Goal: Information Seeking & Learning: Learn about a topic

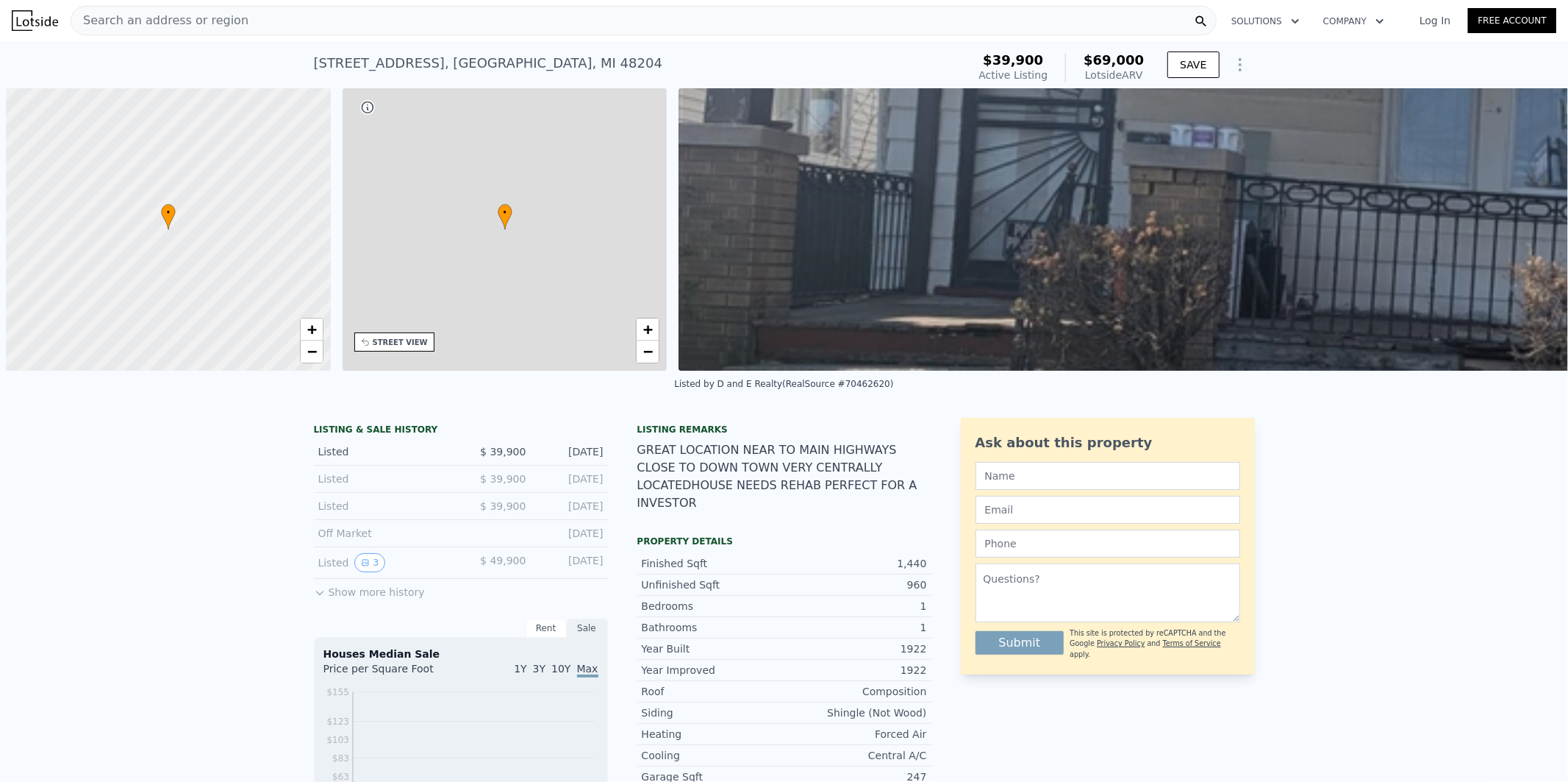
scroll to position [0, 5]
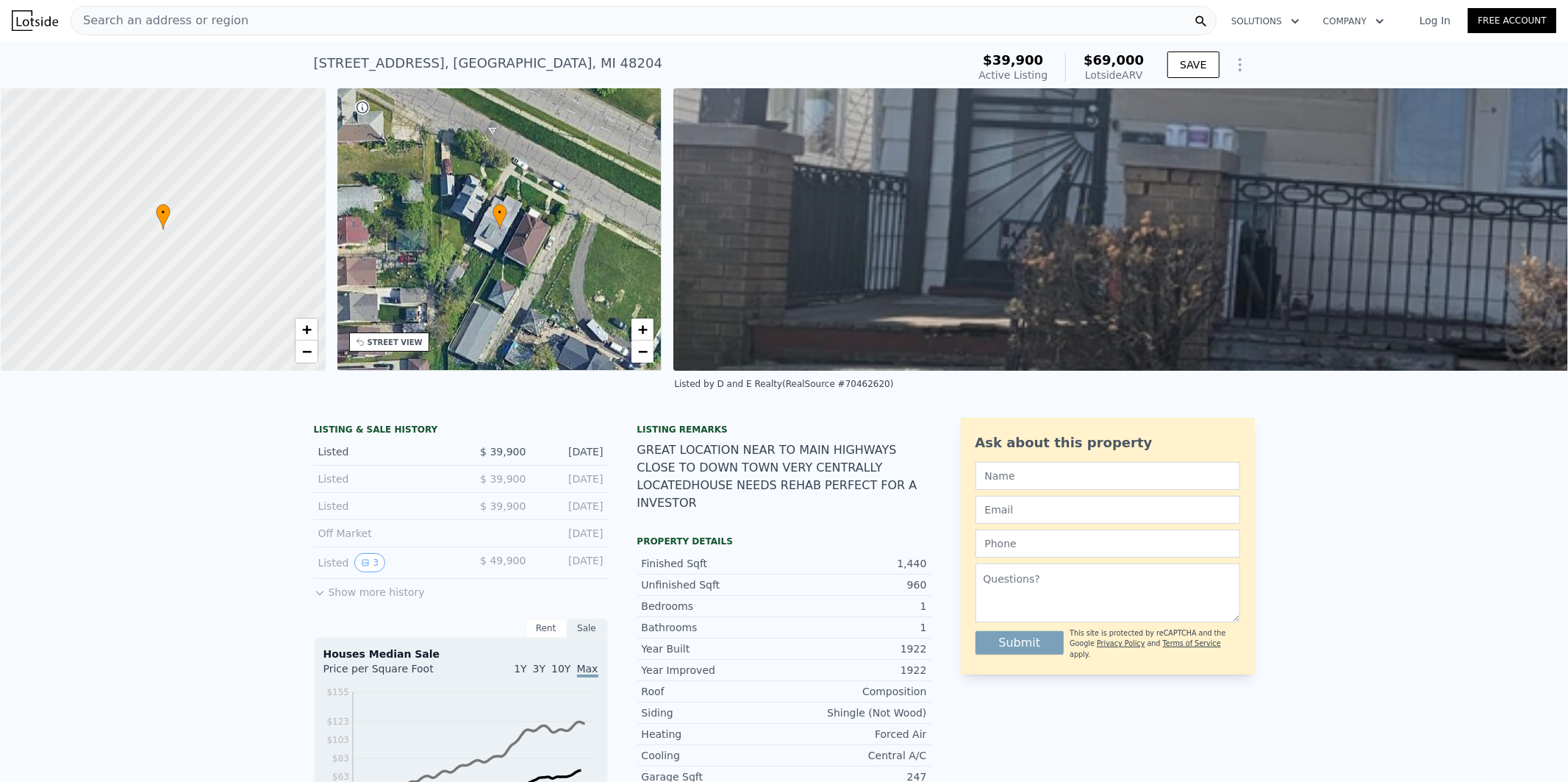
click at [504, 296] on div "• + −" at bounding box center [500, 229] width 325 height 282
click at [510, 160] on div "• + −" at bounding box center [500, 229] width 325 height 282
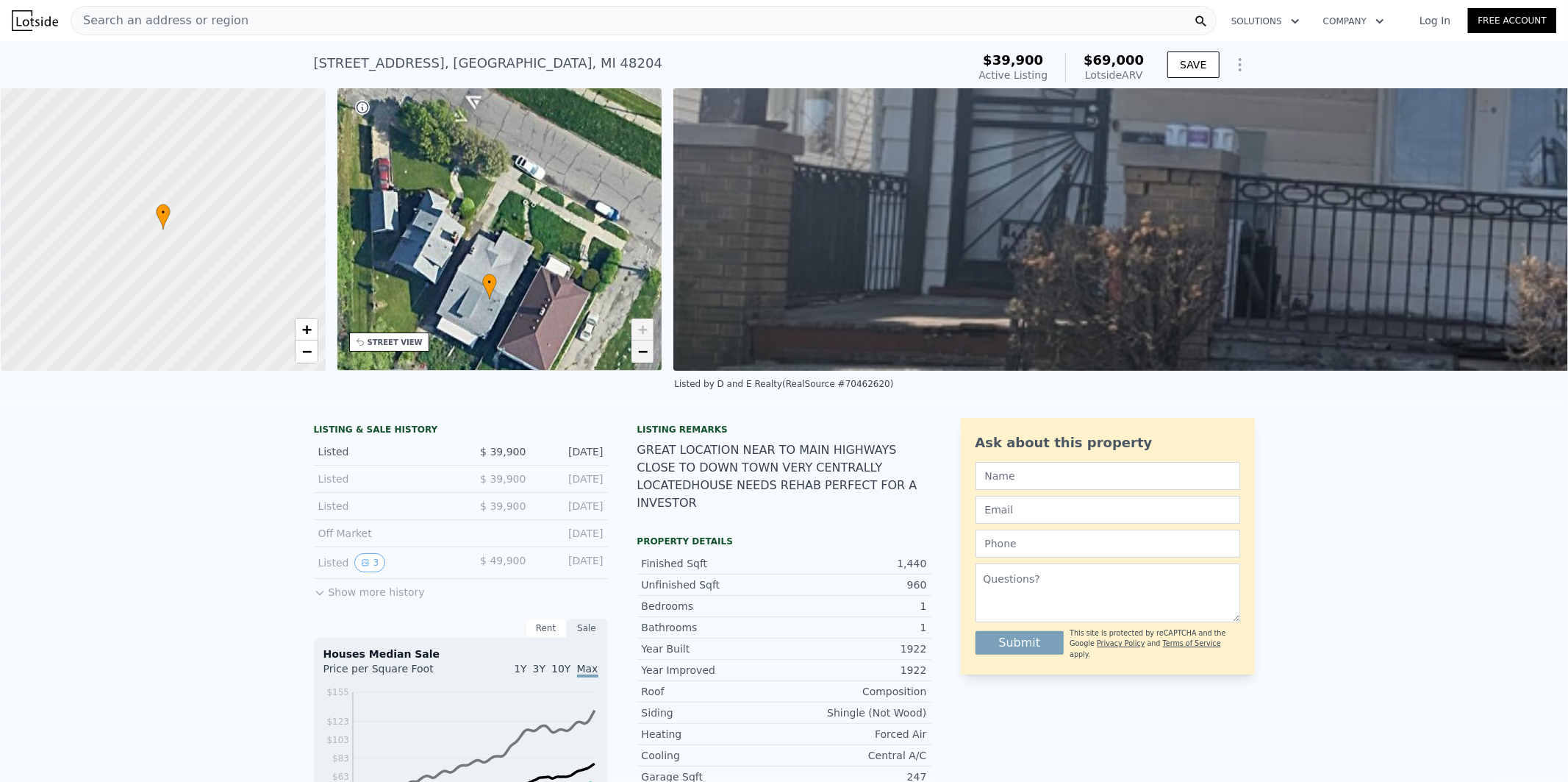
click at [644, 353] on span "−" at bounding box center [643, 351] width 9 height 18
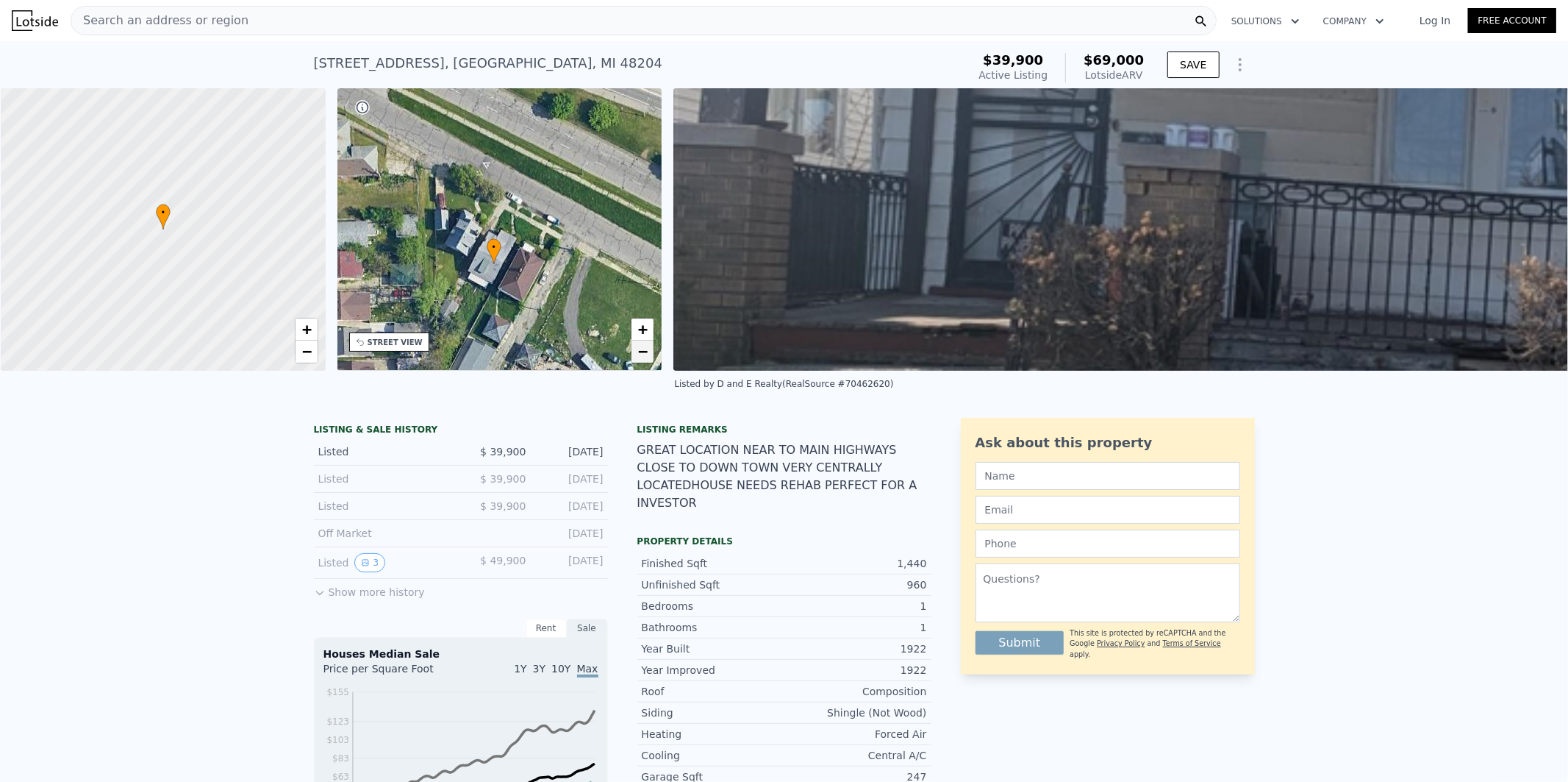
click at [644, 353] on span "−" at bounding box center [643, 351] width 9 height 18
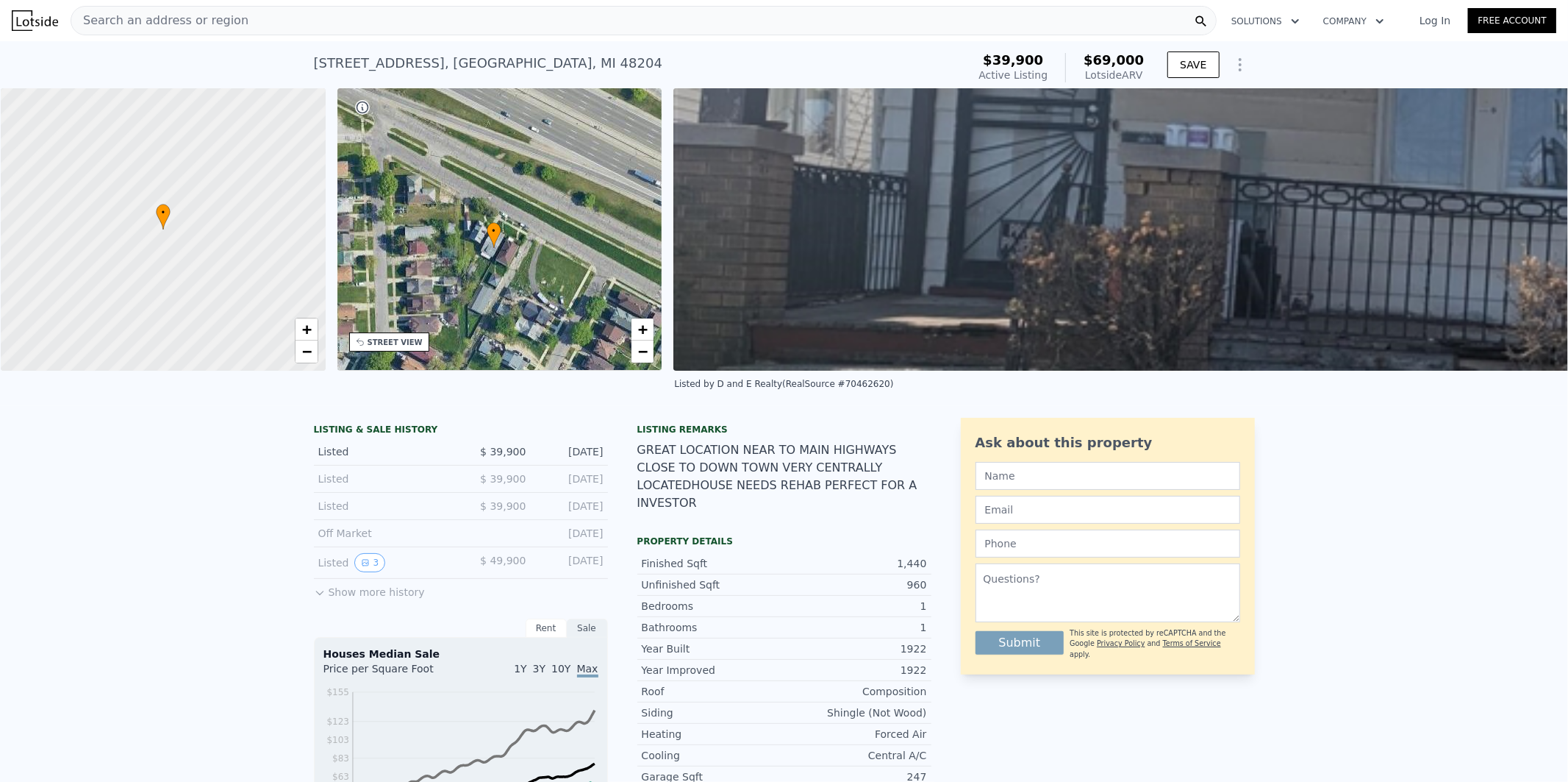
click at [549, 271] on div "• + −" at bounding box center [500, 229] width 325 height 282
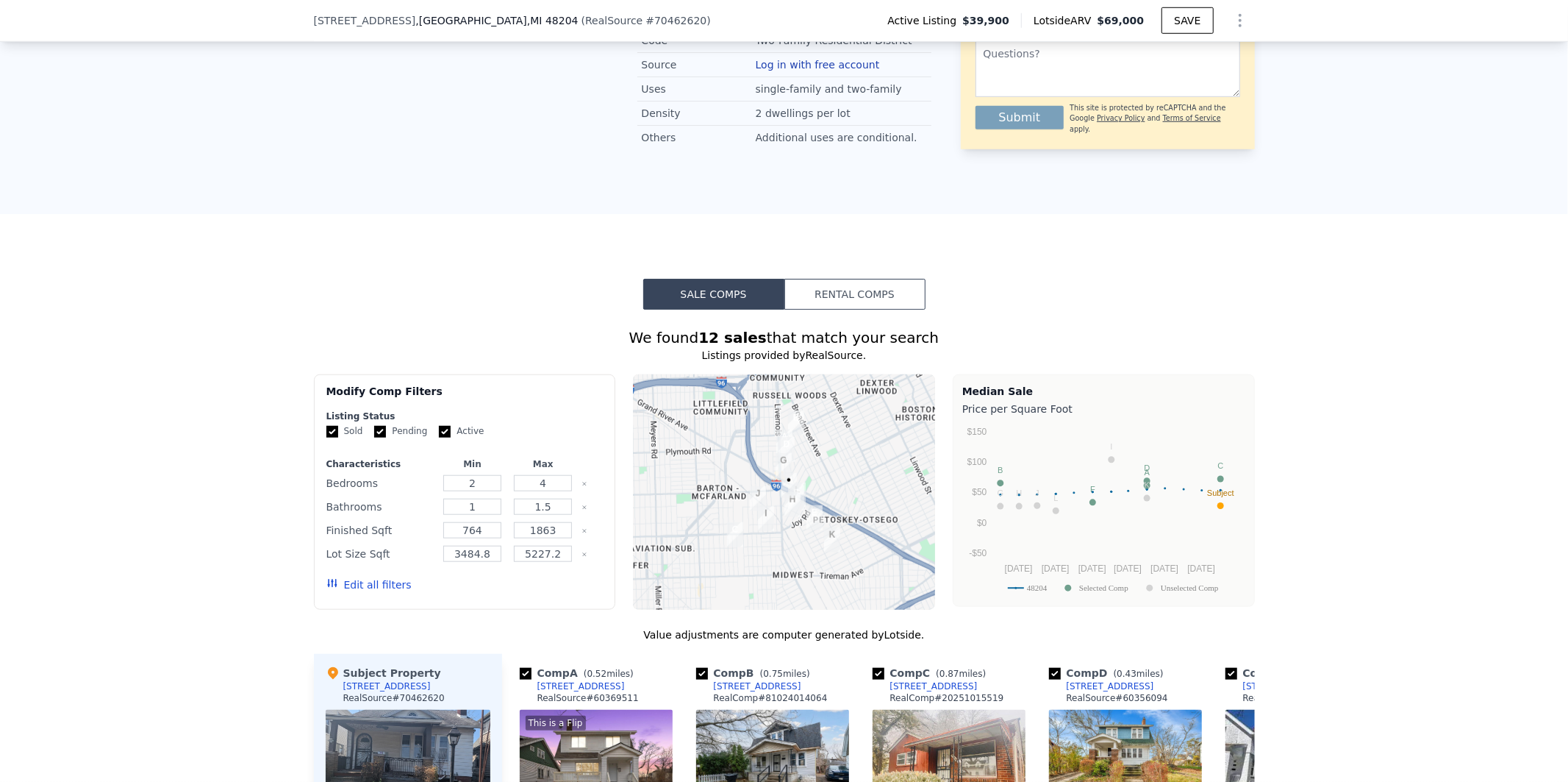
scroll to position [1040, 0]
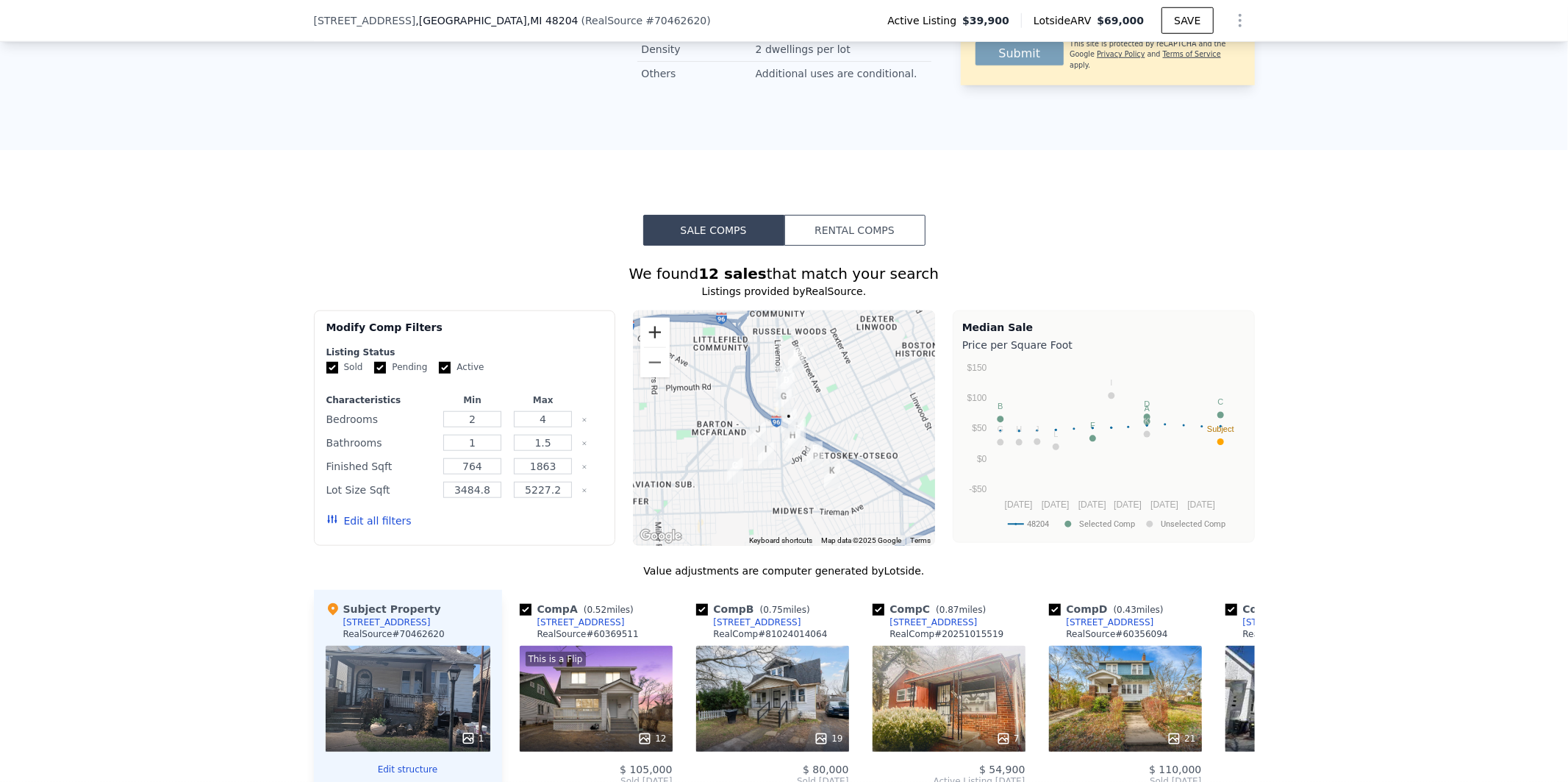
click at [649, 328] on button "Zoom in" at bounding box center [655, 332] width 29 height 29
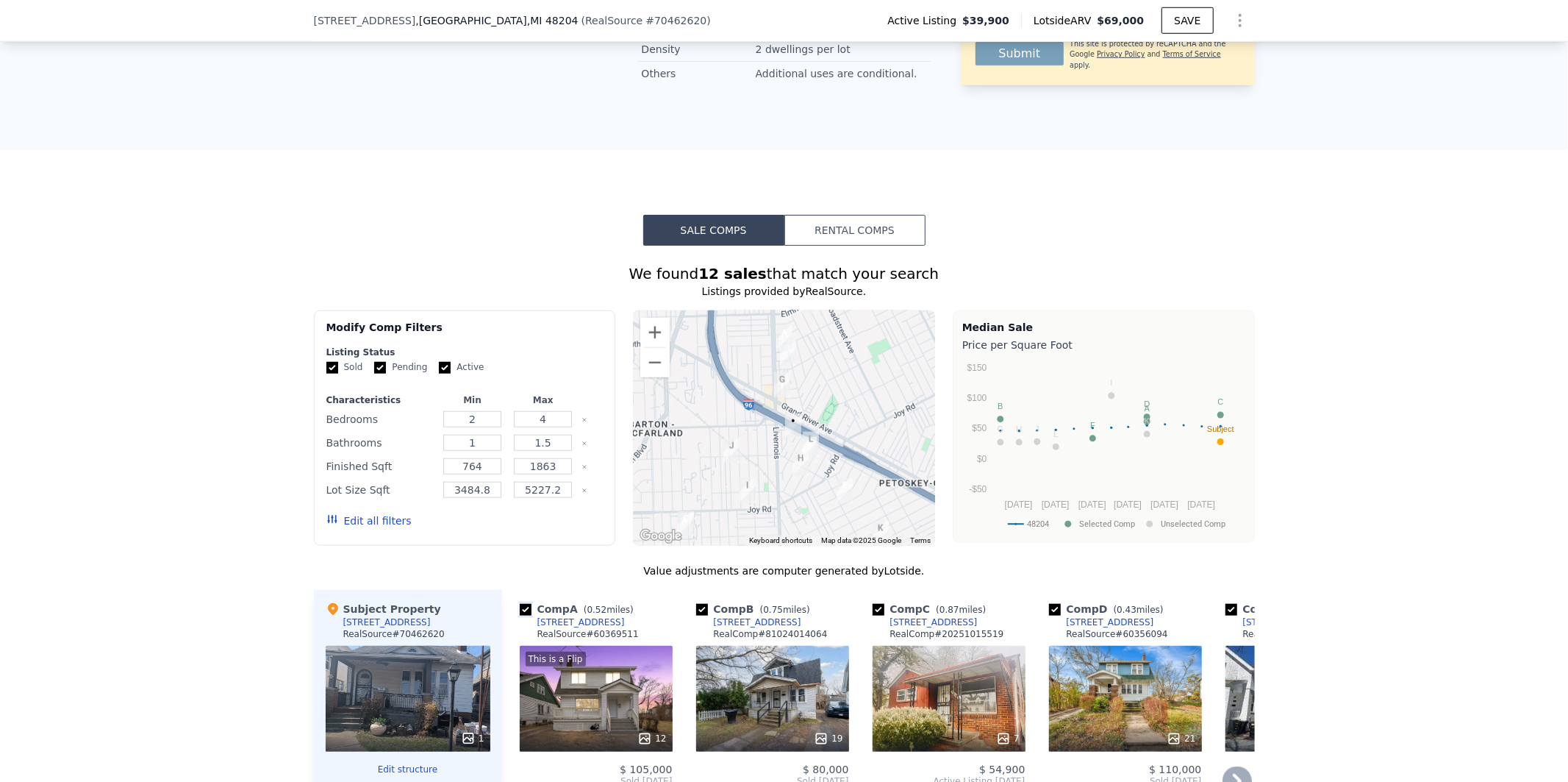
click at [520, 605] on input "checkbox" at bounding box center [525, 609] width 12 height 12
checkbox input "false"
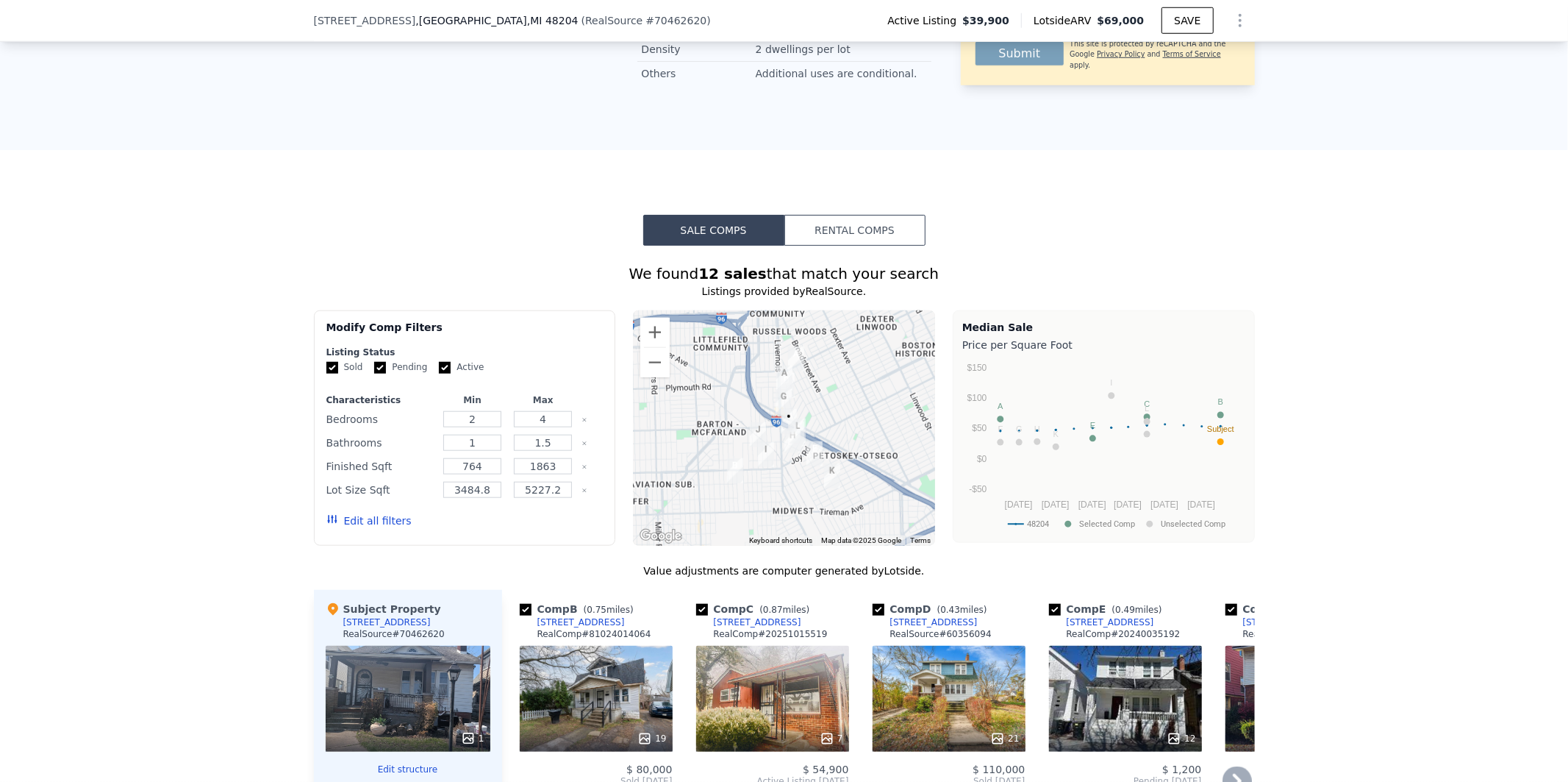
click at [792, 348] on img "11725 Yellowstone St" at bounding box center [796, 359] width 28 height 37
click at [377, 364] on input "Pending" at bounding box center [380, 368] width 12 height 12
checkbox input "false"
click at [439, 362] on input "Active" at bounding box center [444, 368] width 12 height 12
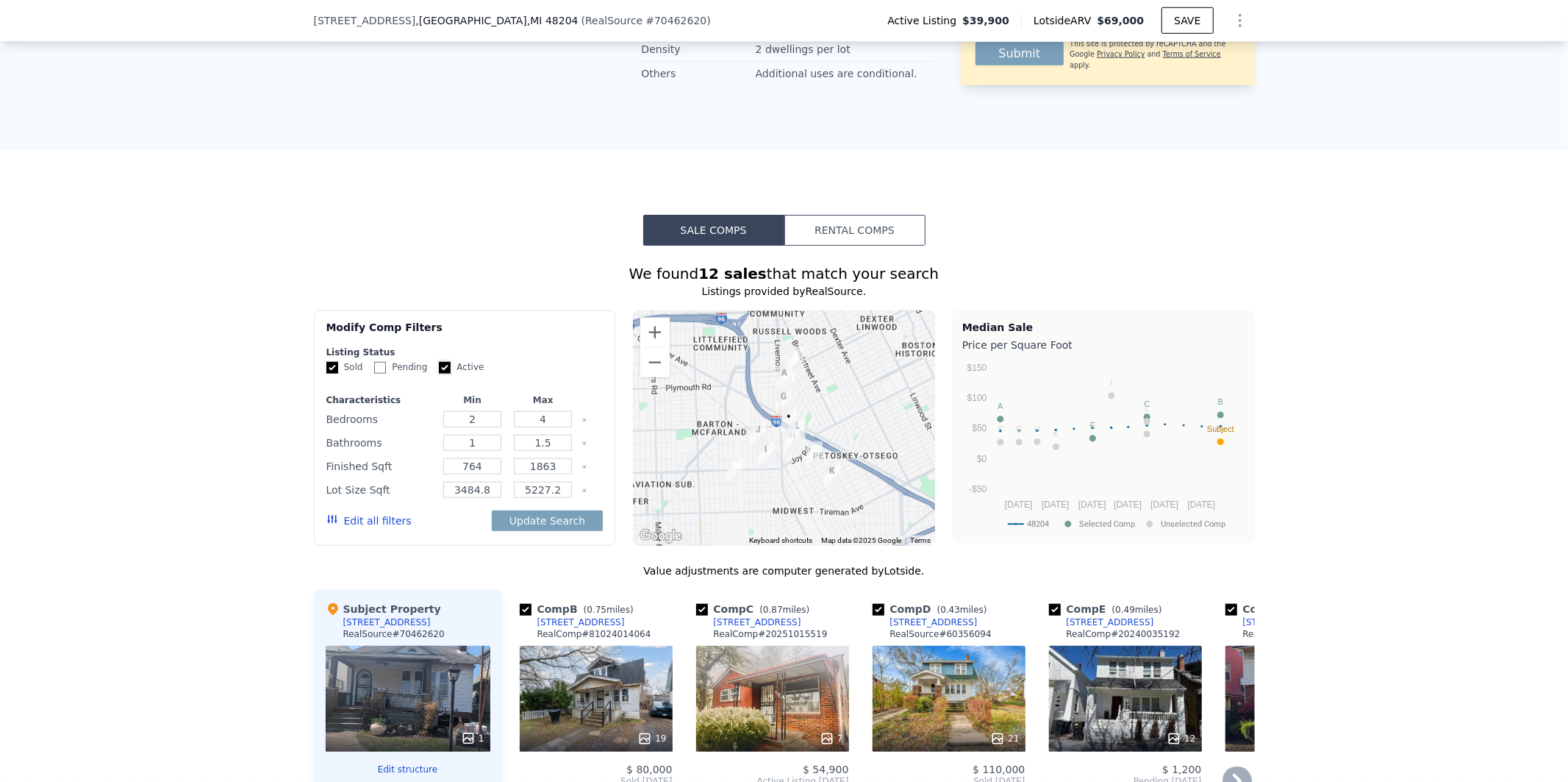
checkbox input "false"
click at [546, 521] on button "Update Search" at bounding box center [547, 521] width 111 height 21
click at [538, 347] on div "Listing Status" at bounding box center [465, 352] width 277 height 12
click at [479, 488] on input "3484.8" at bounding box center [473, 490] width 58 height 16
type input "3484"
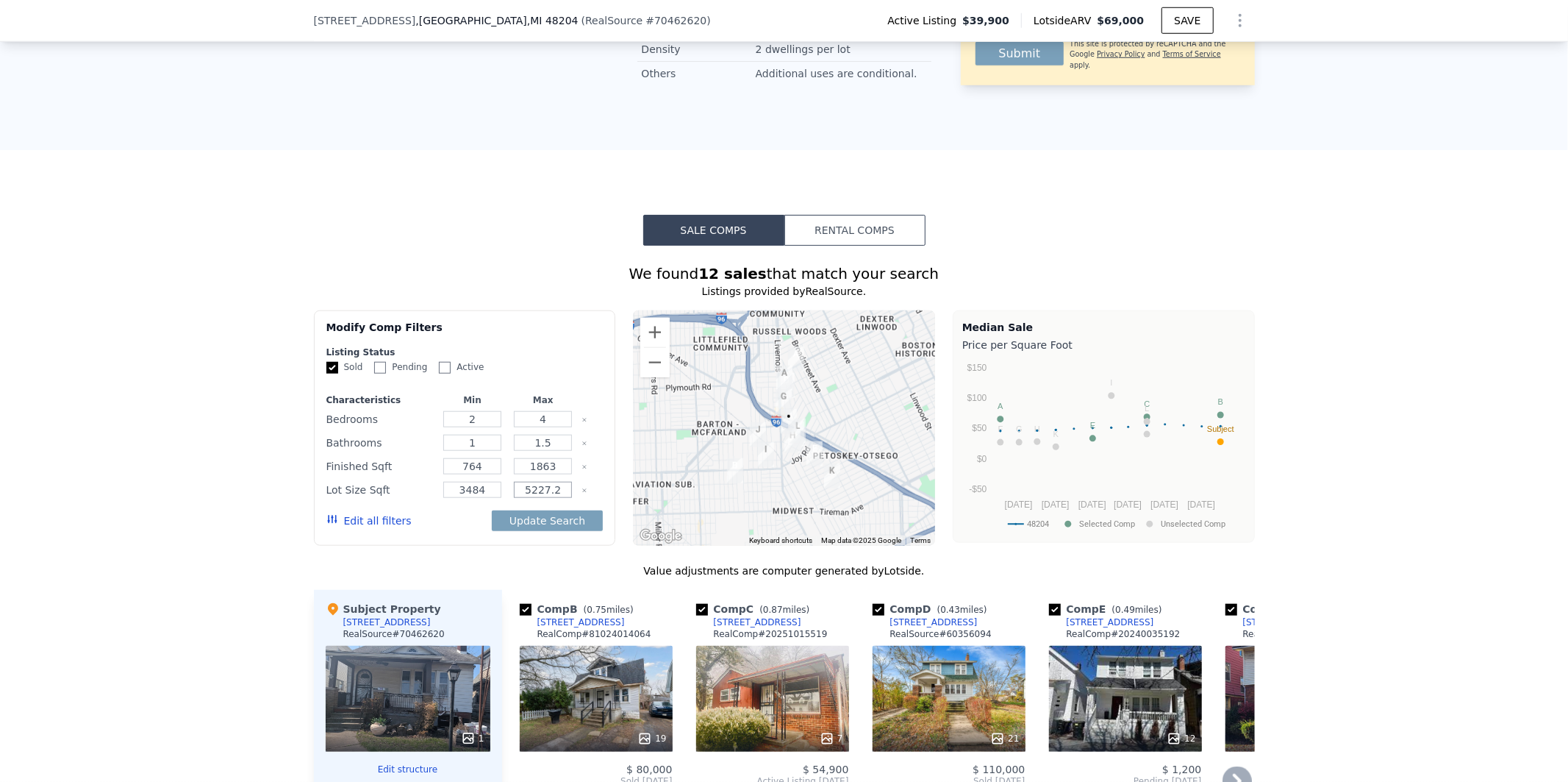
click at [559, 482] on input "5227.2" at bounding box center [543, 490] width 58 height 16
type input "5227"
click at [563, 517] on button "Update Search" at bounding box center [547, 521] width 111 height 21
checkbox input "false"
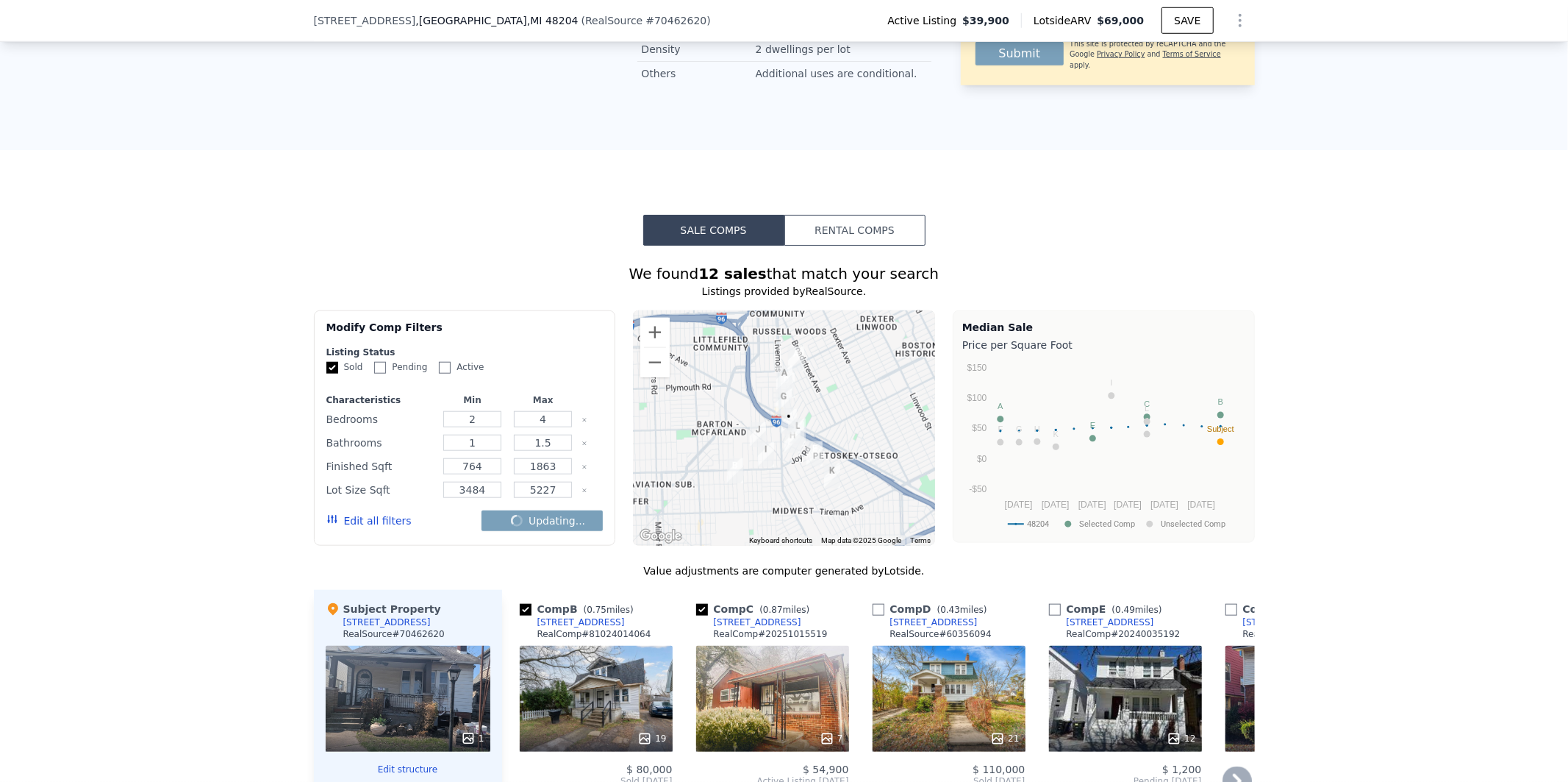
checkbox input "false"
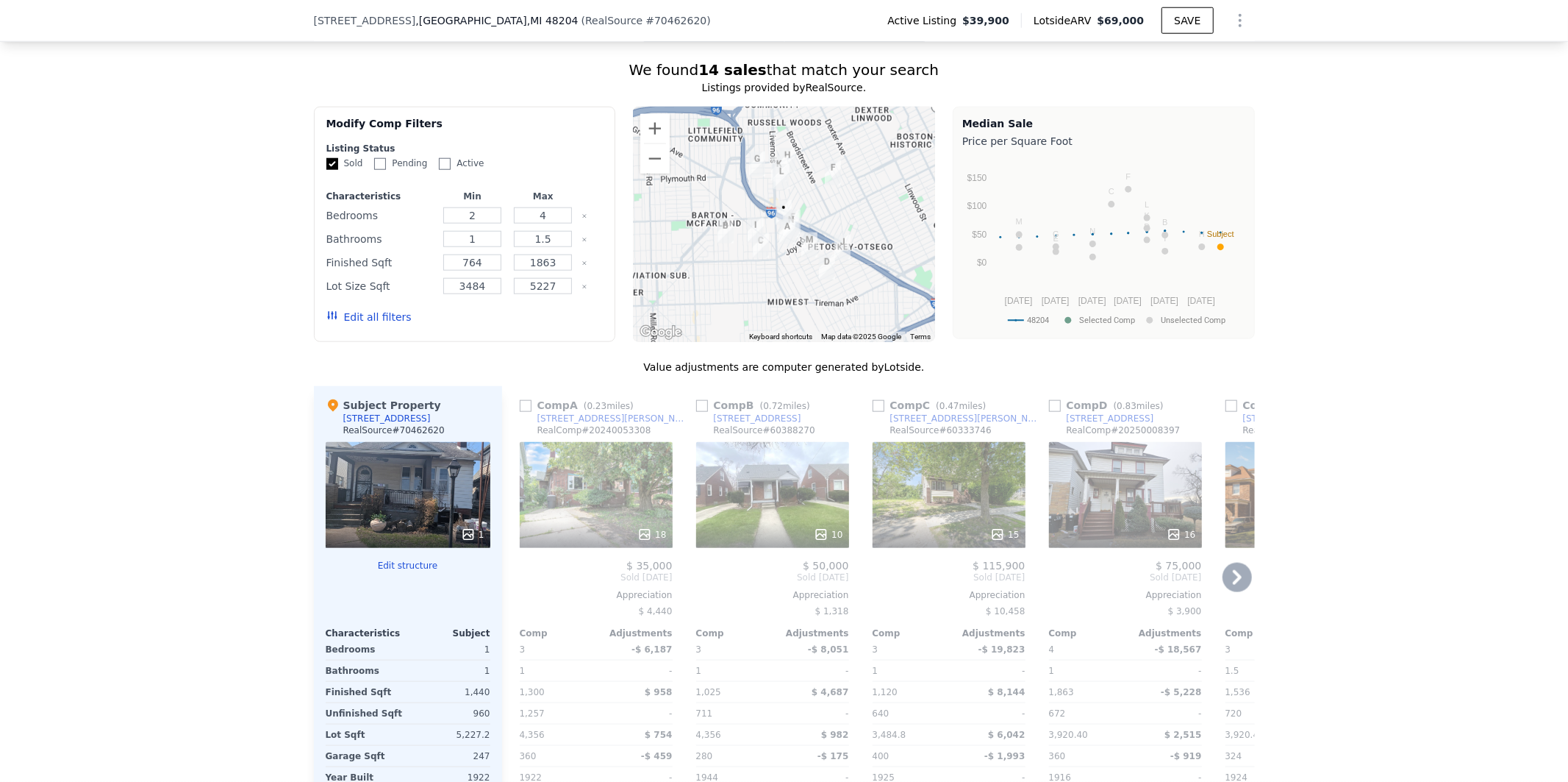
scroll to position [1230, 0]
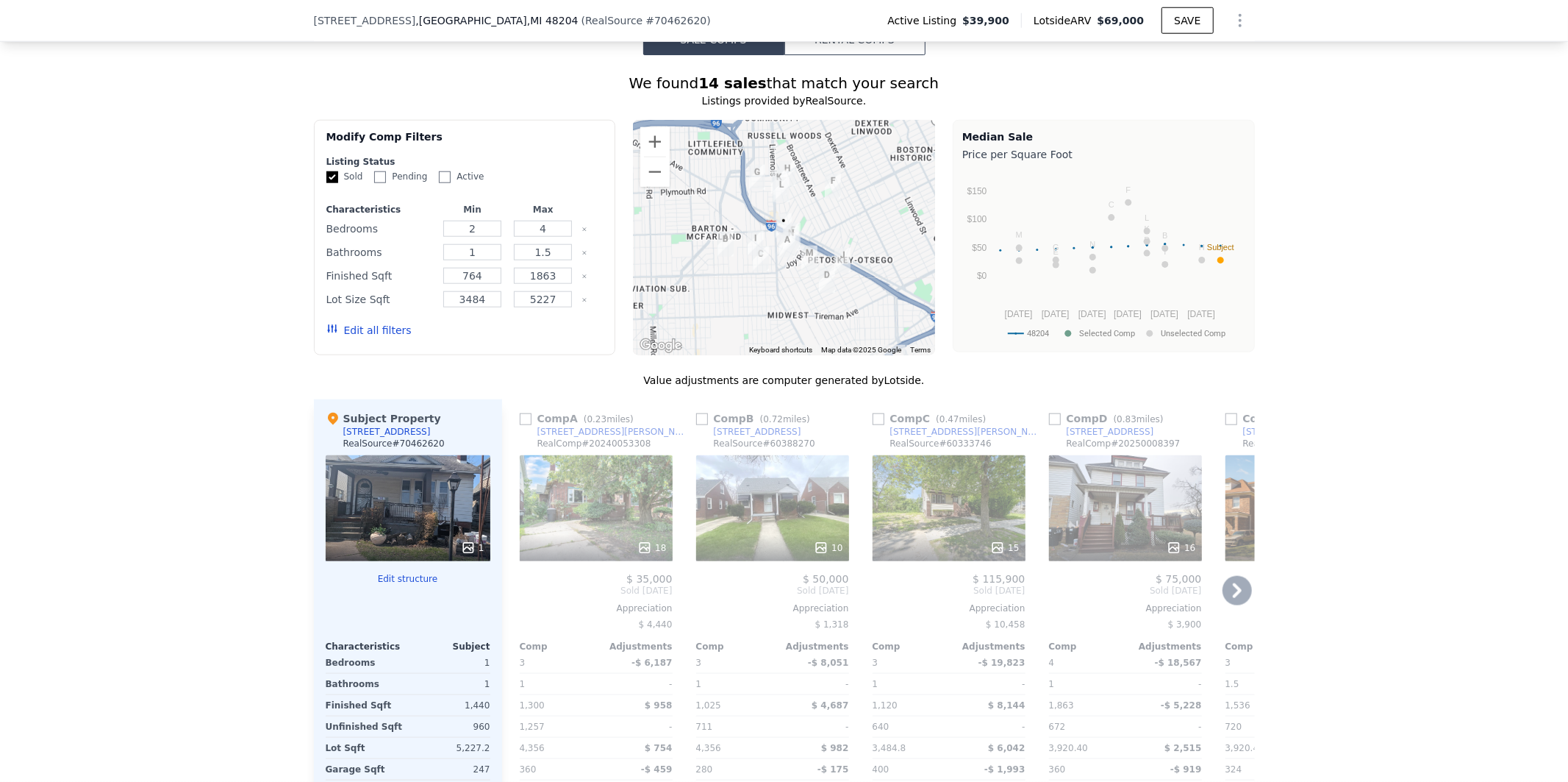
click at [369, 326] on button "Edit all filters" at bounding box center [369, 330] width 85 height 15
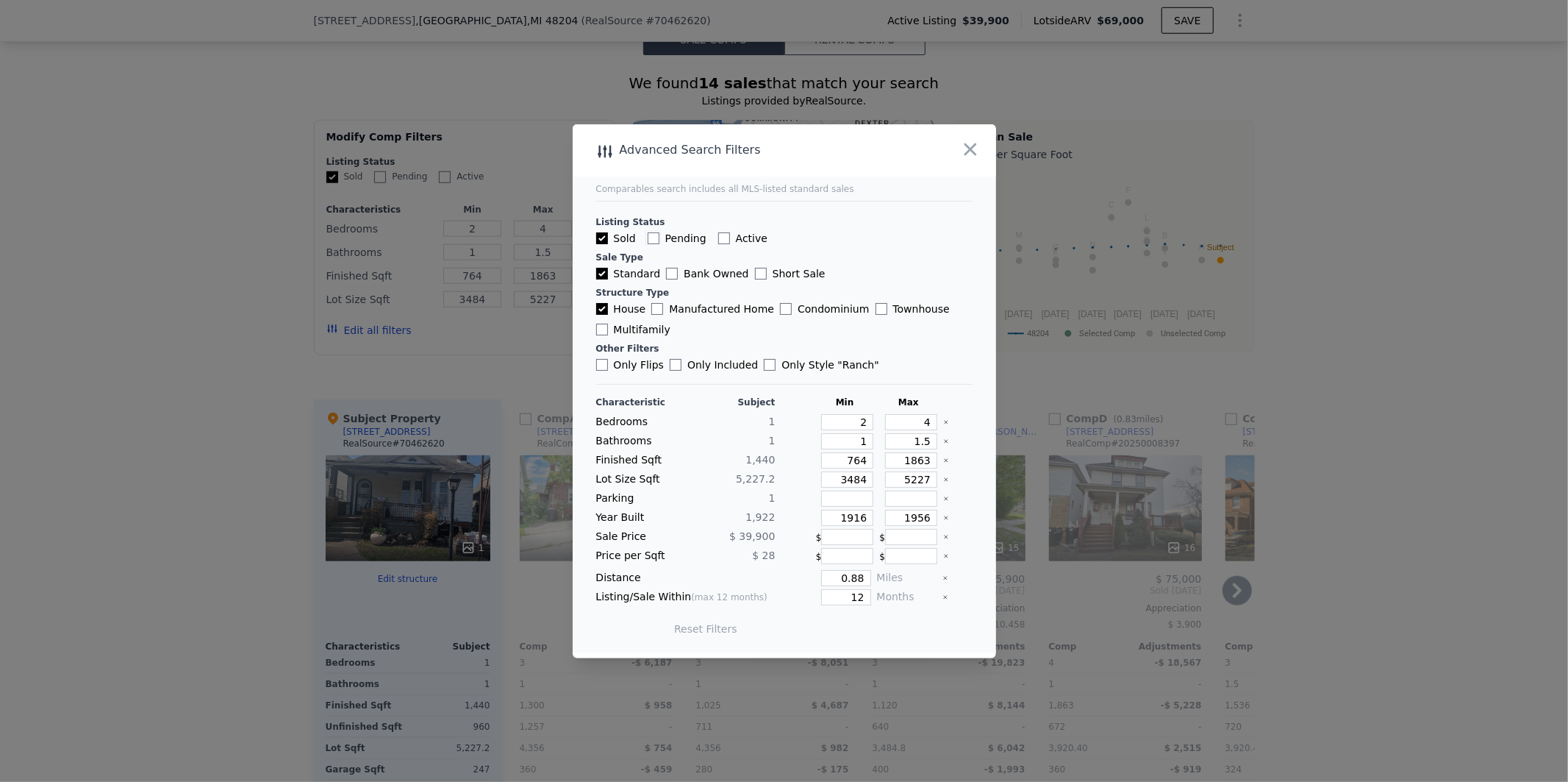
click at [654, 236] on input "Pending" at bounding box center [653, 238] width 12 height 12
checkbox input "true"
click at [600, 363] on input "Only Flips" at bounding box center [602, 364] width 12 height 12
checkbox input "true"
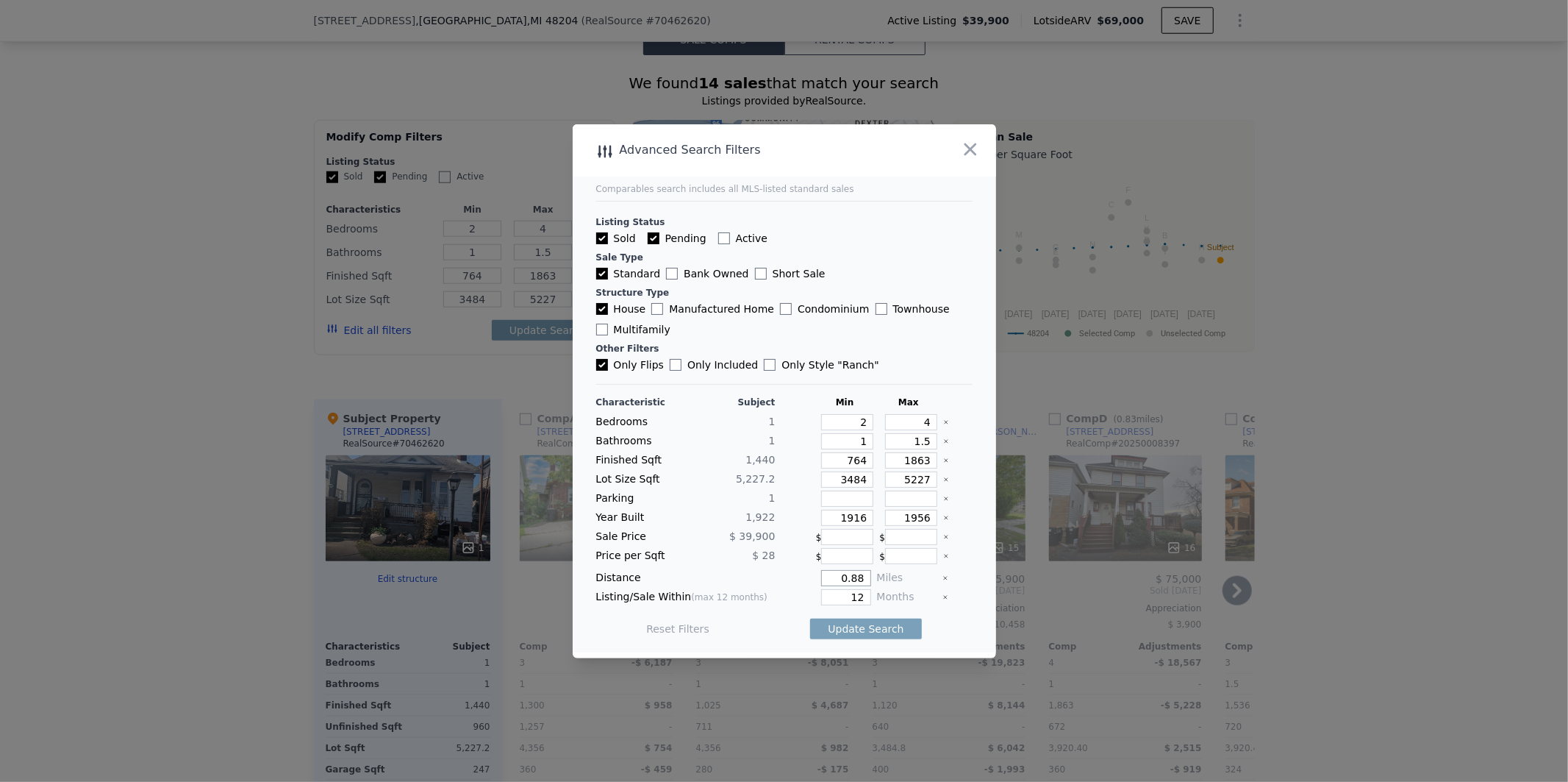
click at [856, 581] on input "0.88" at bounding box center [845, 577] width 49 height 16
type input "5"
type input "0.5"
click at [857, 631] on button "Update Search" at bounding box center [865, 628] width 111 height 21
click at [601, 362] on input "Only Flips" at bounding box center [602, 364] width 12 height 12
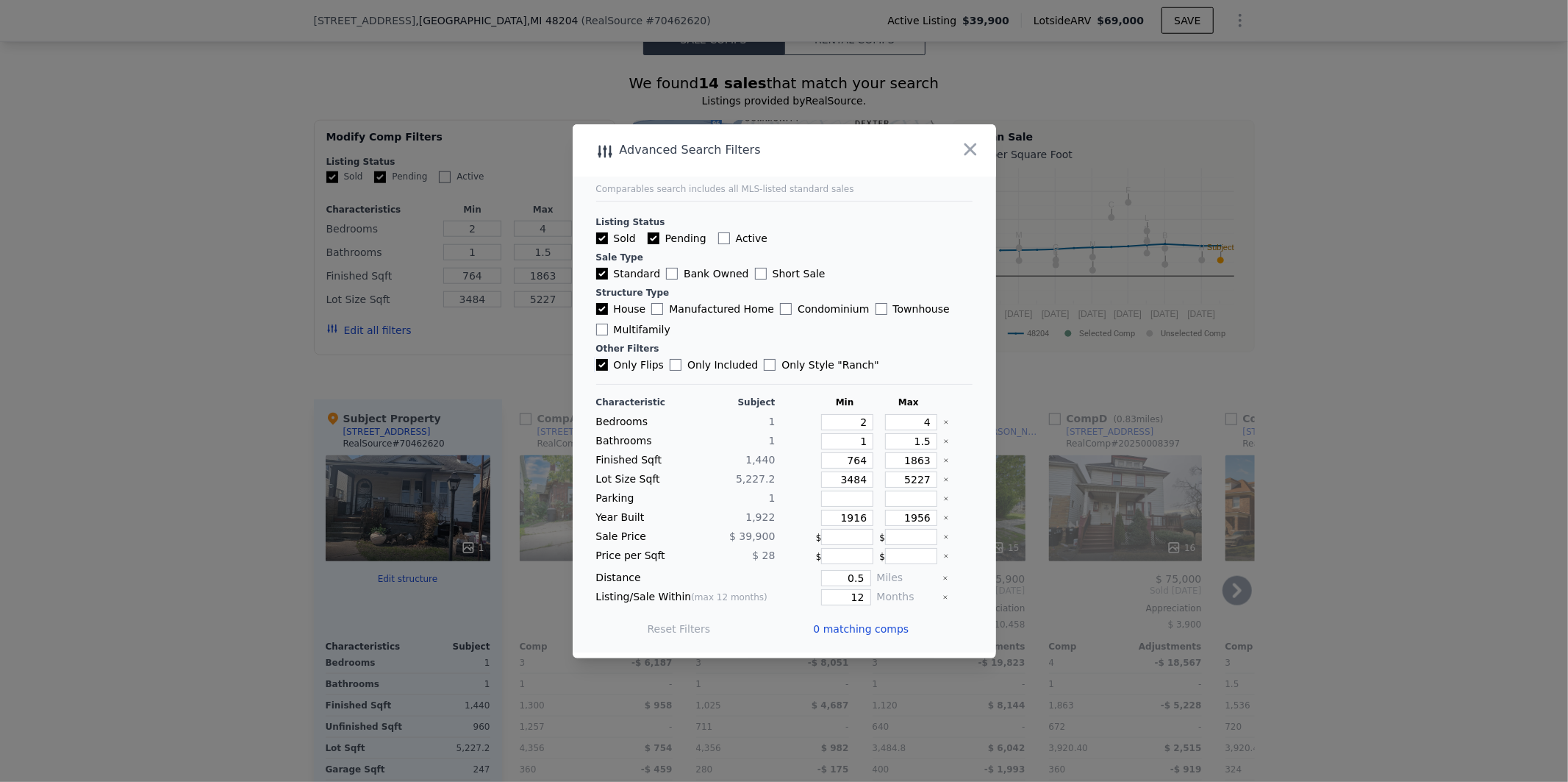
checkbox input "false"
click at [855, 622] on button "Update Search" at bounding box center [865, 628] width 111 height 21
click at [1351, 368] on div at bounding box center [784, 391] width 1568 height 782
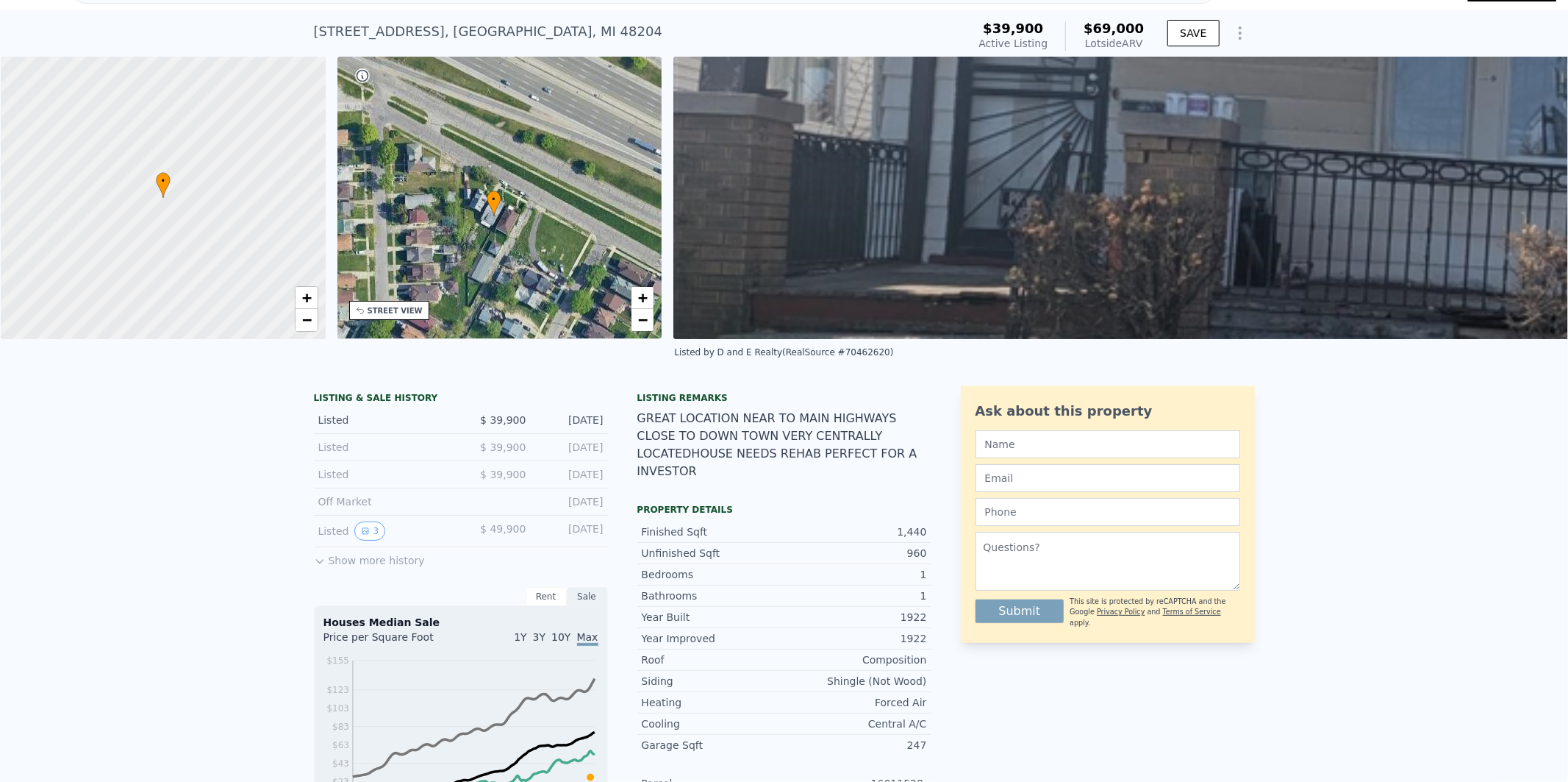
scroll to position [0, 0]
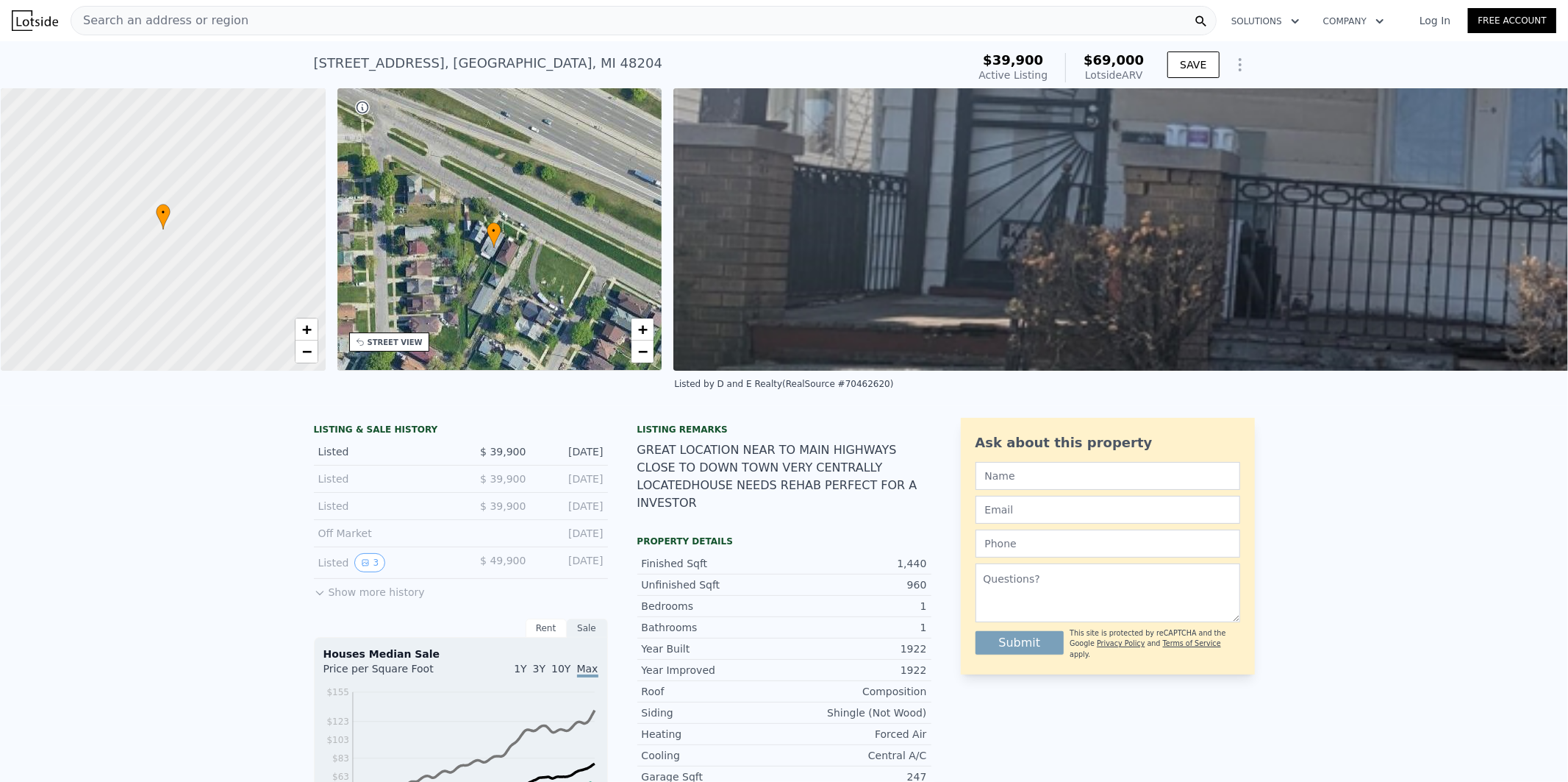
click at [1151, 235] on img at bounding box center [1451, 229] width 1556 height 282
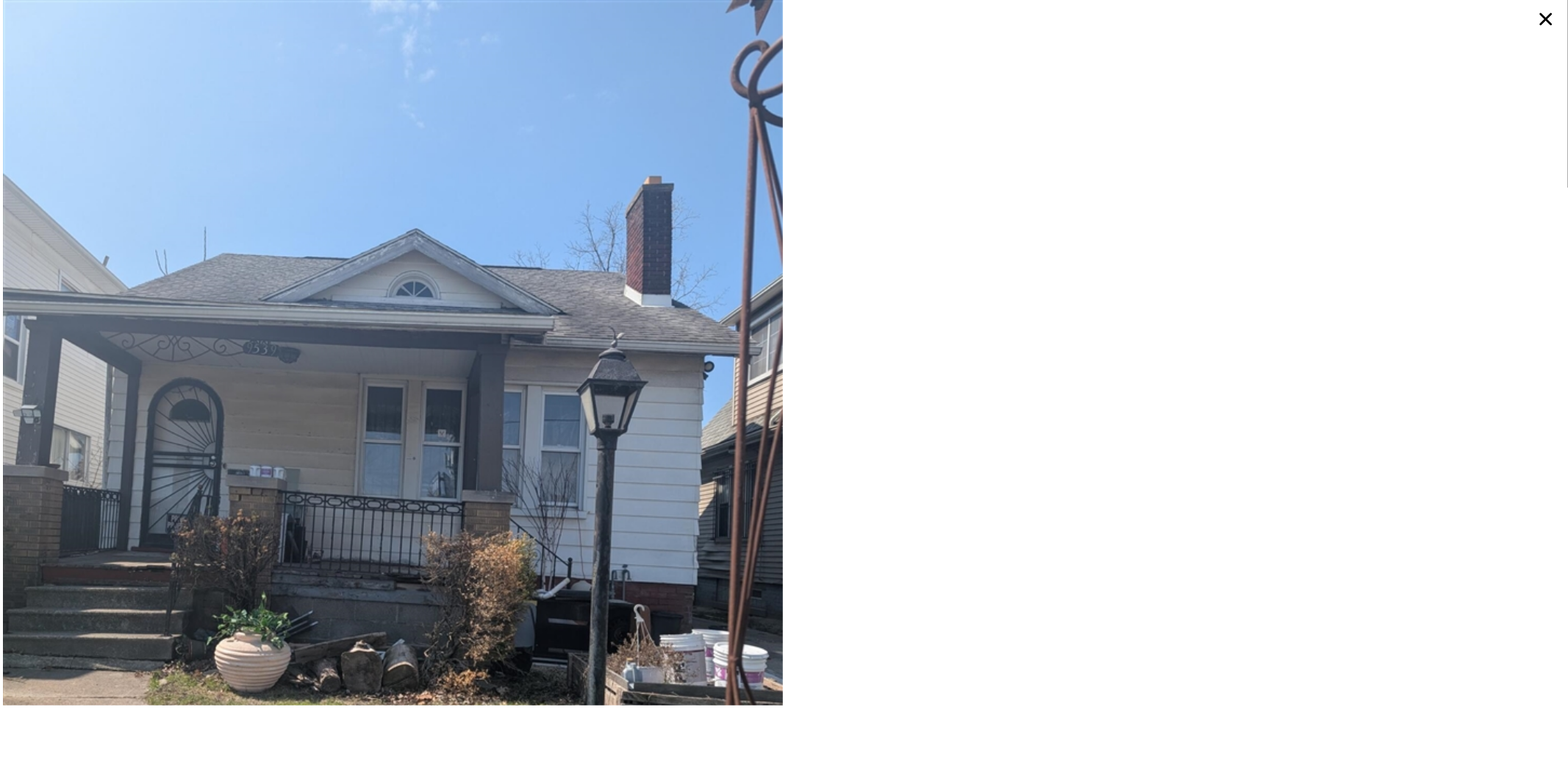
click at [1543, 18] on icon at bounding box center [1546, 19] width 26 height 26
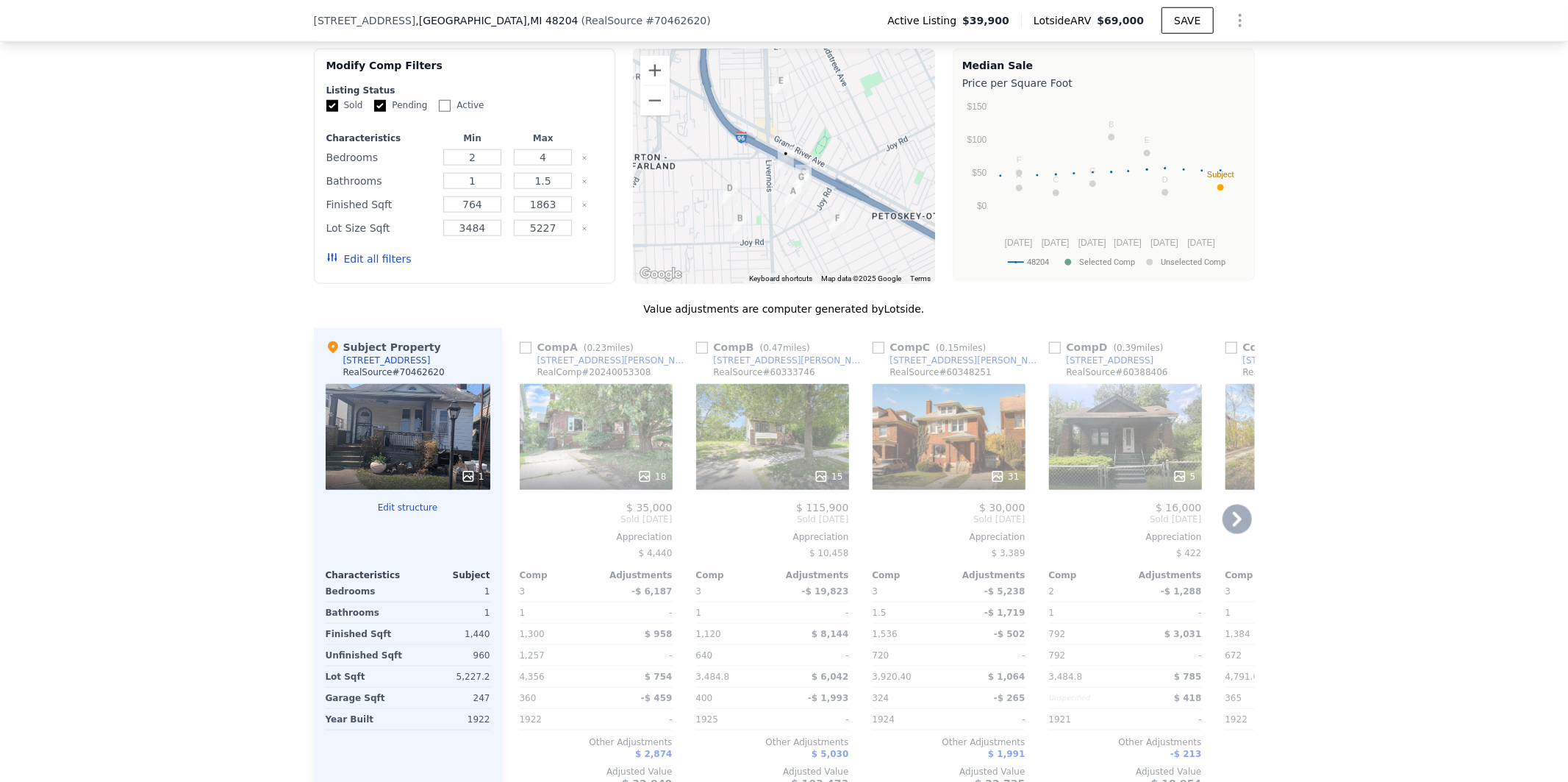
scroll to position [1303, 0]
click at [1049, 347] on input "checkbox" at bounding box center [1055, 347] width 12 height 12
checkbox input "true"
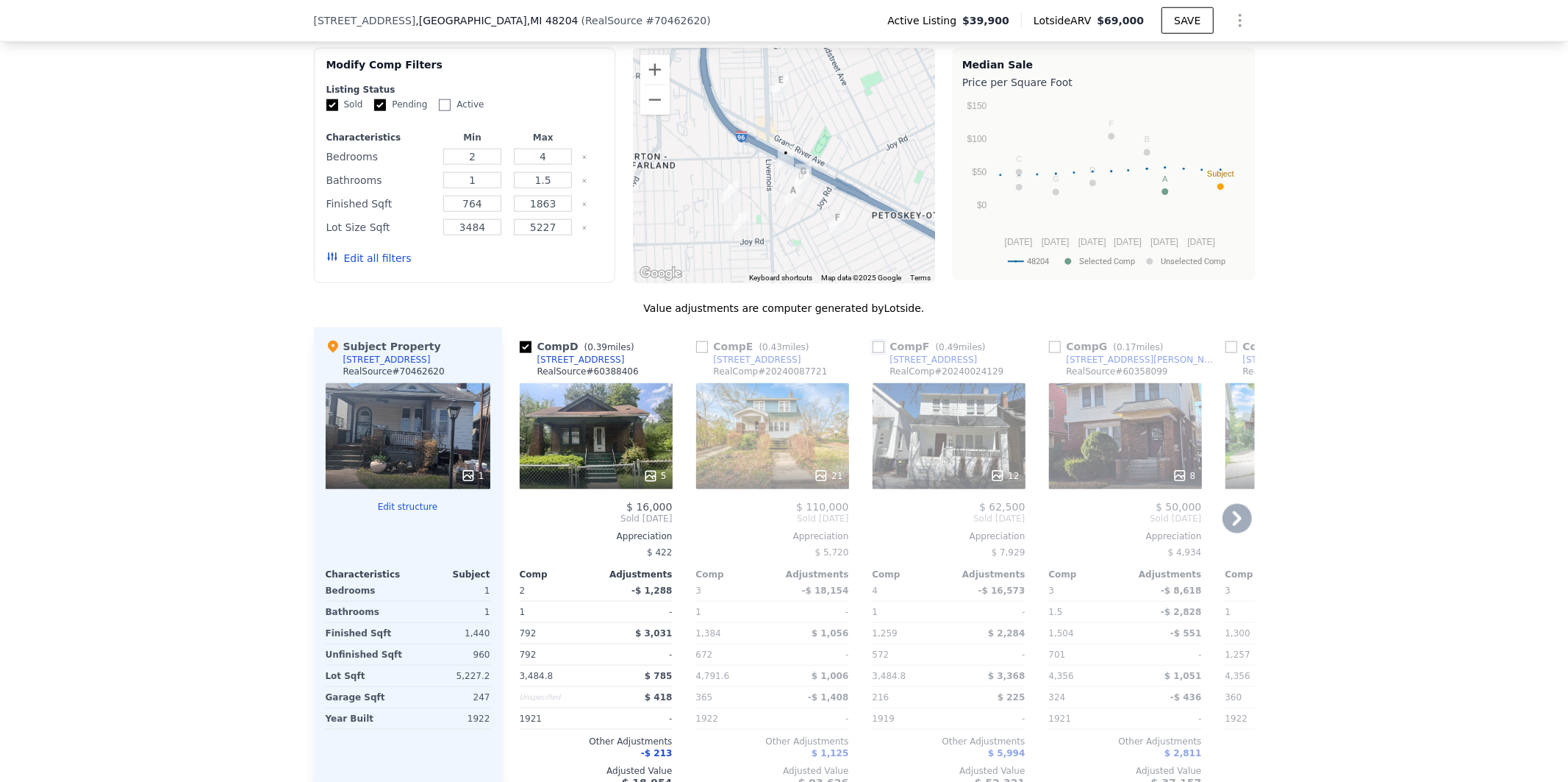
click at [873, 342] on input "checkbox" at bounding box center [878, 347] width 12 height 12
checkbox input "true"
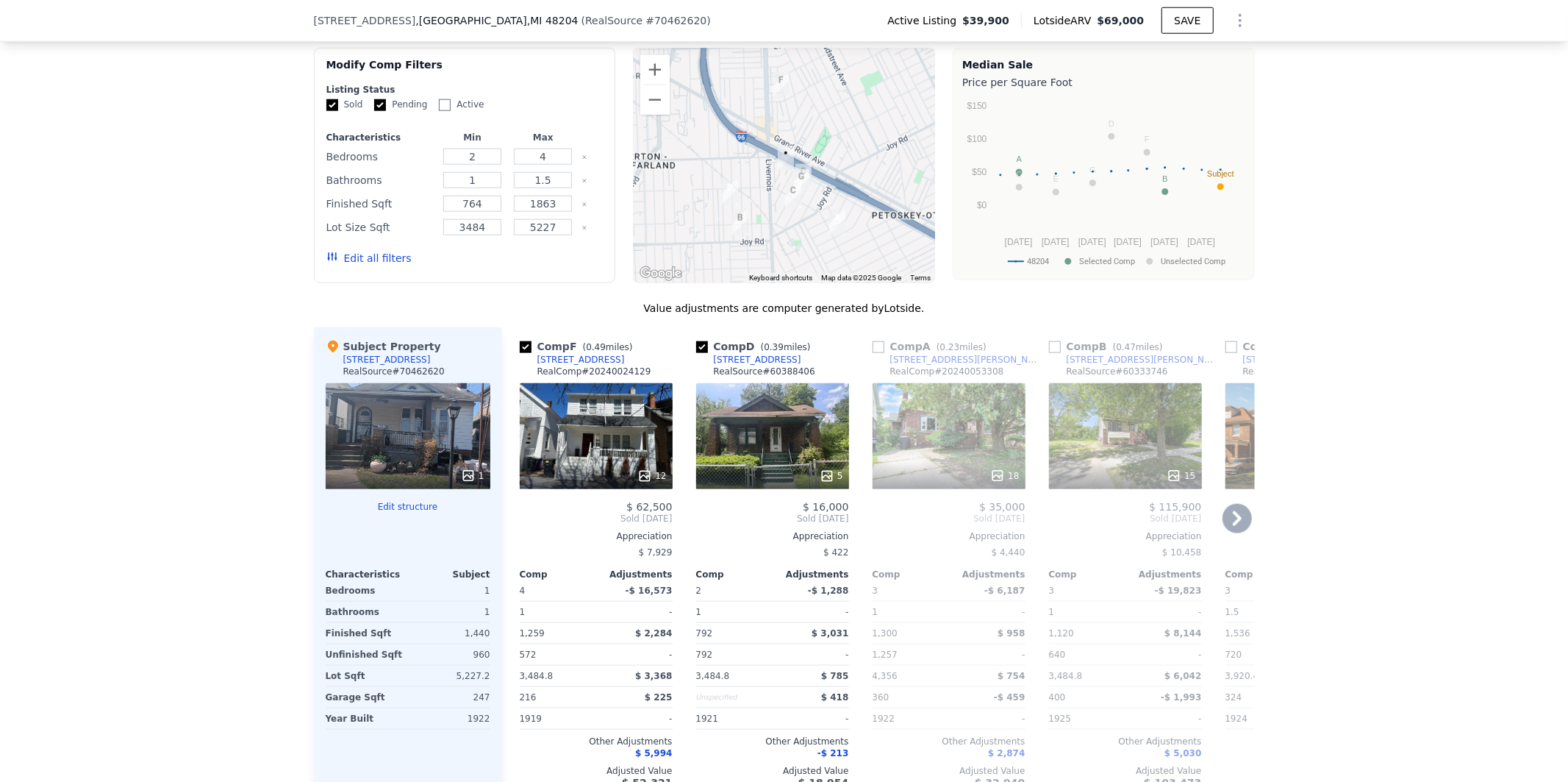
click at [1233, 514] on icon at bounding box center [1237, 518] width 8 height 15
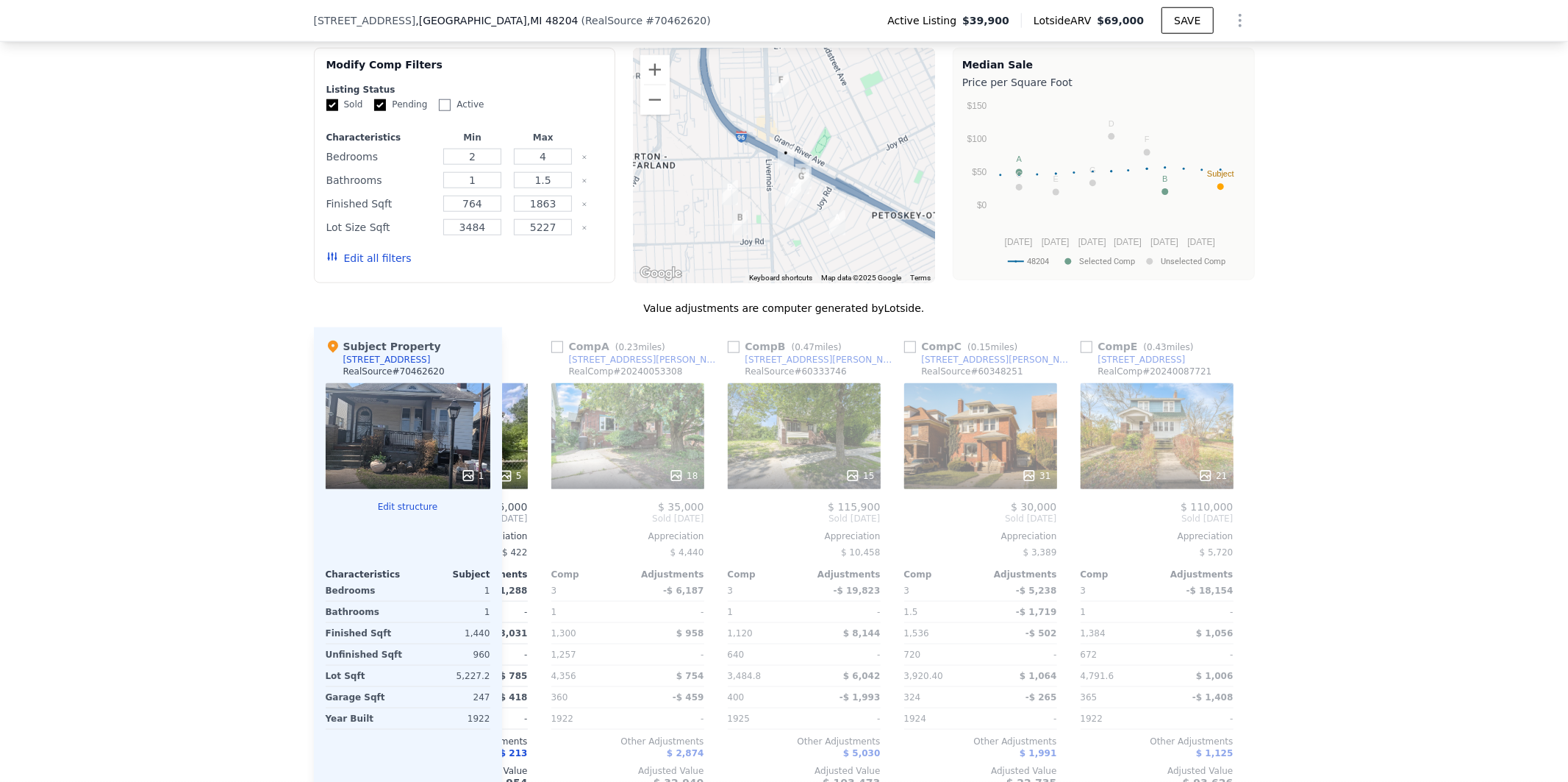
scroll to position [0, 353]
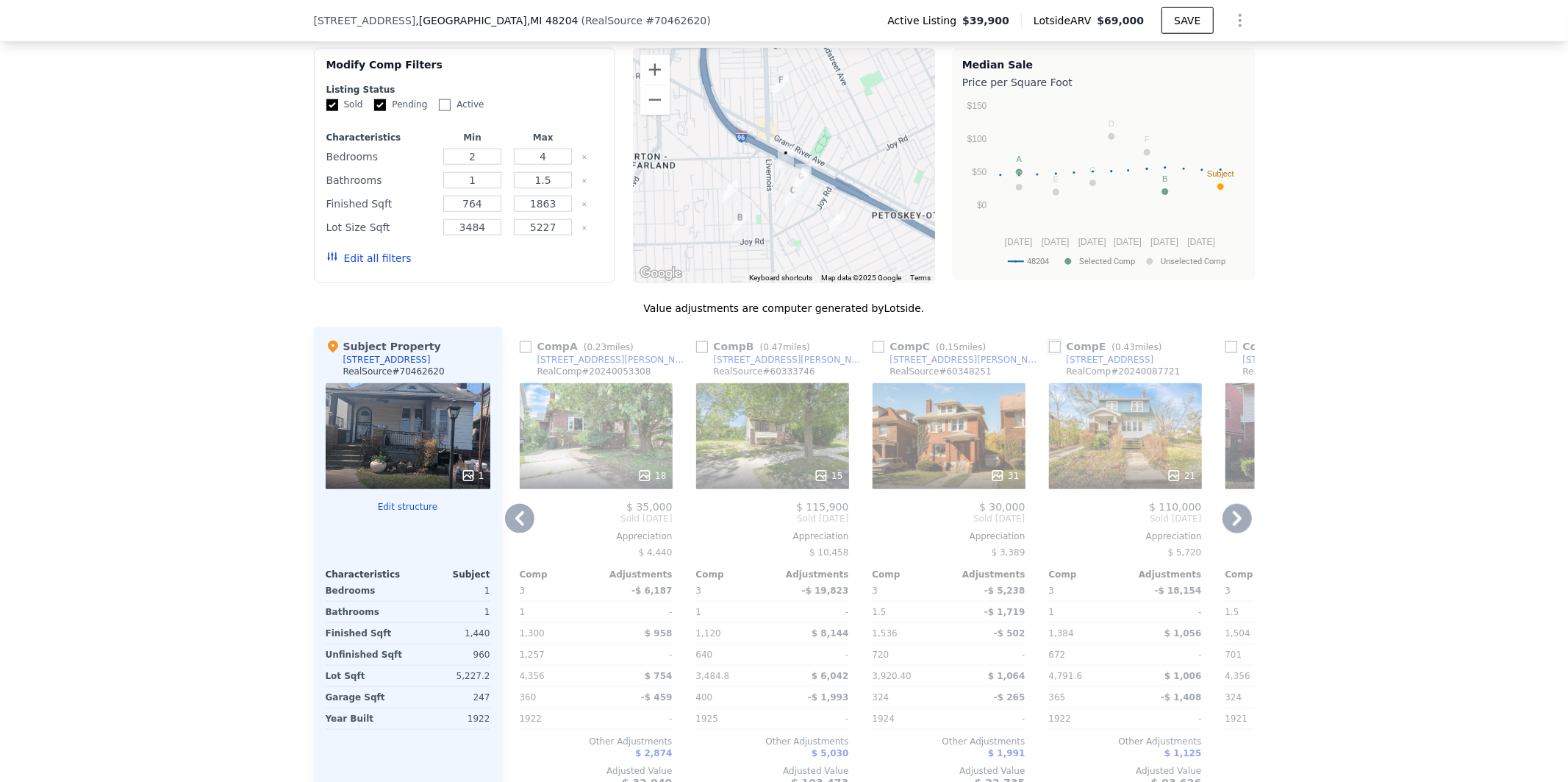
click at [1051, 344] on input "checkbox" at bounding box center [1055, 347] width 12 height 12
checkbox input "true"
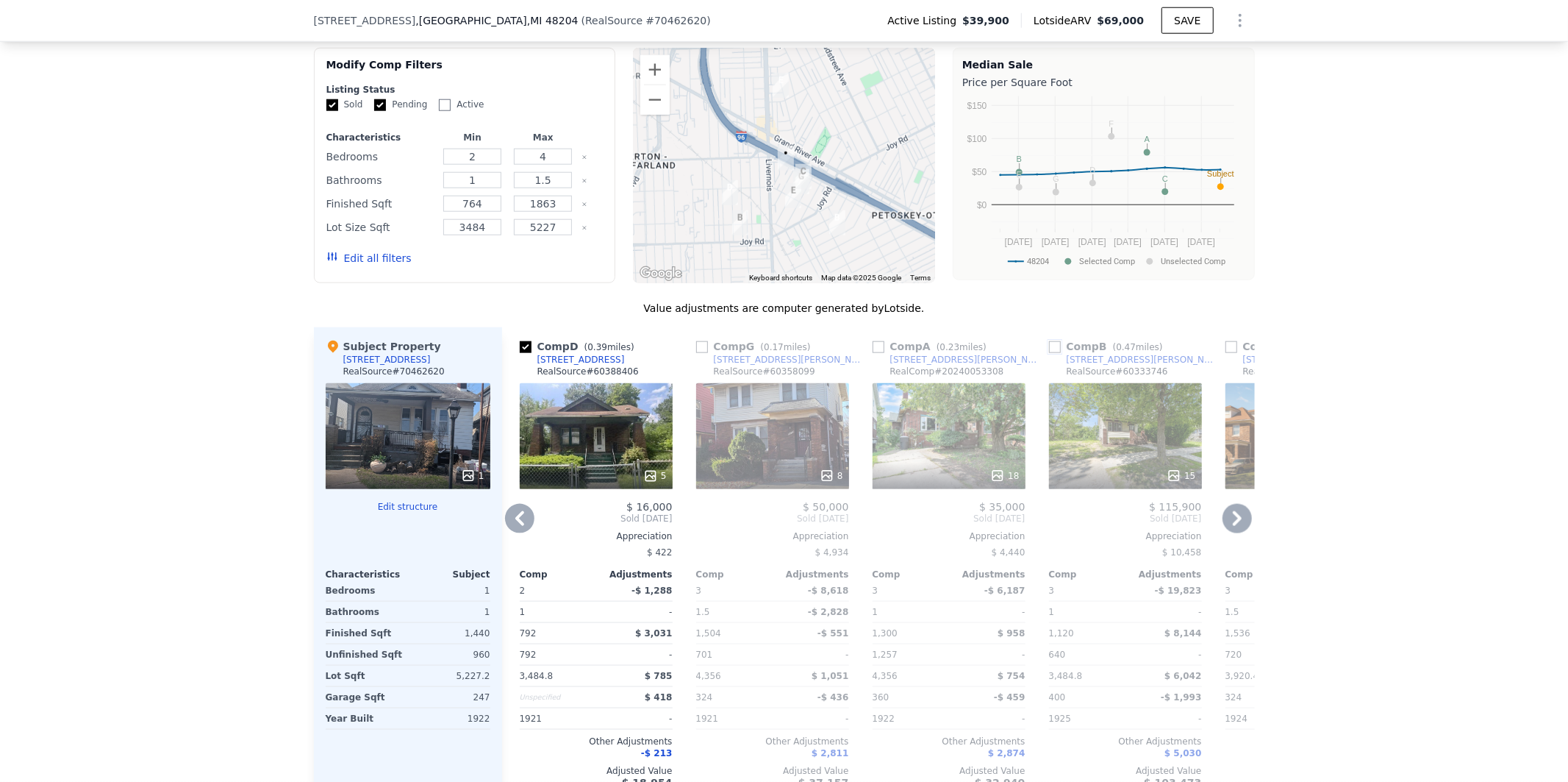
click at [1049, 346] on input "checkbox" at bounding box center [1055, 347] width 12 height 12
checkbox input "true"
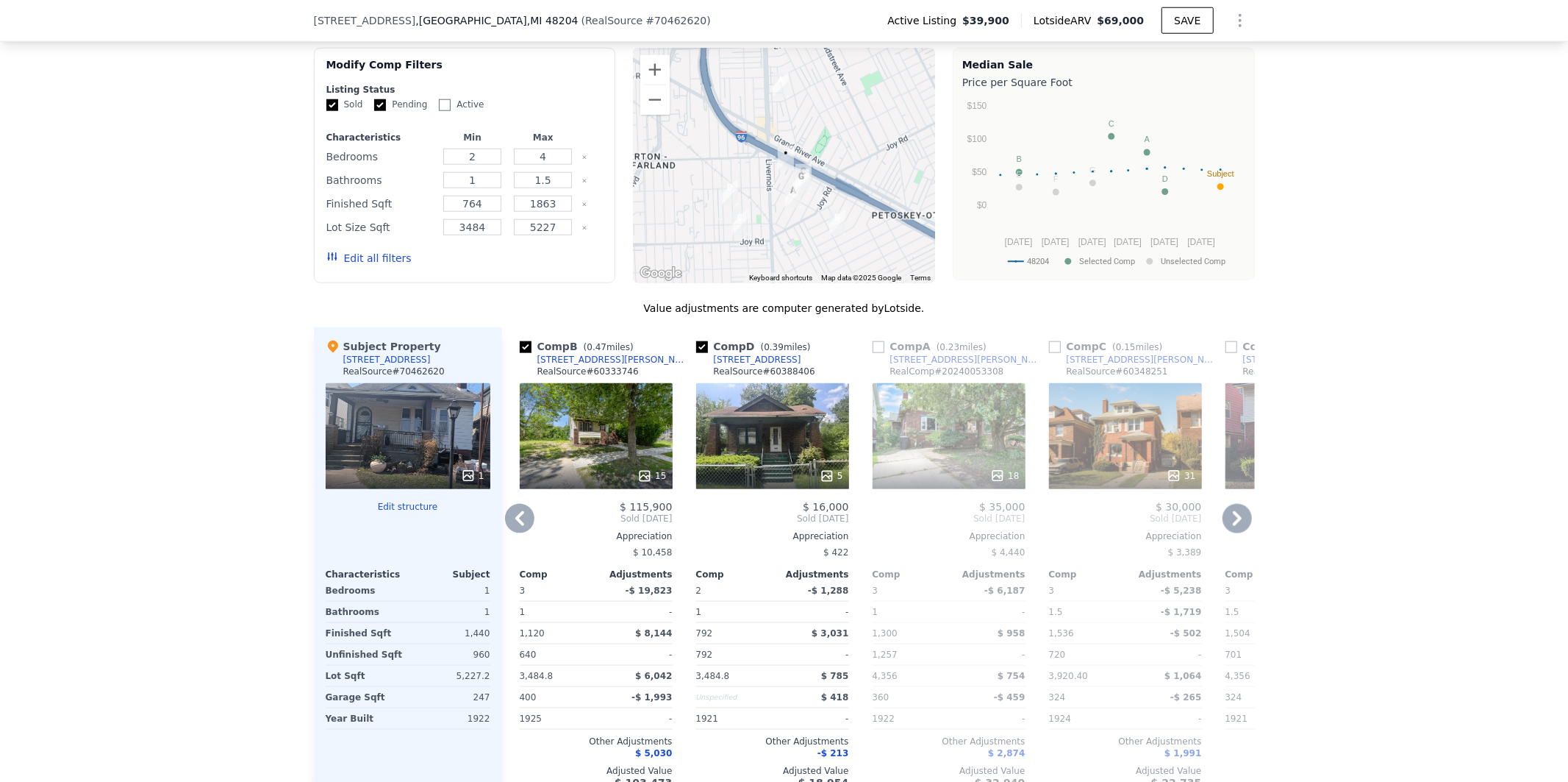
click at [1233, 518] on icon at bounding box center [1237, 518] width 8 height 15
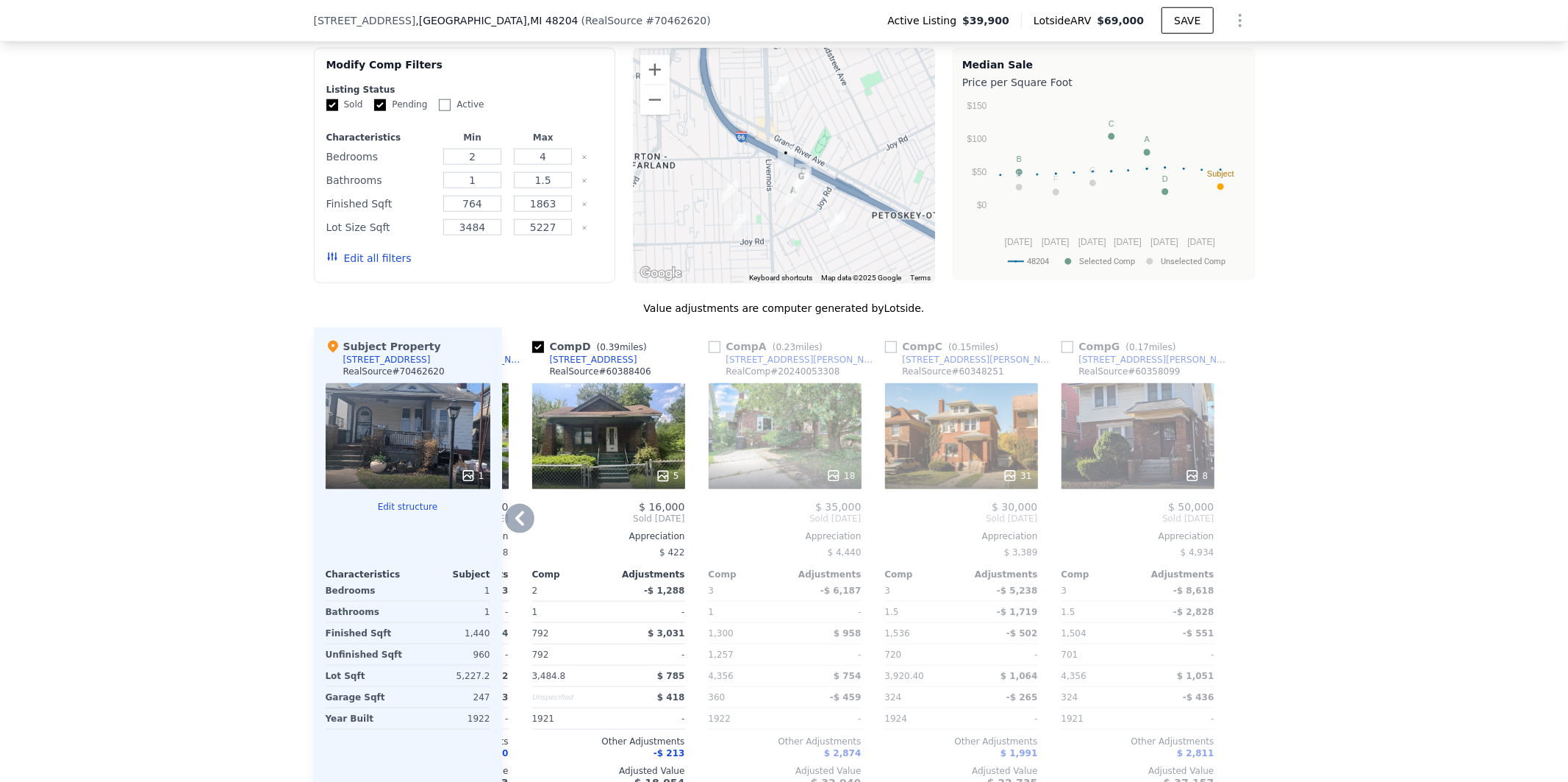
click at [1232, 518] on div at bounding box center [1244, 564] width 24 height 473
click at [522, 504] on icon at bounding box center [520, 518] width 29 height 29
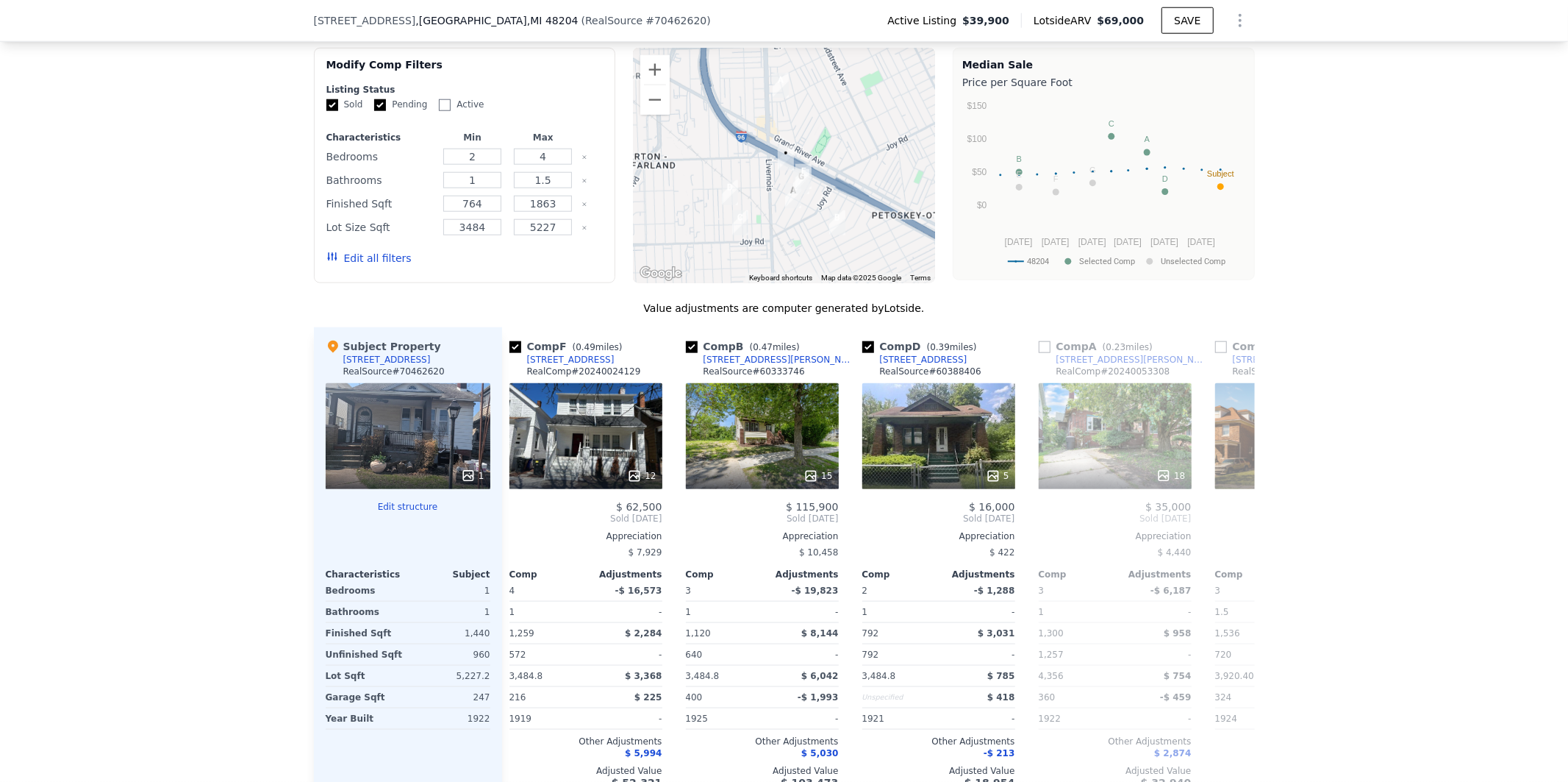
scroll to position [0, 164]
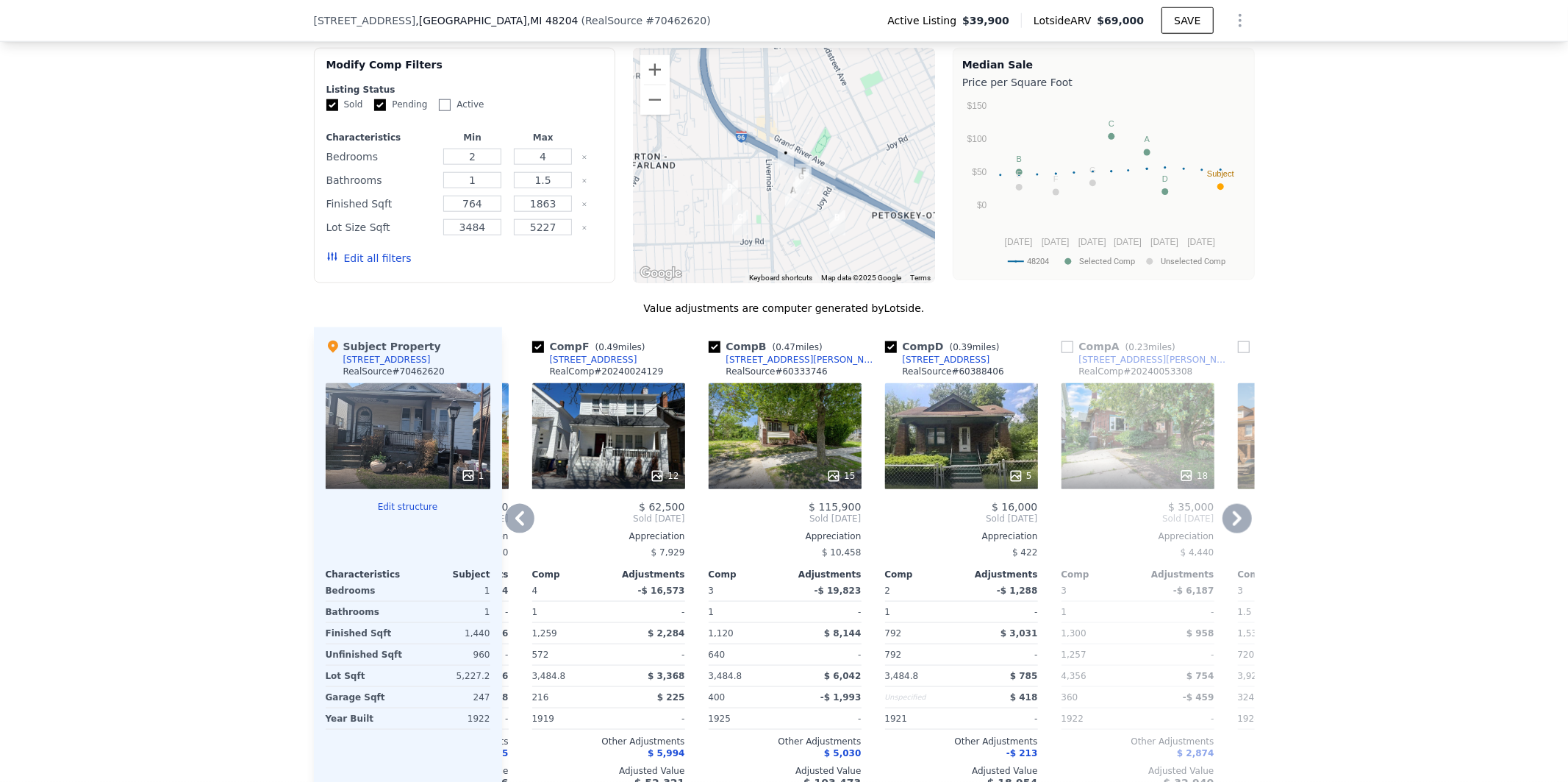
click at [516, 515] on icon at bounding box center [520, 518] width 29 height 29
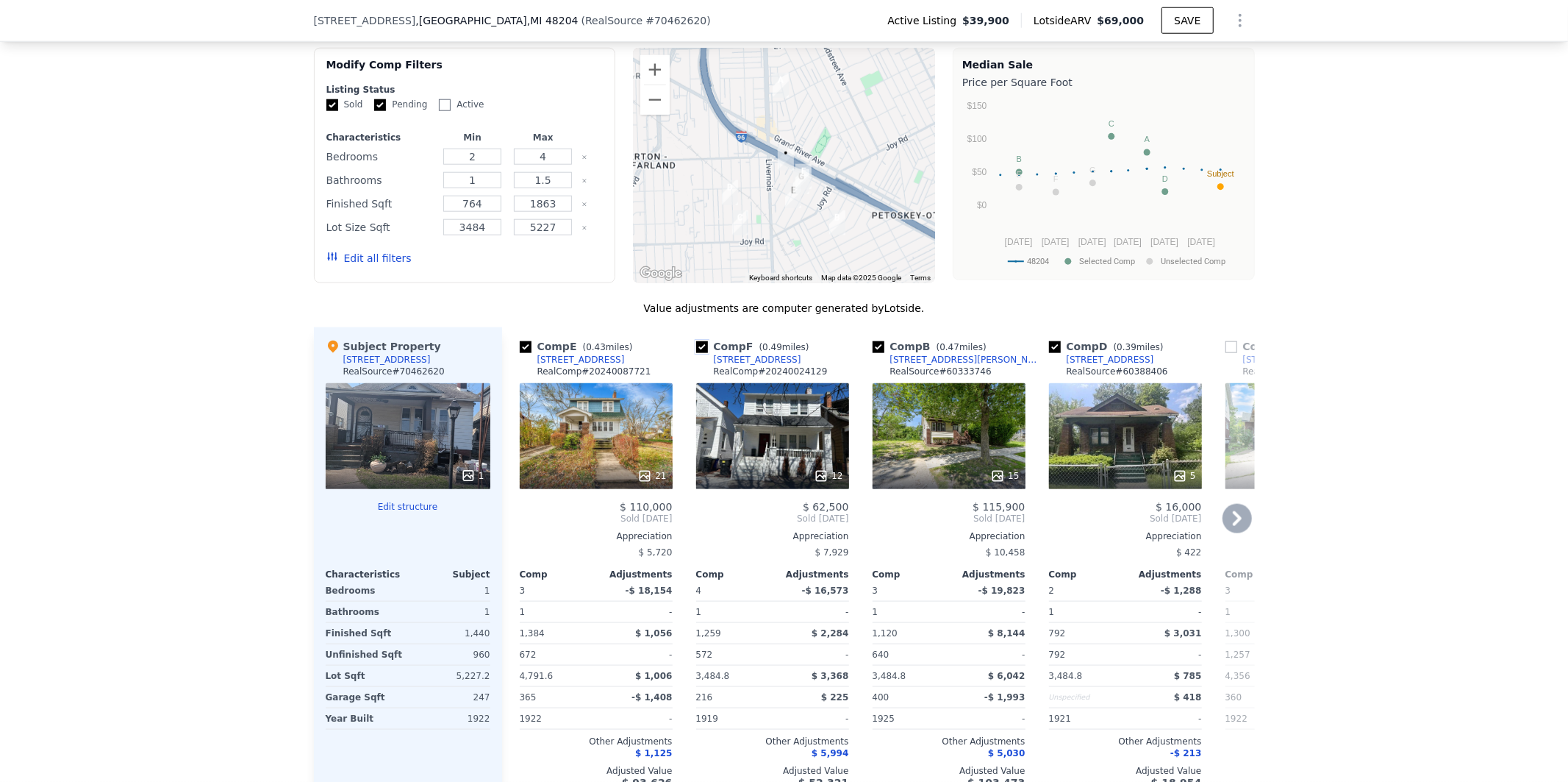
click at [696, 347] on input "checkbox" at bounding box center [702, 347] width 12 height 12
checkbox input "false"
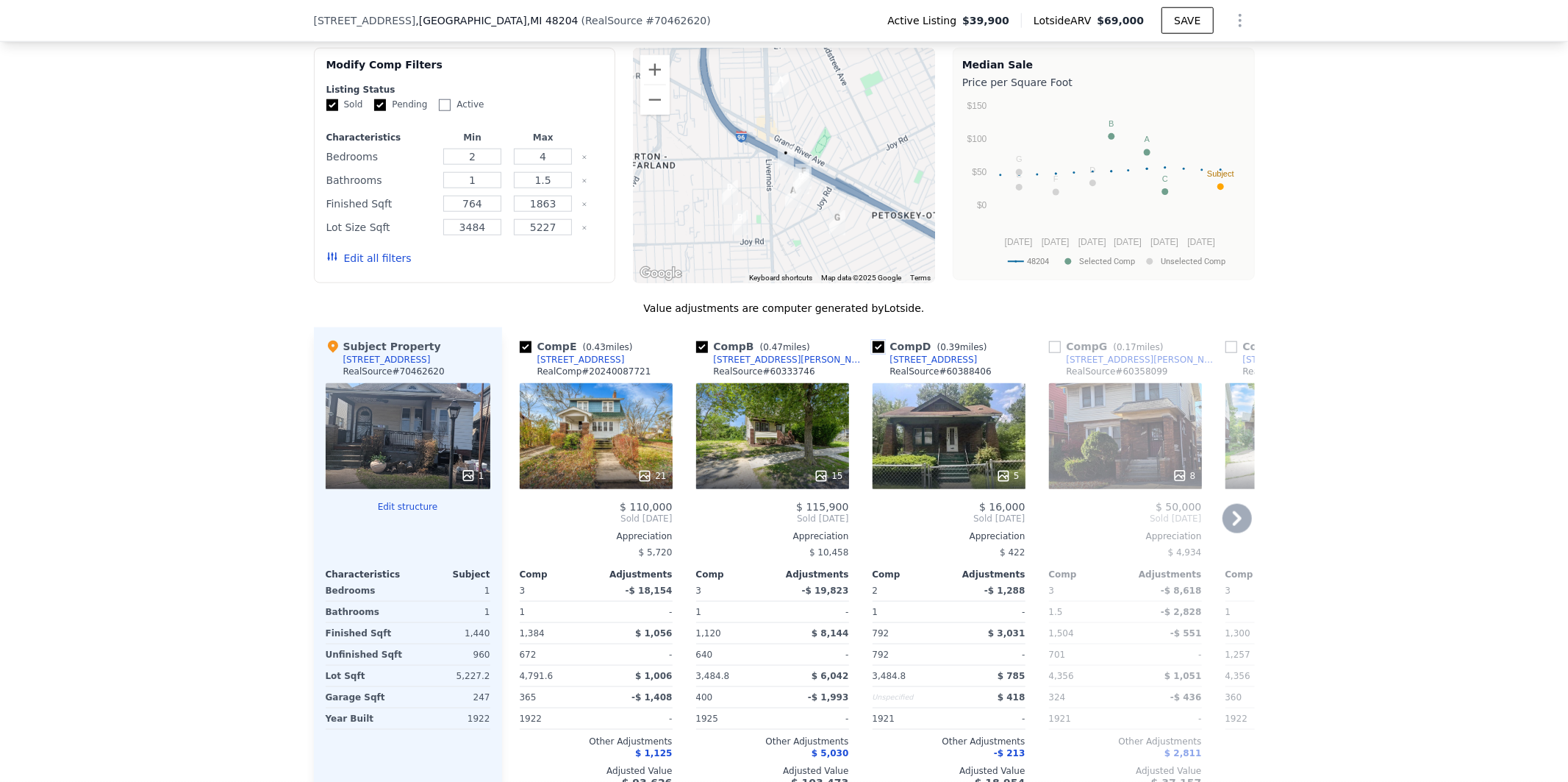
click at [872, 344] on input "checkbox" at bounding box center [878, 347] width 12 height 12
checkbox input "false"
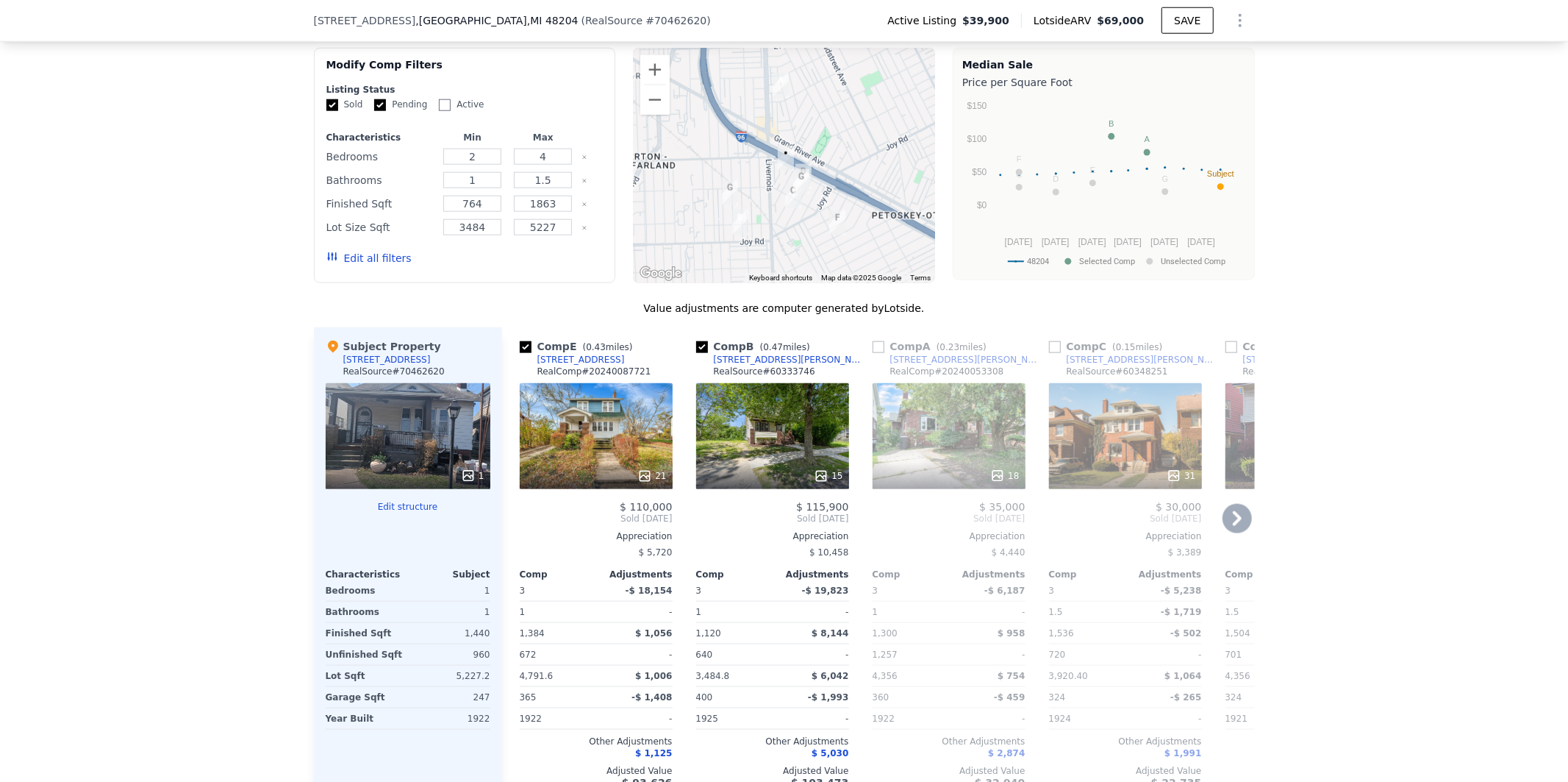
click at [1233, 516] on icon at bounding box center [1237, 518] width 8 height 15
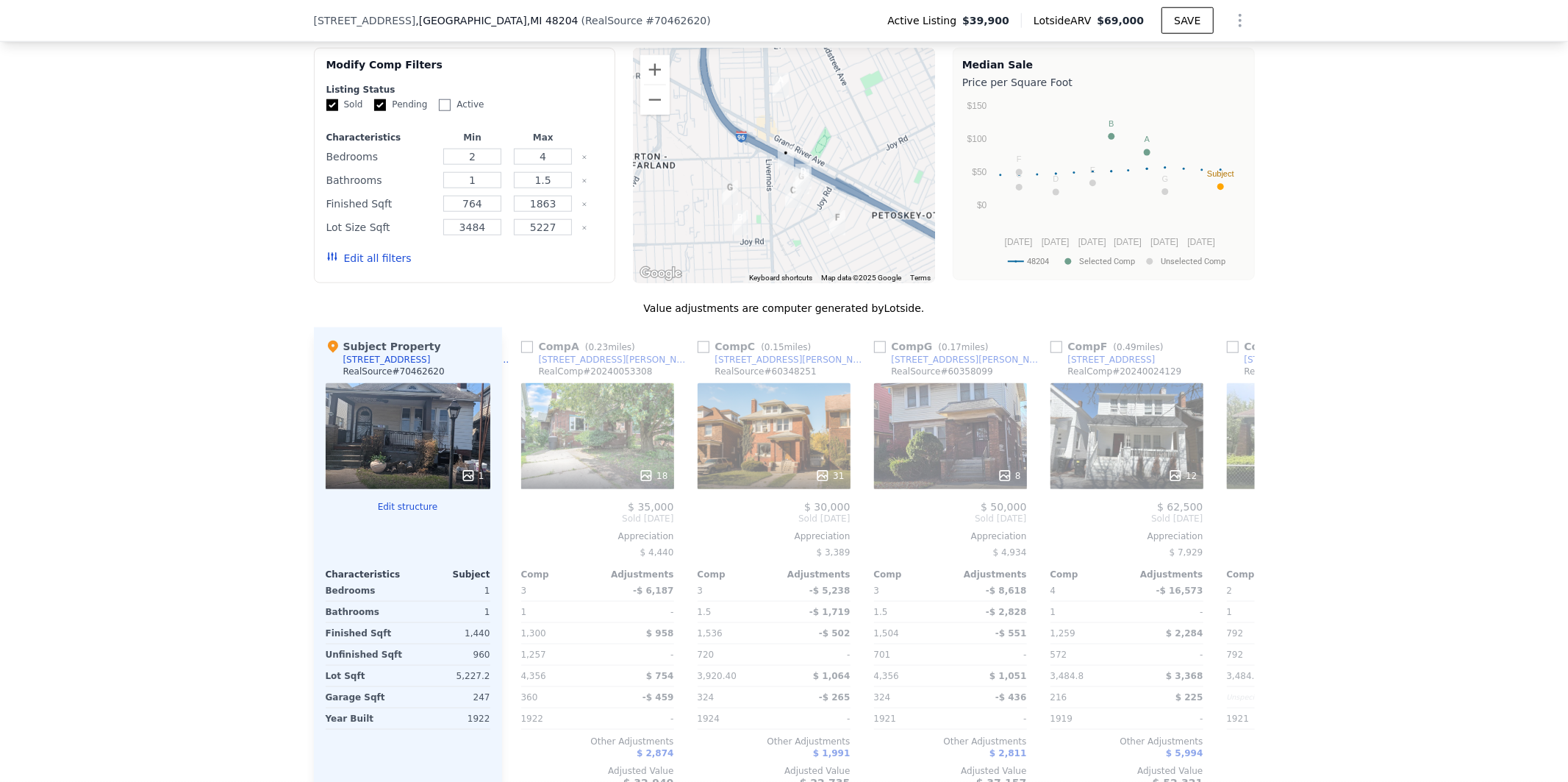
scroll to position [0, 353]
click at [1233, 516] on icon at bounding box center [1237, 518] width 8 height 15
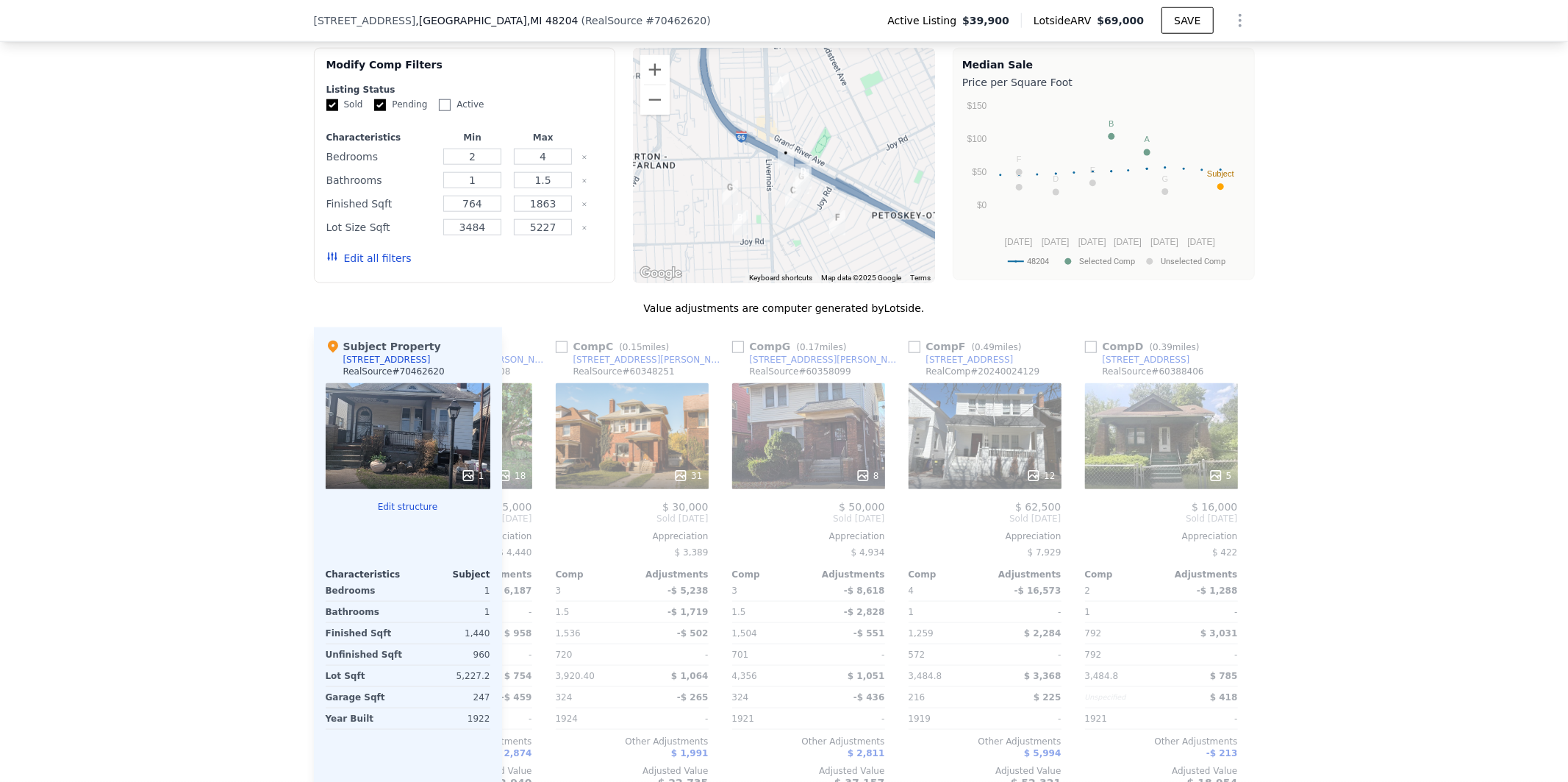
scroll to position [0, 517]
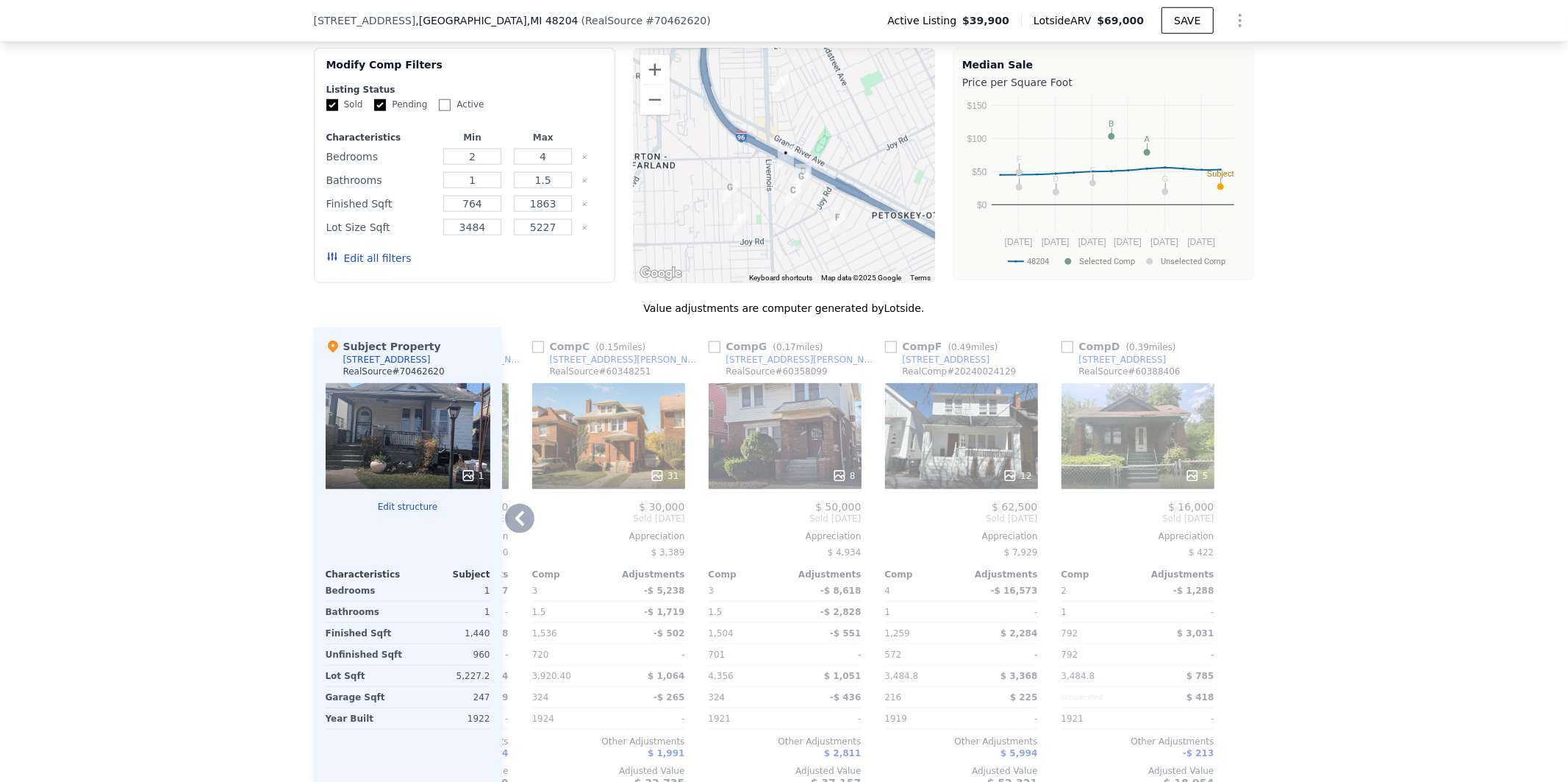
click at [517, 513] on icon at bounding box center [520, 518] width 29 height 29
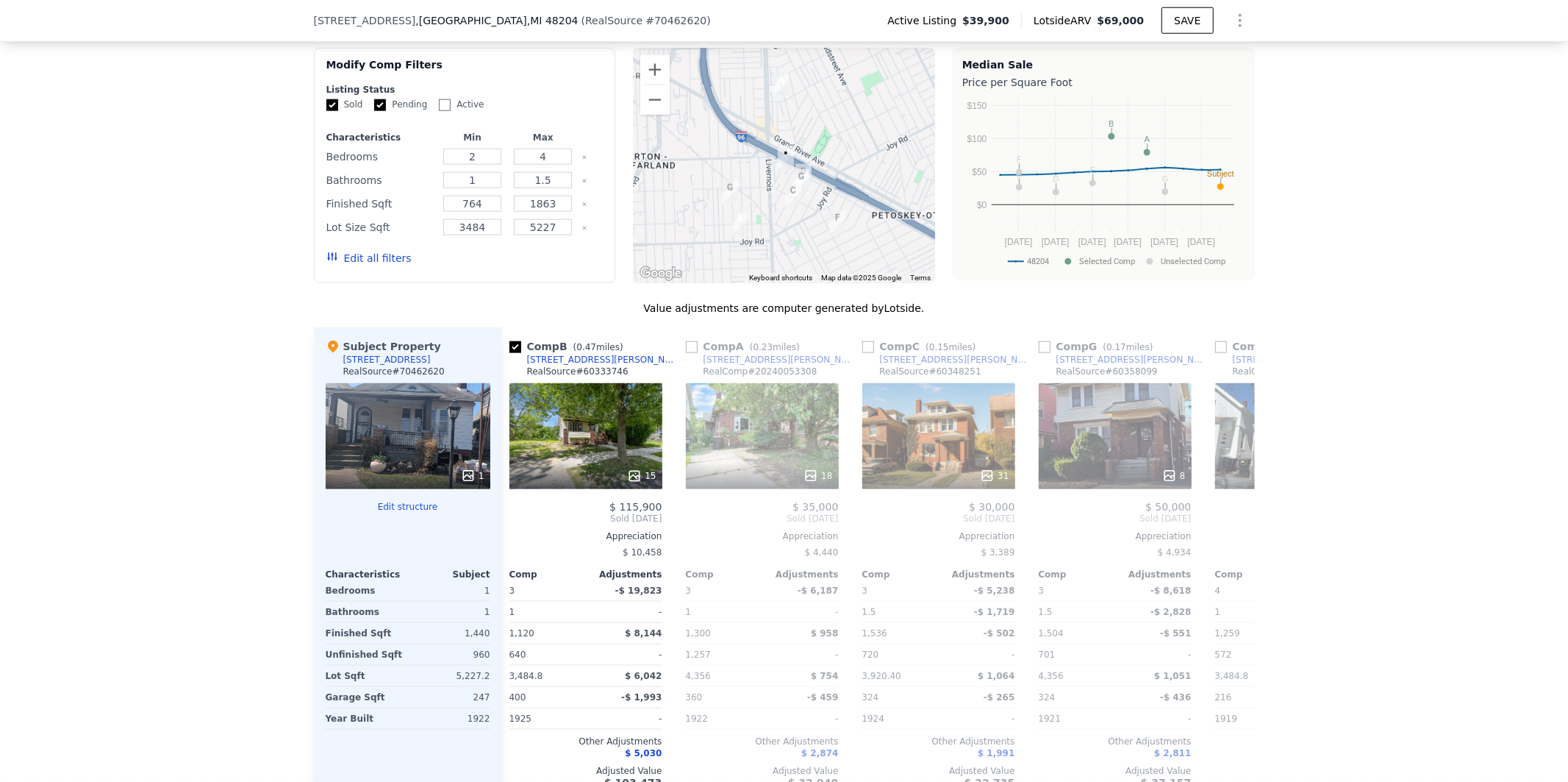
scroll to position [0, 164]
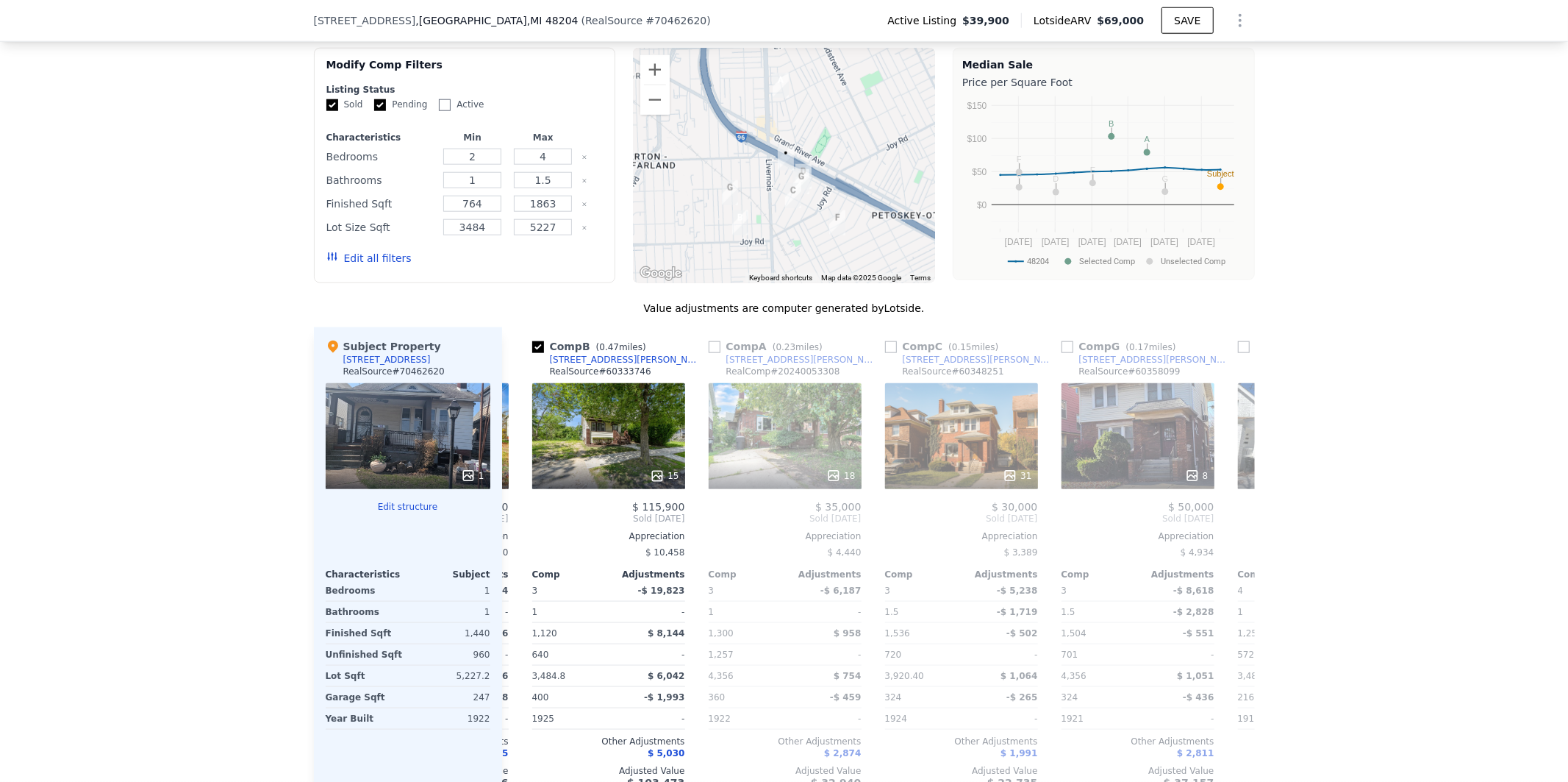
click at [517, 513] on div "Comp E ( 0.43 miles) [STREET_ADDRESS] # 20240087721 21 $ 110,000 Sold [DATE] Ap…" at bounding box center [878, 564] width 752 height 473
click at [516, 513] on icon at bounding box center [520, 518] width 29 height 29
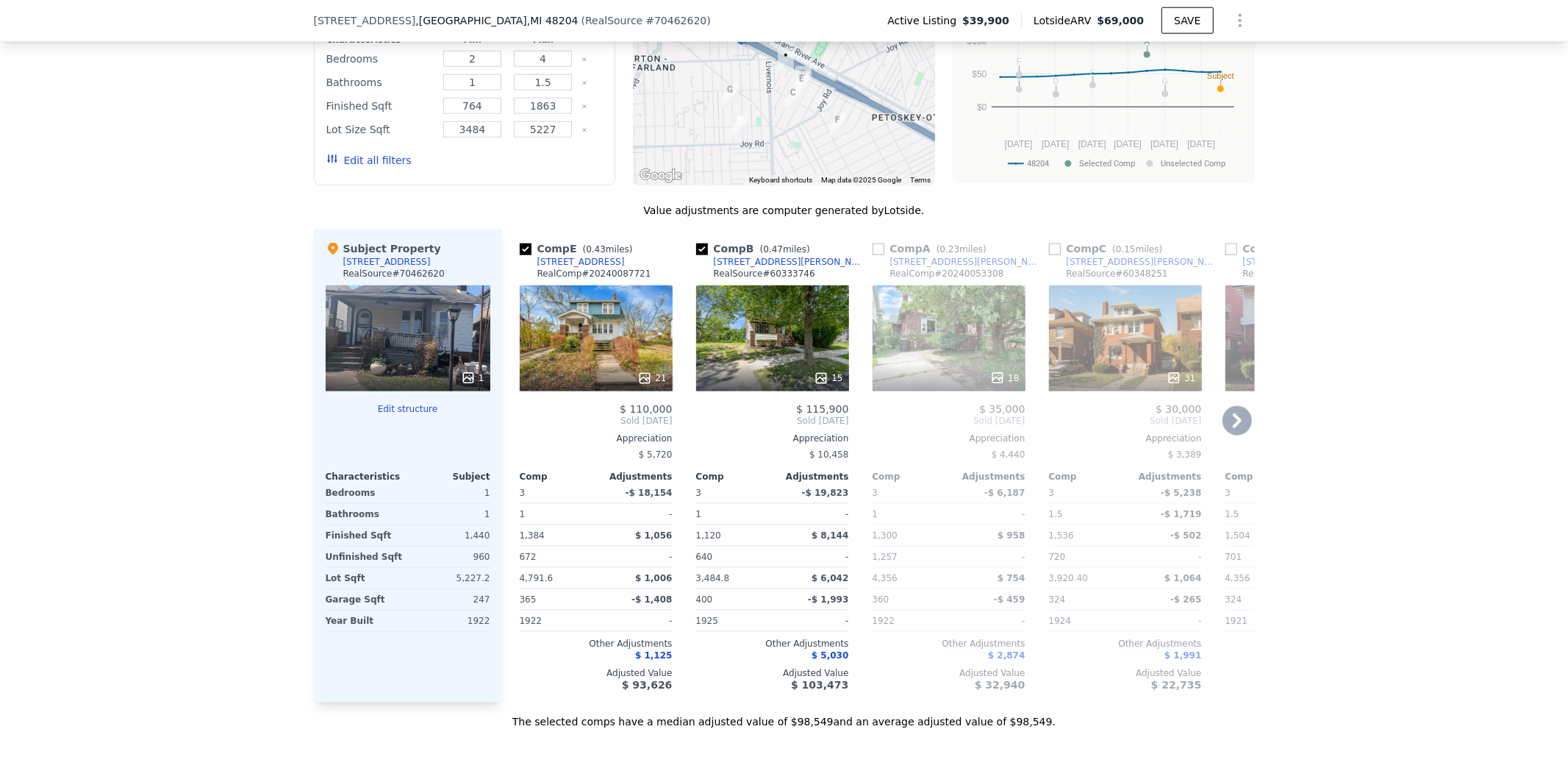
scroll to position [1411, 0]
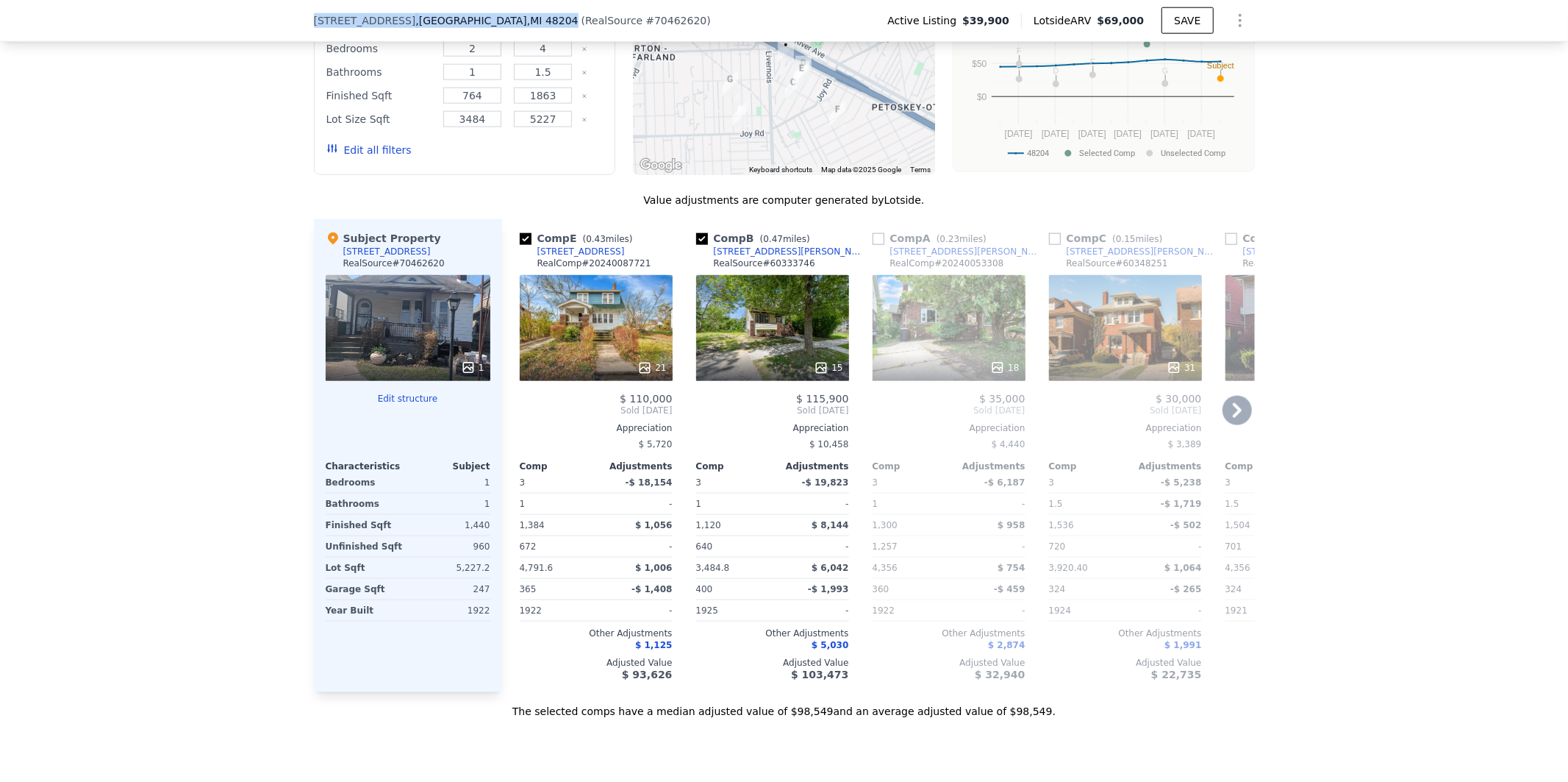
drag, startPoint x: 485, startPoint y: 25, endPoint x: 307, endPoint y: 18, distance: 178.1
click at [314, 18] on div "[STREET_ADDRESS]" at bounding box center [446, 20] width 264 height 15
copy div "[STREET_ADDRESS]"
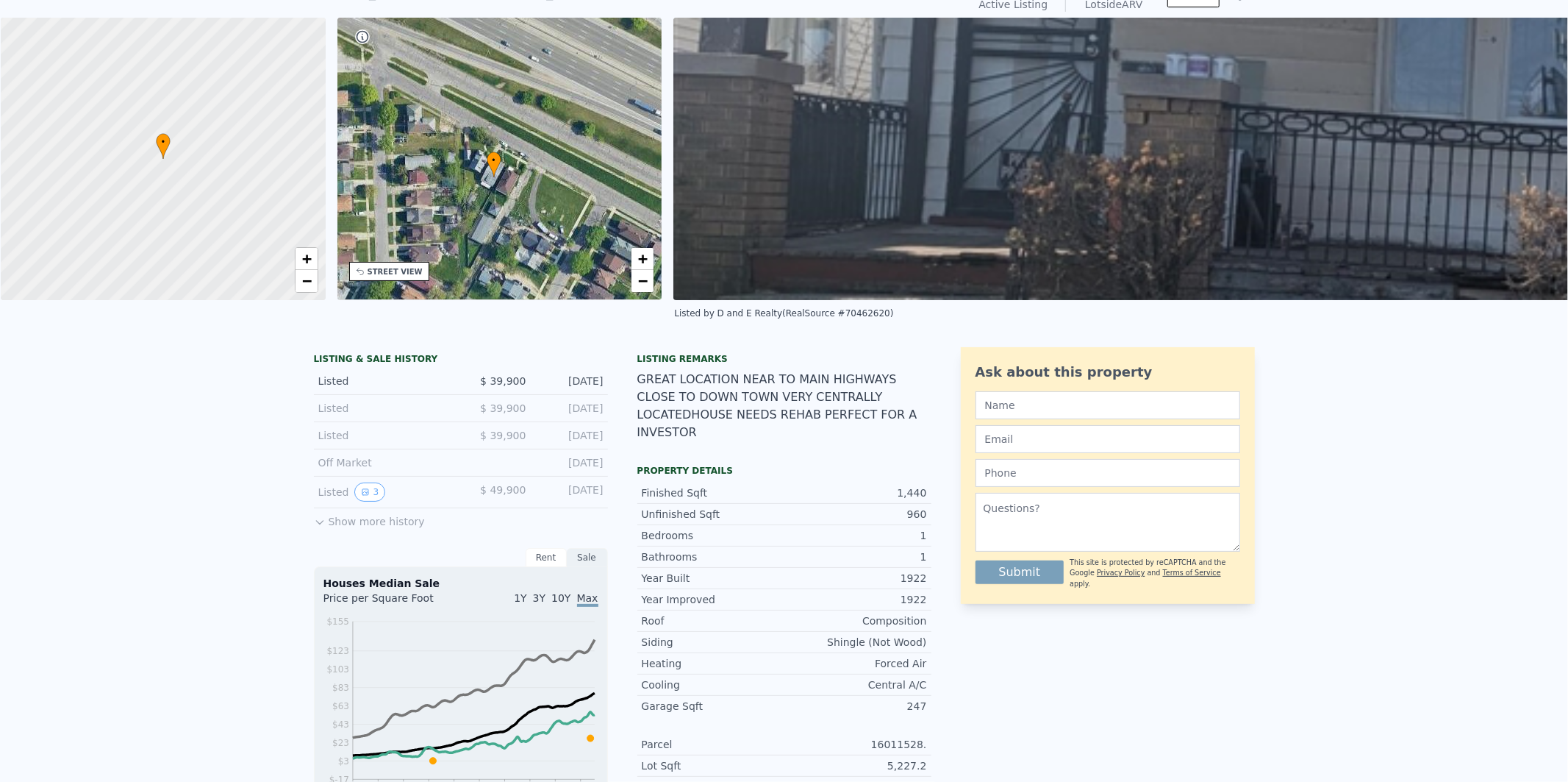
scroll to position [0, 0]
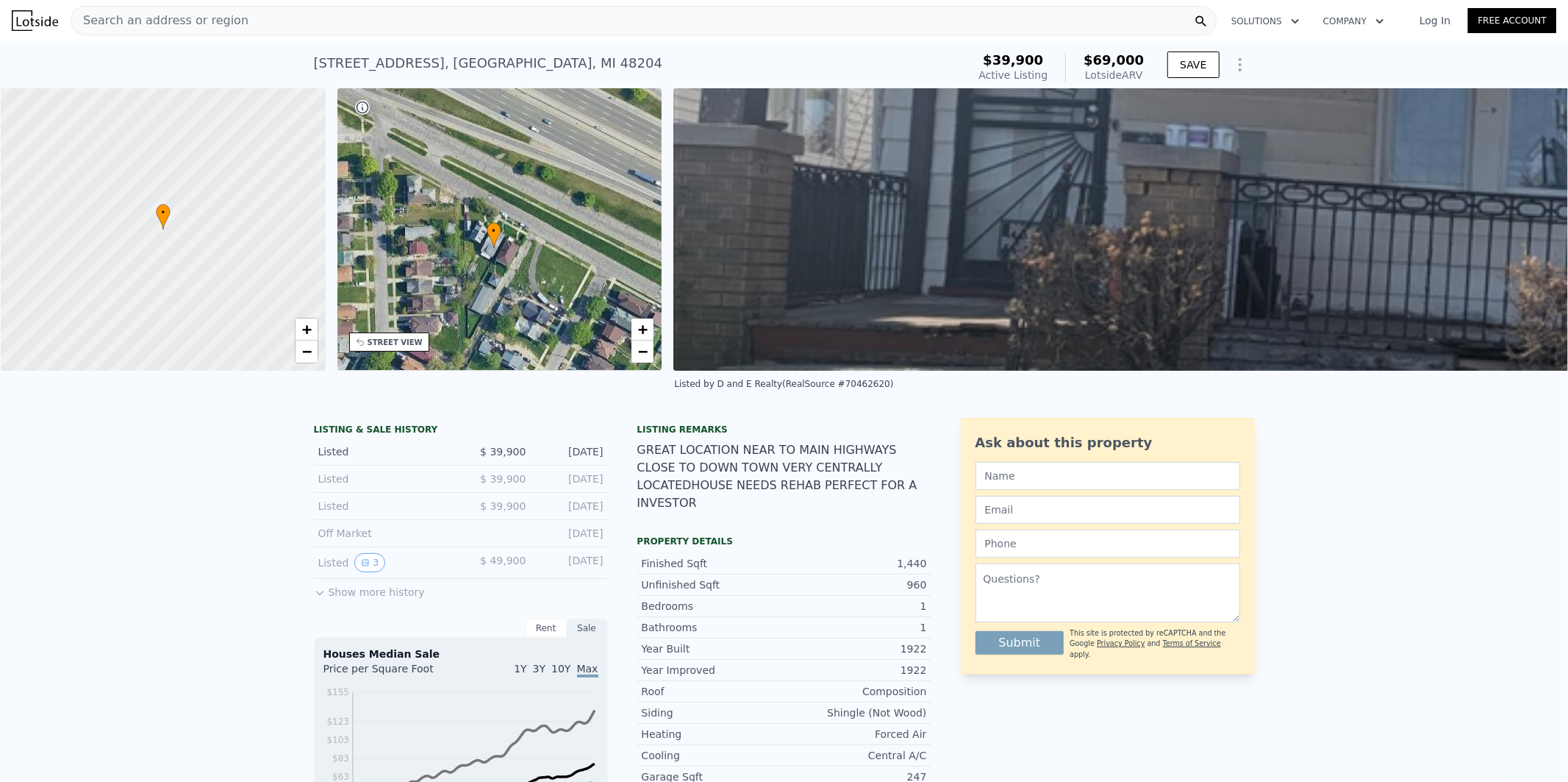
click at [1132, 208] on img at bounding box center [1451, 229] width 1556 height 282
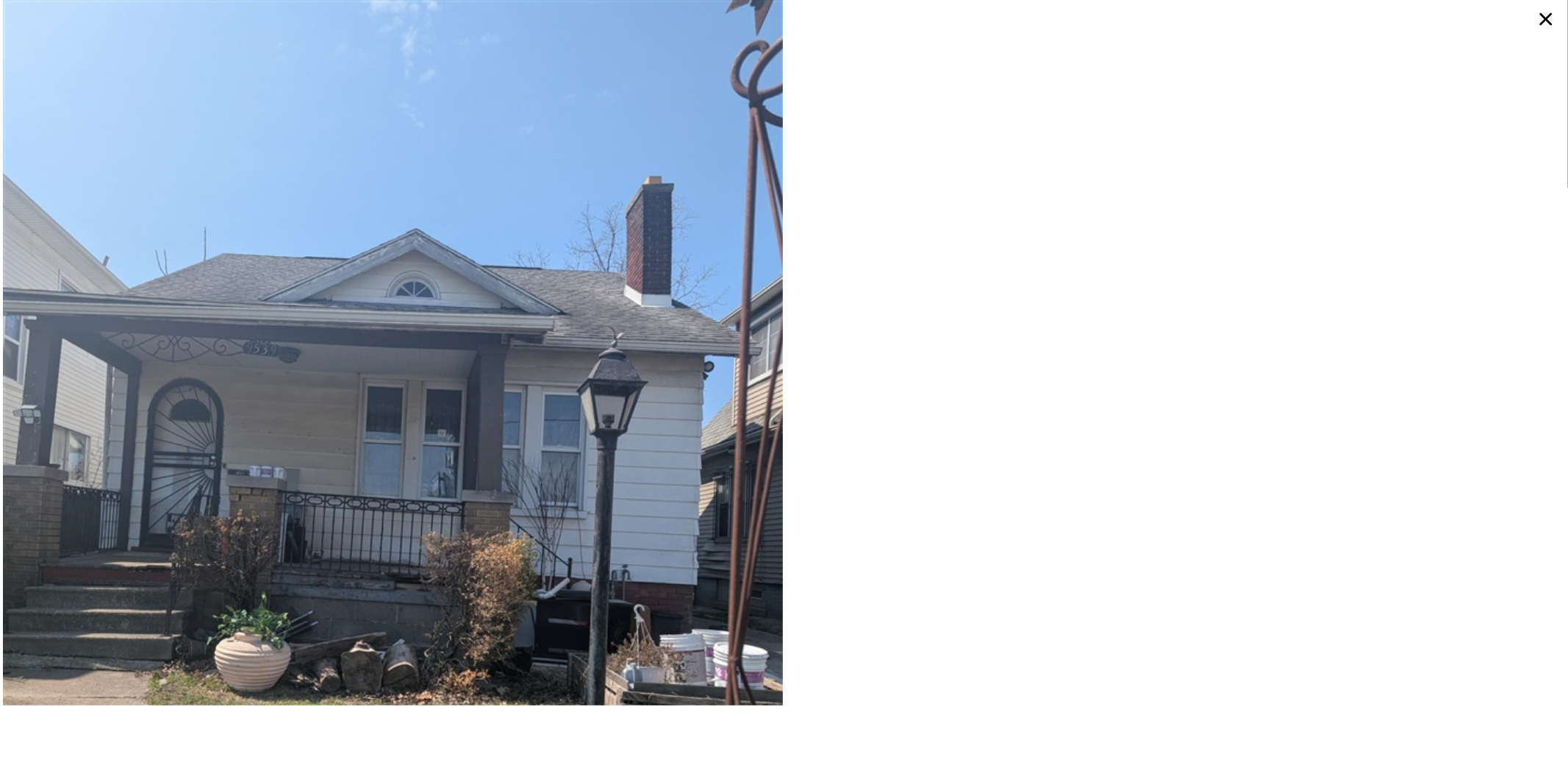
click at [453, 414] on img at bounding box center [393, 518] width 780 height 1037
click at [1546, 19] on icon at bounding box center [1546, 19] width 12 height 12
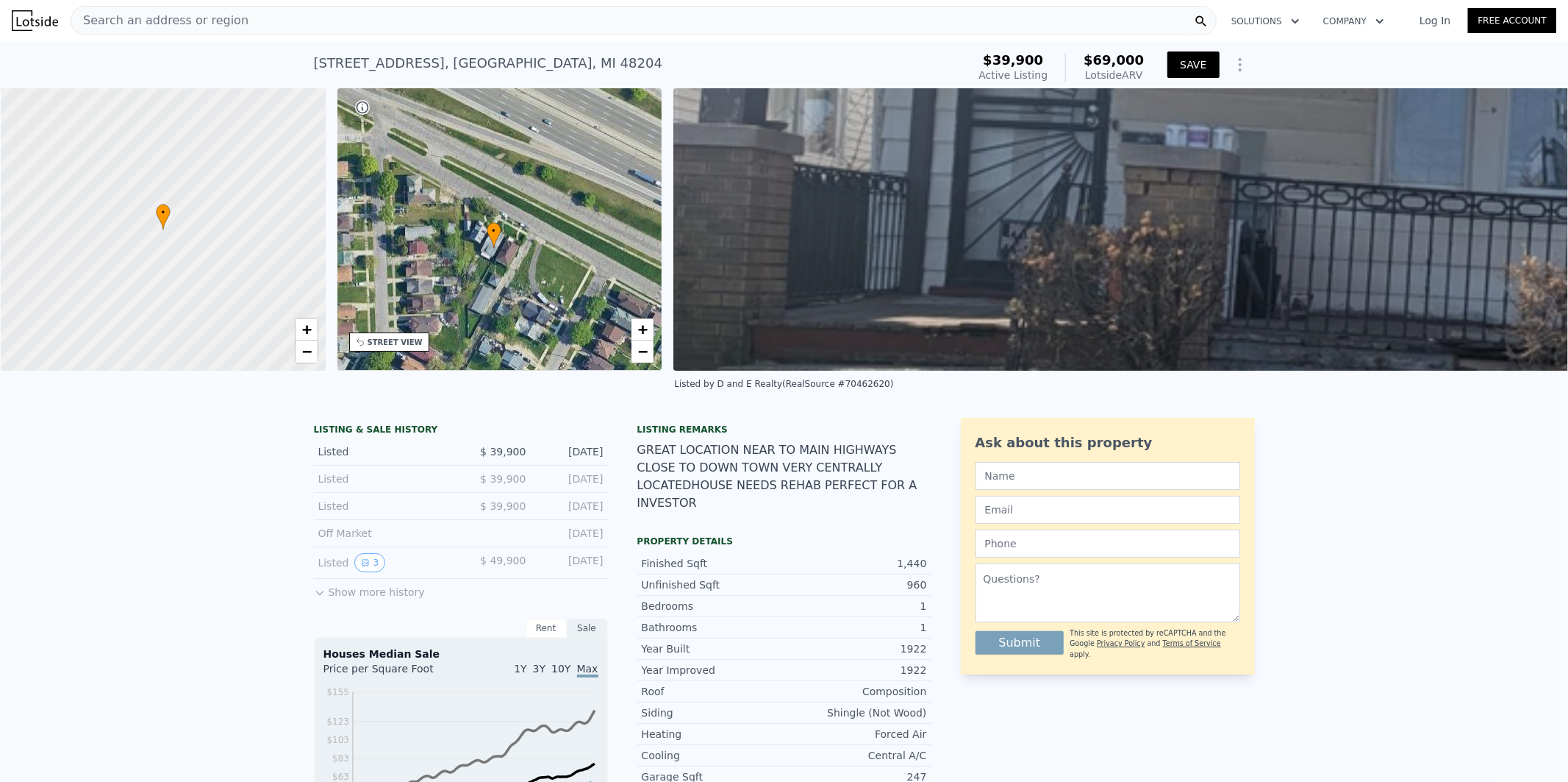
click at [1185, 65] on button "SAVE" at bounding box center [1193, 65] width 51 height 26
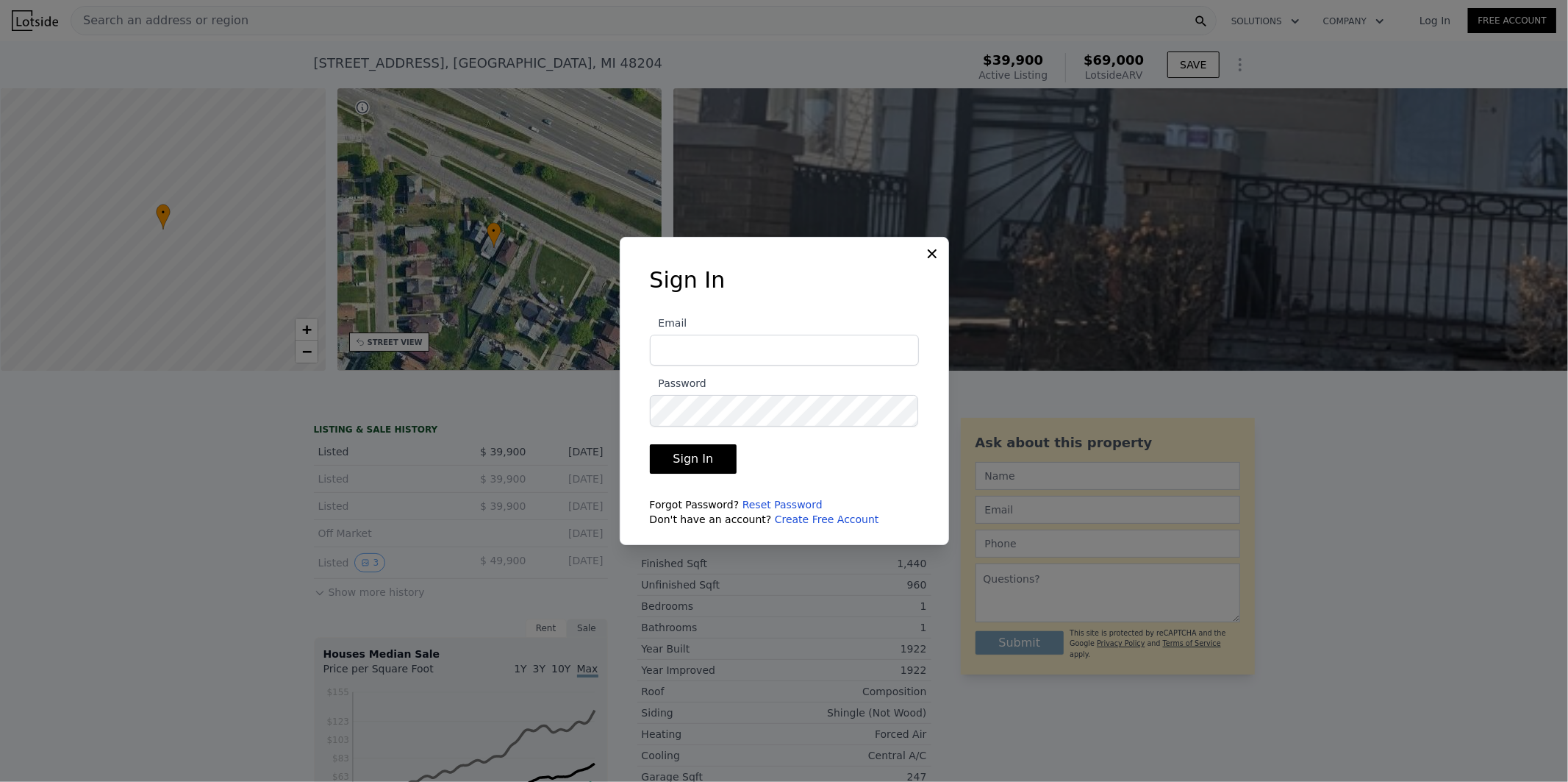
type input "[PERSON_NAME][EMAIL_ADDRESS][DOMAIN_NAME]"
click at [714, 462] on button "Sign In" at bounding box center [694, 459] width 88 height 29
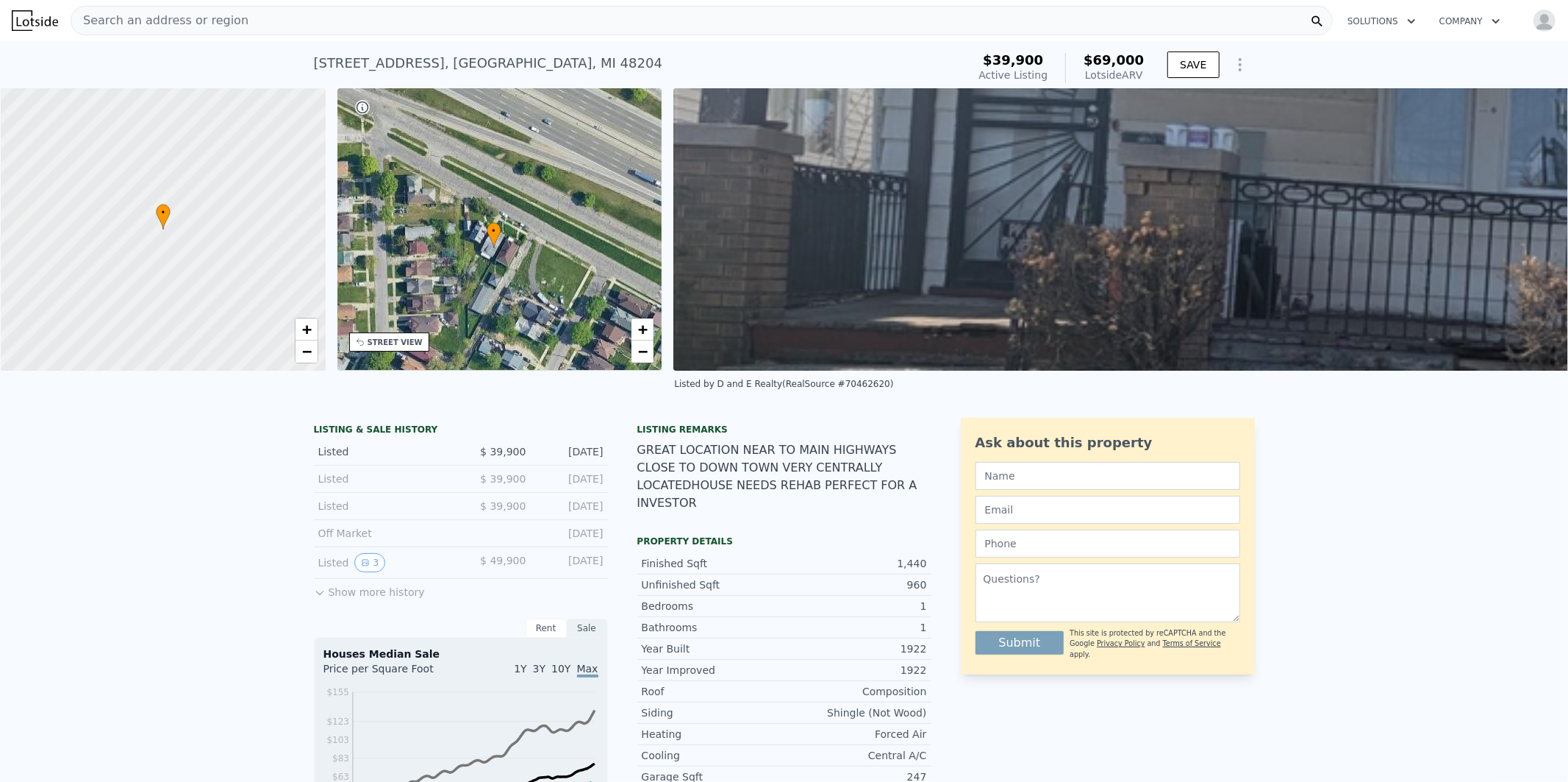
click at [186, 21] on span "Search an address or region" at bounding box center [160, 20] width 178 height 18
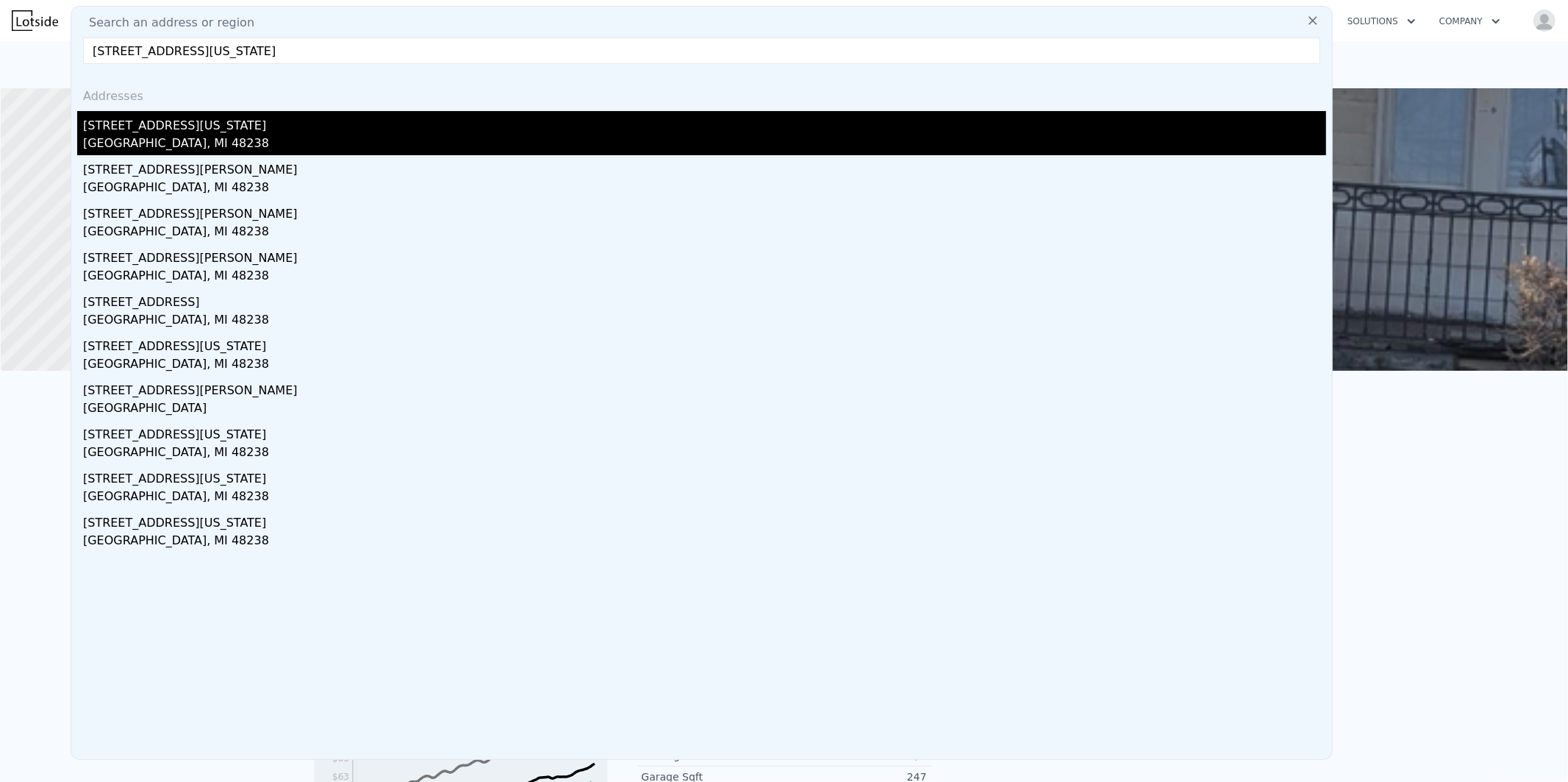
type input "[STREET_ADDRESS][US_STATE]"
click at [148, 143] on div "[GEOGRAPHIC_DATA], MI 48238" at bounding box center [704, 145] width 1243 height 21
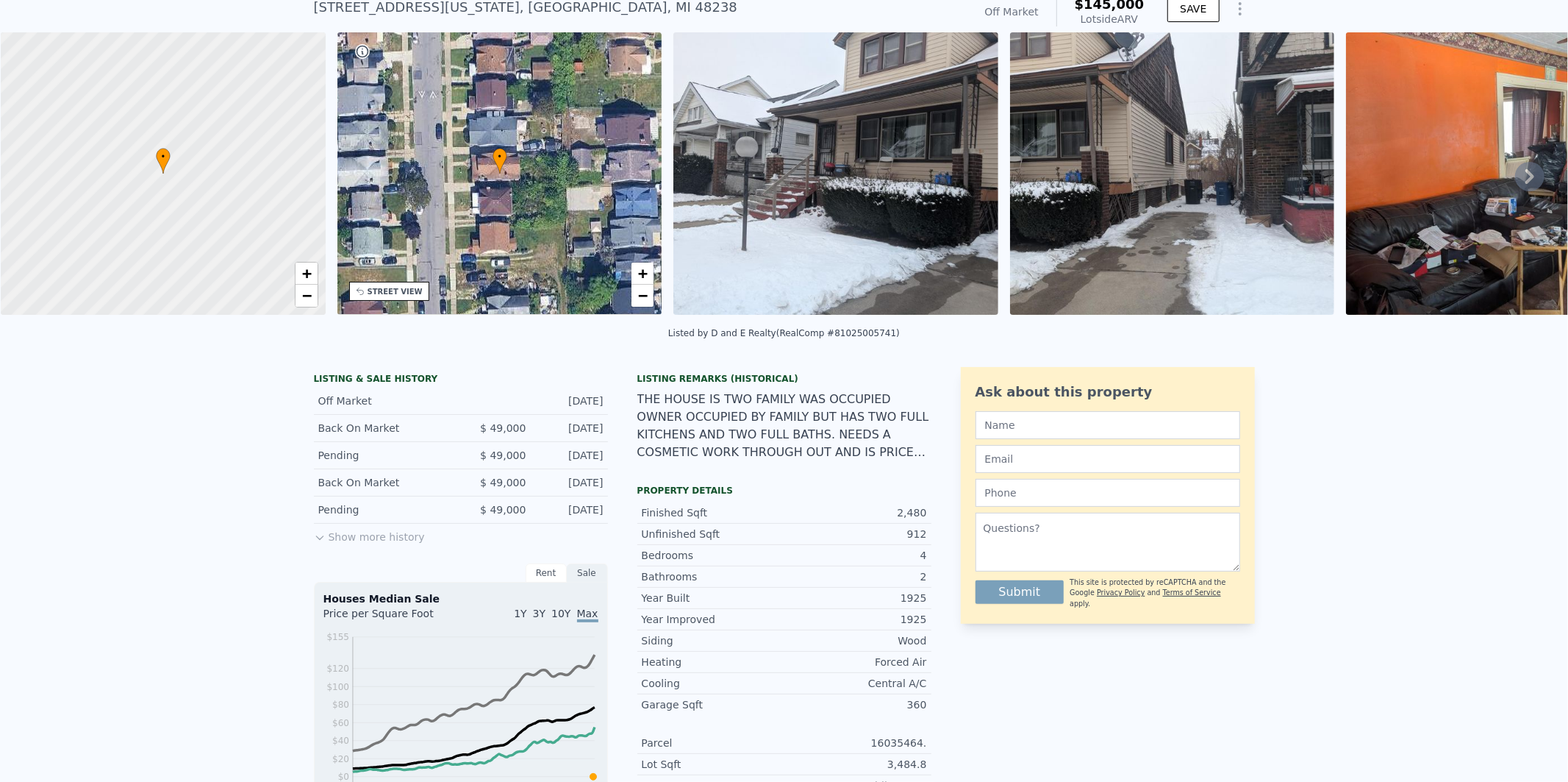
scroll to position [5, 0]
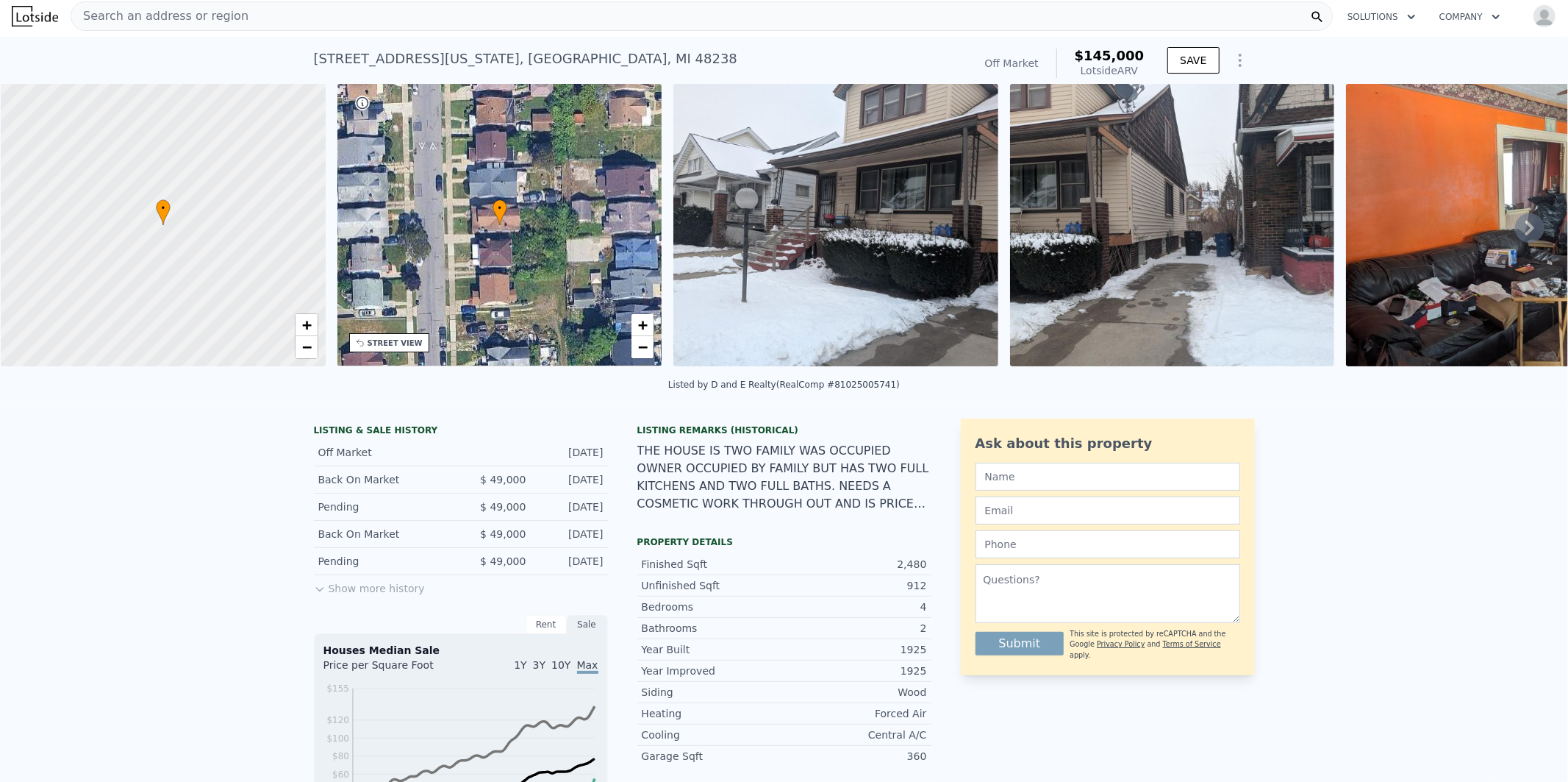
click at [1526, 228] on icon at bounding box center [1530, 228] width 8 height 15
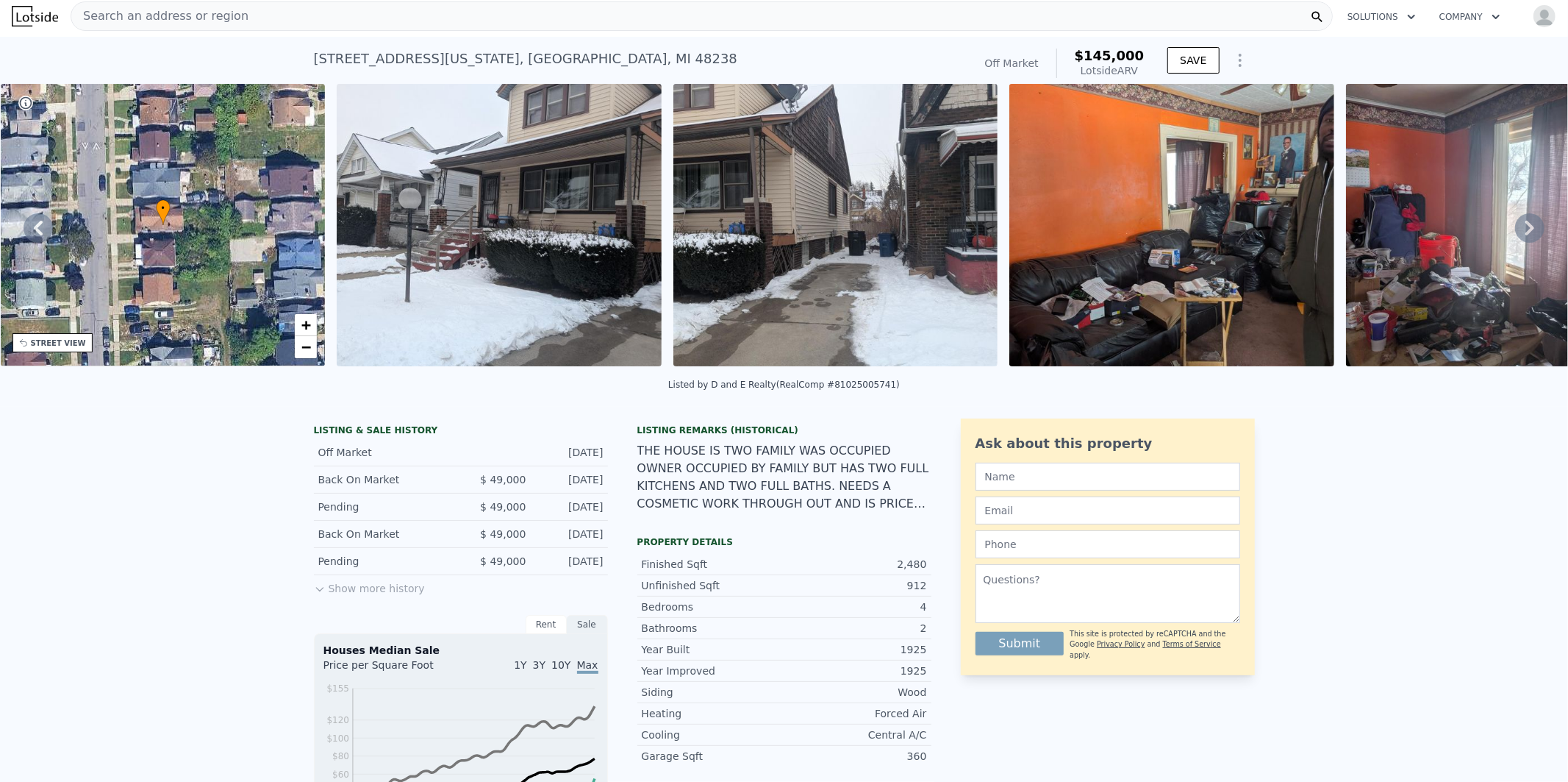
click at [1526, 228] on icon at bounding box center [1530, 228] width 8 height 15
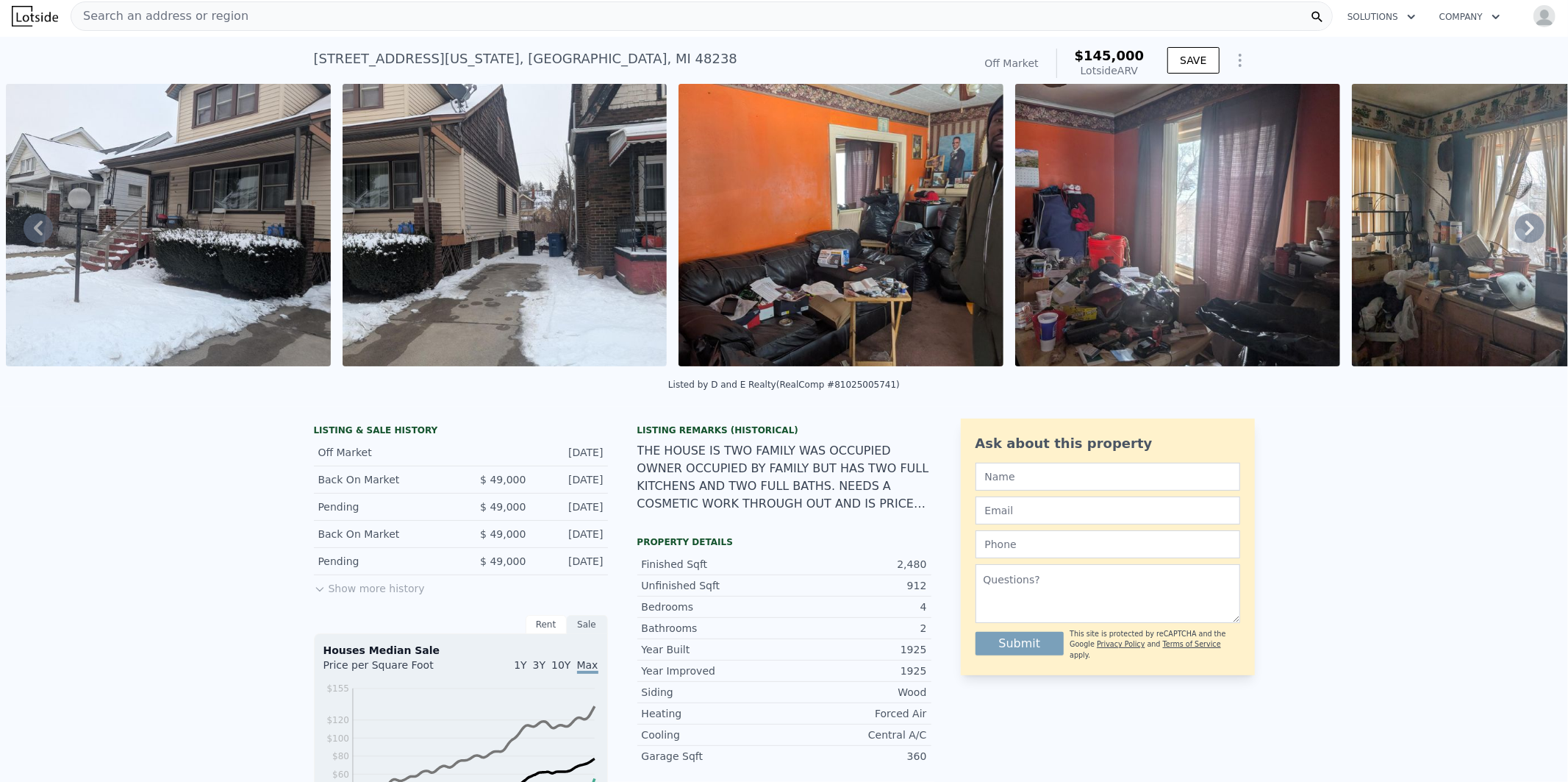
click at [1526, 228] on icon at bounding box center [1530, 228] width 8 height 15
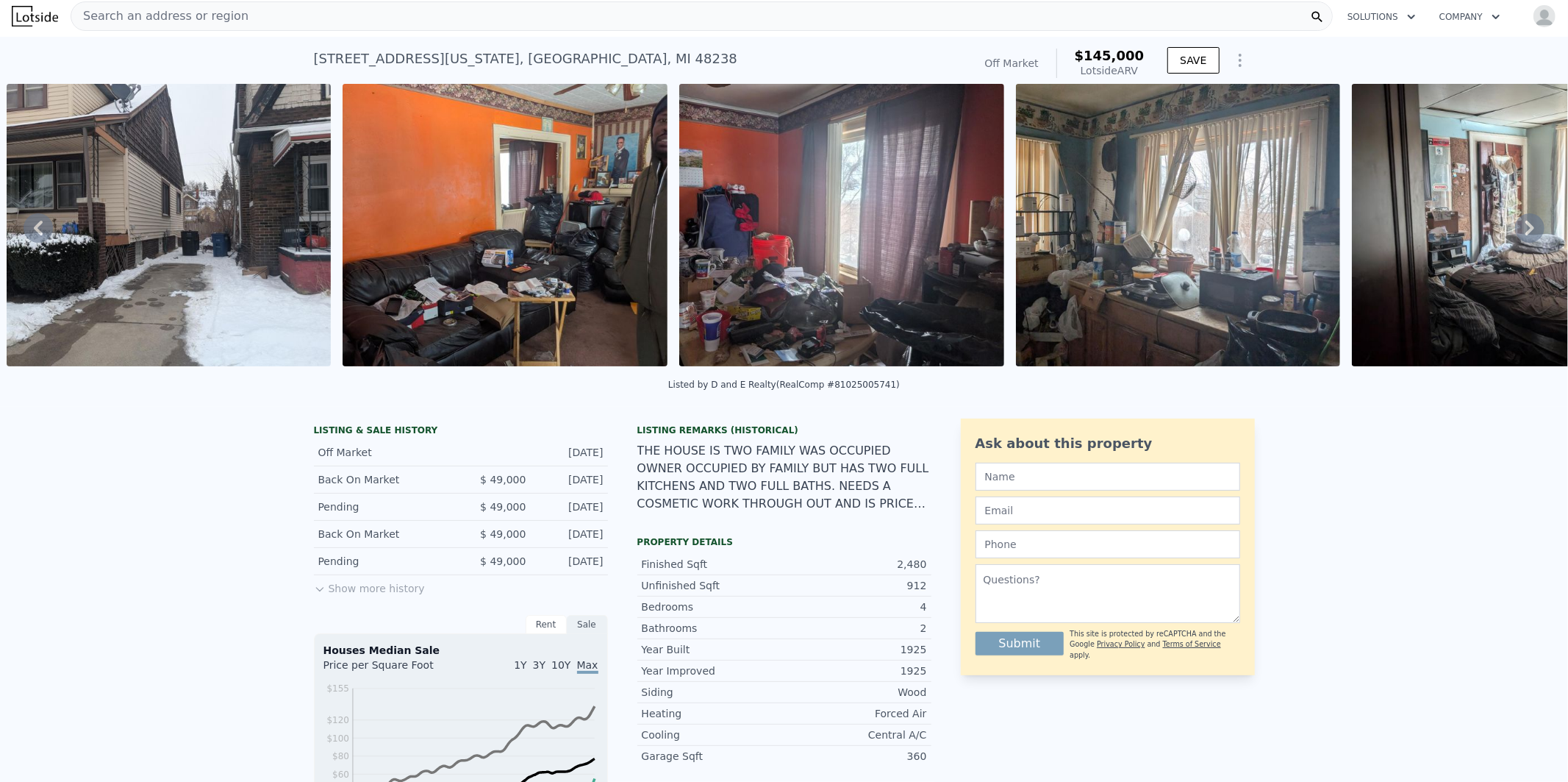
click at [1526, 228] on icon at bounding box center [1530, 228] width 8 height 15
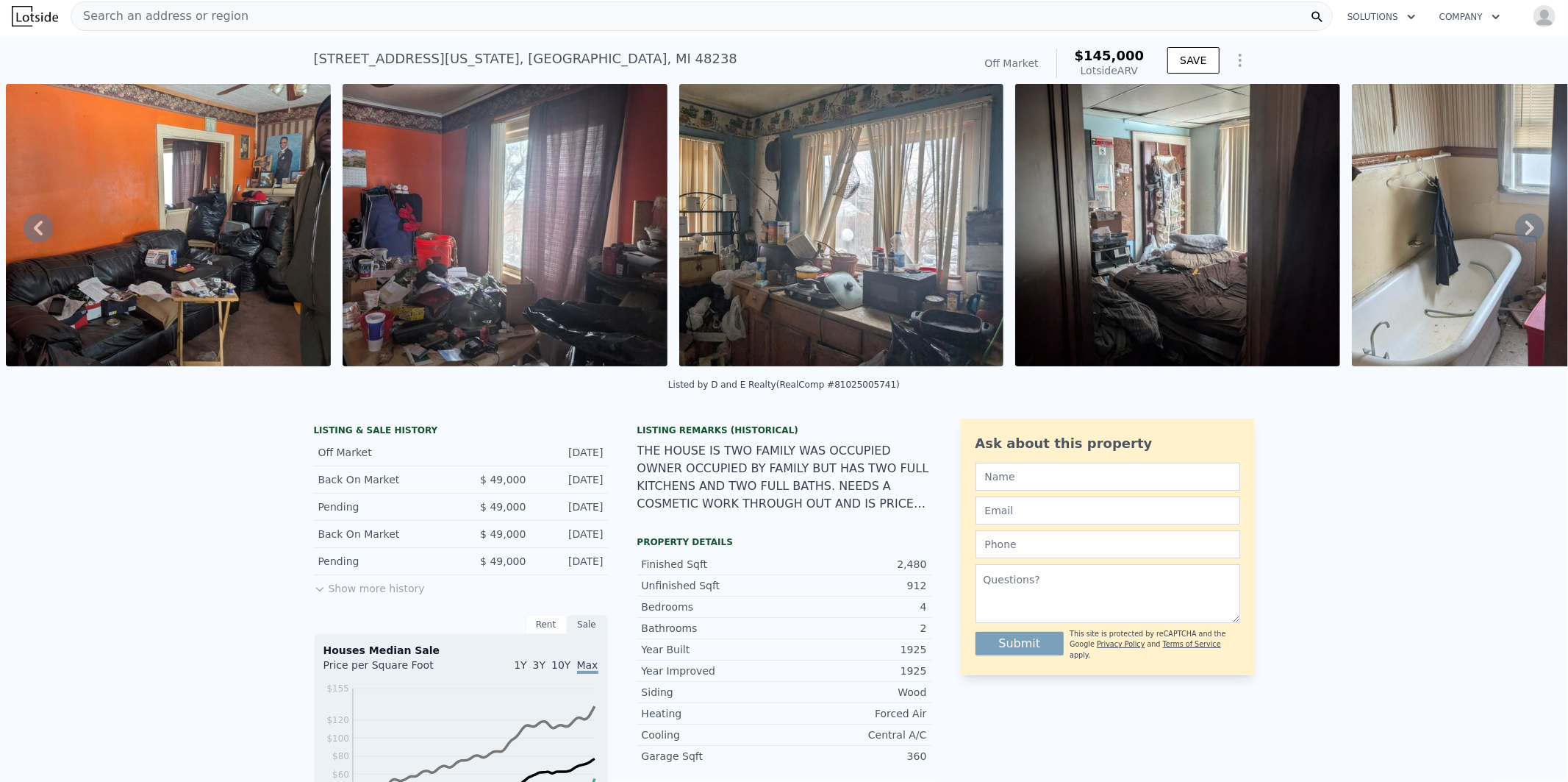
click at [1526, 228] on icon at bounding box center [1530, 228] width 8 height 15
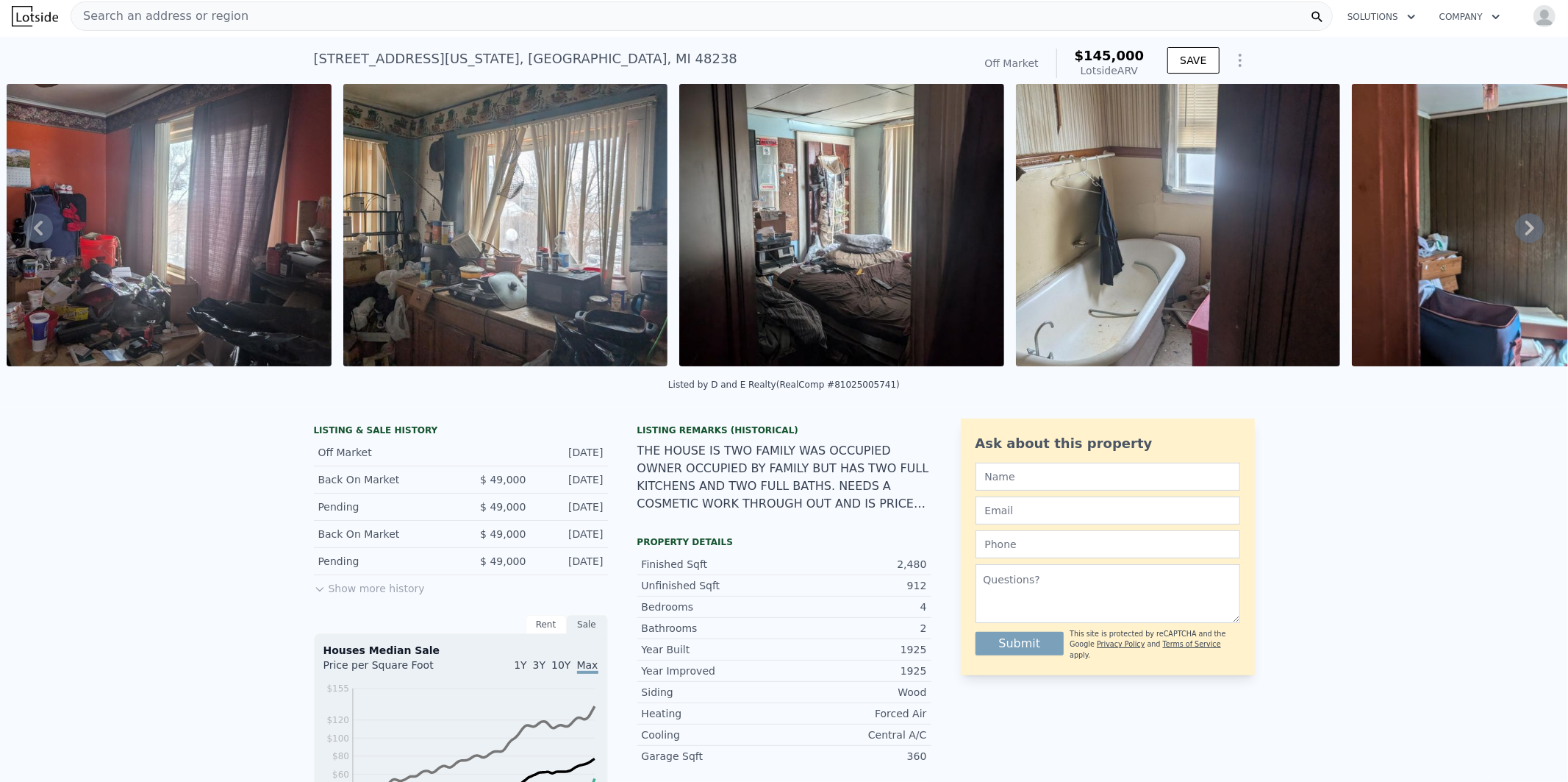
click at [1526, 228] on icon at bounding box center [1530, 228] width 8 height 15
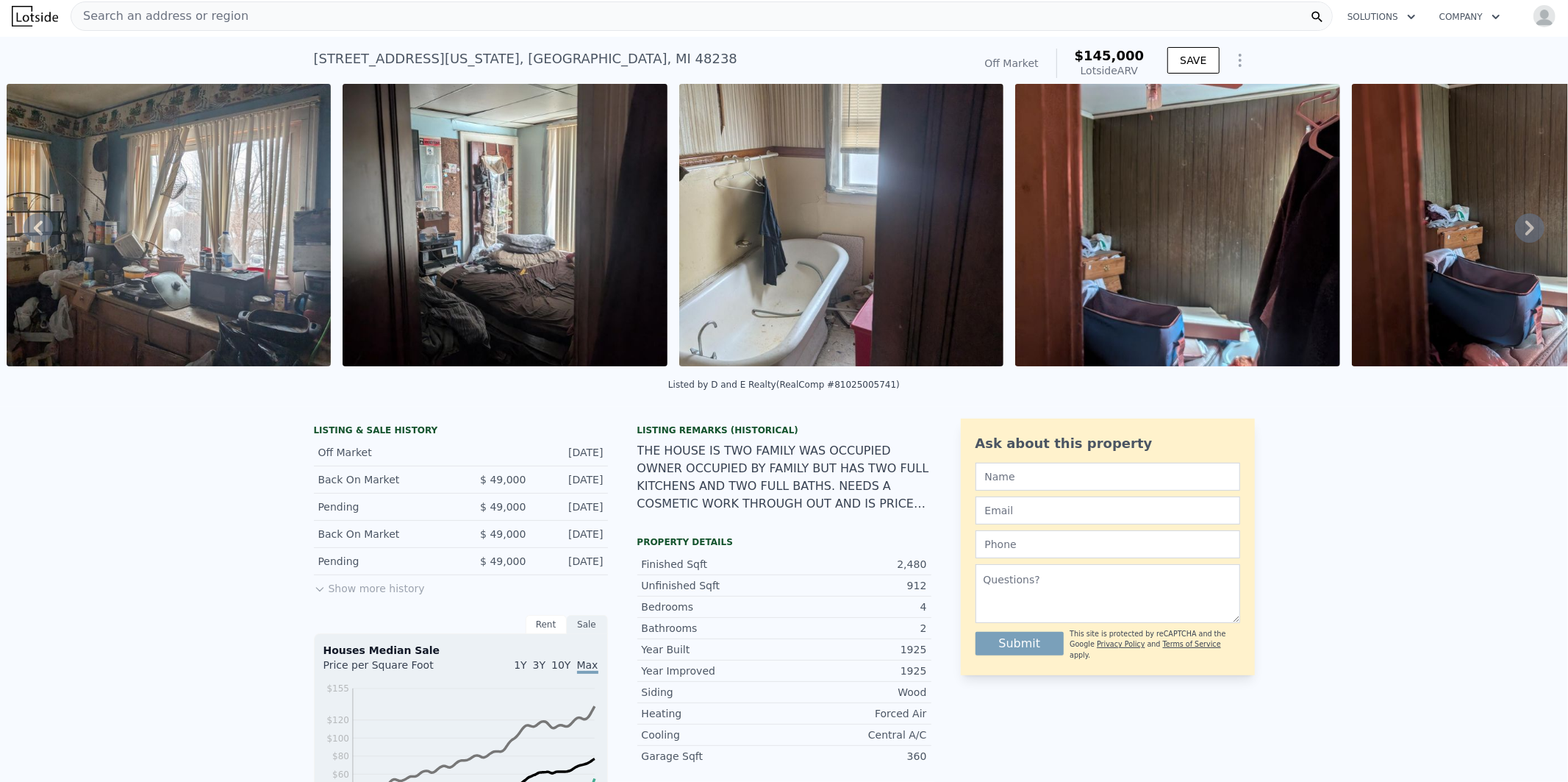
click at [1526, 228] on icon at bounding box center [1530, 228] width 8 height 15
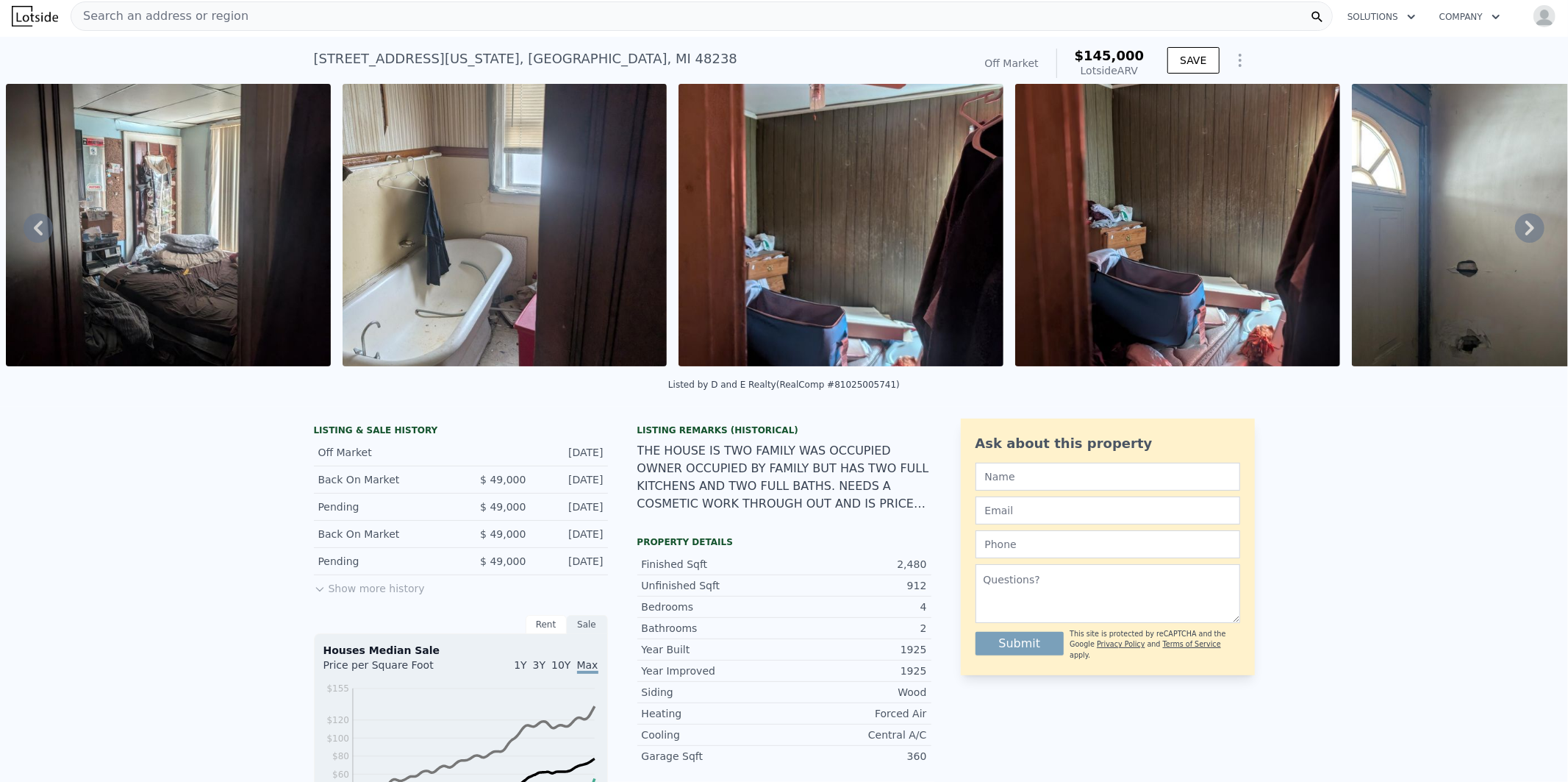
click at [1526, 228] on icon at bounding box center [1530, 228] width 8 height 15
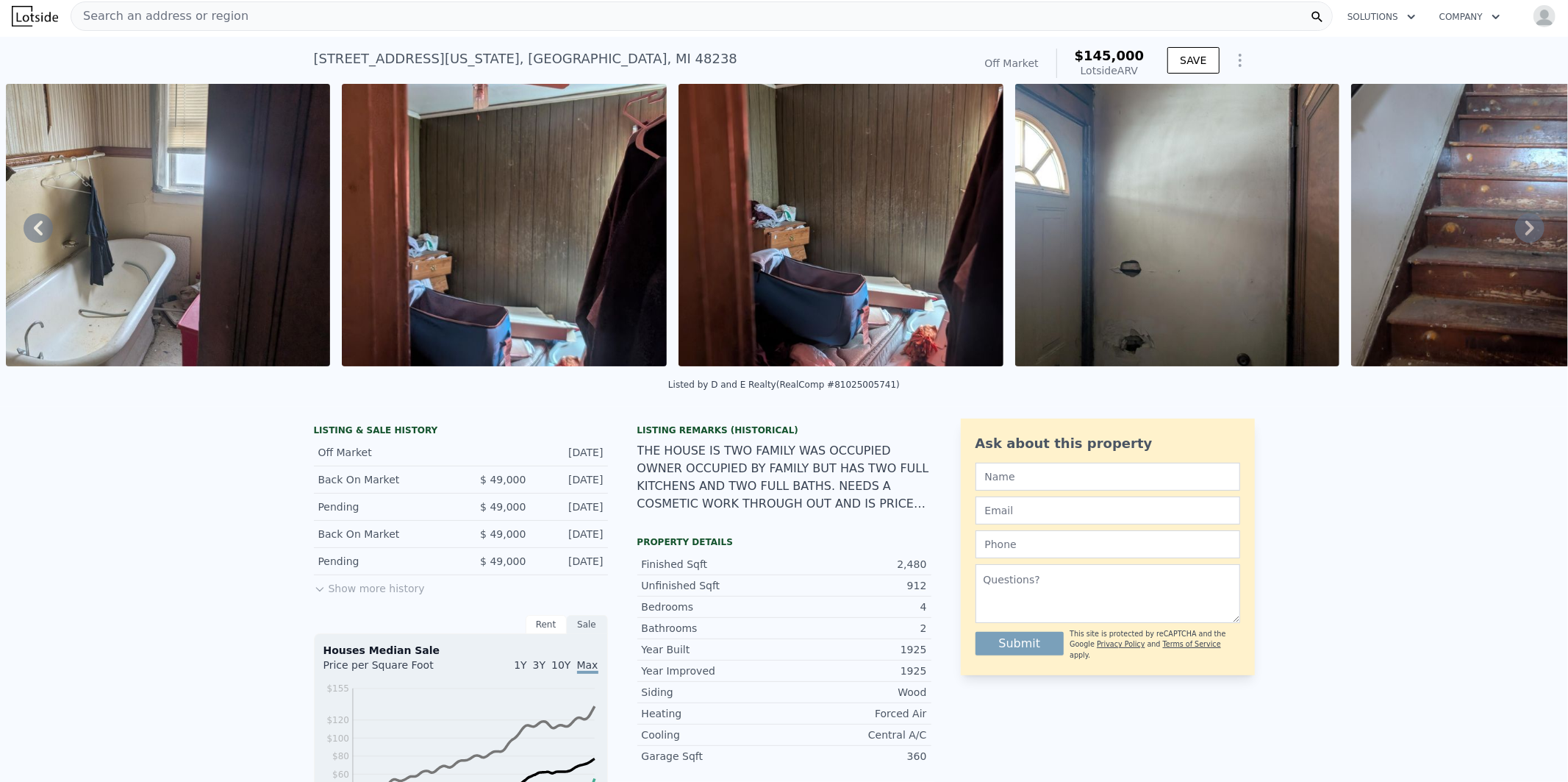
click at [1526, 228] on icon at bounding box center [1530, 228] width 8 height 15
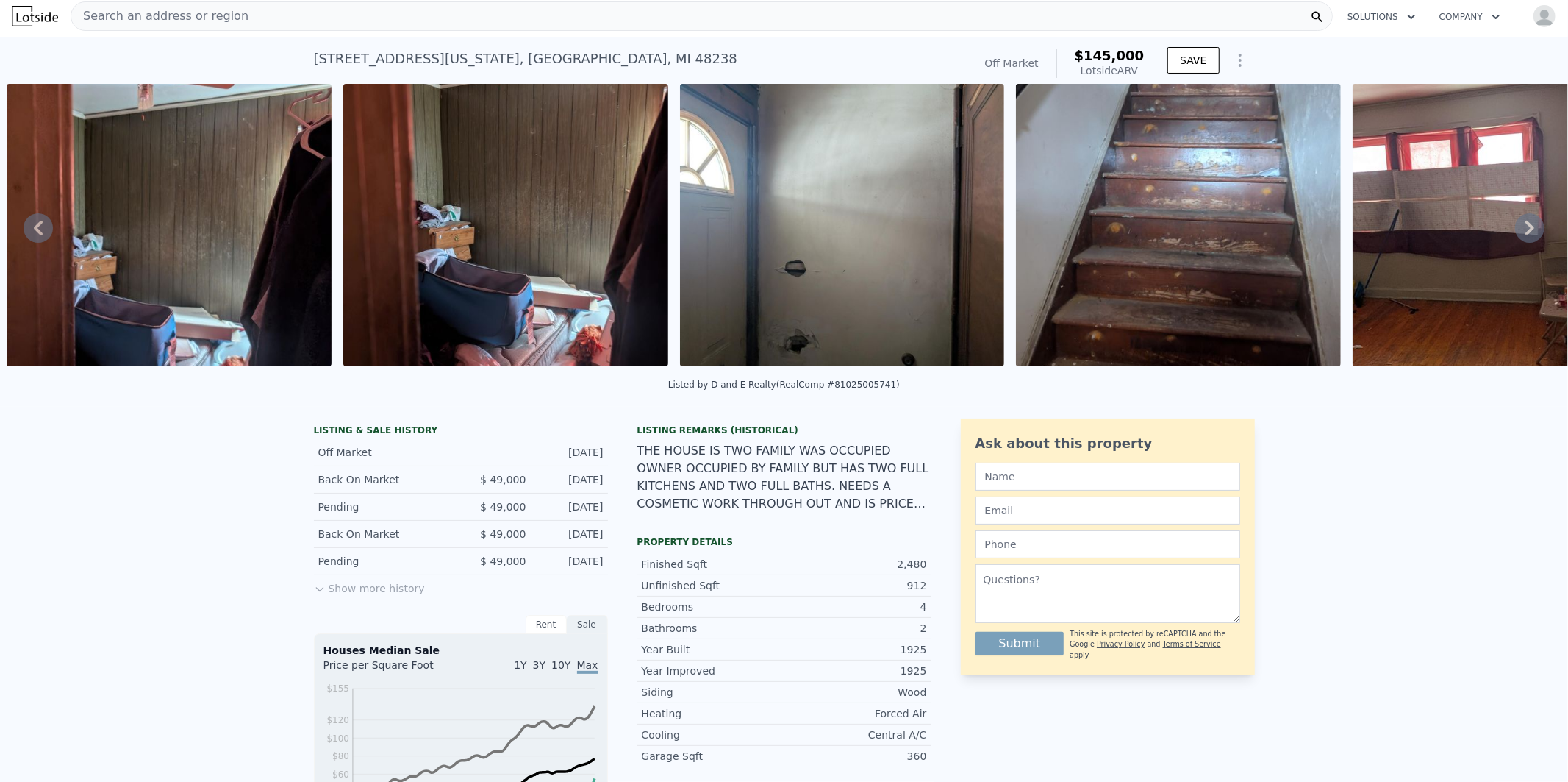
click at [1526, 228] on icon at bounding box center [1530, 228] width 8 height 15
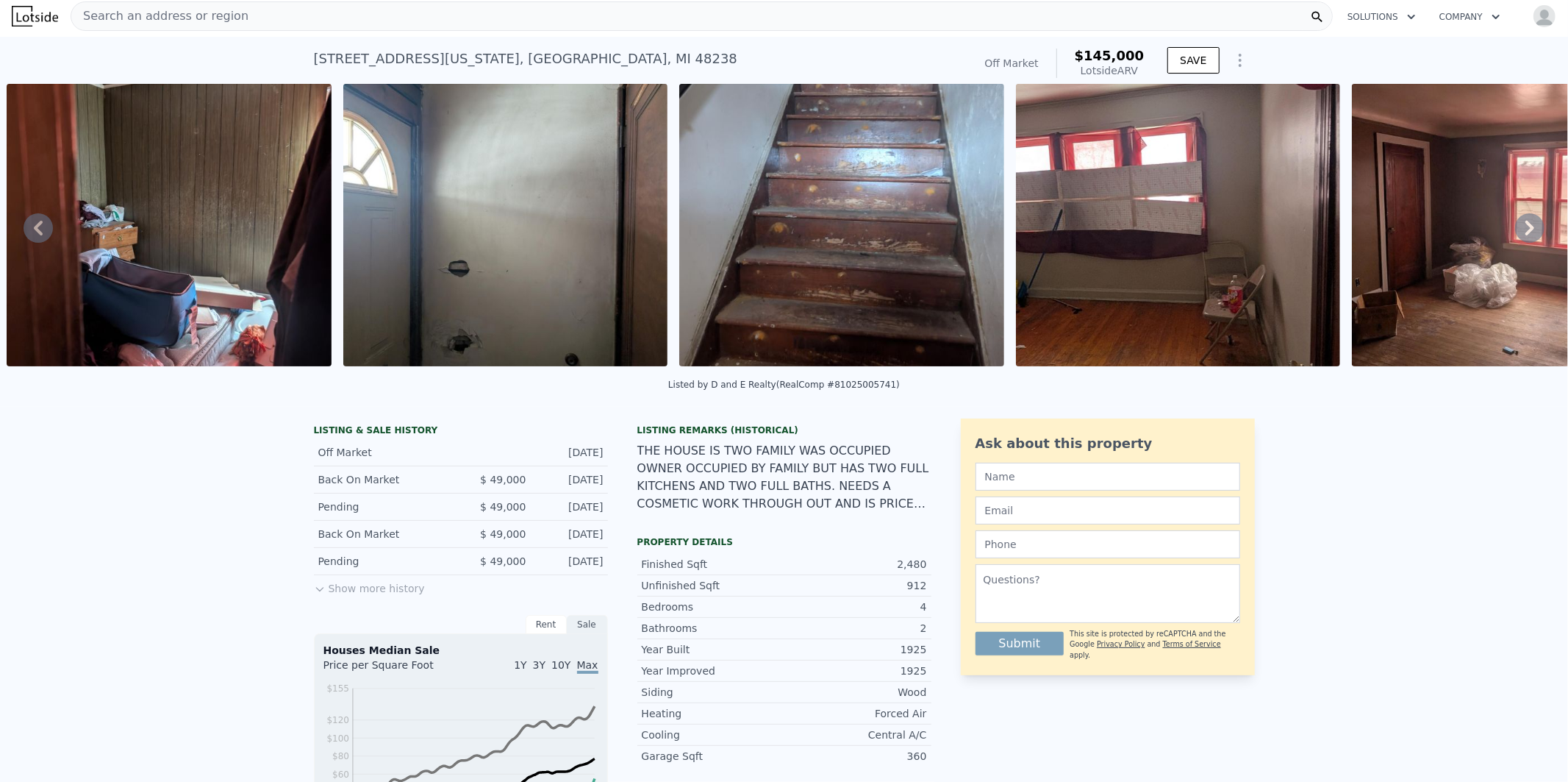
click at [1526, 228] on icon at bounding box center [1530, 228] width 8 height 15
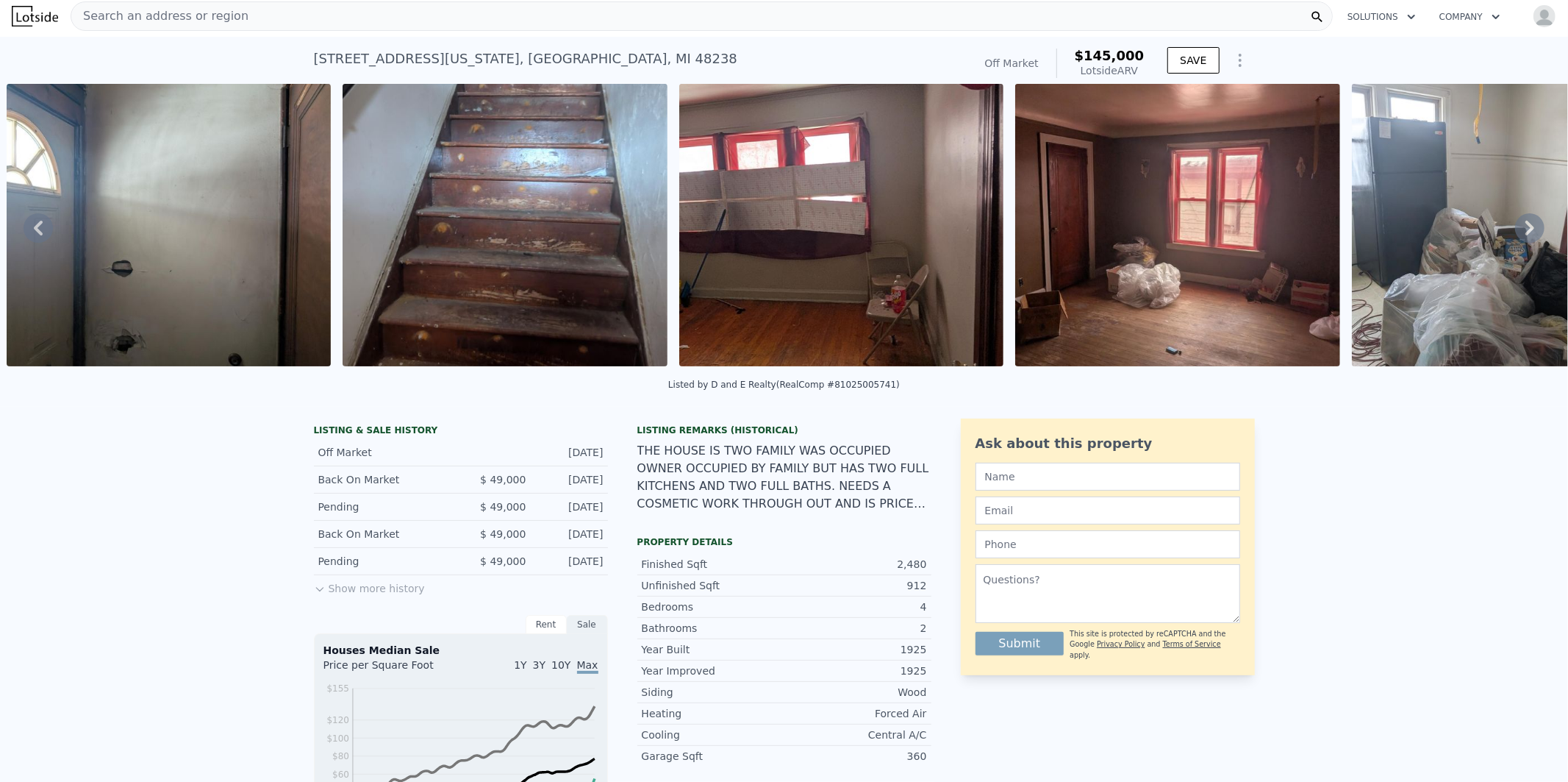
click at [1526, 228] on icon at bounding box center [1530, 228] width 8 height 15
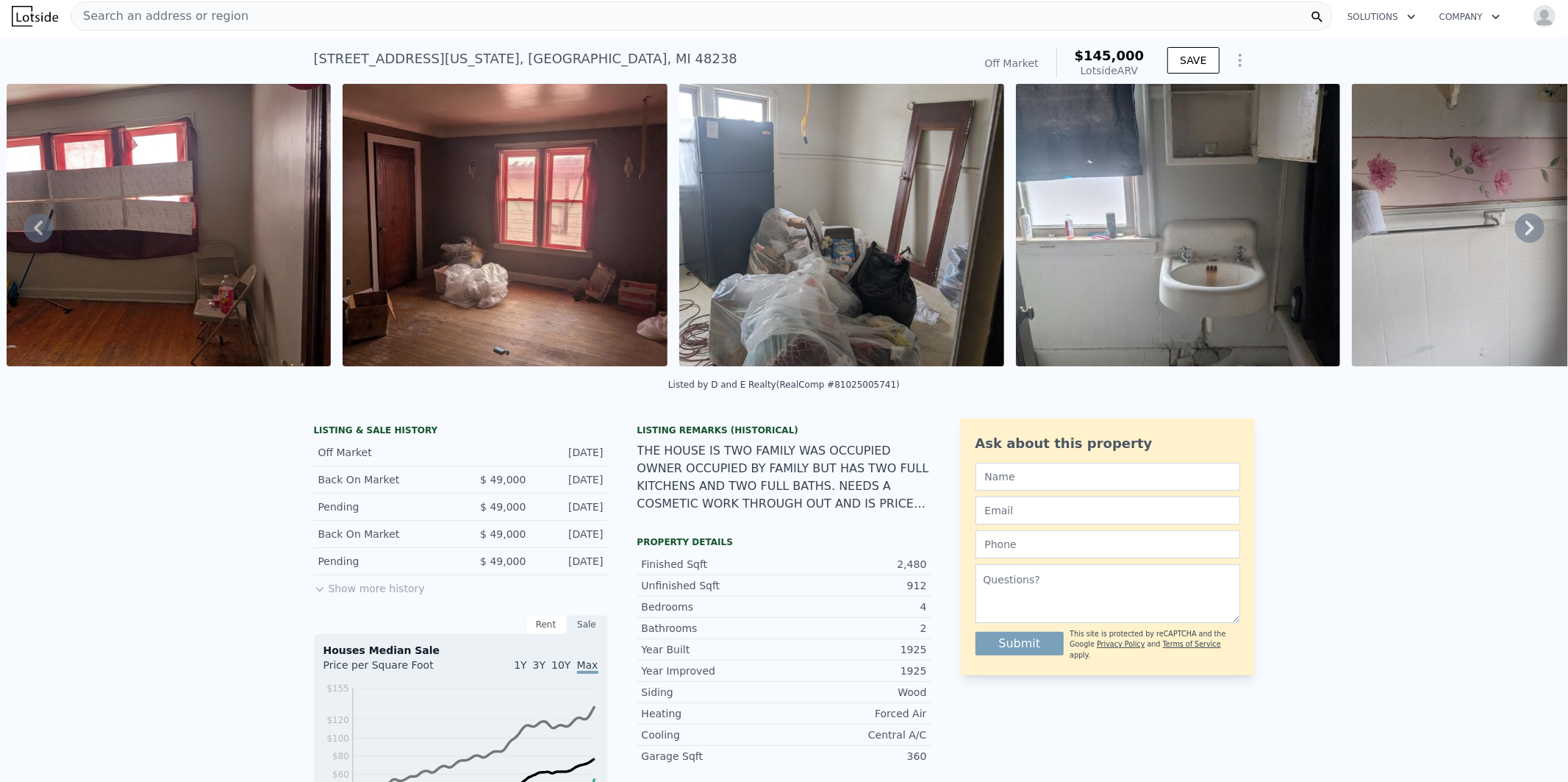
click at [1526, 228] on icon at bounding box center [1530, 228] width 8 height 15
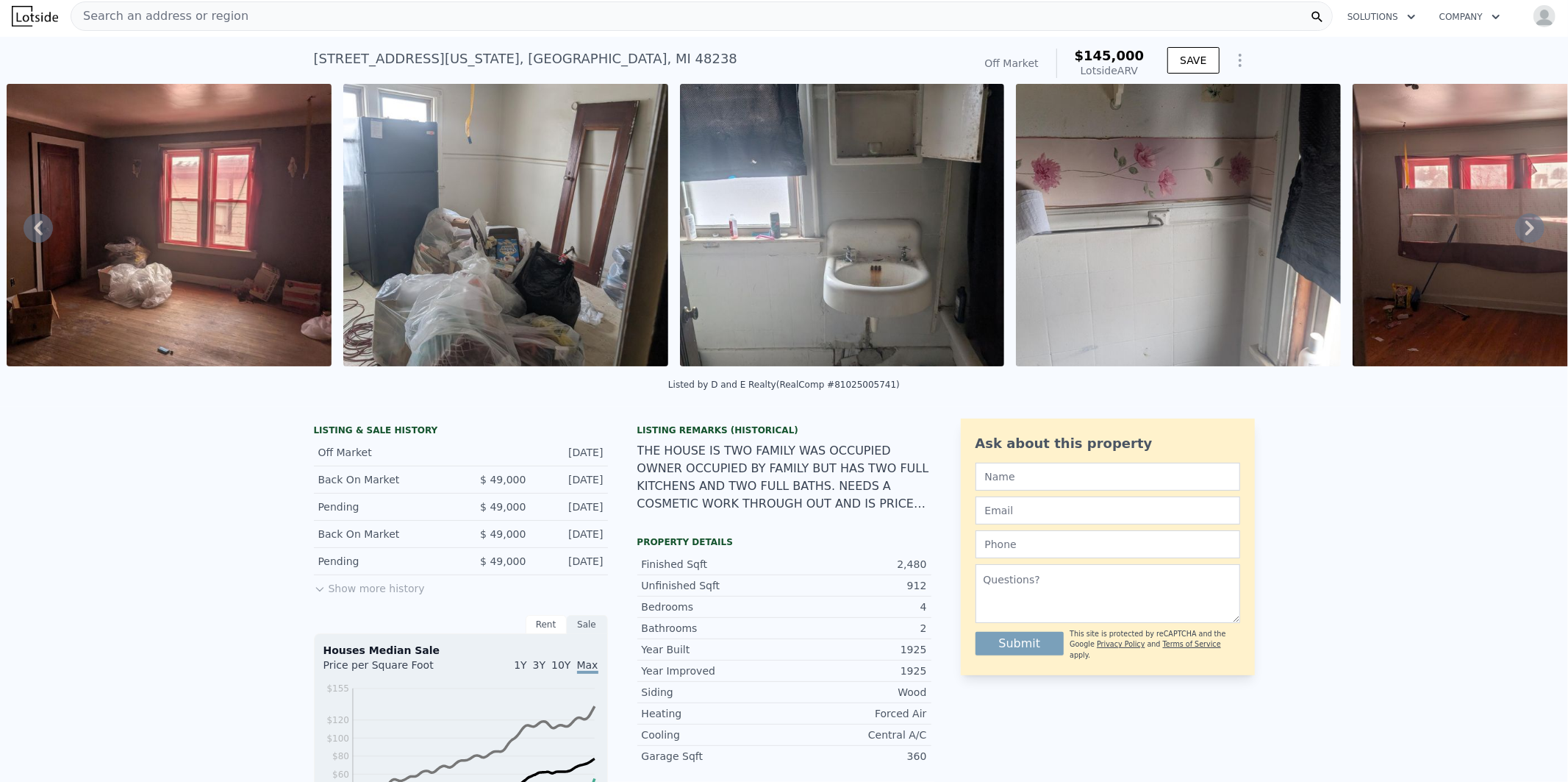
click at [1526, 228] on icon at bounding box center [1530, 228] width 8 height 15
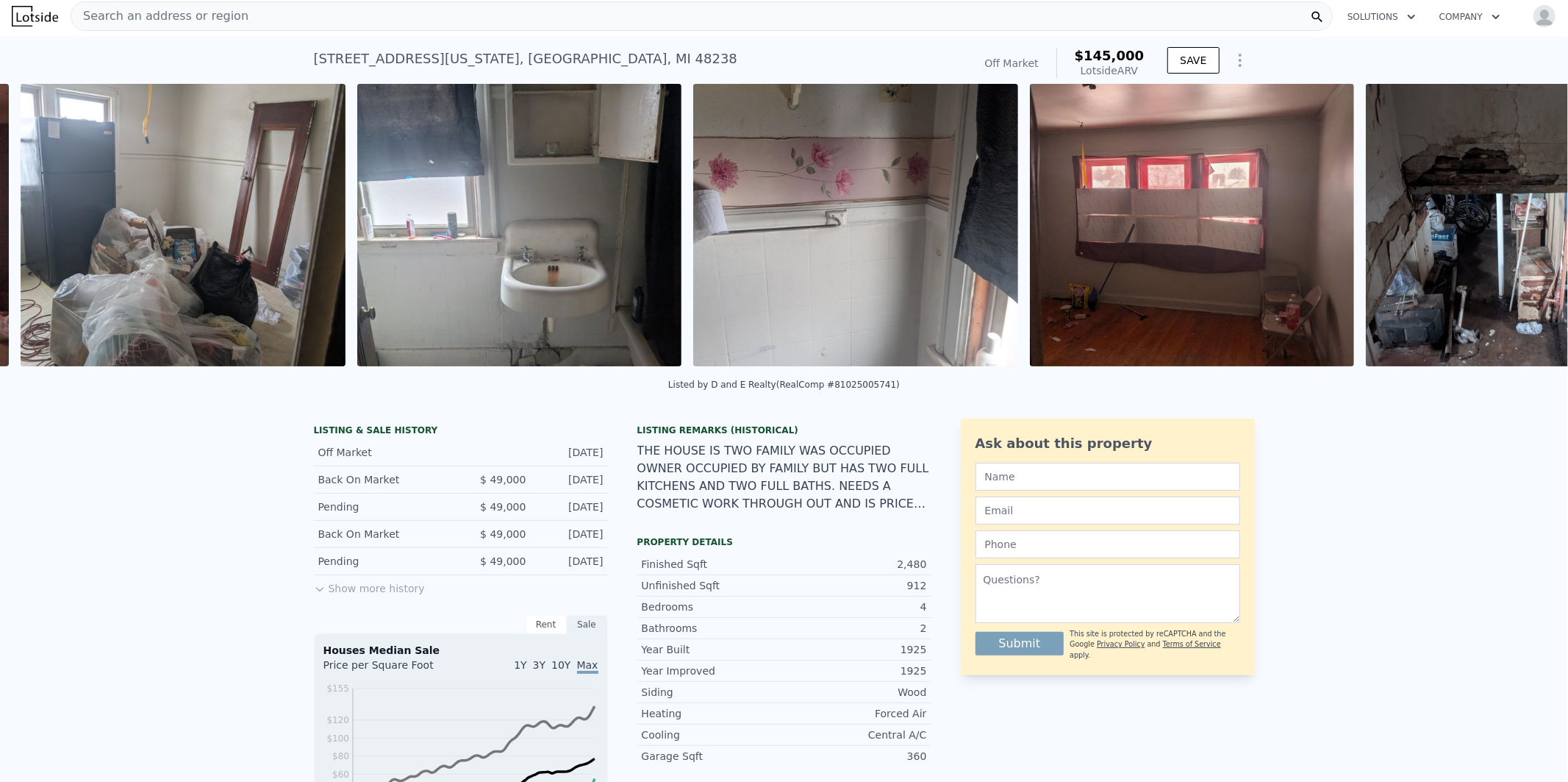
scroll to position [0, 5046]
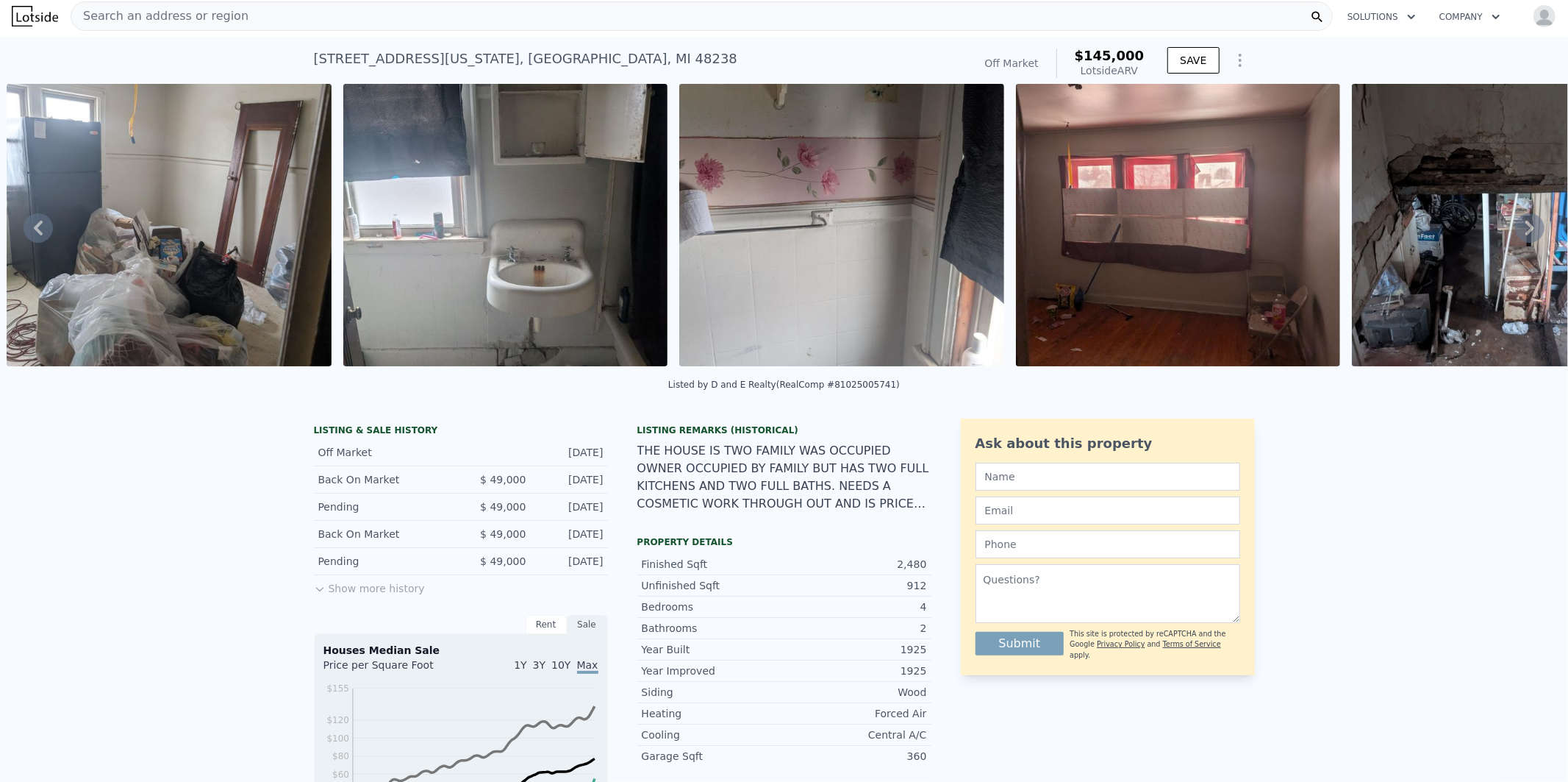
click at [1526, 228] on icon at bounding box center [1530, 228] width 8 height 15
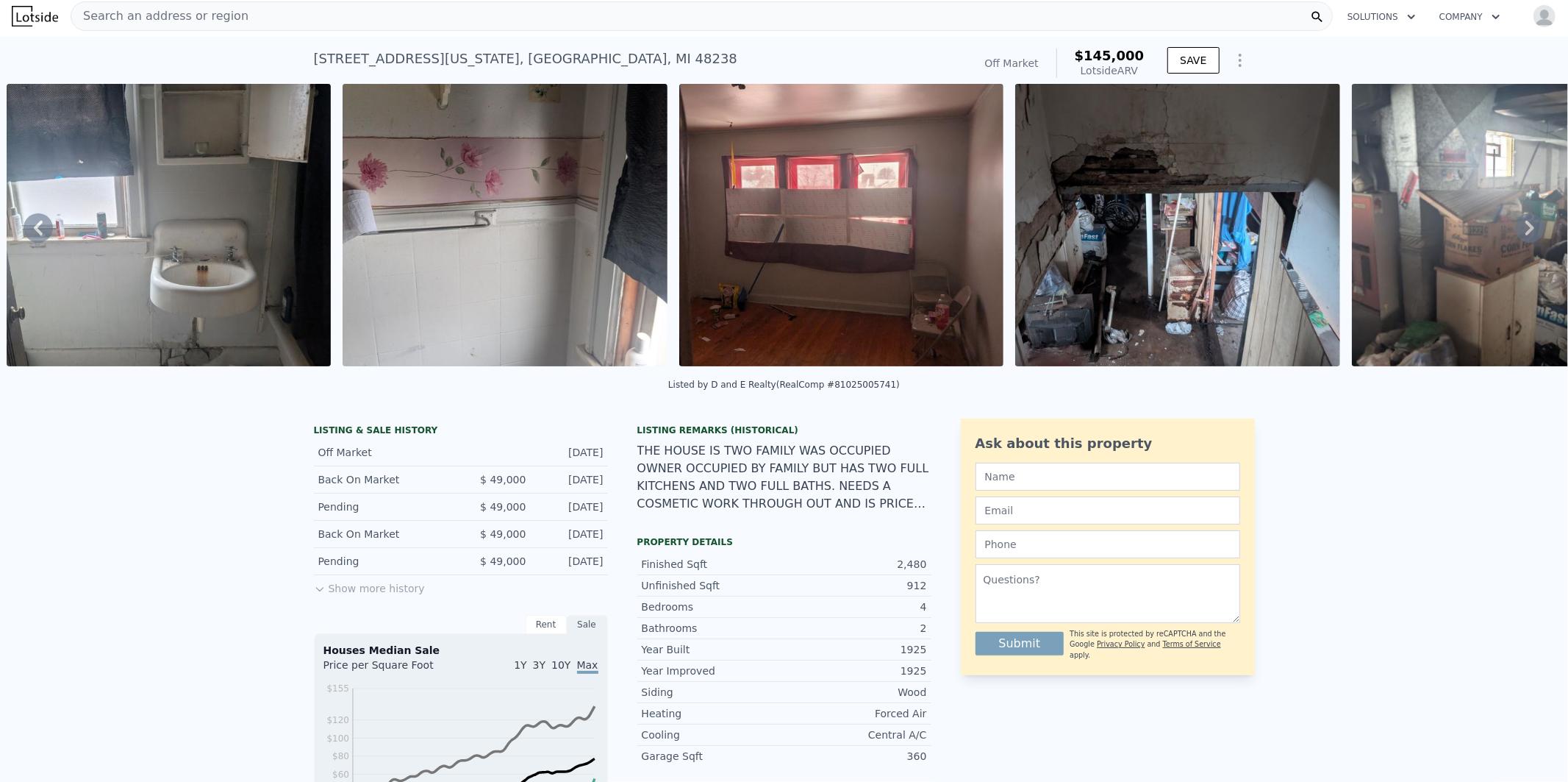
click at [1526, 228] on icon at bounding box center [1530, 228] width 8 height 15
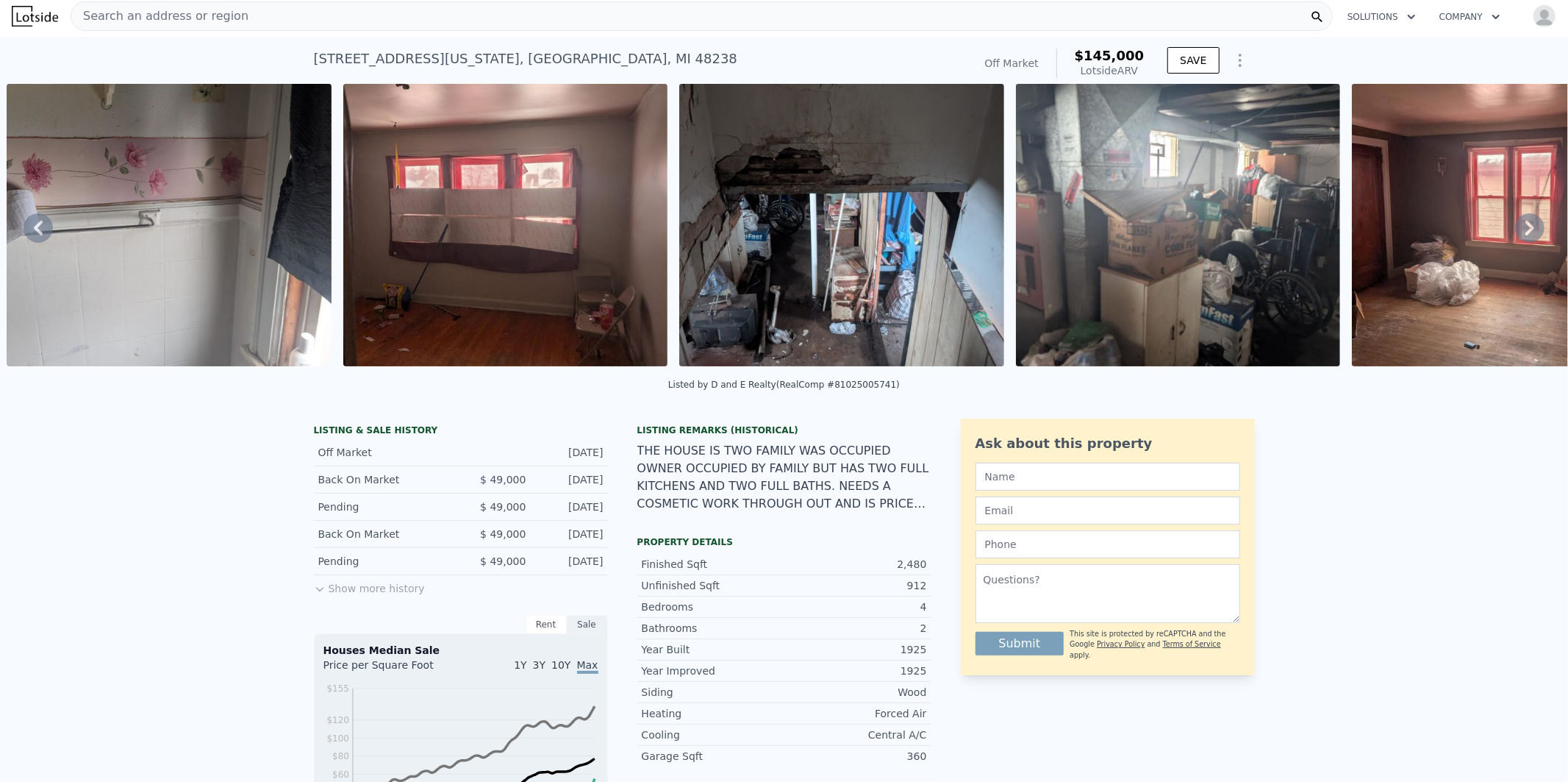
click at [1526, 228] on icon at bounding box center [1530, 228] width 8 height 15
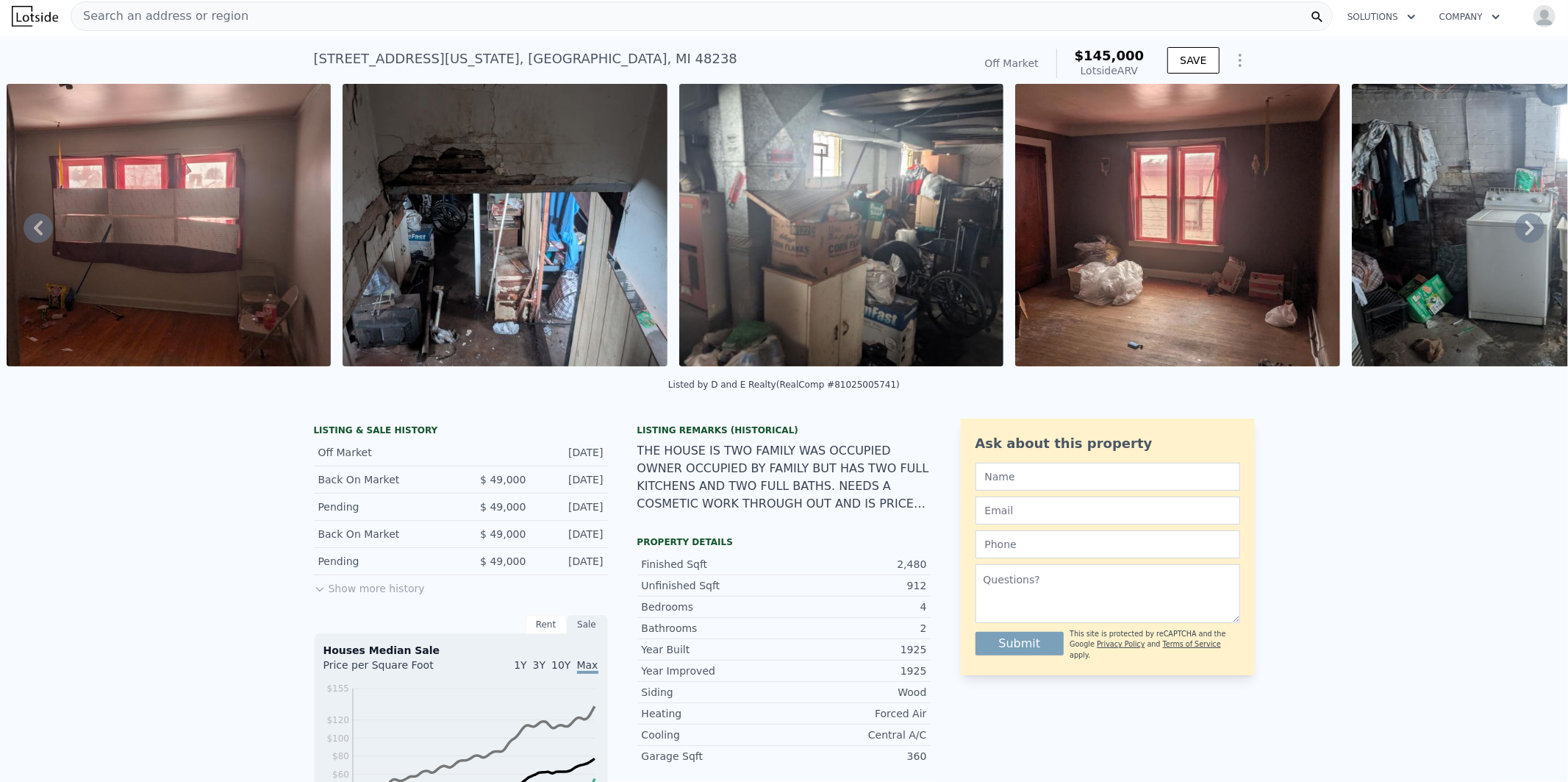
click at [1526, 228] on icon at bounding box center [1530, 228] width 8 height 15
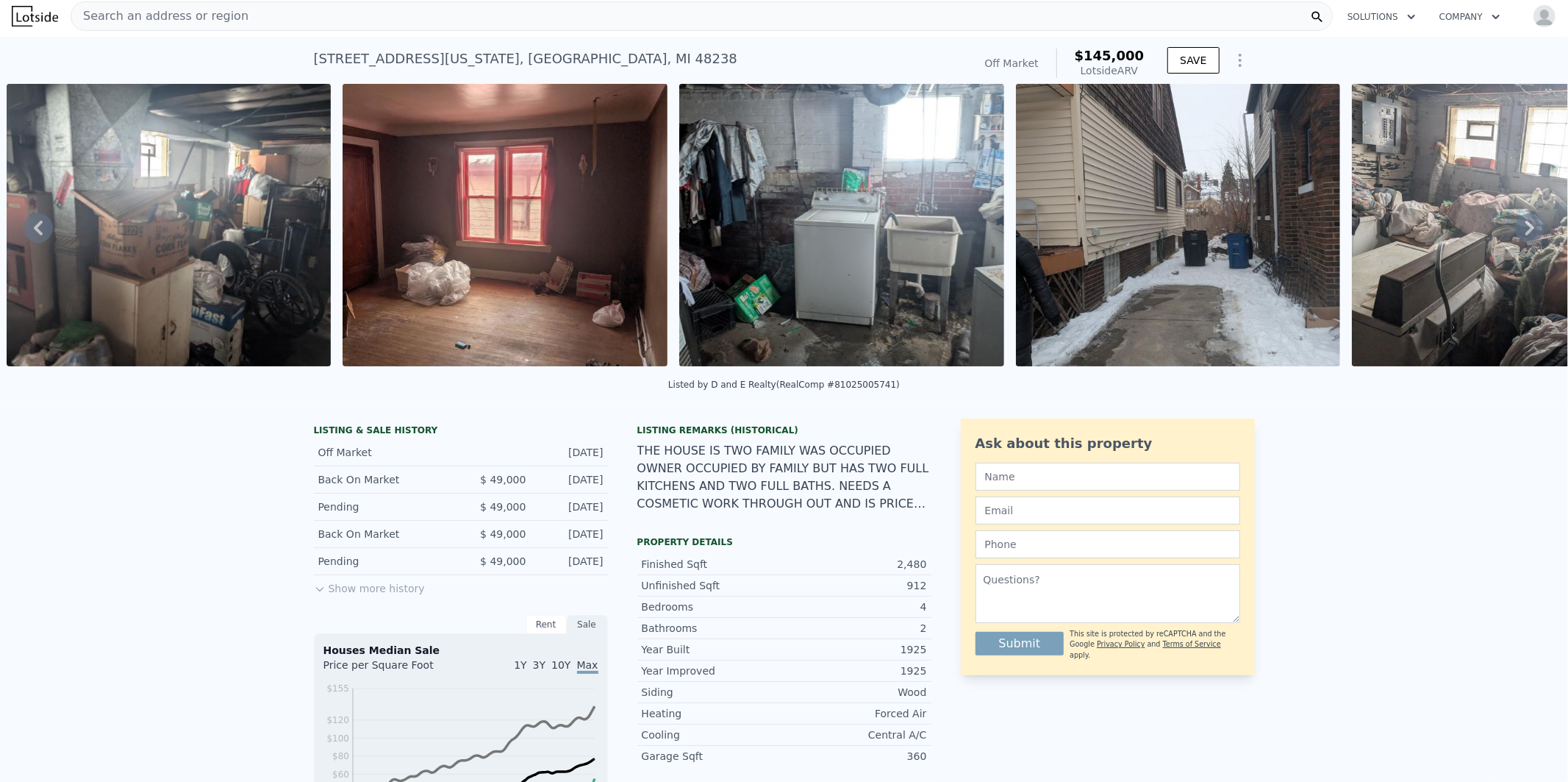
click at [1526, 228] on icon at bounding box center [1530, 228] width 8 height 15
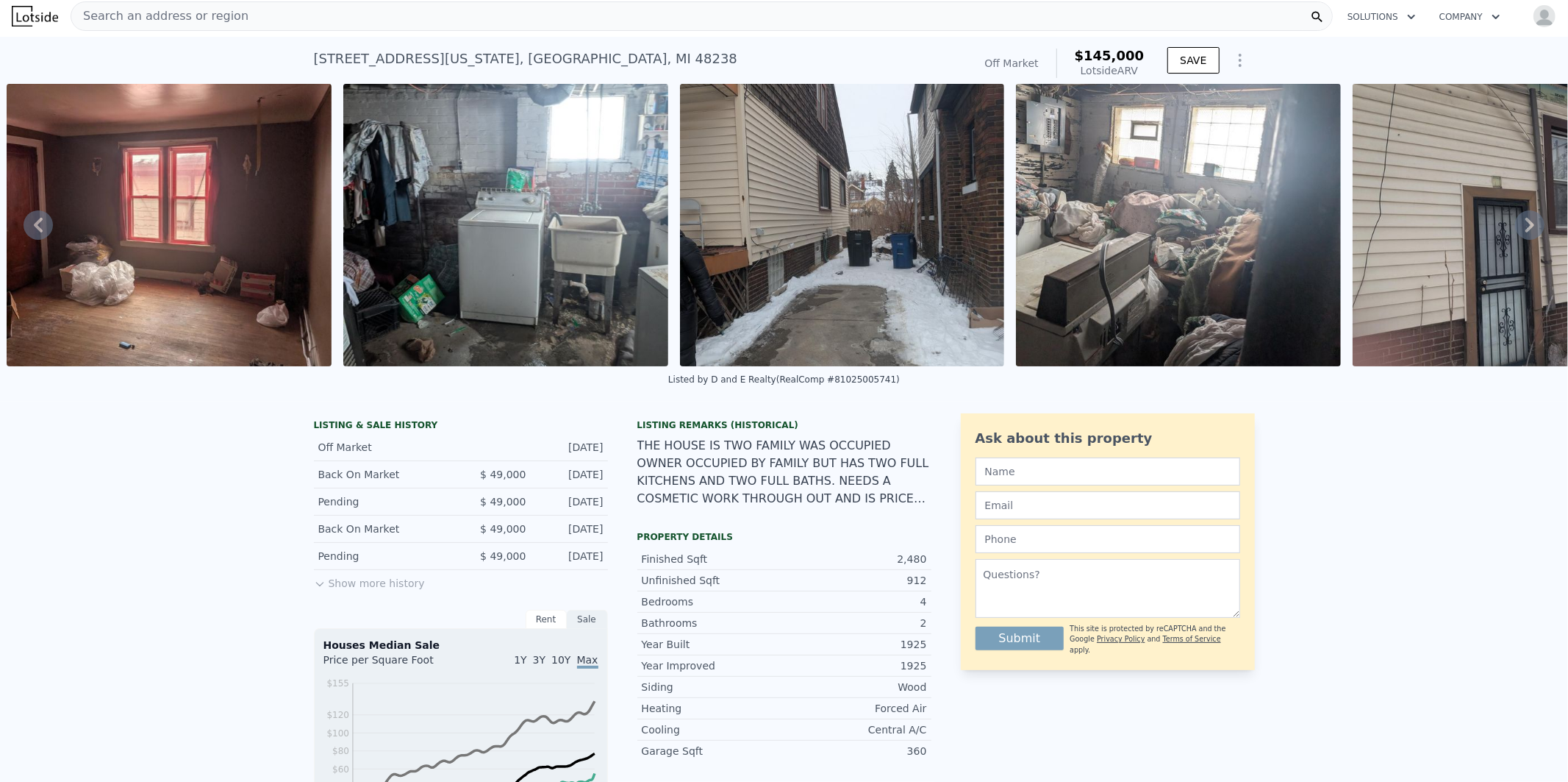
click at [1516, 228] on icon at bounding box center [1530, 225] width 29 height 29
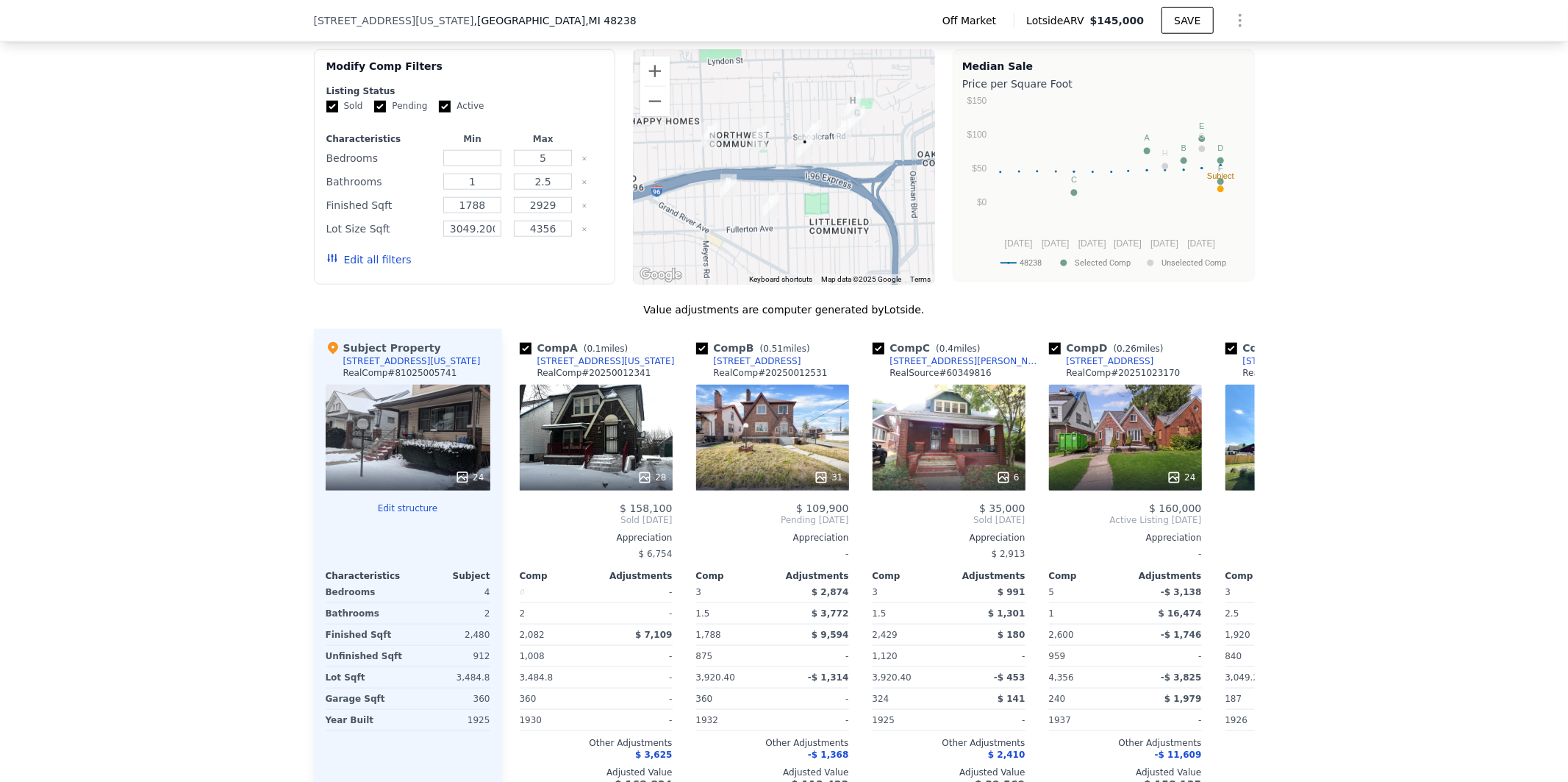
scroll to position [1334, 0]
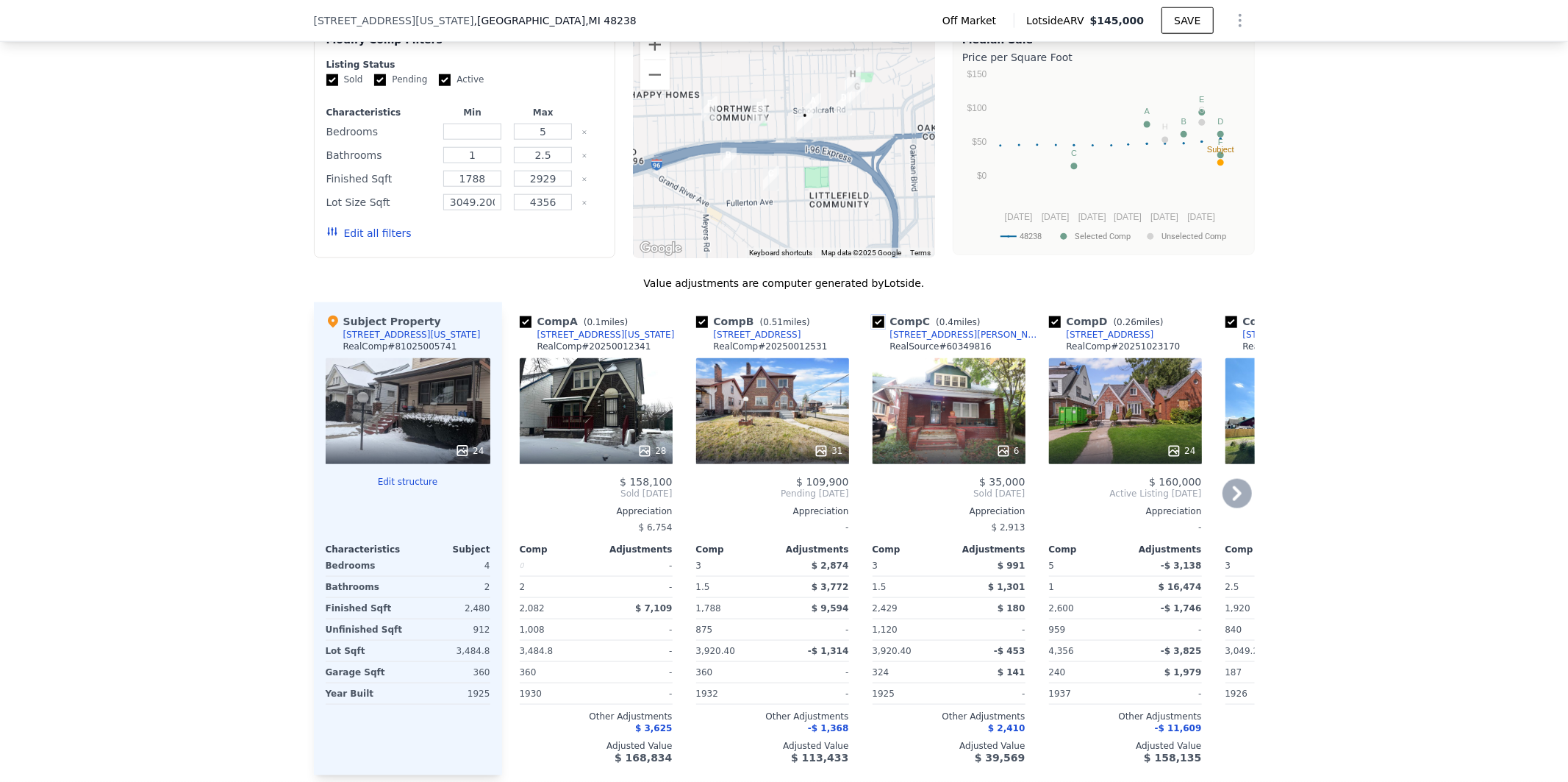
click at [872, 328] on input "checkbox" at bounding box center [878, 321] width 12 height 12
checkbox input "false"
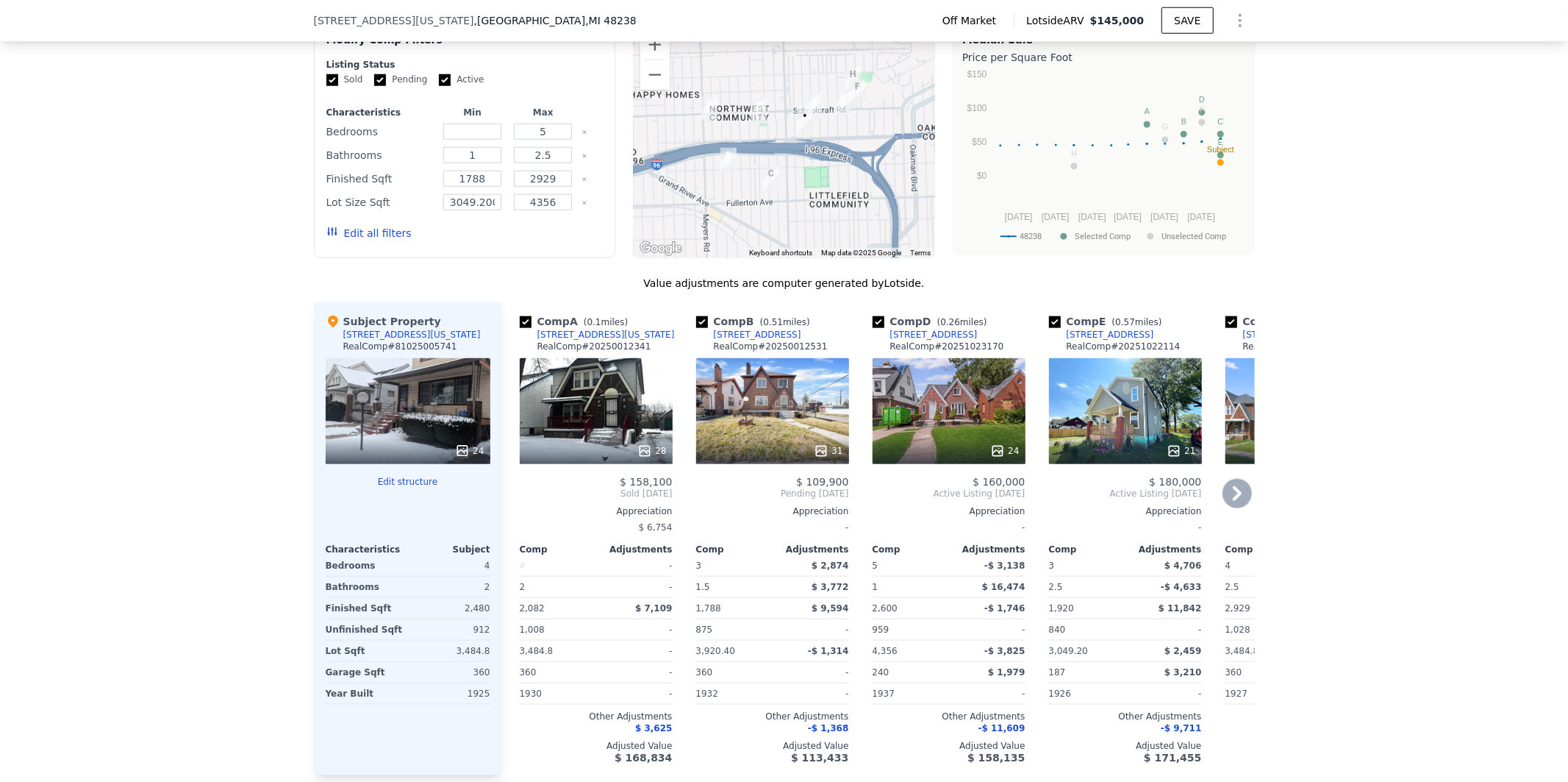
click at [1235, 501] on icon at bounding box center [1237, 493] width 8 height 15
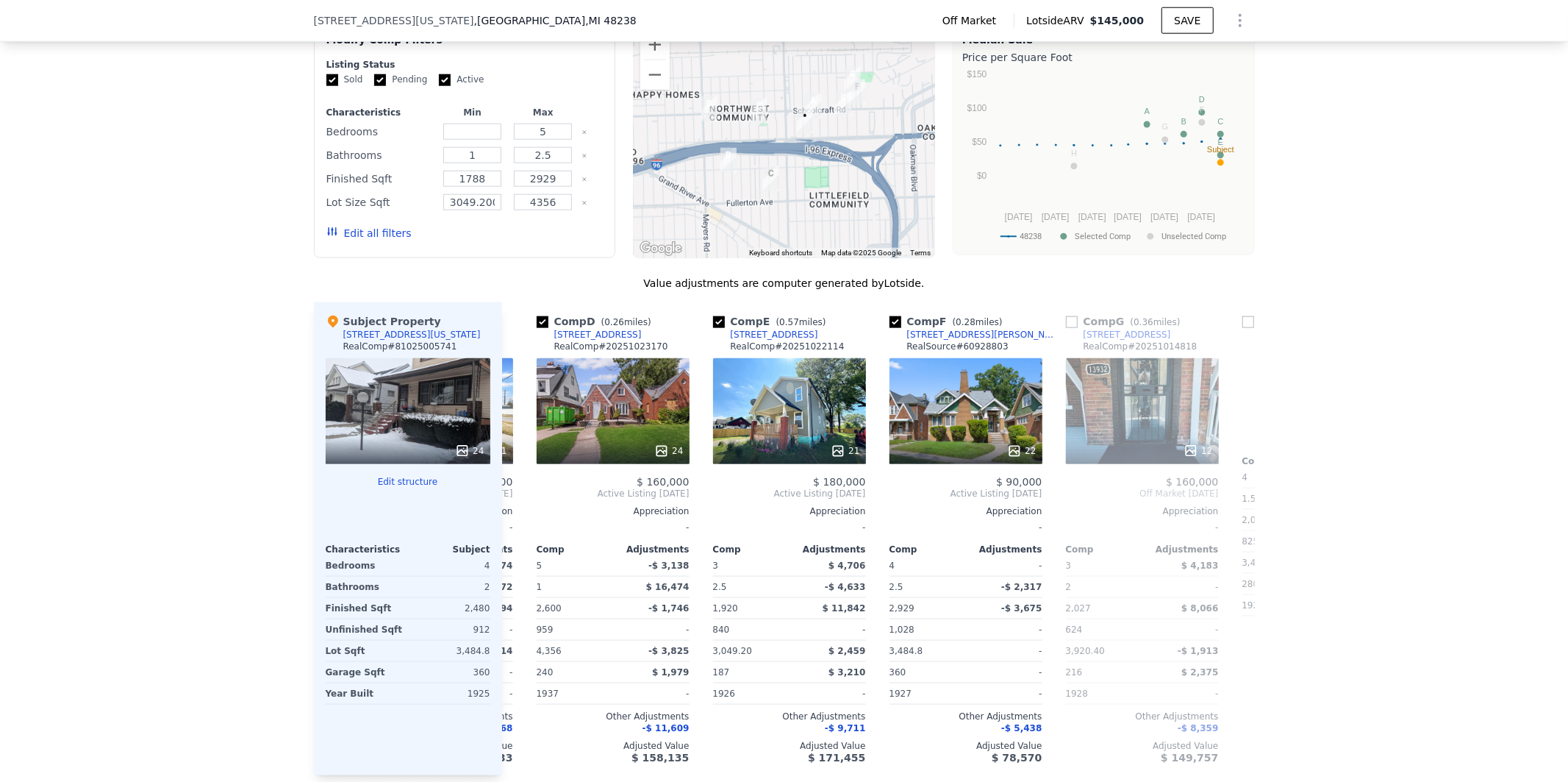
scroll to position [0, 353]
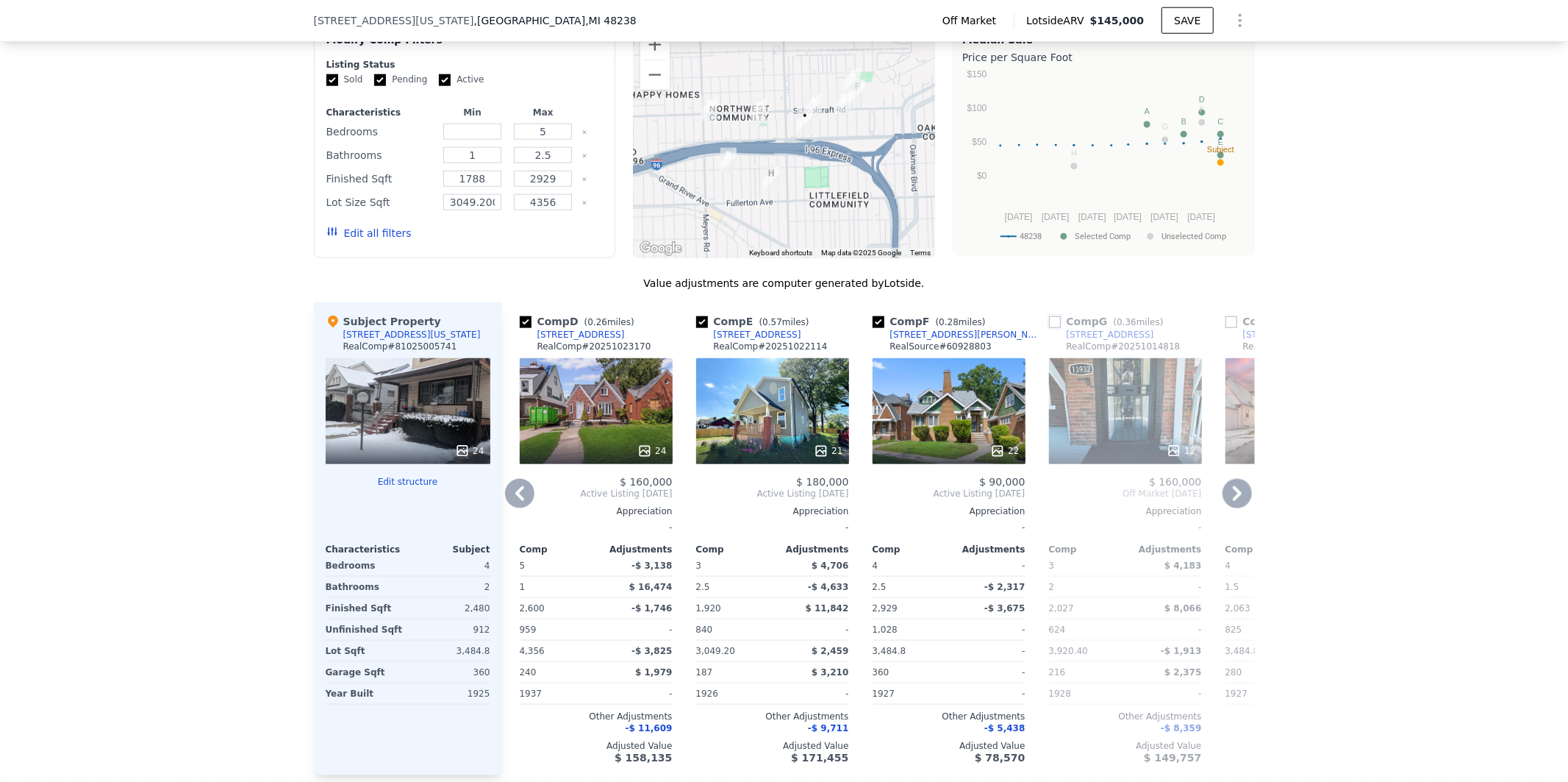
click at [1049, 328] on input "checkbox" at bounding box center [1055, 321] width 12 height 12
checkbox input "true"
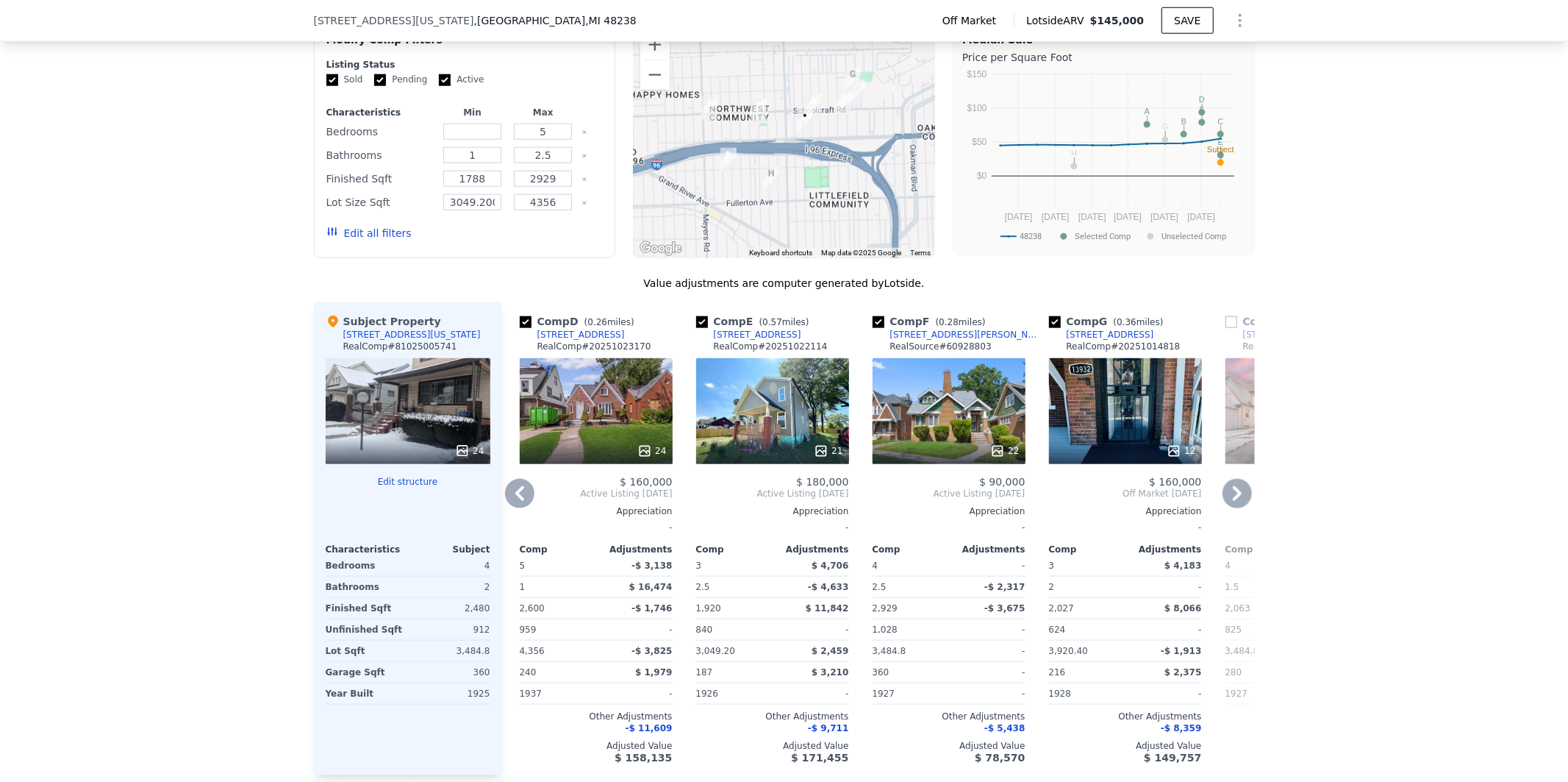
click at [1237, 508] on icon at bounding box center [1237, 494] width 29 height 29
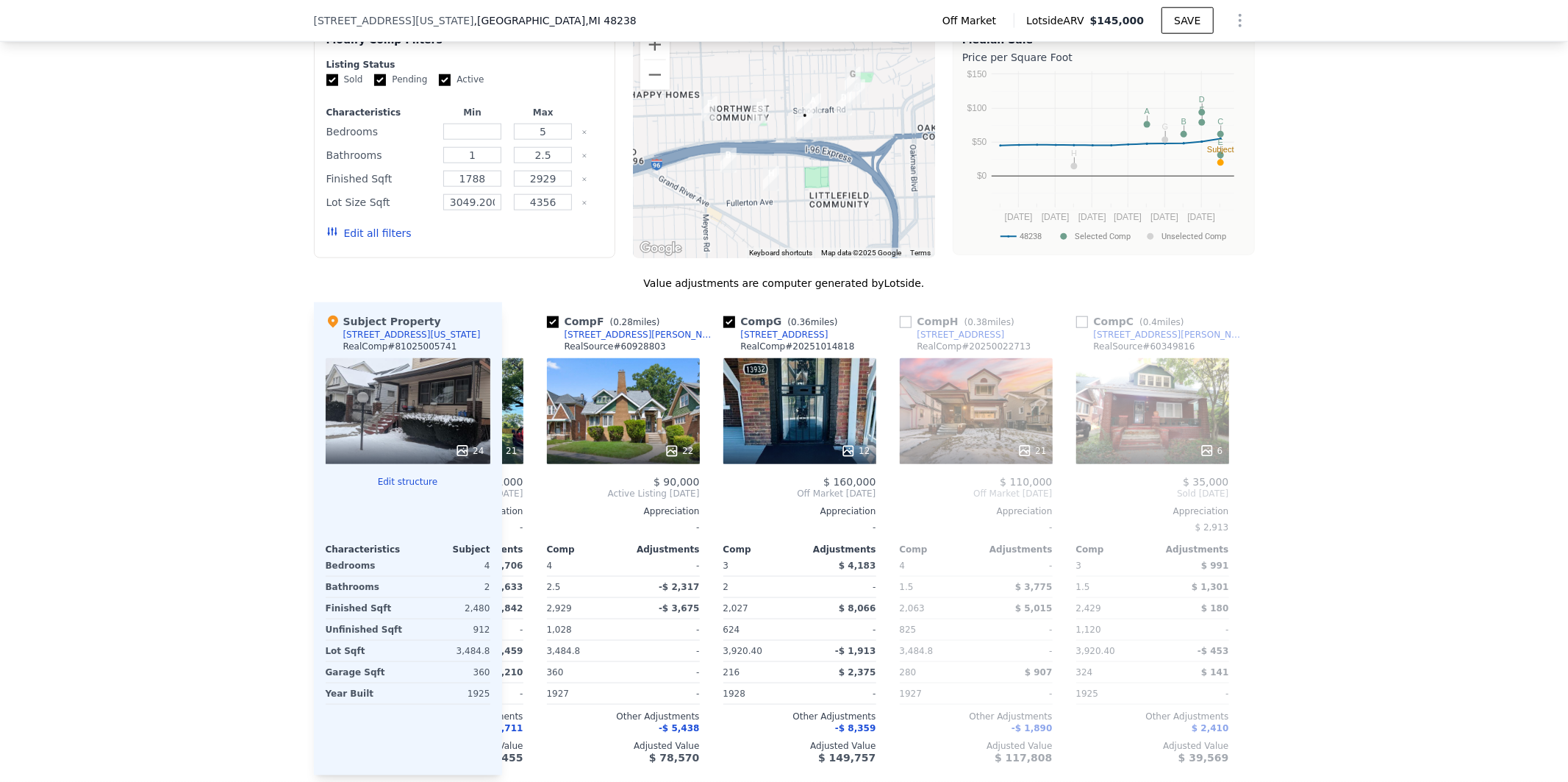
scroll to position [0, 693]
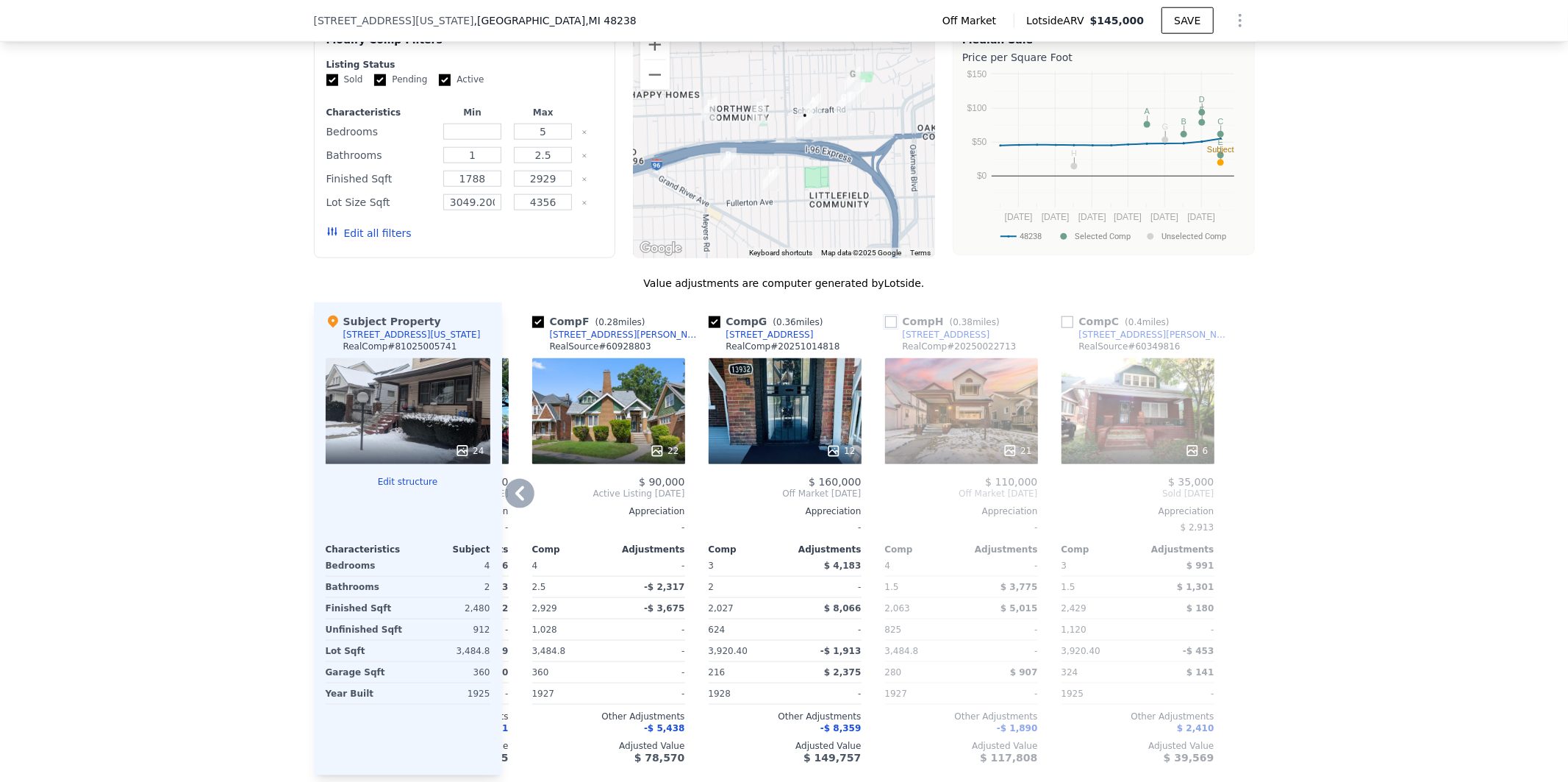
click at [885, 328] on input "checkbox" at bounding box center [891, 321] width 12 height 12
checkbox input "true"
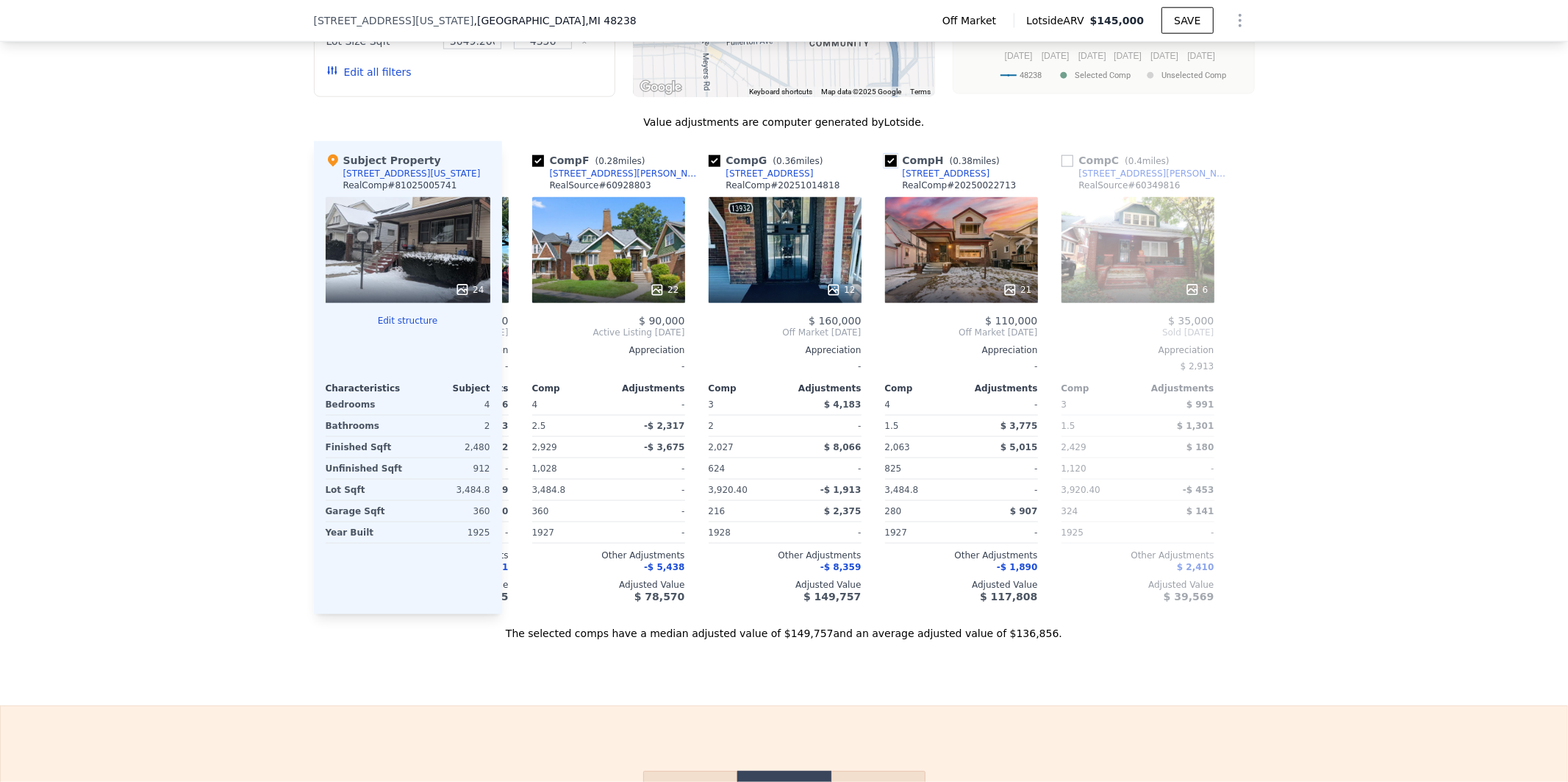
scroll to position [1526, 0]
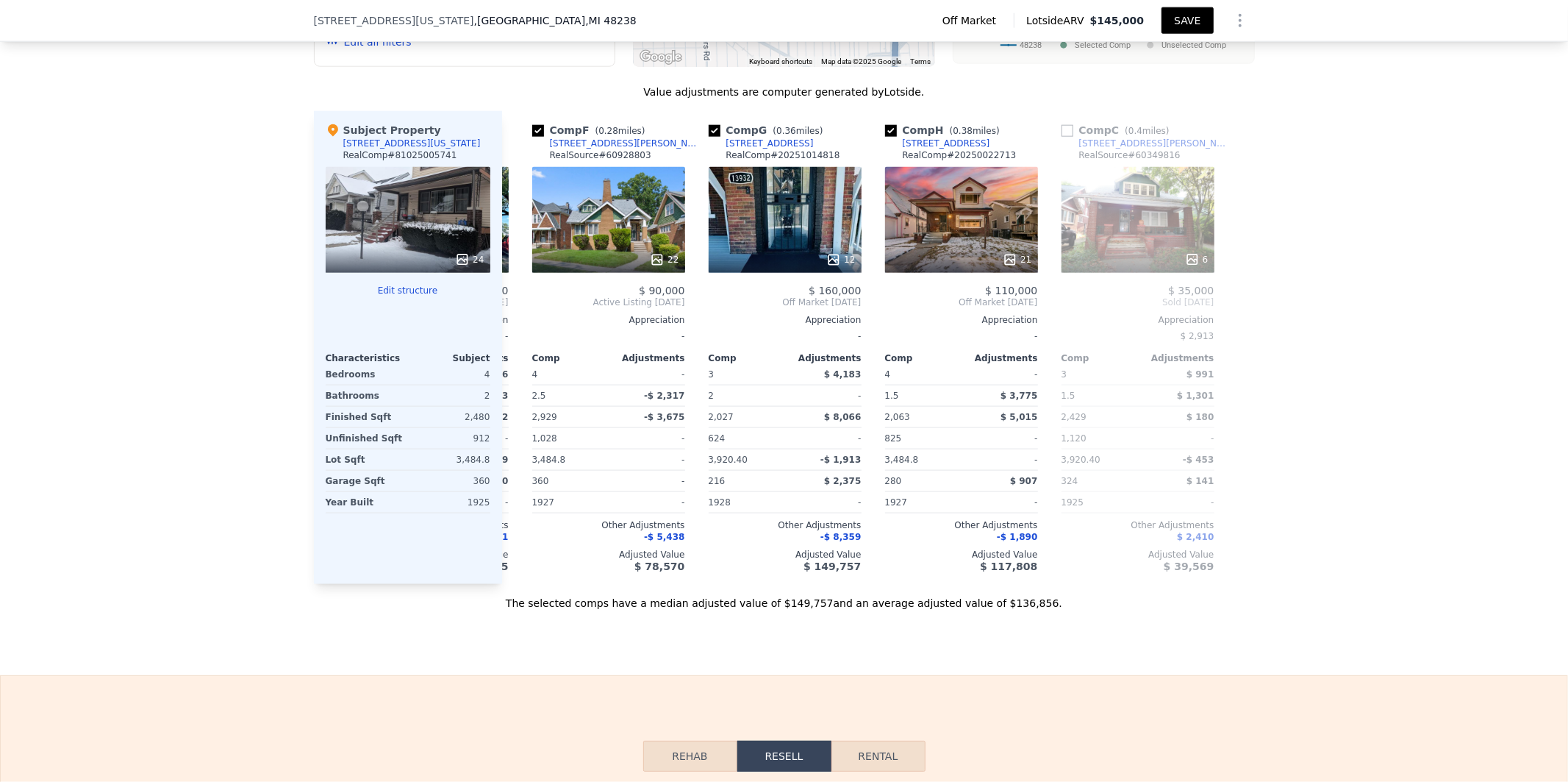
click at [1189, 22] on button "SAVE" at bounding box center [1187, 21] width 51 height 26
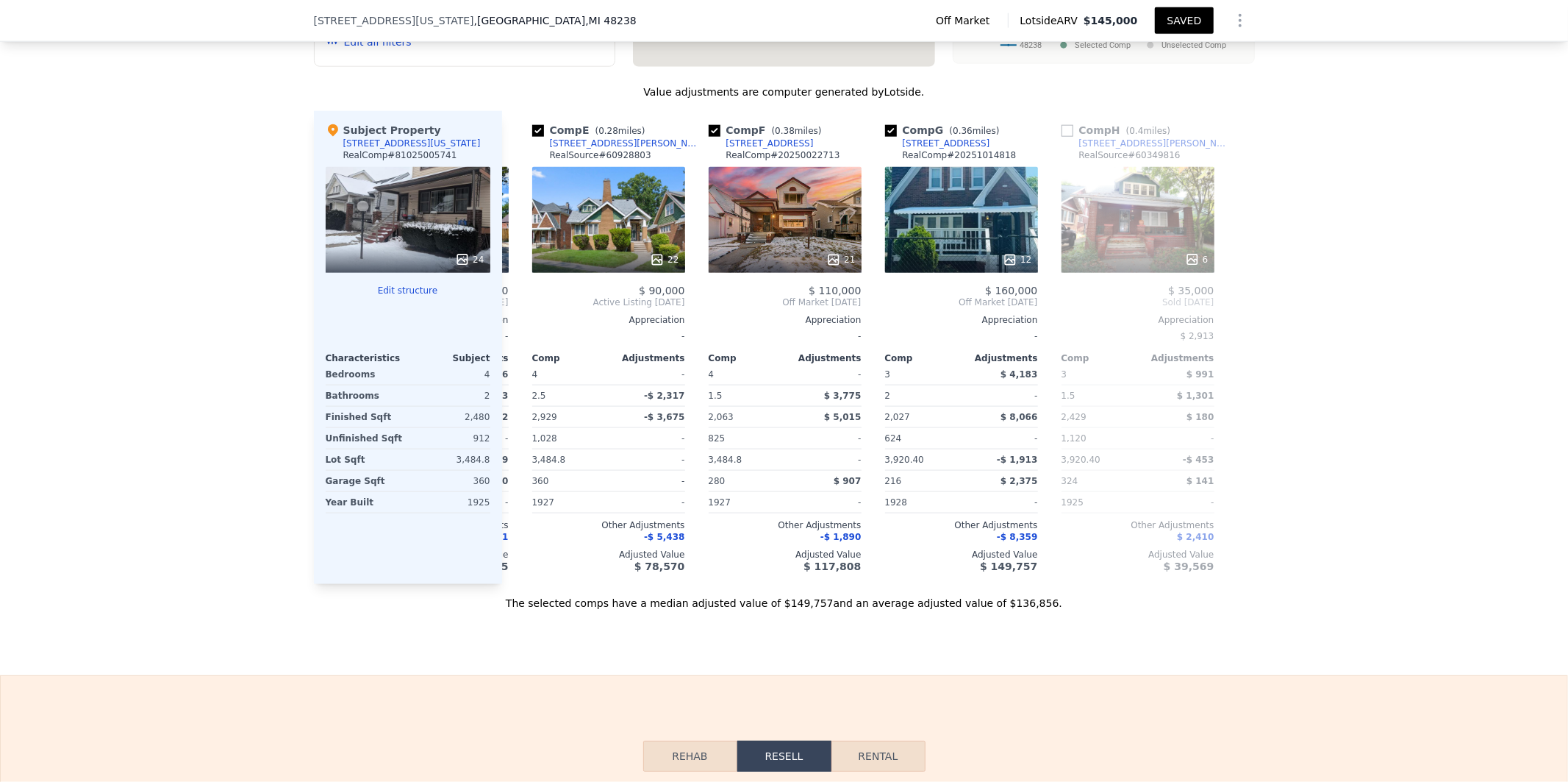
type input "0"
type input "4"
type input "1244"
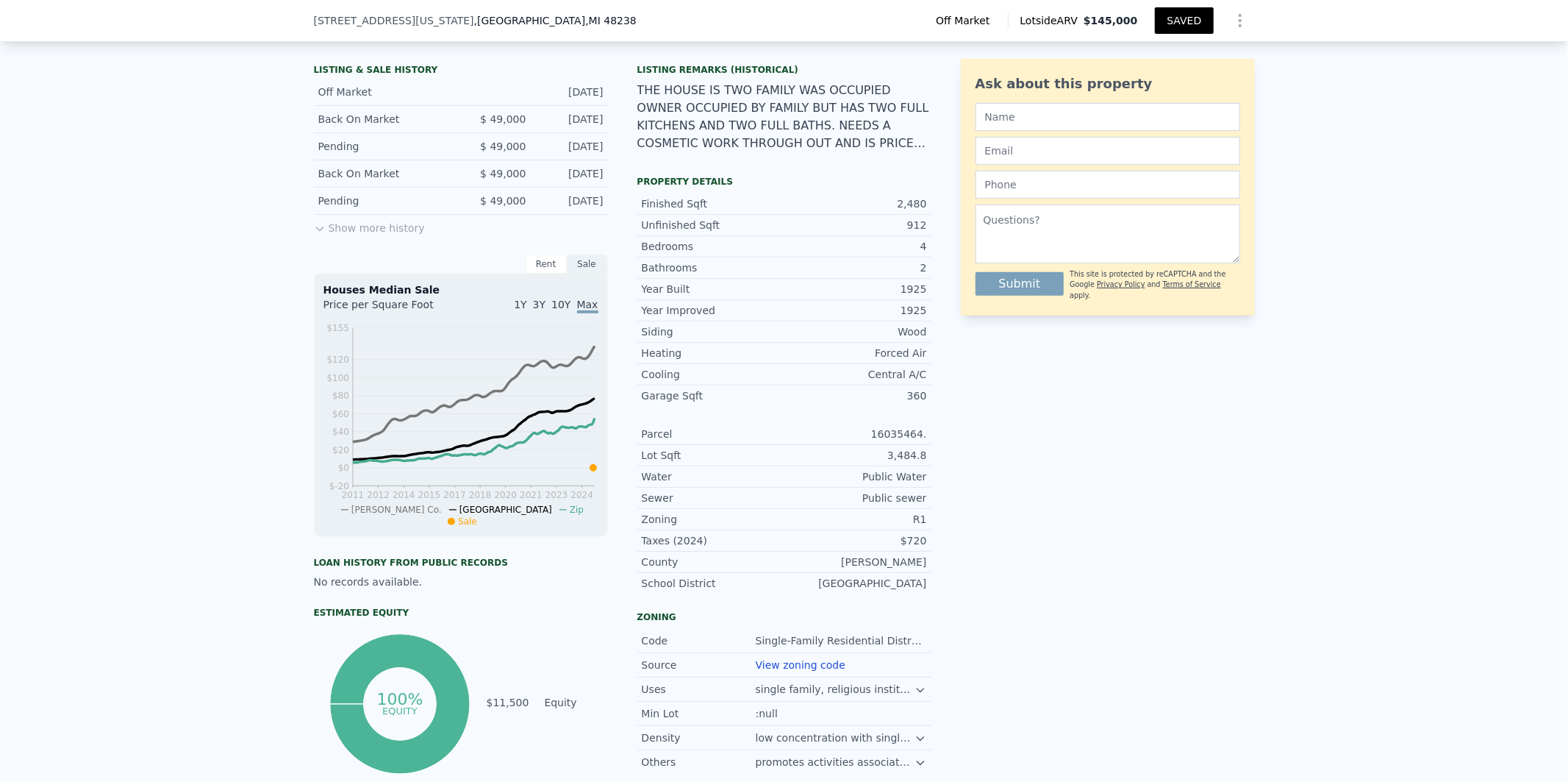
scroll to position [327, 0]
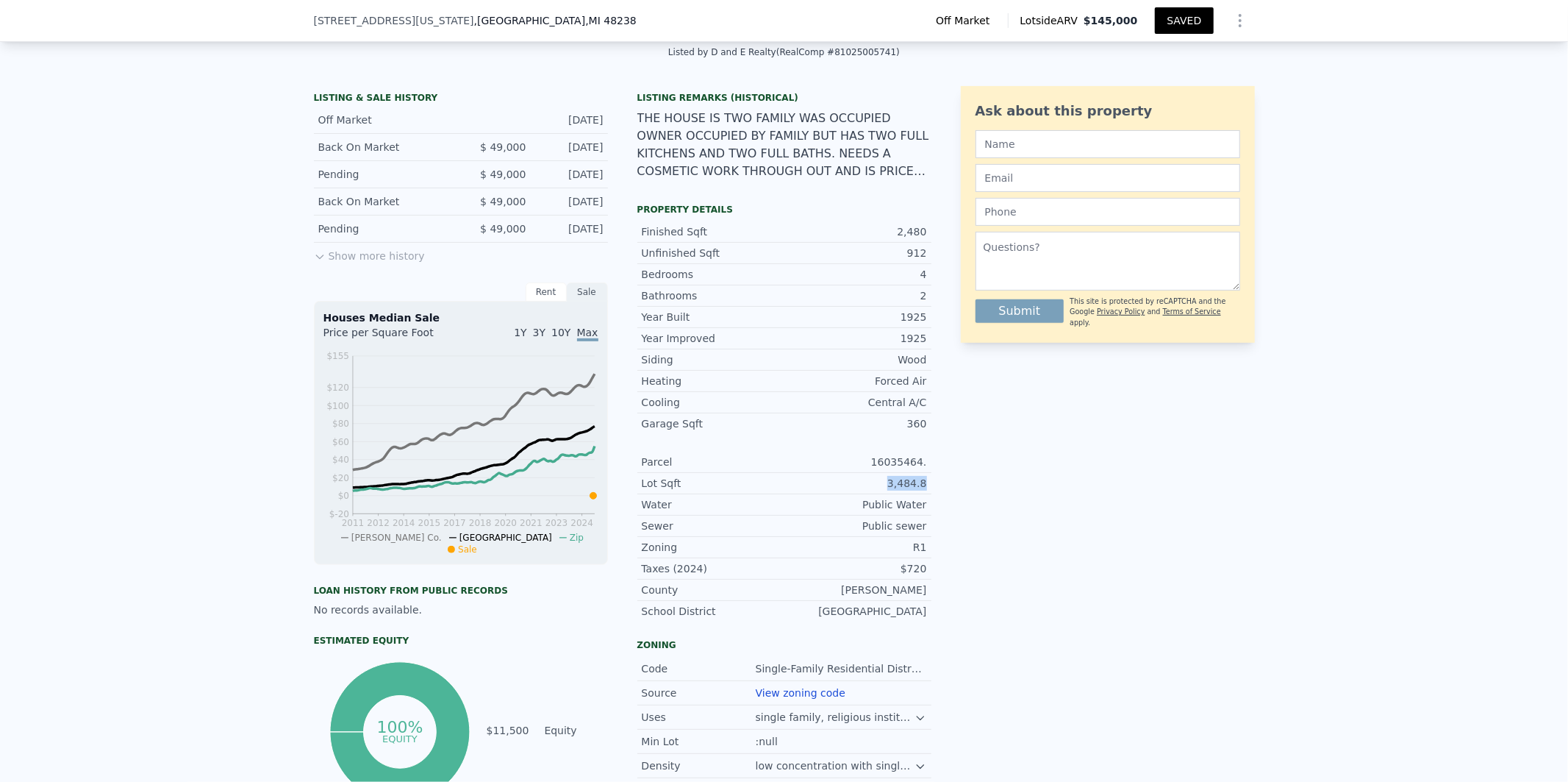
drag, startPoint x: 925, startPoint y: 494, endPoint x: 887, endPoint y: 493, distance: 38.0
click at [887, 493] on div "LISTING & SALE HISTORY Off Market [DATE] Back On Market $ 49,000 [DATE] Pending…" at bounding box center [784, 445] width 941 height 719
copy div "3,484.8"
drag, startPoint x: 935, startPoint y: 262, endPoint x: 906, endPoint y: 262, distance: 29.0
click at [906, 262] on div "LISTING & SALE HISTORY Off Market [DATE] Back On Market $ 49,000 [DATE] Pending…" at bounding box center [784, 445] width 941 height 719
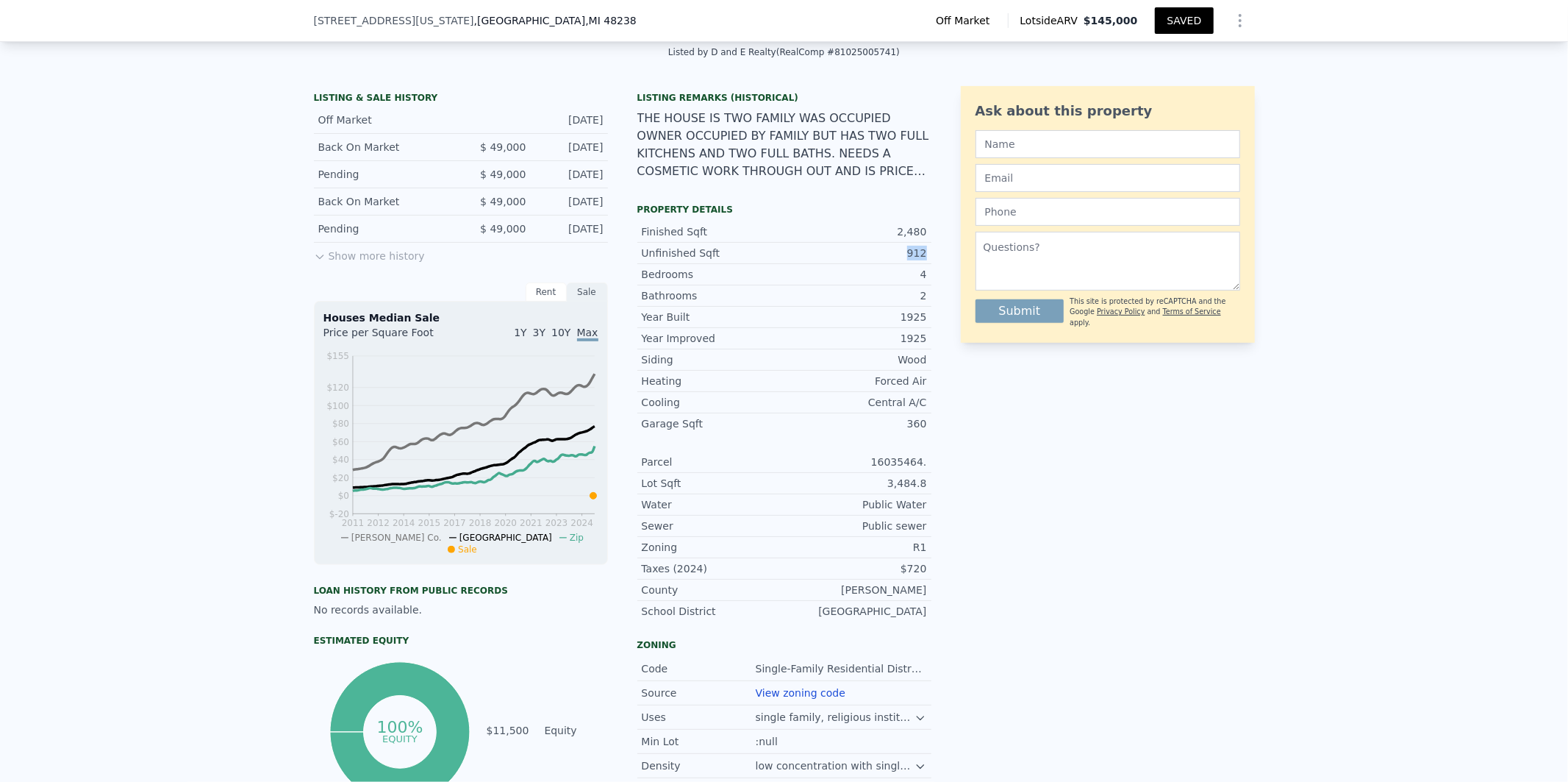
copy div "912"
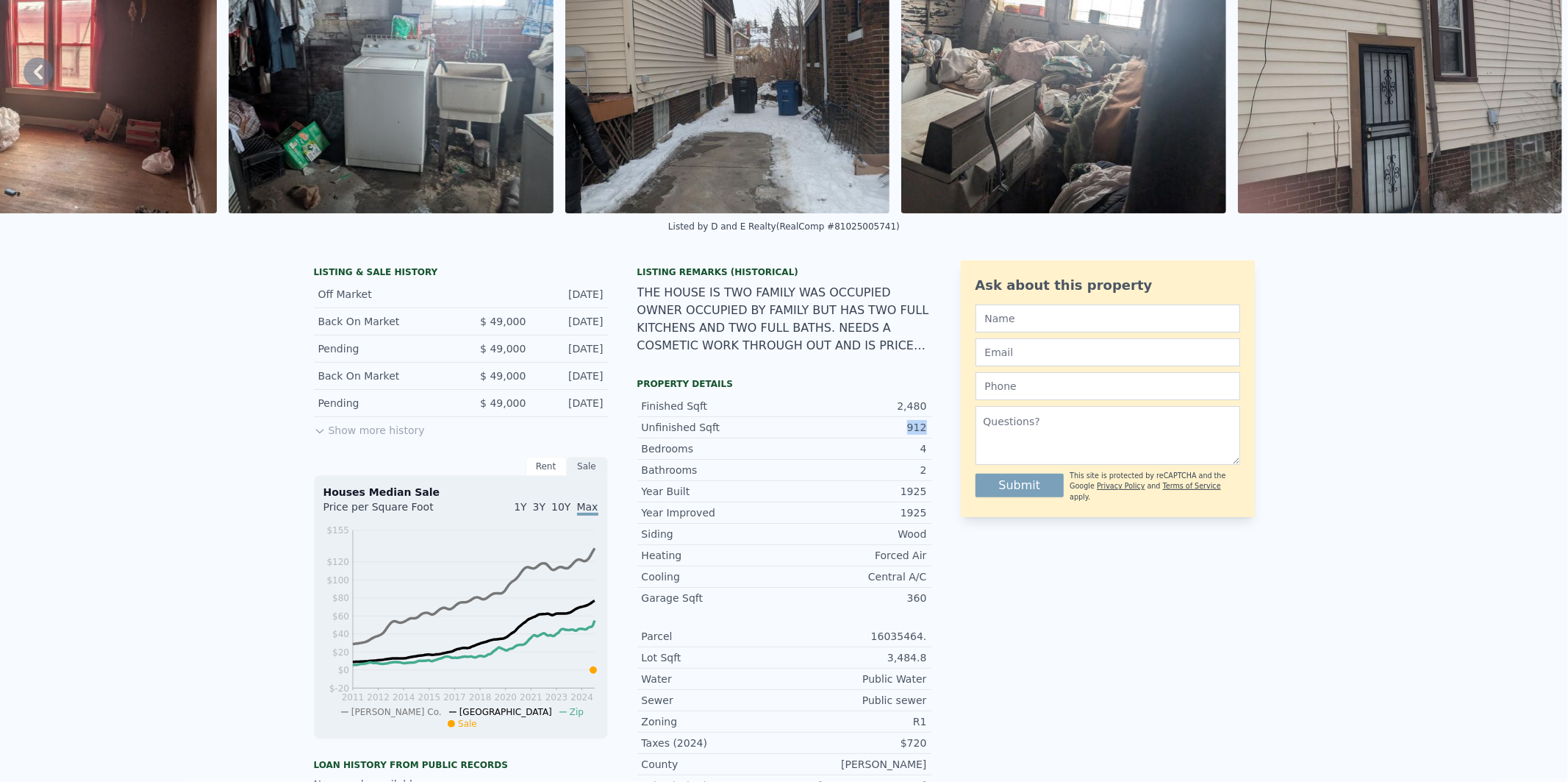
scroll to position [0, 0]
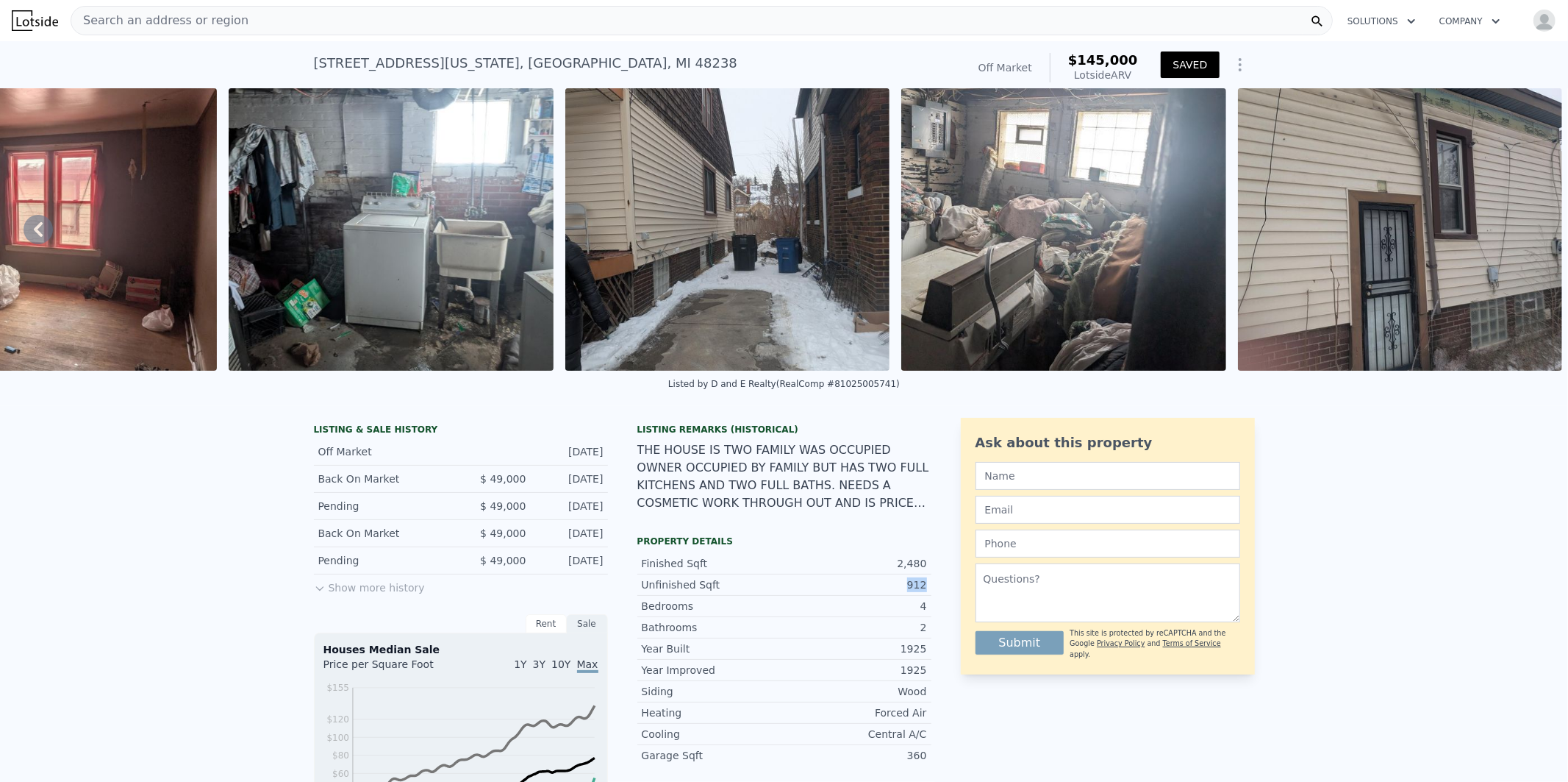
click at [696, 211] on img at bounding box center [728, 229] width 325 height 282
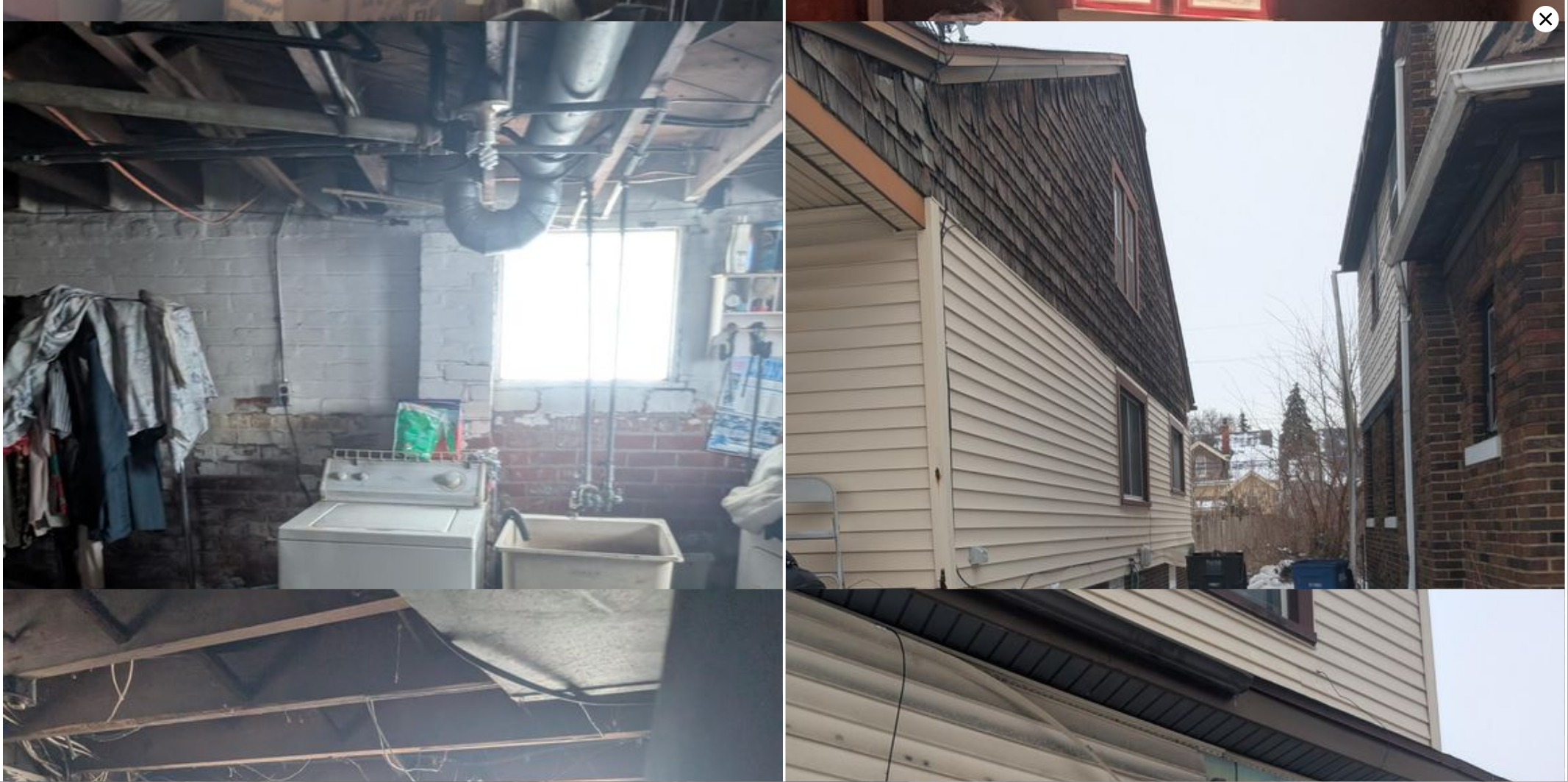
scroll to position [5678, 0]
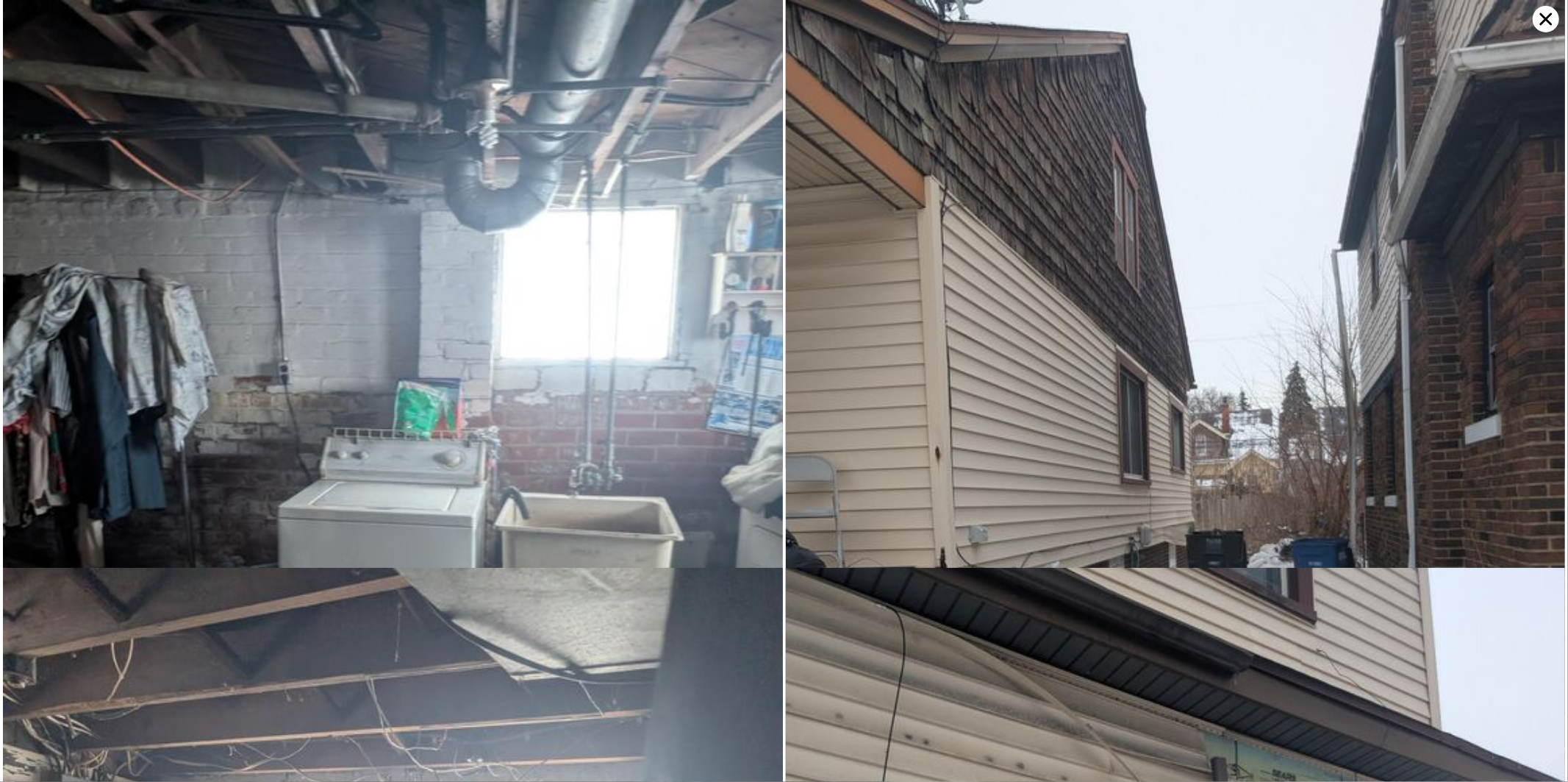
click at [1545, 21] on icon at bounding box center [1546, 19] width 12 height 12
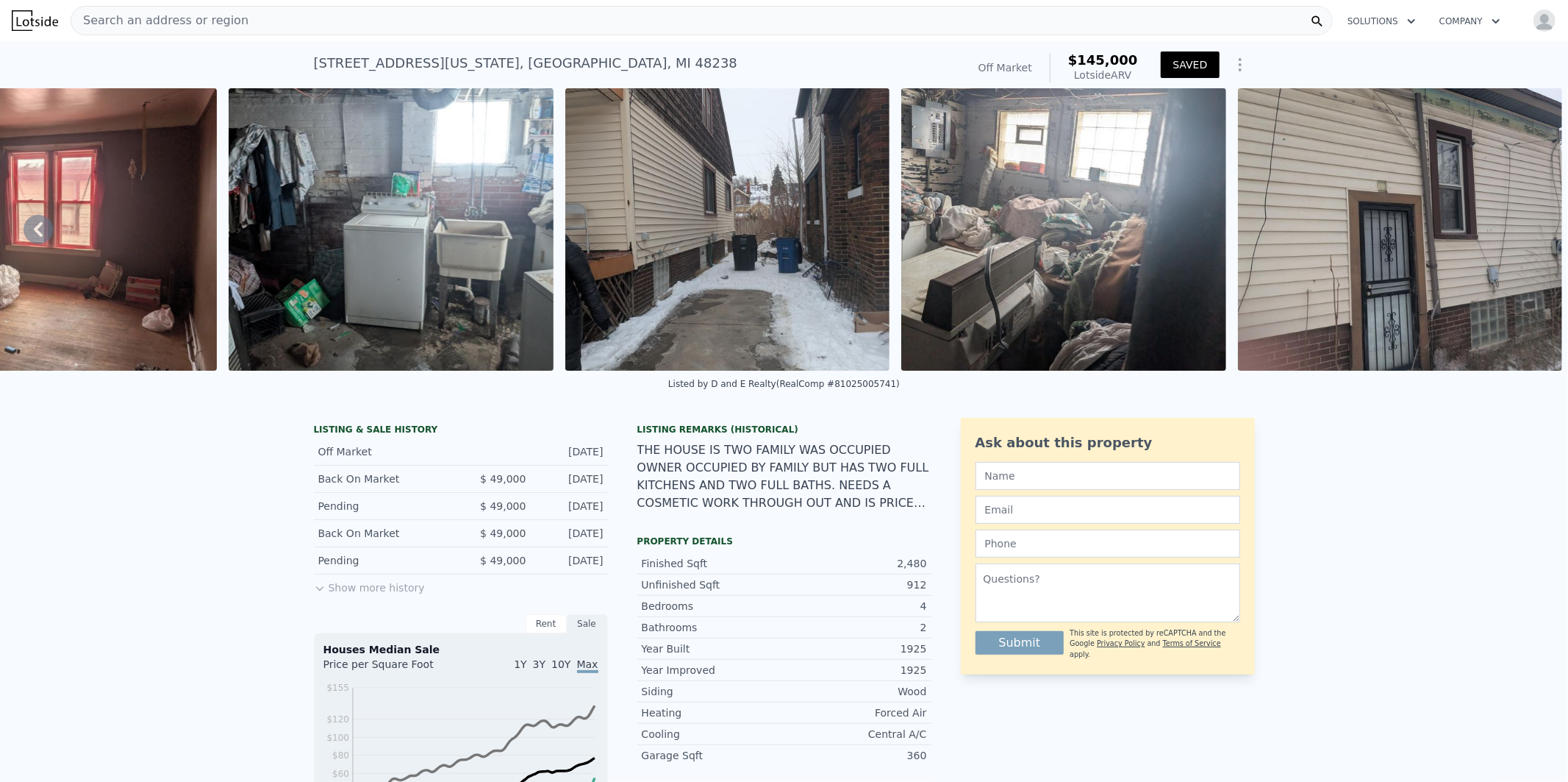
click at [298, 11] on div "Search an address or region" at bounding box center [702, 21] width 1262 height 29
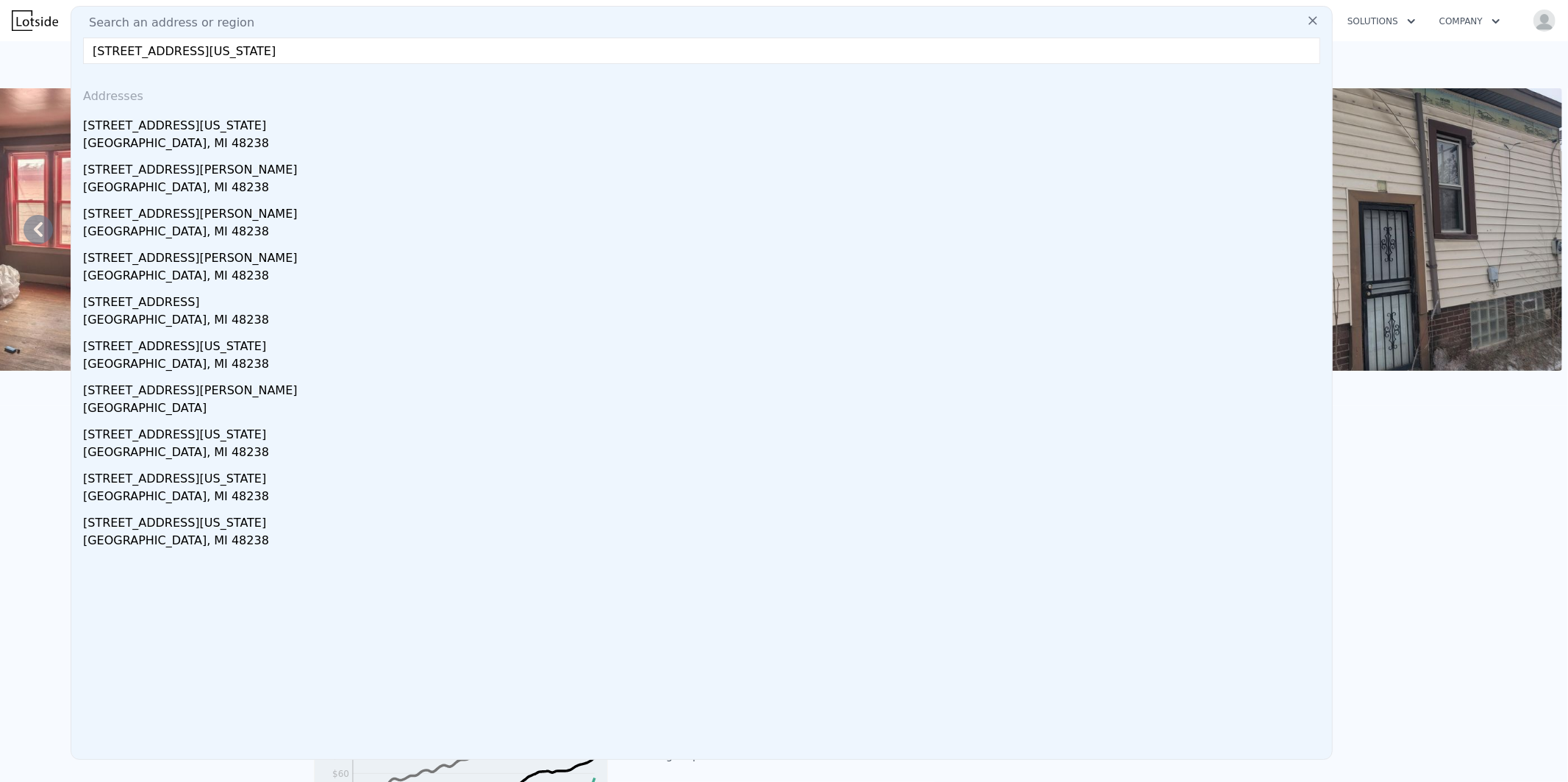
type input "[STREET_ADDRESS][US_STATE]"
click at [1306, 19] on icon at bounding box center [1313, 20] width 15 height 15
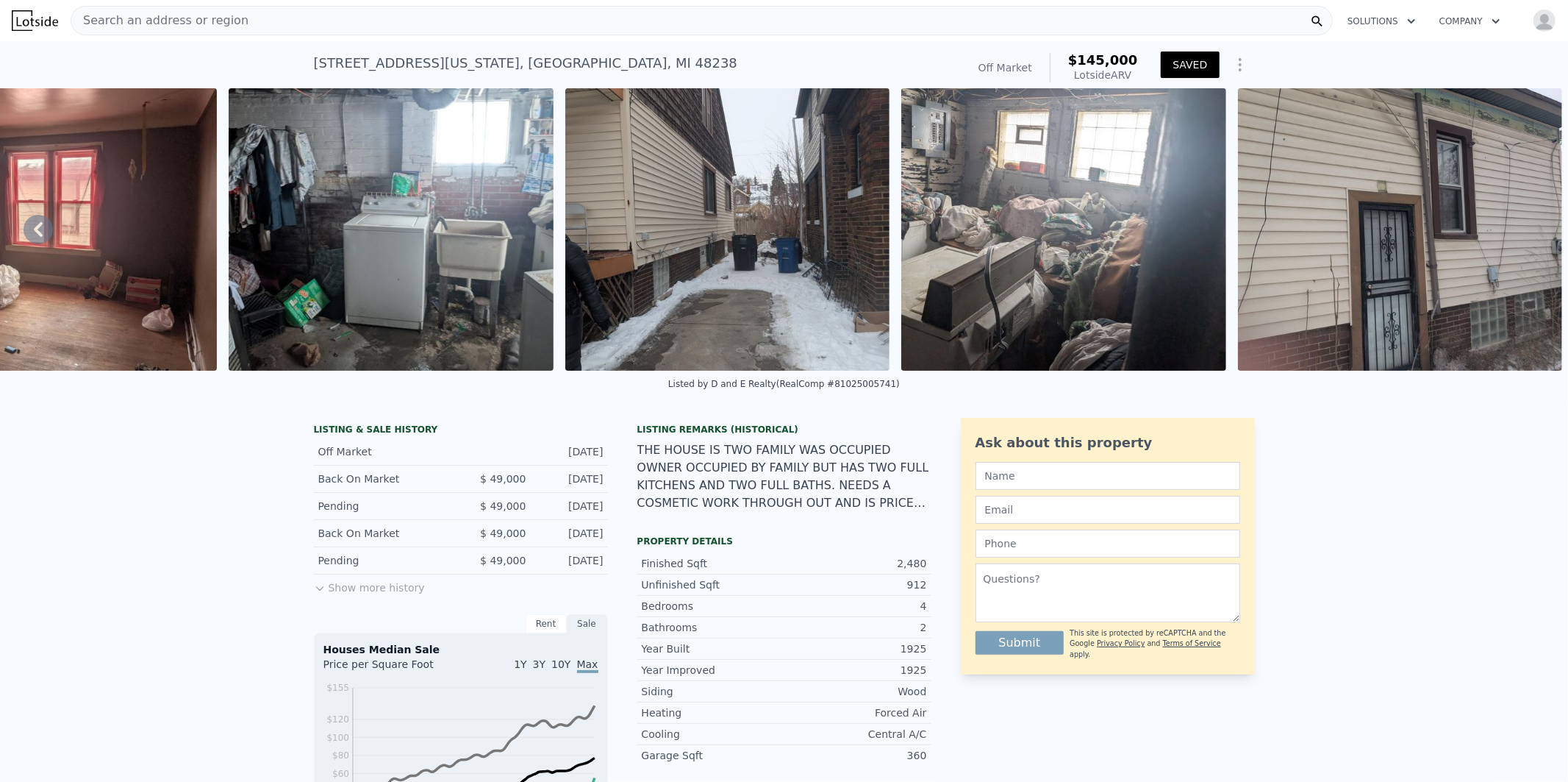
click at [699, 24] on div "Search an address or region" at bounding box center [702, 21] width 1262 height 29
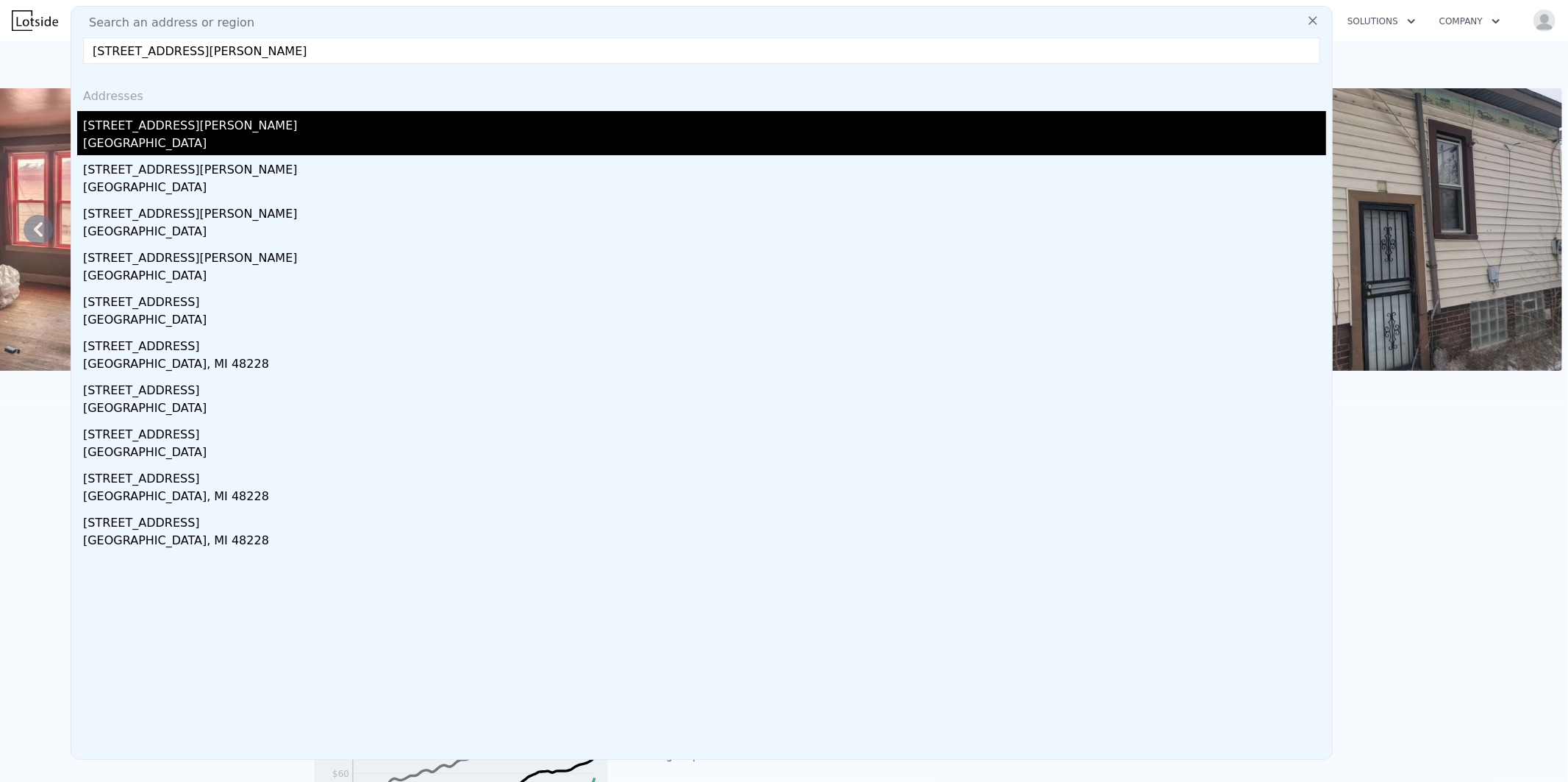
type input "[STREET_ADDRESS][PERSON_NAME]"
click at [126, 131] on div "[STREET_ADDRESS][PERSON_NAME]" at bounding box center [704, 122] width 1243 height 24
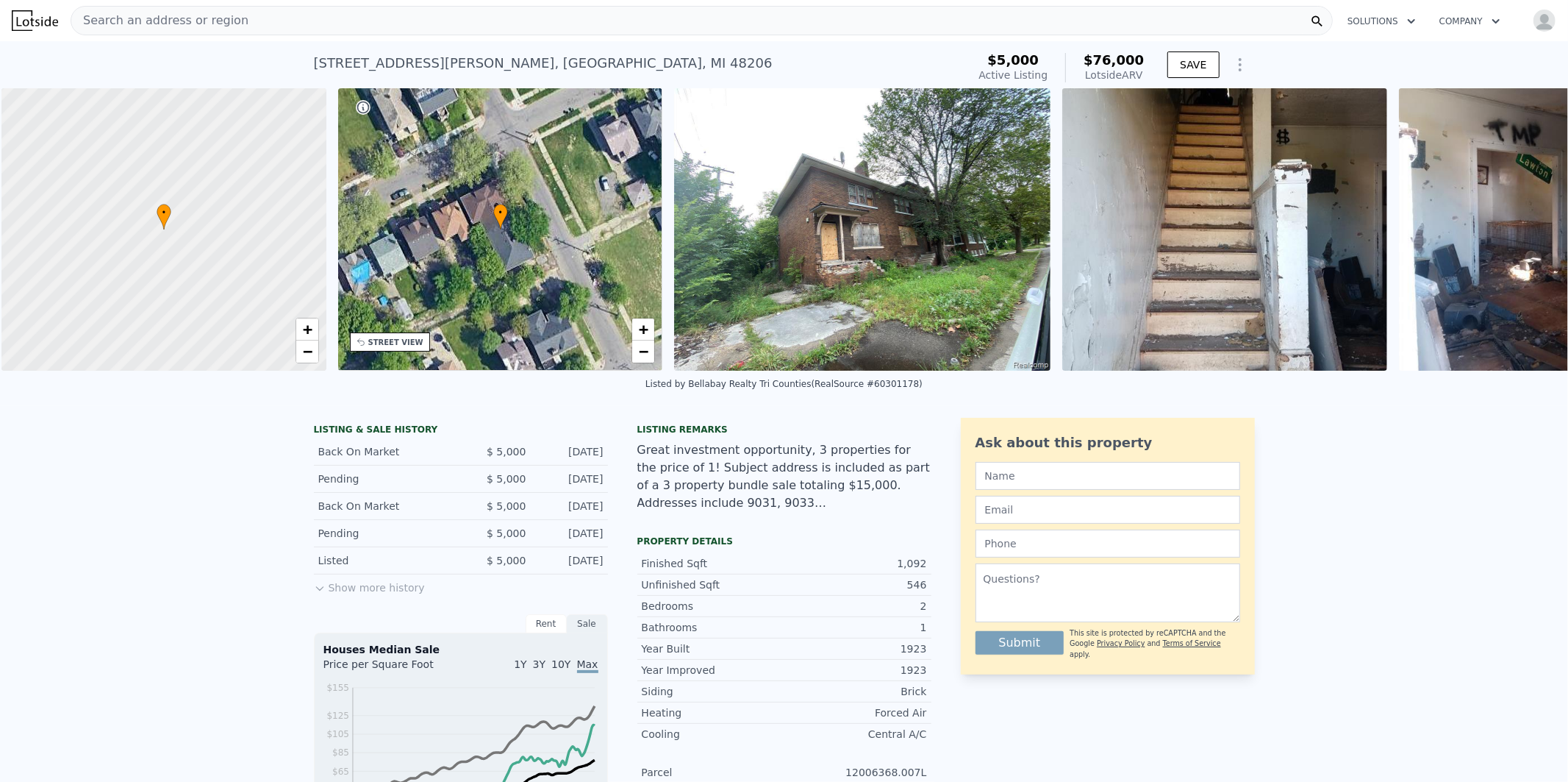
scroll to position [0, 5]
click at [290, 17] on div "Search an address or region" at bounding box center [702, 21] width 1262 height 29
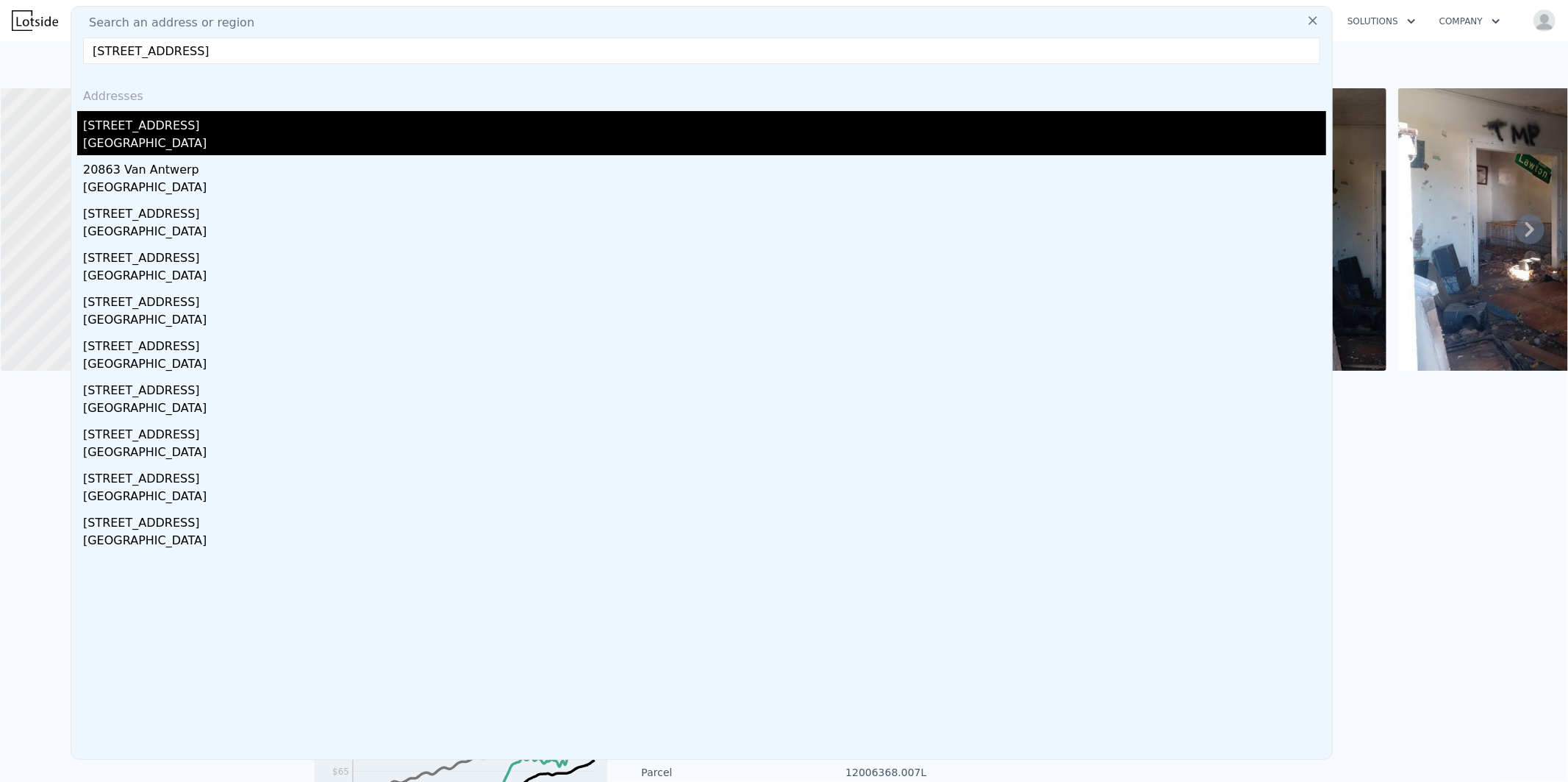
type input "[STREET_ADDRESS]"
click at [163, 129] on div "[STREET_ADDRESS]" at bounding box center [704, 122] width 1243 height 24
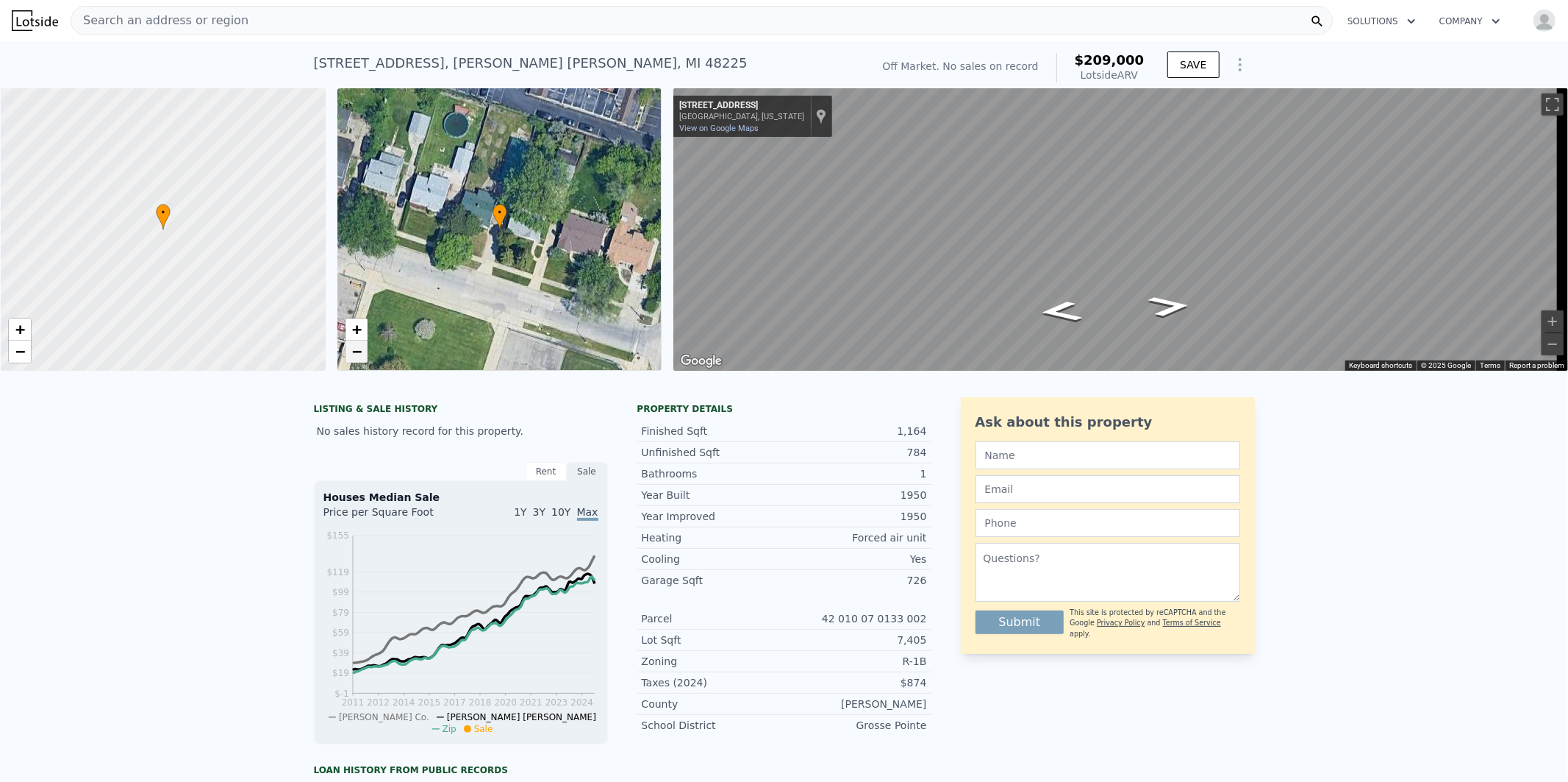
click at [355, 353] on span "−" at bounding box center [356, 351] width 9 height 18
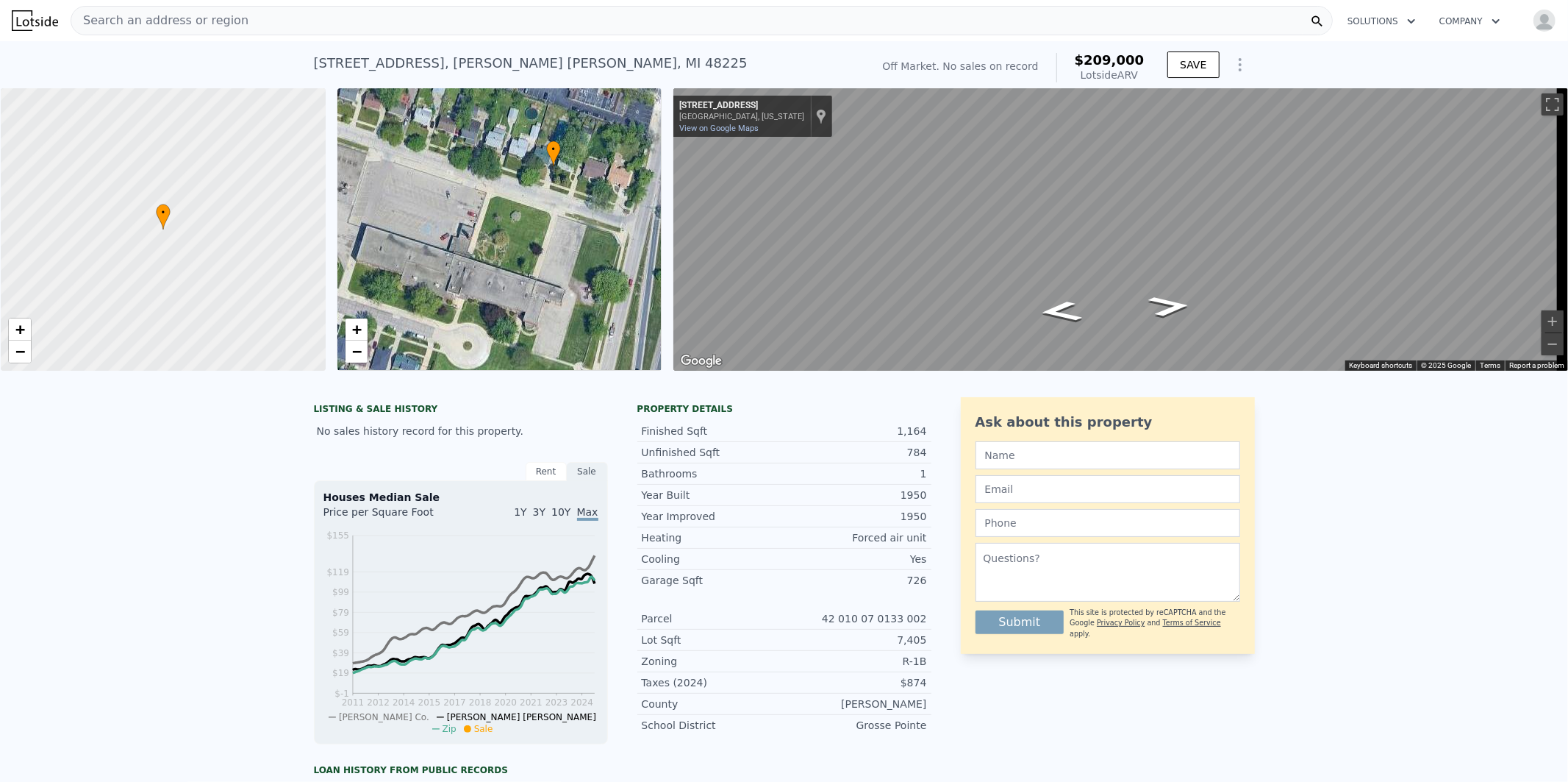
drag, startPoint x: 513, startPoint y: 247, endPoint x: 566, endPoint y: 184, distance: 82.3
click at [566, 184] on div "• + −" at bounding box center [500, 229] width 325 height 282
click at [1542, 314] on button "Zoom in" at bounding box center [1553, 321] width 22 height 22
click at [1542, 104] on button "Toggle fullscreen view" at bounding box center [1553, 104] width 22 height 22
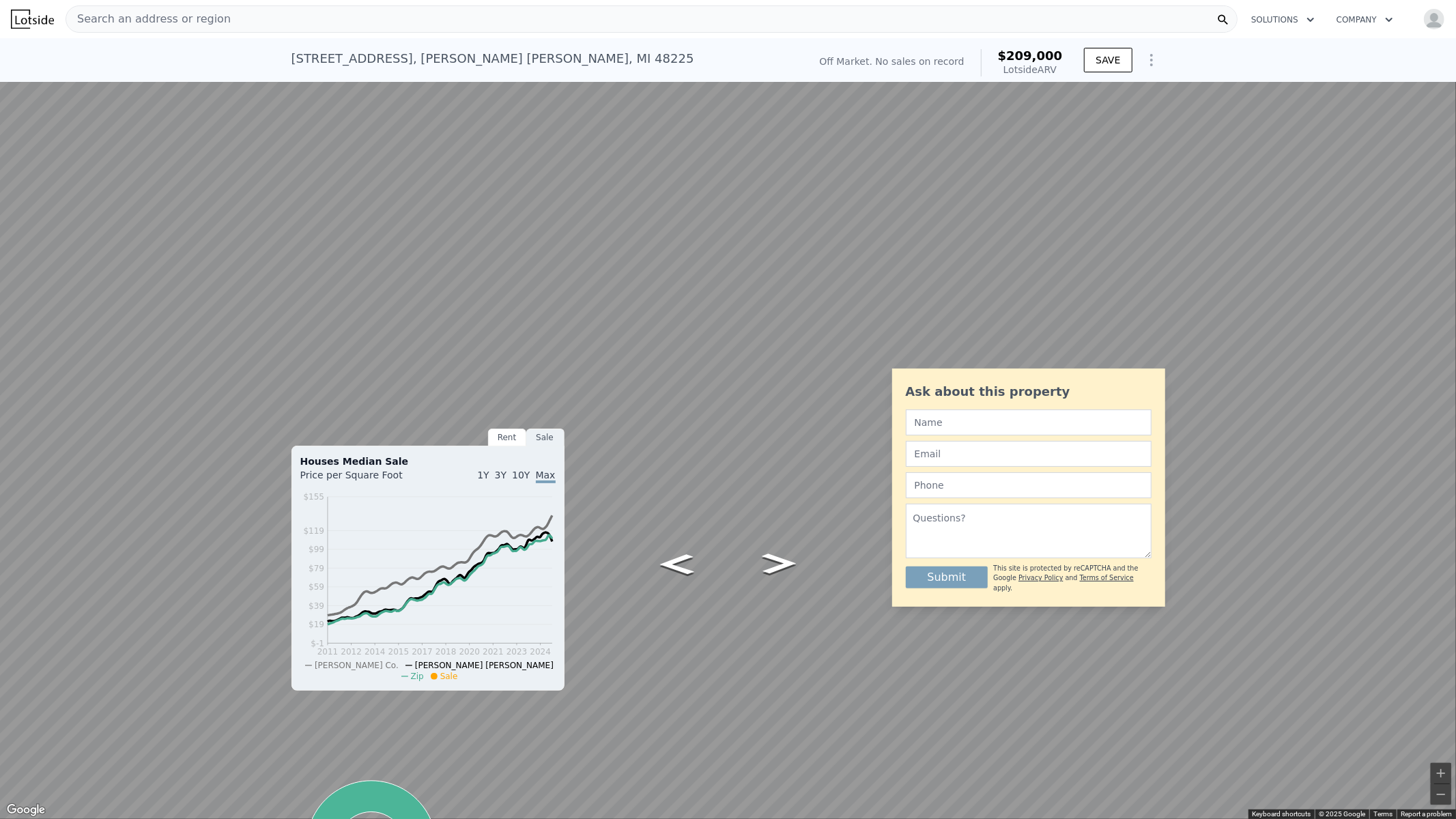
click at [1437, 15] on button "Toggle fullscreen view" at bounding box center [1441, 15] width 21 height 21
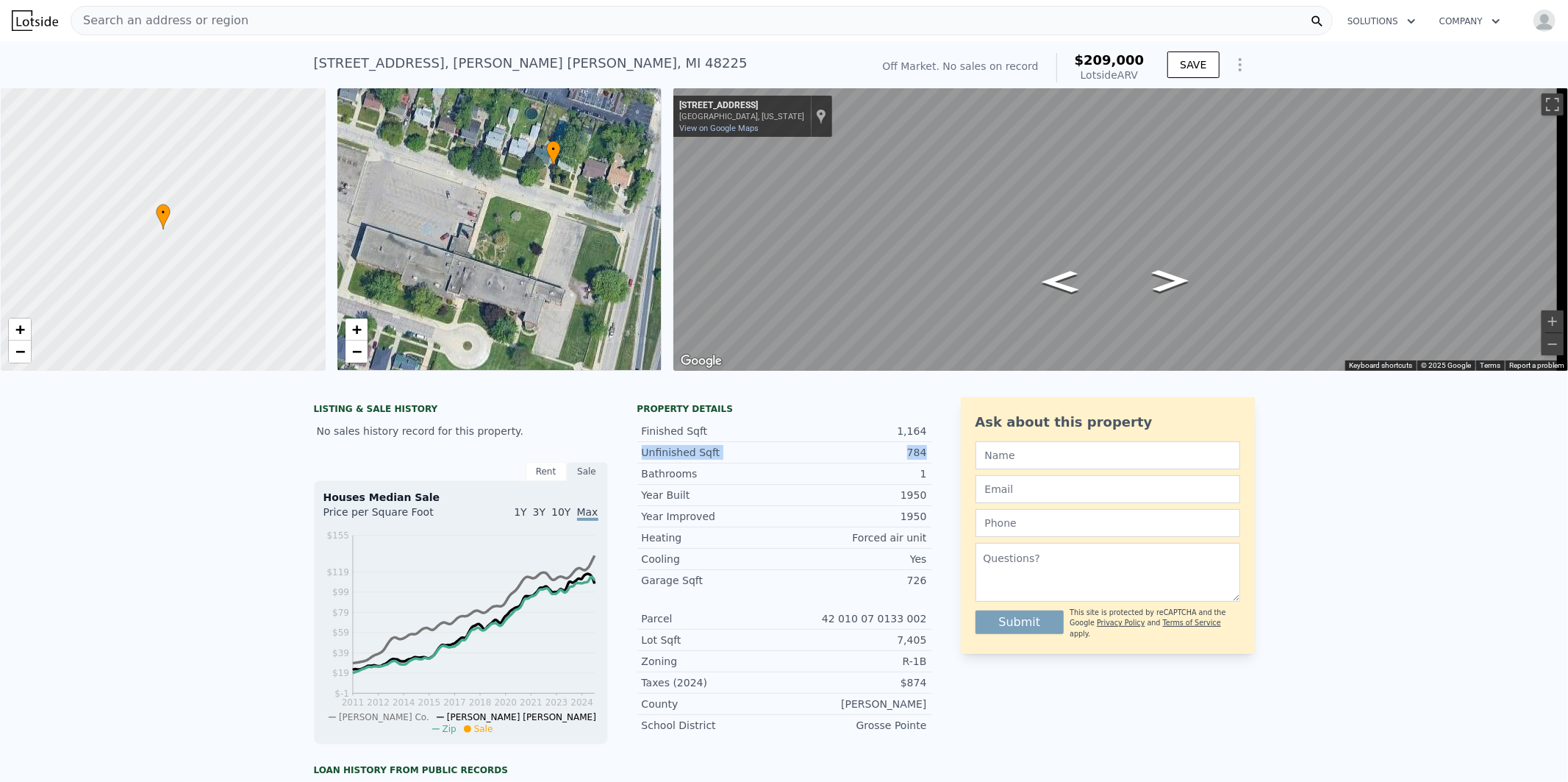
drag, startPoint x: 924, startPoint y: 465, endPoint x: 636, endPoint y: 466, distance: 288.0
click at [637, 464] on div "Unfinished Sqft 784" at bounding box center [784, 453] width 294 height 22
copy div "Unfinished Sqft 784"
drag, startPoint x: 932, startPoint y: 592, endPoint x: 912, endPoint y: 592, distance: 20.0
click at [912, 592] on div "LISTING & SALE HISTORY No sales history record for this property. Rent Sale Ren…" at bounding box center [784, 691] width 941 height 587
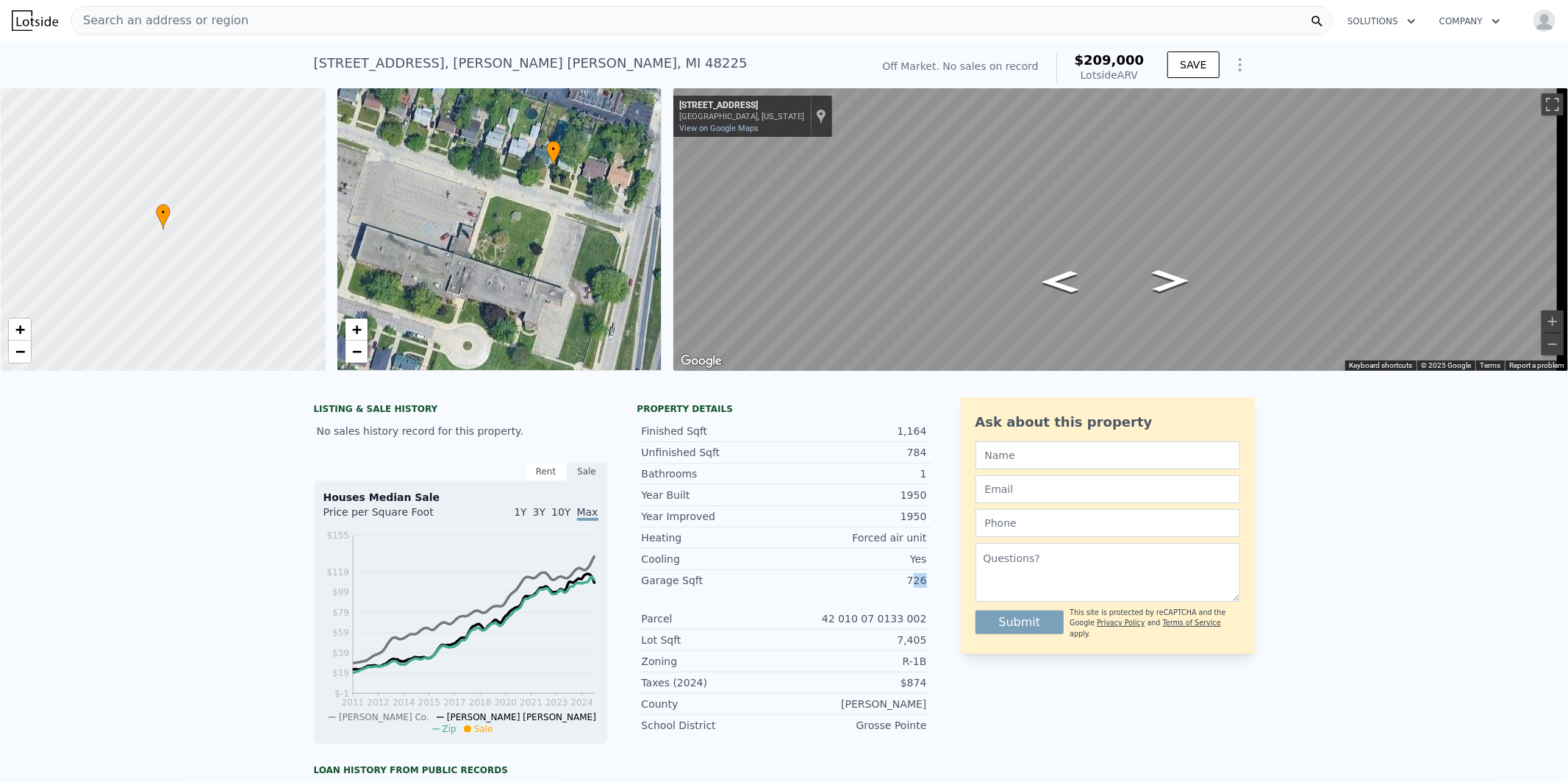
click at [938, 596] on div "LISTING & SALE HISTORY No sales history record for this property. Rent Sale Ren…" at bounding box center [784, 691] width 941 height 587
drag, startPoint x: 935, startPoint y: 592, endPoint x: 889, endPoint y: 592, distance: 46.0
click at [889, 592] on div "LISTING & SALE HISTORY No sales history record for this property. Rent Sale Ren…" at bounding box center [784, 691] width 941 height 587
copy div "726"
click at [932, 598] on div "LISTING & SALE HISTORY No sales history record for this property. Rent Sale Ren…" at bounding box center [784, 691] width 941 height 587
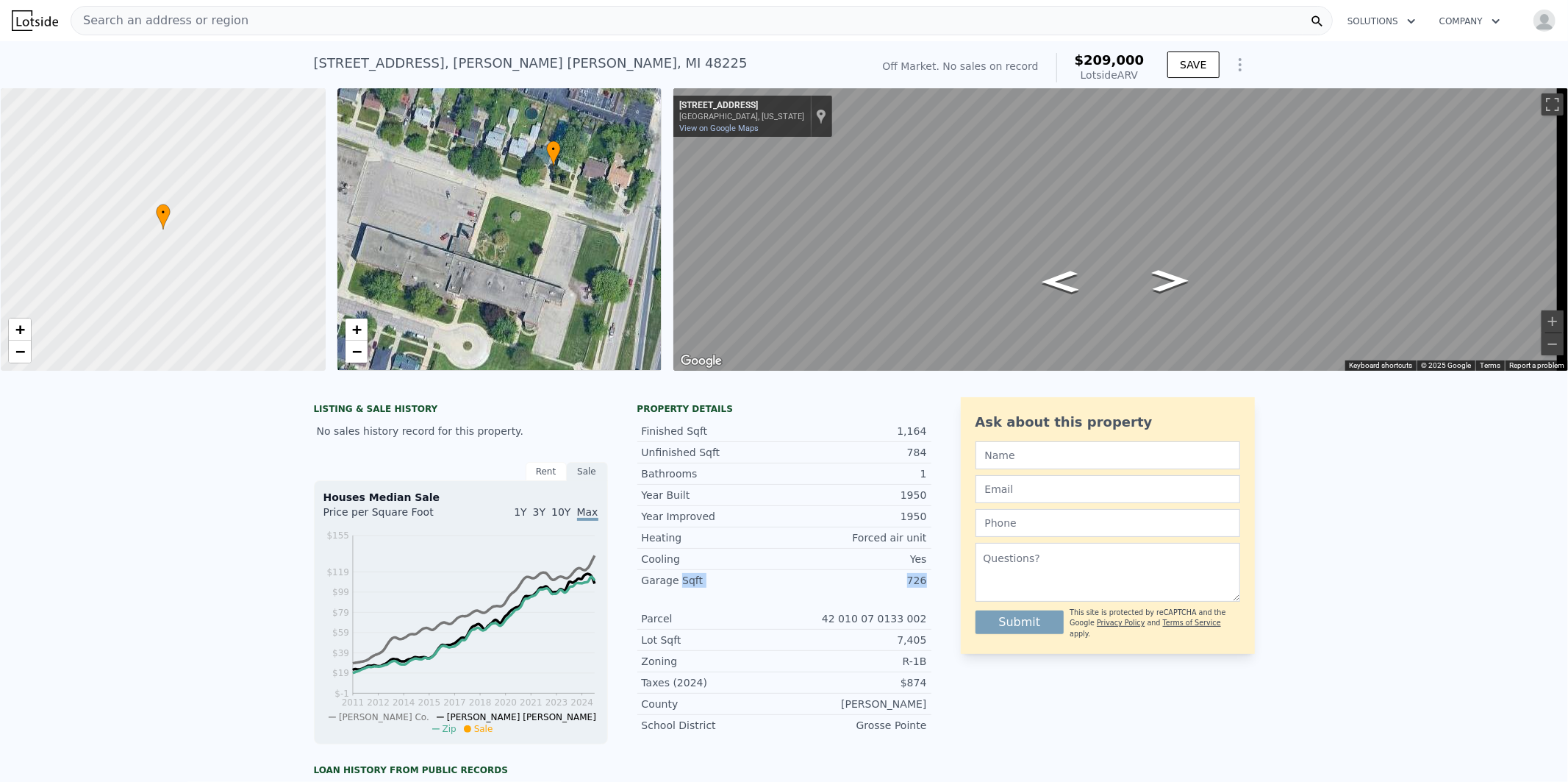
drag, startPoint x: 930, startPoint y: 594, endPoint x: 670, endPoint y: 592, distance: 260.0
click at [670, 592] on div "LISTING & SALE HISTORY No sales history record for this property. Rent Sale Ren…" at bounding box center [784, 691] width 941 height 587
copy div "Sqft 726"
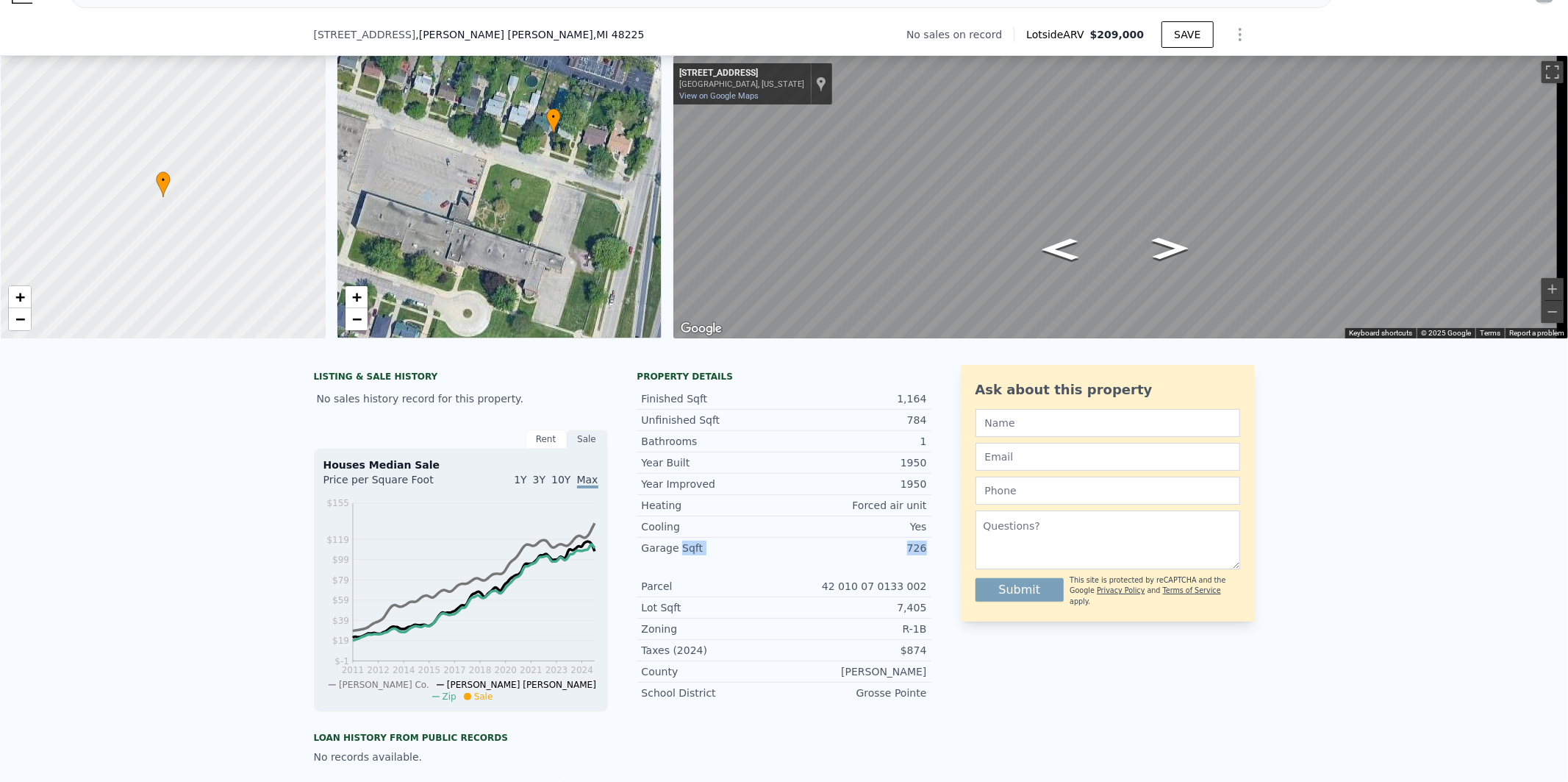
scroll to position [76, 0]
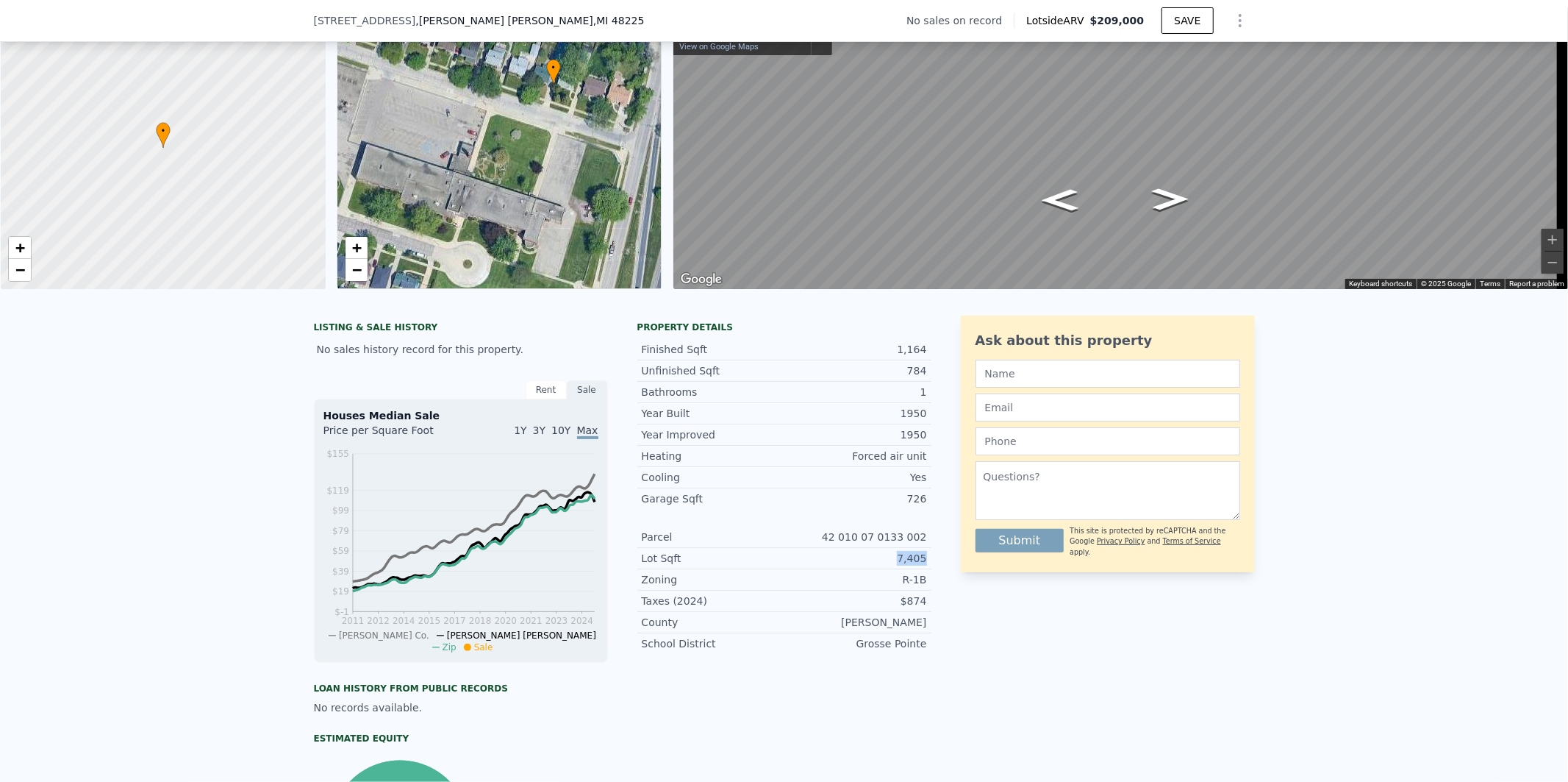
drag, startPoint x: 919, startPoint y: 574, endPoint x: 887, endPoint y: 574, distance: 32.0
click at [887, 566] on div "7,405" at bounding box center [856, 557] width 143 height 15
copy div "7,405"
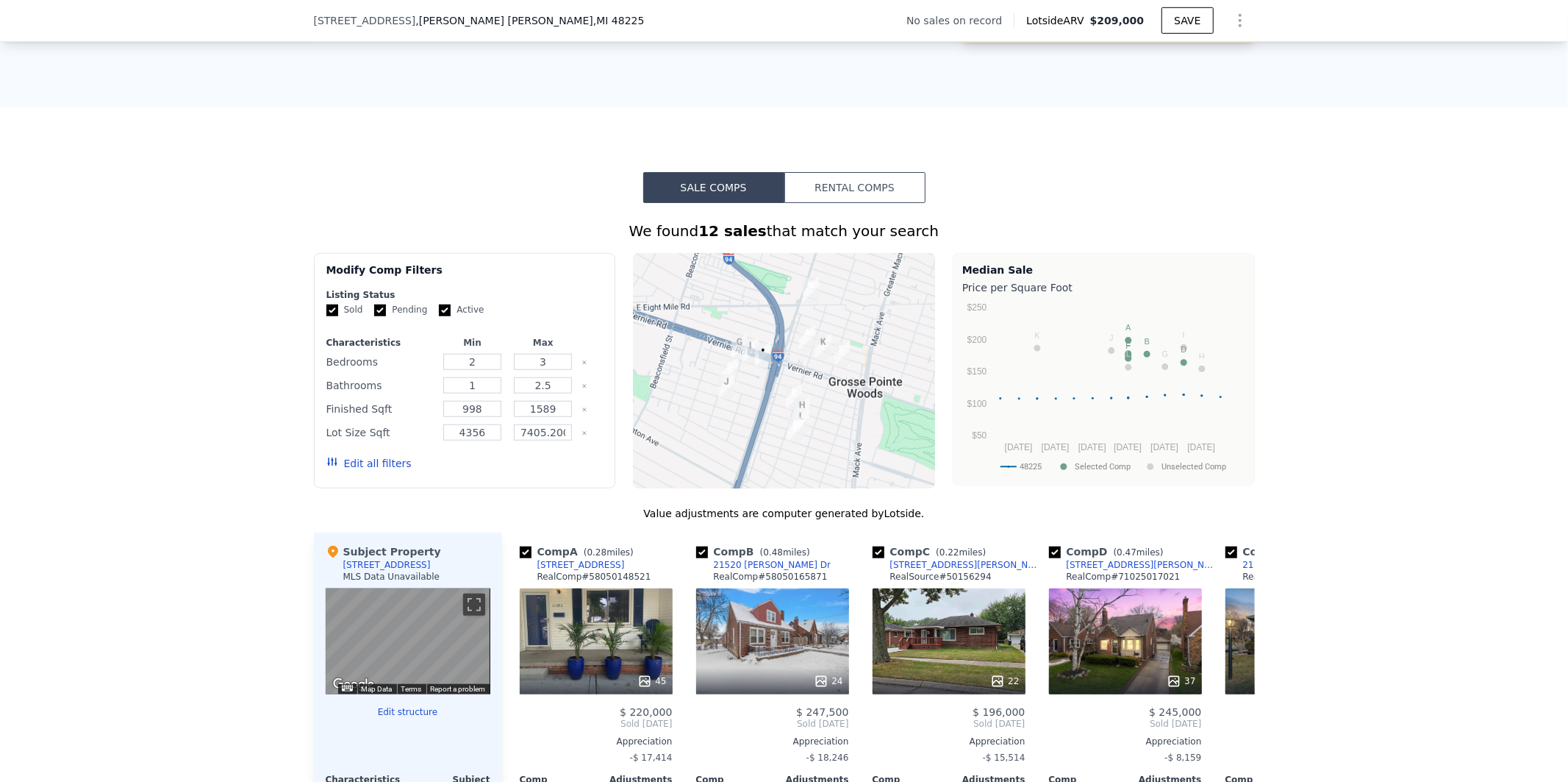
scroll to position [1033, 0]
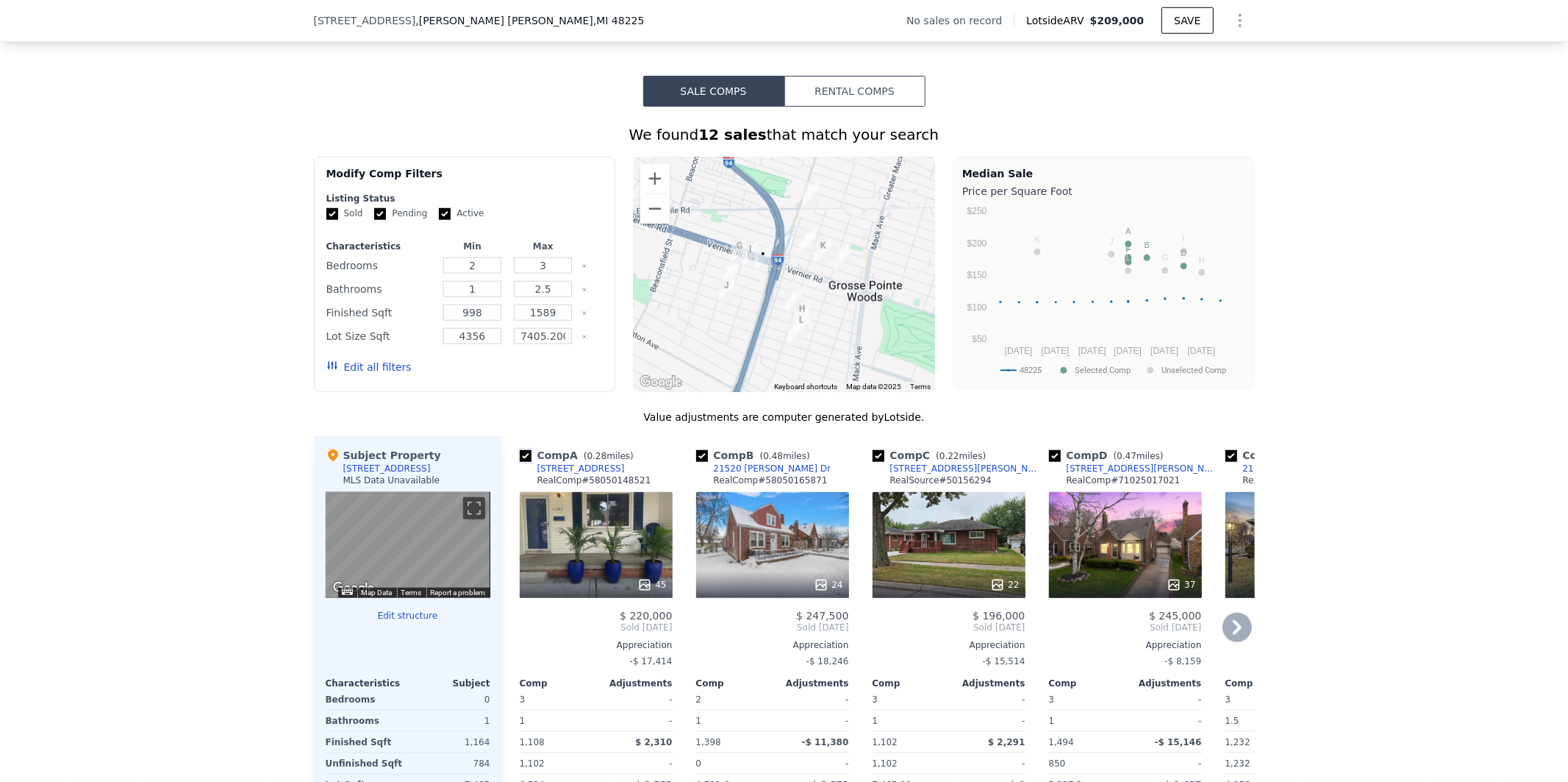
click at [520, 462] on input "checkbox" at bounding box center [525, 455] width 12 height 12
checkbox input "false"
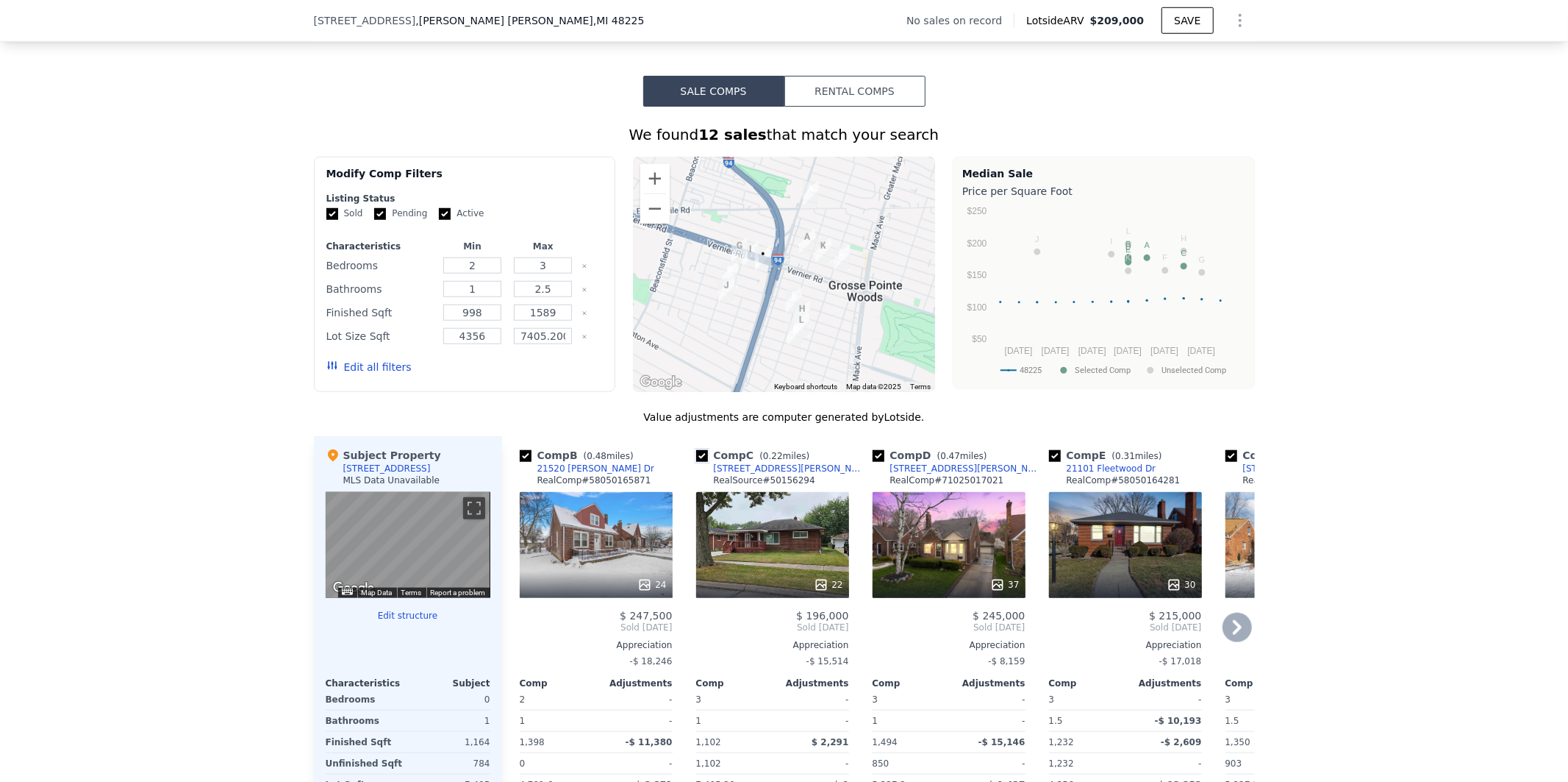
click at [696, 462] on input "checkbox" at bounding box center [702, 455] width 12 height 12
checkbox input "false"
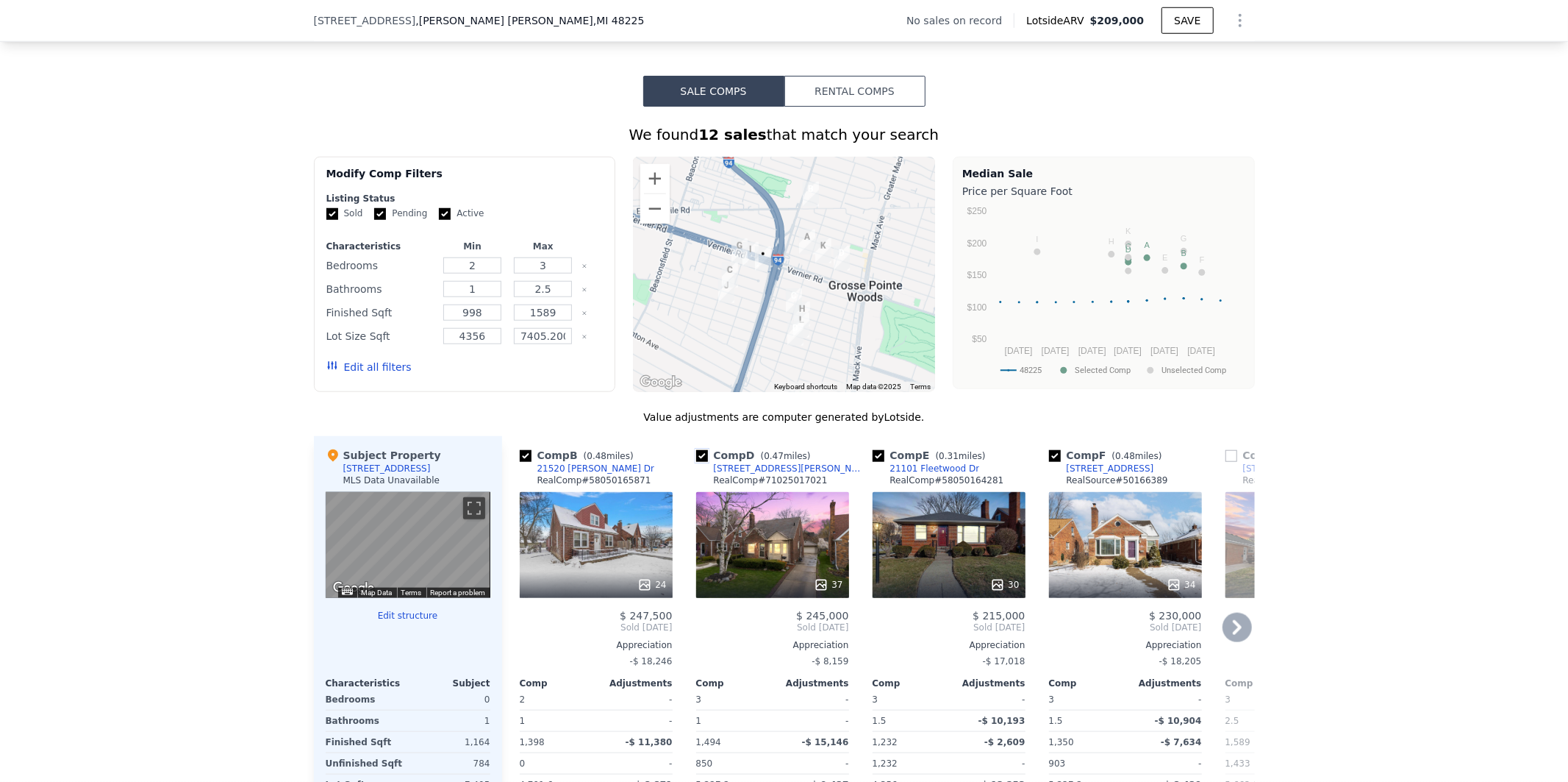
click at [696, 462] on input "checkbox" at bounding box center [702, 455] width 12 height 12
checkbox input "false"
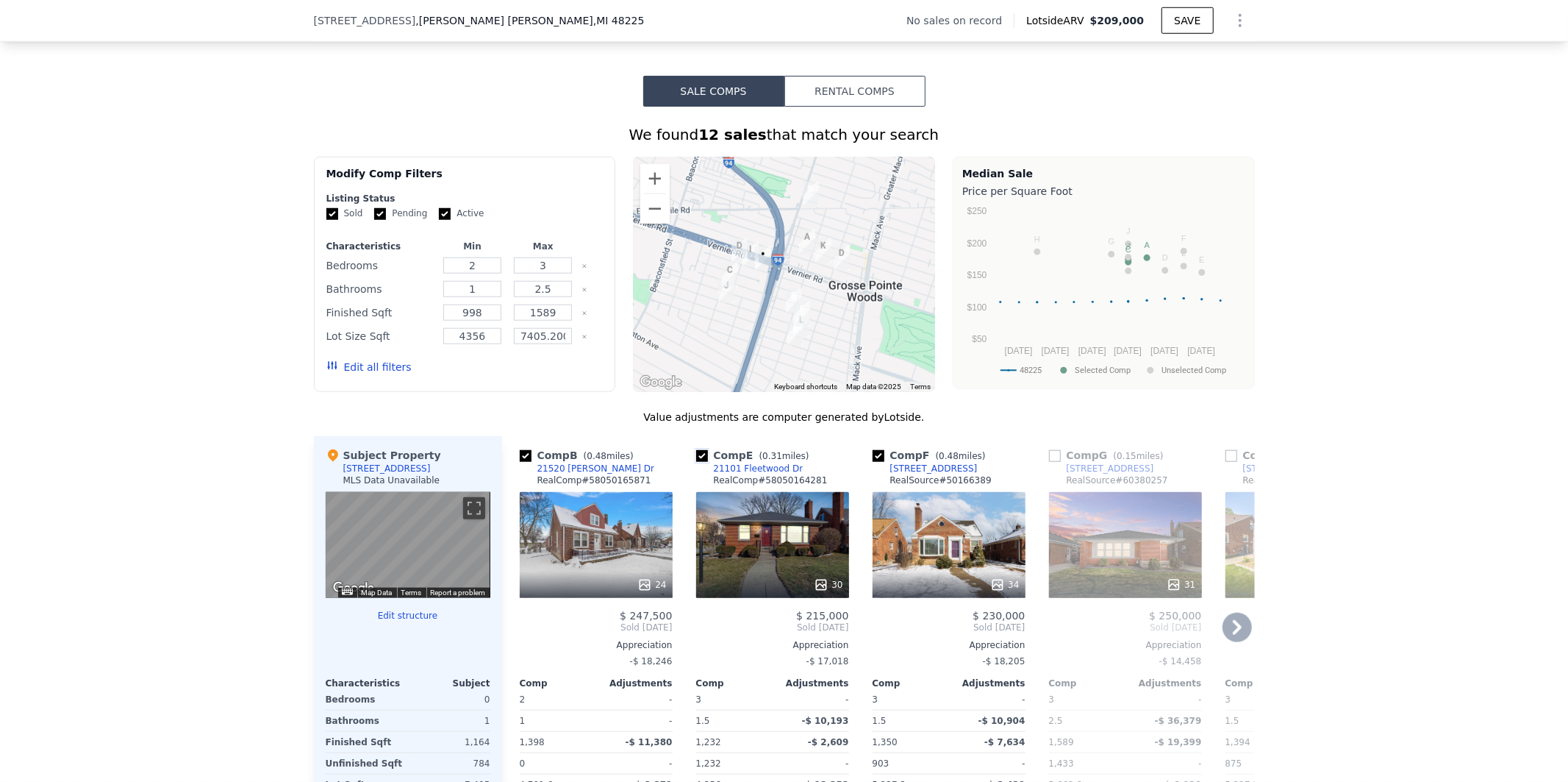
click at [696, 462] on input "checkbox" at bounding box center [702, 455] width 12 height 12
checkbox input "false"
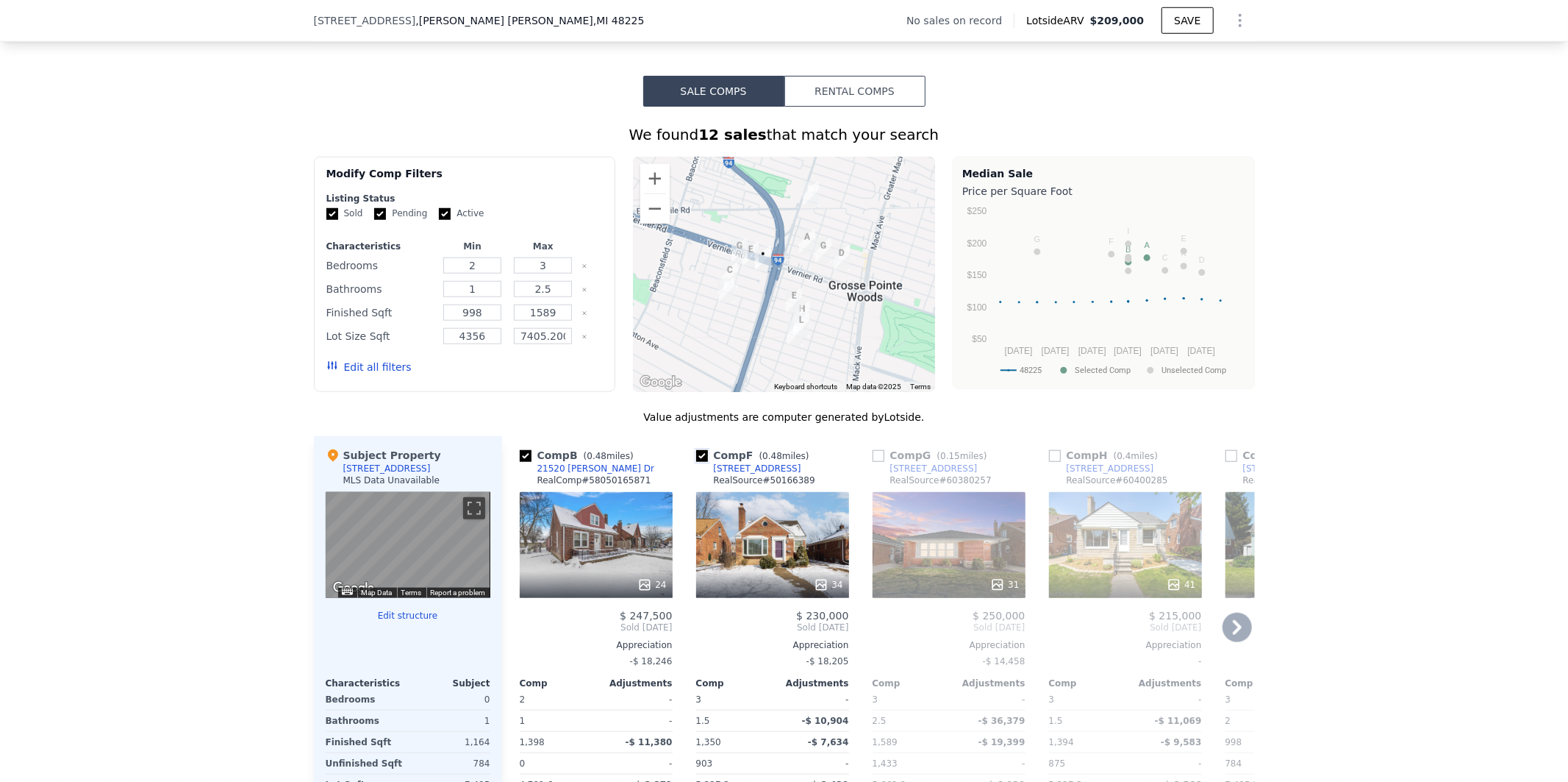
click at [696, 462] on input "checkbox" at bounding box center [702, 455] width 12 height 12
checkbox input "false"
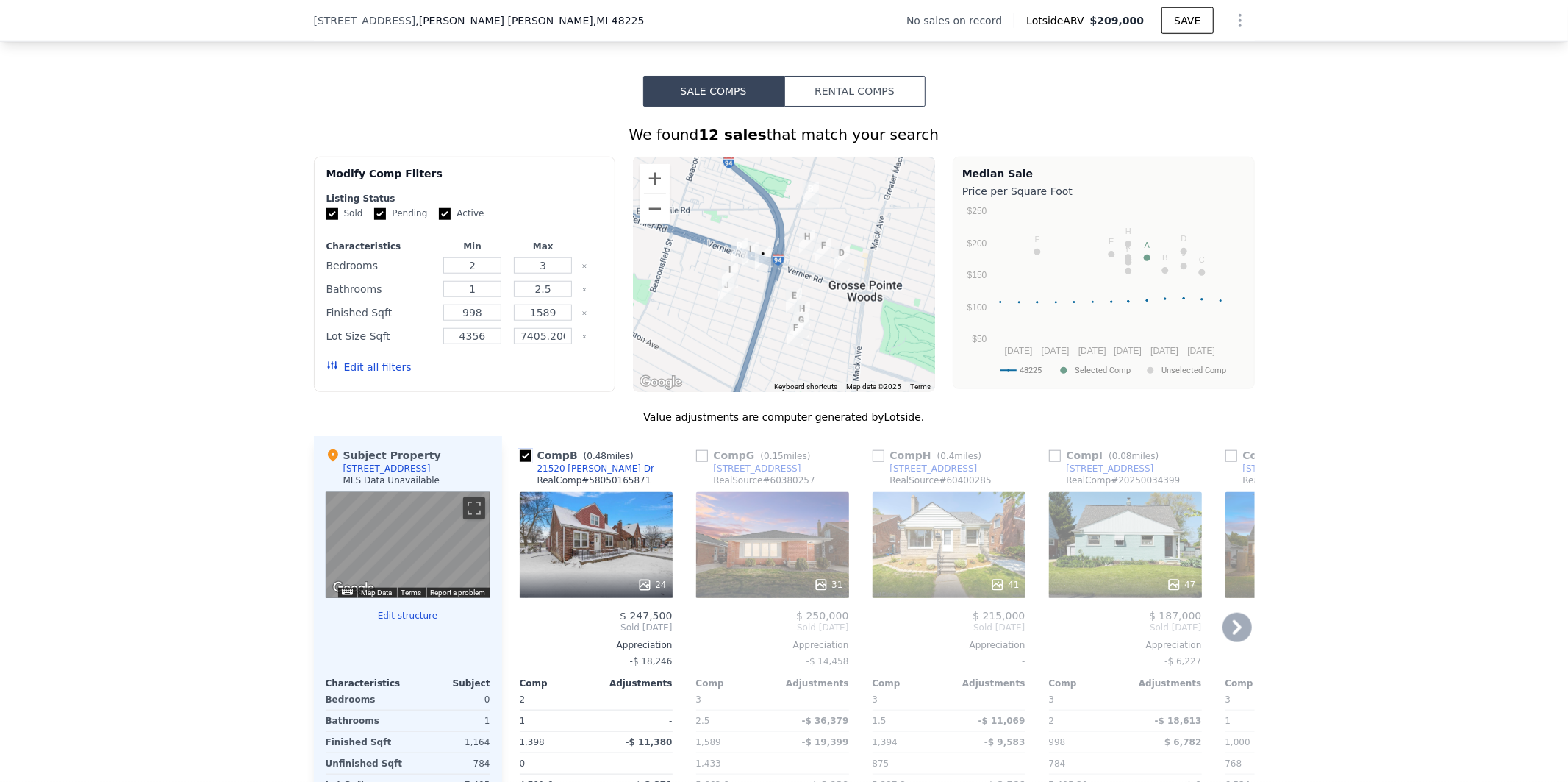
click at [520, 462] on input "checkbox" at bounding box center [525, 455] width 12 height 12
checkbox input "true"
click at [696, 462] on input "checkbox" at bounding box center [702, 455] width 12 height 12
checkbox input "true"
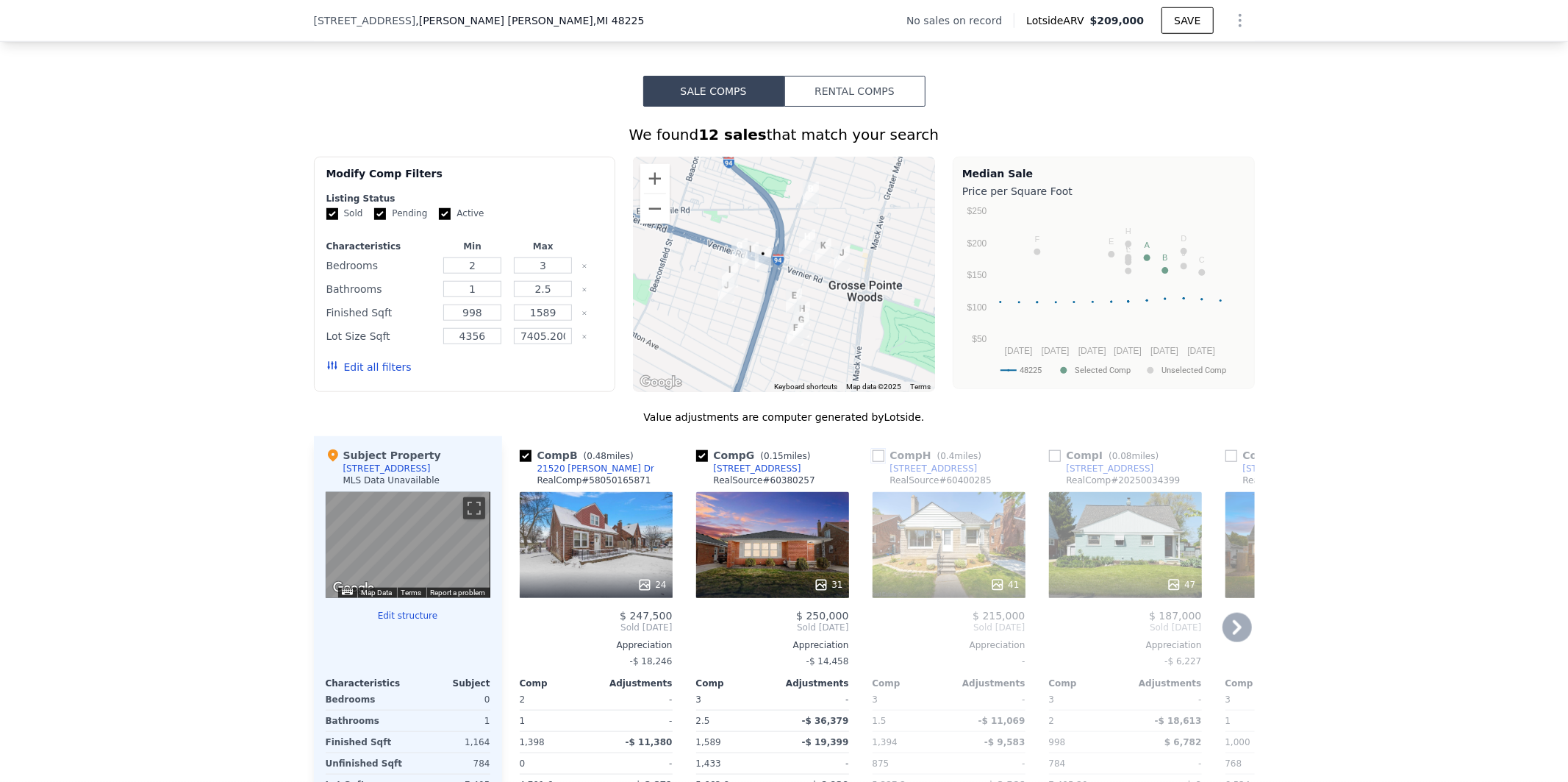
click at [872, 462] on input "checkbox" at bounding box center [878, 455] width 12 height 12
checkbox input "true"
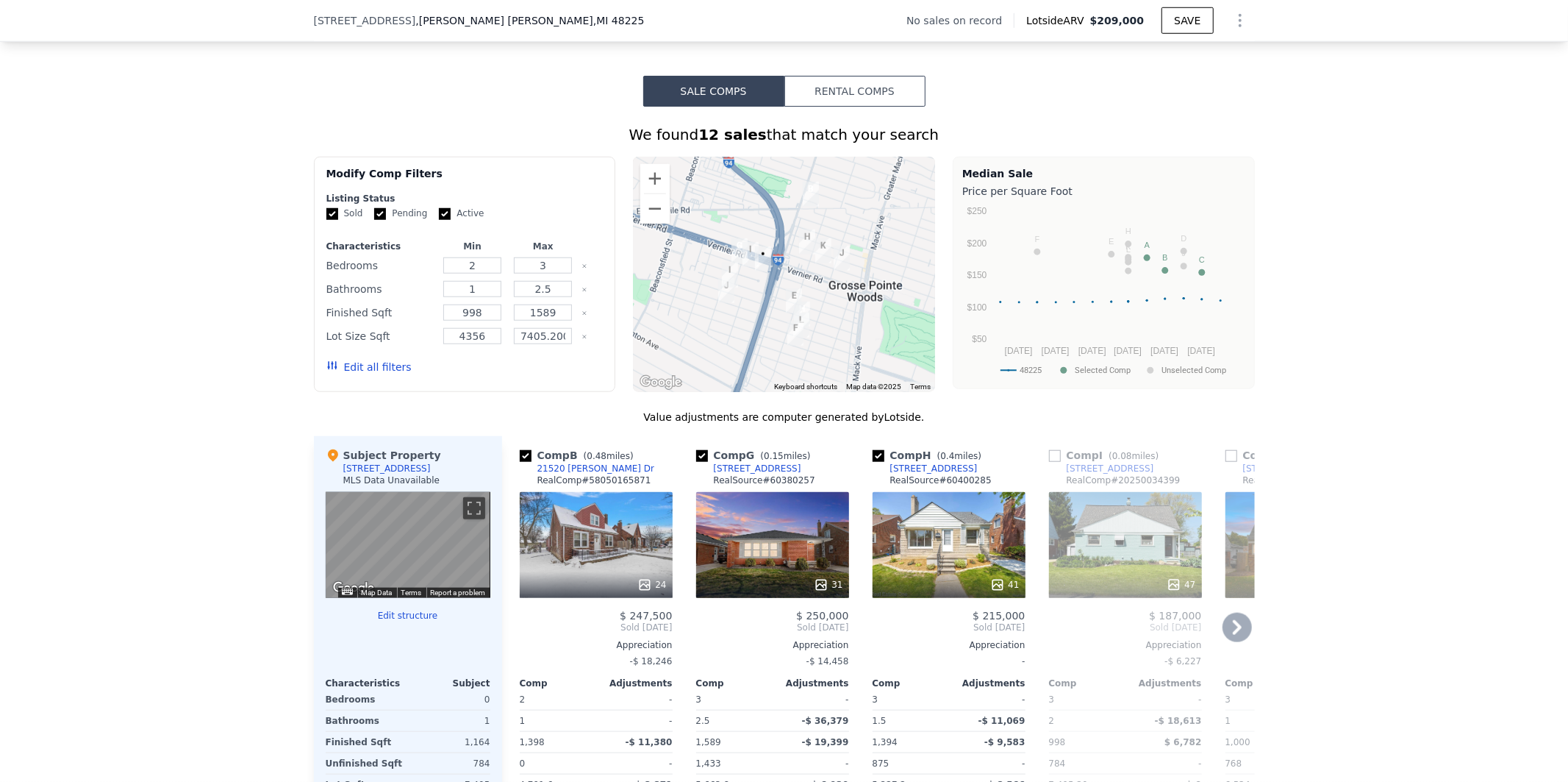
click at [1234, 634] on icon at bounding box center [1237, 627] width 29 height 29
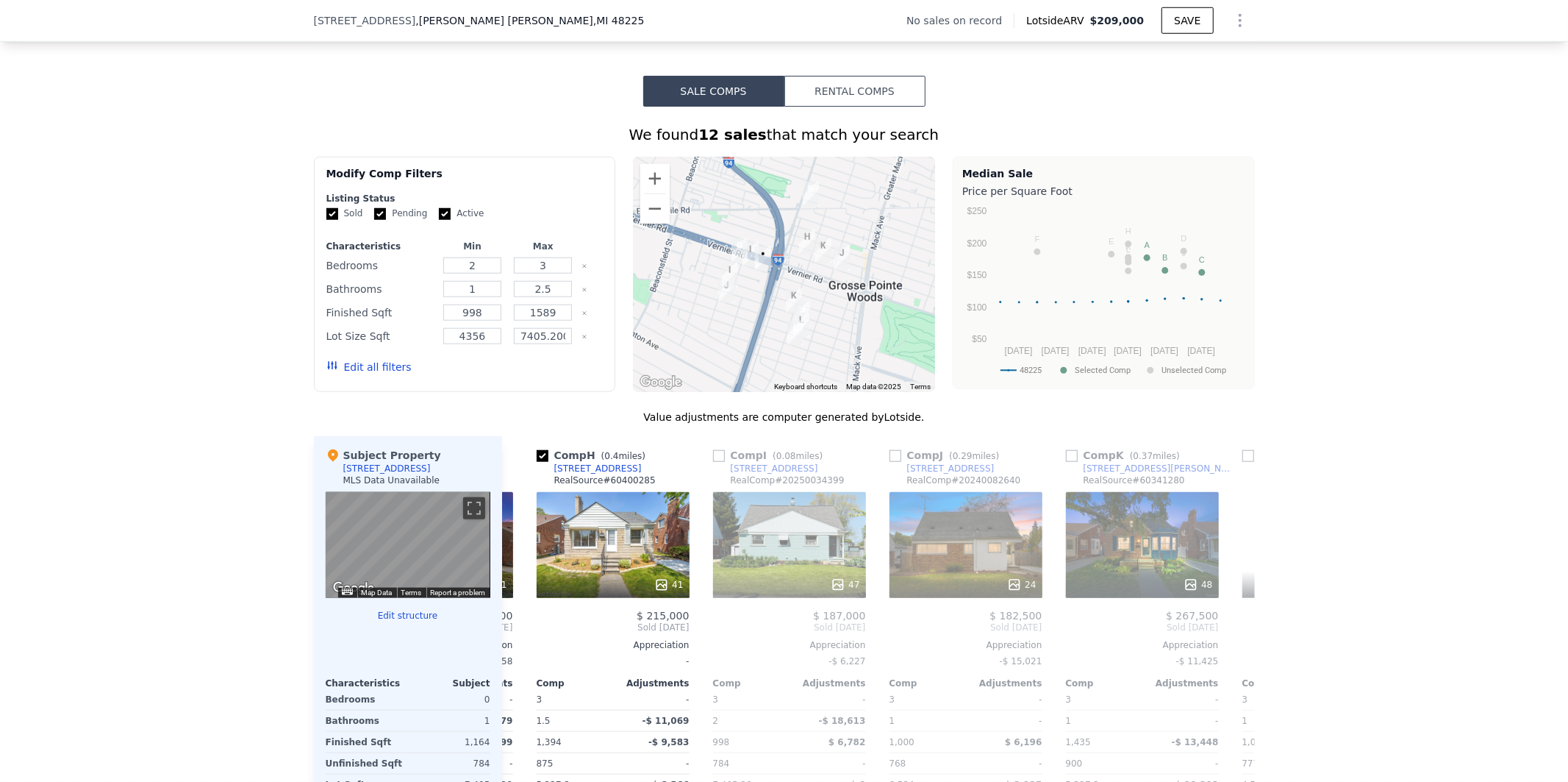
scroll to position [0, 353]
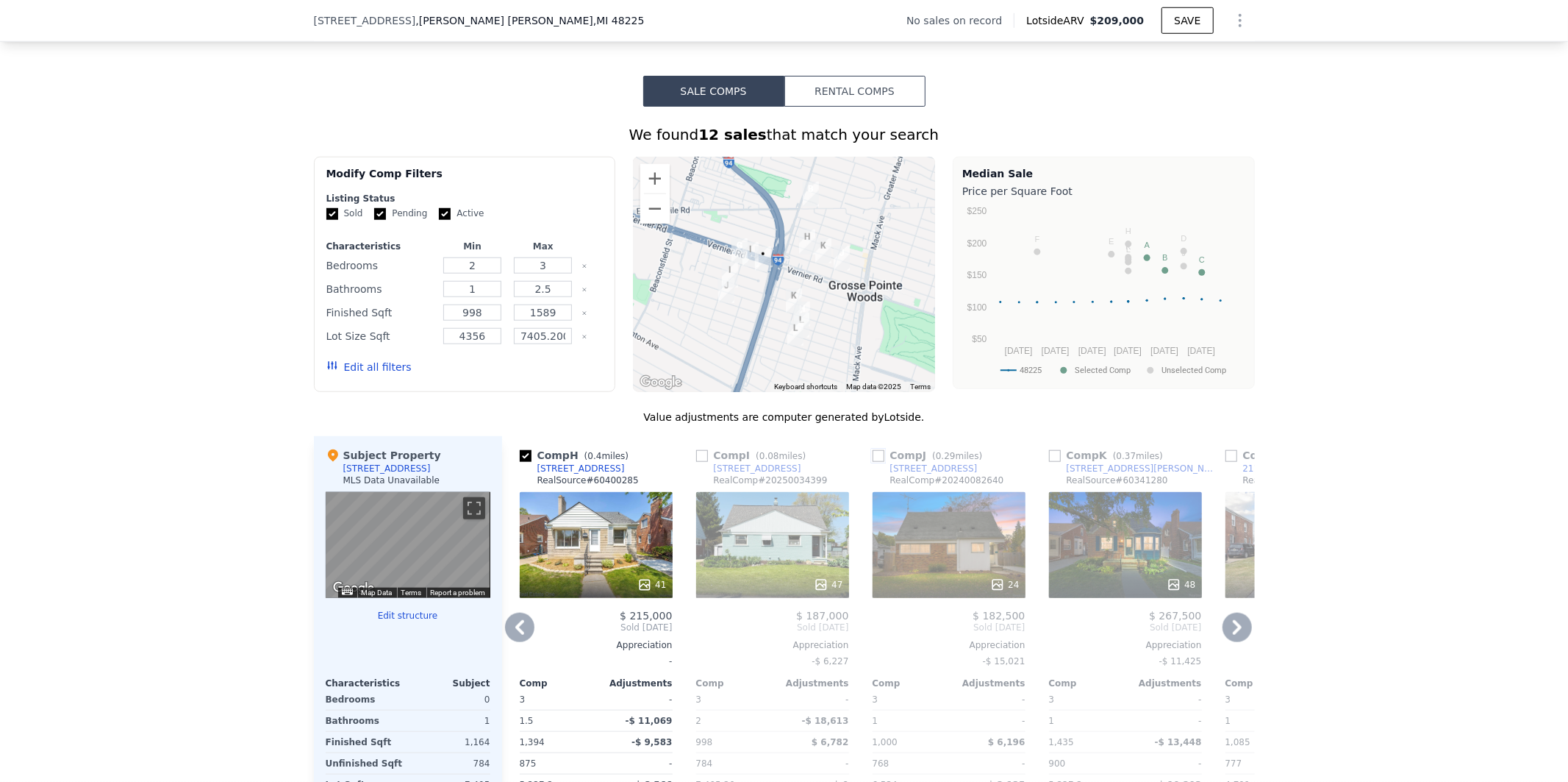
click at [872, 462] on input "checkbox" at bounding box center [878, 455] width 12 height 12
checkbox input "true"
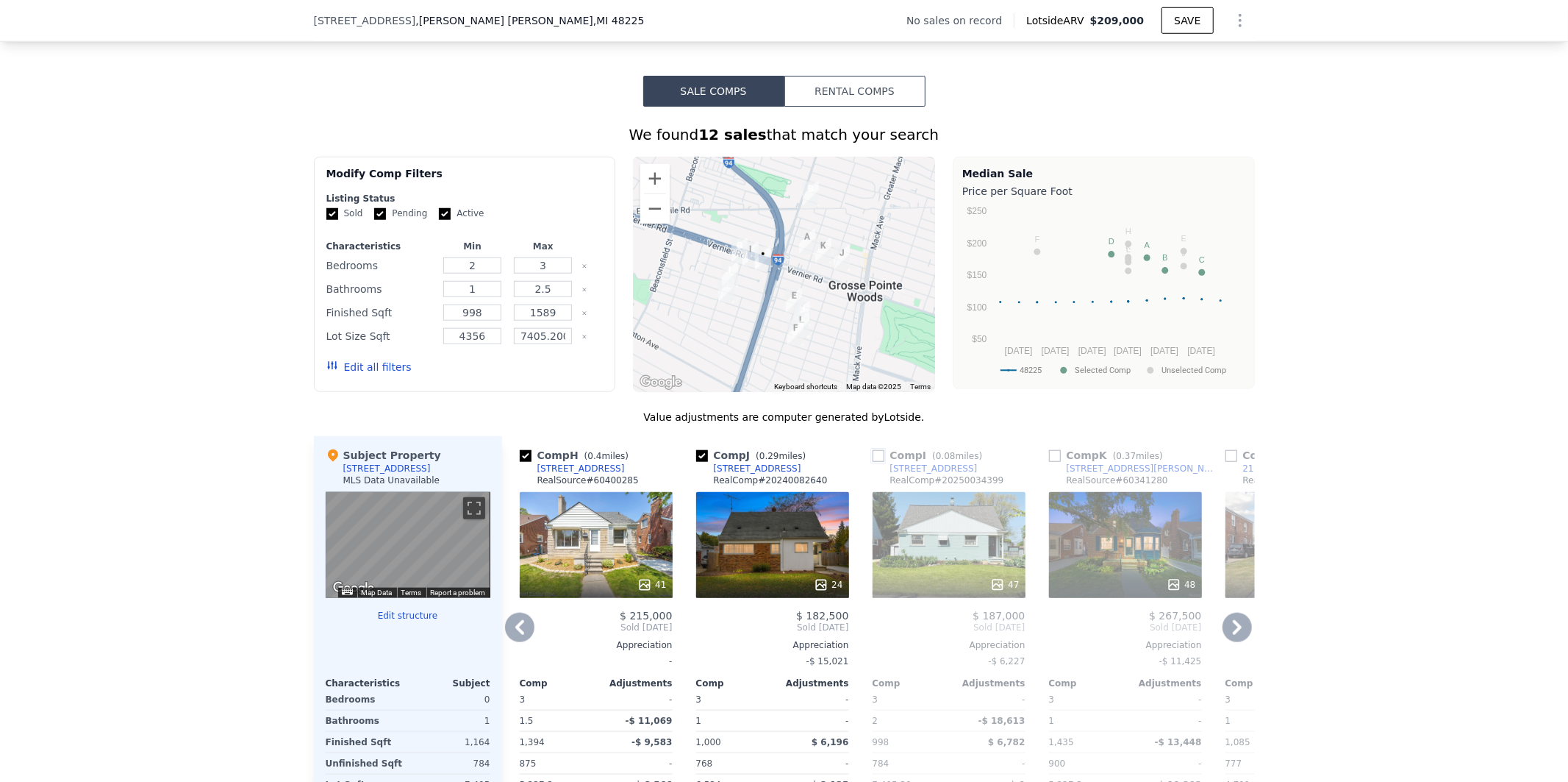
click at [872, 462] on input "checkbox" at bounding box center [878, 455] width 12 height 12
checkbox input "true"
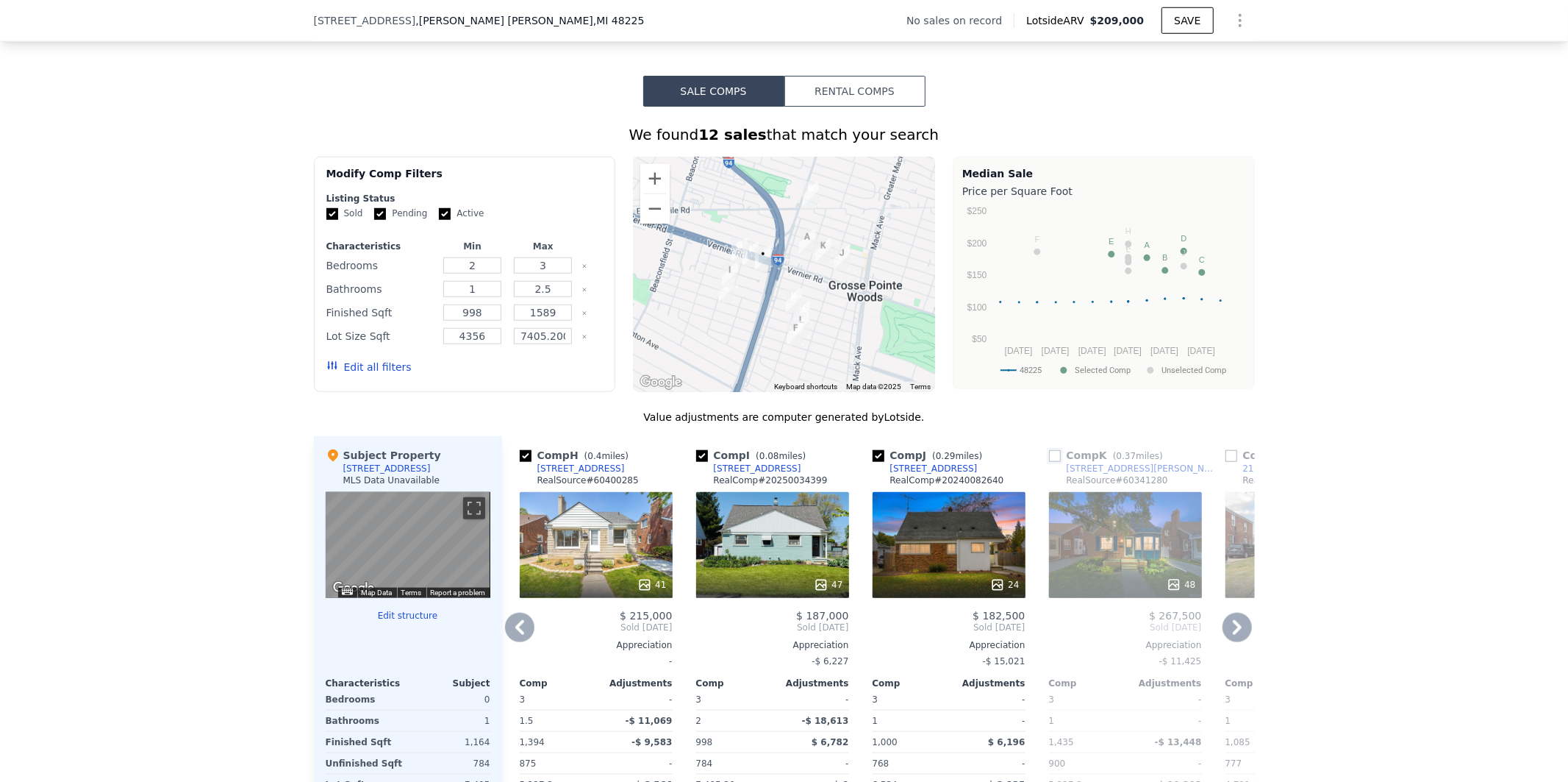
click at [1049, 462] on input "checkbox" at bounding box center [1055, 455] width 12 height 12
checkbox input "true"
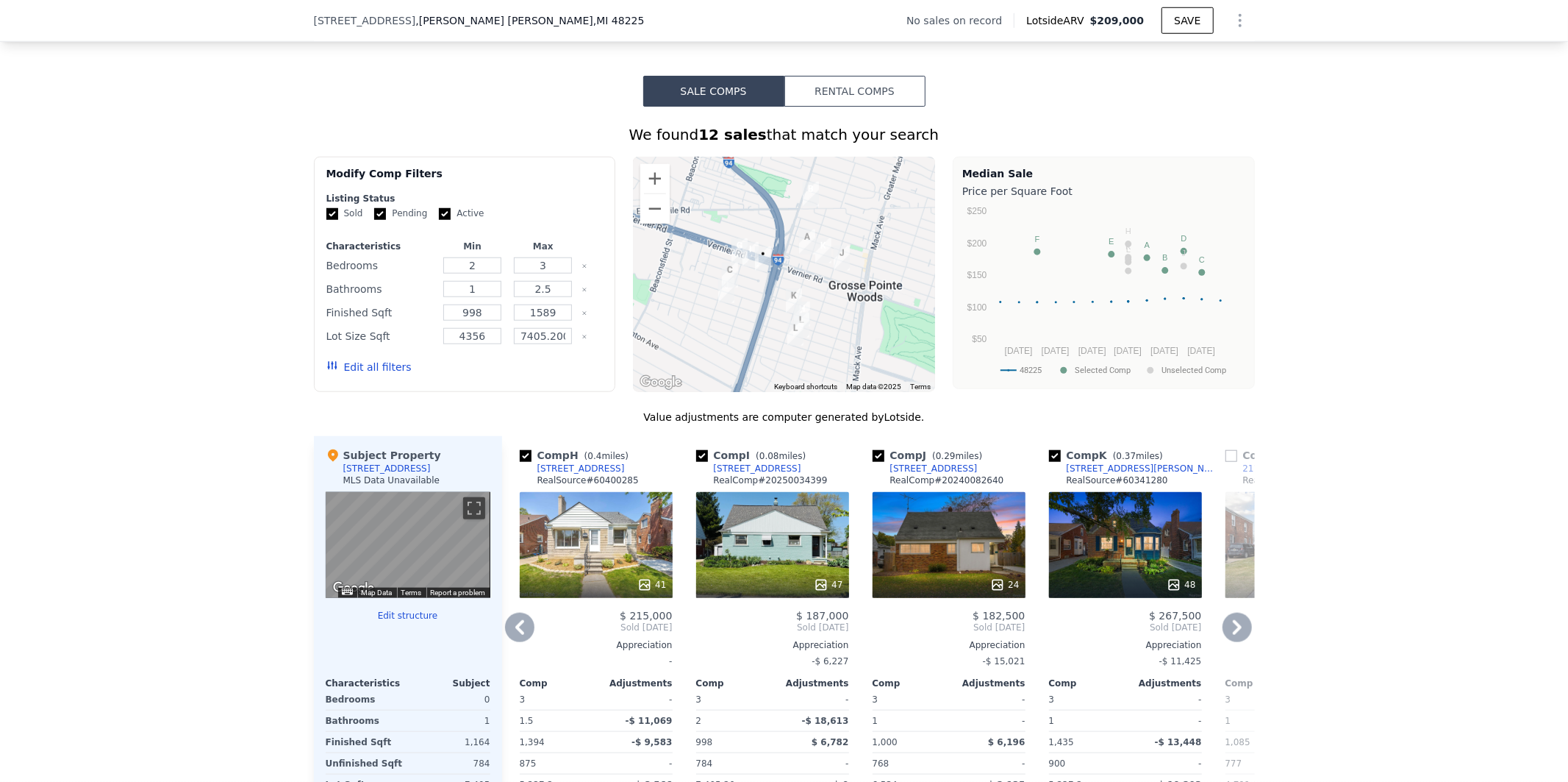
click at [1235, 636] on icon at bounding box center [1237, 627] width 29 height 29
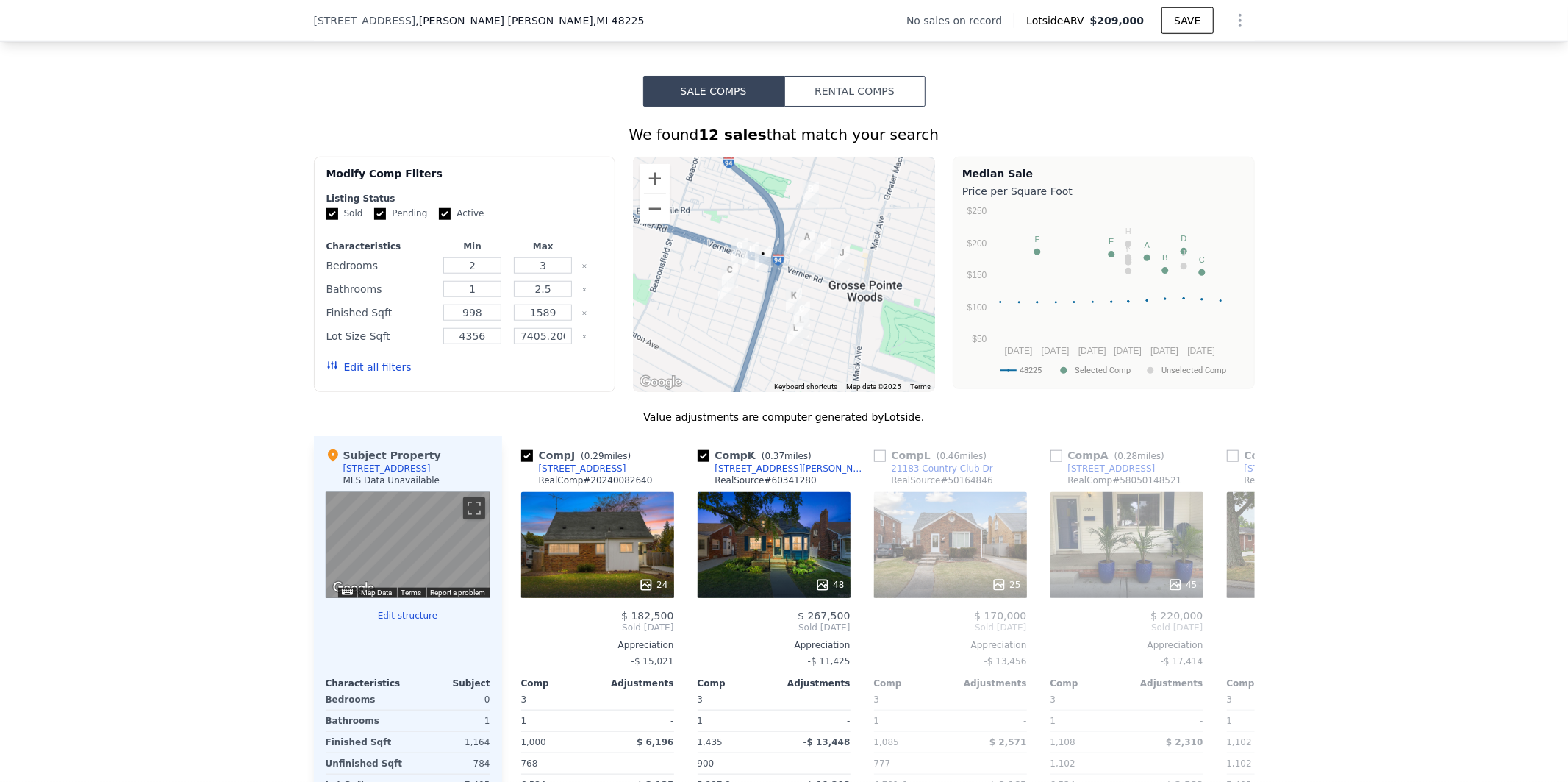
scroll to position [0, 706]
click at [872, 462] on input "checkbox" at bounding box center [878, 455] width 12 height 12
checkbox input "true"
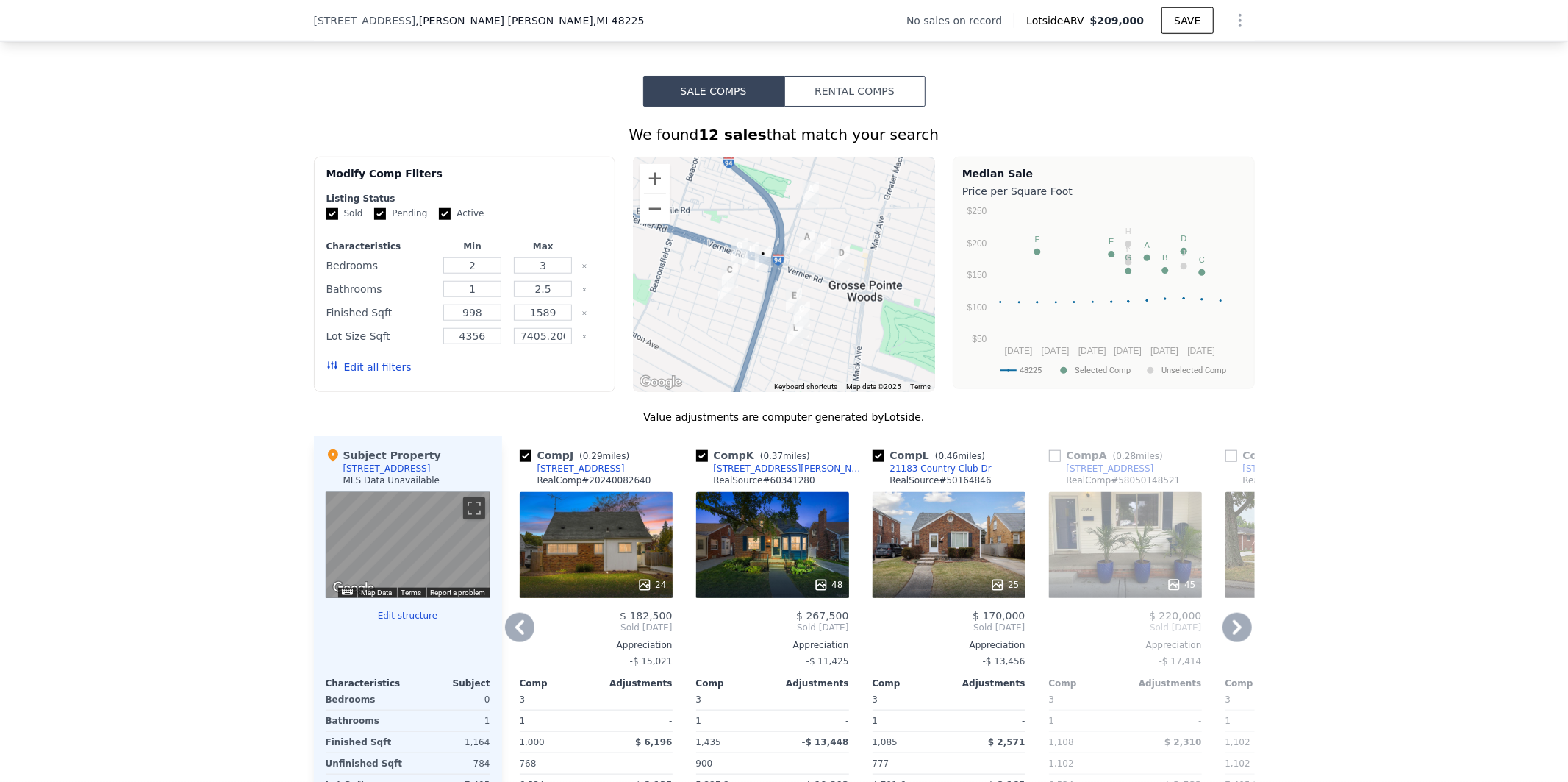
click at [1238, 641] on icon at bounding box center [1237, 627] width 29 height 29
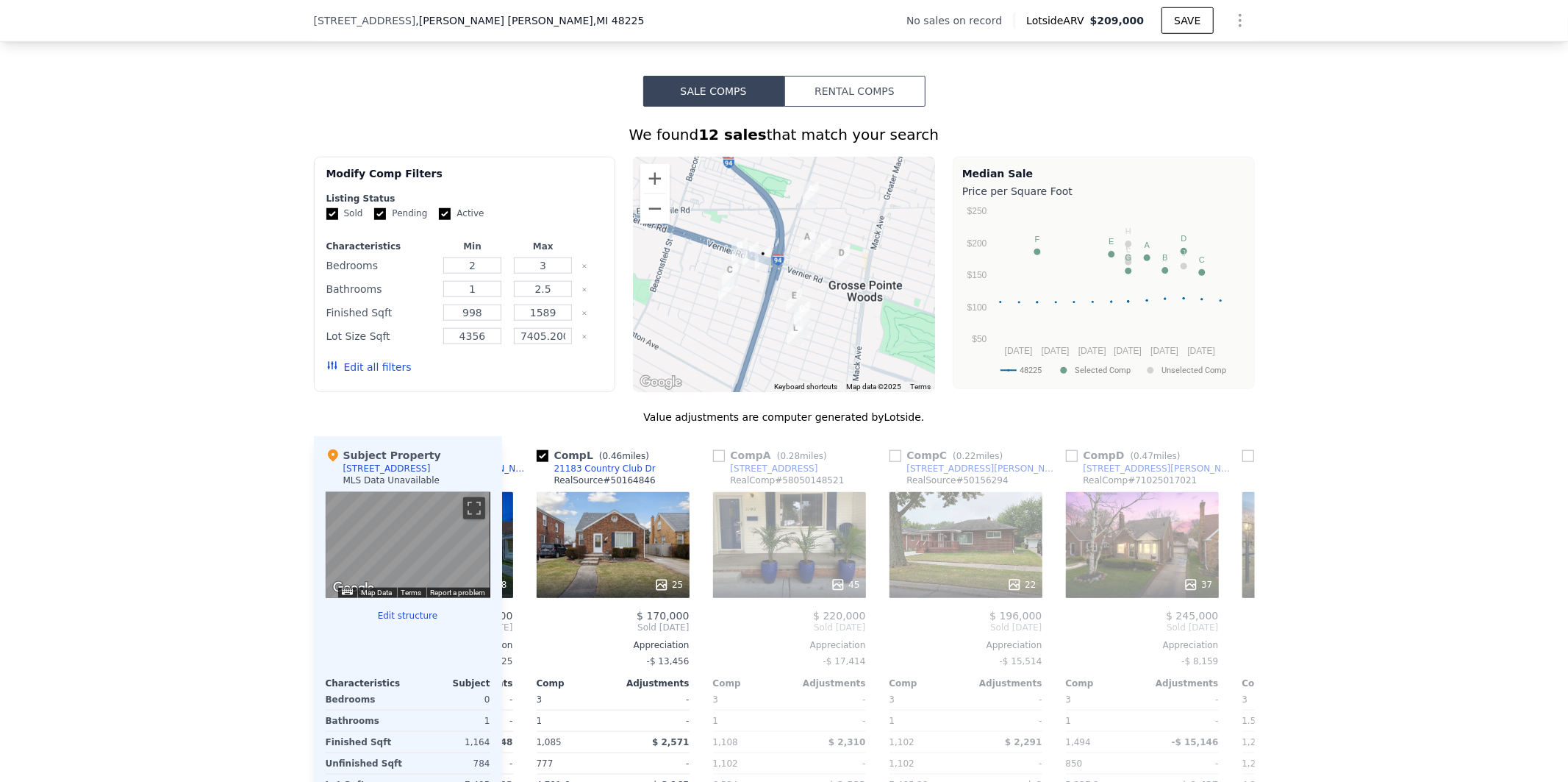
scroll to position [0, 1058]
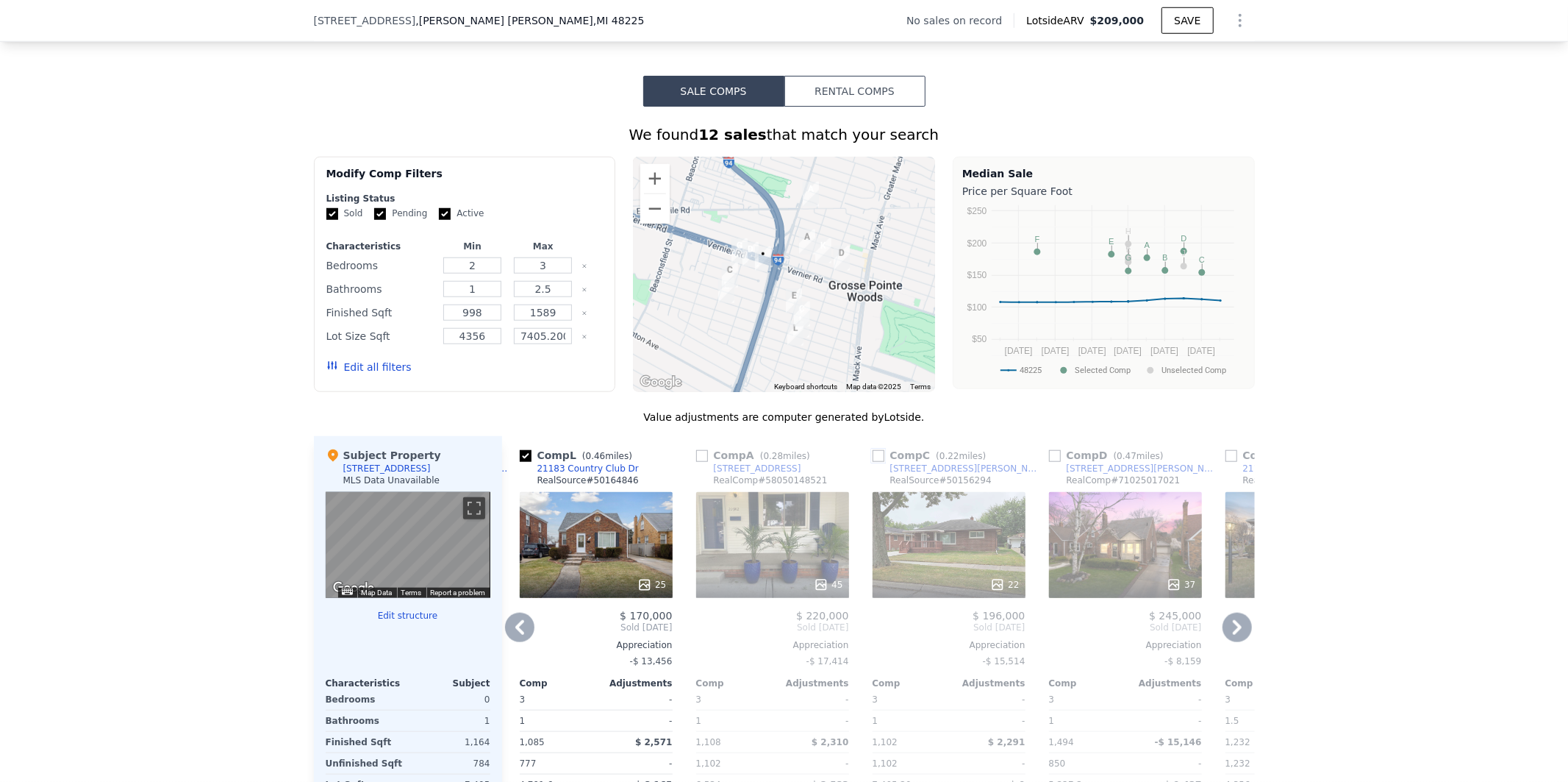
click at [876, 462] on input "checkbox" at bounding box center [878, 455] width 12 height 12
checkbox input "true"
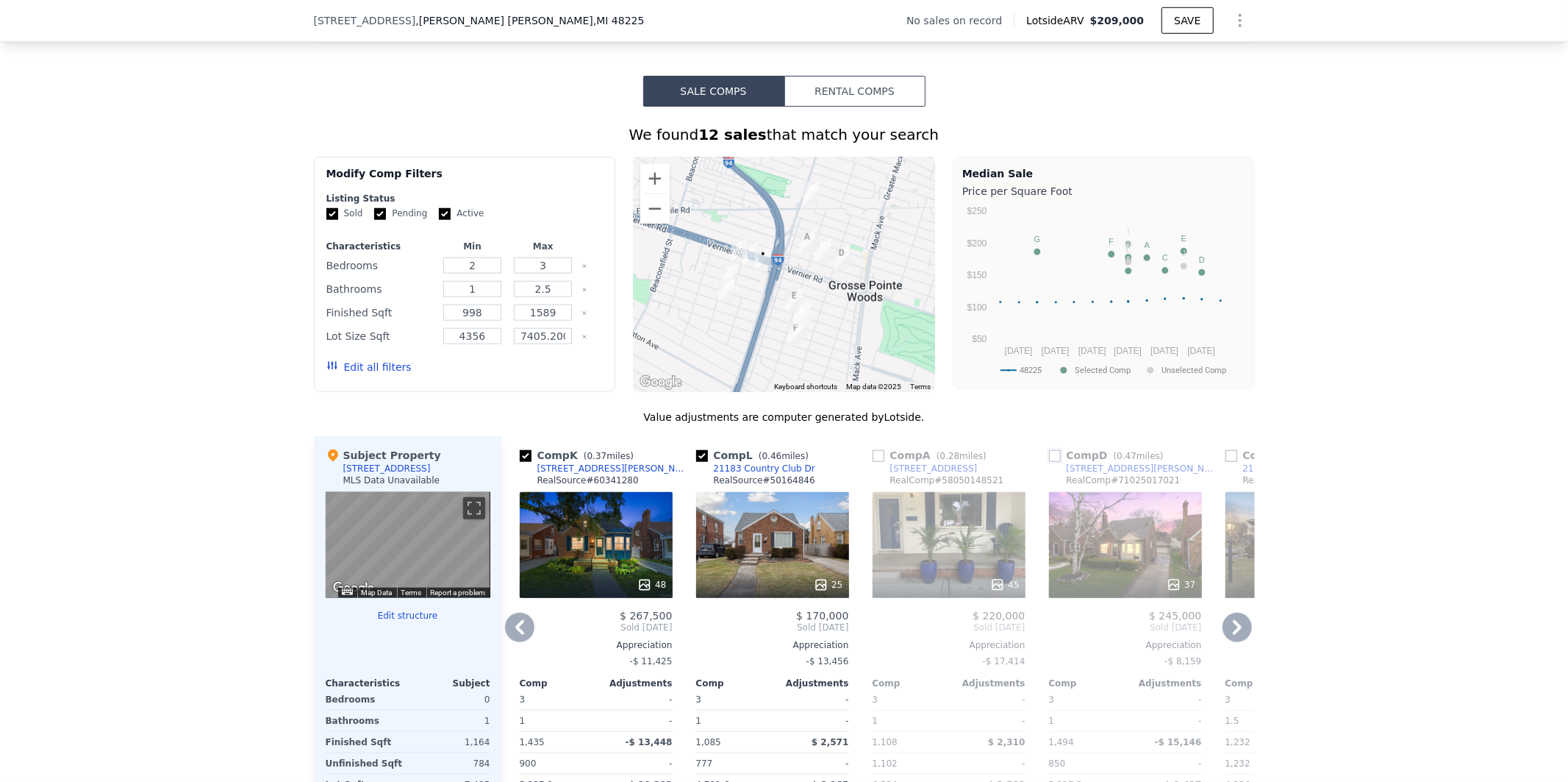
click at [1052, 462] on input "checkbox" at bounding box center [1055, 455] width 12 height 12
checkbox input "true"
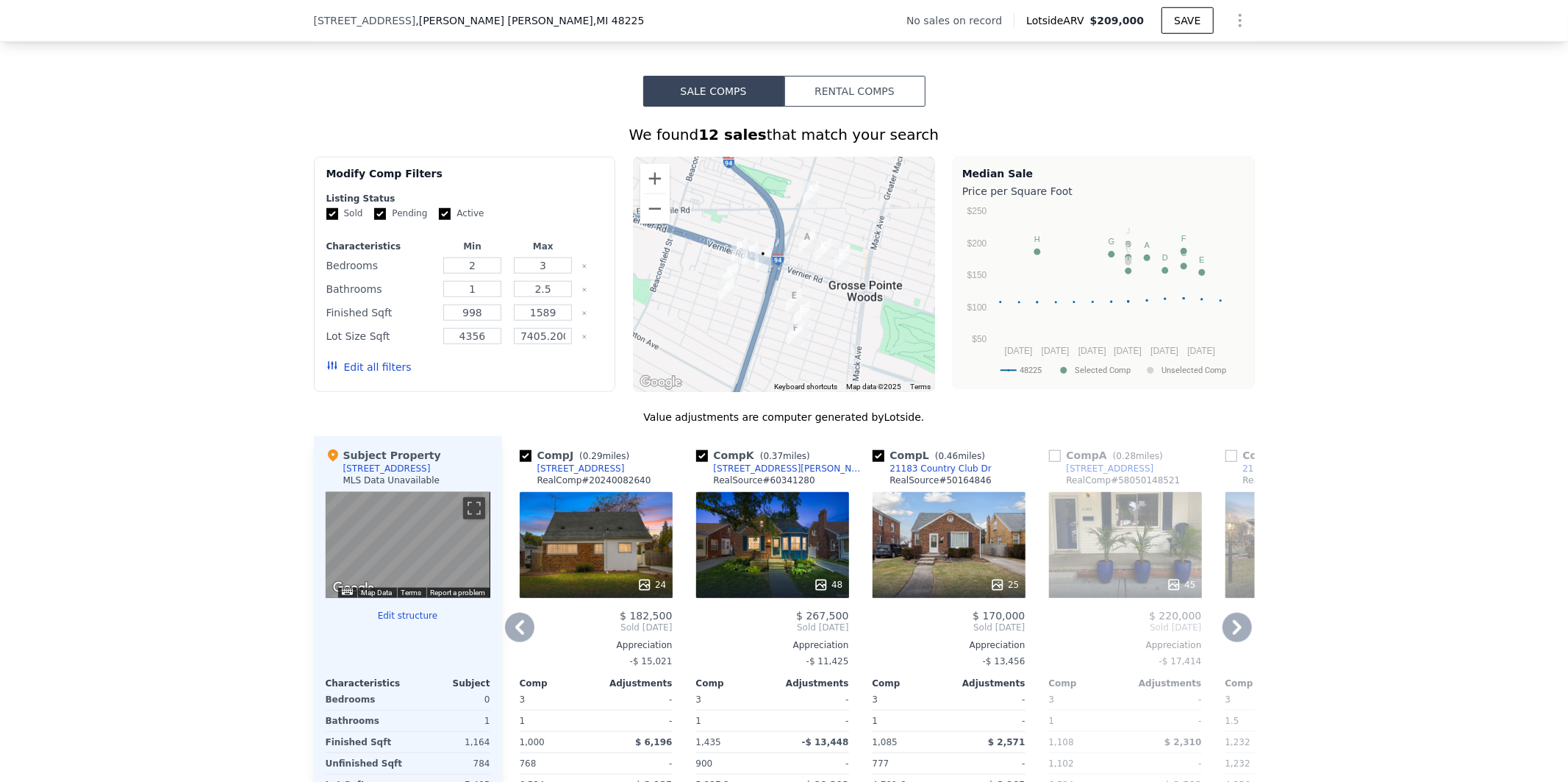
click at [1239, 637] on icon at bounding box center [1237, 627] width 29 height 29
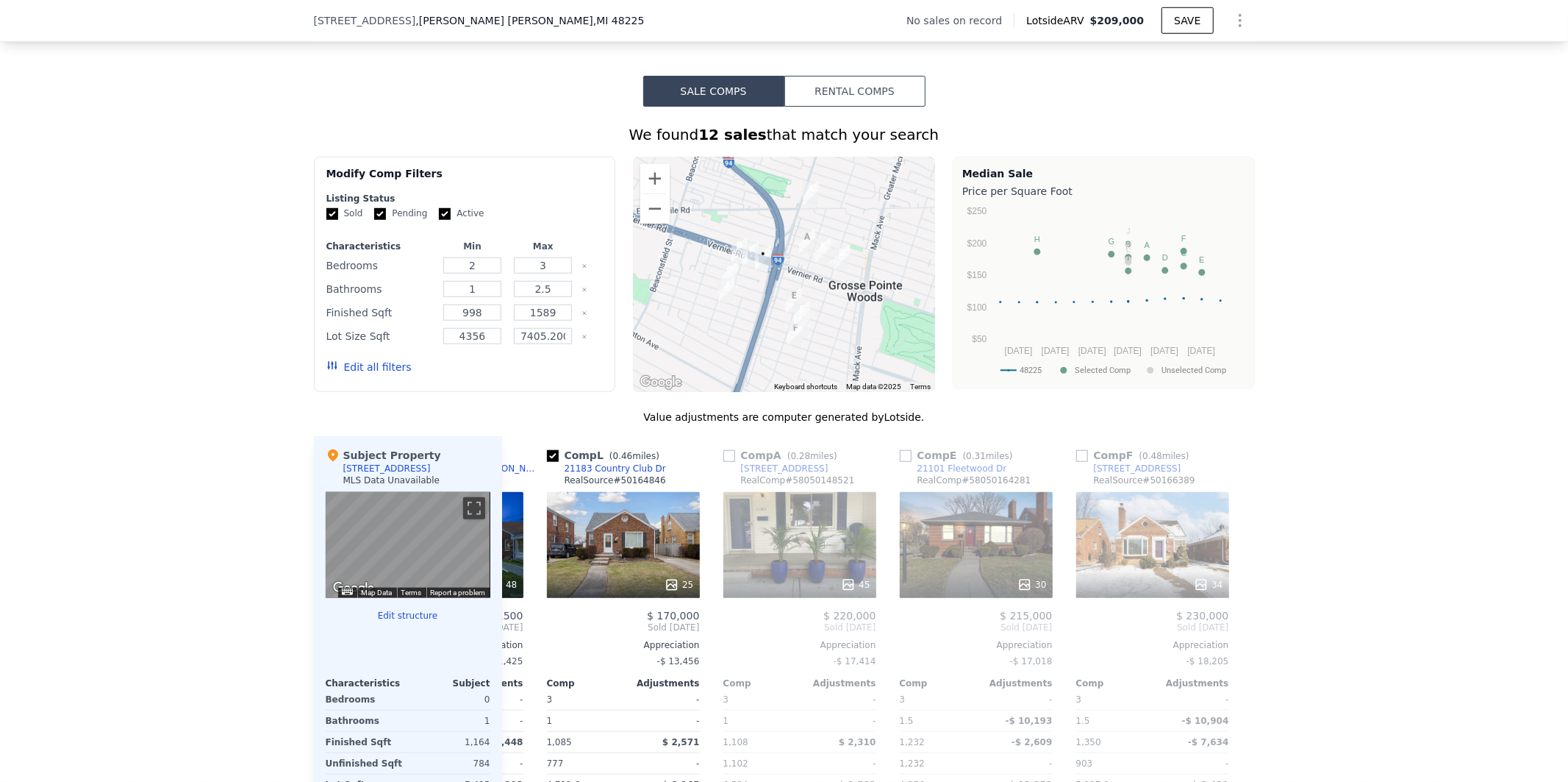
scroll to position [0, 1399]
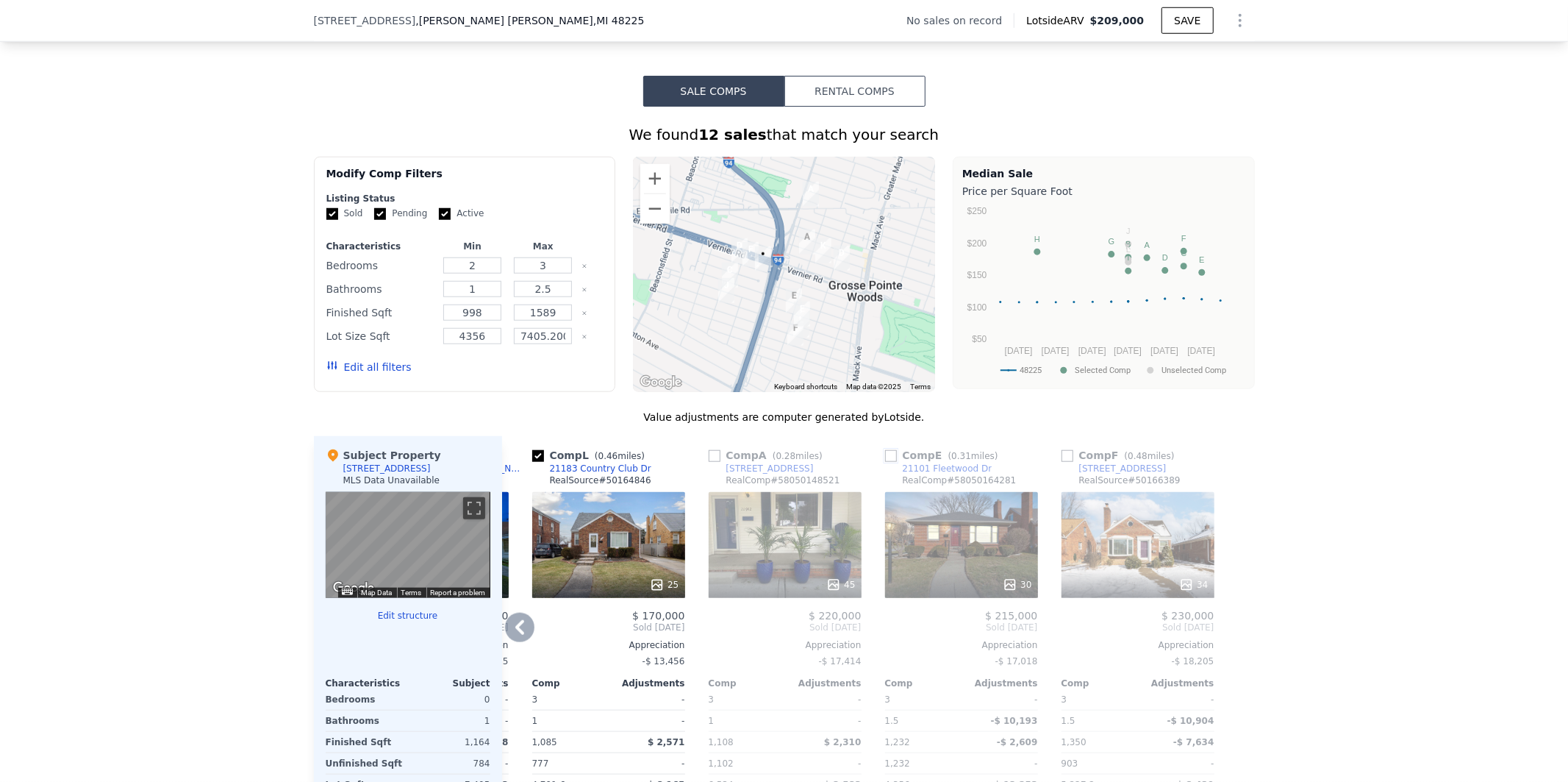
click at [885, 462] on input "checkbox" at bounding box center [891, 455] width 12 height 12
checkbox input "true"
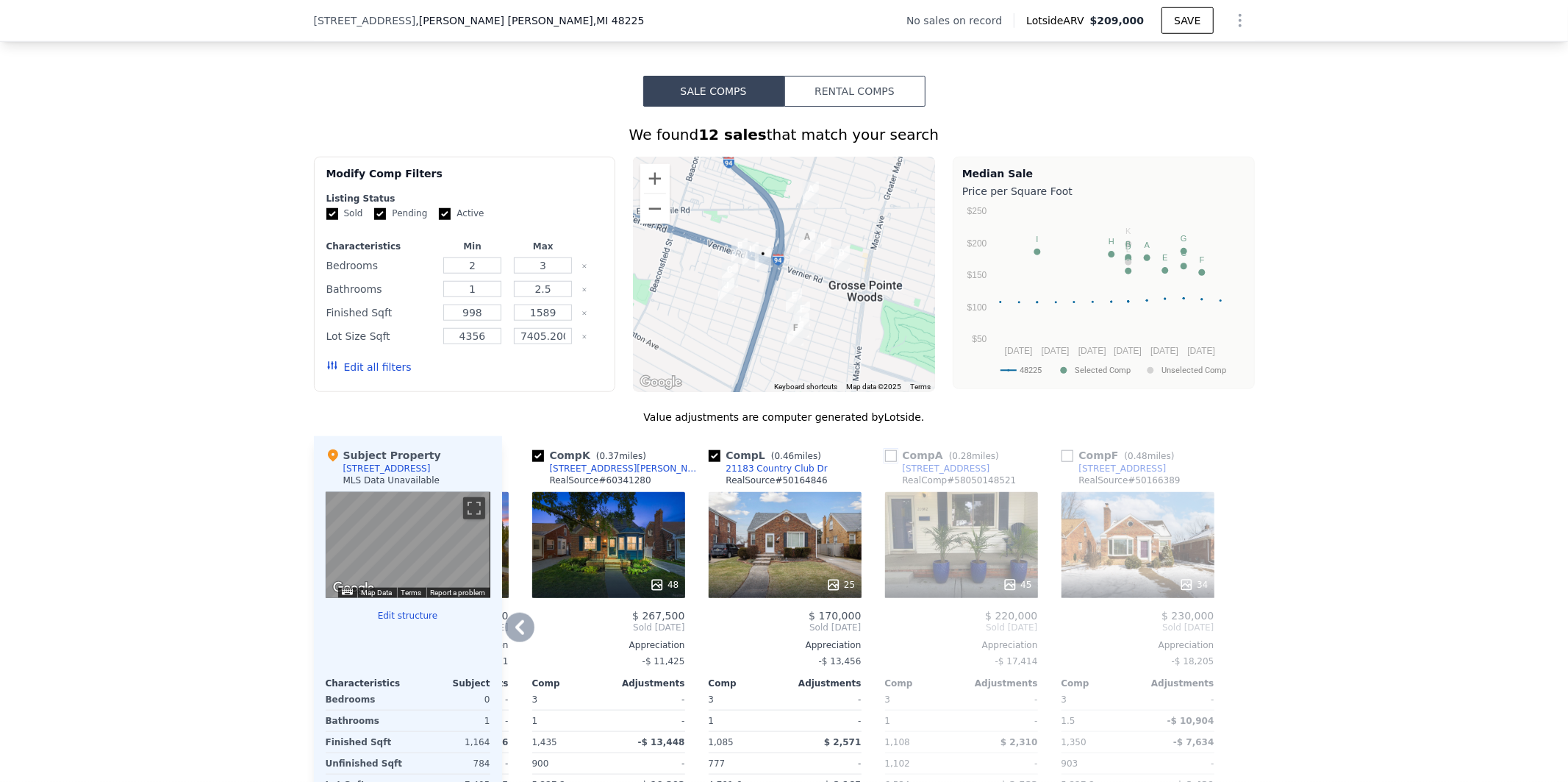
click at [887, 462] on input "checkbox" at bounding box center [891, 455] width 12 height 12
checkbox input "true"
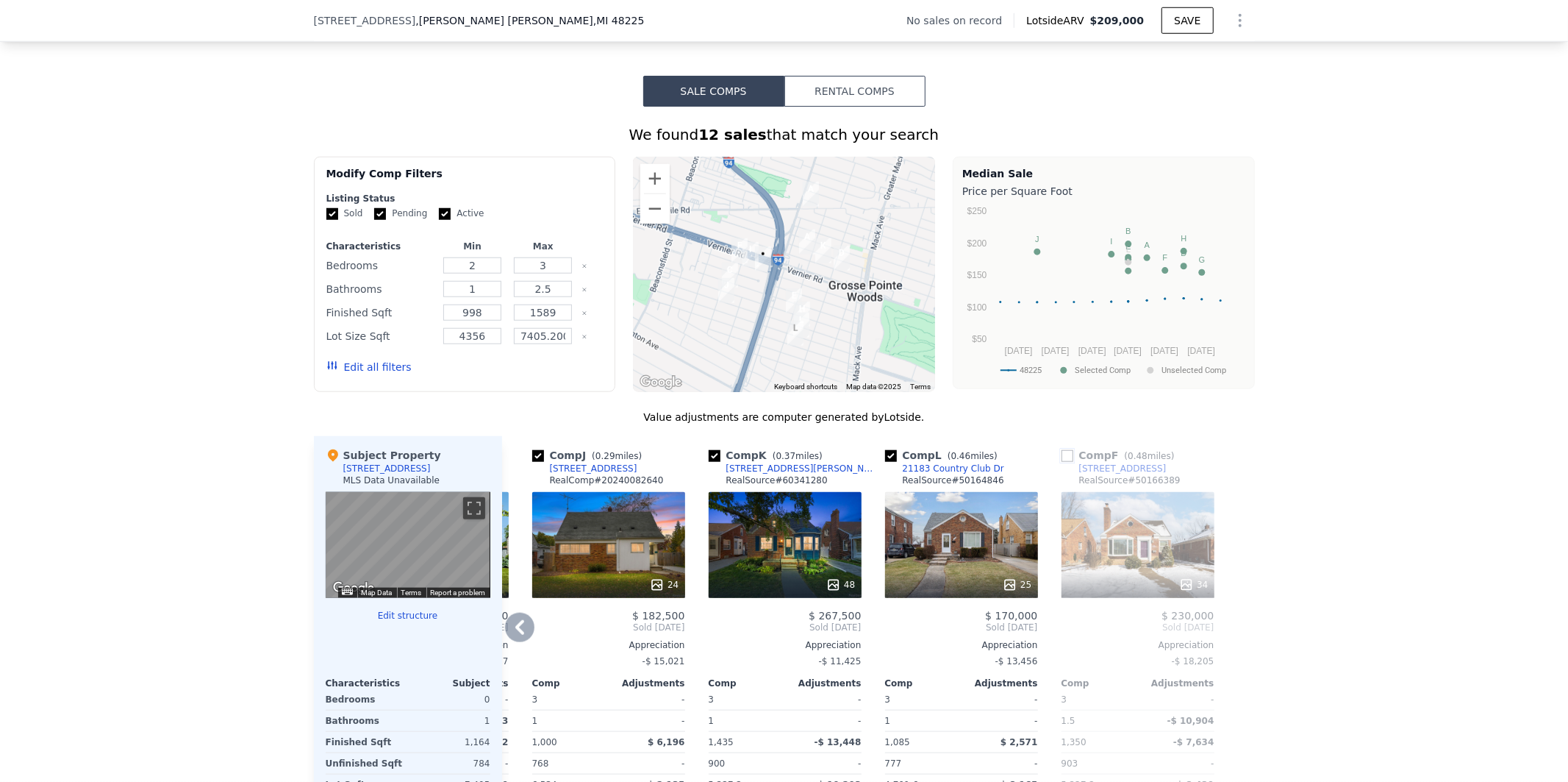
click at [1061, 462] on input "checkbox" at bounding box center [1067, 455] width 12 height 12
checkbox input "true"
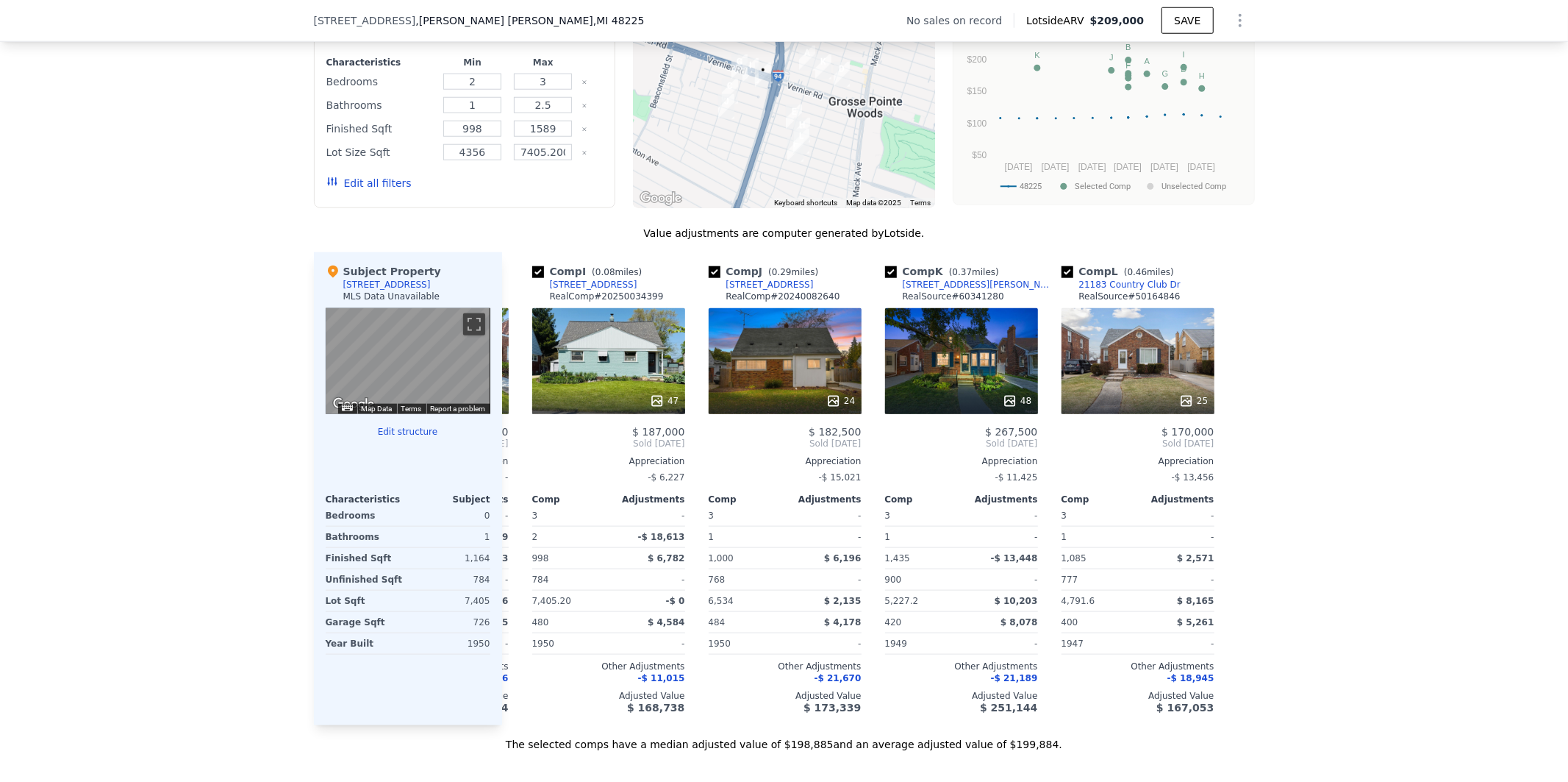
scroll to position [1306, 0]
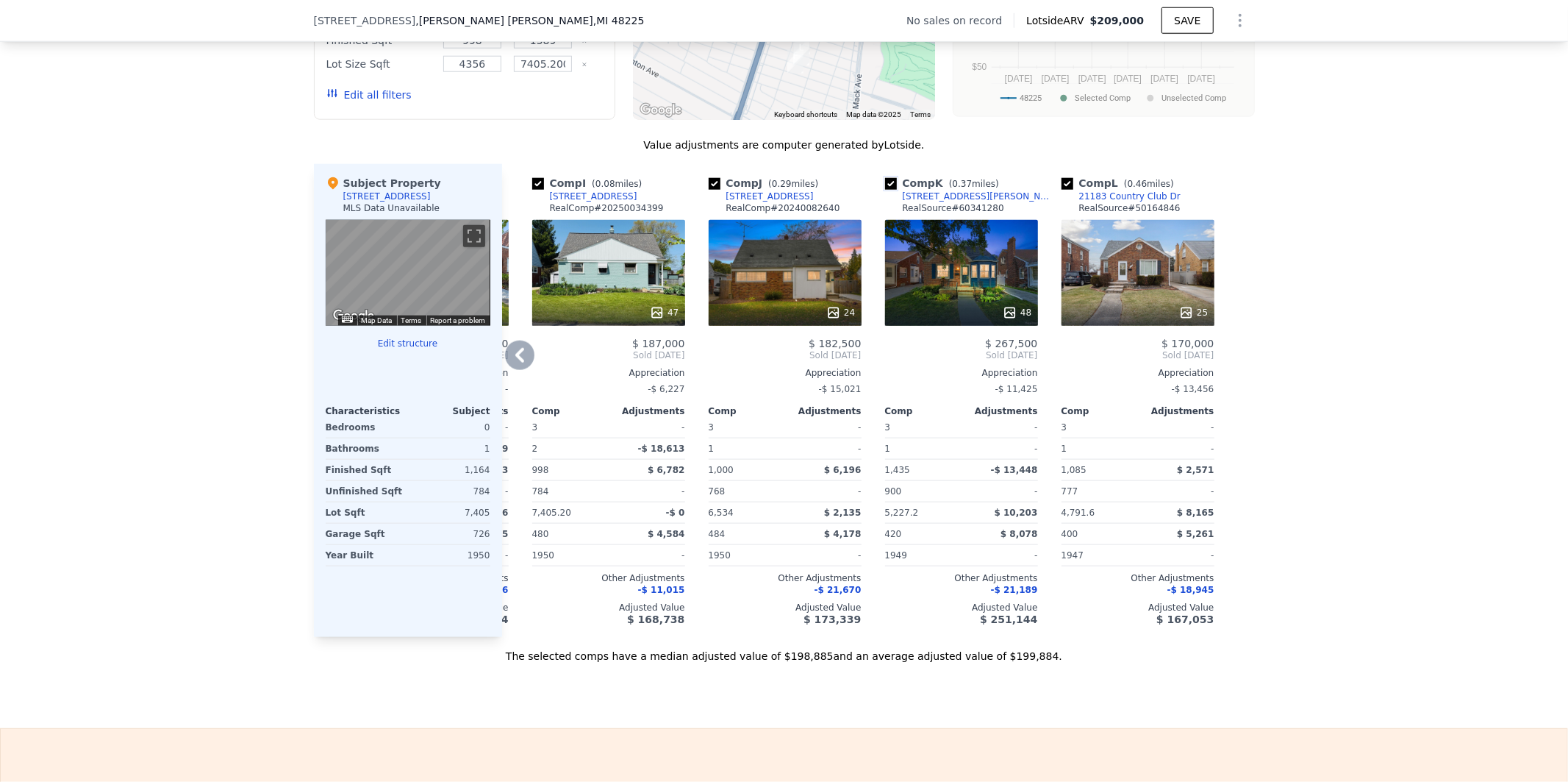
click at [886, 190] on input "checkbox" at bounding box center [891, 183] width 12 height 12
checkbox input "false"
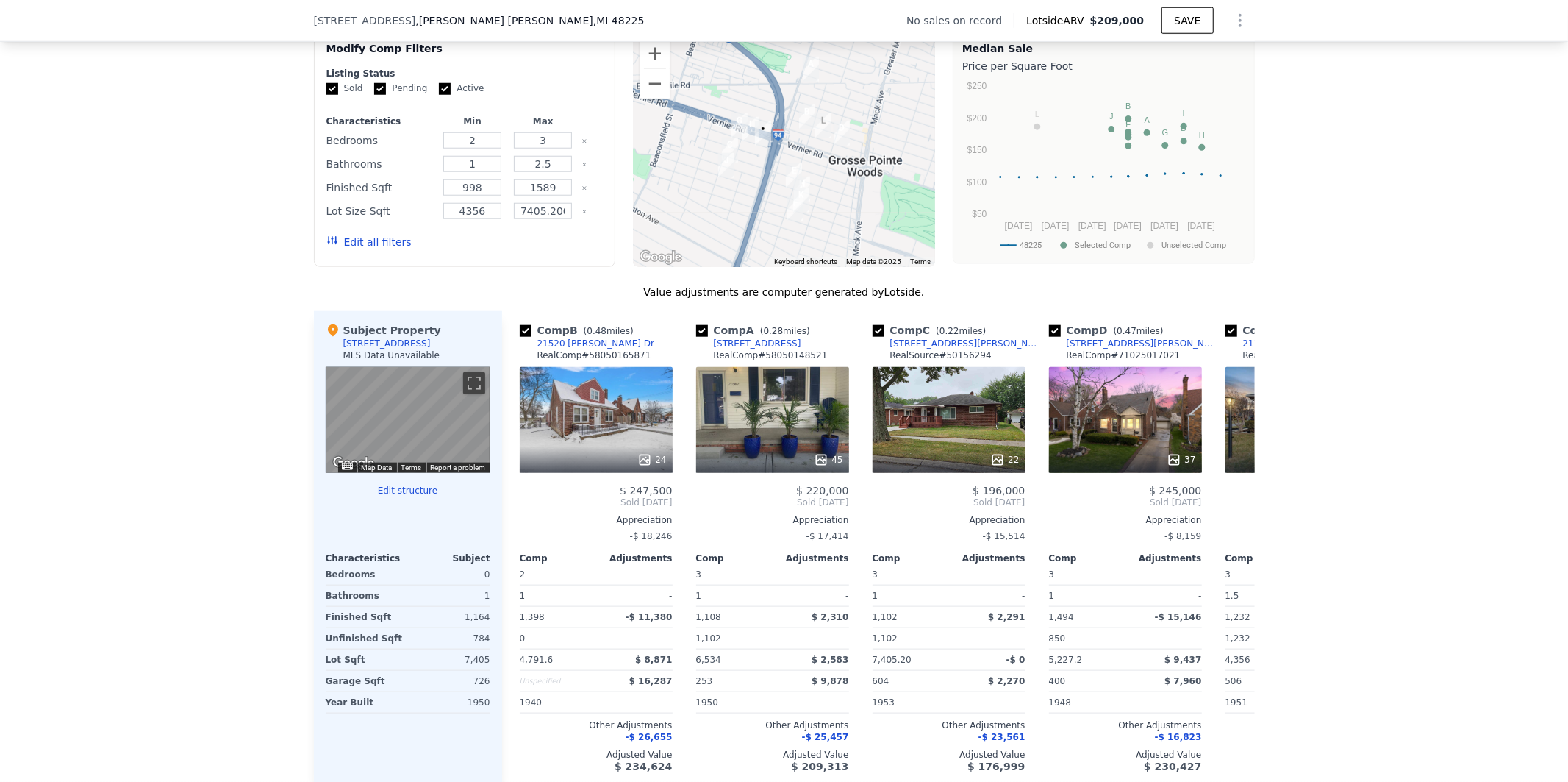
scroll to position [1142, 0]
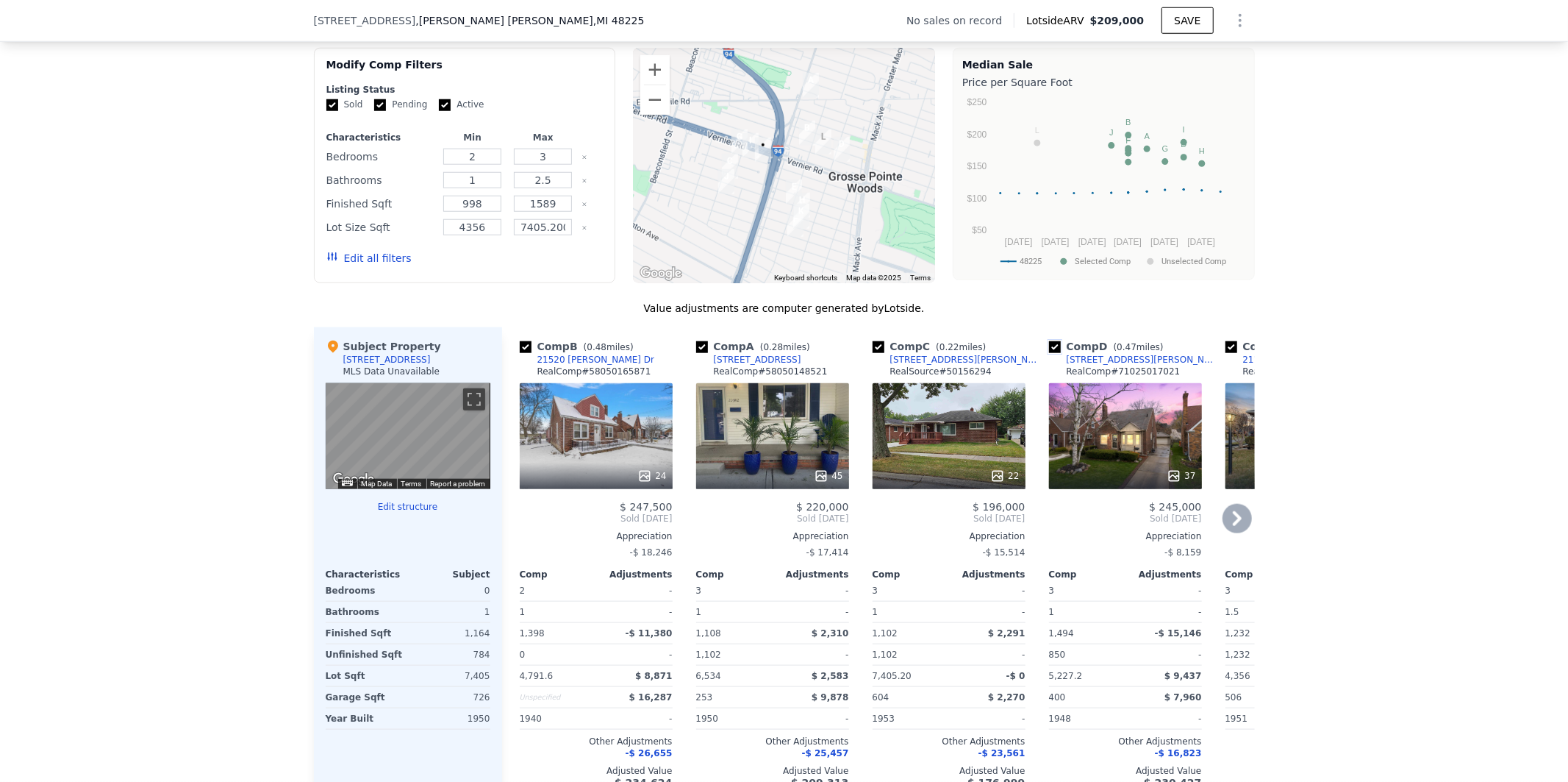
click at [1049, 353] on input "checkbox" at bounding box center [1055, 347] width 12 height 12
checkbox input "false"
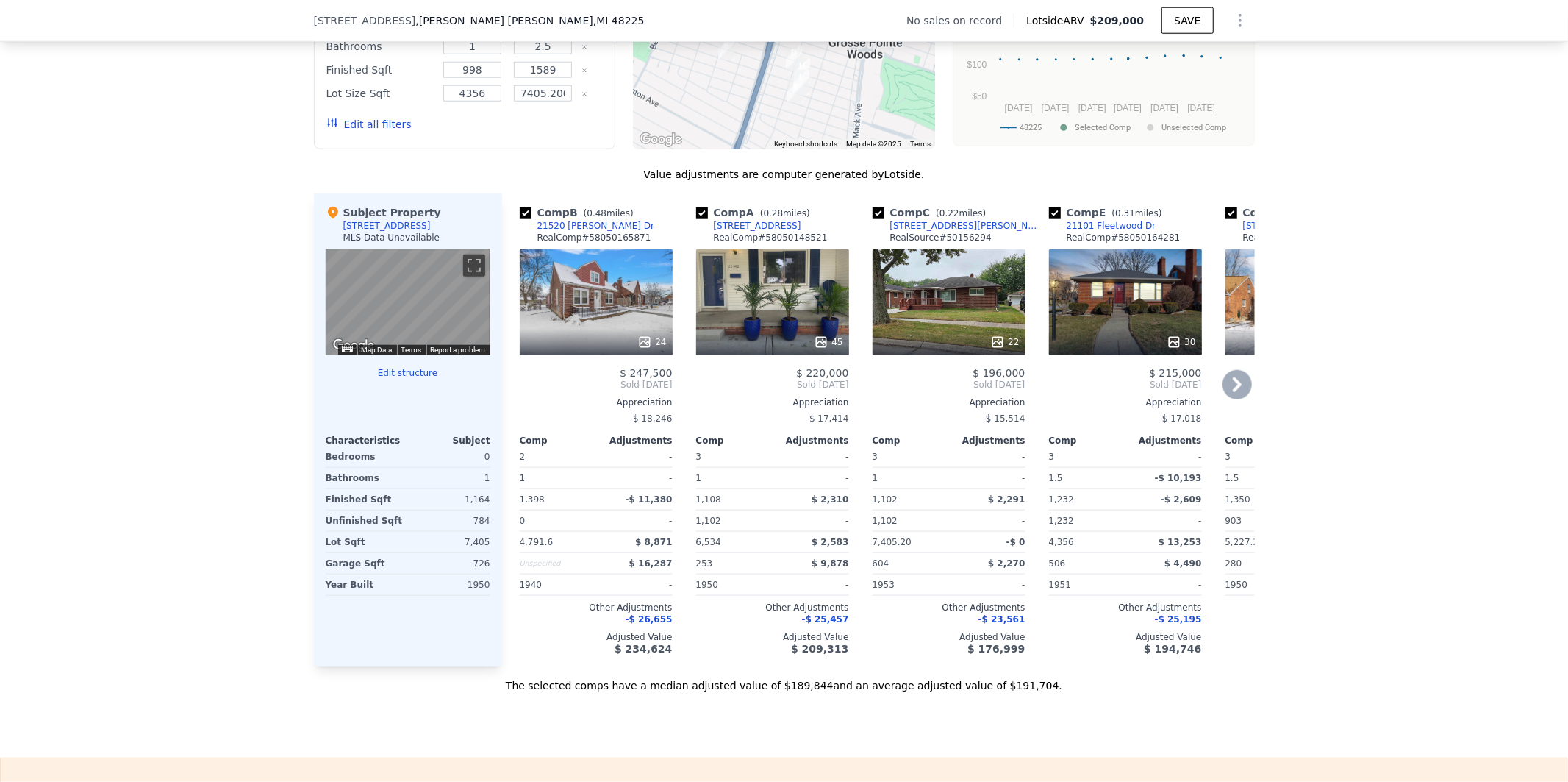
scroll to position [1306, 0]
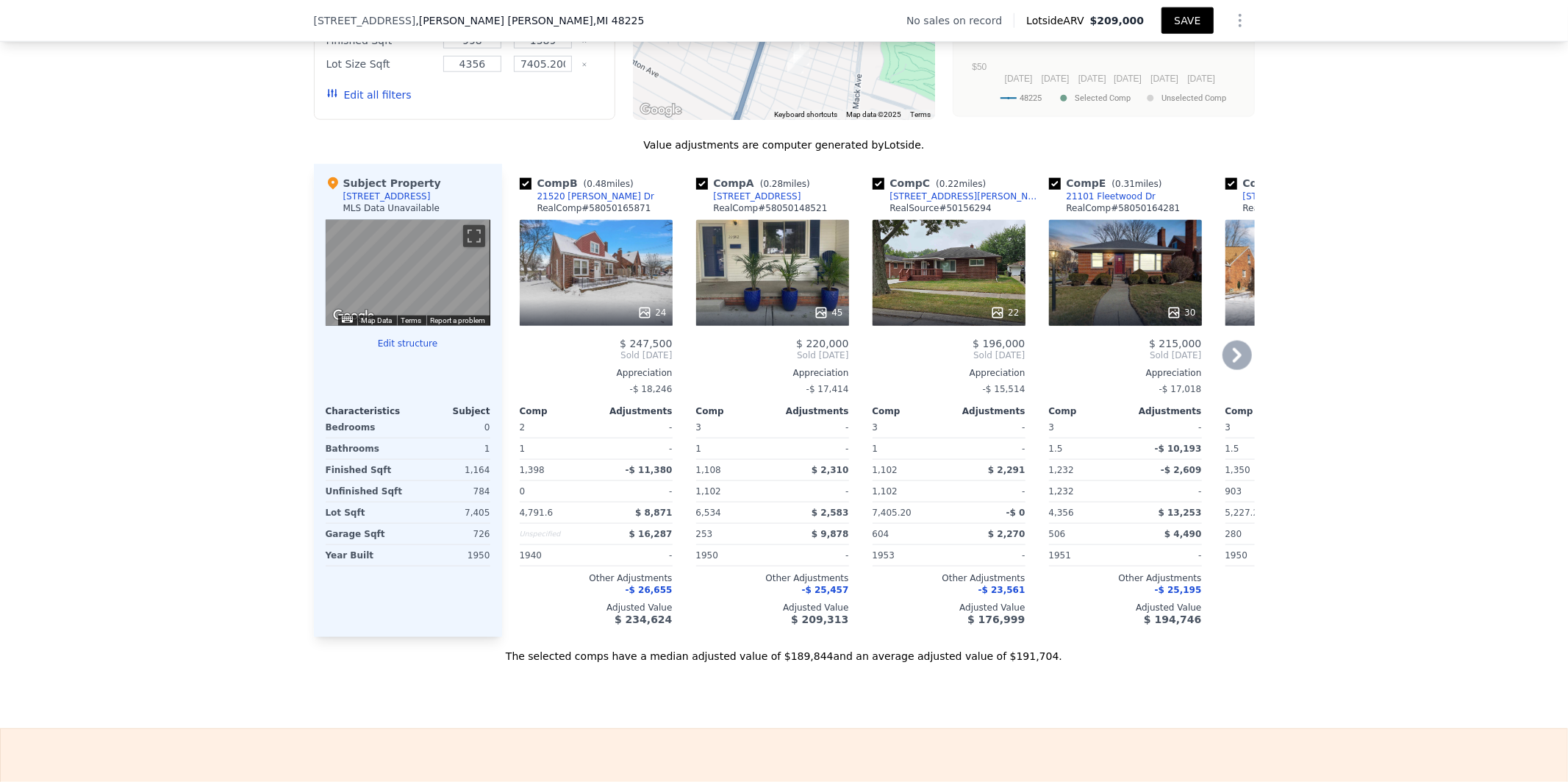
click at [1181, 12] on button "SAVE" at bounding box center [1187, 21] width 51 height 26
checkbox input "false"
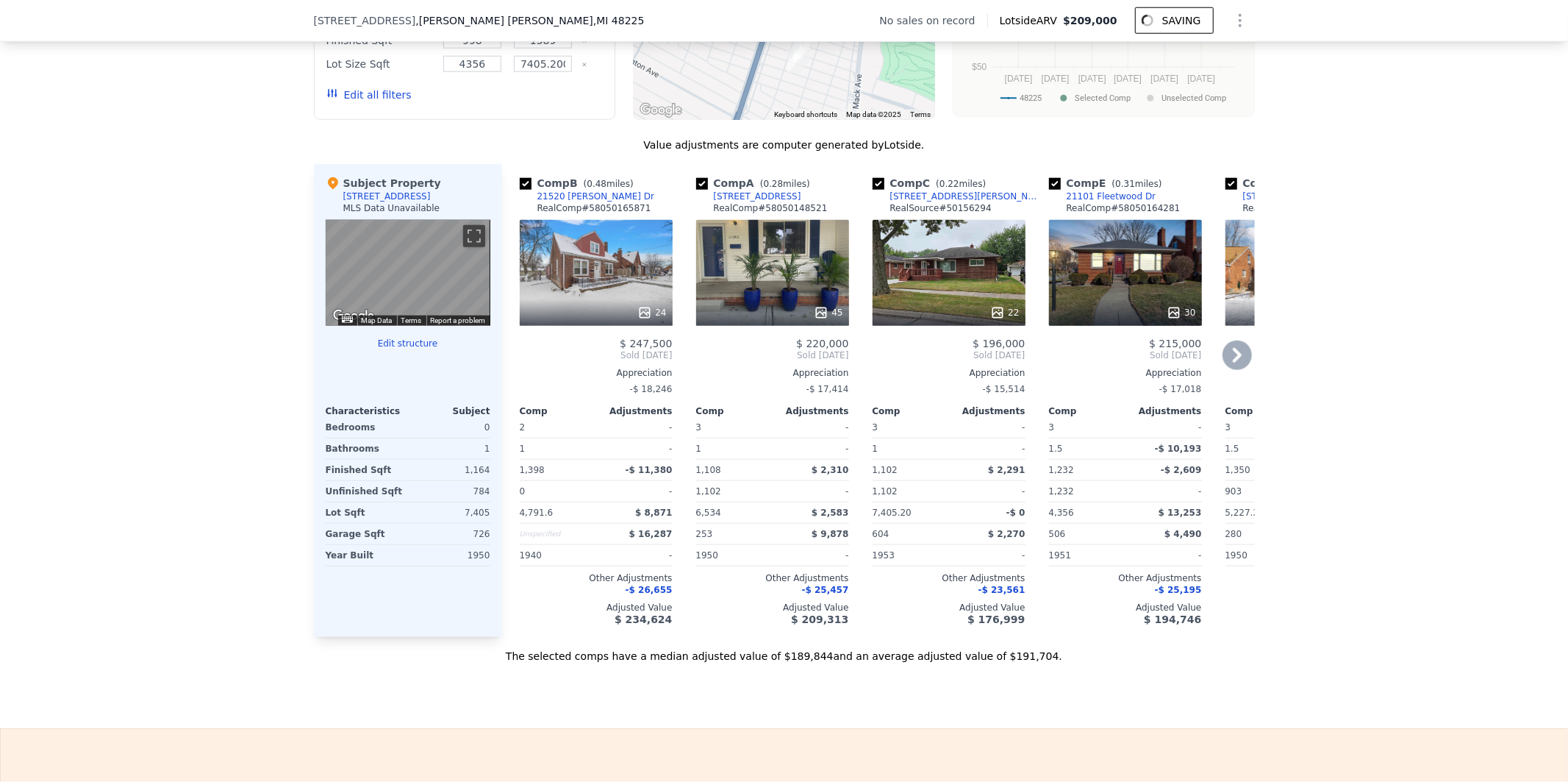
checkbox input "false"
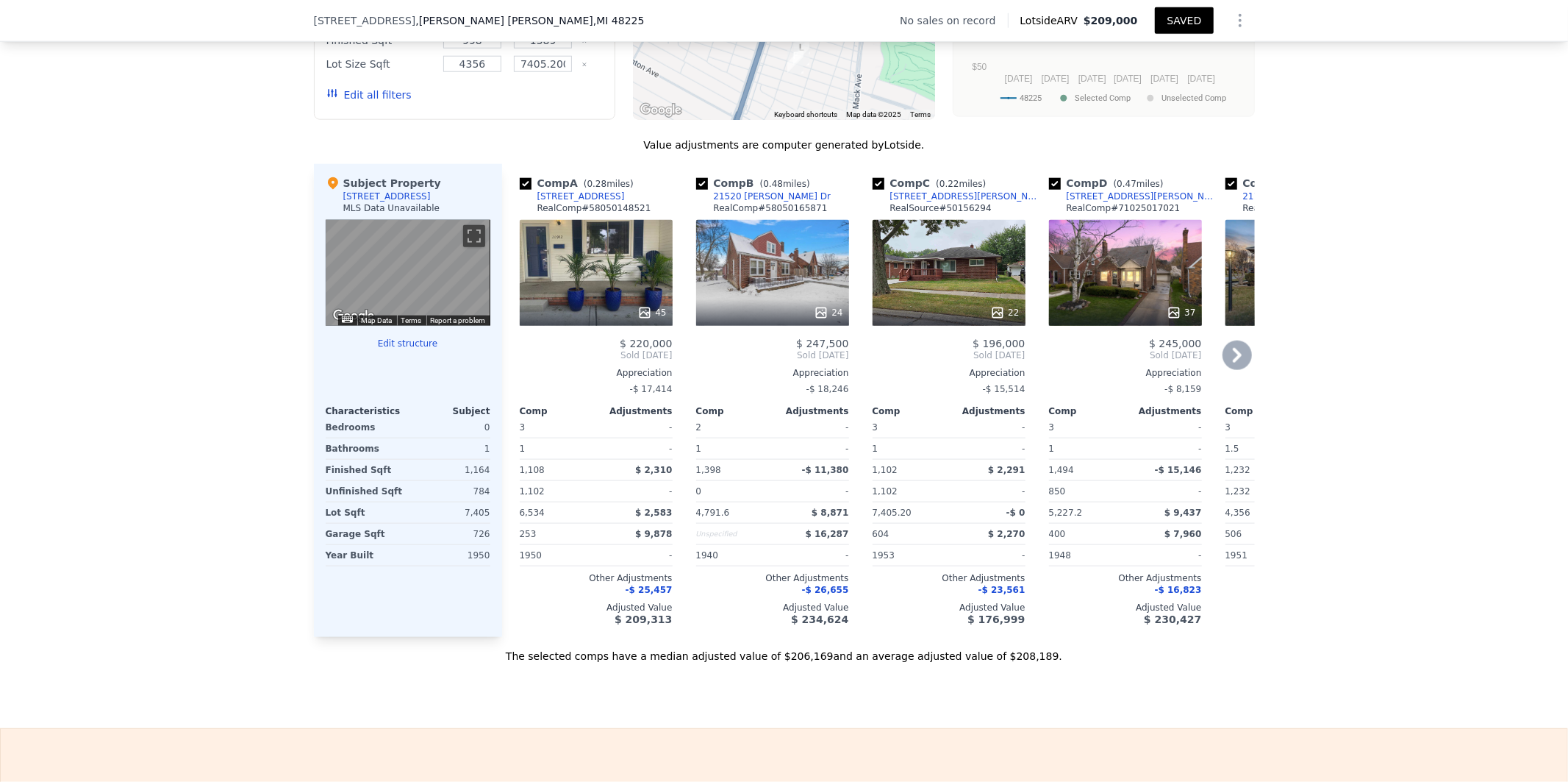
checkbox input "false"
checkbox input "true"
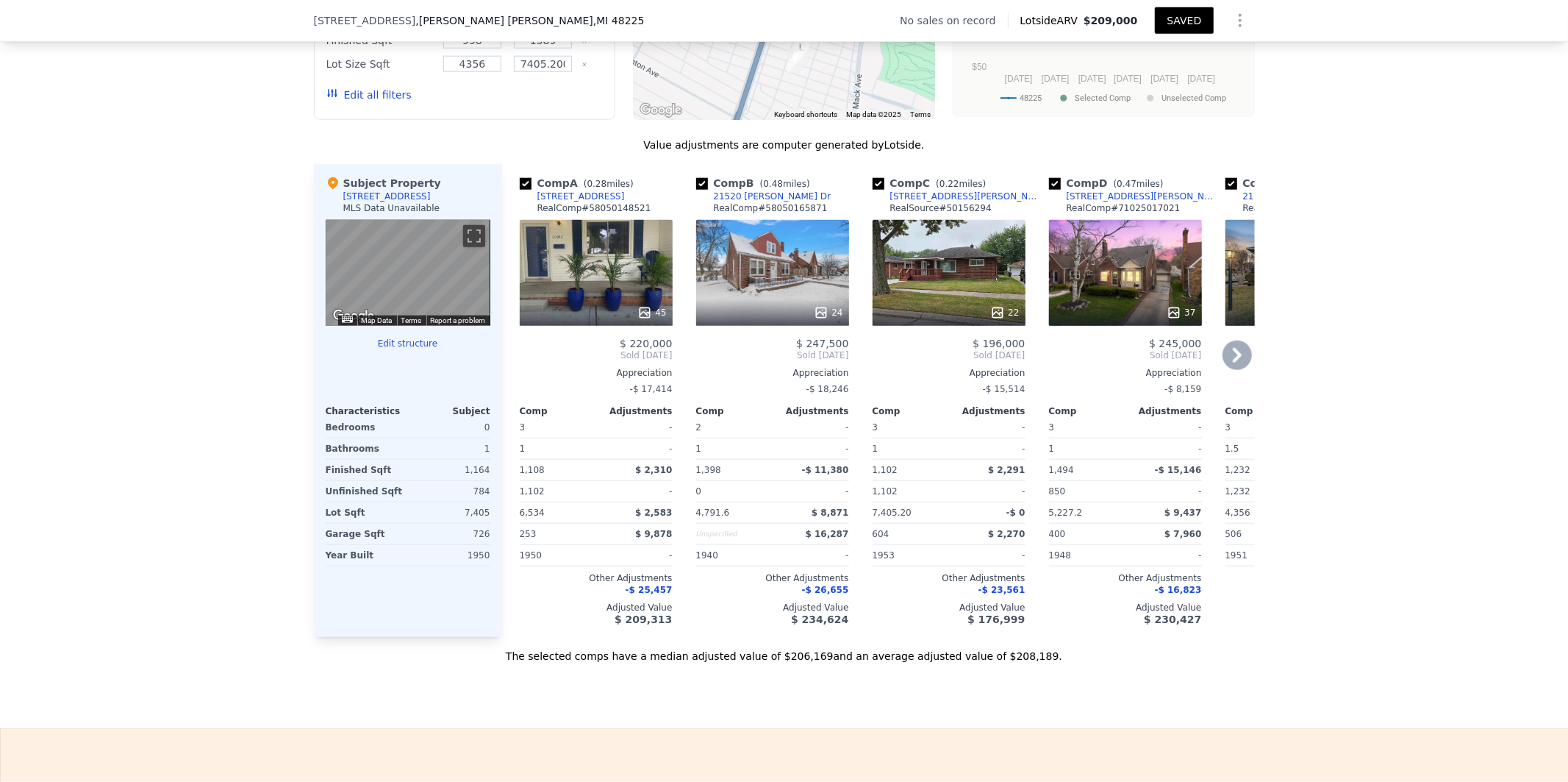
checkbox input "true"
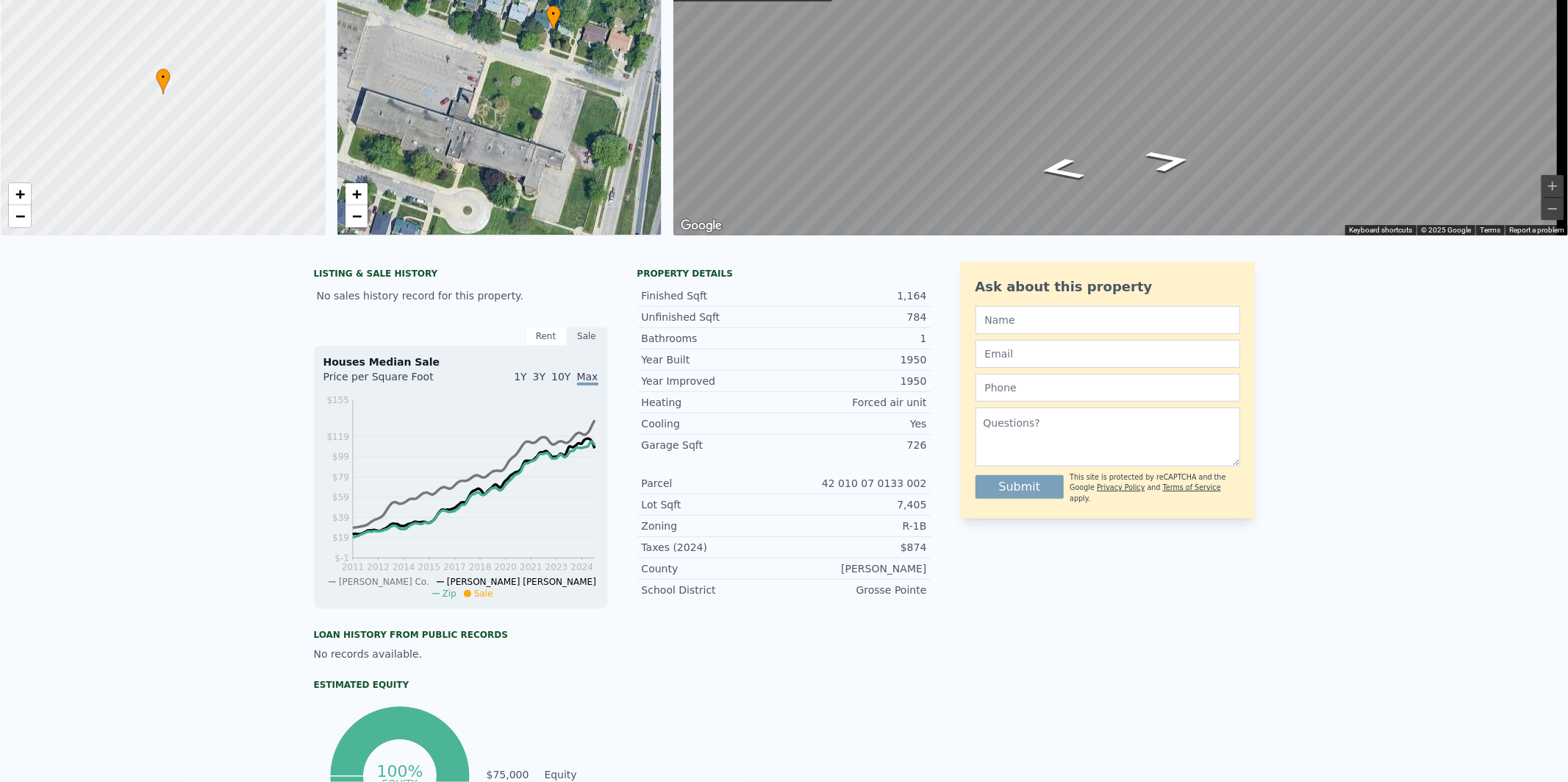
scroll to position [0, 0]
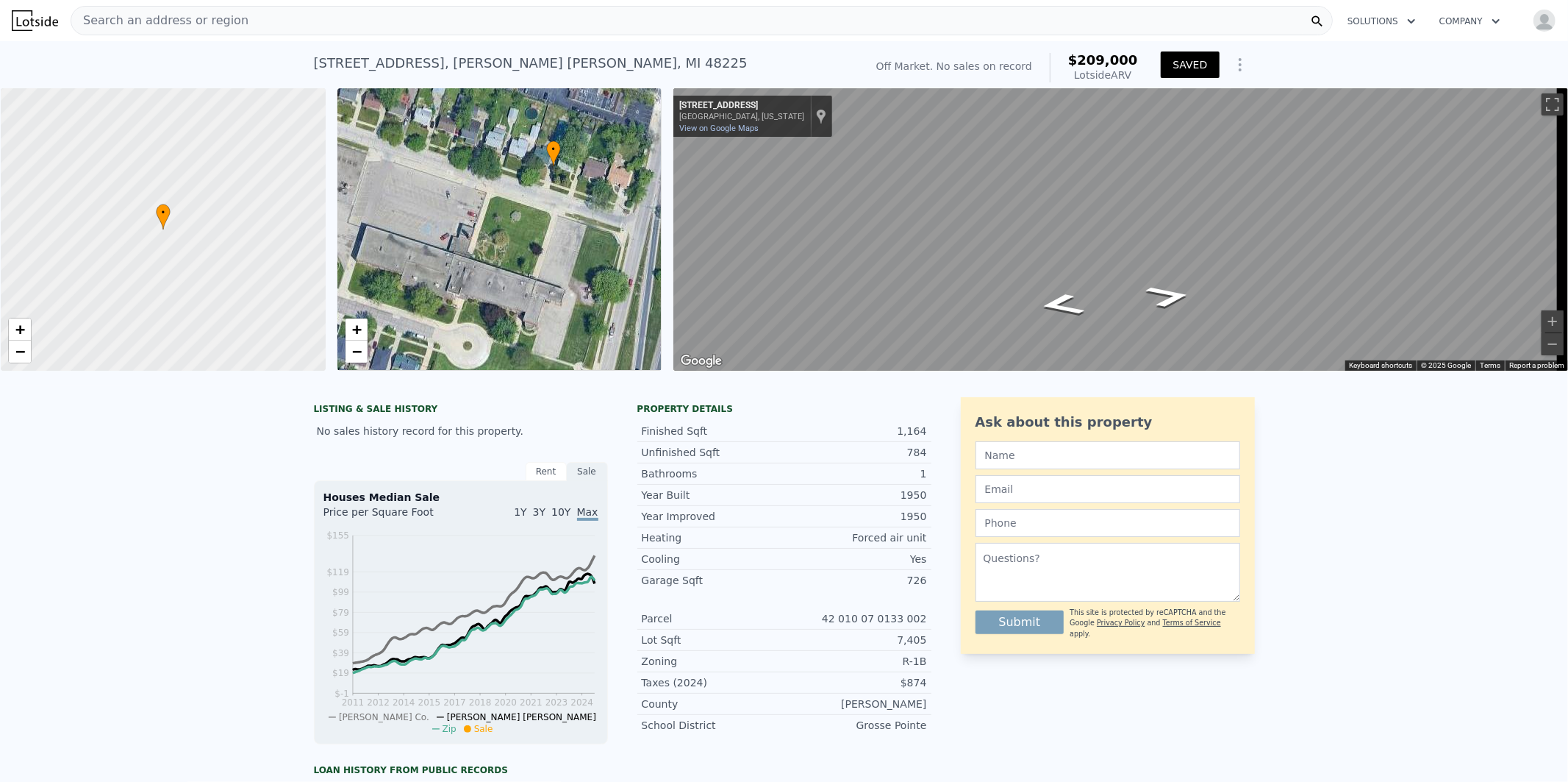
click at [218, 10] on div "Search an address or region" at bounding box center [160, 21] width 178 height 28
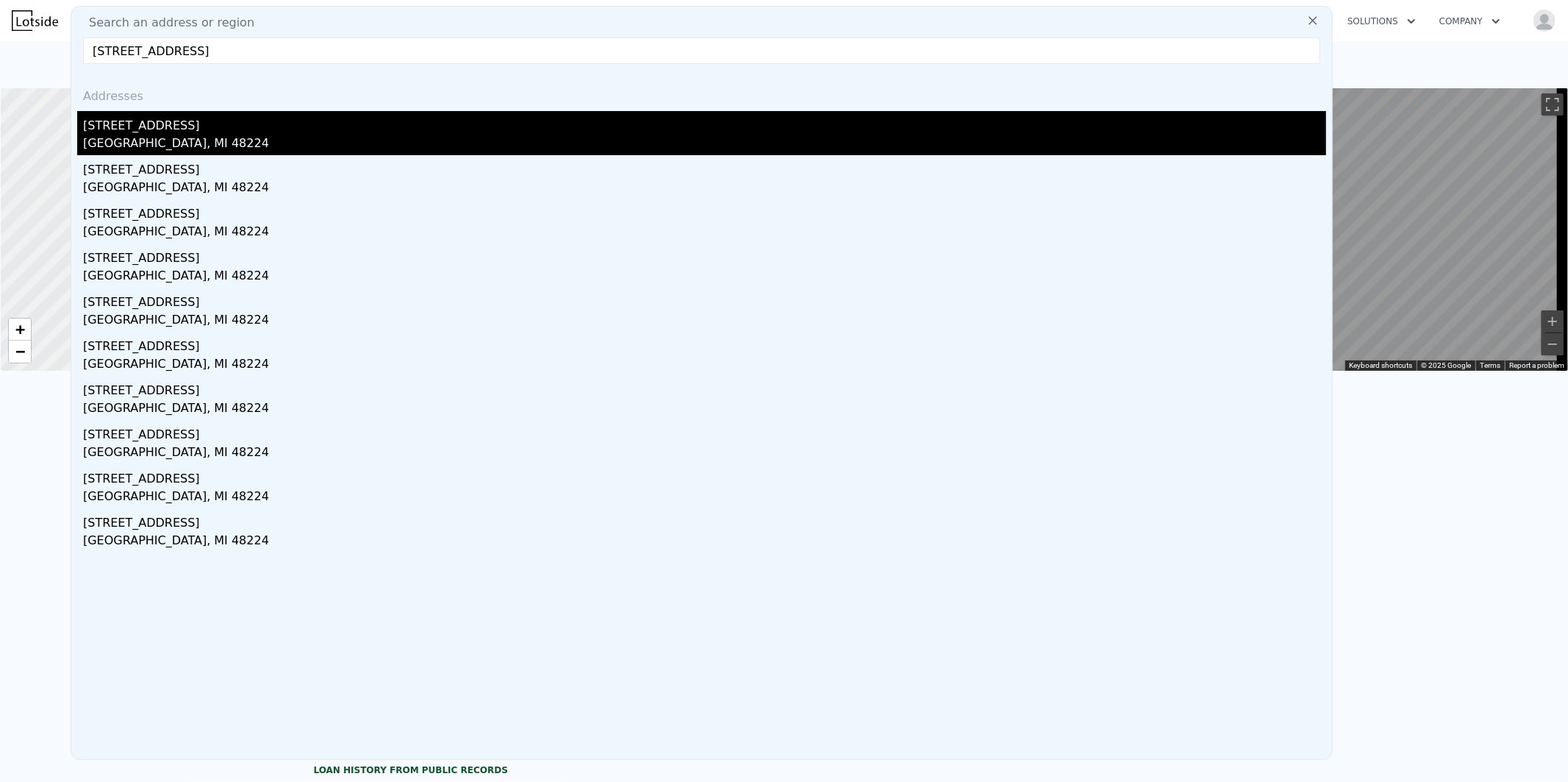
type input "[STREET_ADDRESS]"
click at [138, 148] on div "[GEOGRAPHIC_DATA], MI 48224" at bounding box center [704, 145] width 1243 height 21
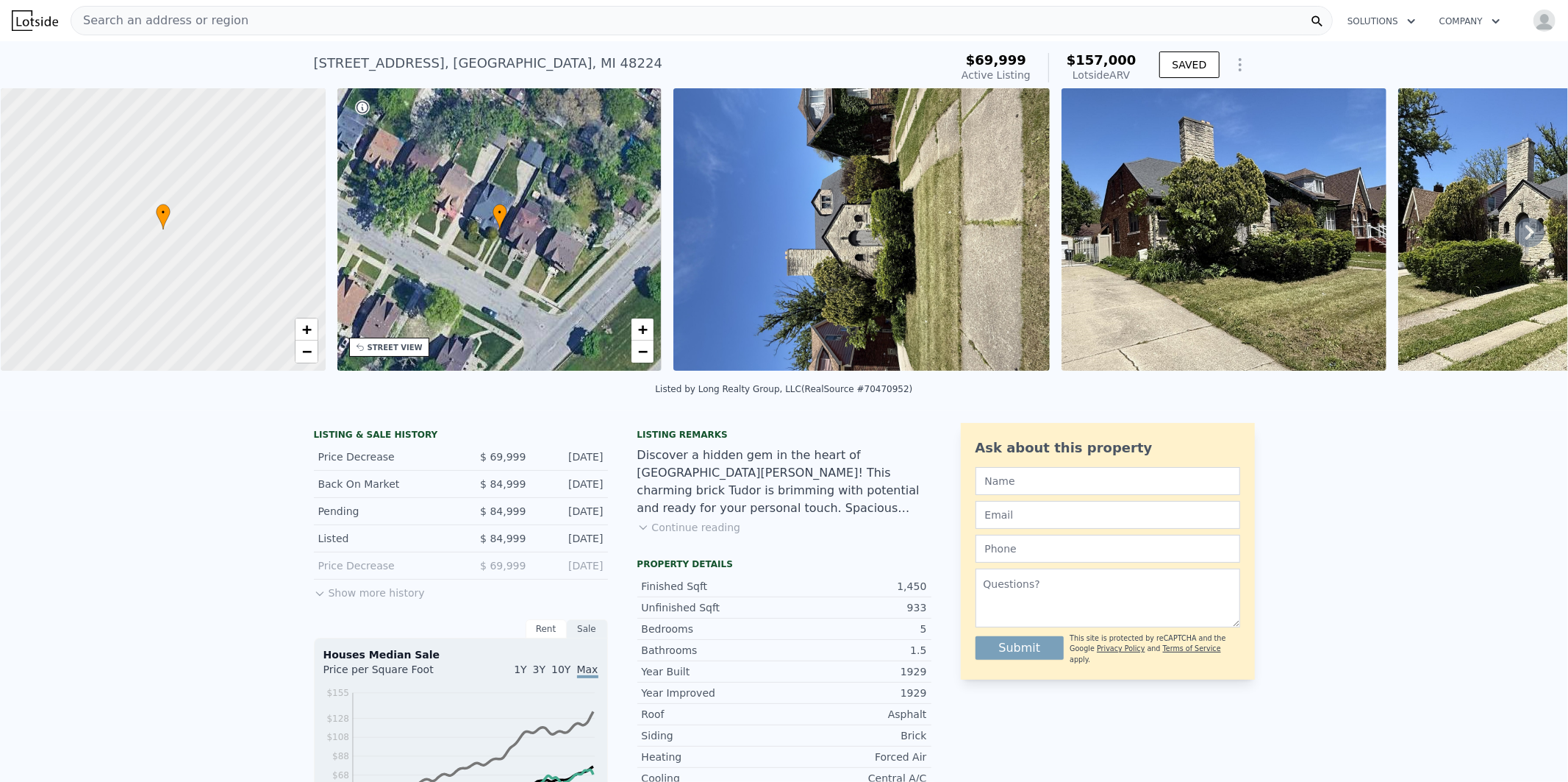
click at [1524, 240] on icon at bounding box center [1530, 232] width 29 height 29
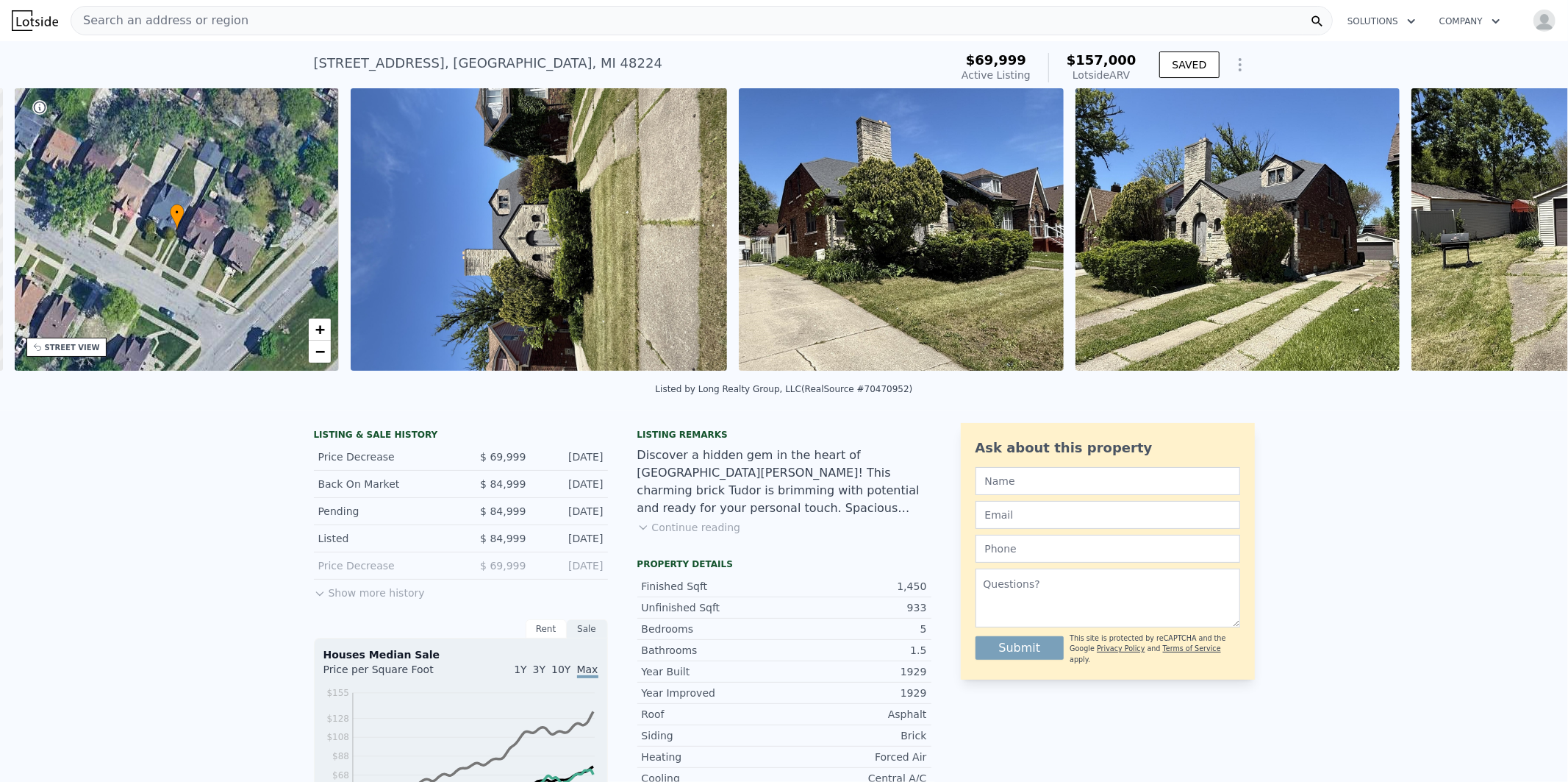
scroll to position [0, 342]
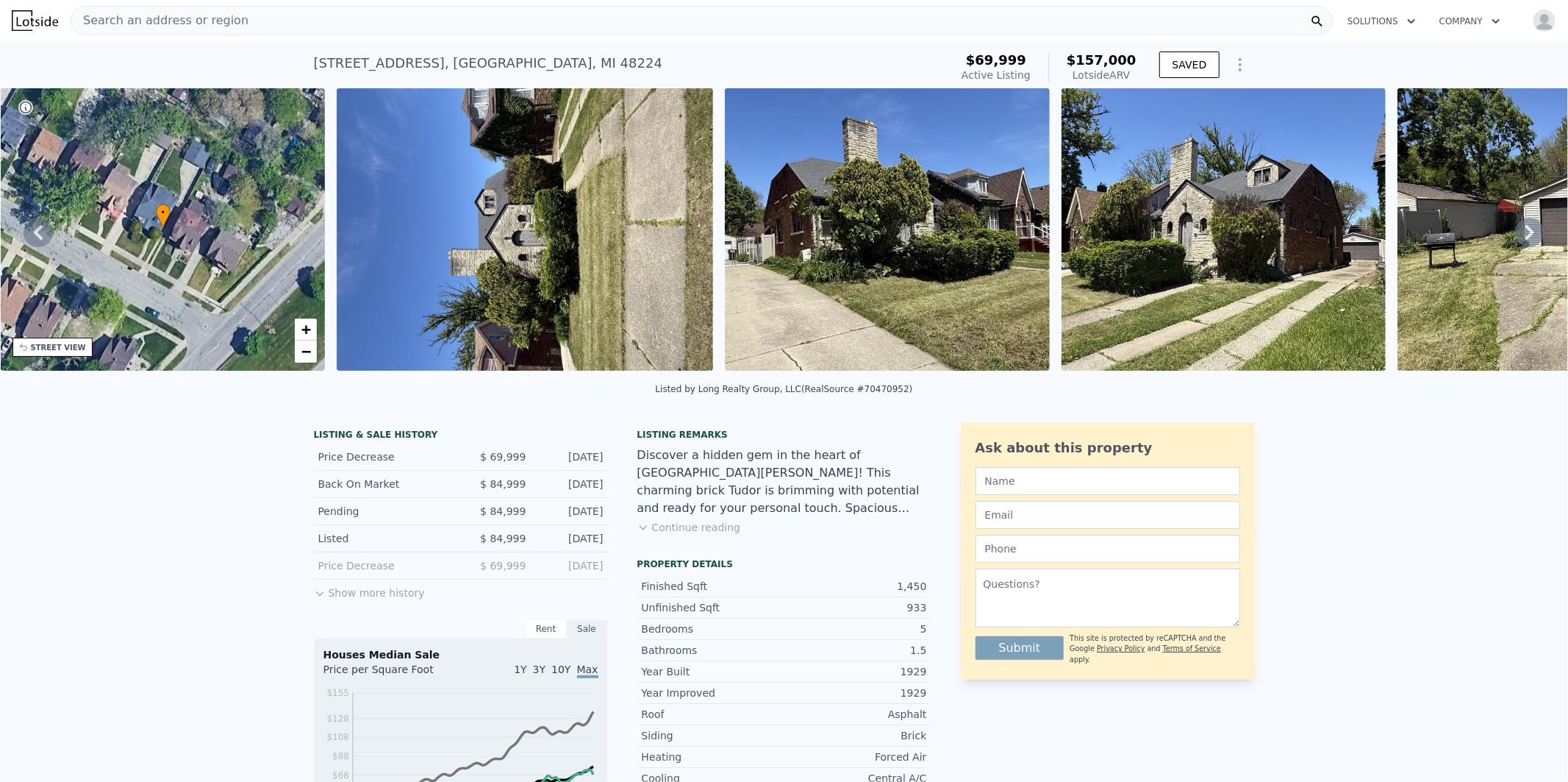
click at [1523, 240] on icon at bounding box center [1530, 232] width 29 height 29
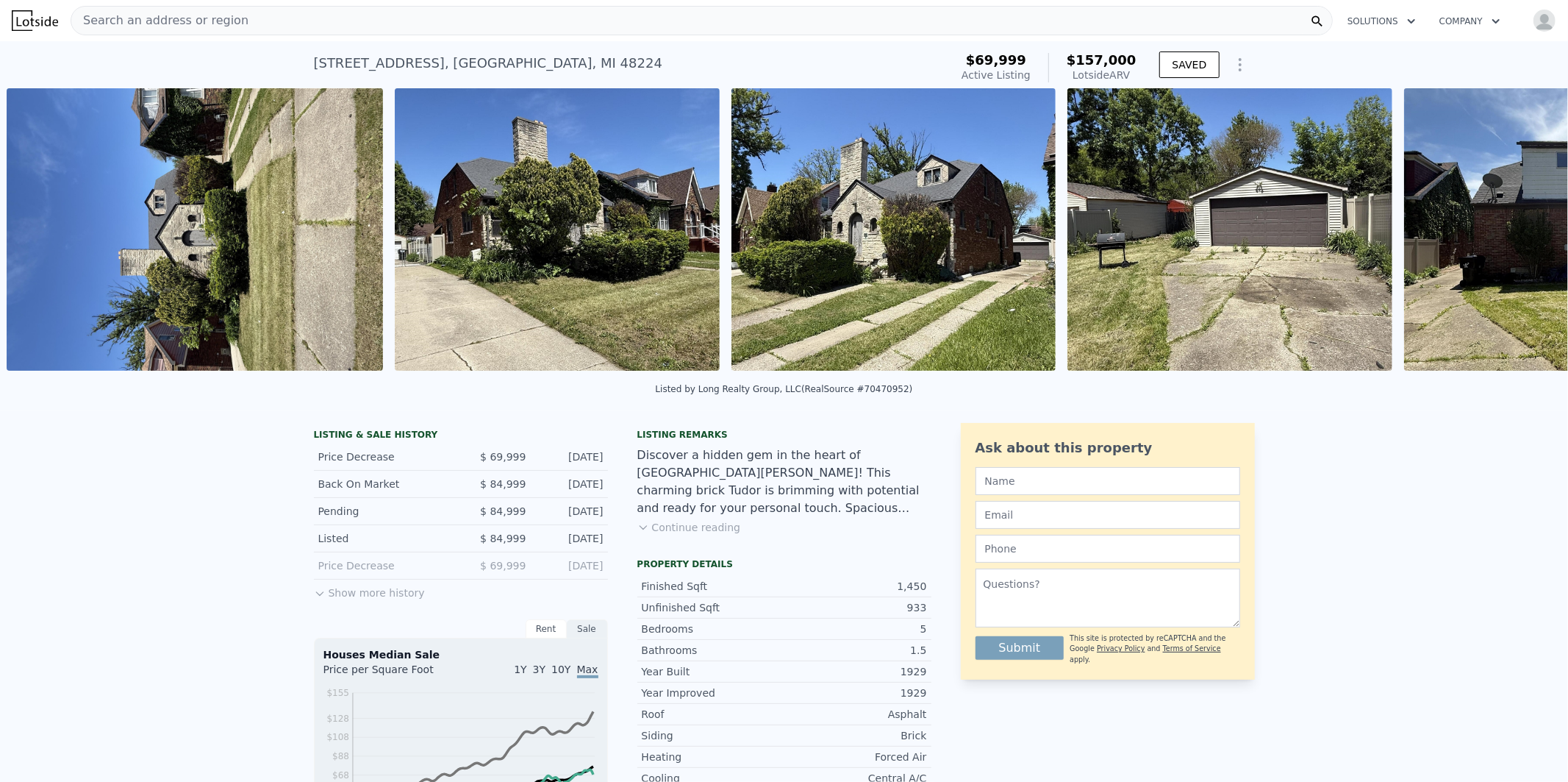
scroll to position [0, 673]
click at [1523, 240] on icon at bounding box center [1530, 232] width 29 height 29
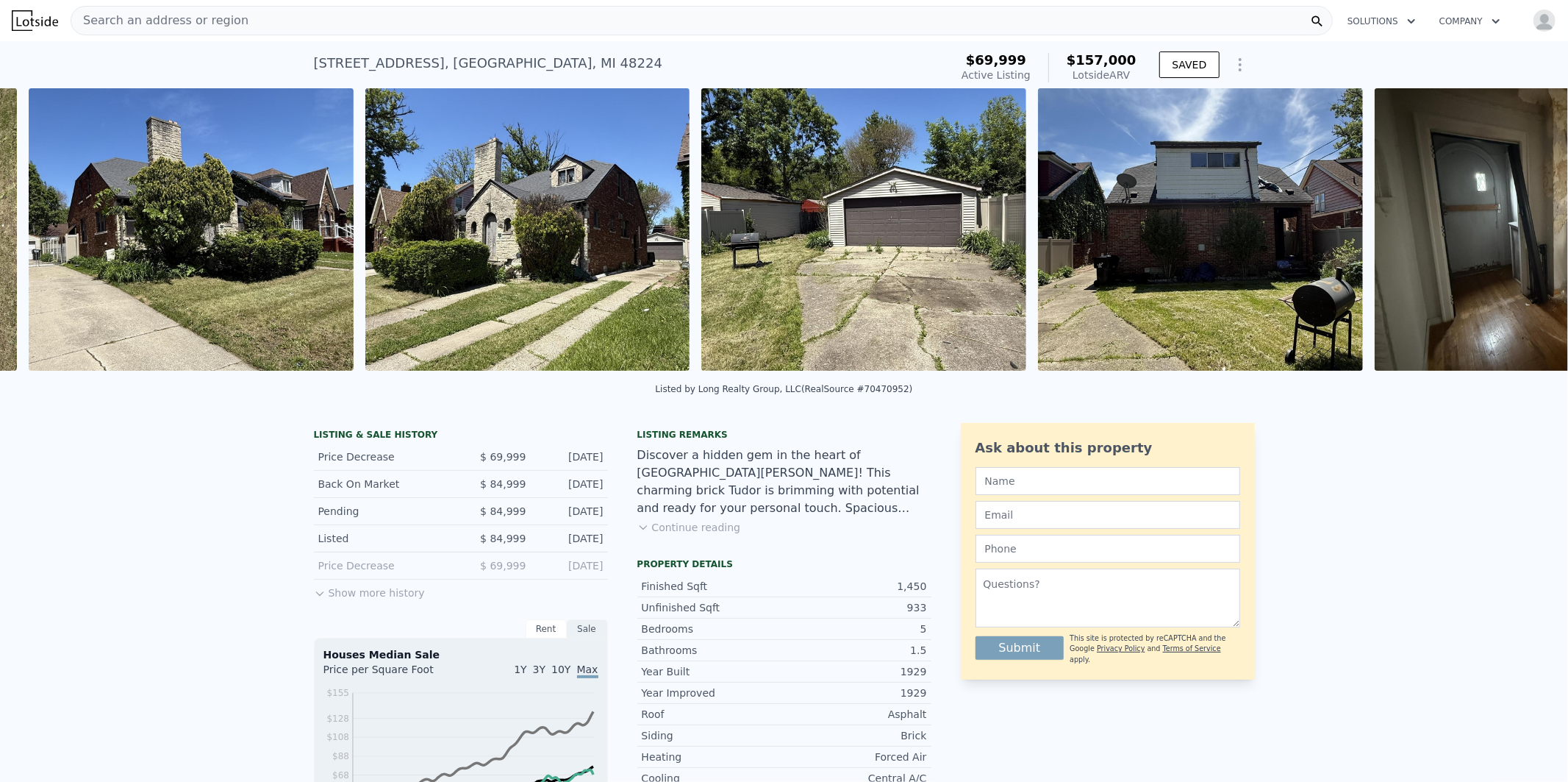
scroll to position [0, 1061]
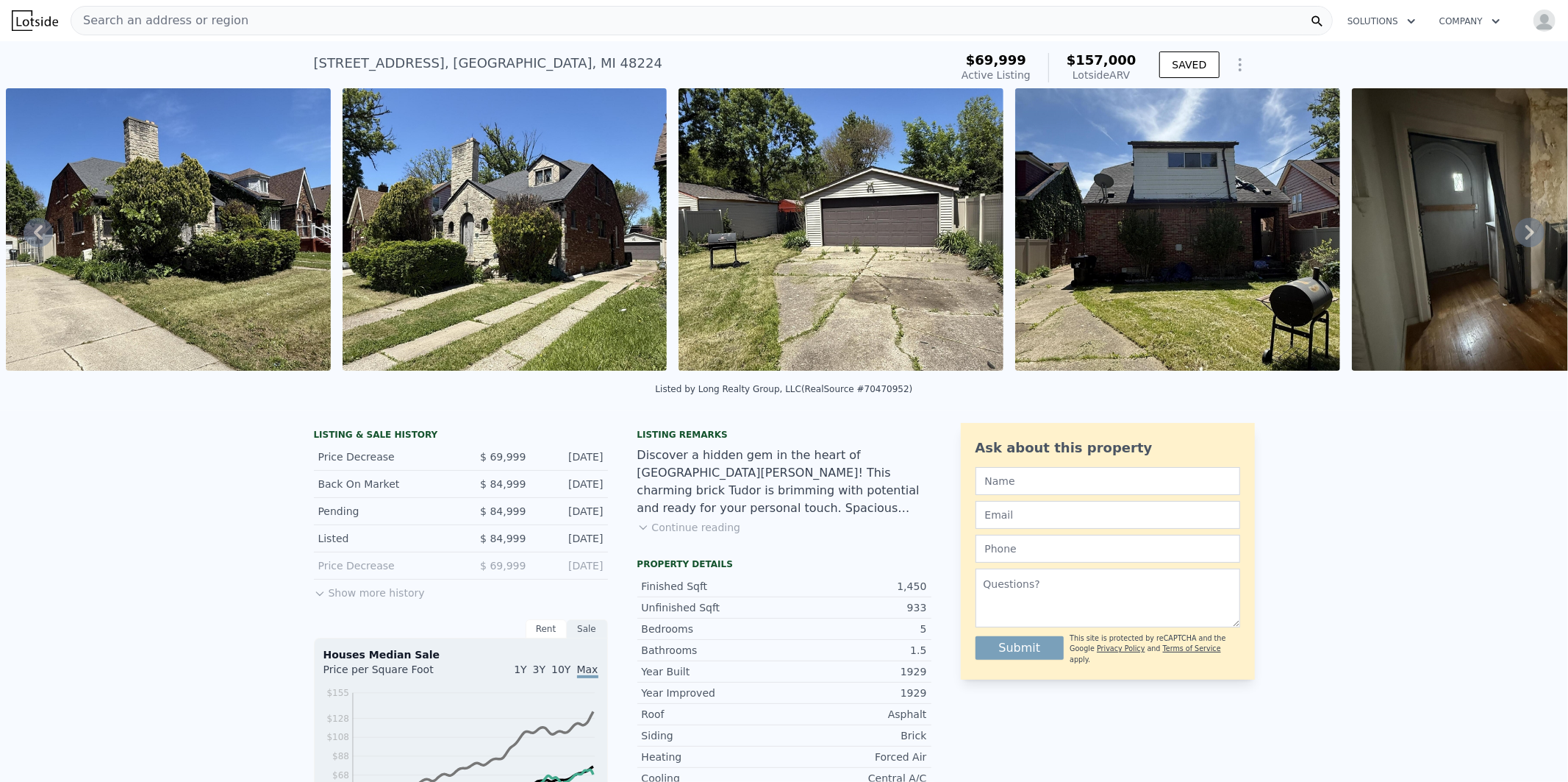
click at [1522, 240] on icon at bounding box center [1530, 232] width 29 height 29
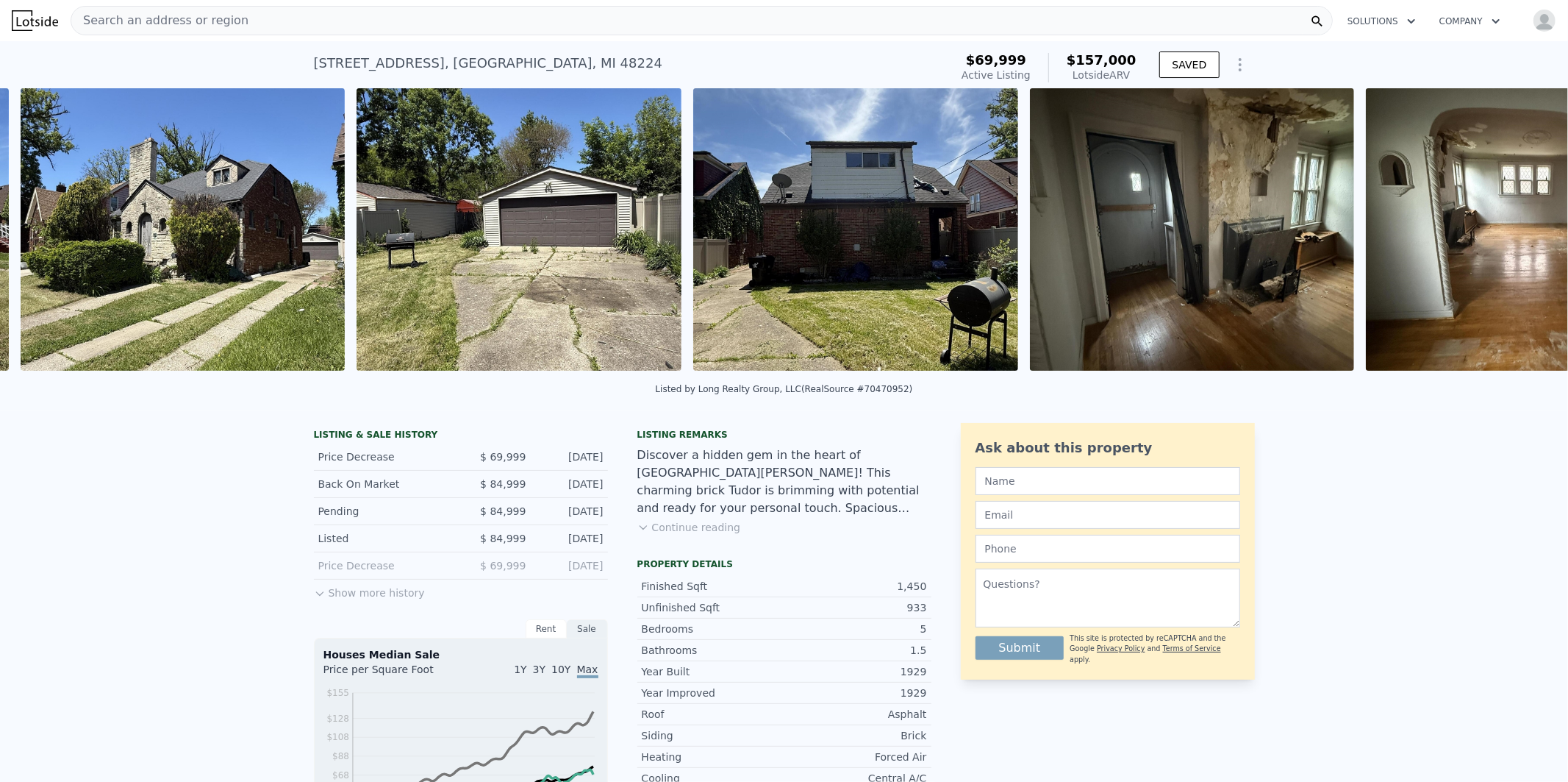
scroll to position [0, 1397]
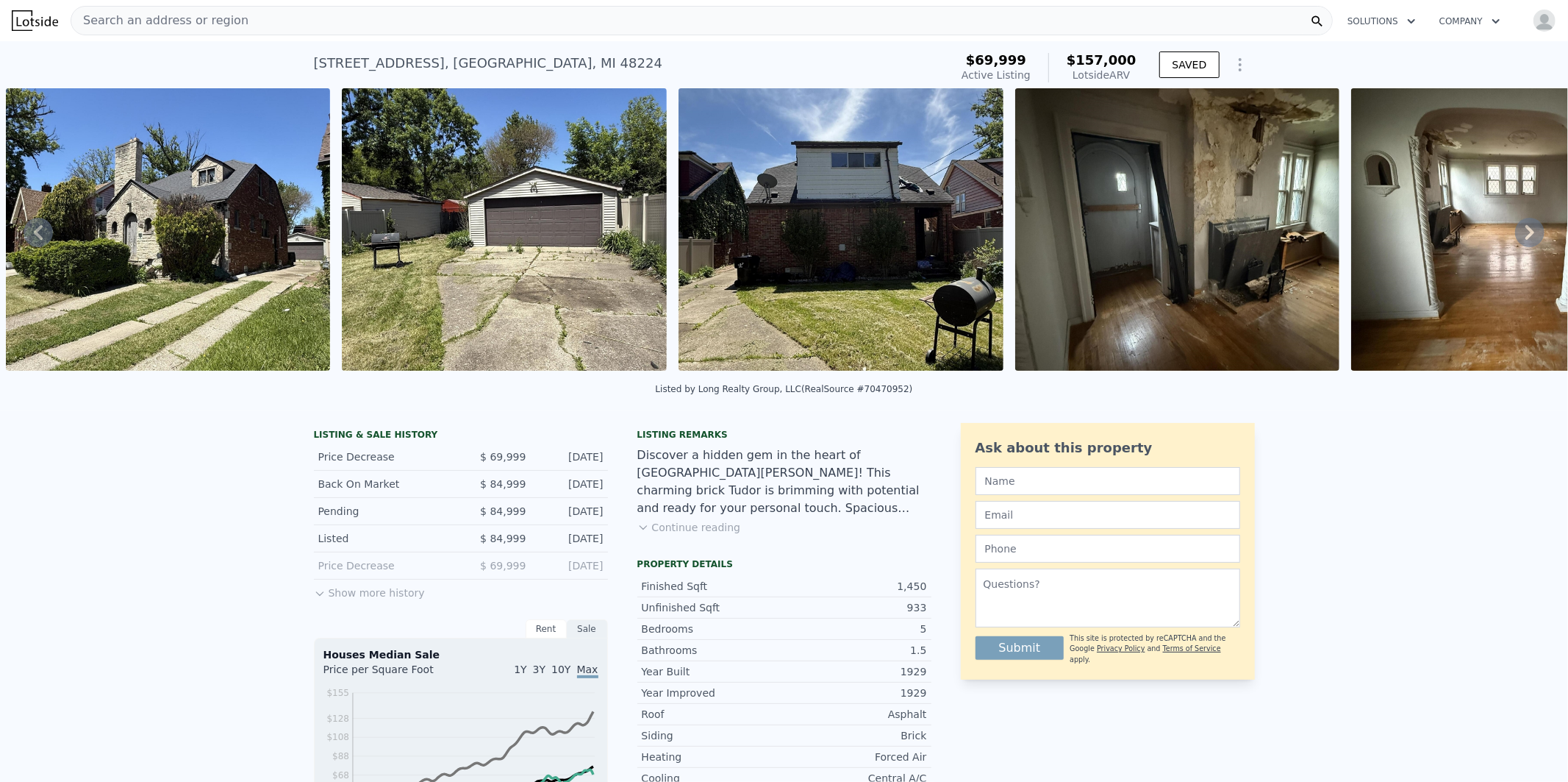
click at [1522, 240] on icon at bounding box center [1530, 232] width 29 height 29
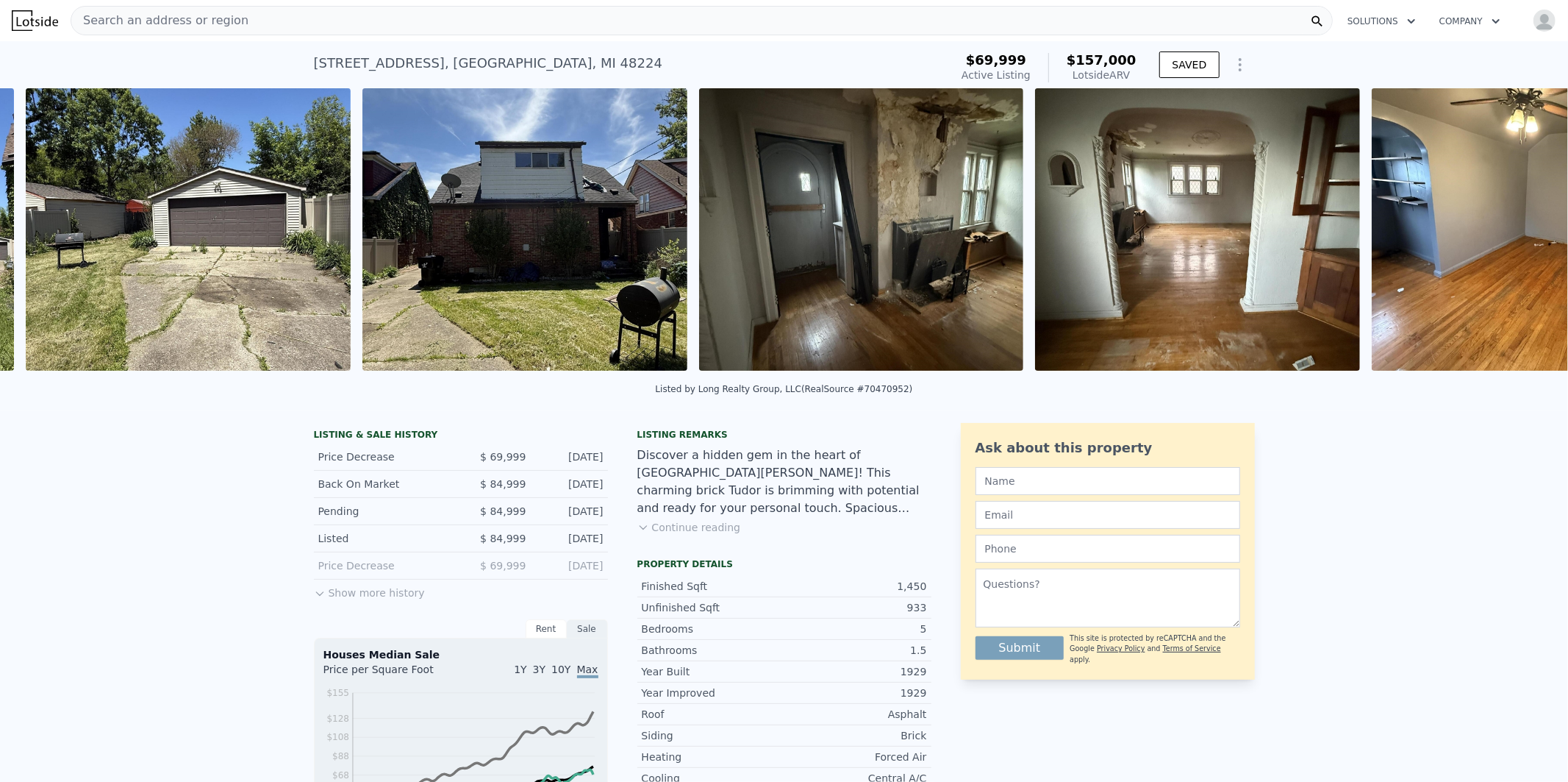
scroll to position [0, 1733]
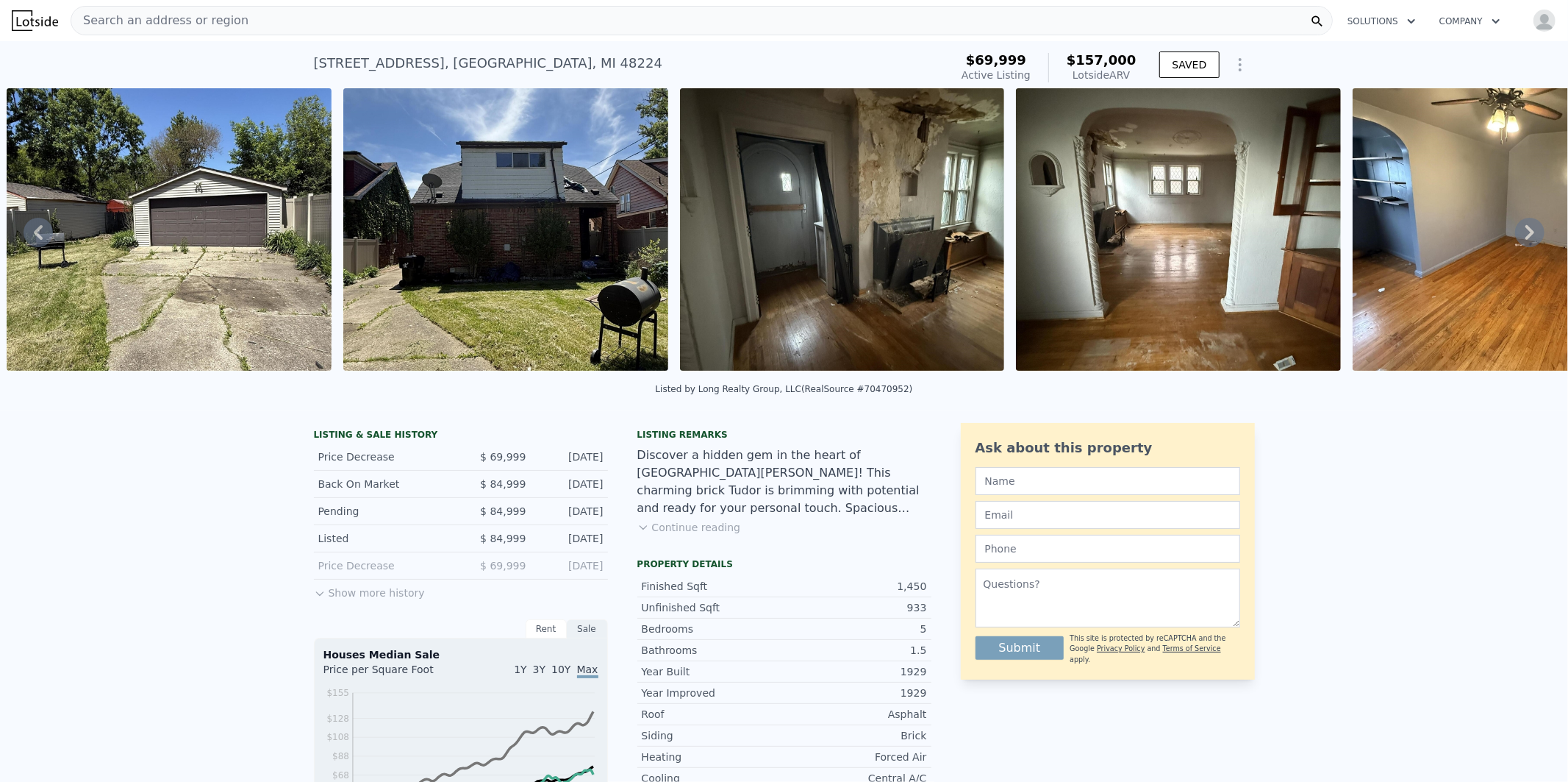
click at [1520, 240] on icon at bounding box center [1530, 232] width 29 height 29
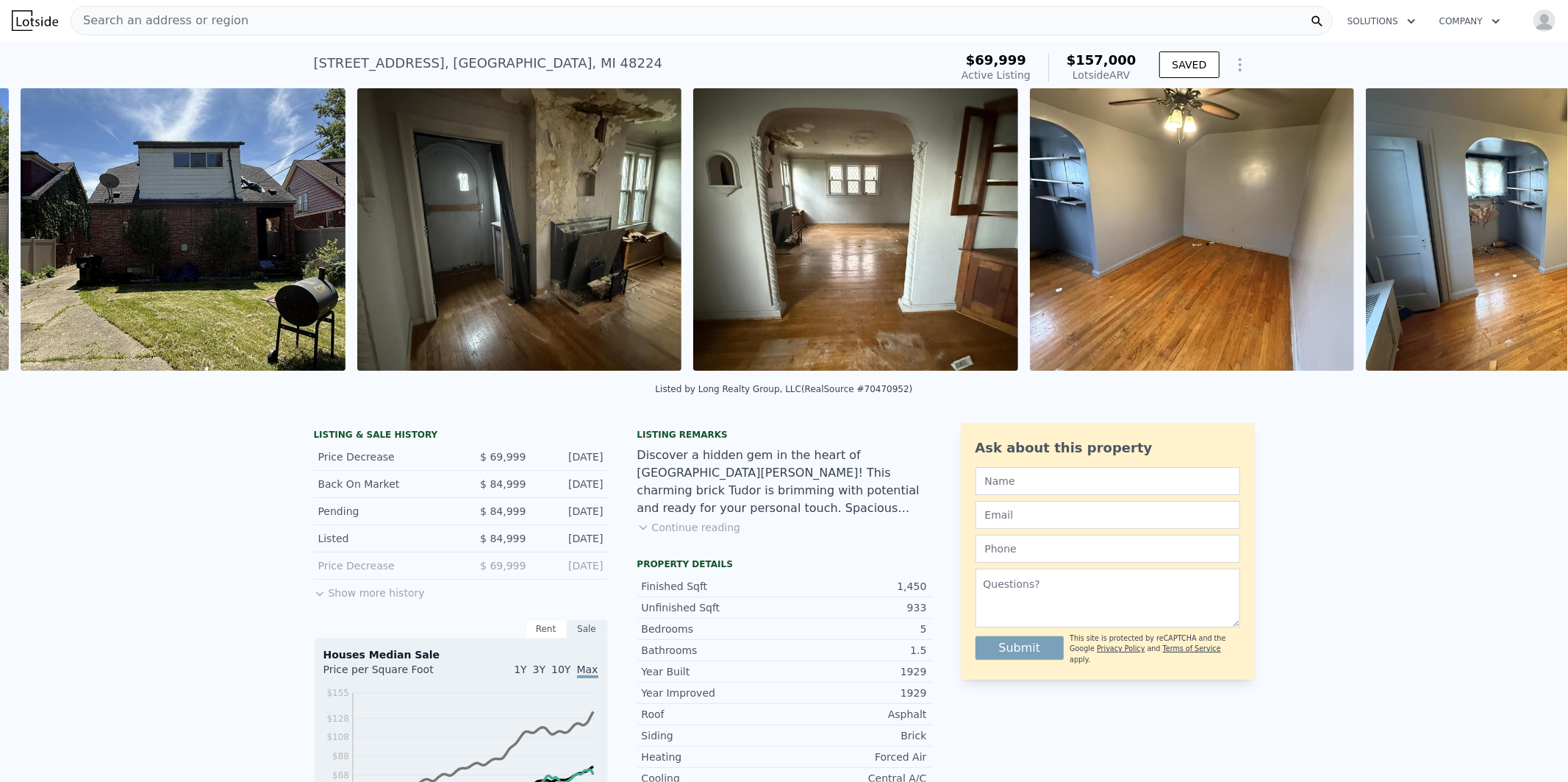
scroll to position [0, 2070]
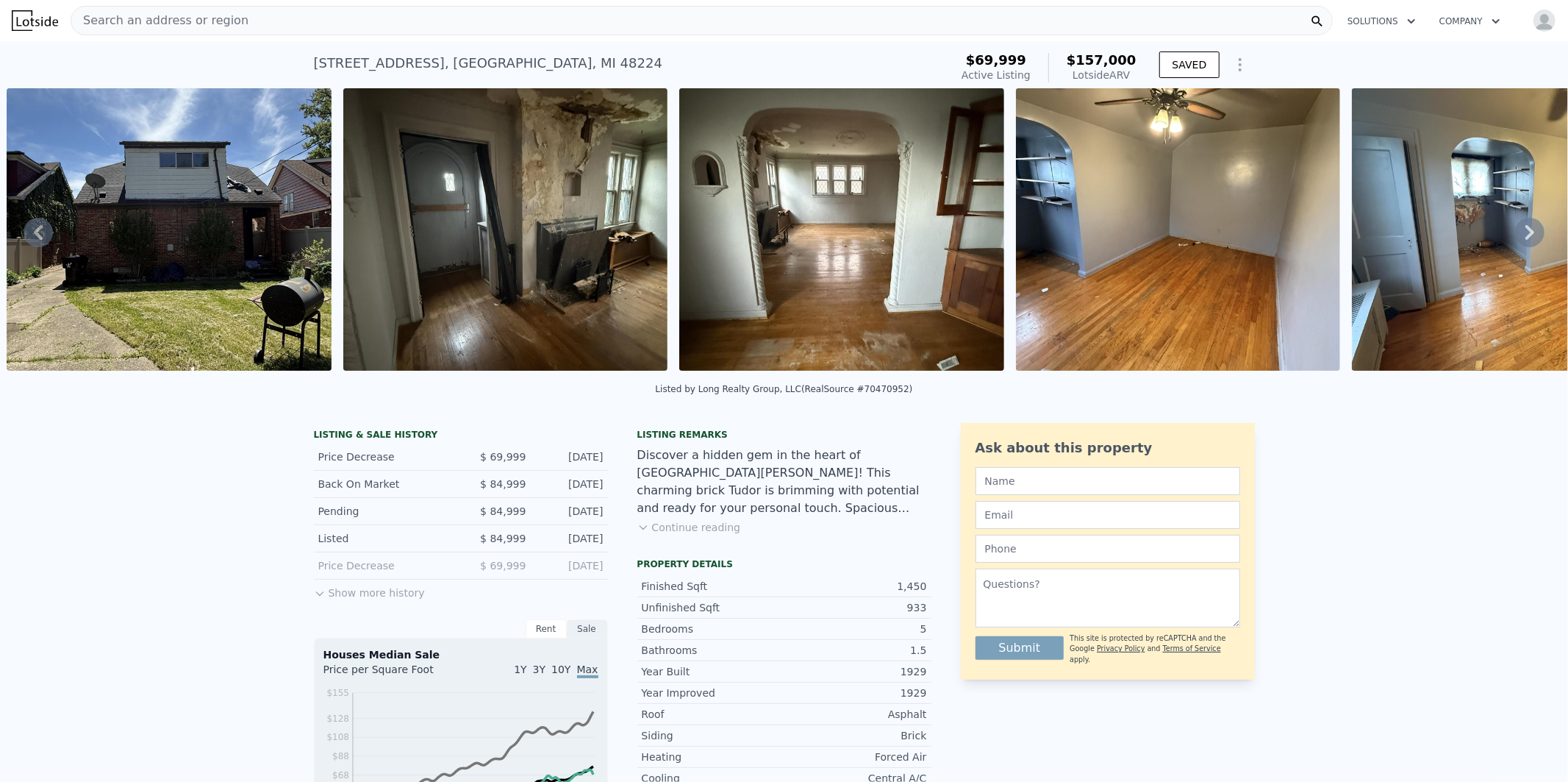
click at [1520, 240] on icon at bounding box center [1530, 232] width 29 height 29
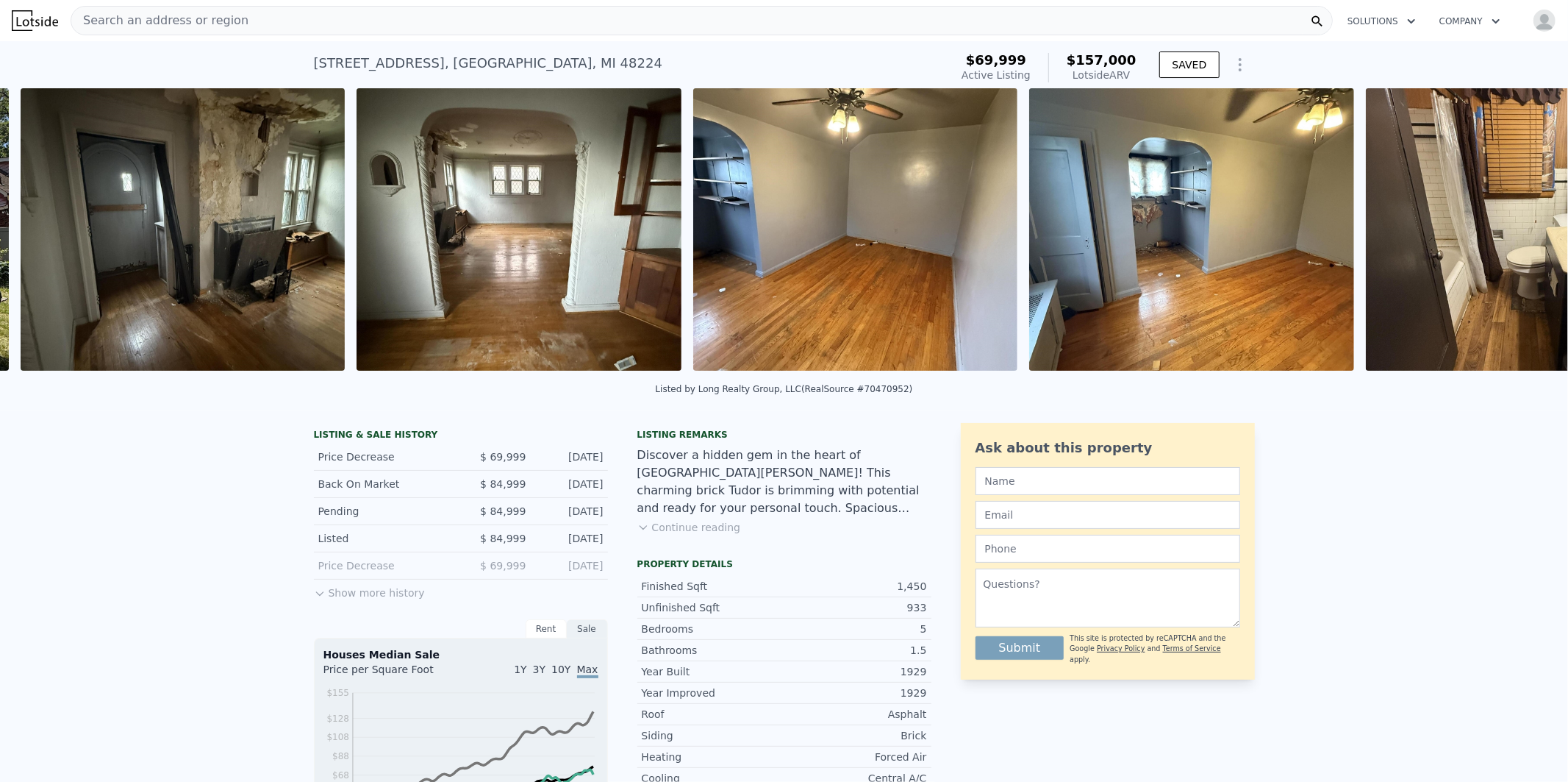
scroll to position [0, 2407]
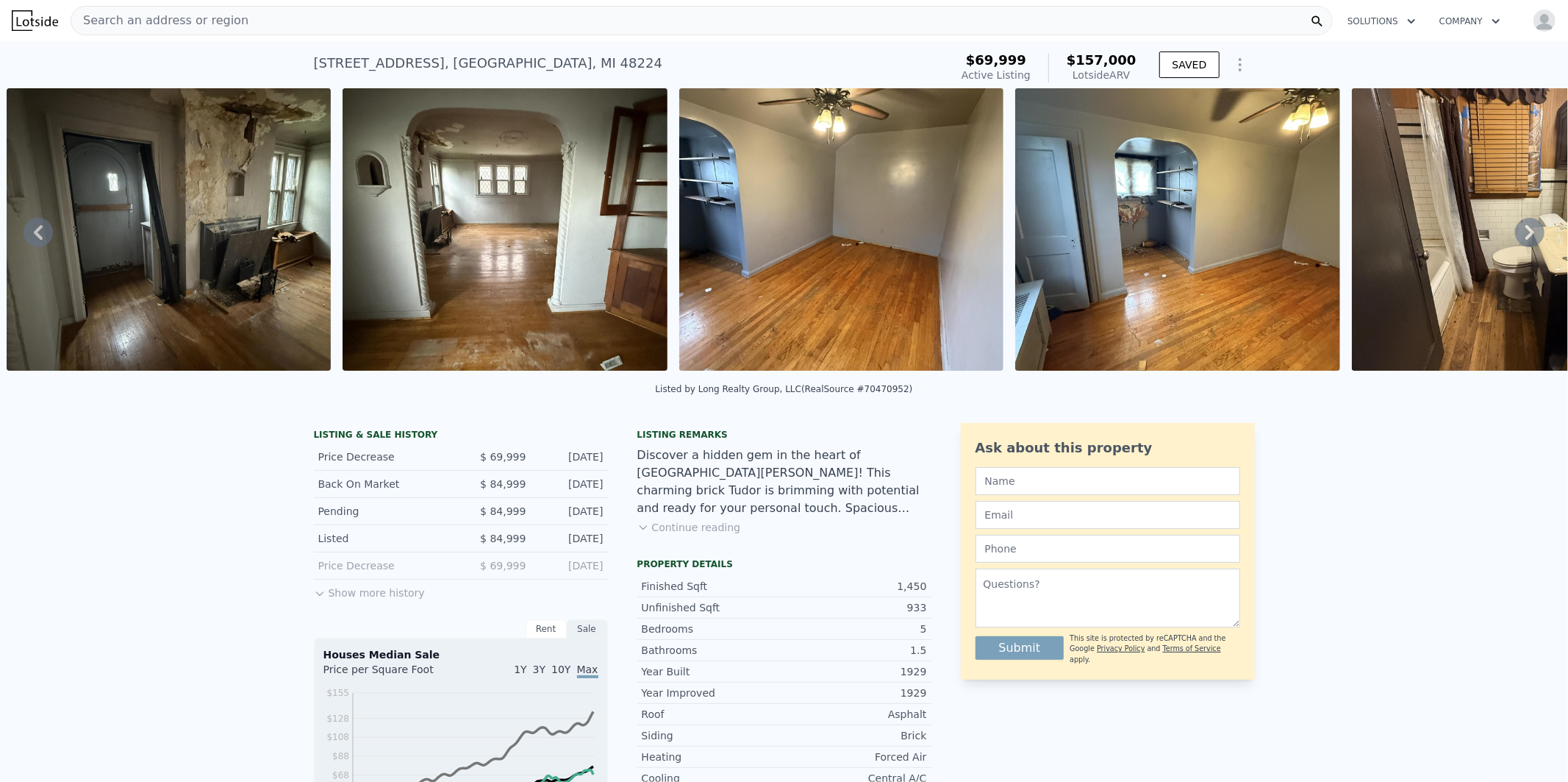
click at [1520, 240] on icon at bounding box center [1530, 232] width 29 height 29
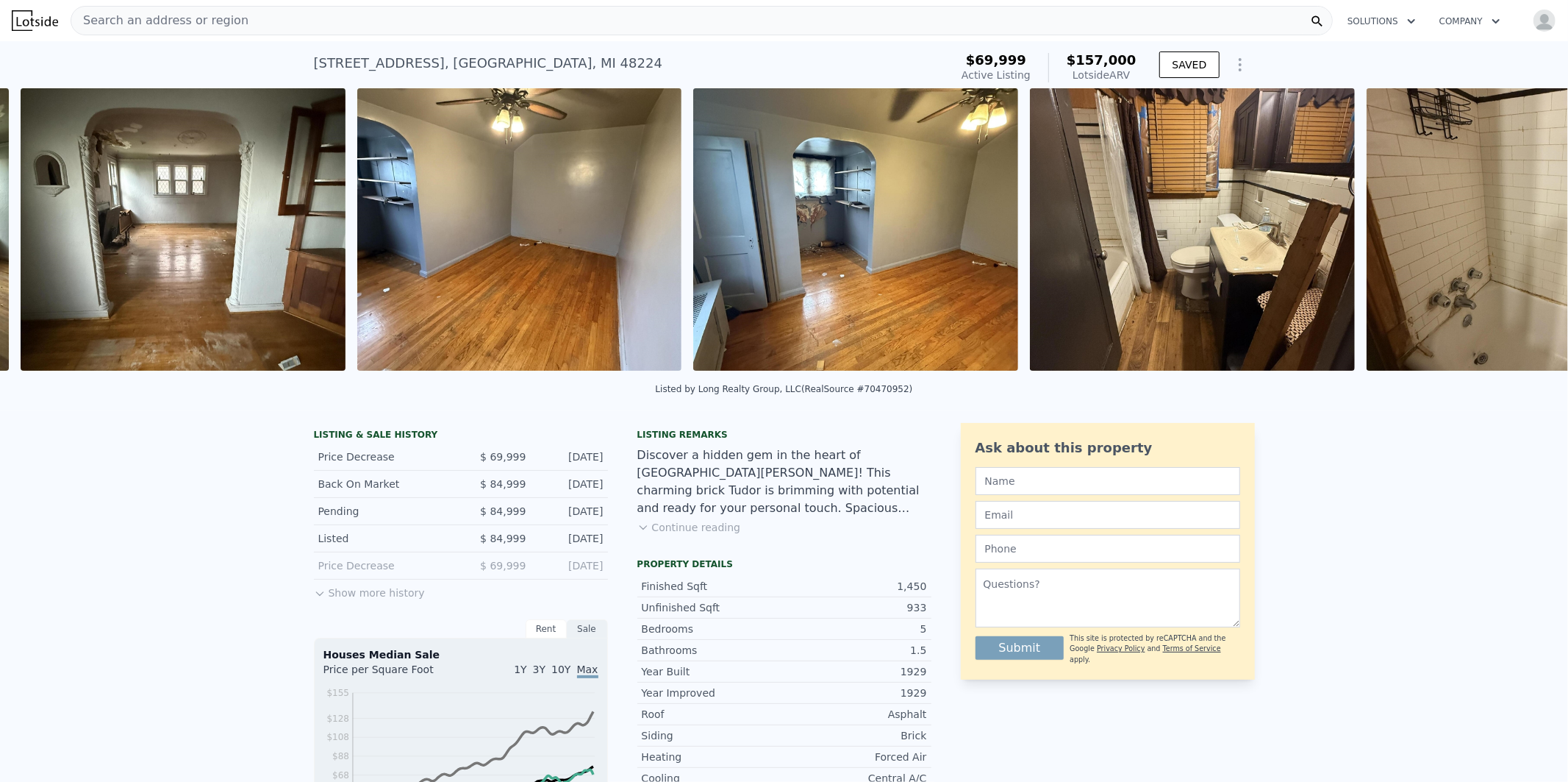
scroll to position [0, 2743]
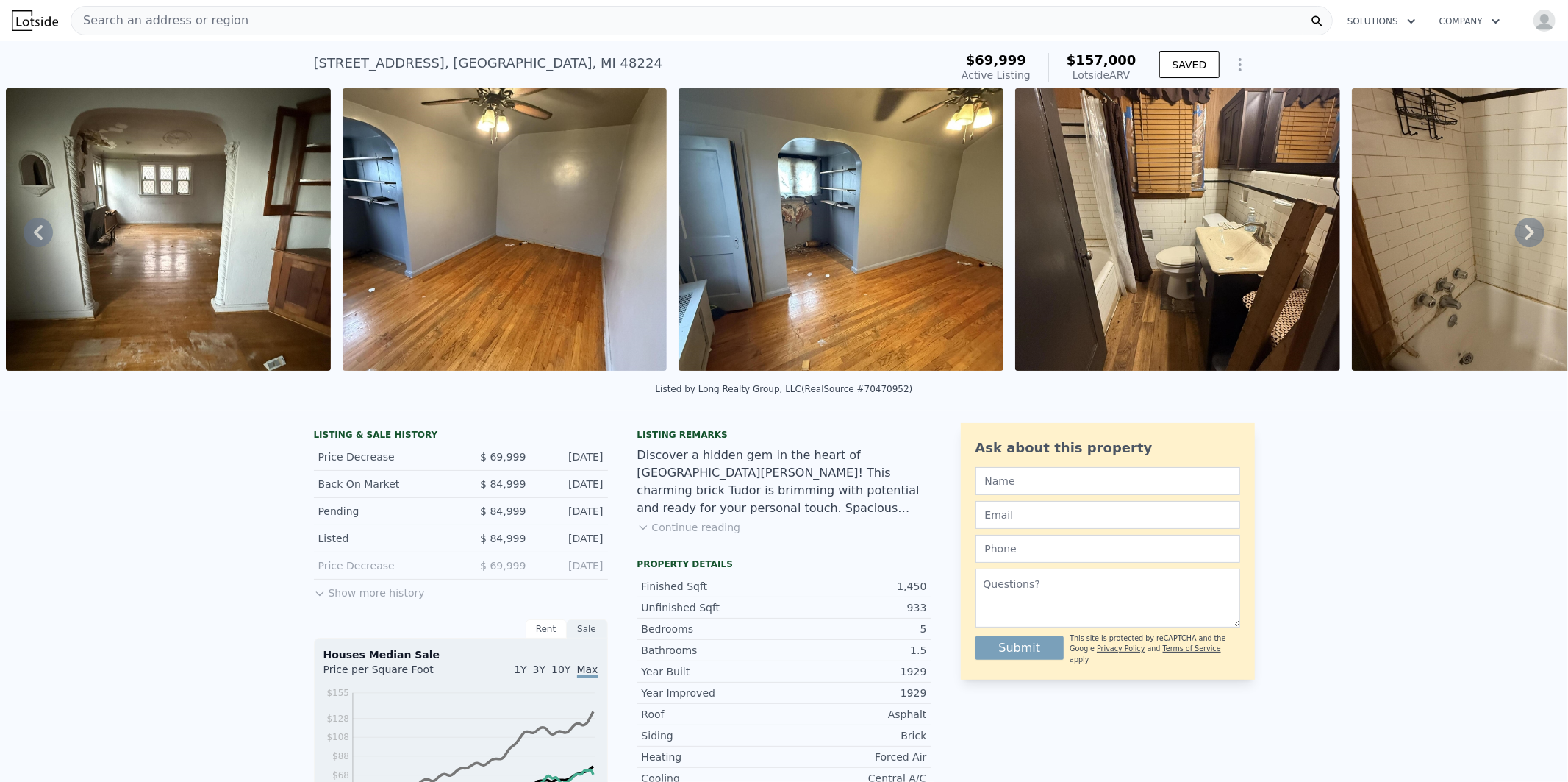
click at [1520, 240] on icon at bounding box center [1530, 232] width 29 height 29
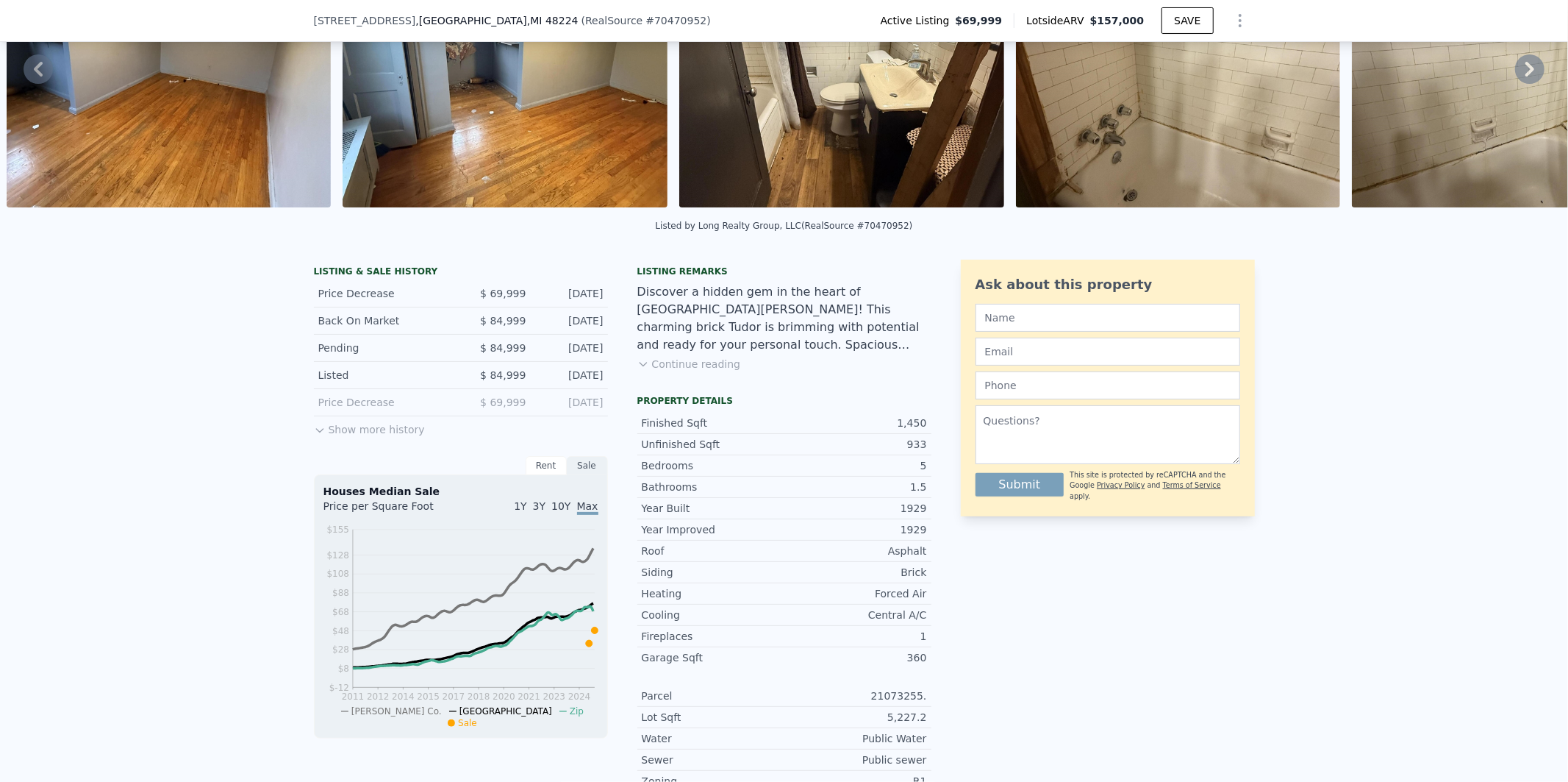
scroll to position [213, 0]
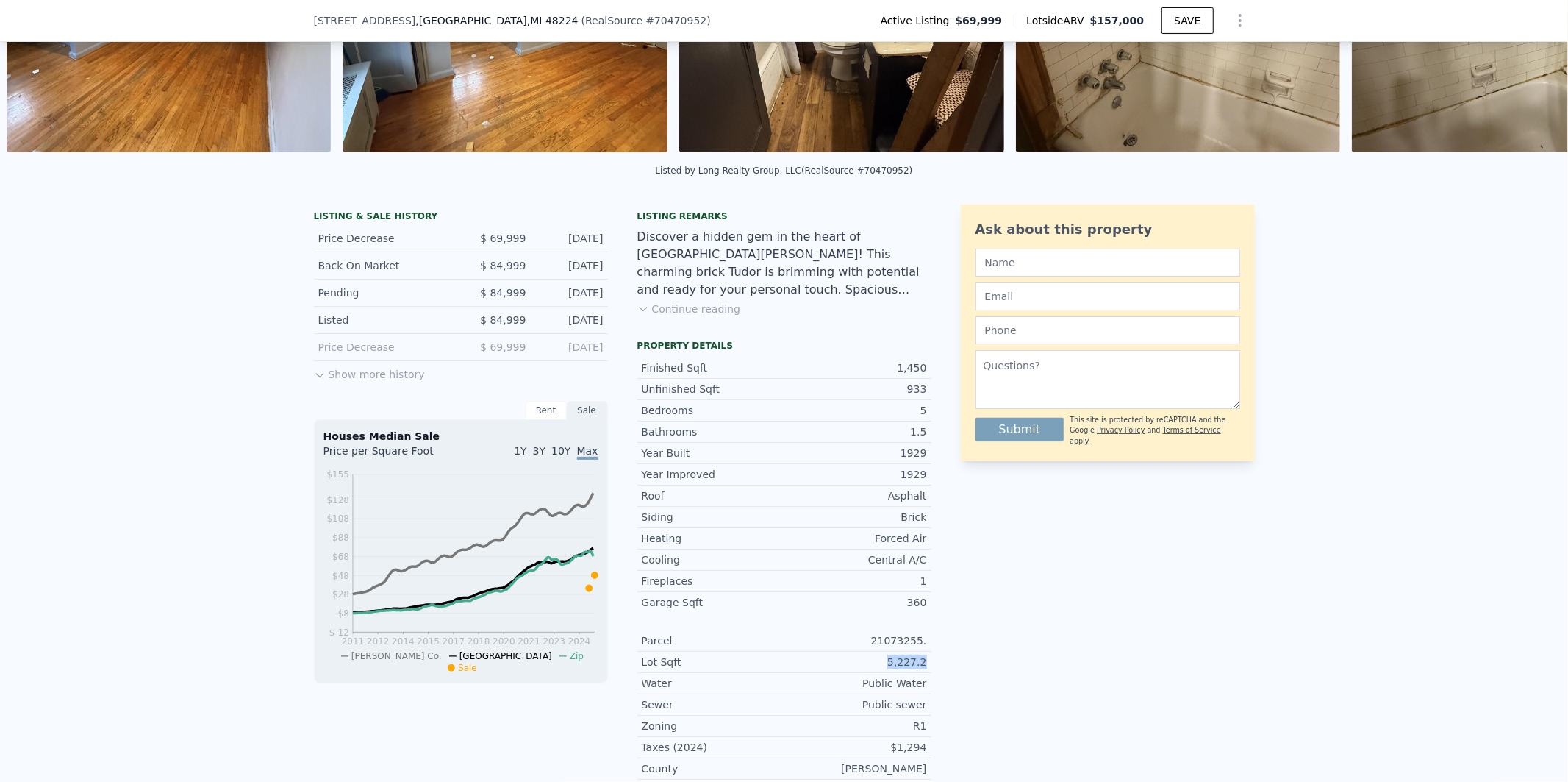
drag, startPoint x: 926, startPoint y: 677, endPoint x: 886, endPoint y: 674, distance: 40.1
click at [886, 674] on div "LISTING & SALE HISTORY Price Decrease $ 69,999 [DATE] Back On Market $ 84,999 […" at bounding box center [784, 592] width 941 height 776
copy div "5,227.2"
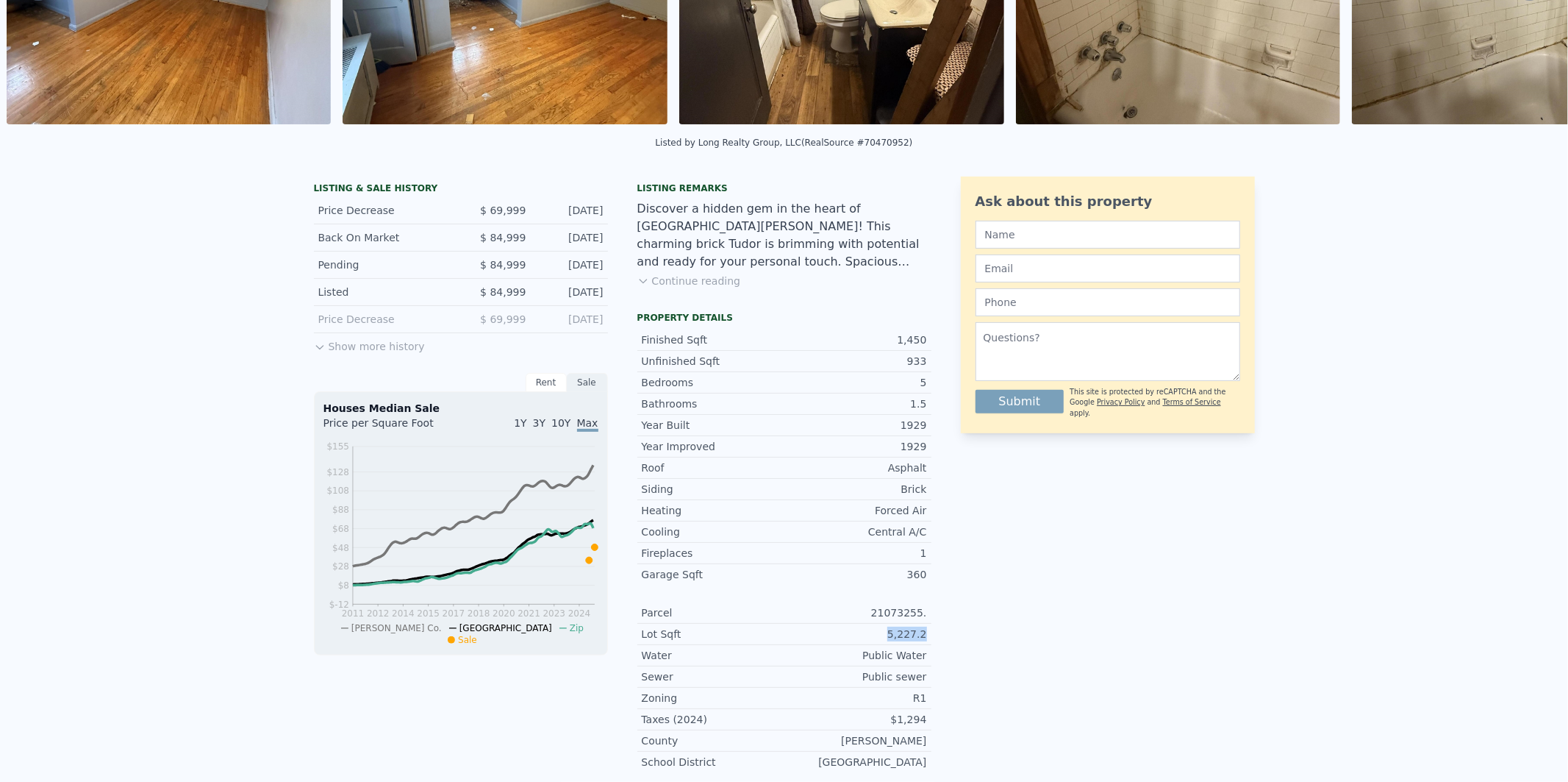
scroll to position [5, 0]
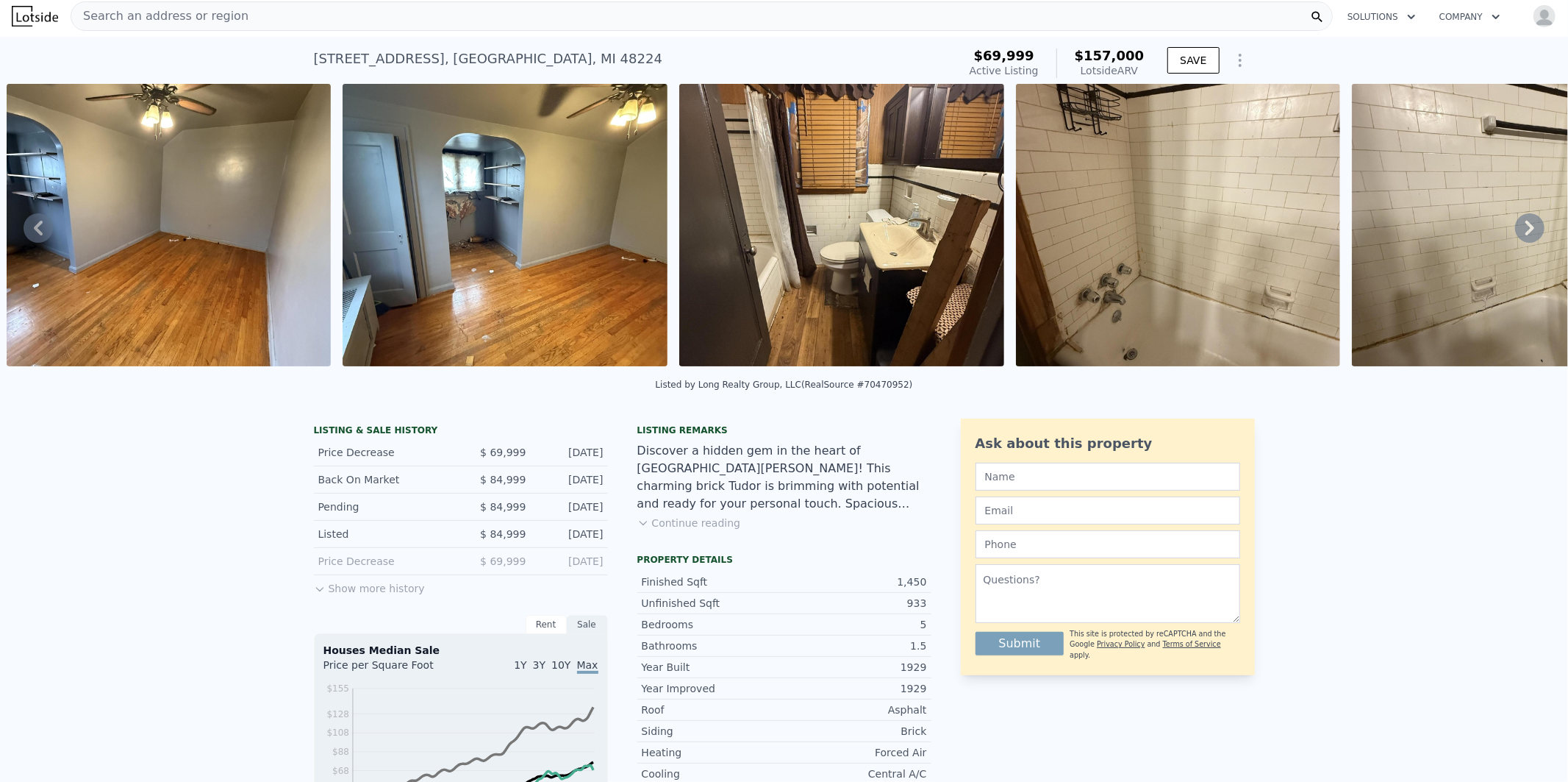
click at [1515, 231] on icon at bounding box center [1530, 228] width 29 height 29
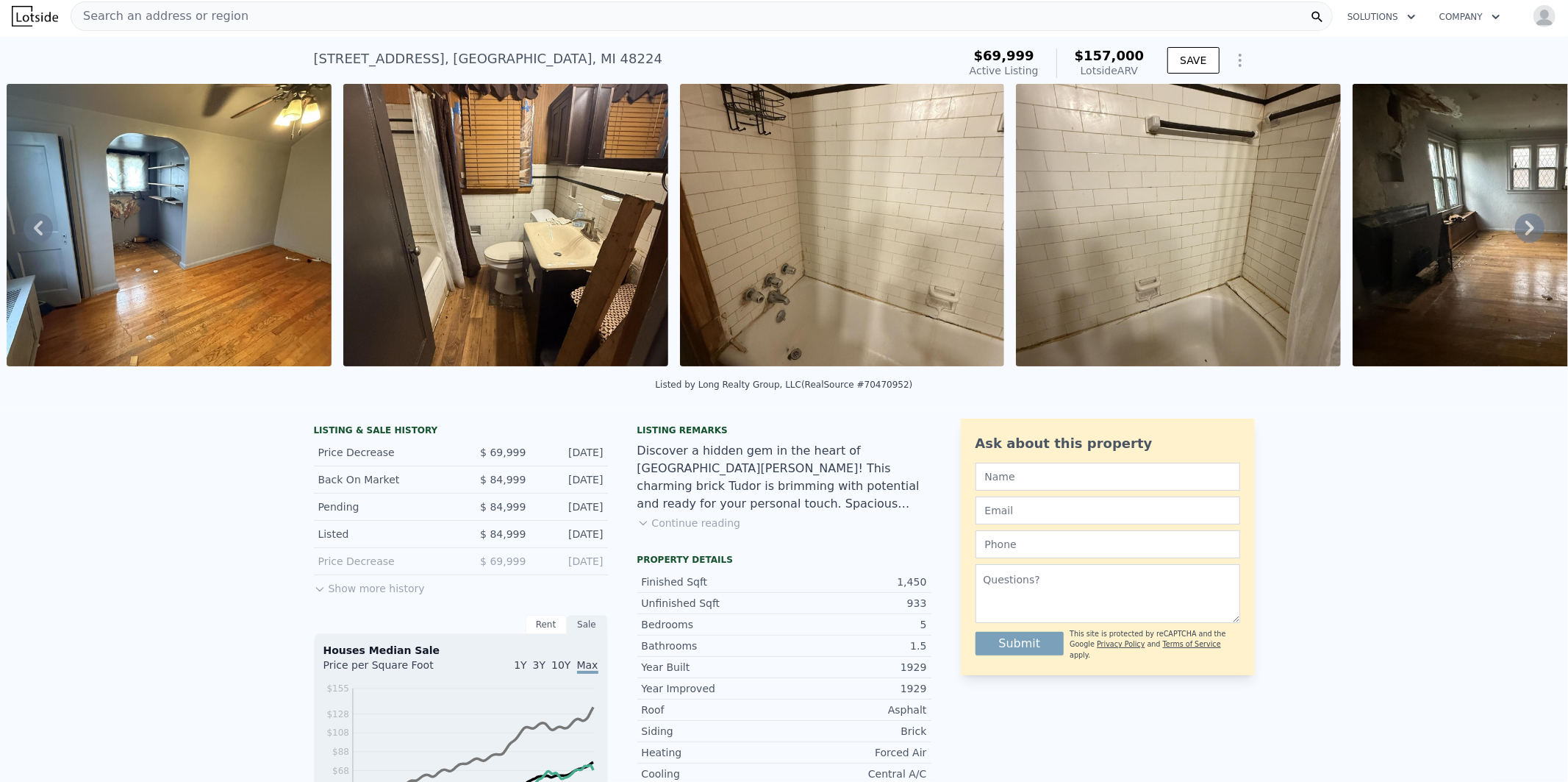
click at [1515, 231] on icon at bounding box center [1530, 228] width 29 height 29
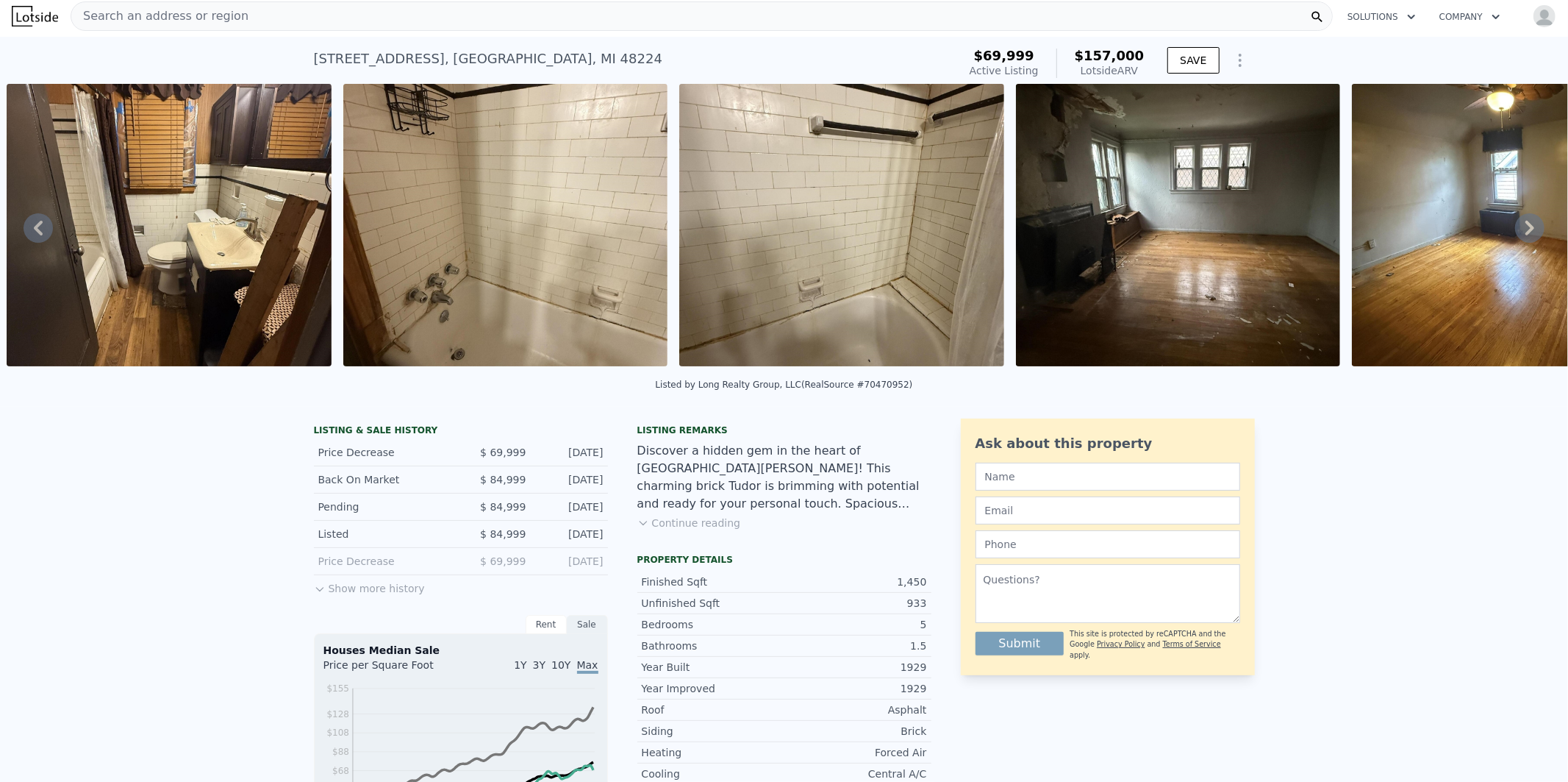
click at [1515, 231] on icon at bounding box center [1530, 228] width 29 height 29
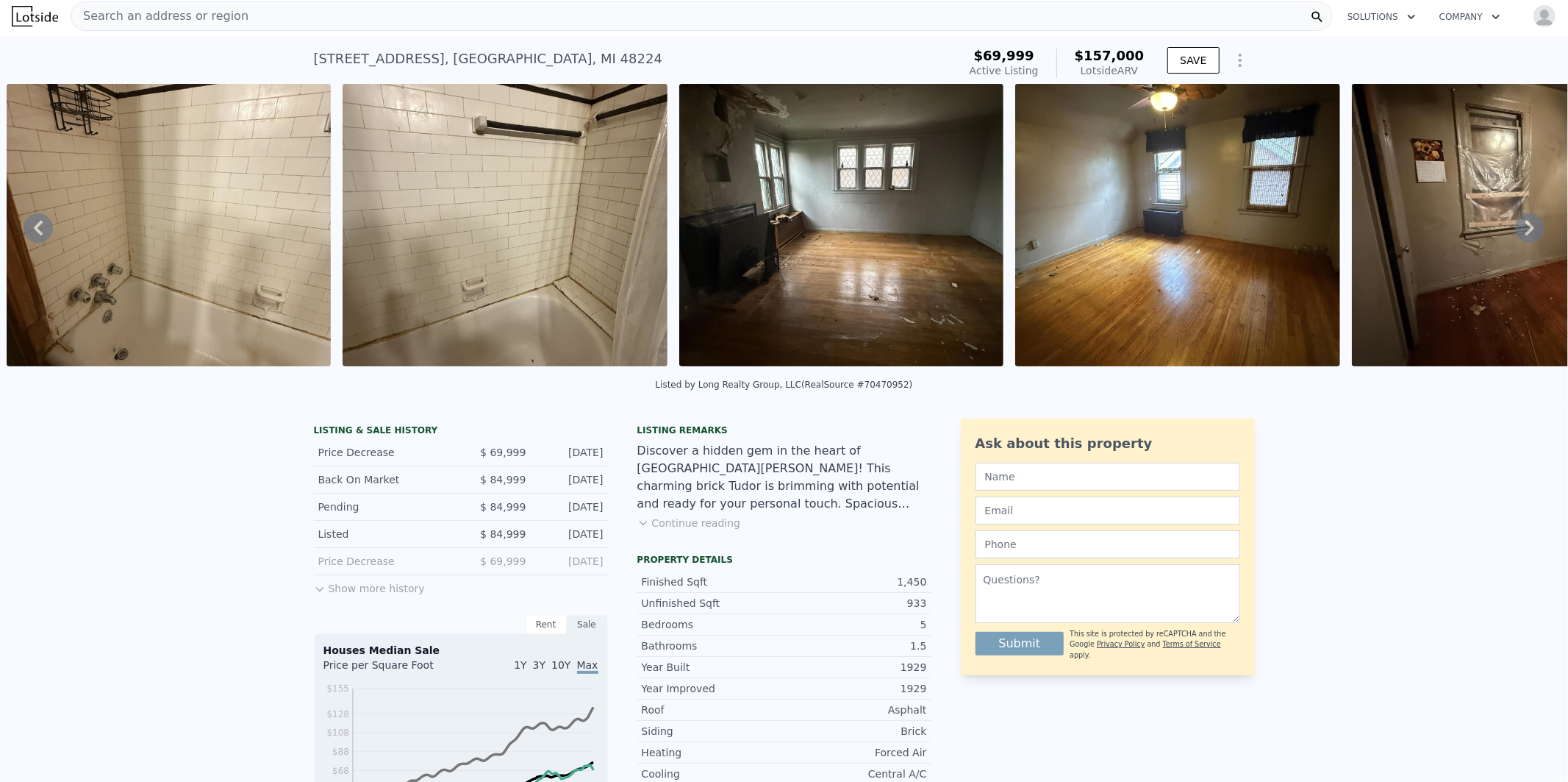
click at [1515, 231] on icon at bounding box center [1530, 228] width 29 height 29
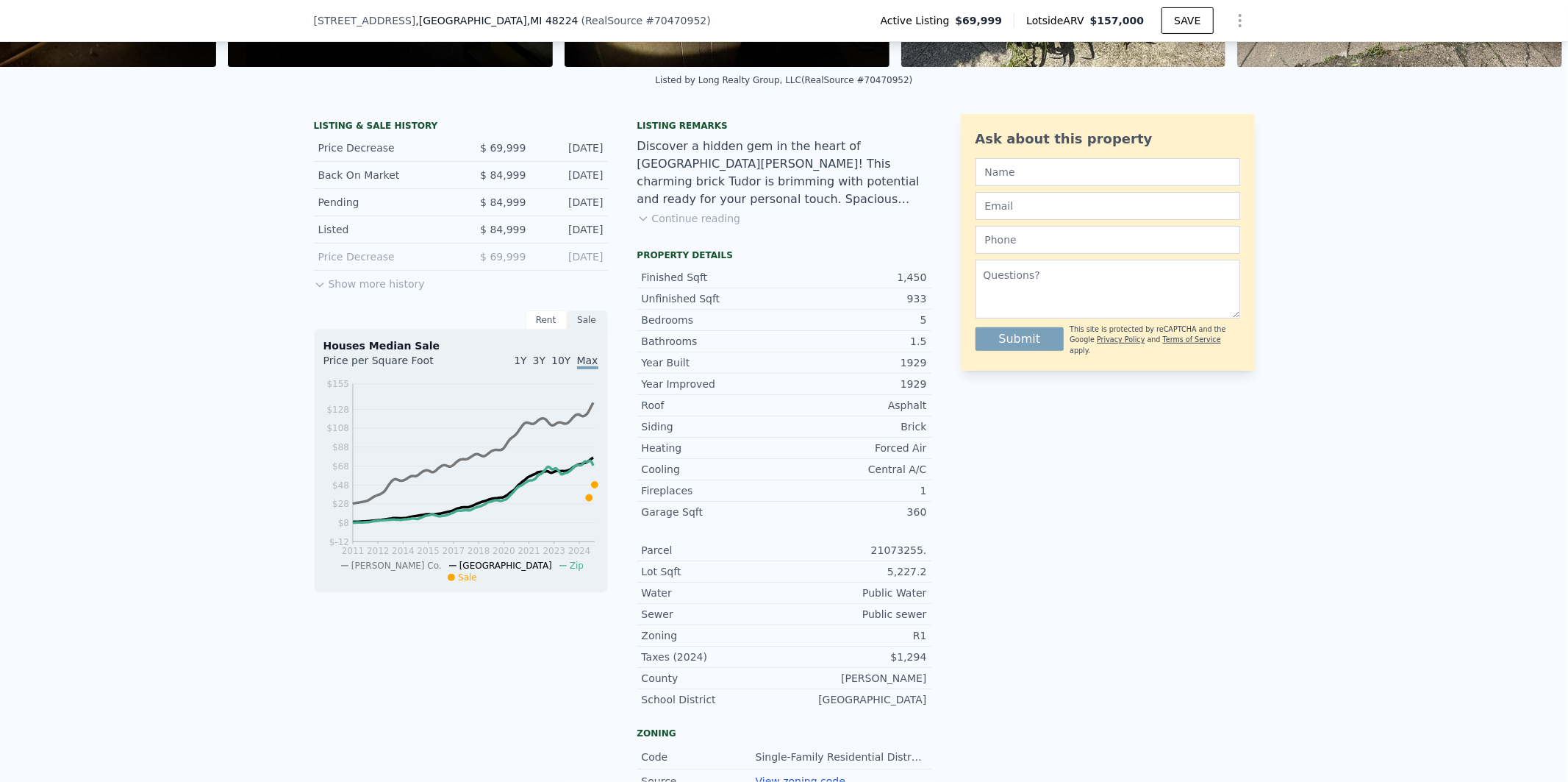
scroll to position [299, 0]
drag, startPoint x: 930, startPoint y: 523, endPoint x: 635, endPoint y: 527, distance: 295.0
click at [635, 527] on div "LISTING & SALE HISTORY Price Decrease $ 69,999 [DATE] Back On Market $ 84,999 […" at bounding box center [784, 501] width 941 height 776
copy div "Garage Sqft 360"
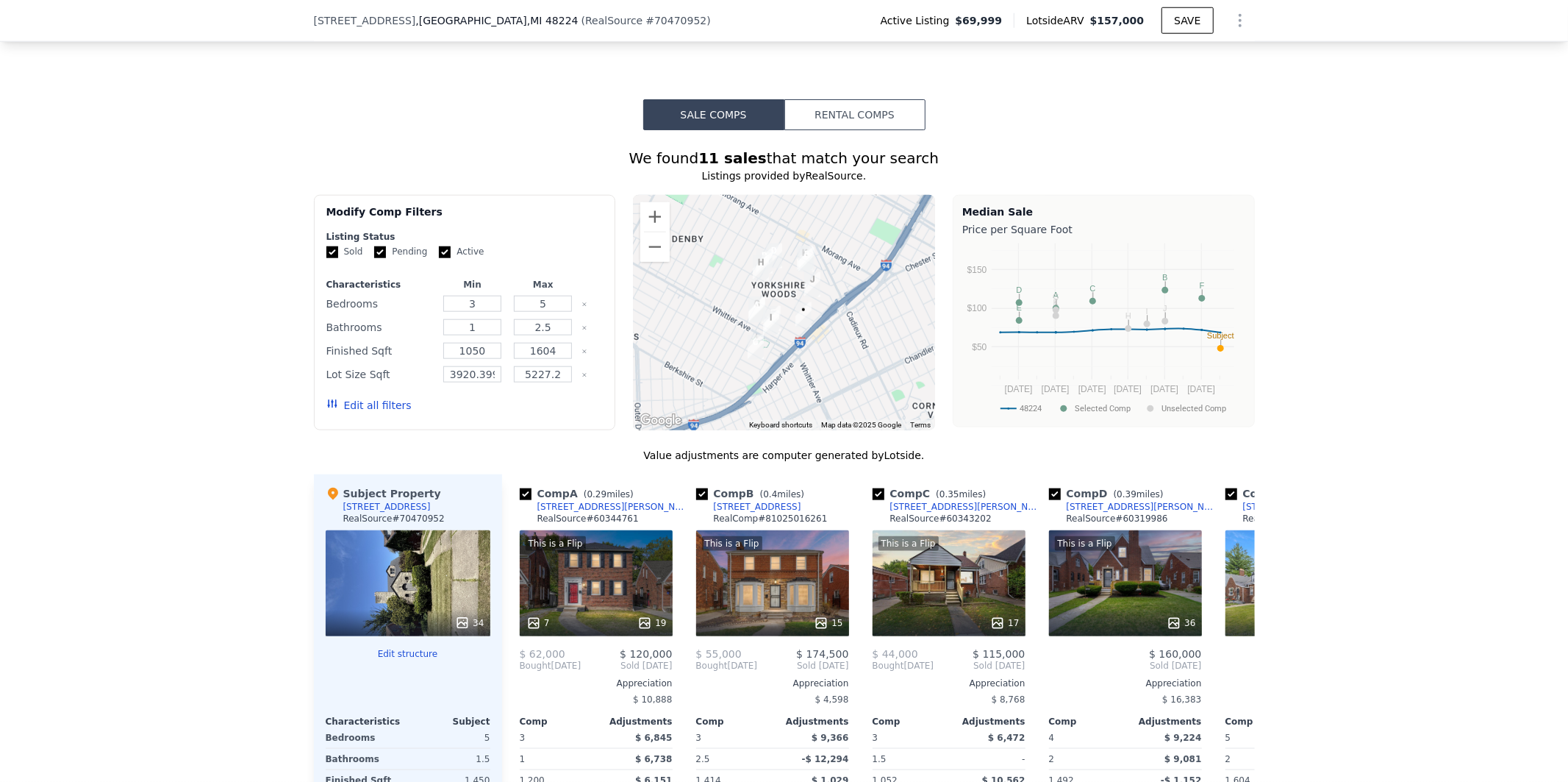
scroll to position [1253, 0]
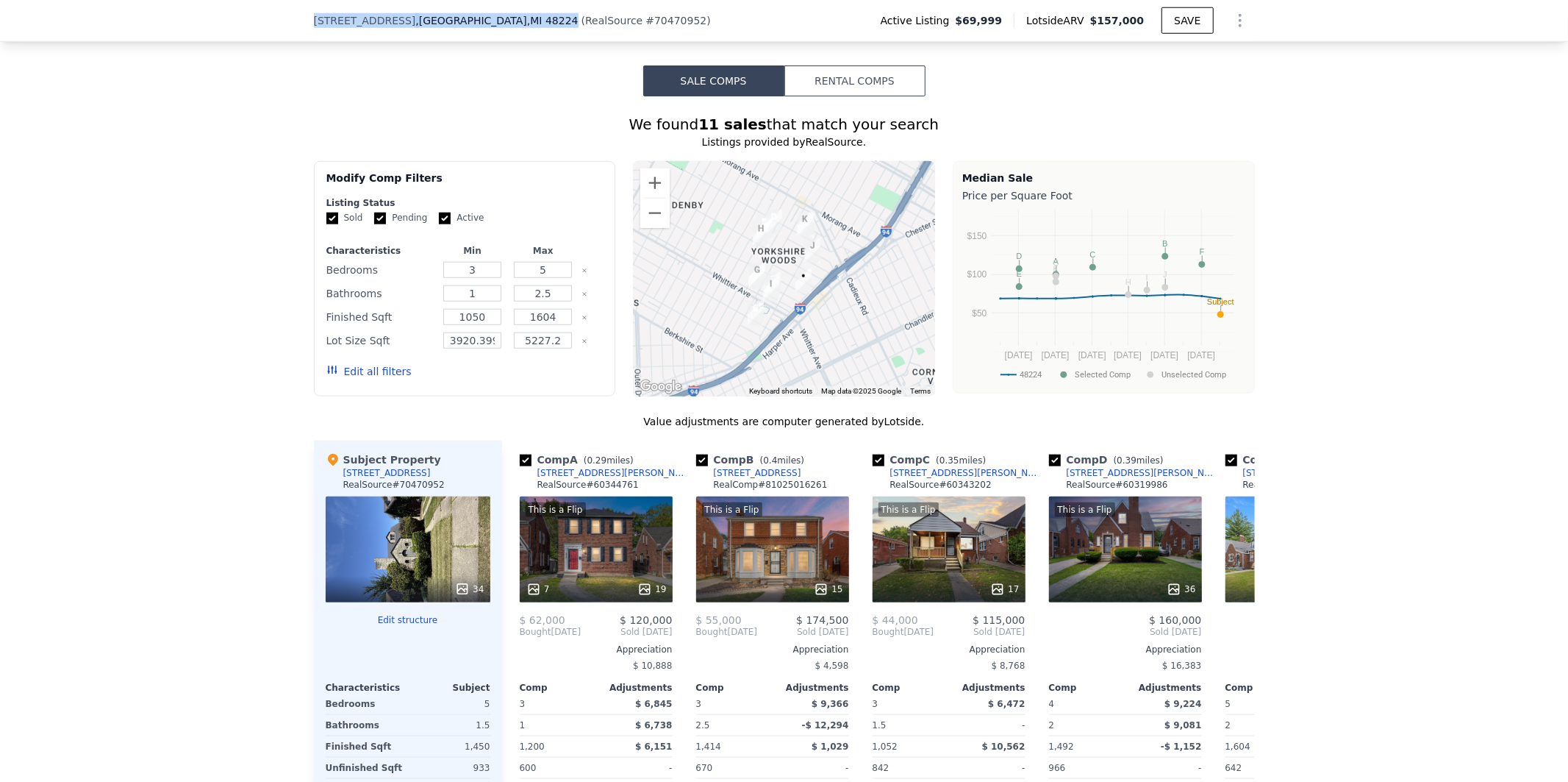
drag, startPoint x: 479, startPoint y: 20, endPoint x: 301, endPoint y: 22, distance: 178.0
click at [301, 22] on div "[STREET_ADDRESS] ( RealSource # 70470952 ) Active Listing $69,999 Lotside ARV $…" at bounding box center [784, 21] width 1568 height 42
copy div "[STREET_ADDRESS]"
click at [416, 550] on div "34" at bounding box center [408, 550] width 164 height 106
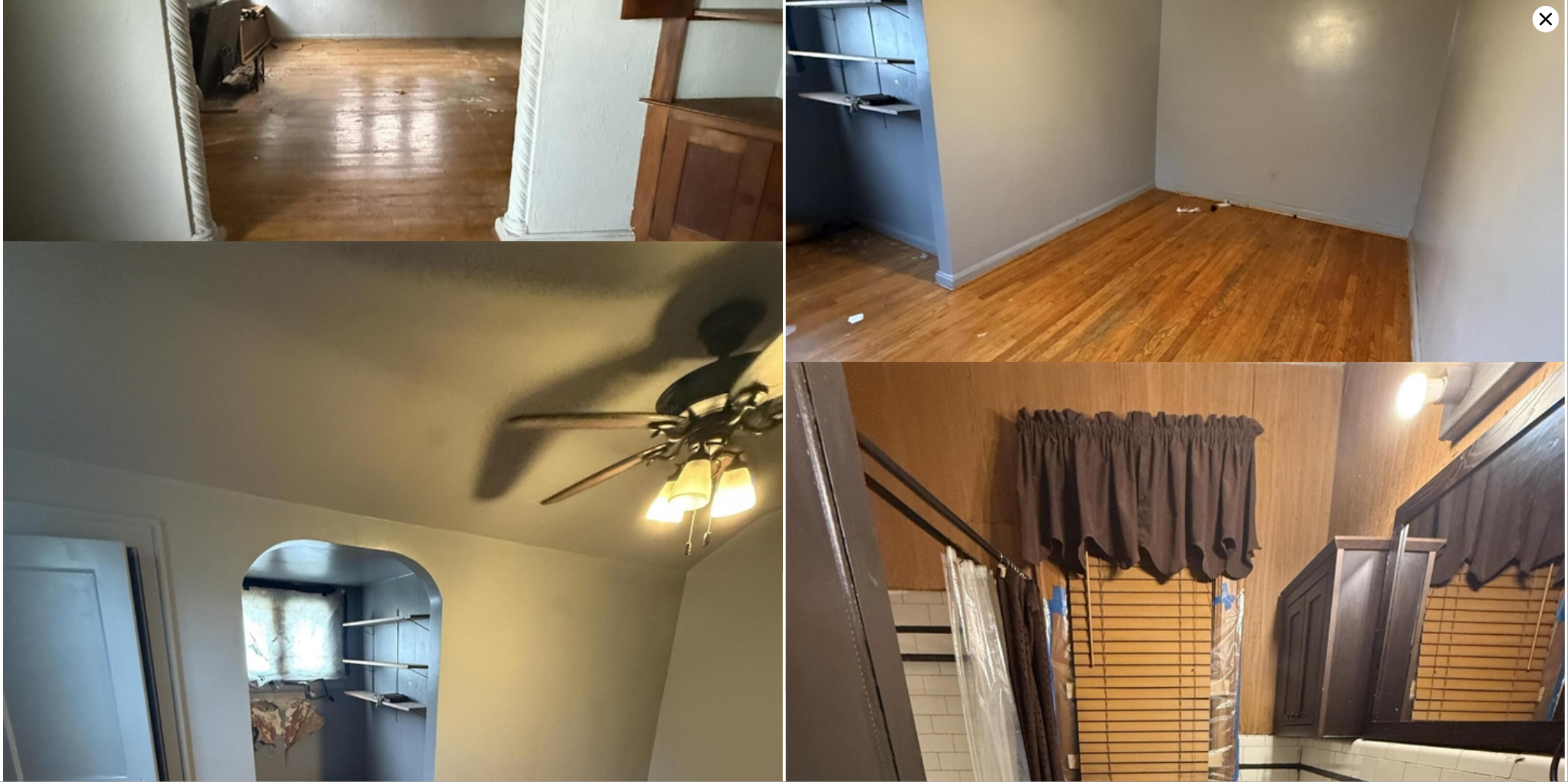
scroll to position [2708, 0]
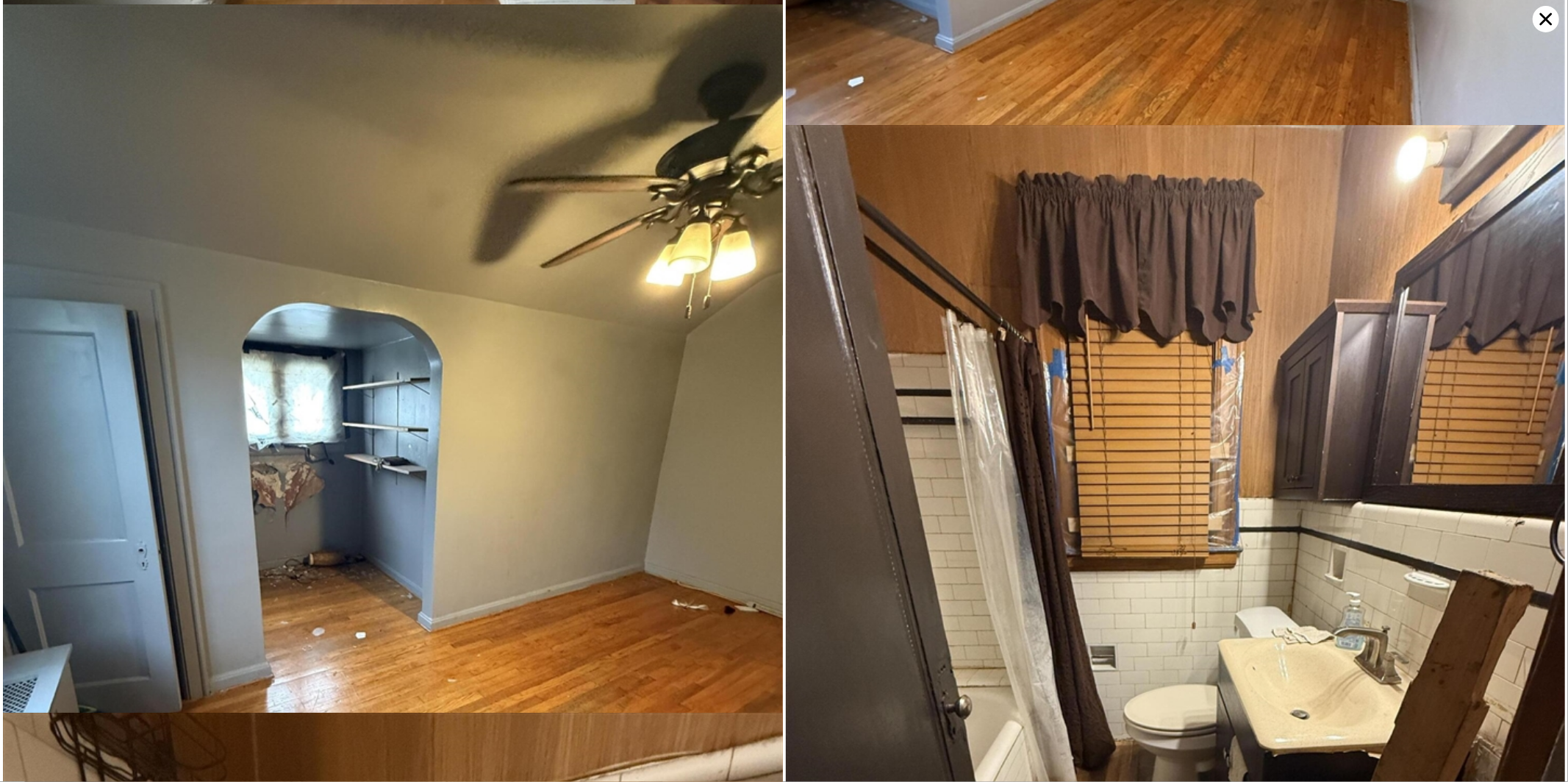
click at [1541, 21] on icon at bounding box center [1546, 19] width 26 height 26
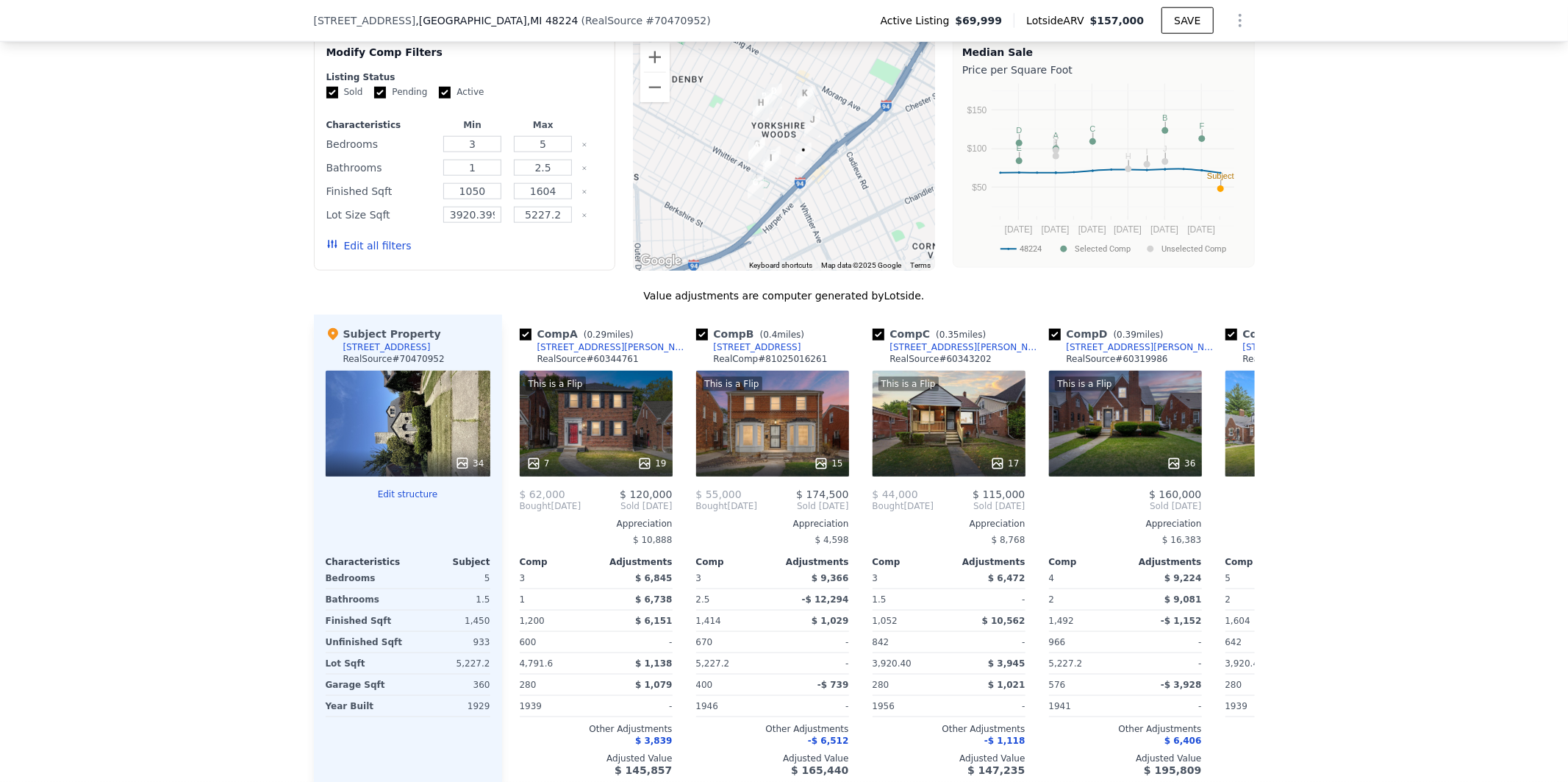
scroll to position [1389, 0]
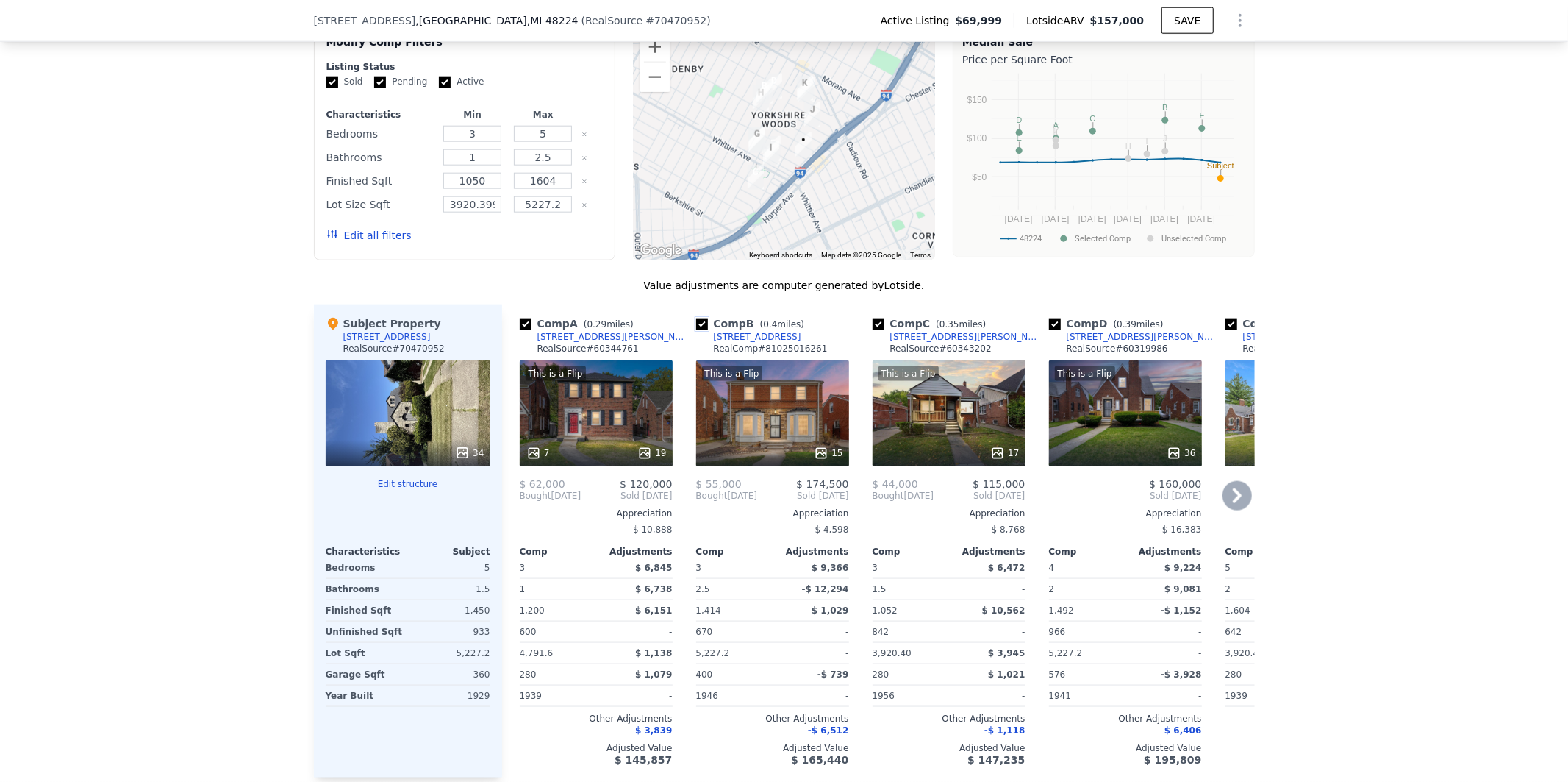
drag, startPoint x: 695, startPoint y: 332, endPoint x: 659, endPoint y: 342, distance: 37.4
click at [696, 330] on input "checkbox" at bounding box center [702, 324] width 12 height 12
checkbox input "false"
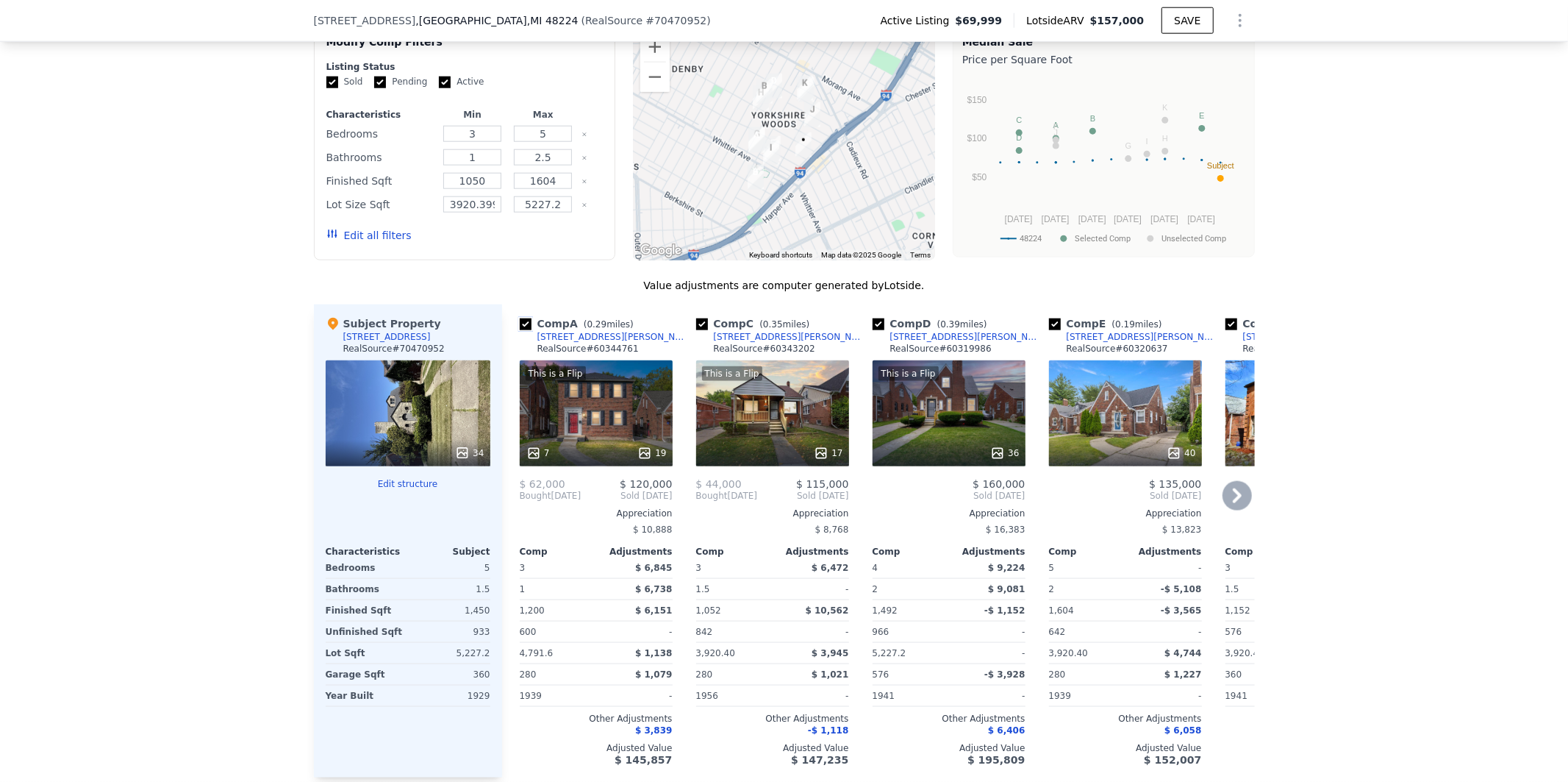
click at [520, 330] on input "checkbox" at bounding box center [525, 324] width 12 height 12
checkbox input "false"
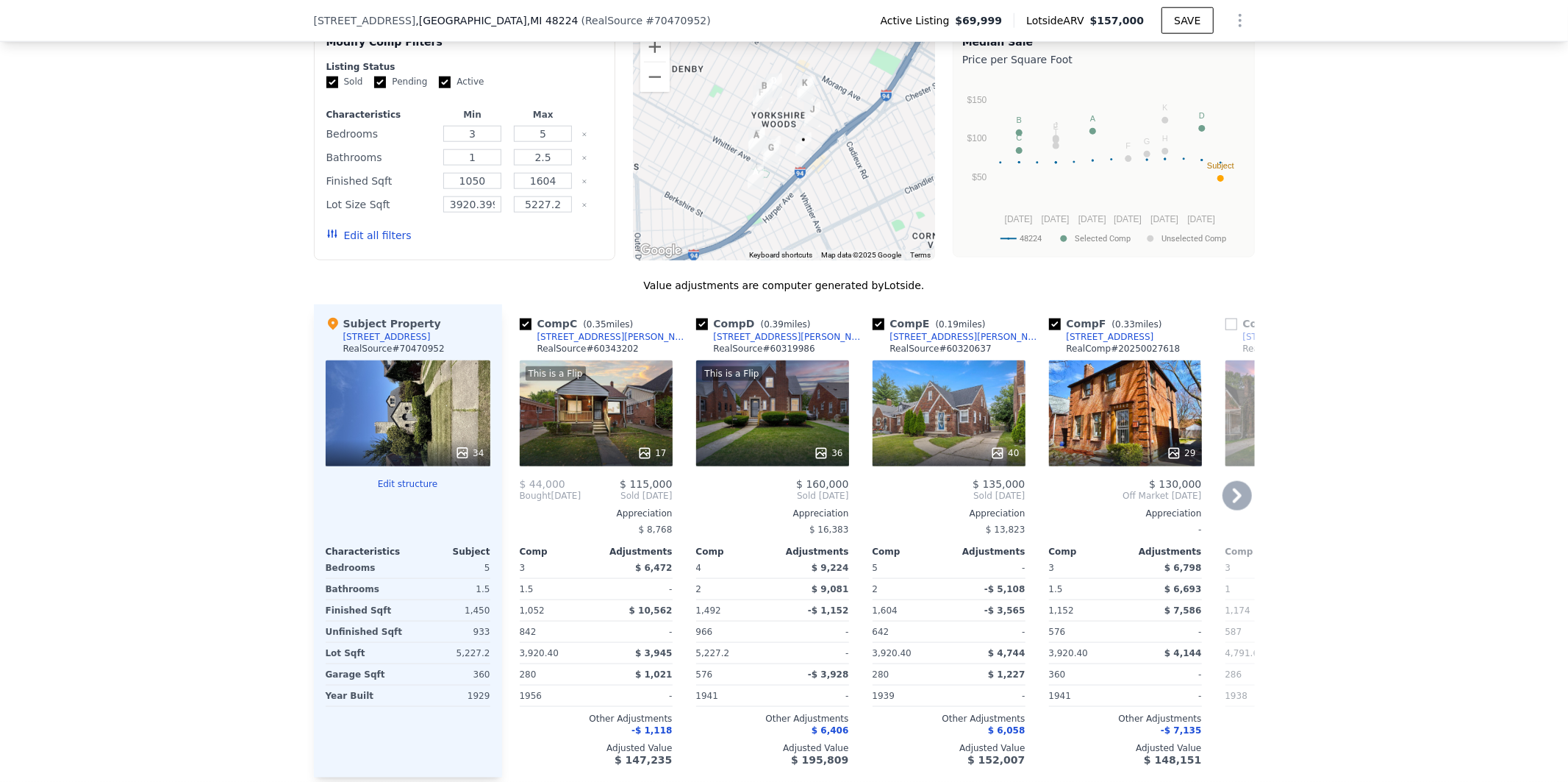
click at [1238, 511] on icon at bounding box center [1237, 496] width 29 height 29
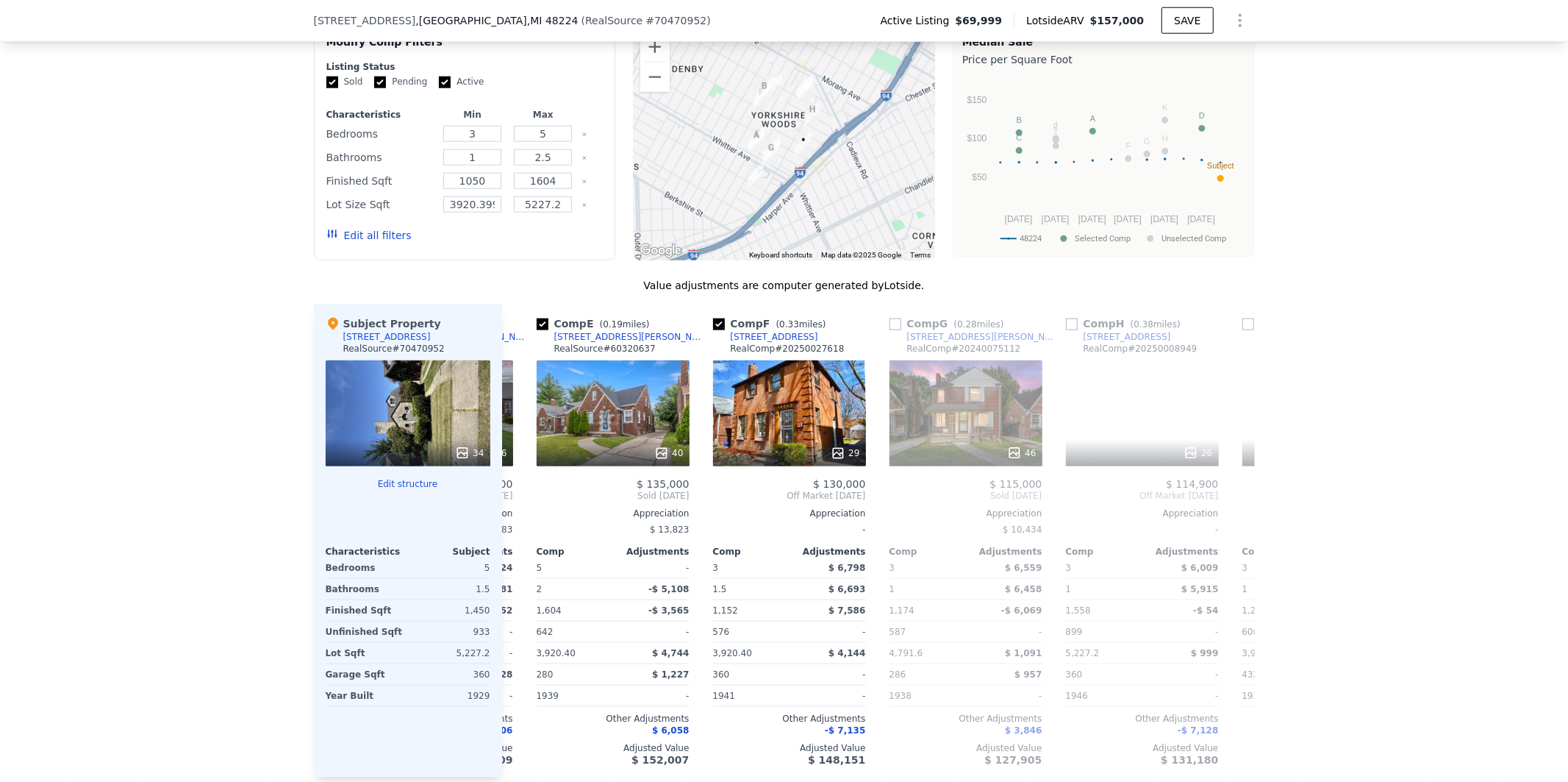
scroll to position [0, 353]
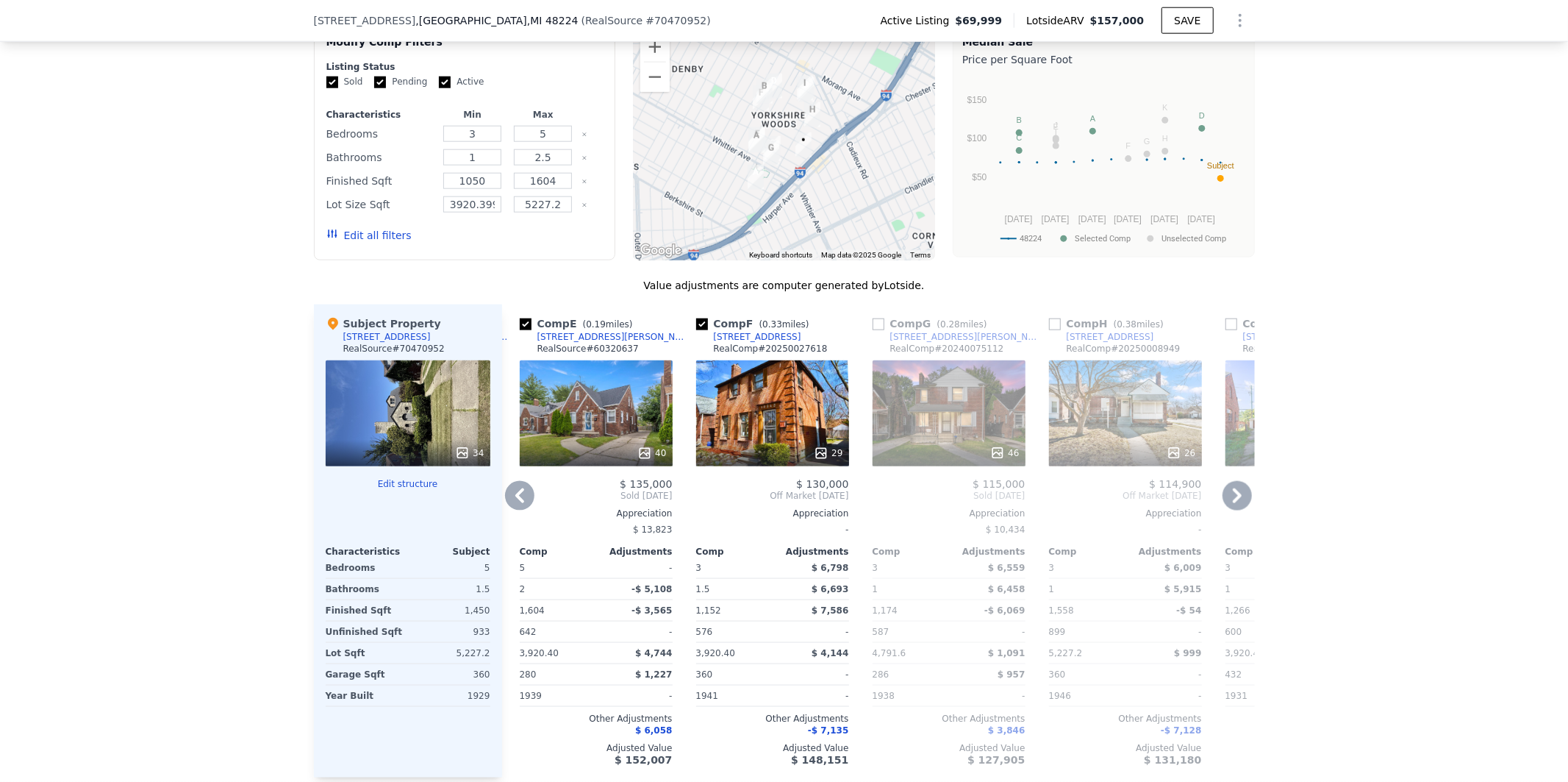
click at [1228, 509] on icon at bounding box center [1237, 496] width 29 height 29
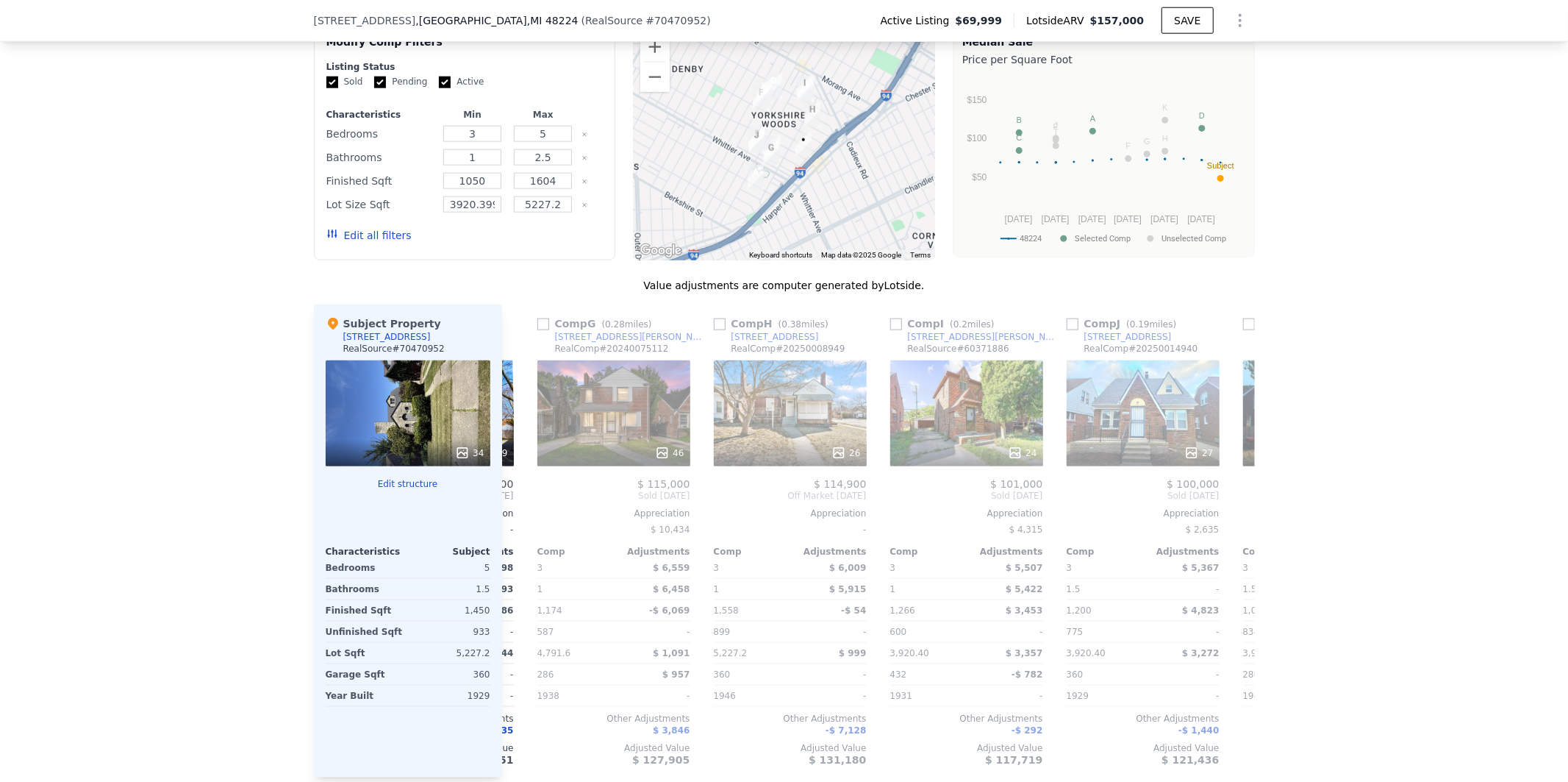
scroll to position [0, 706]
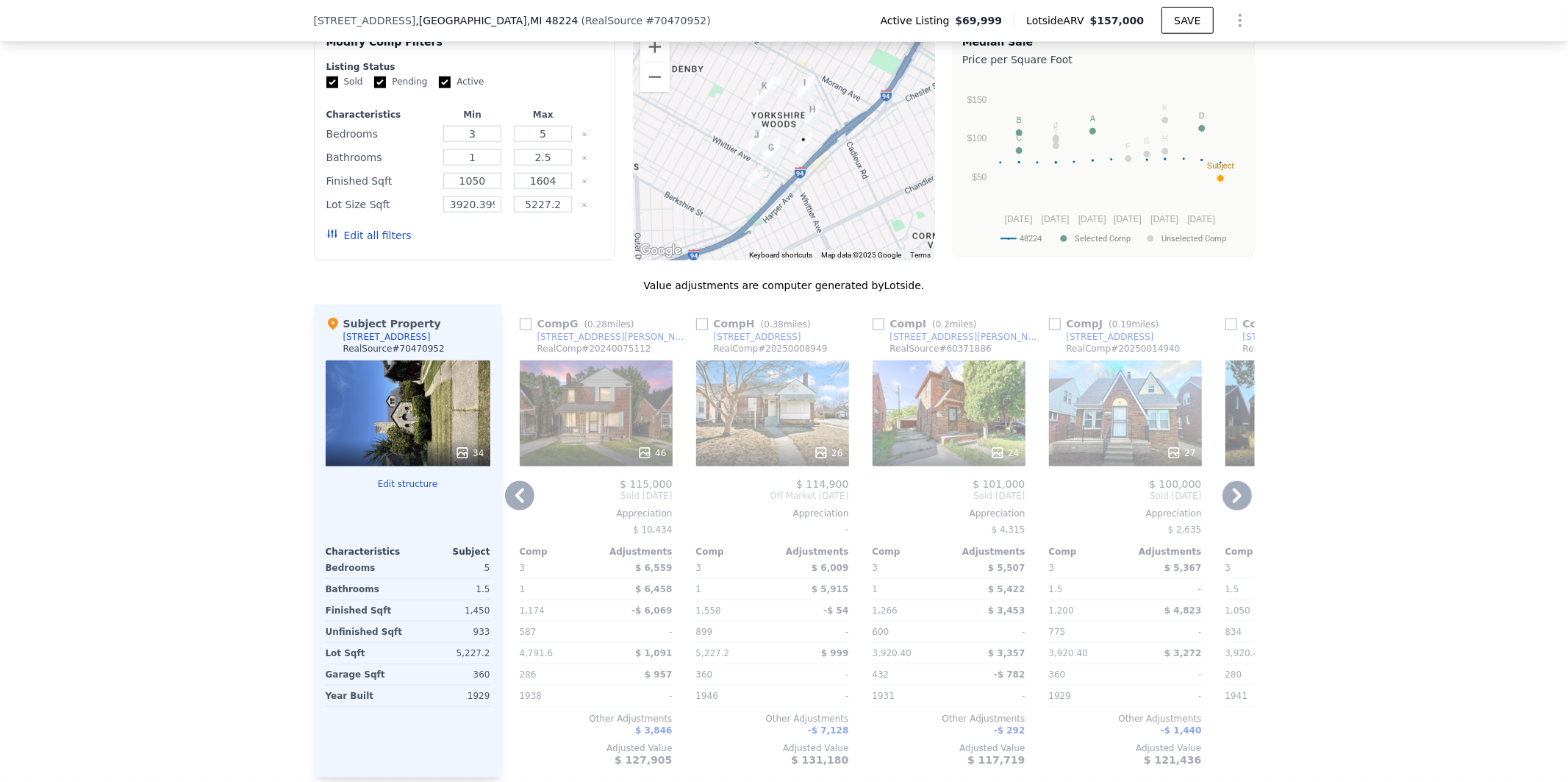
click at [1232, 511] on icon at bounding box center [1237, 496] width 29 height 29
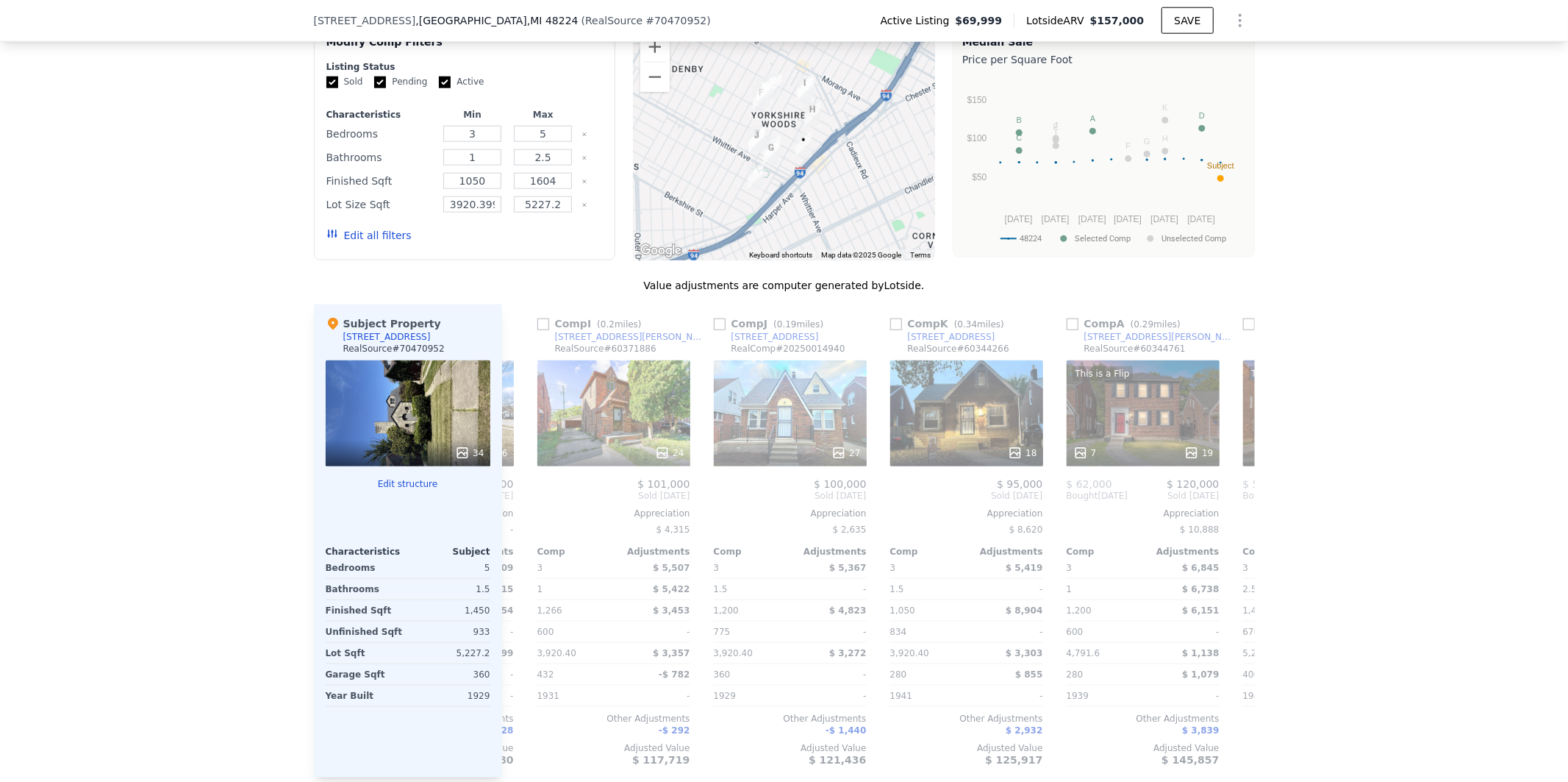
scroll to position [0, 1058]
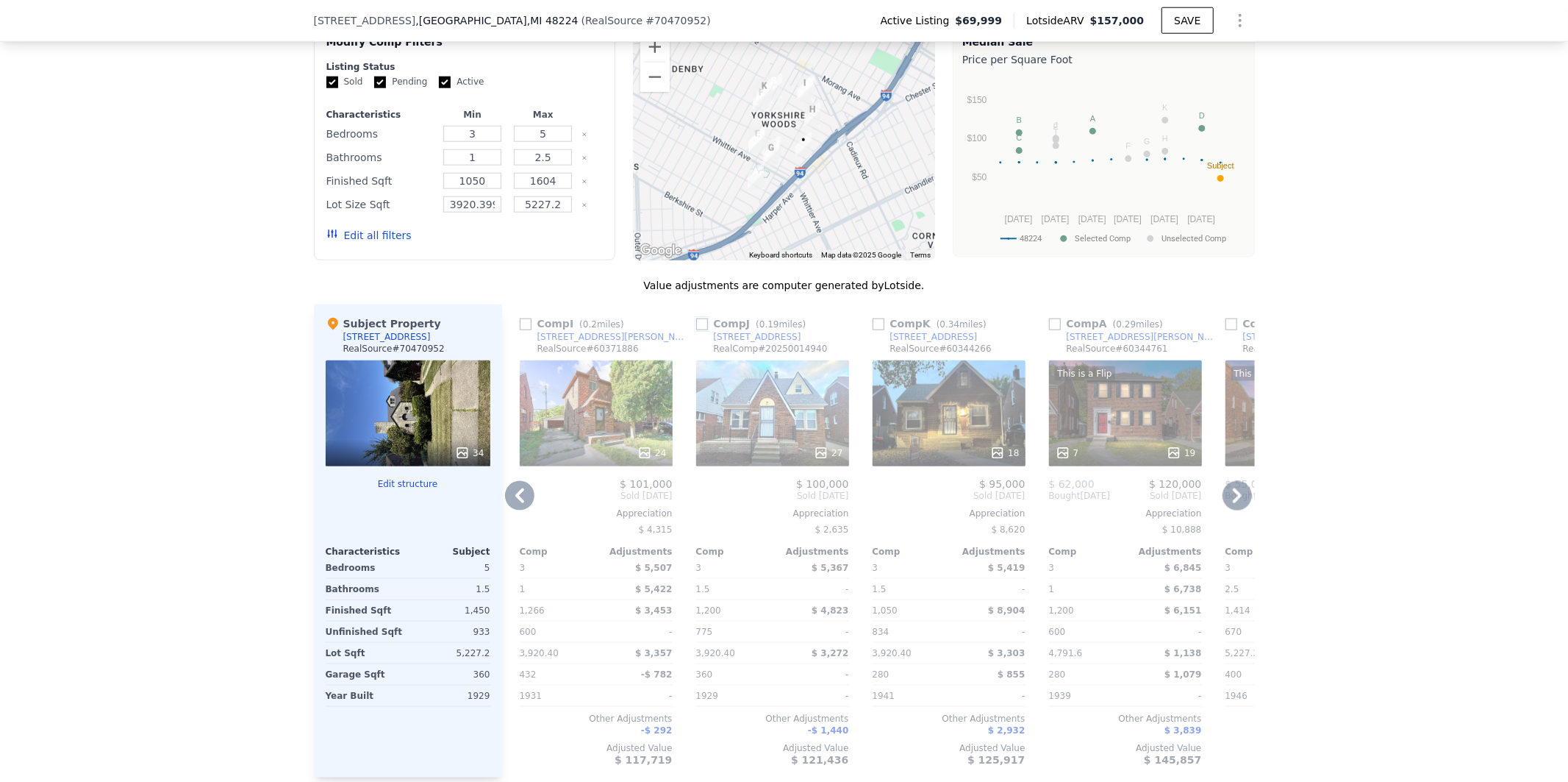
click at [697, 330] on input "checkbox" at bounding box center [702, 324] width 12 height 12
checkbox input "true"
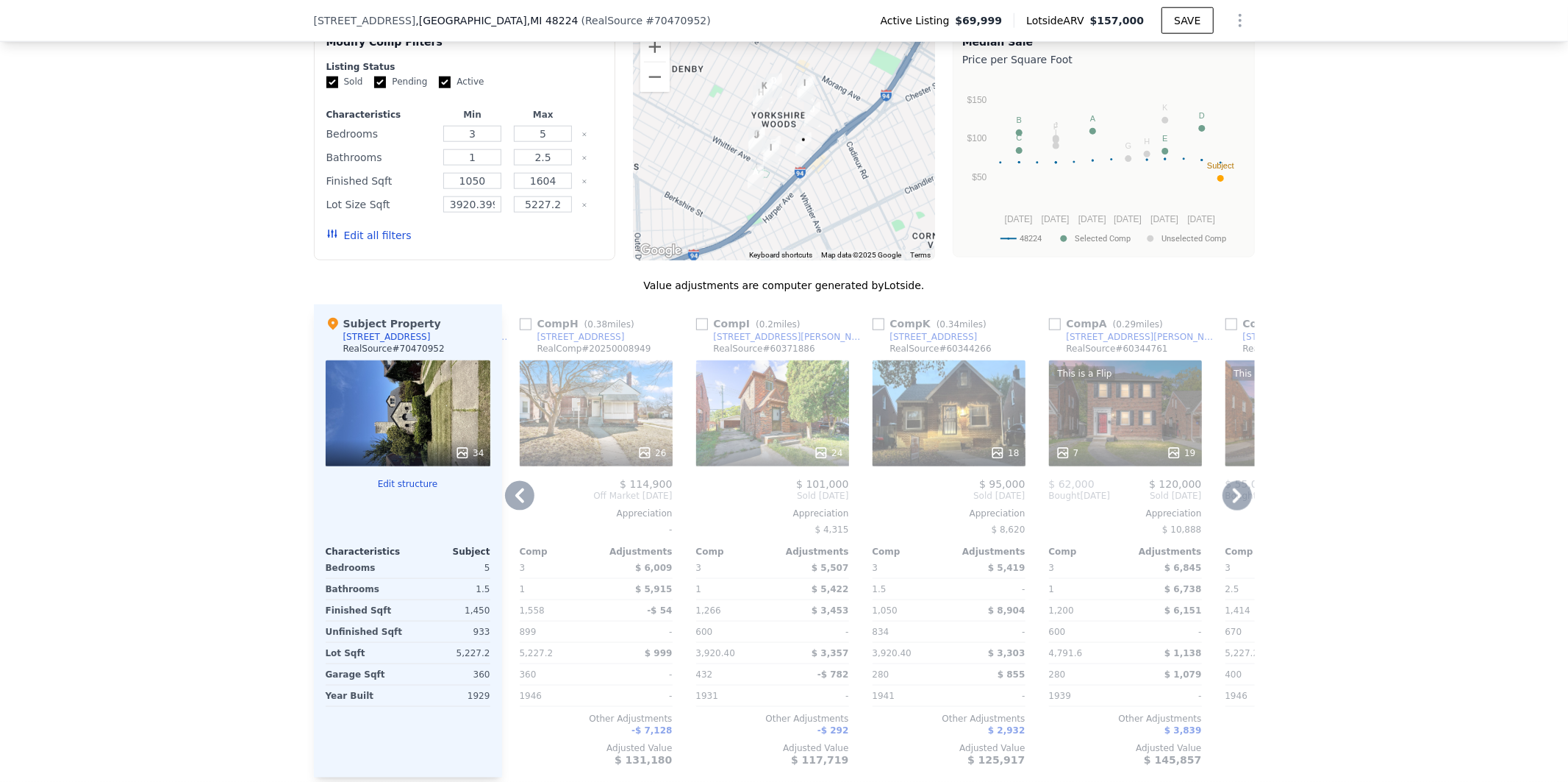
click at [1236, 507] on icon at bounding box center [1237, 496] width 29 height 29
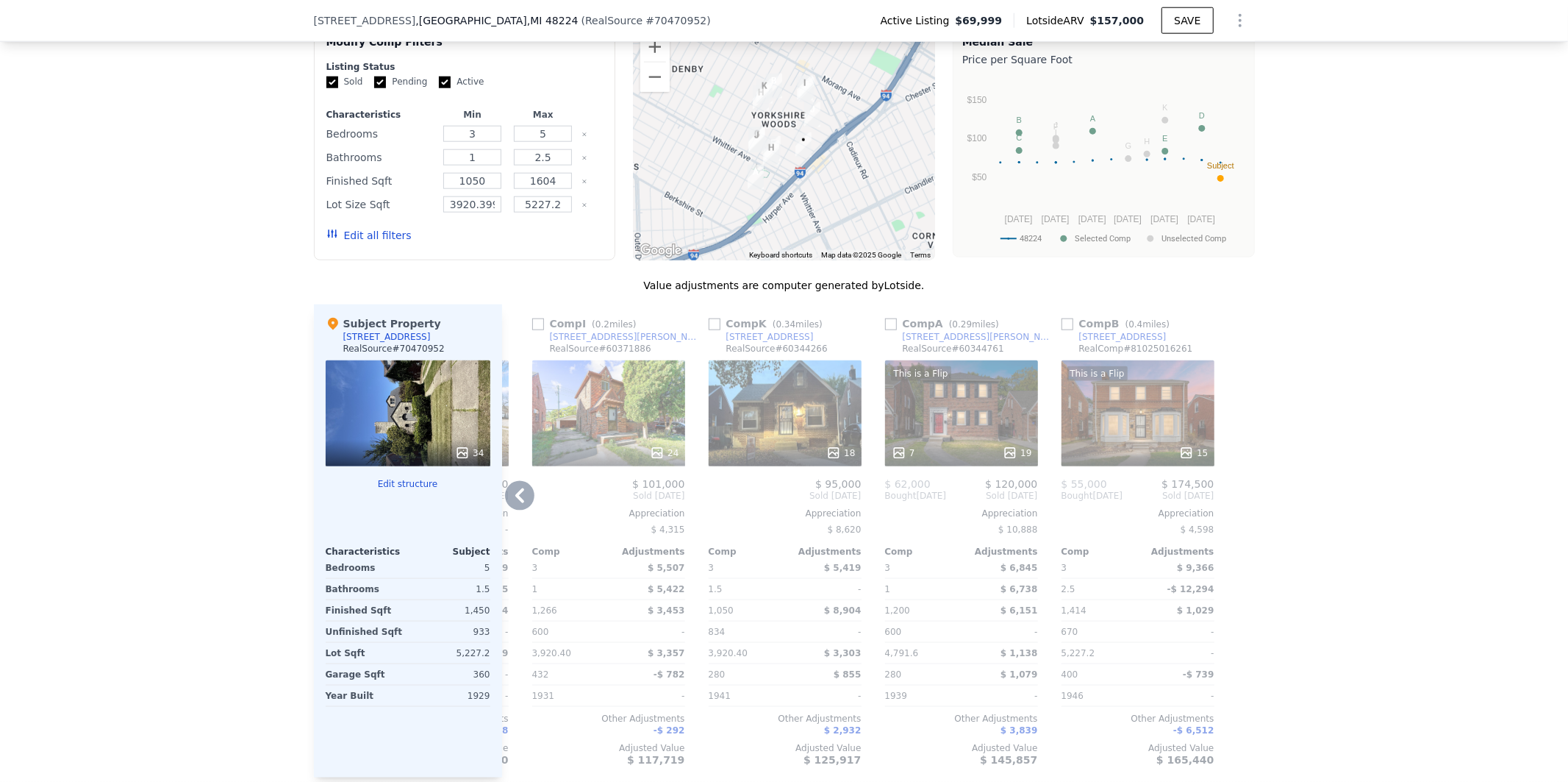
click at [516, 503] on icon at bounding box center [520, 495] width 8 height 15
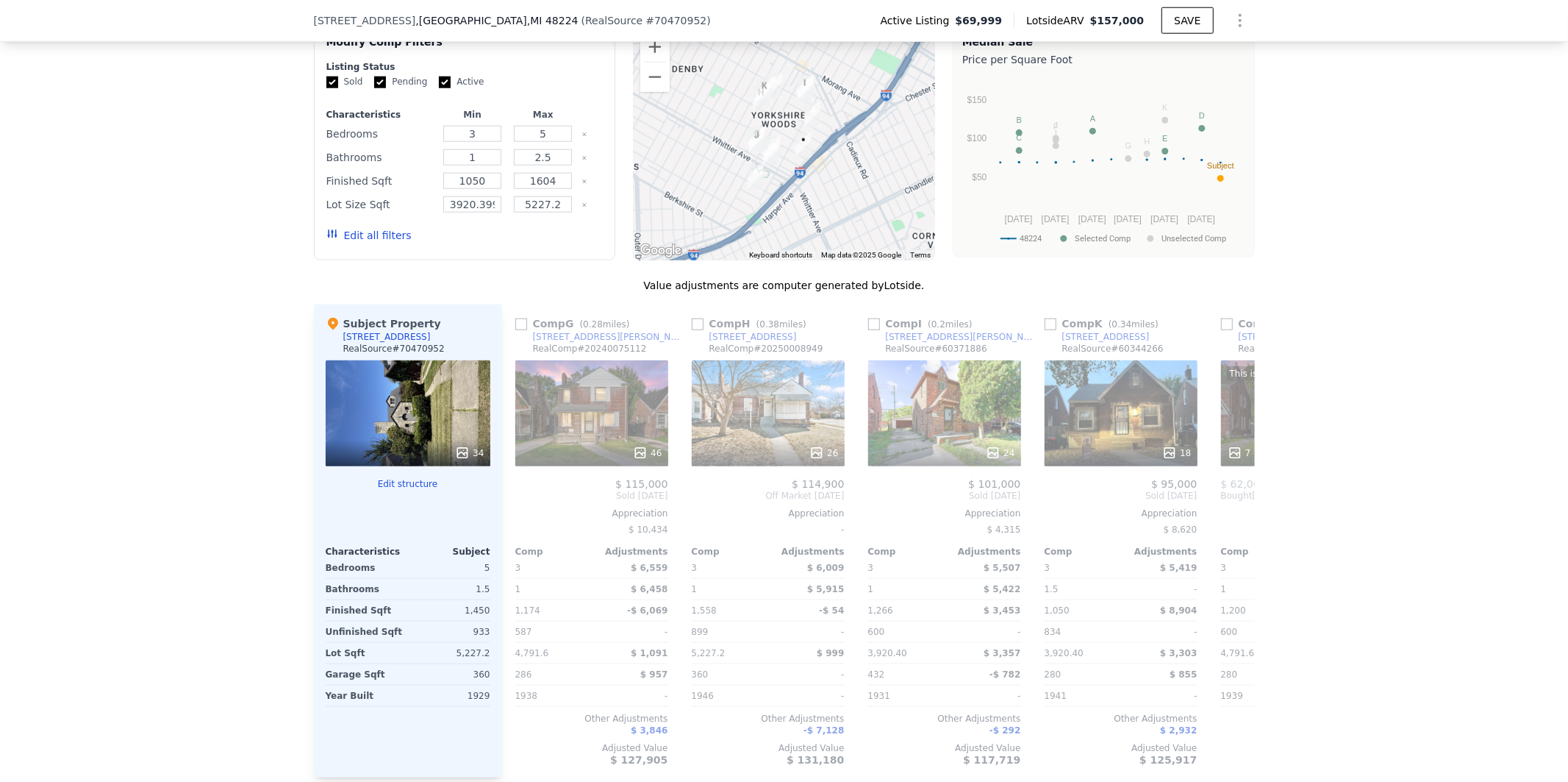
scroll to position [0, 870]
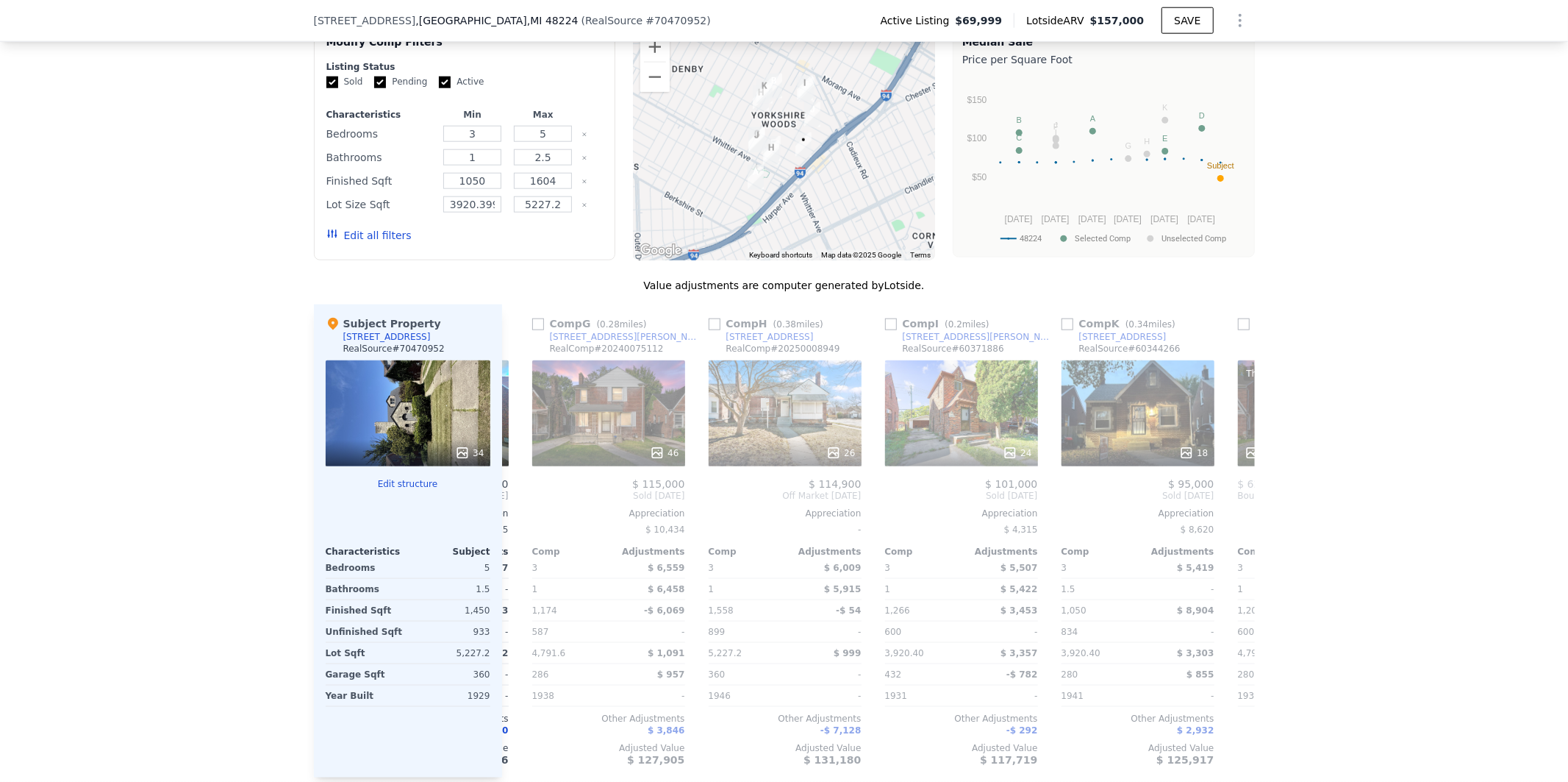
click at [513, 511] on div "Comp C ( 0.35 miles) [STREET_ADDRESS] RealSource # 60343202 This is a Flip 17 $…" at bounding box center [878, 541] width 752 height 473
click at [516, 503] on icon at bounding box center [520, 495] width 8 height 15
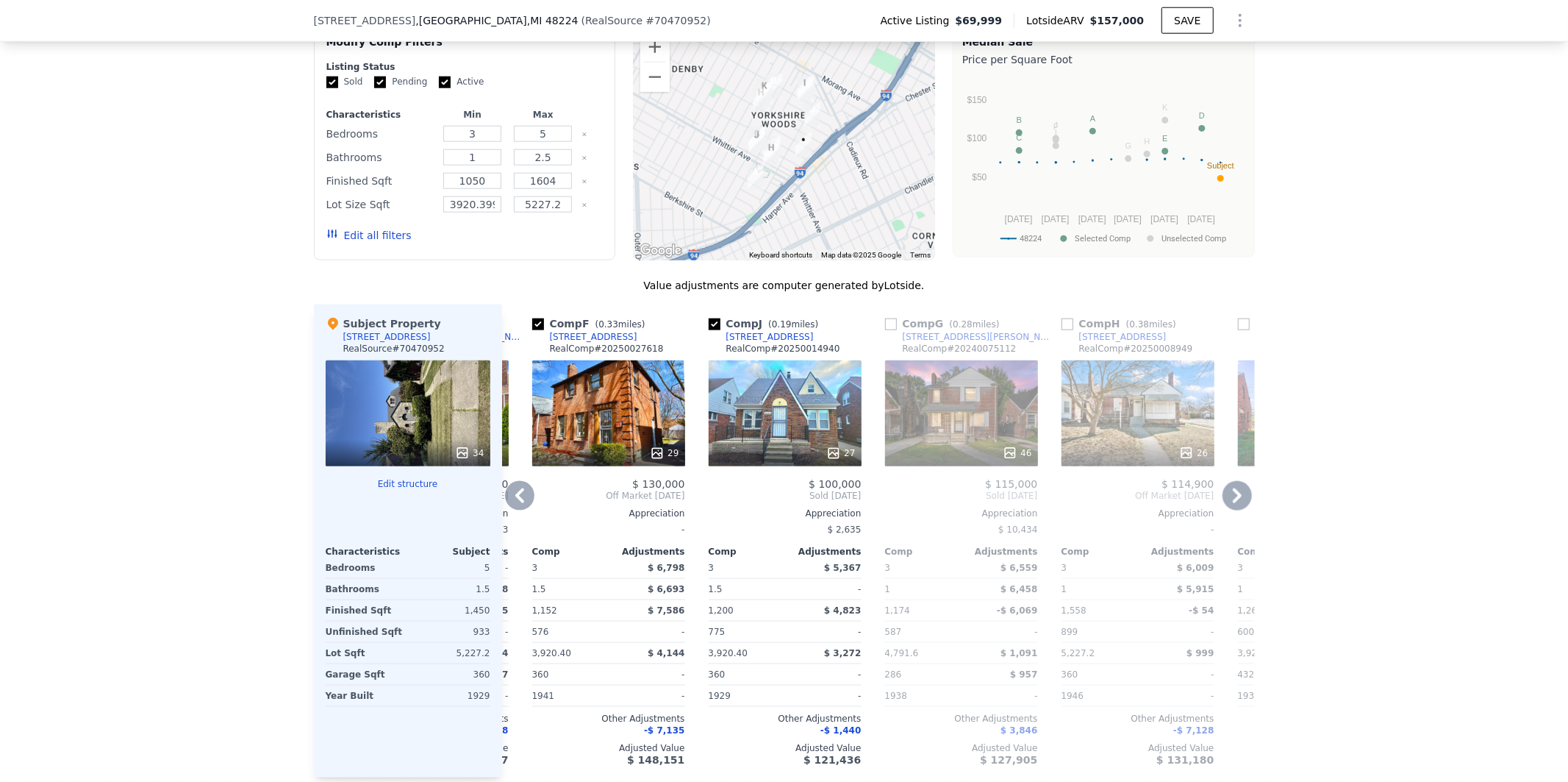
click at [516, 503] on icon at bounding box center [520, 495] width 8 height 15
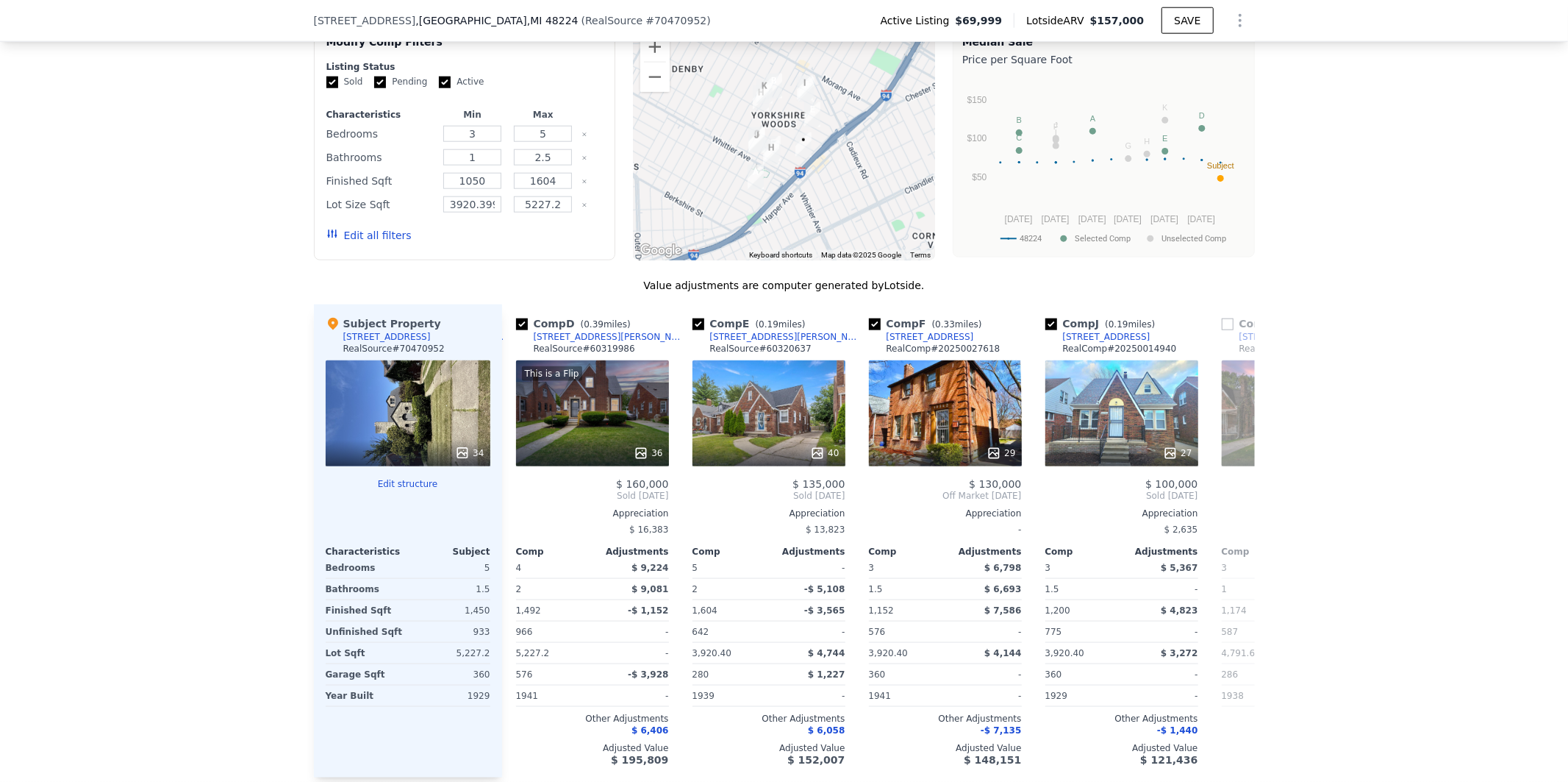
scroll to position [0, 164]
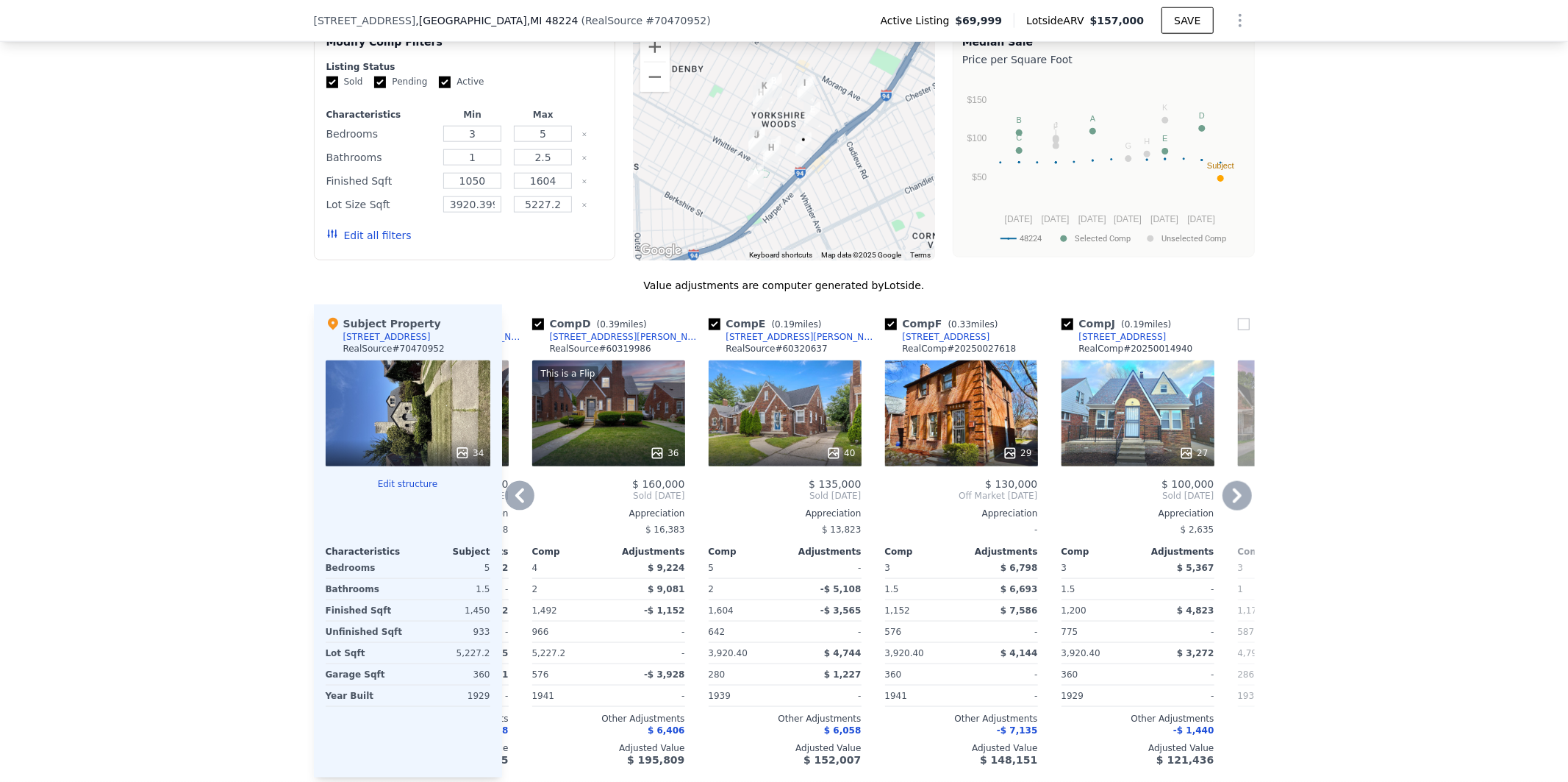
click at [516, 503] on icon at bounding box center [520, 495] width 8 height 15
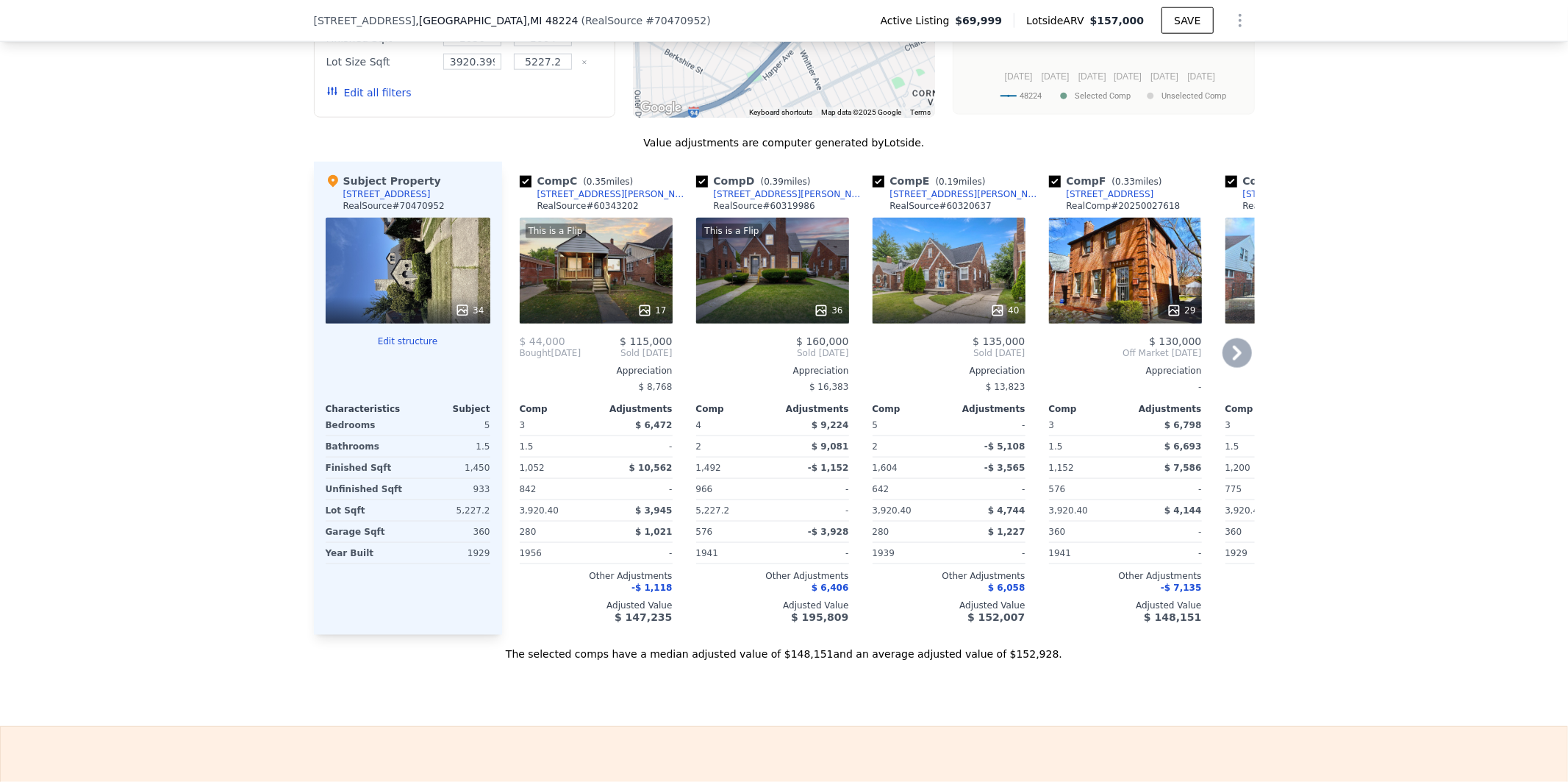
scroll to position [1579, 0]
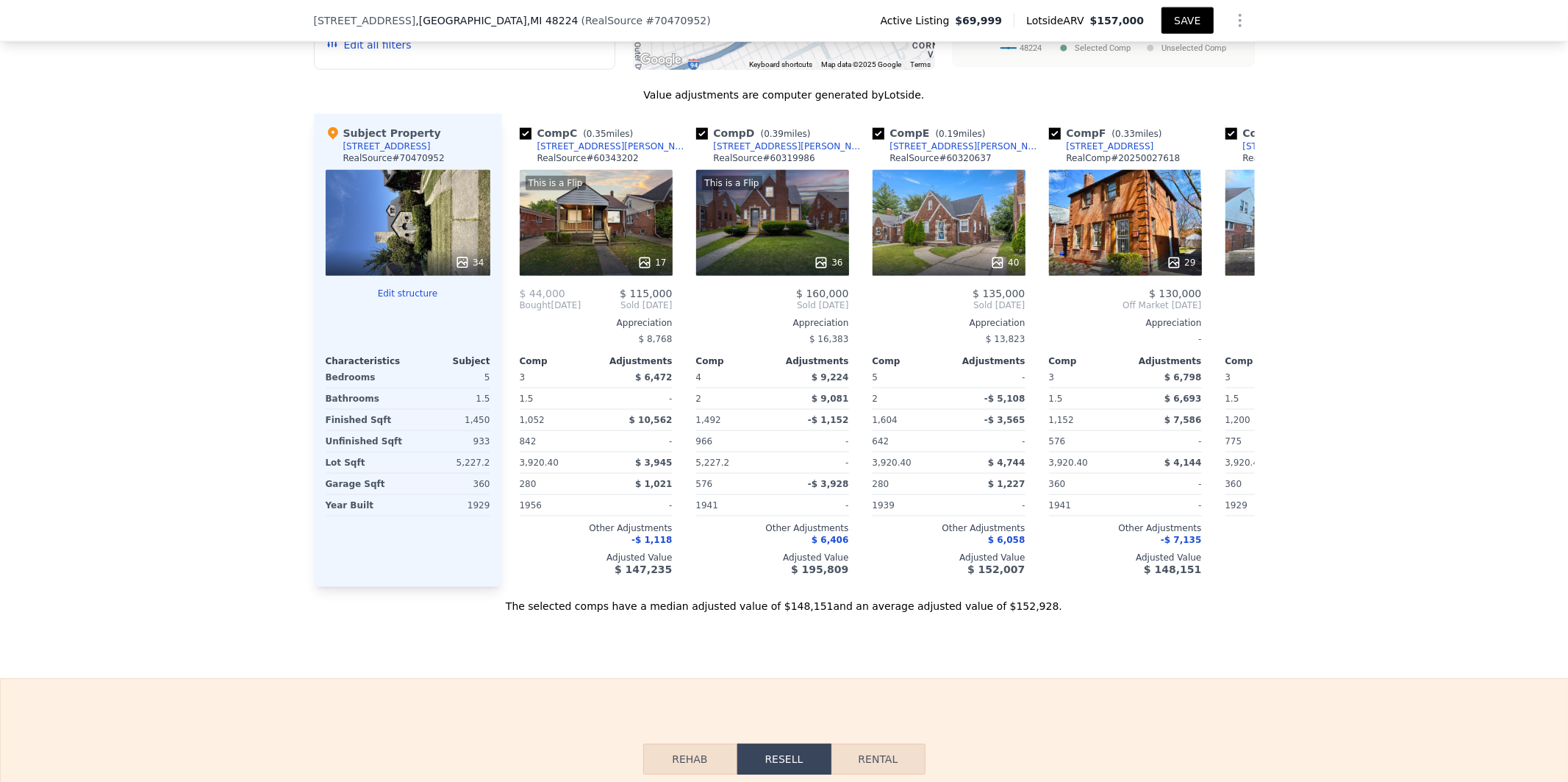
click at [1185, 25] on button "SAVE" at bounding box center [1187, 21] width 51 height 26
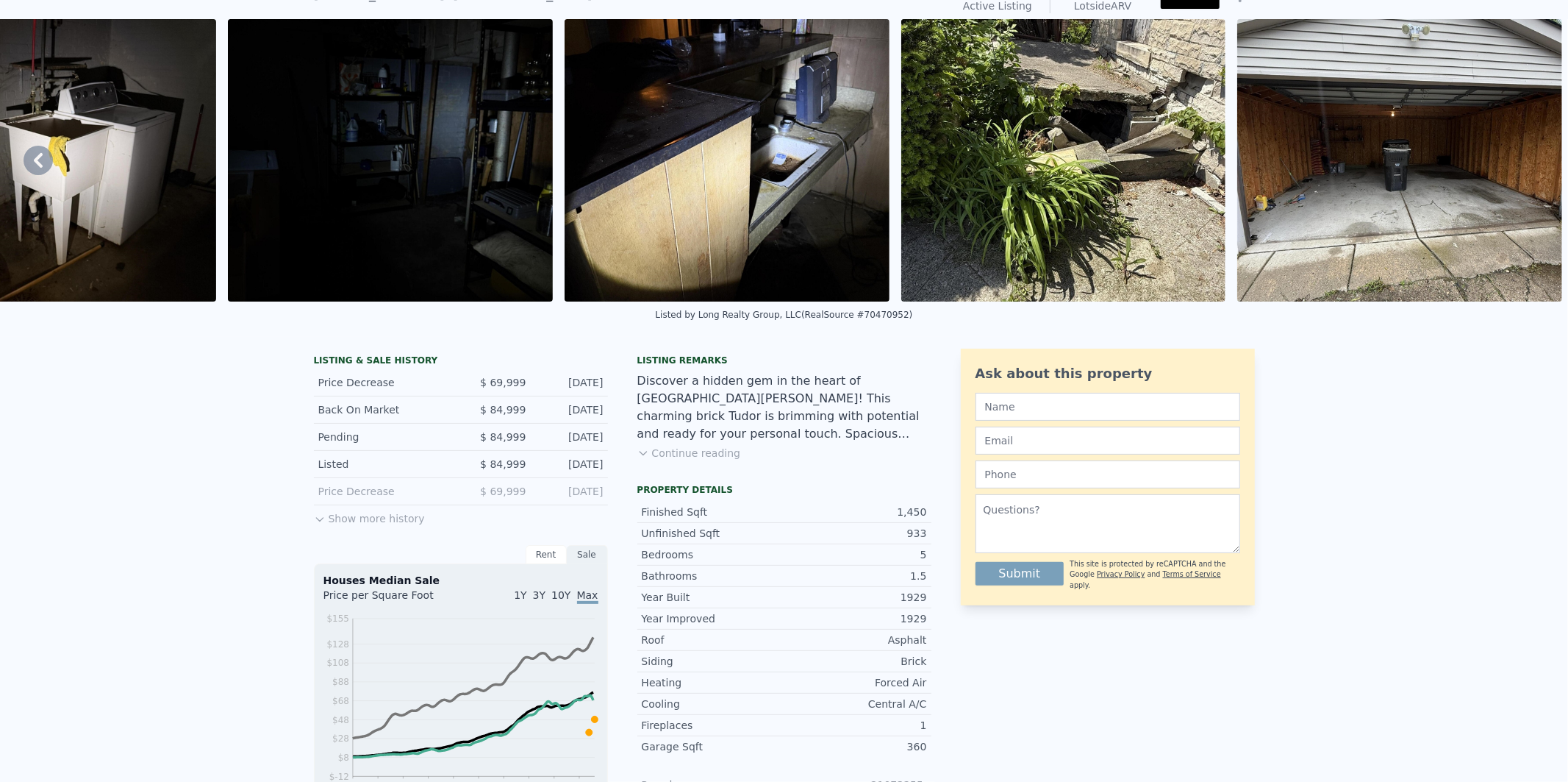
scroll to position [0, 0]
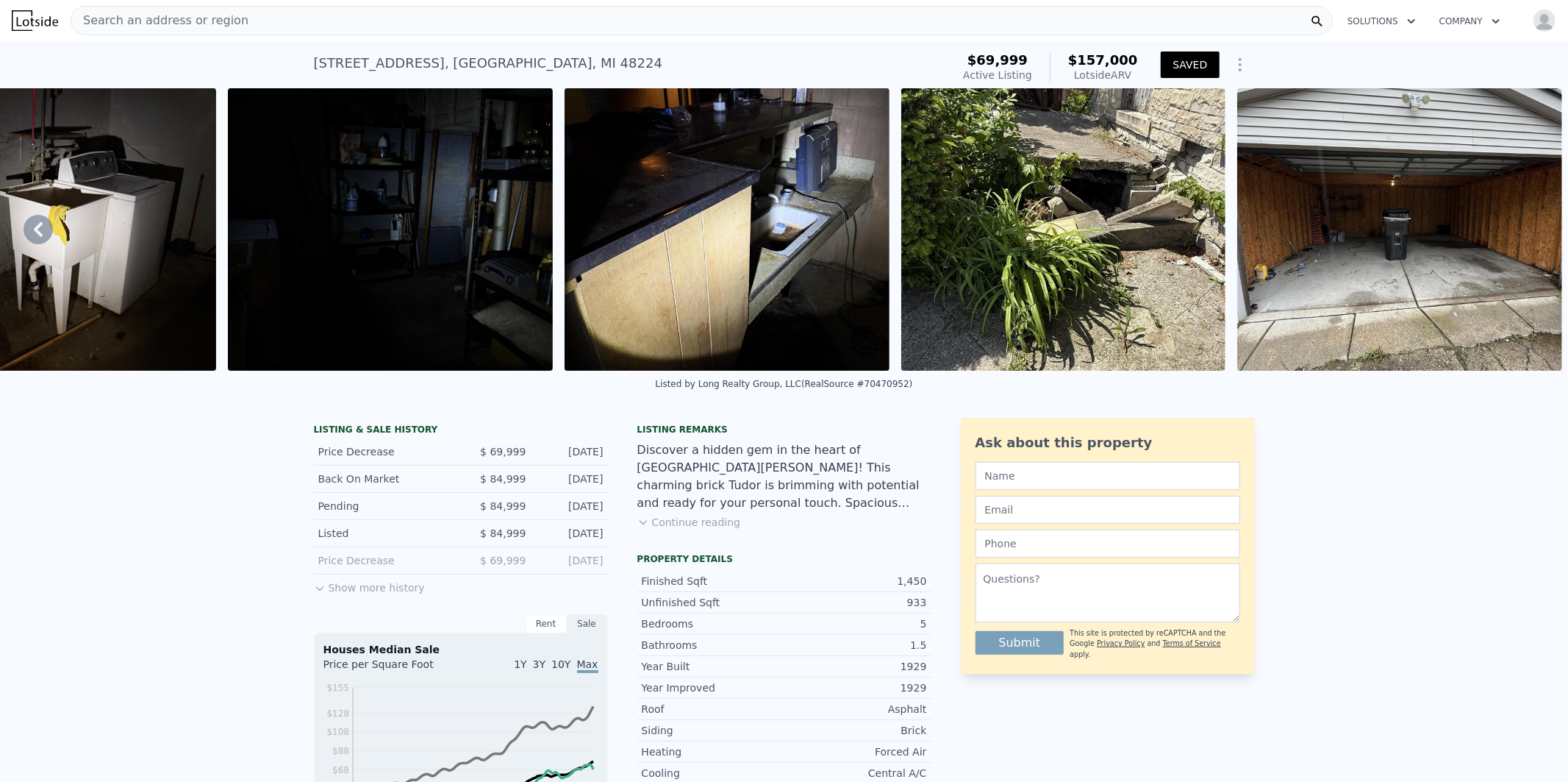
click at [309, 23] on div "Search an address or region" at bounding box center [702, 21] width 1262 height 29
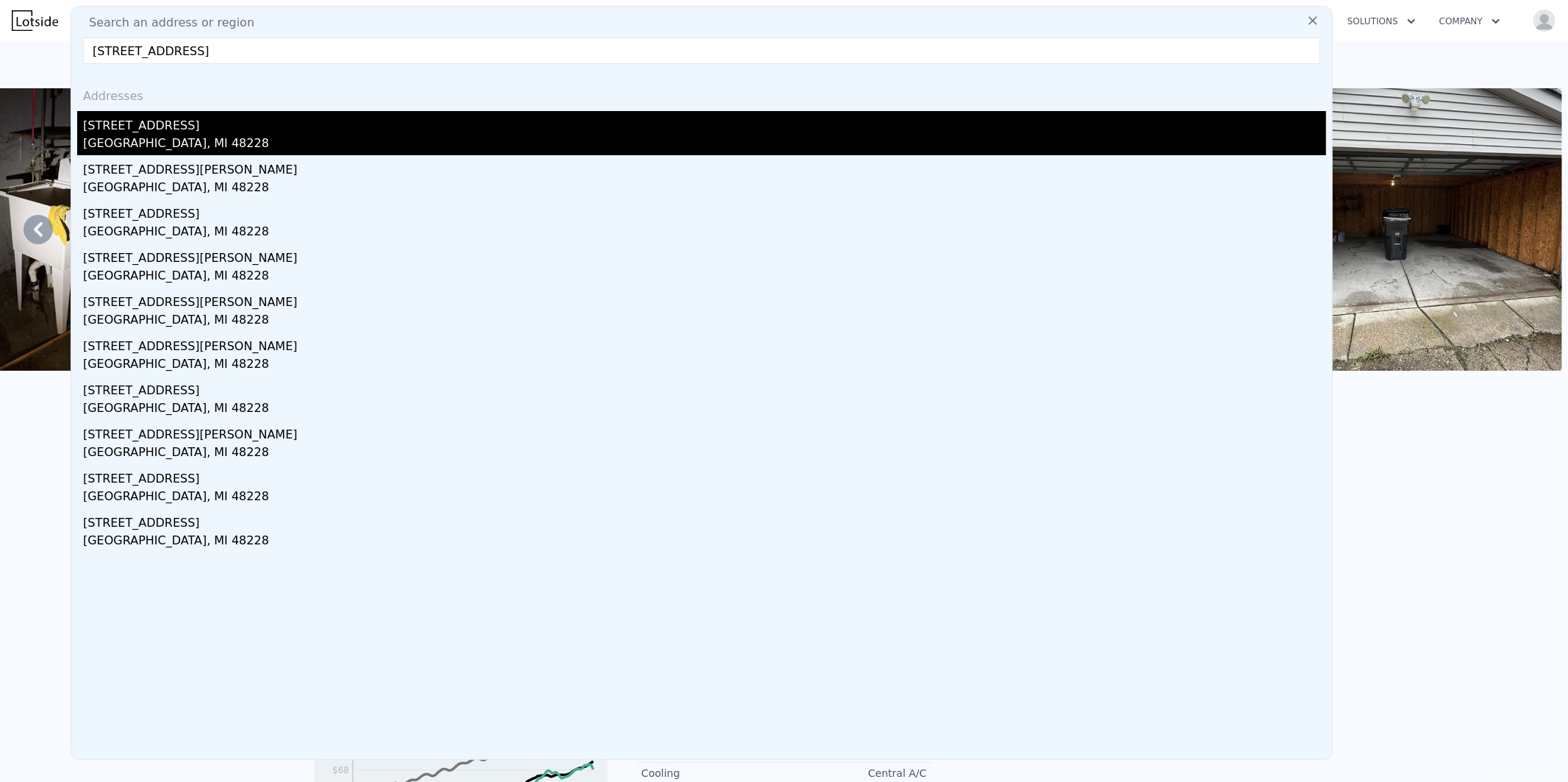
type input "[STREET_ADDRESS]"
click at [138, 137] on div "[GEOGRAPHIC_DATA], MI 48228" at bounding box center [704, 145] width 1243 height 21
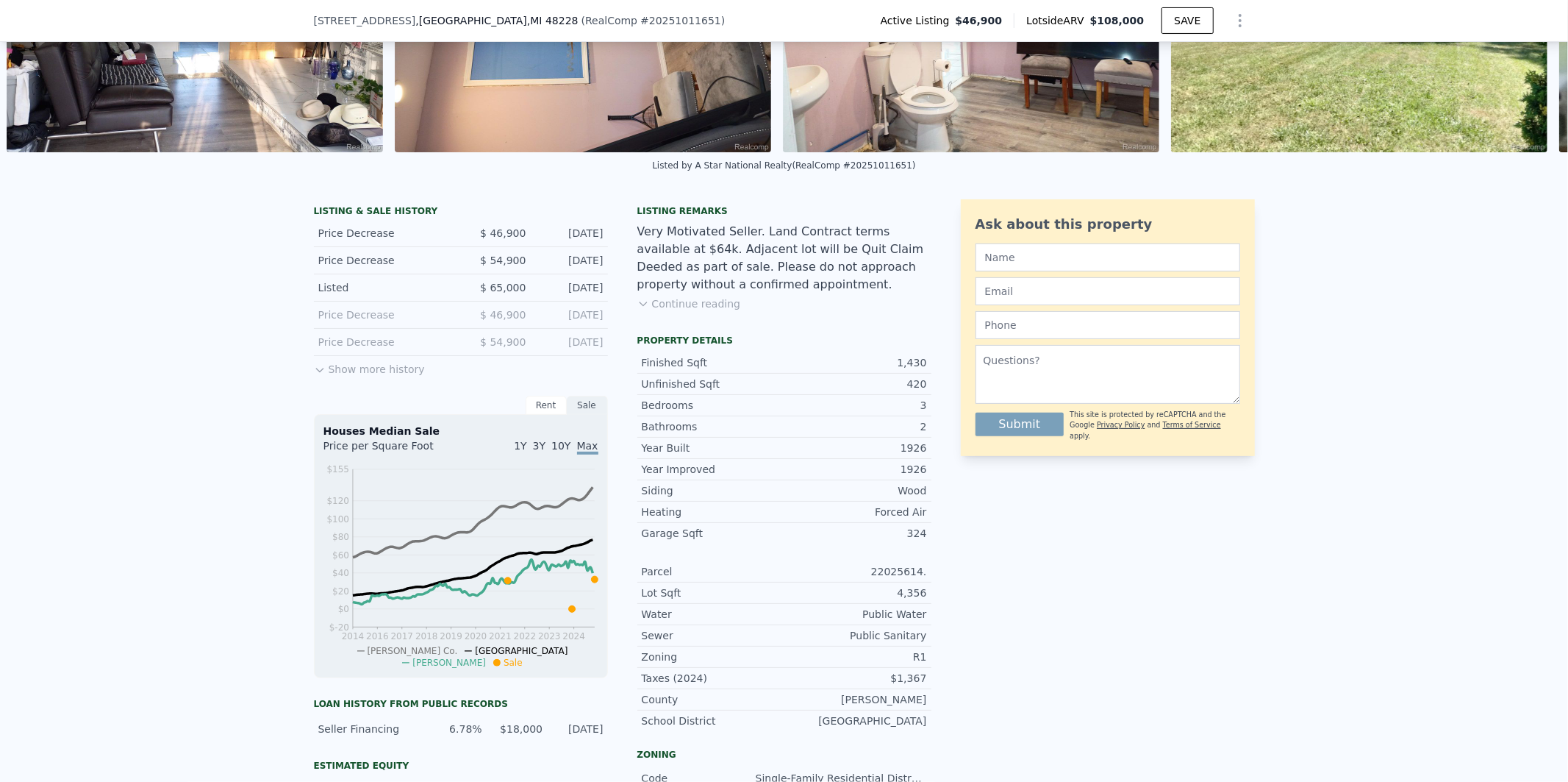
scroll to position [240, 0]
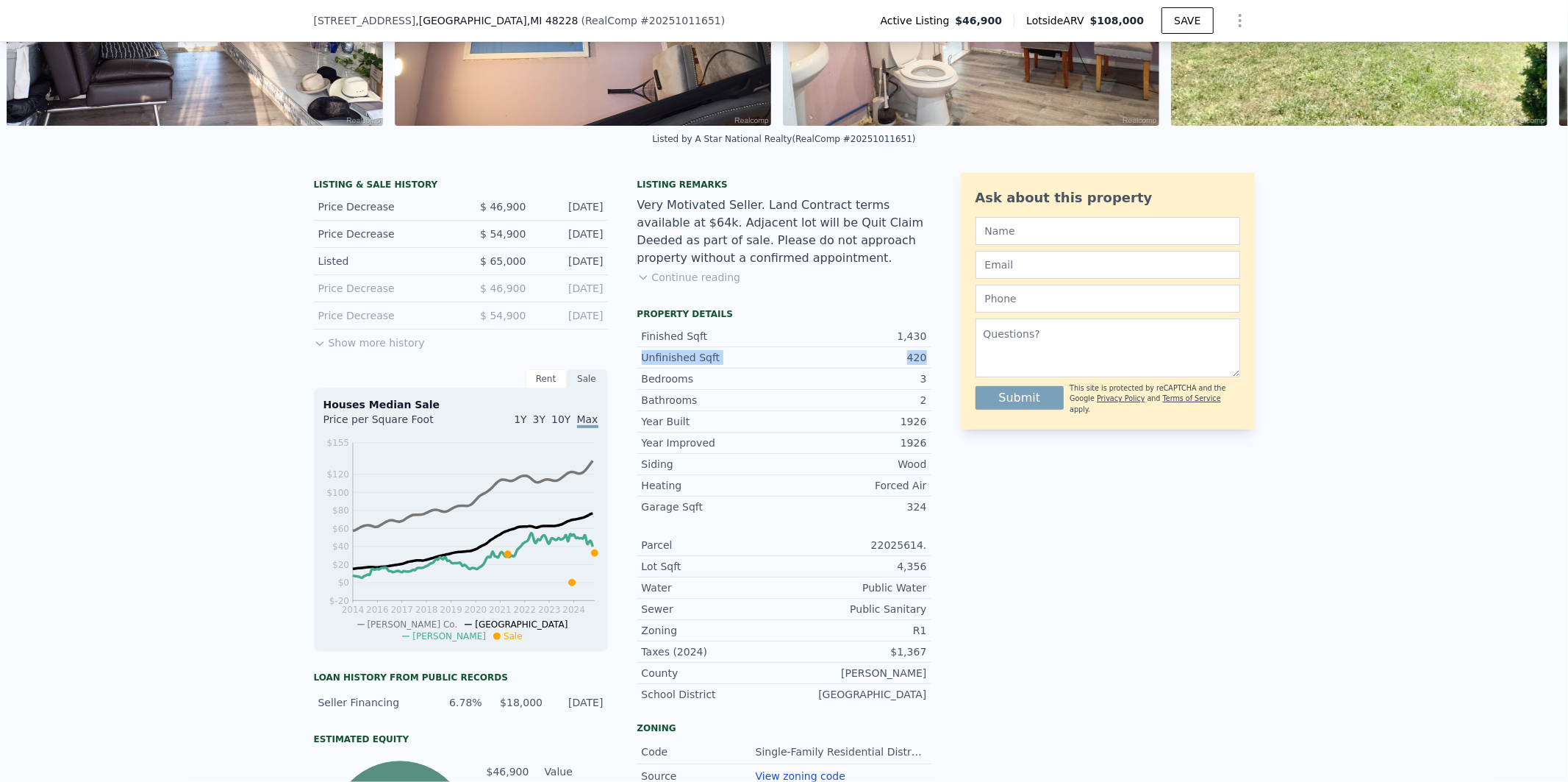
drag, startPoint x: 930, startPoint y: 372, endPoint x: 625, endPoint y: 374, distance: 305.0
click at [625, 374] on div "LISTING & SALE HISTORY Price Decrease $ 46,900 [DATE] Price Decrease $ 54,900 […" at bounding box center [784, 538] width 941 height 731
click at [1184, 25] on button "SAVE" at bounding box center [1187, 21] width 51 height 26
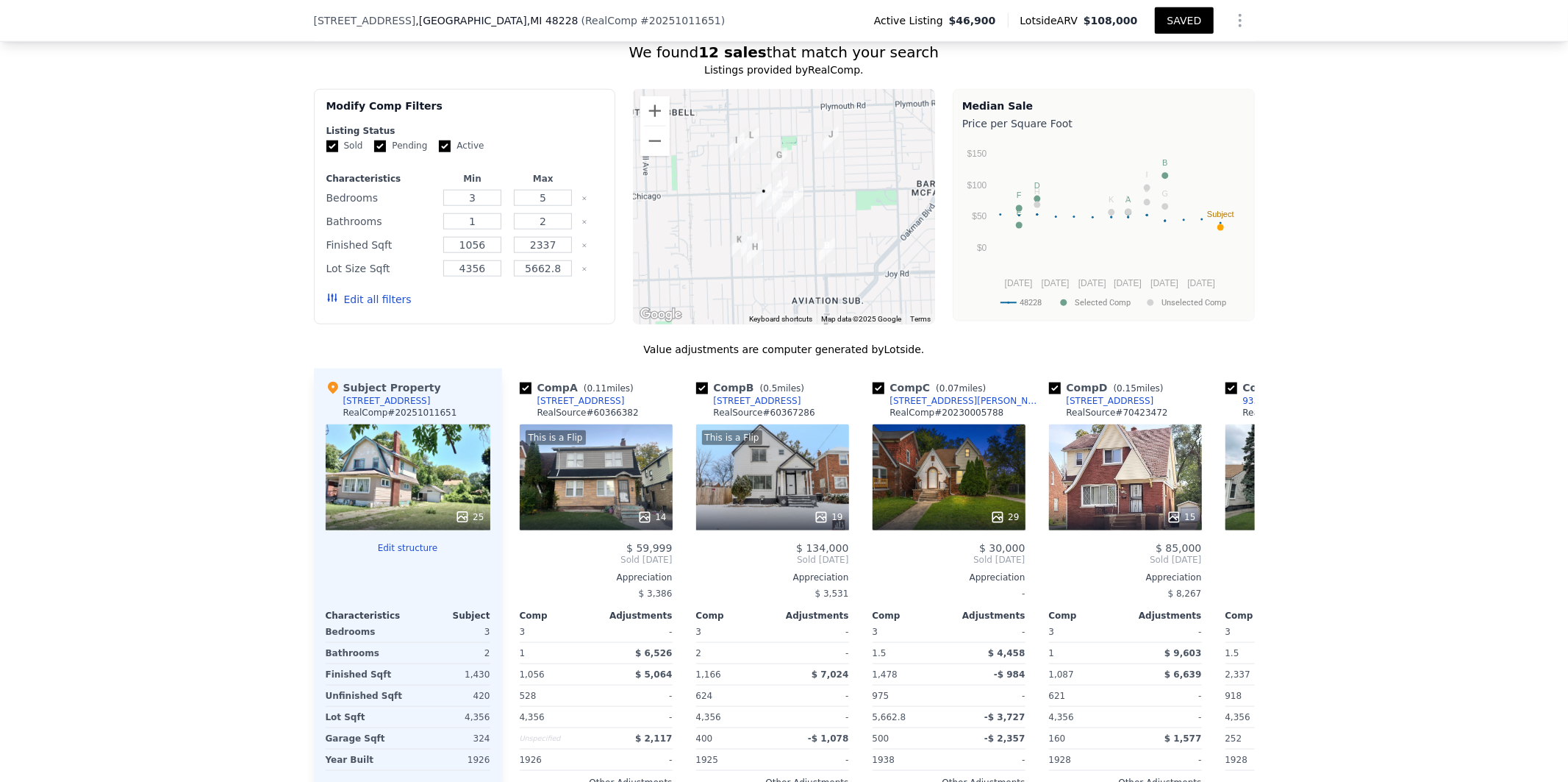
scroll to position [1280, 0]
click at [1233, 567] on icon at bounding box center [1237, 558] width 8 height 15
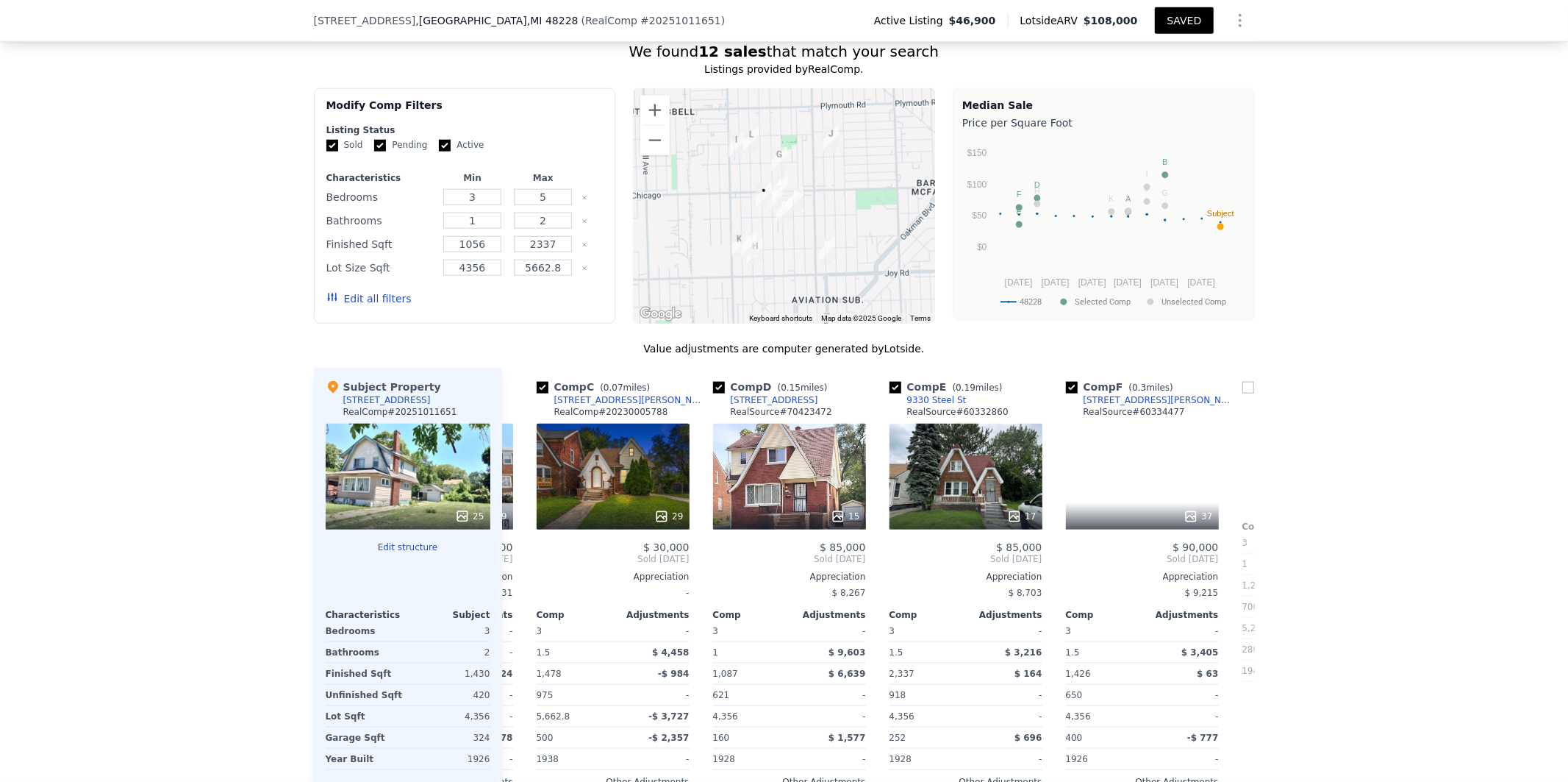
scroll to position [0, 353]
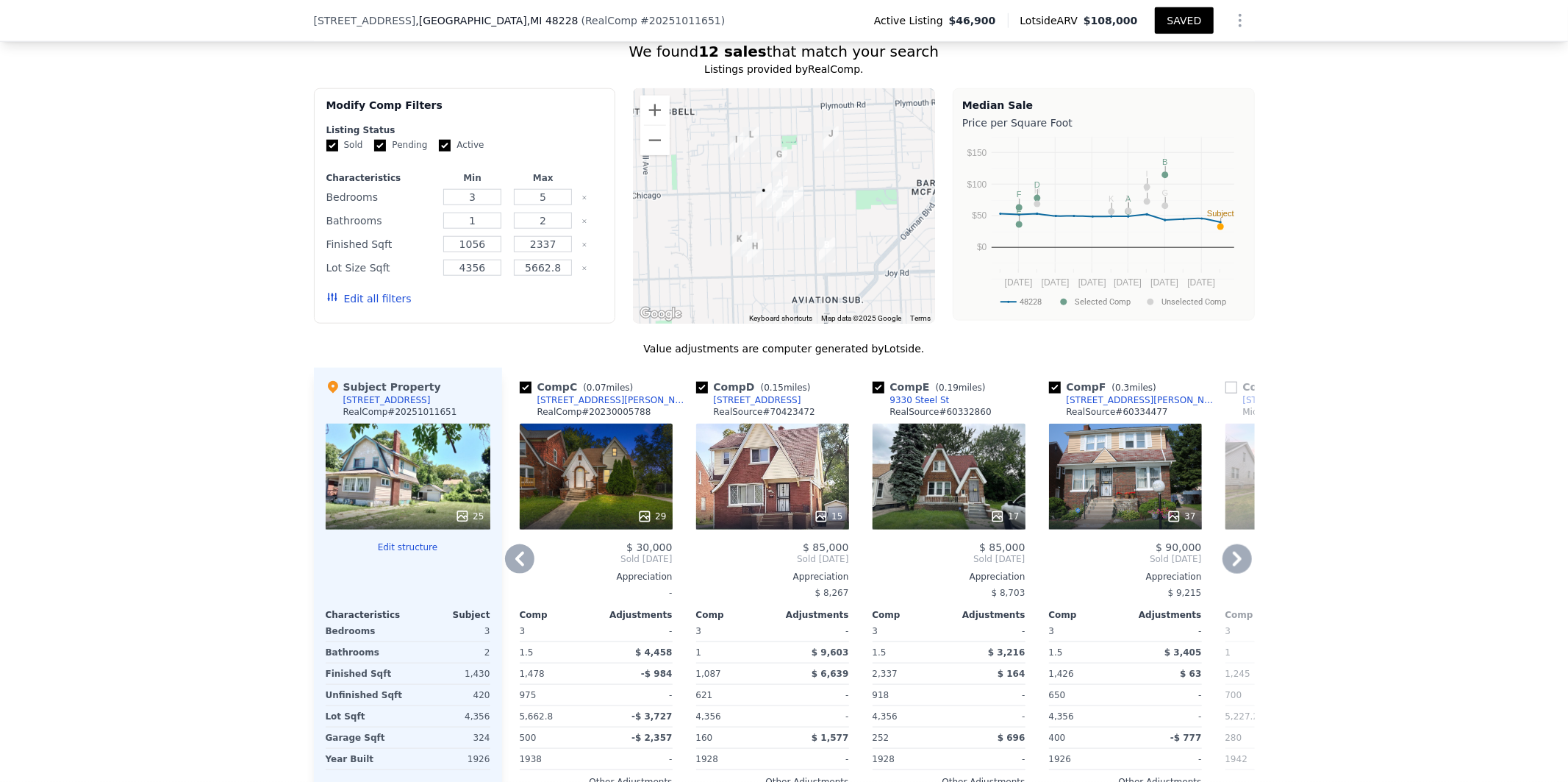
click at [1233, 567] on icon at bounding box center [1237, 558] width 8 height 15
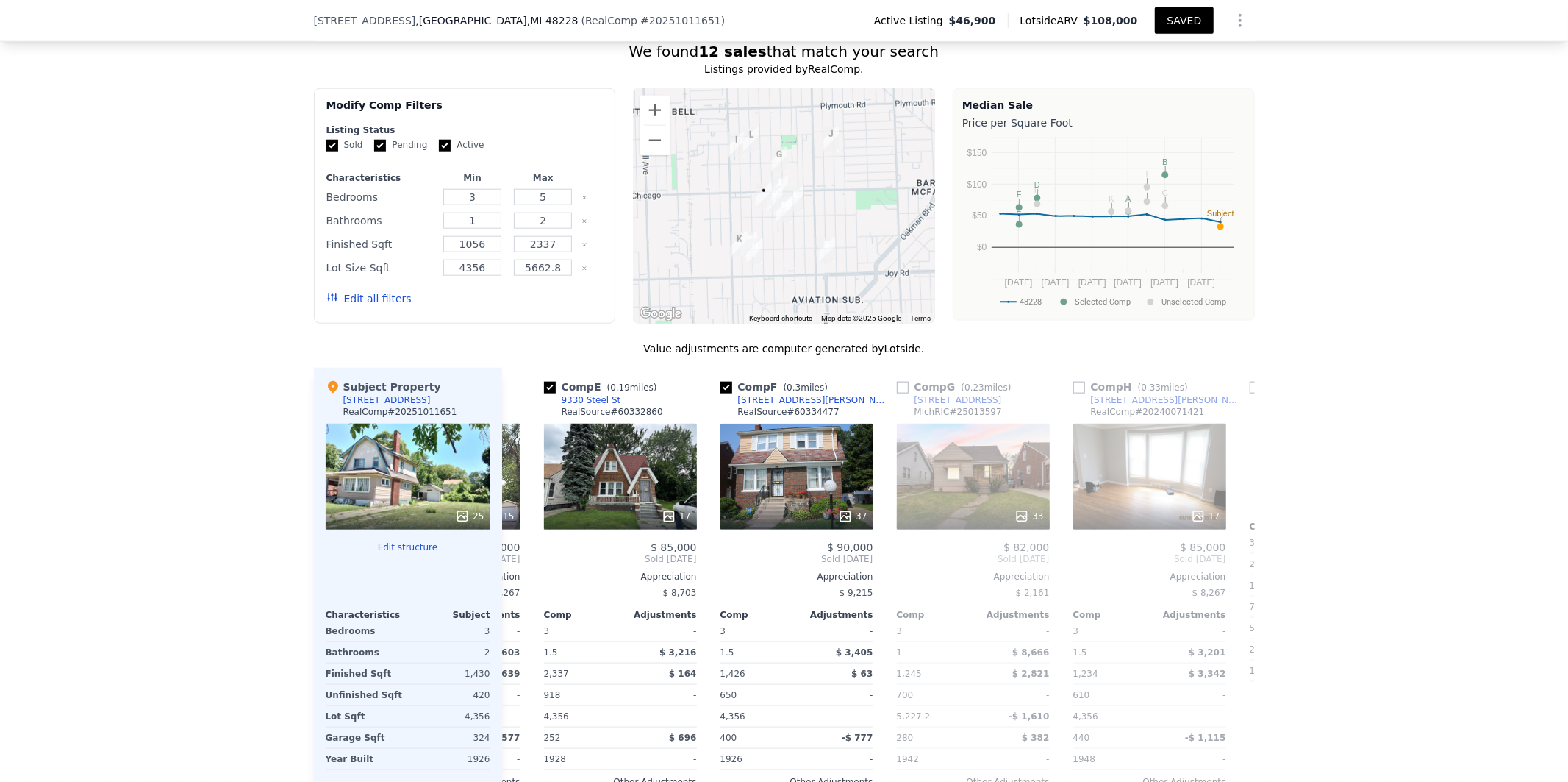
scroll to position [0, 706]
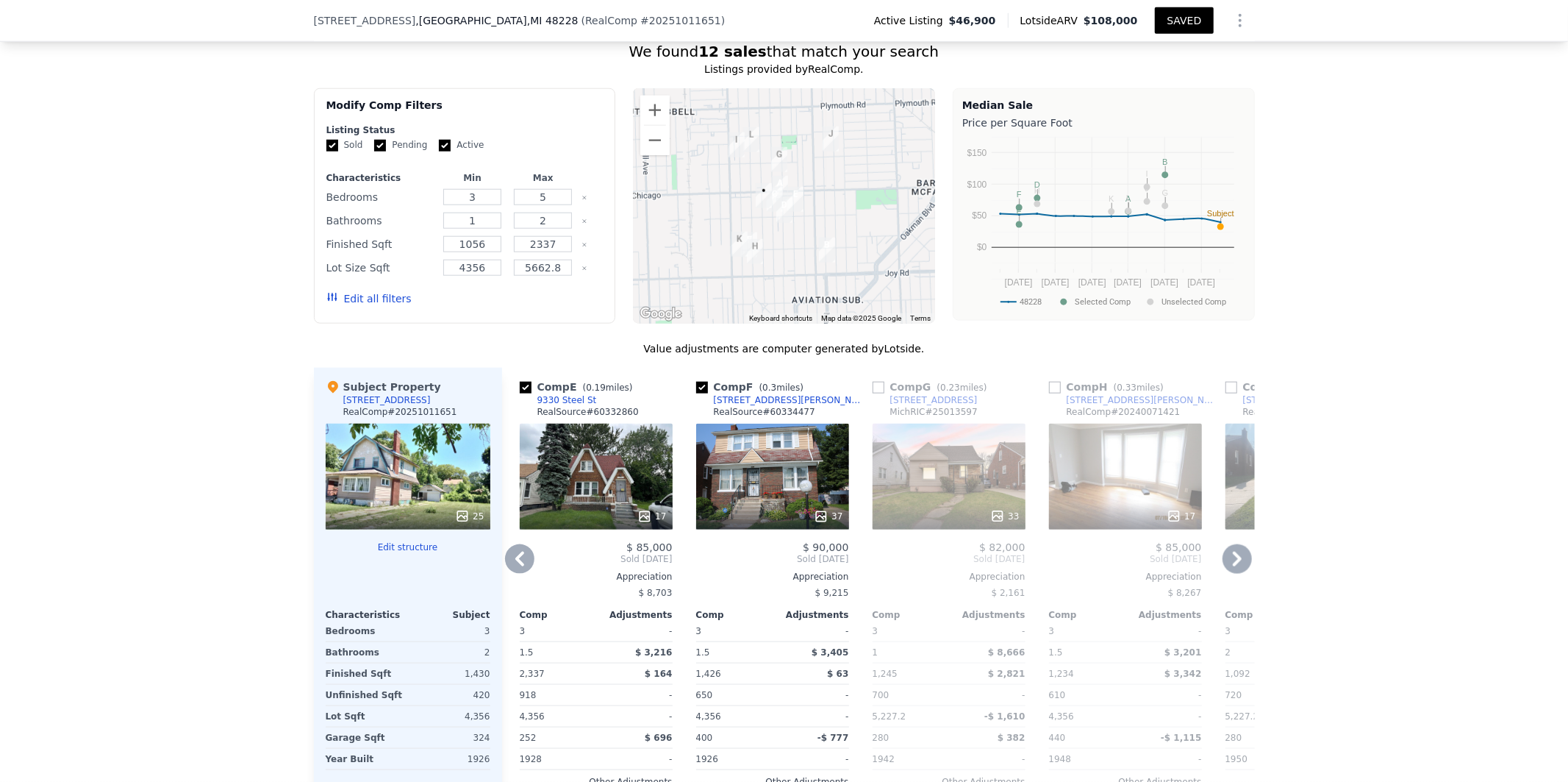
click at [1233, 567] on icon at bounding box center [1237, 558] width 8 height 15
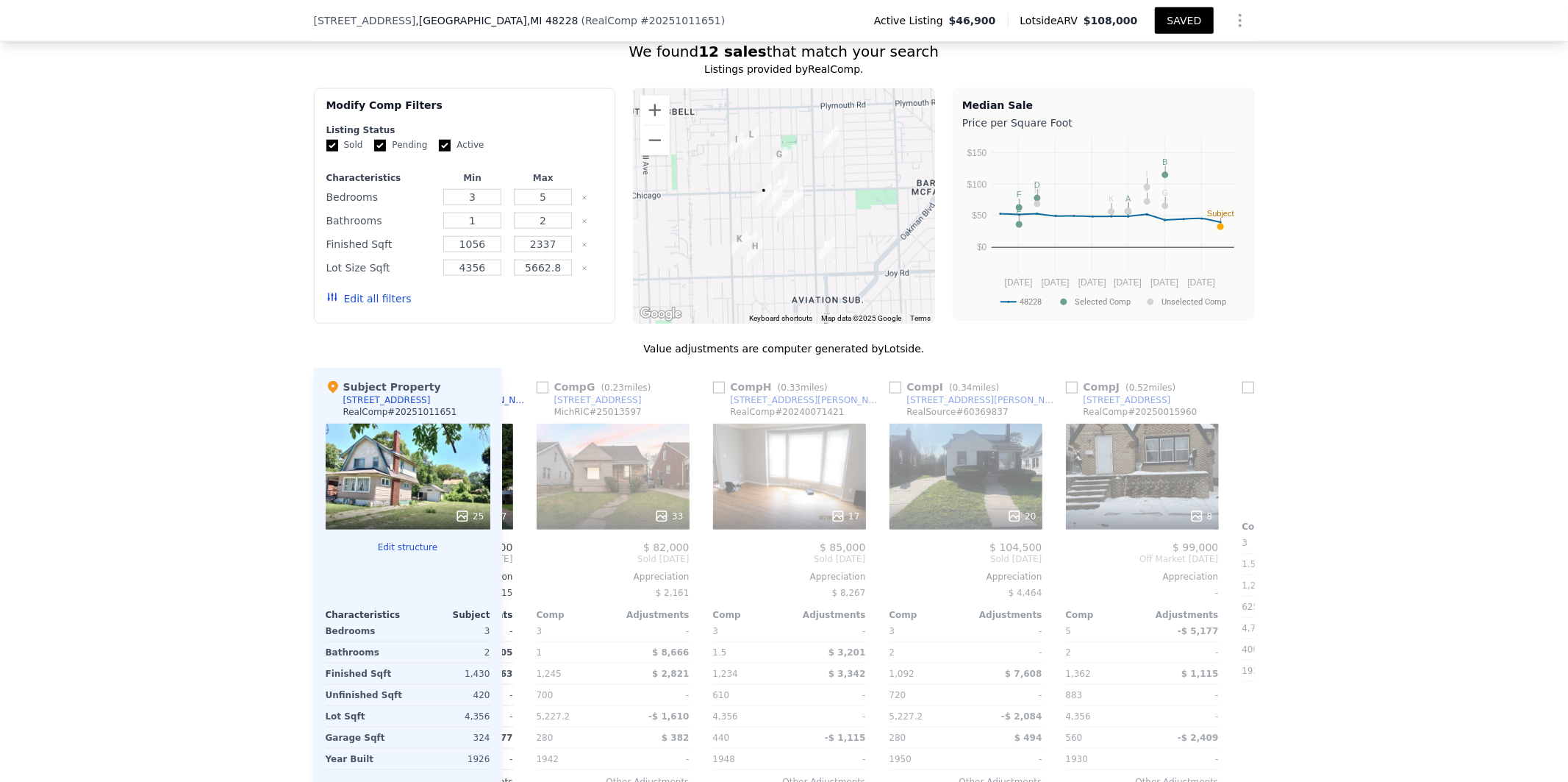
scroll to position [0, 1058]
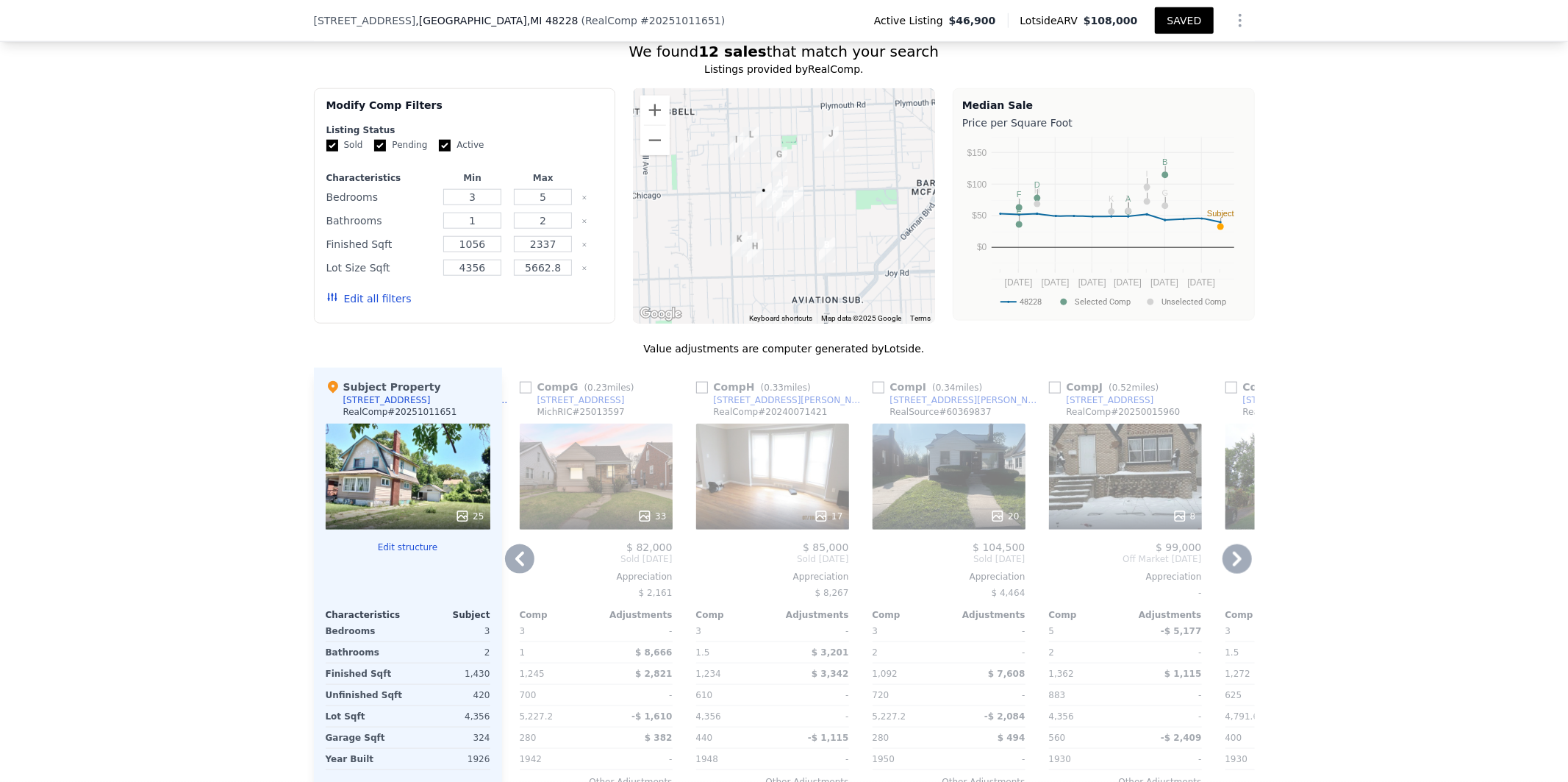
click at [1233, 567] on icon at bounding box center [1237, 558] width 8 height 15
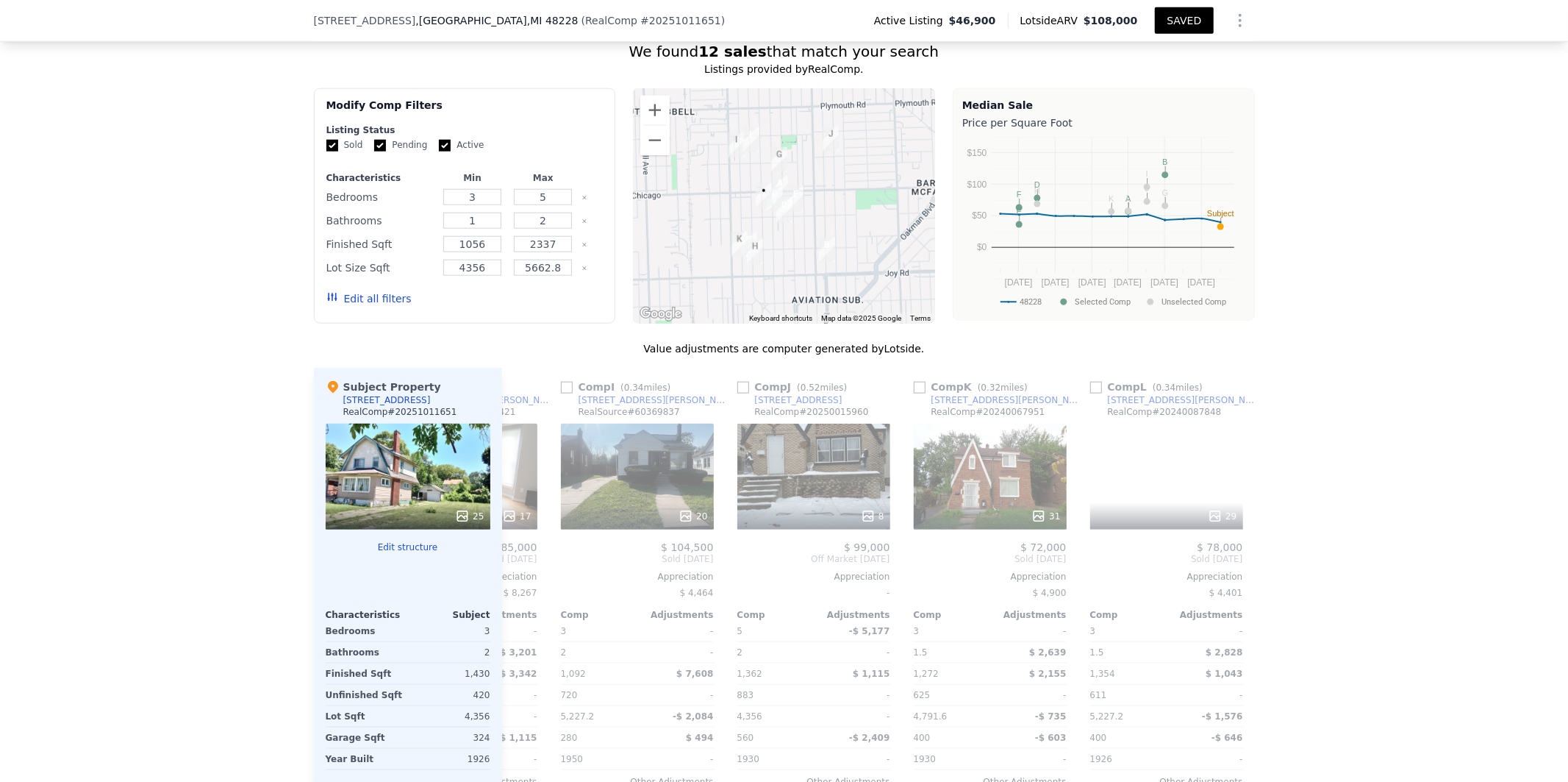
scroll to position [0, 1399]
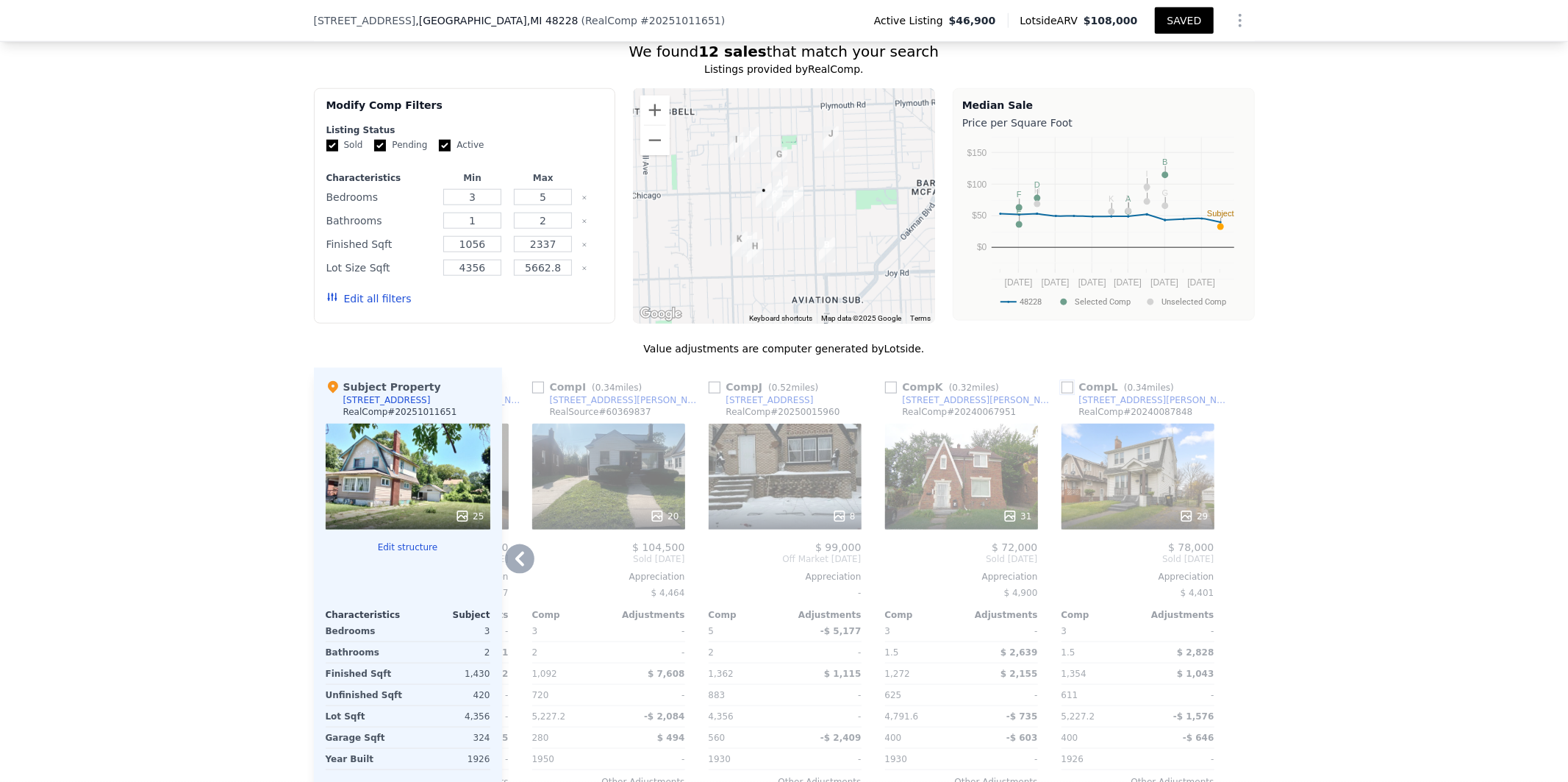
click at [1064, 394] on input "checkbox" at bounding box center [1067, 387] width 12 height 12
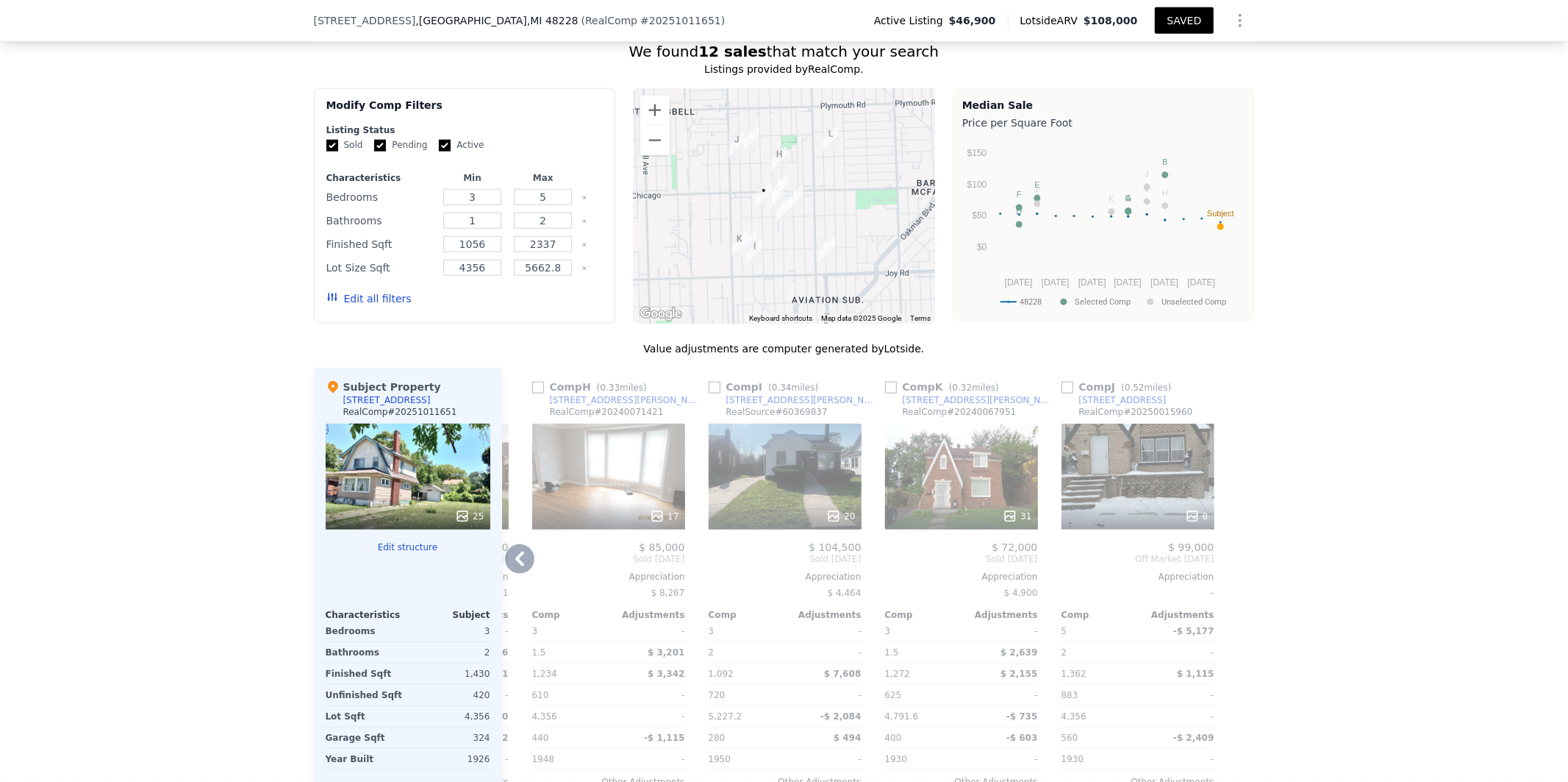
click at [513, 562] on icon at bounding box center [520, 559] width 29 height 29
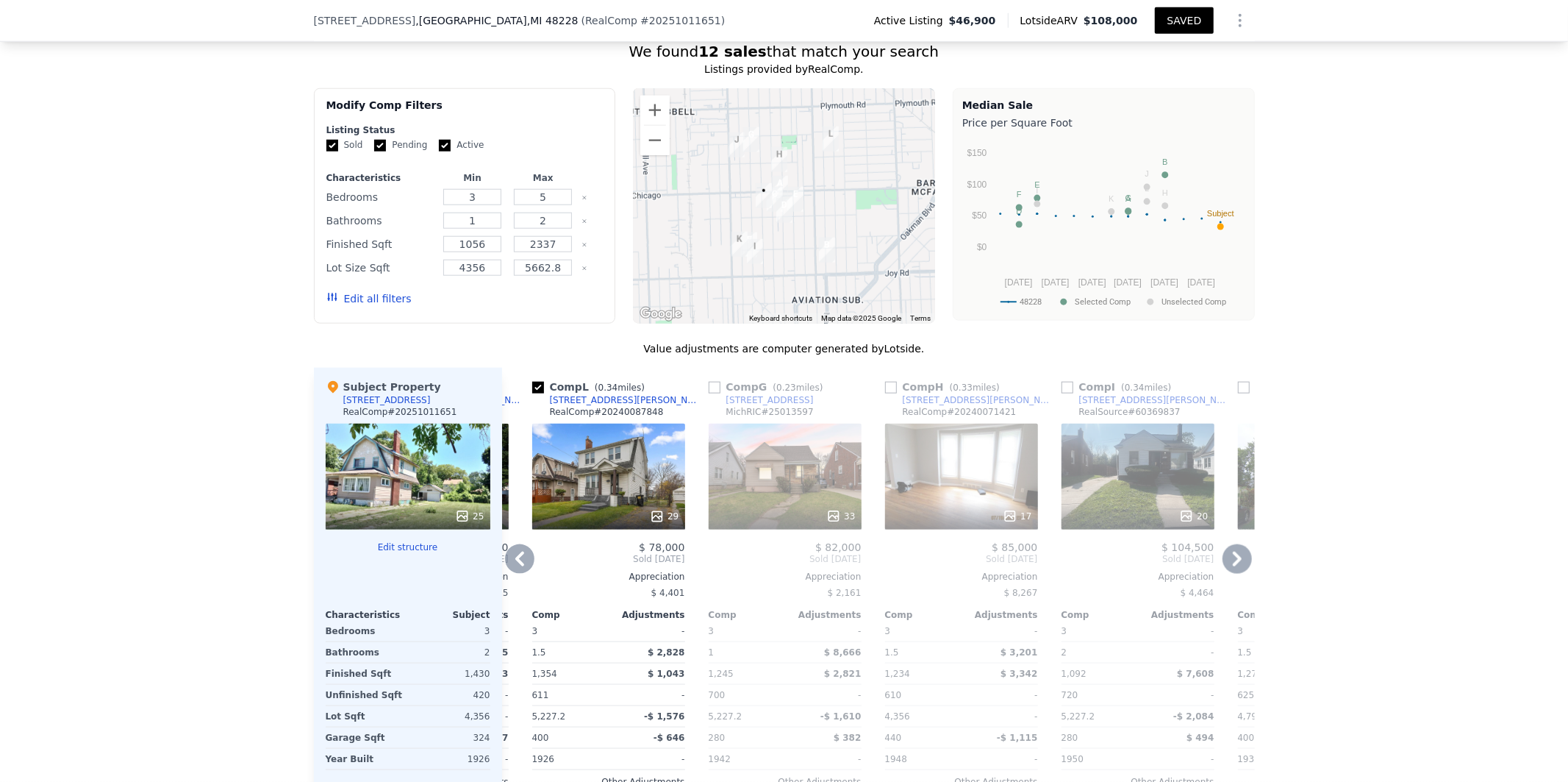
click at [513, 562] on icon at bounding box center [520, 559] width 29 height 29
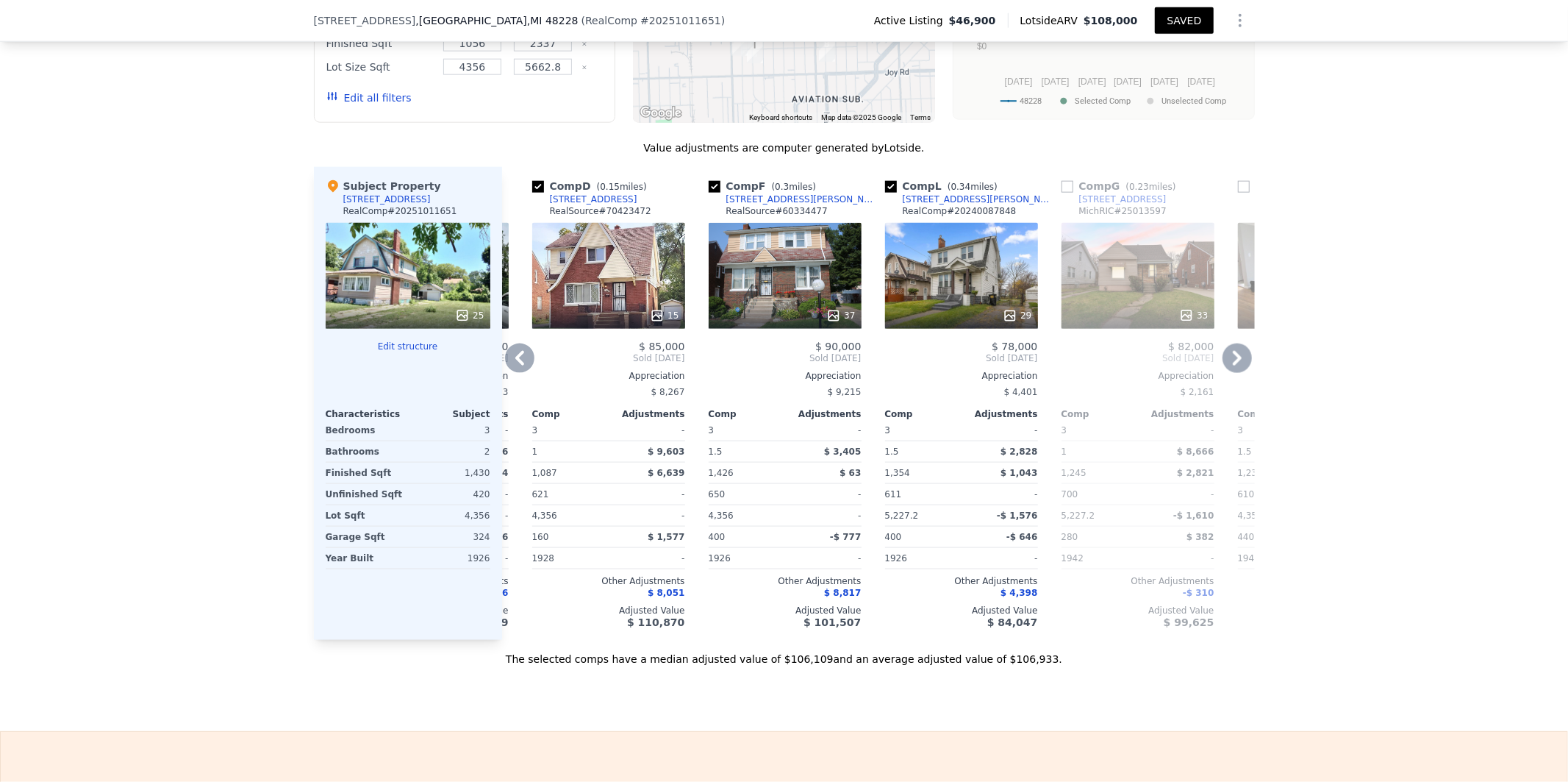
scroll to position [1497, 0]
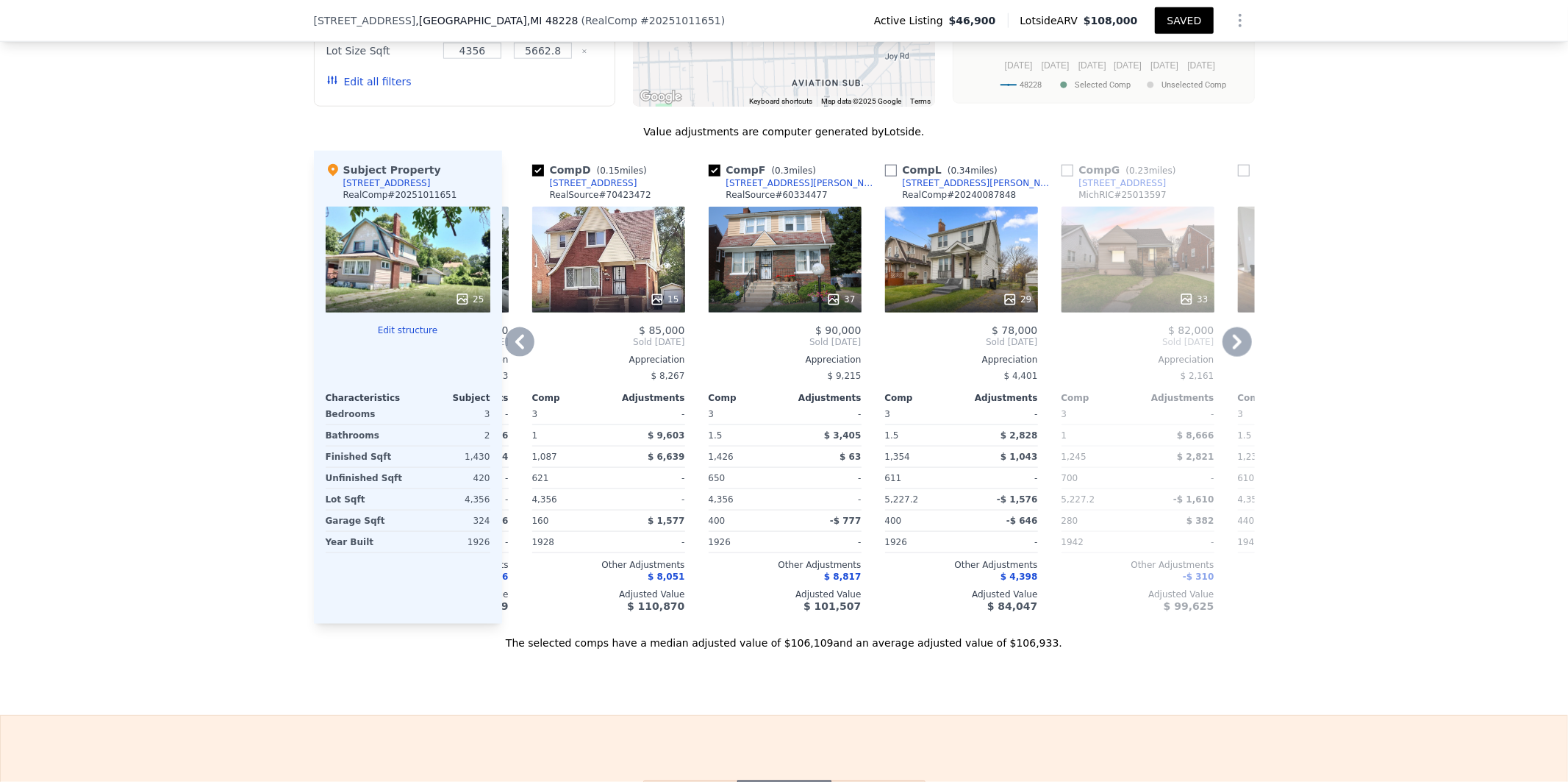
checkbox input "false"
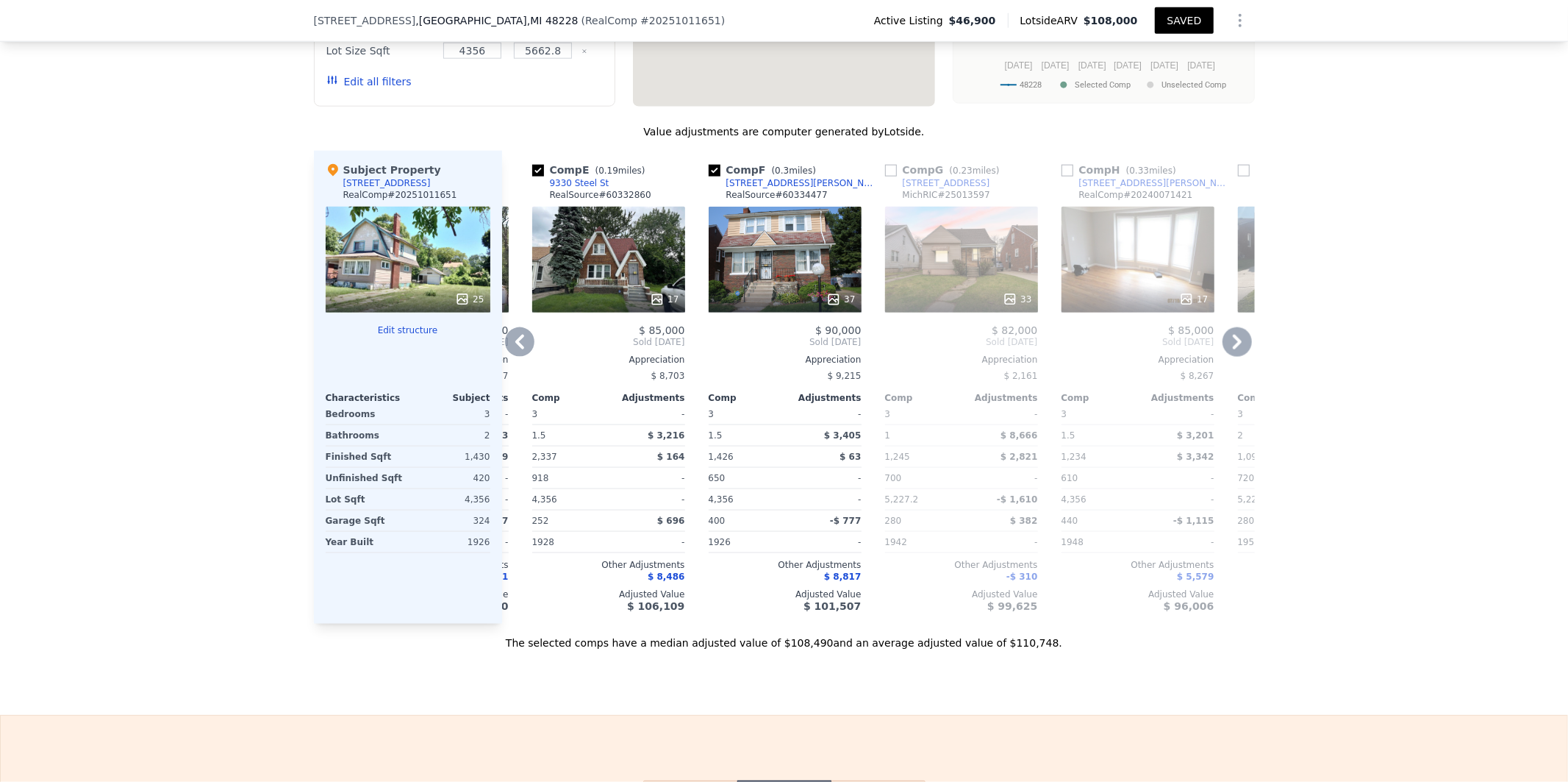
scroll to position [0, 0]
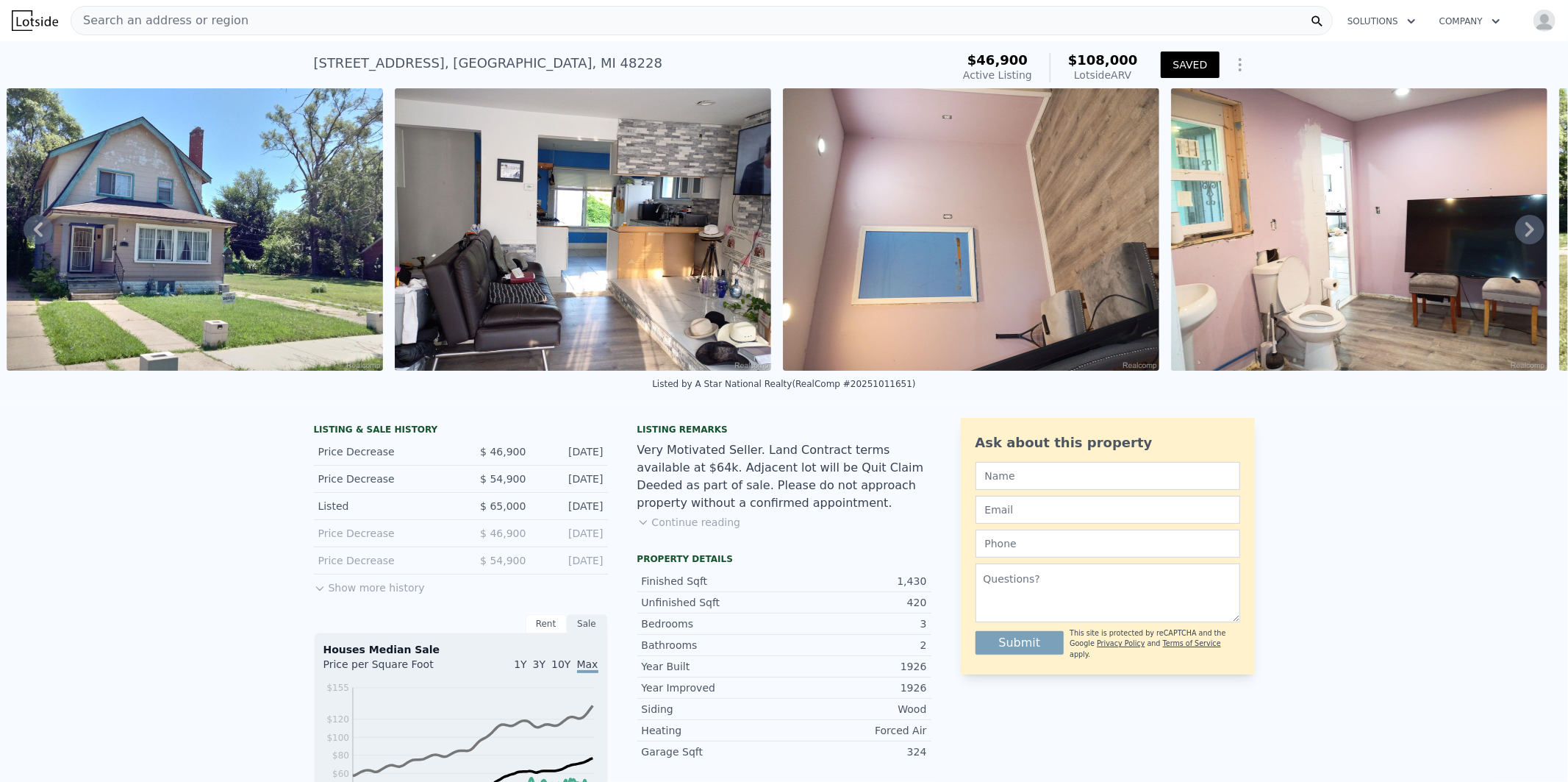
click at [154, 20] on span "Search an address or region" at bounding box center [160, 20] width 178 height 18
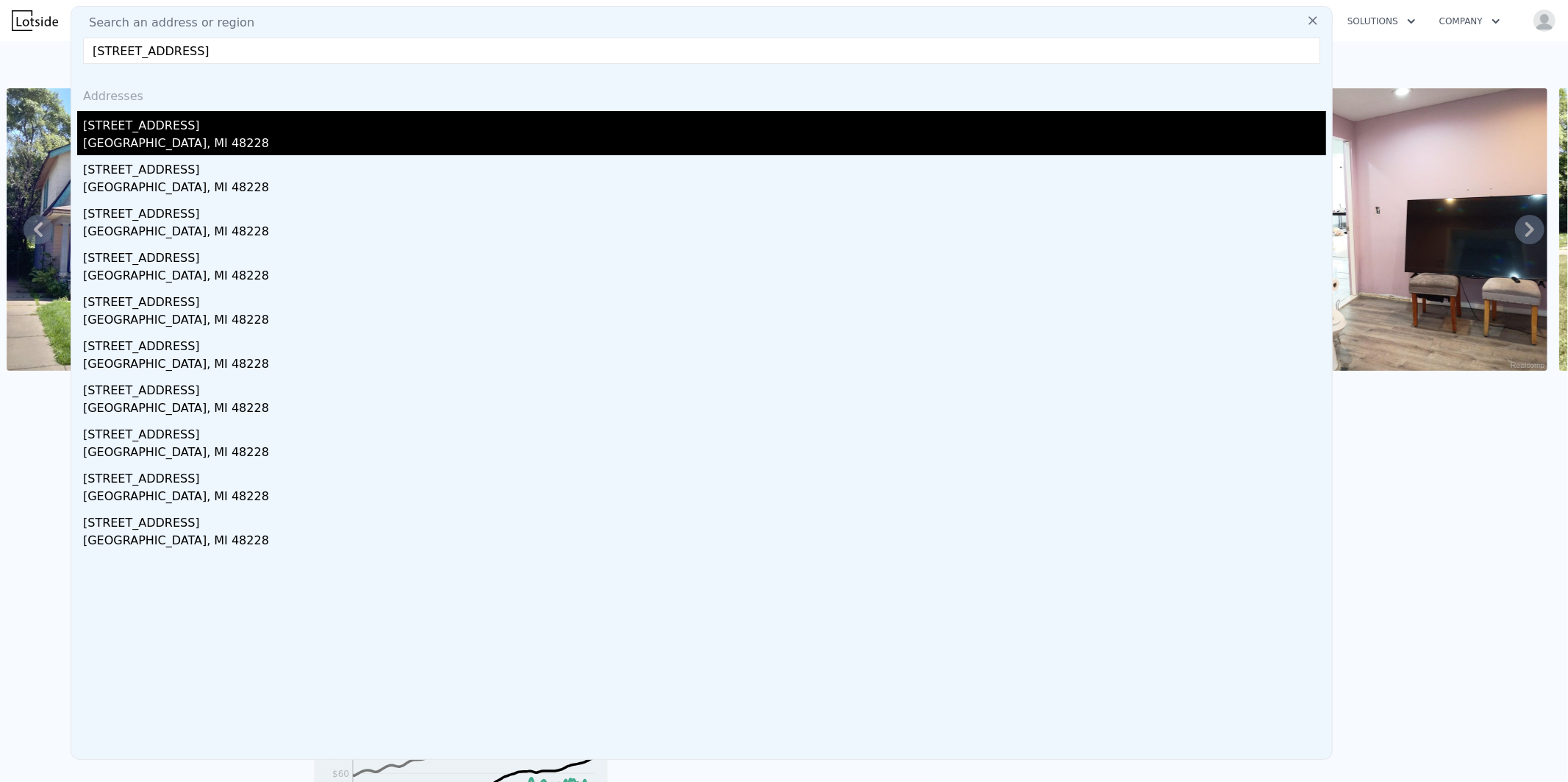
type input "[STREET_ADDRESS]"
click at [130, 138] on div "[GEOGRAPHIC_DATA], MI 48228" at bounding box center [704, 145] width 1243 height 21
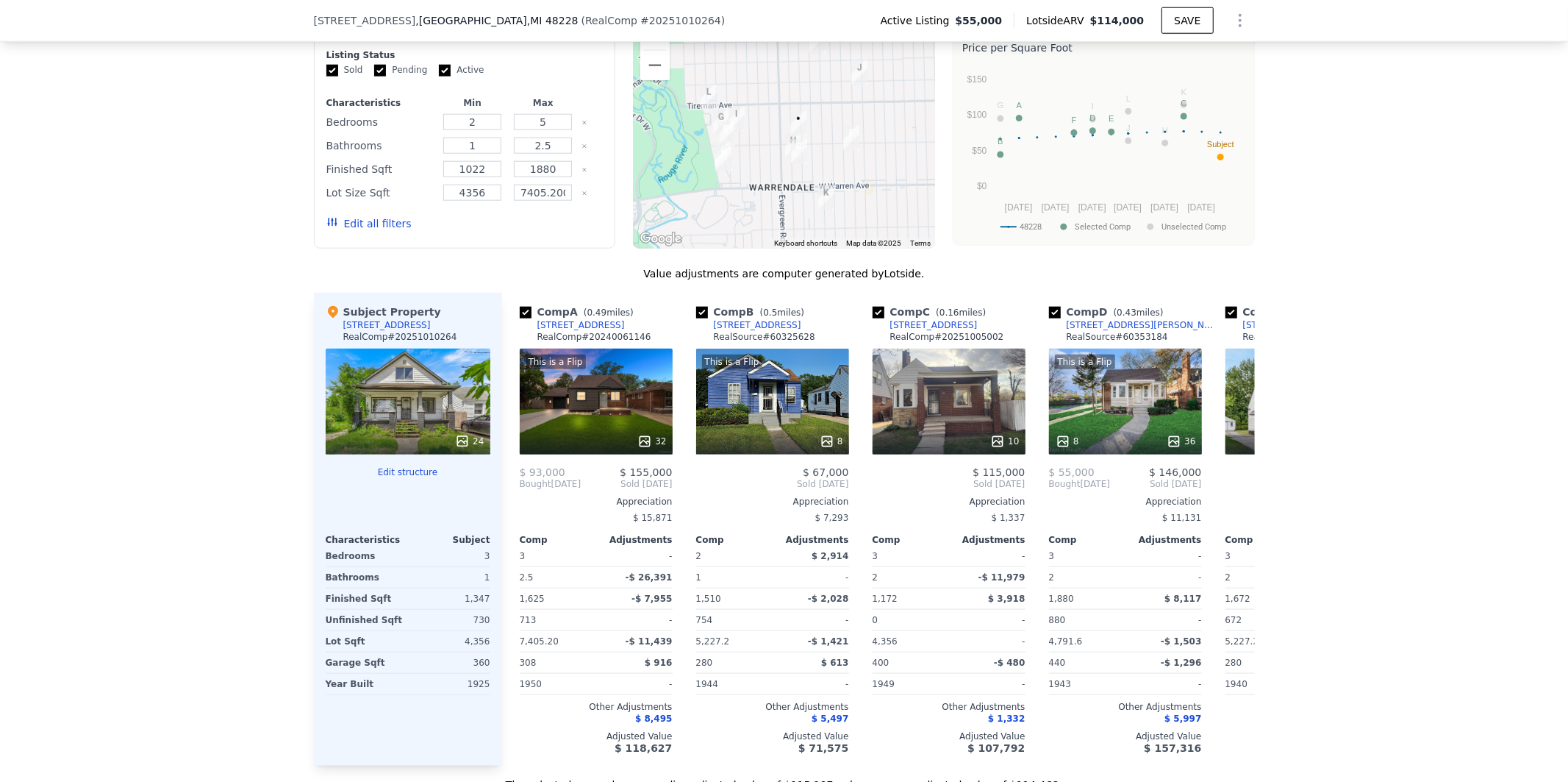
scroll to position [1493, 0]
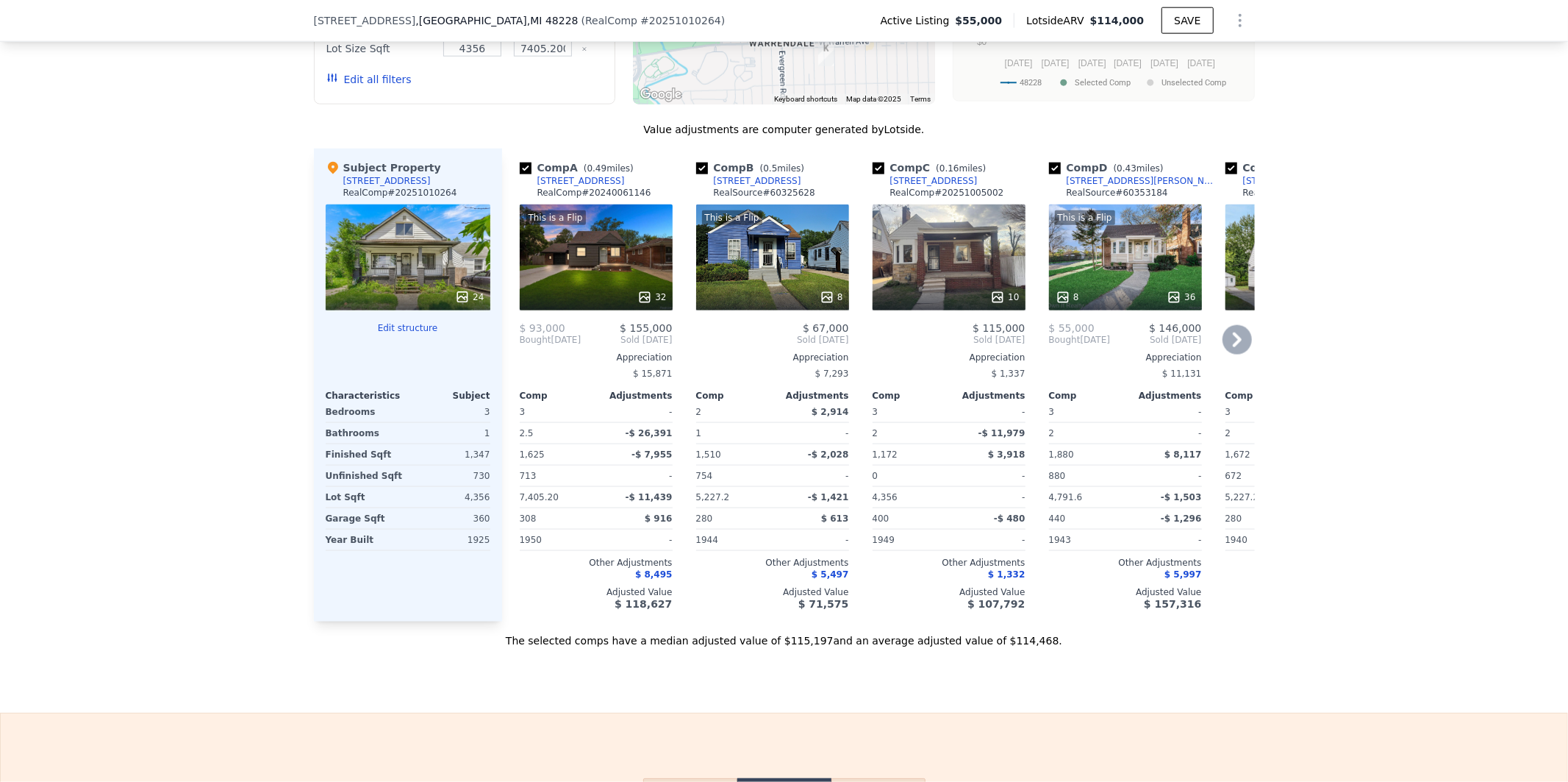
click at [1237, 348] on icon at bounding box center [1237, 340] width 29 height 29
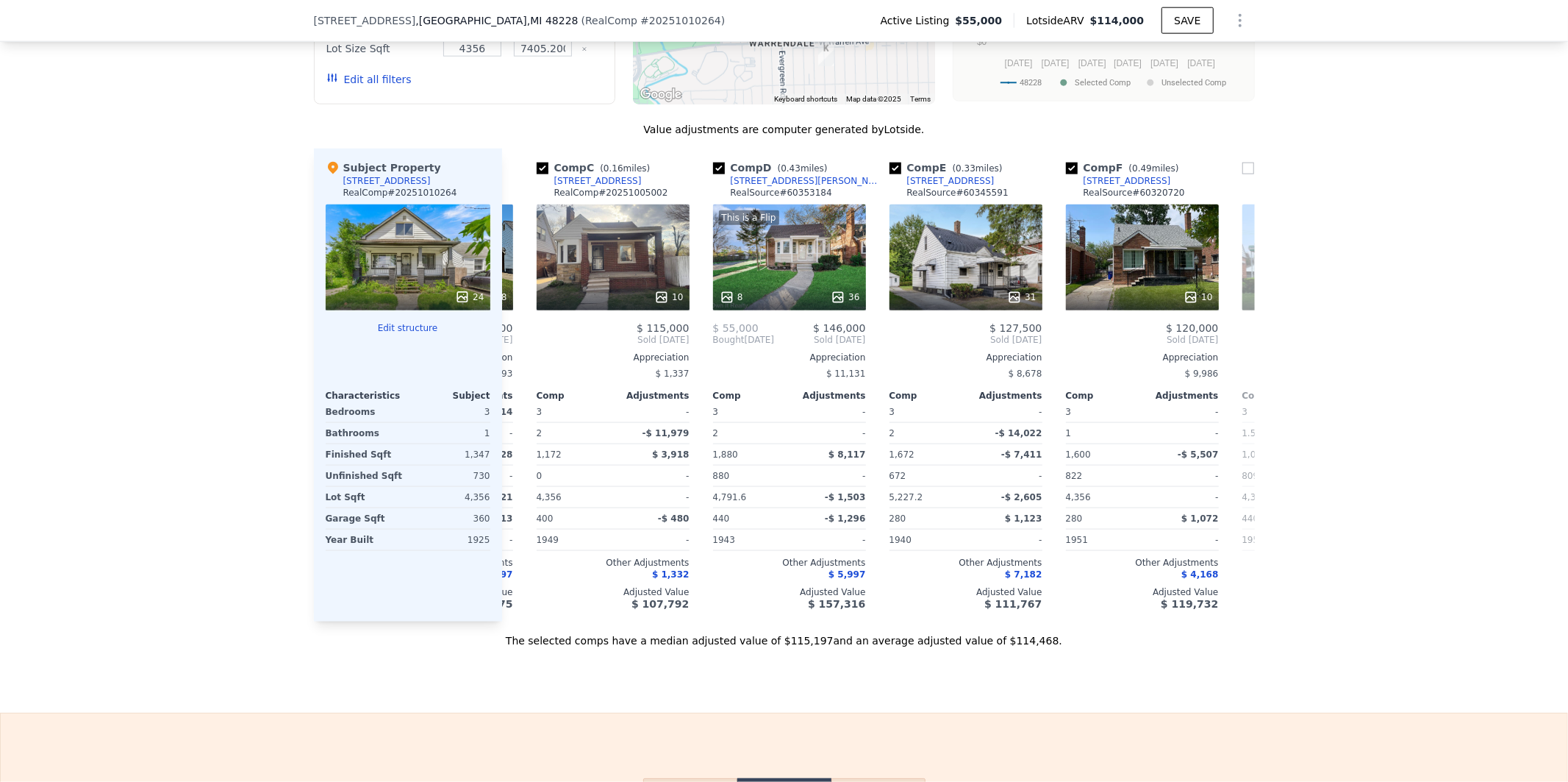
scroll to position [0, 353]
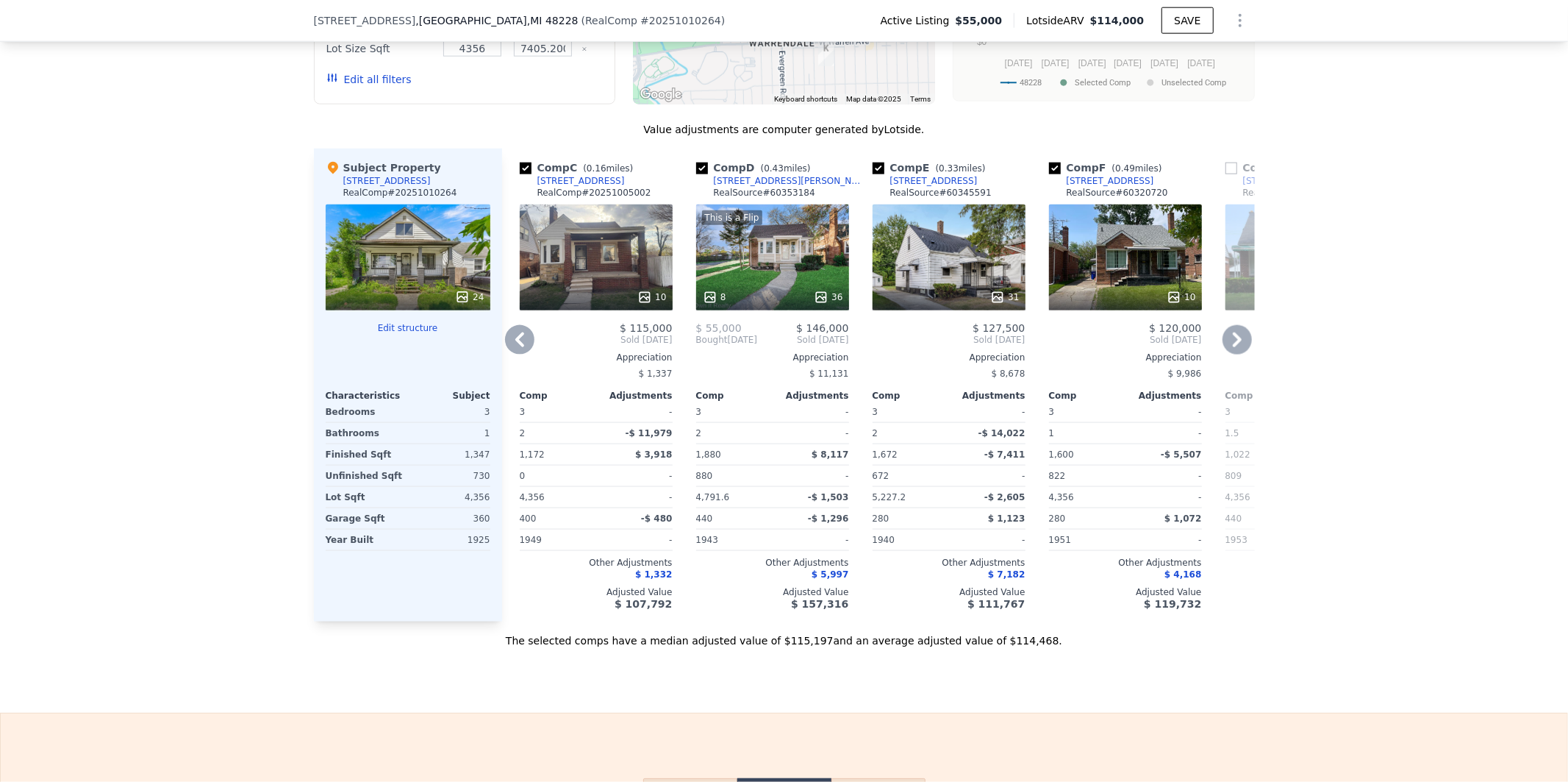
click at [1237, 348] on icon at bounding box center [1237, 340] width 29 height 29
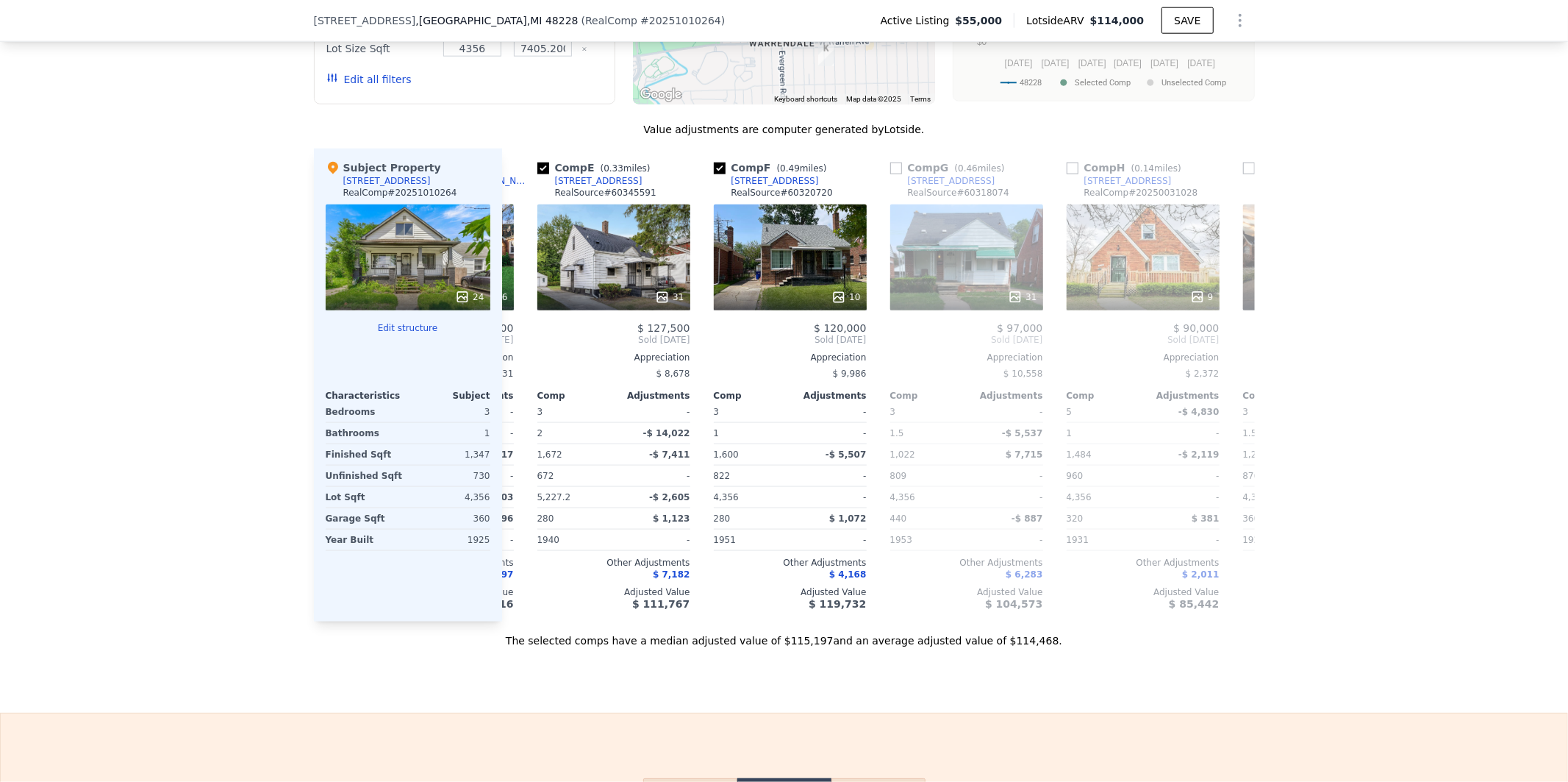
scroll to position [0, 706]
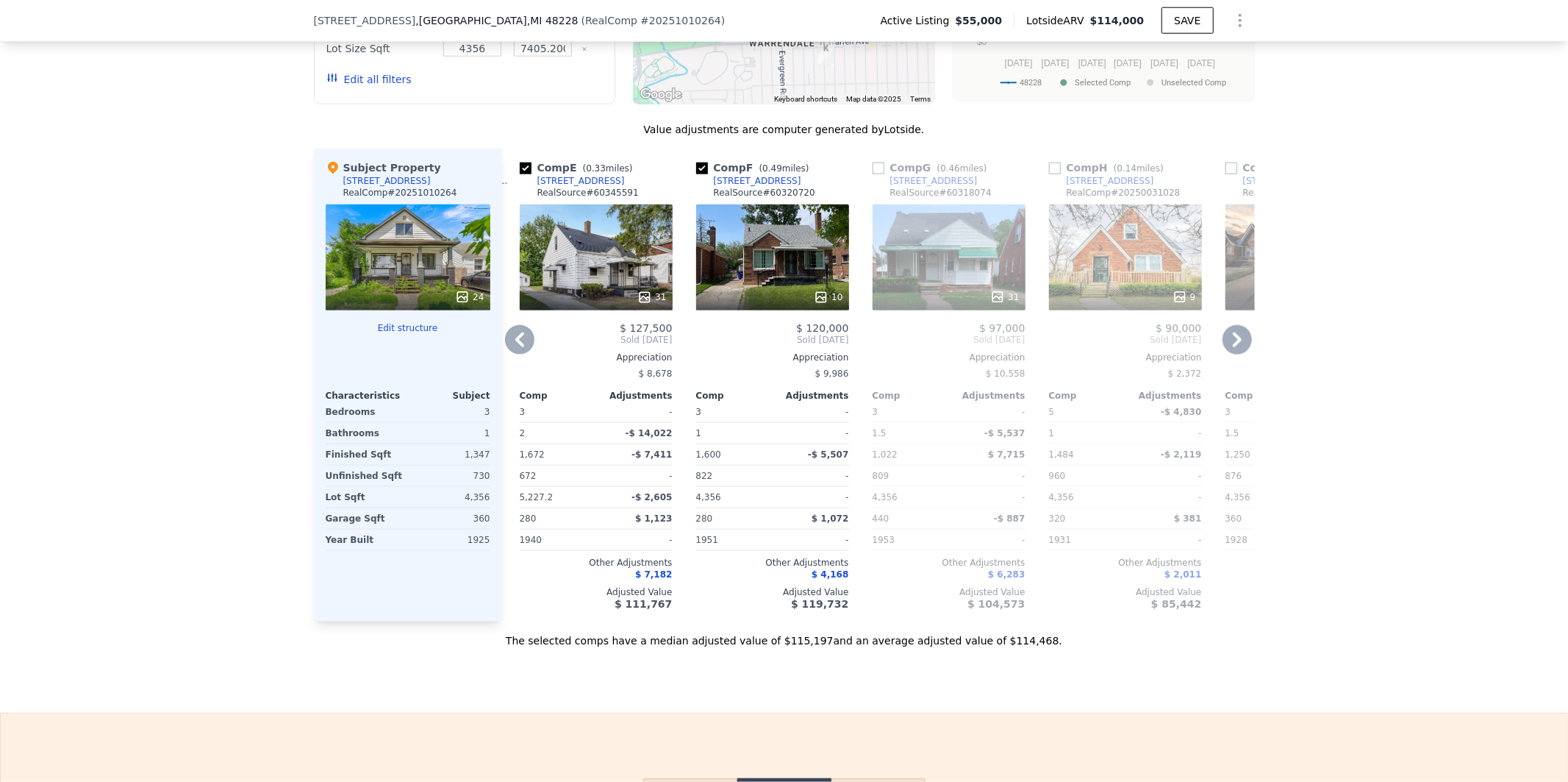
click at [1237, 348] on icon at bounding box center [1237, 340] width 29 height 29
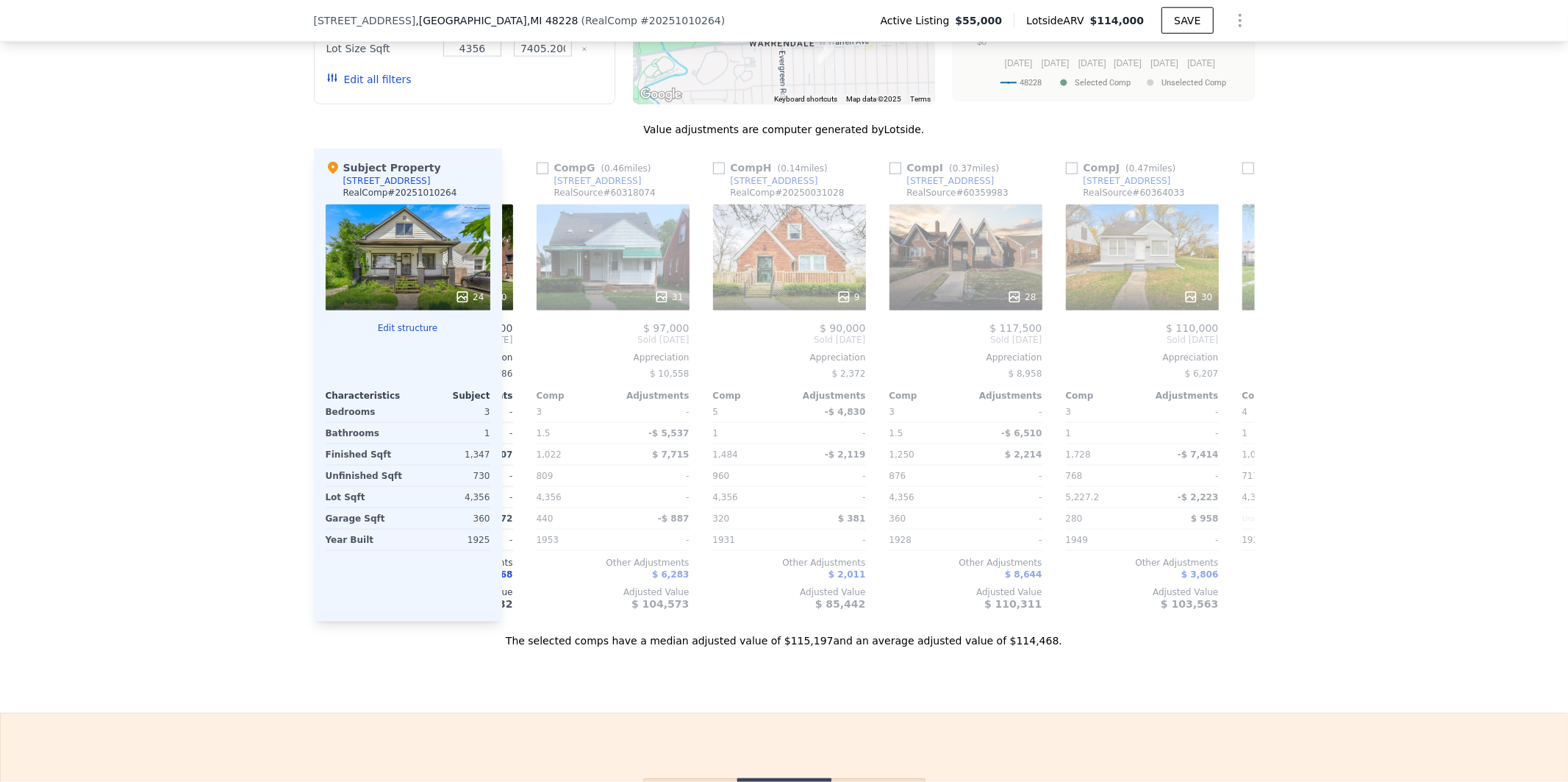
scroll to position [0, 1058]
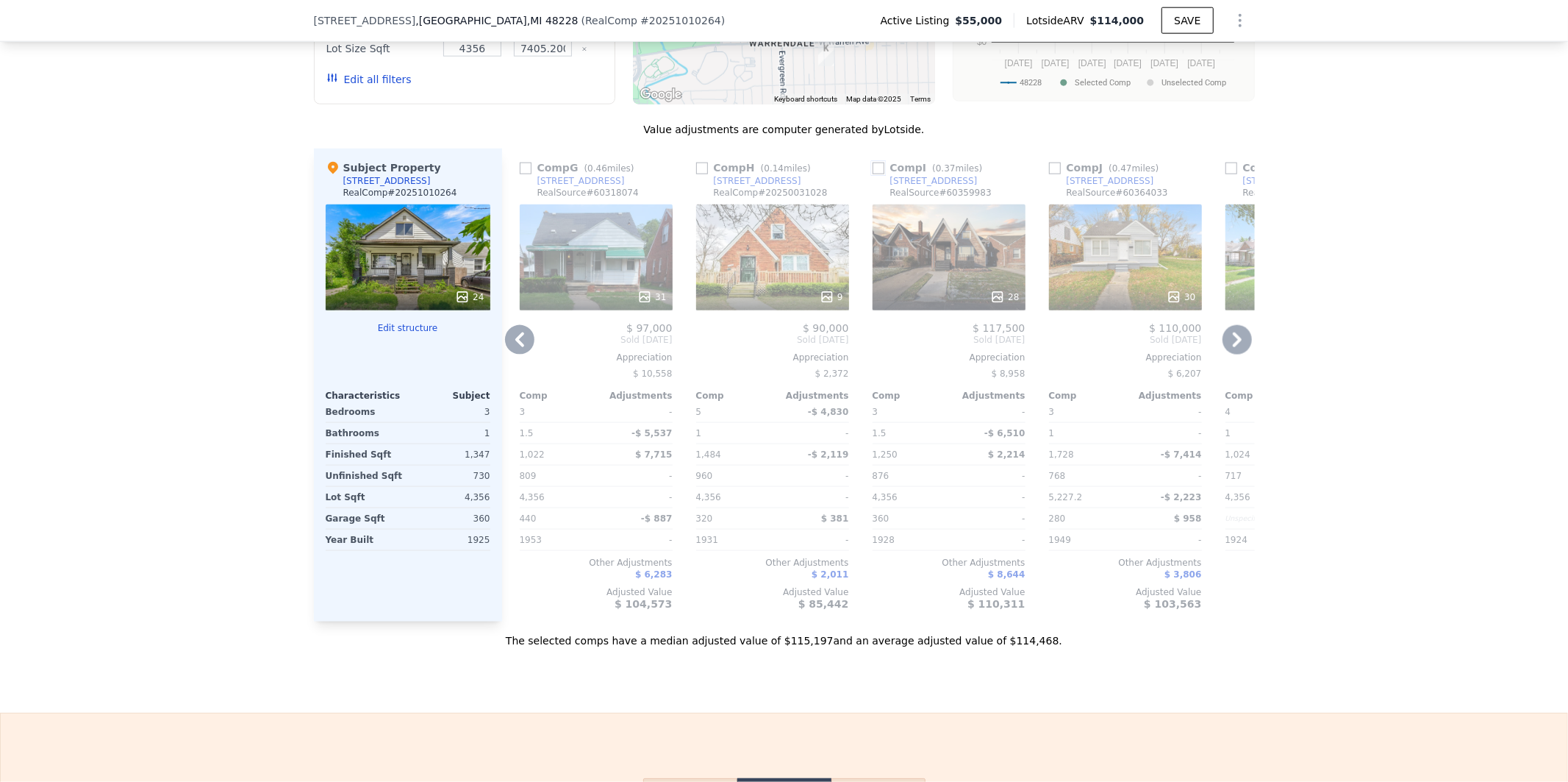
drag, startPoint x: 871, startPoint y: 179, endPoint x: 888, endPoint y: 182, distance: 17.3
click at [872, 175] on input "checkbox" at bounding box center [878, 168] width 12 height 12
checkbox input "true"
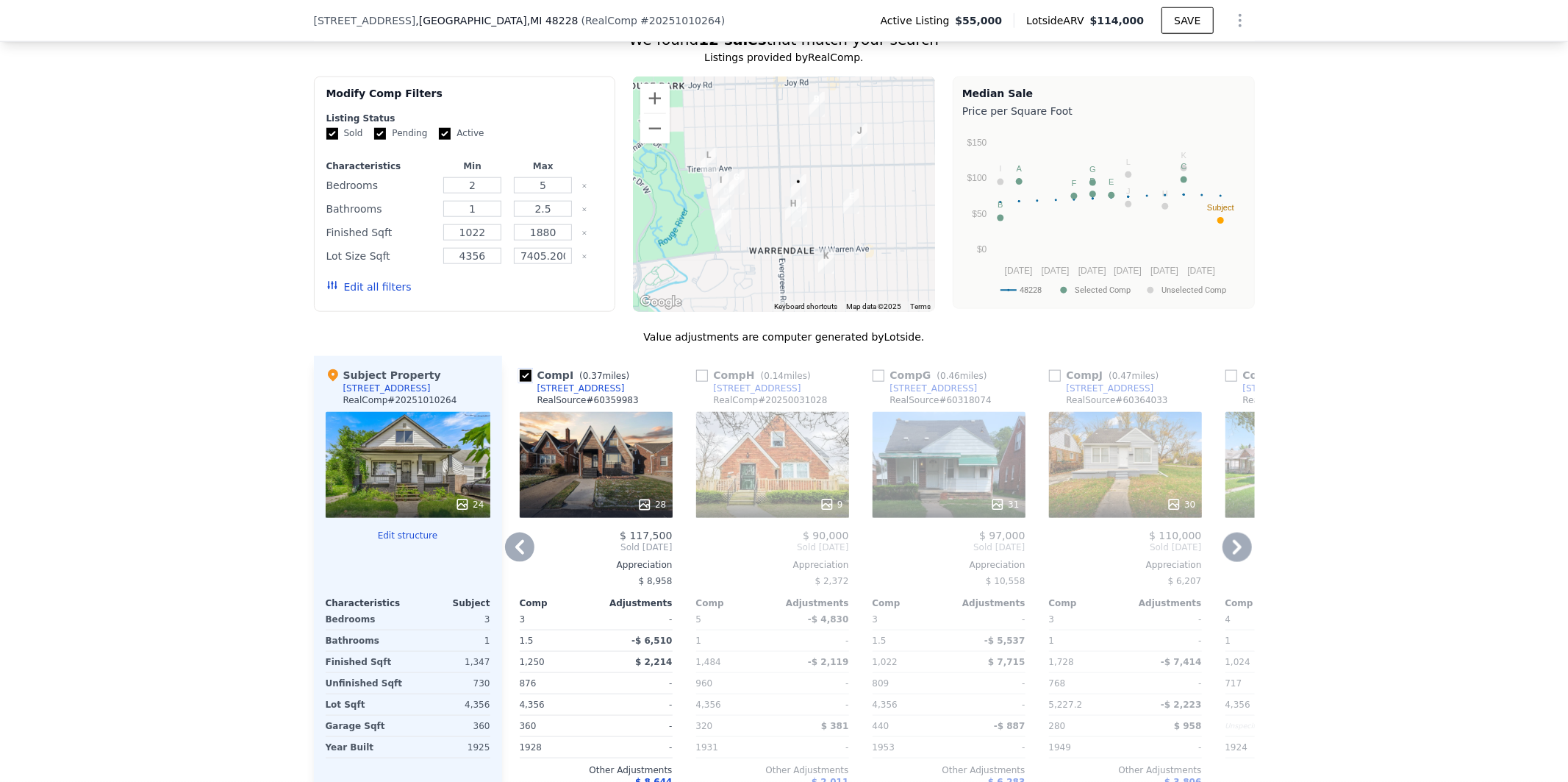
scroll to position [1303, 0]
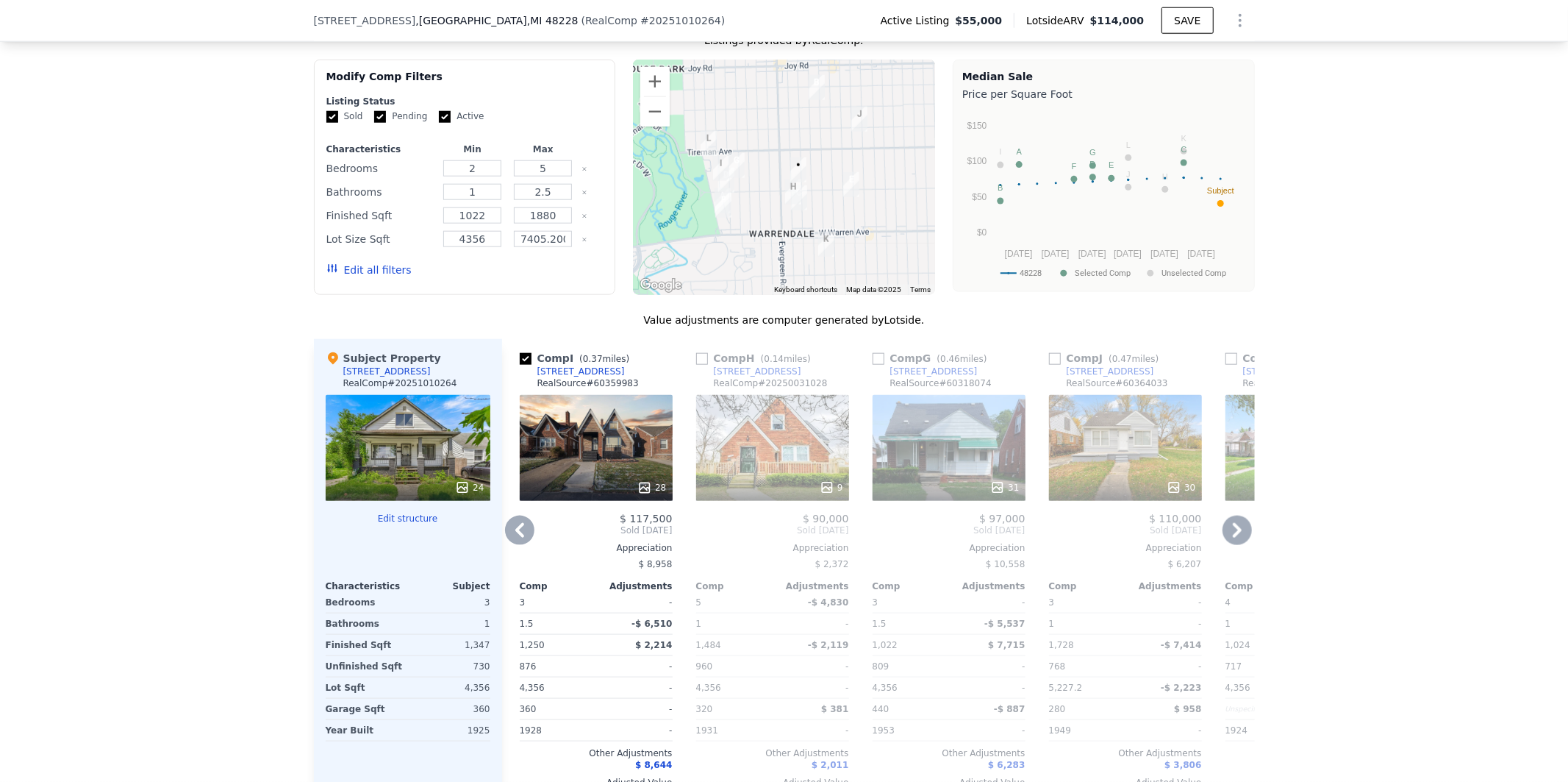
click at [1232, 534] on icon at bounding box center [1237, 531] width 29 height 29
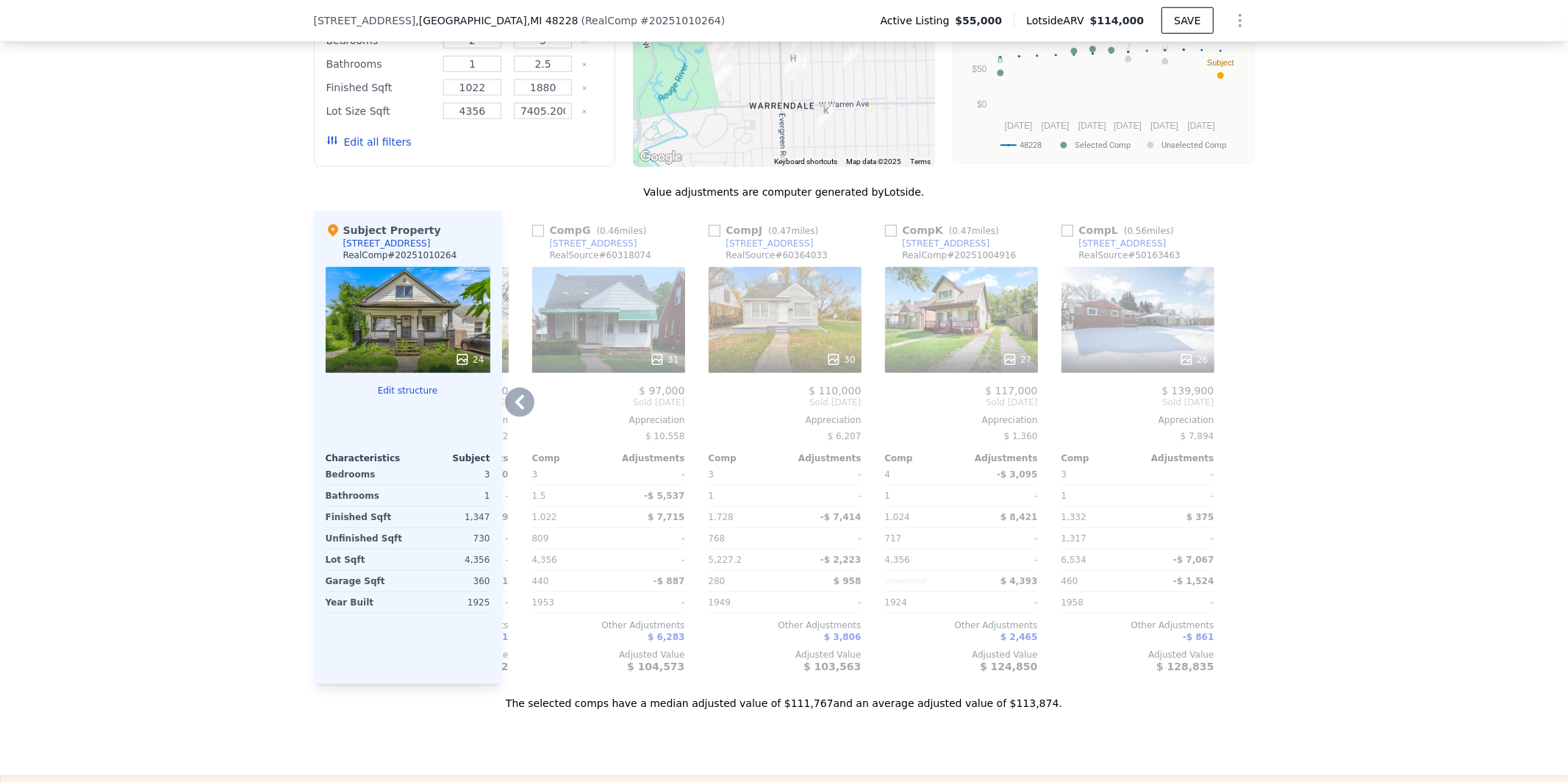
scroll to position [1493, 0]
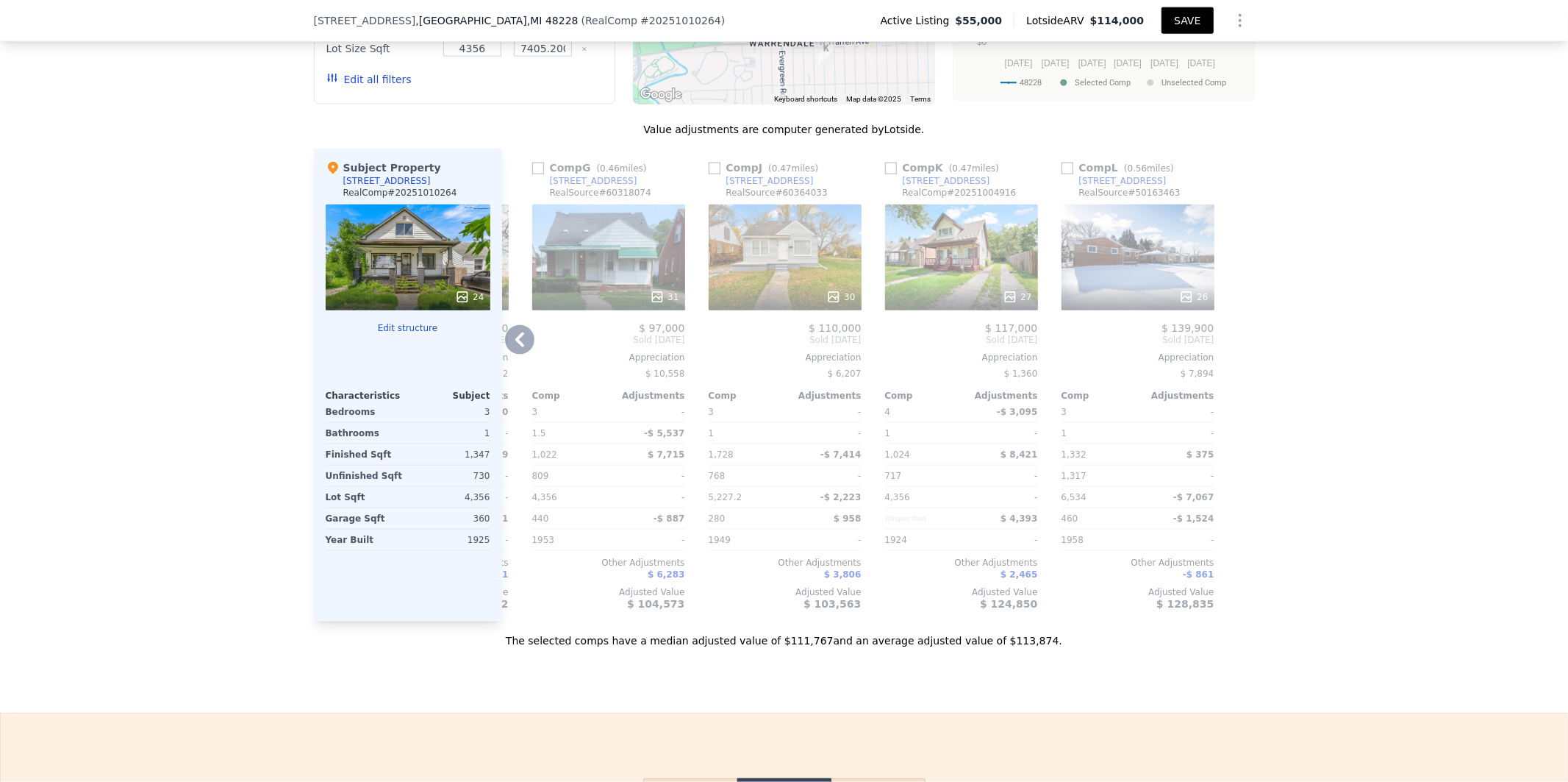
click at [1189, 17] on button "SAVE" at bounding box center [1187, 21] width 51 height 26
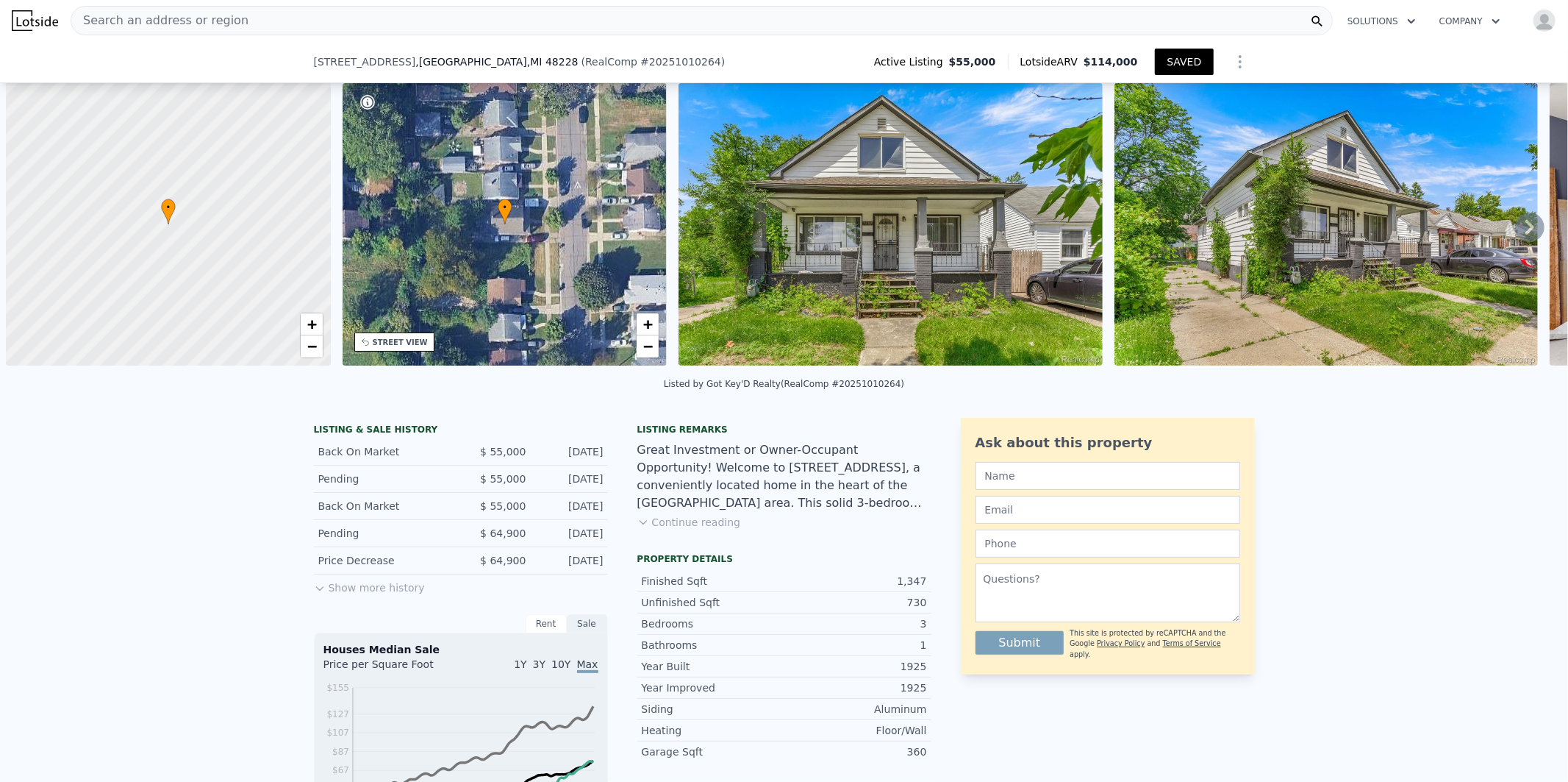
scroll to position [0, 1399]
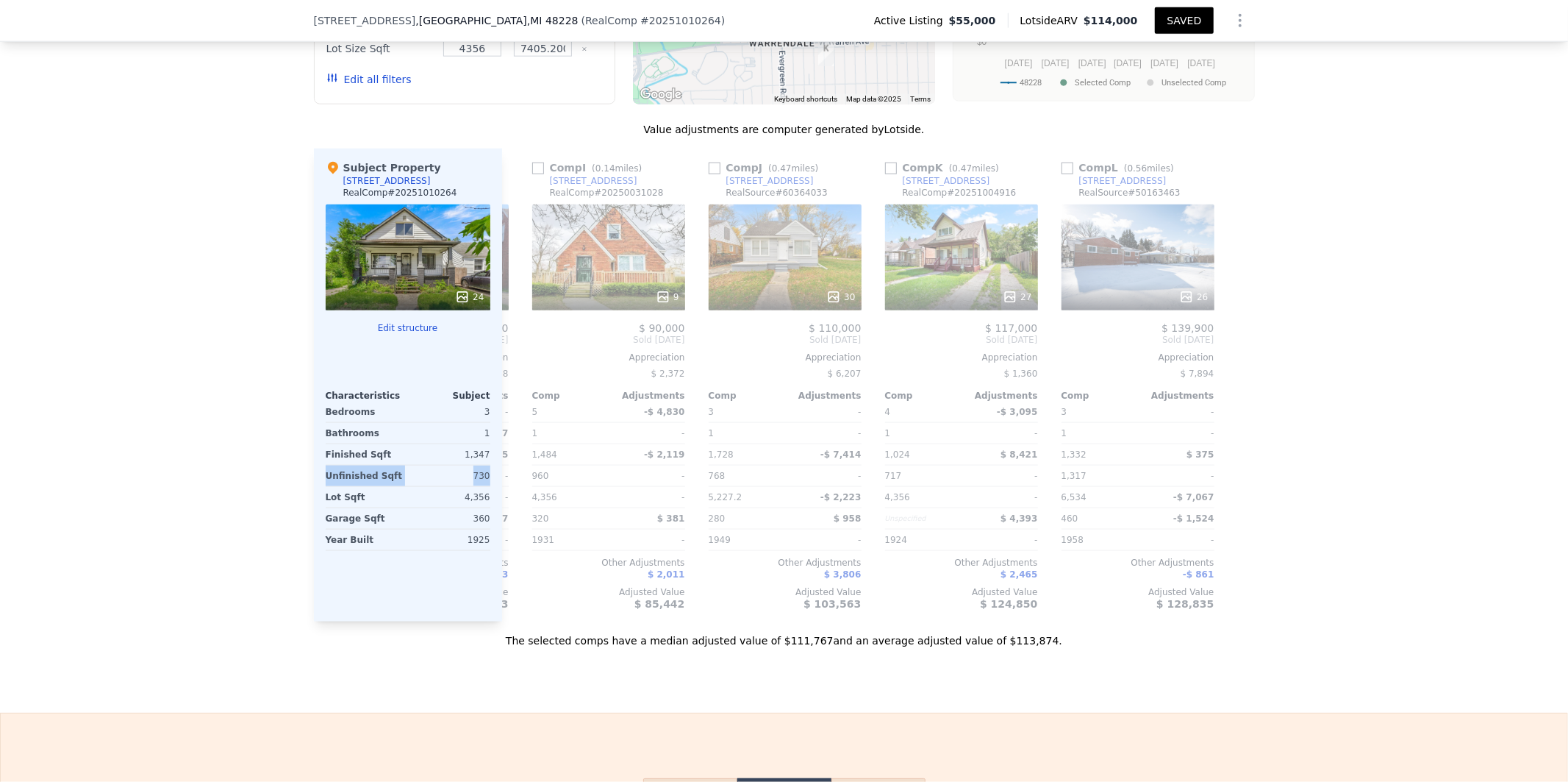
drag, startPoint x: 489, startPoint y: 482, endPoint x: 314, endPoint y: 482, distance: 175.0
click at [314, 482] on div "Subject Property 7657 Auburn St RealComp # 20251010264 24 Edit structure Charac…" at bounding box center [407, 384] width 188 height 473
copy div "Unfinished Sqft 730"
click at [390, 279] on div "24" at bounding box center [408, 258] width 164 height 106
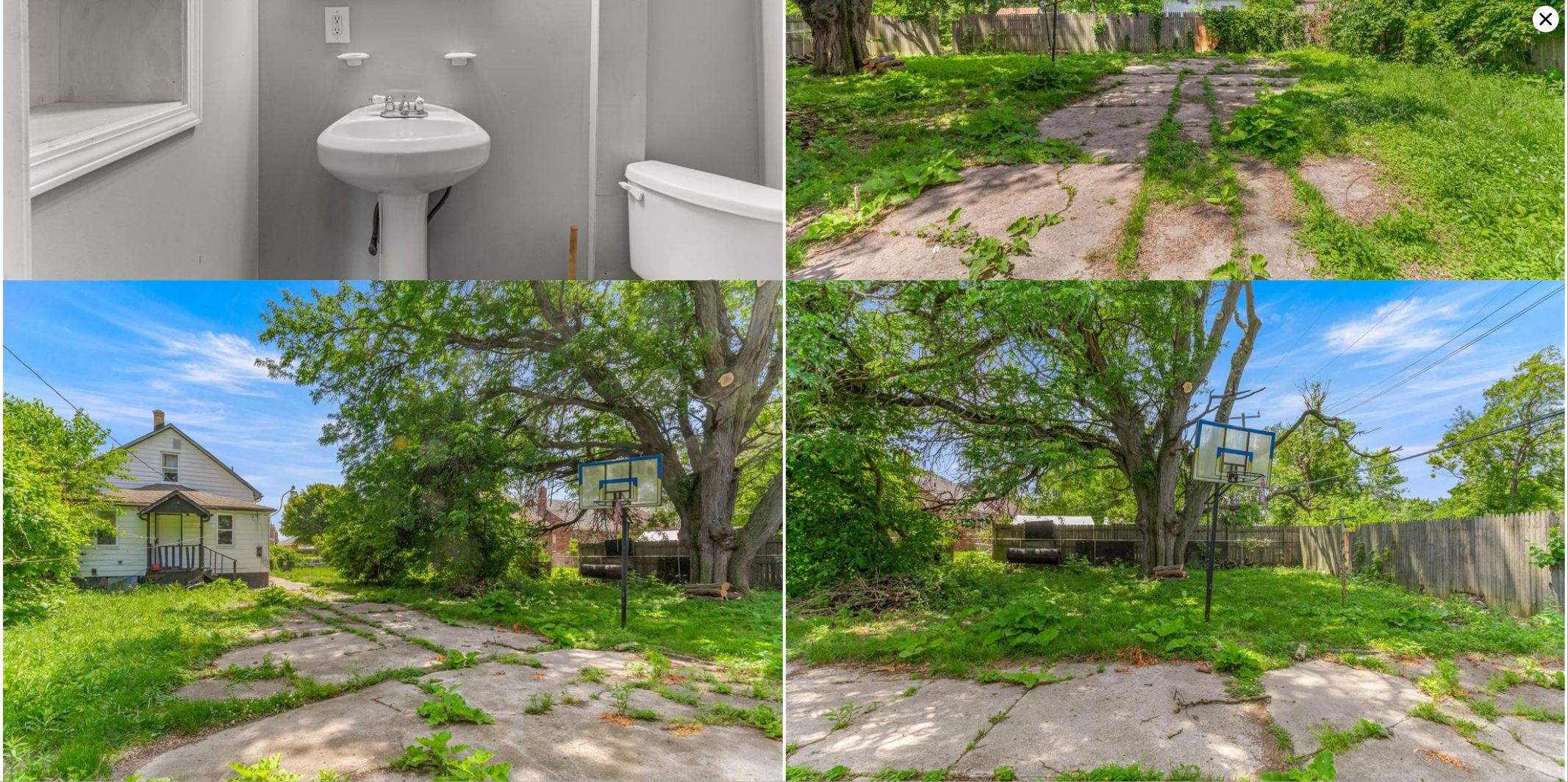
scroll to position [5283, 0]
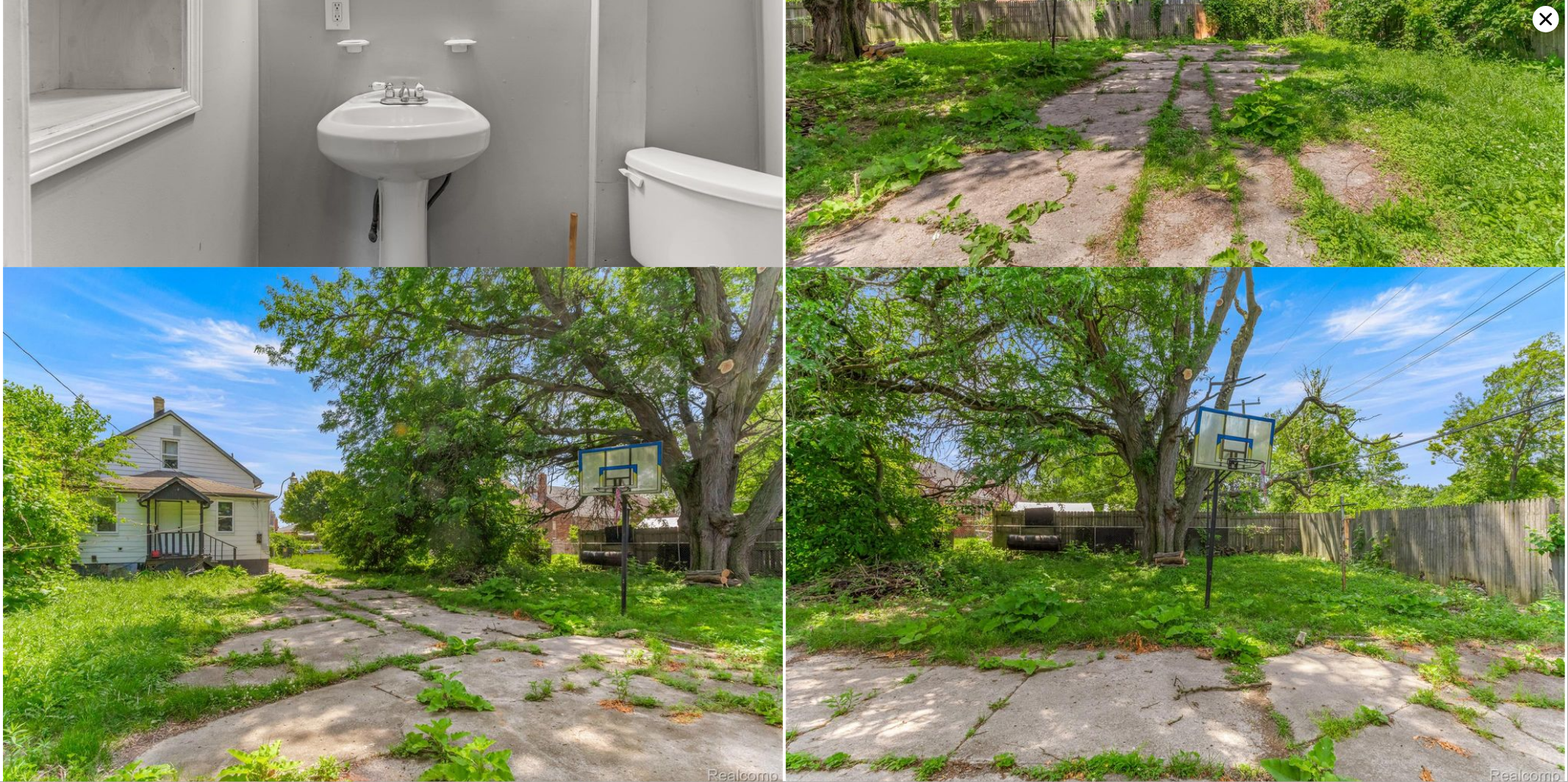
click at [1546, 13] on icon at bounding box center [1546, 19] width 26 height 26
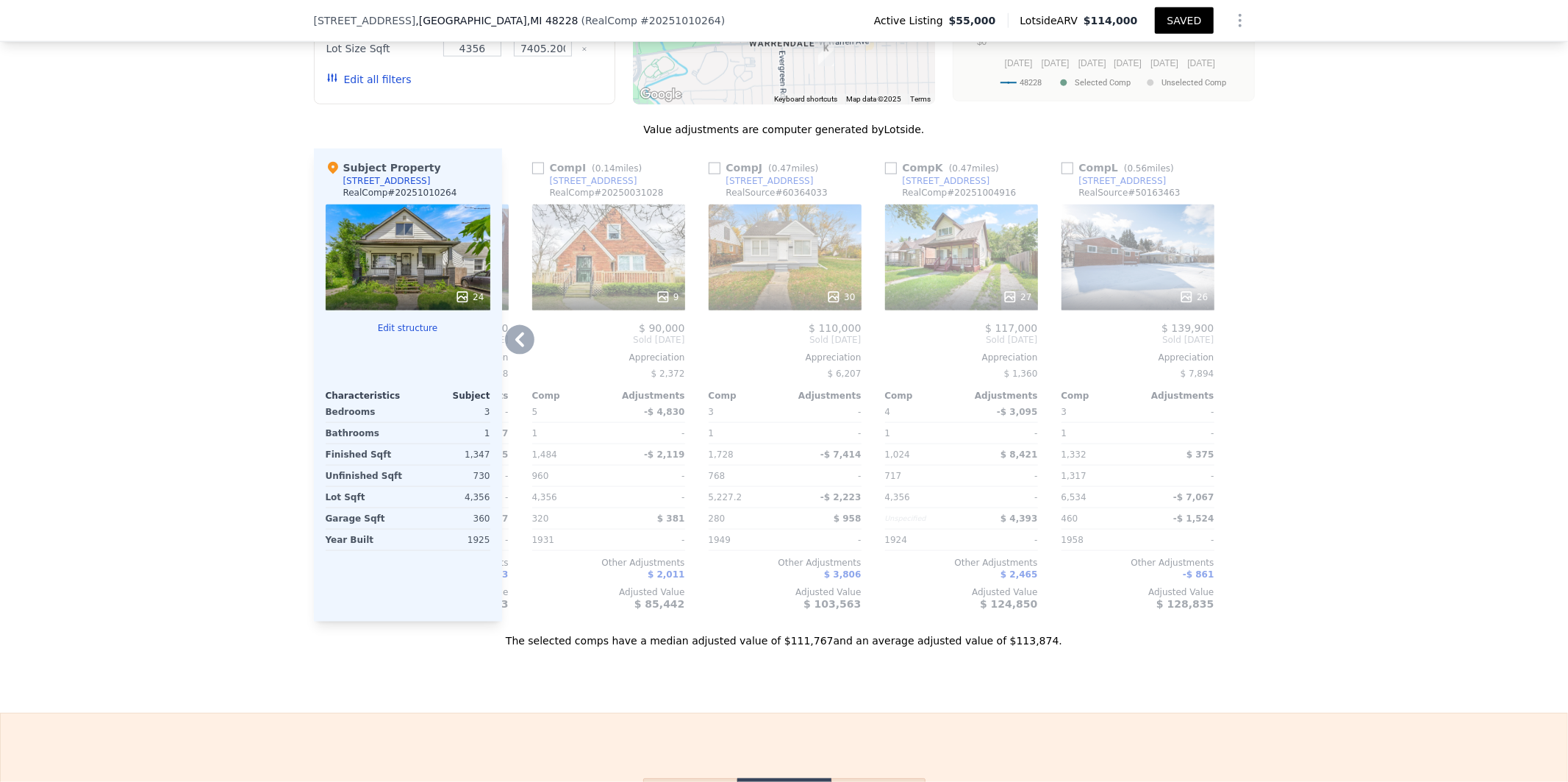
click at [515, 354] on icon at bounding box center [520, 340] width 29 height 29
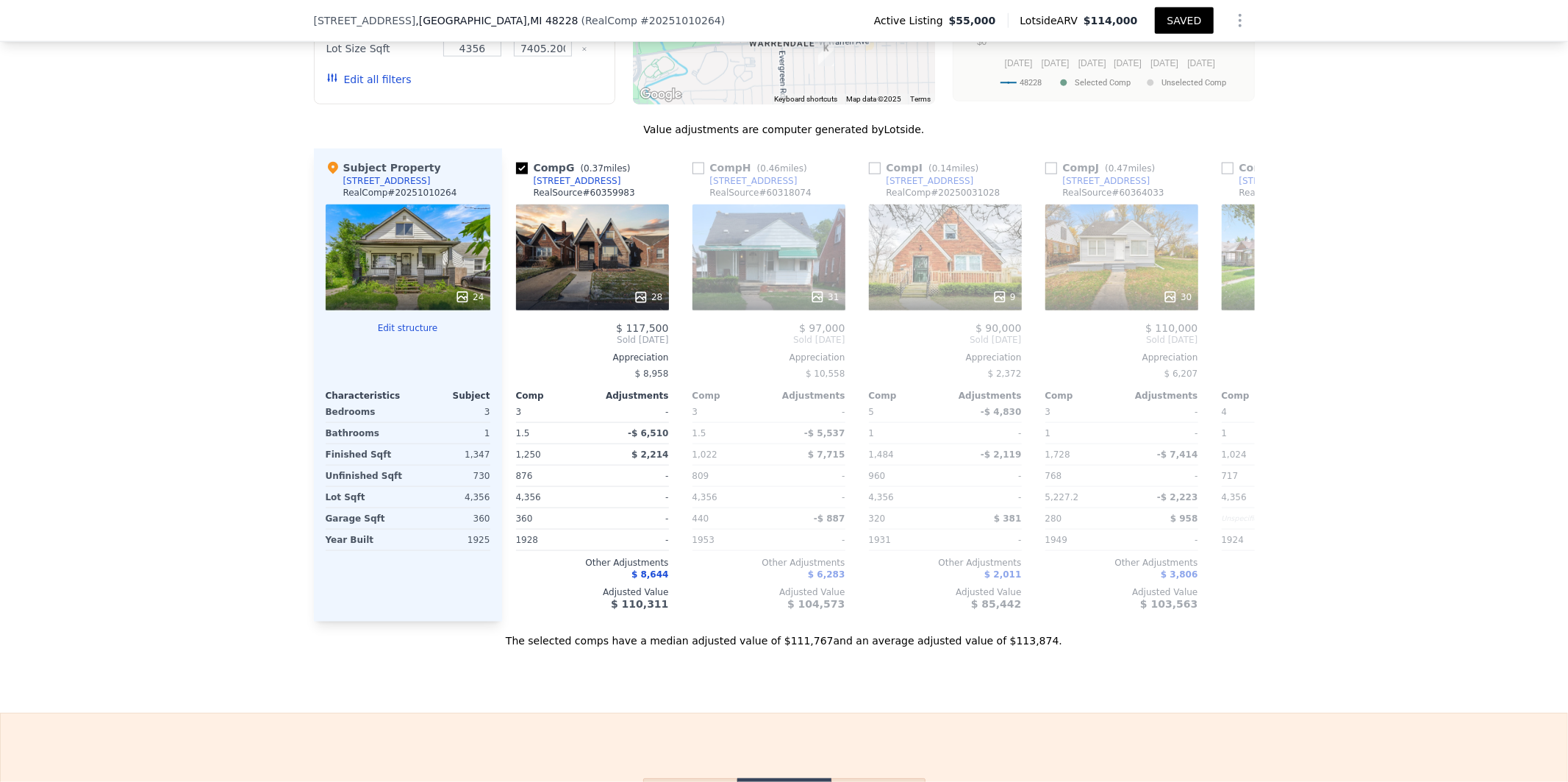
scroll to position [0, 1046]
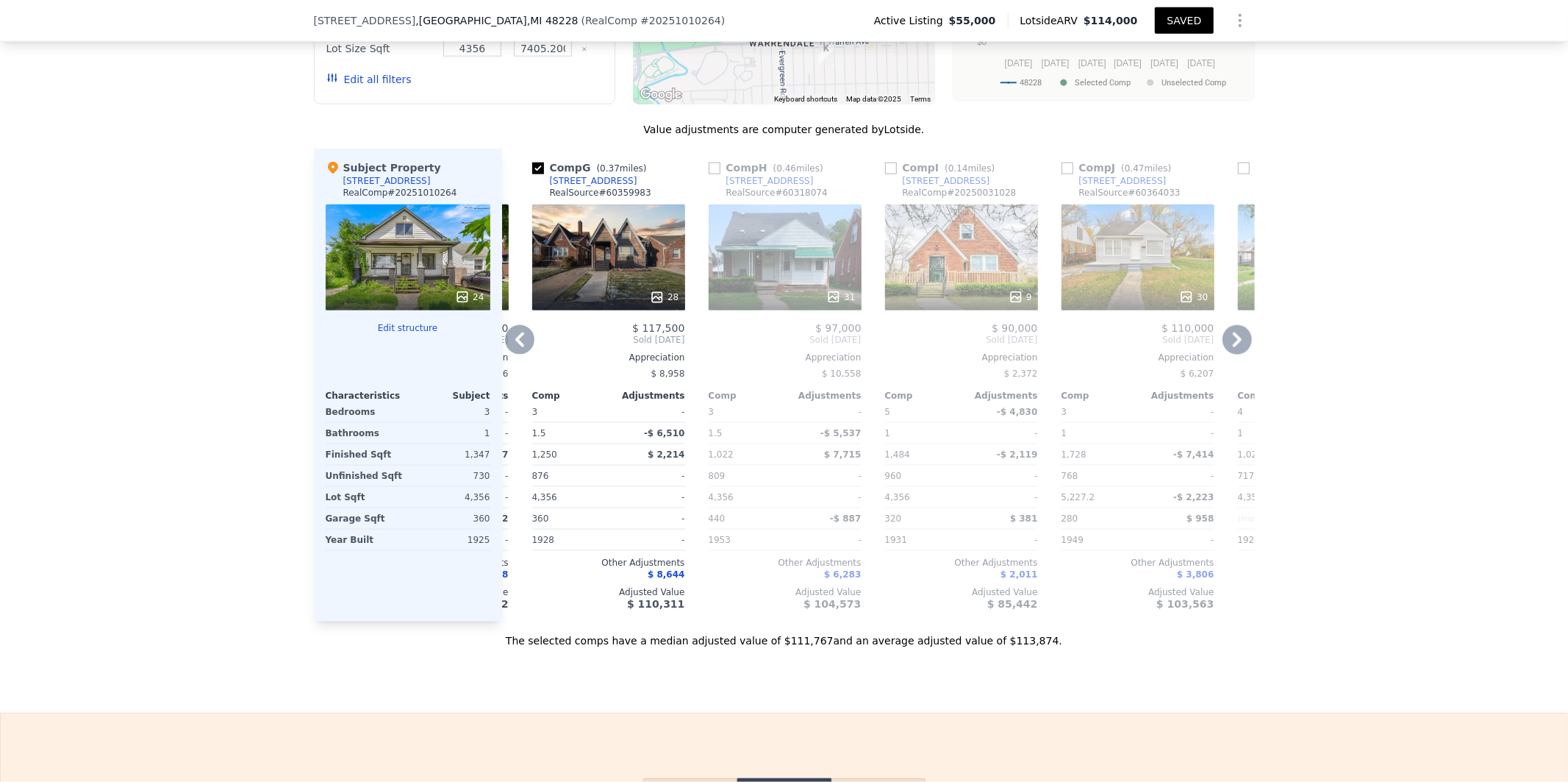
click at [517, 347] on icon at bounding box center [520, 340] width 29 height 29
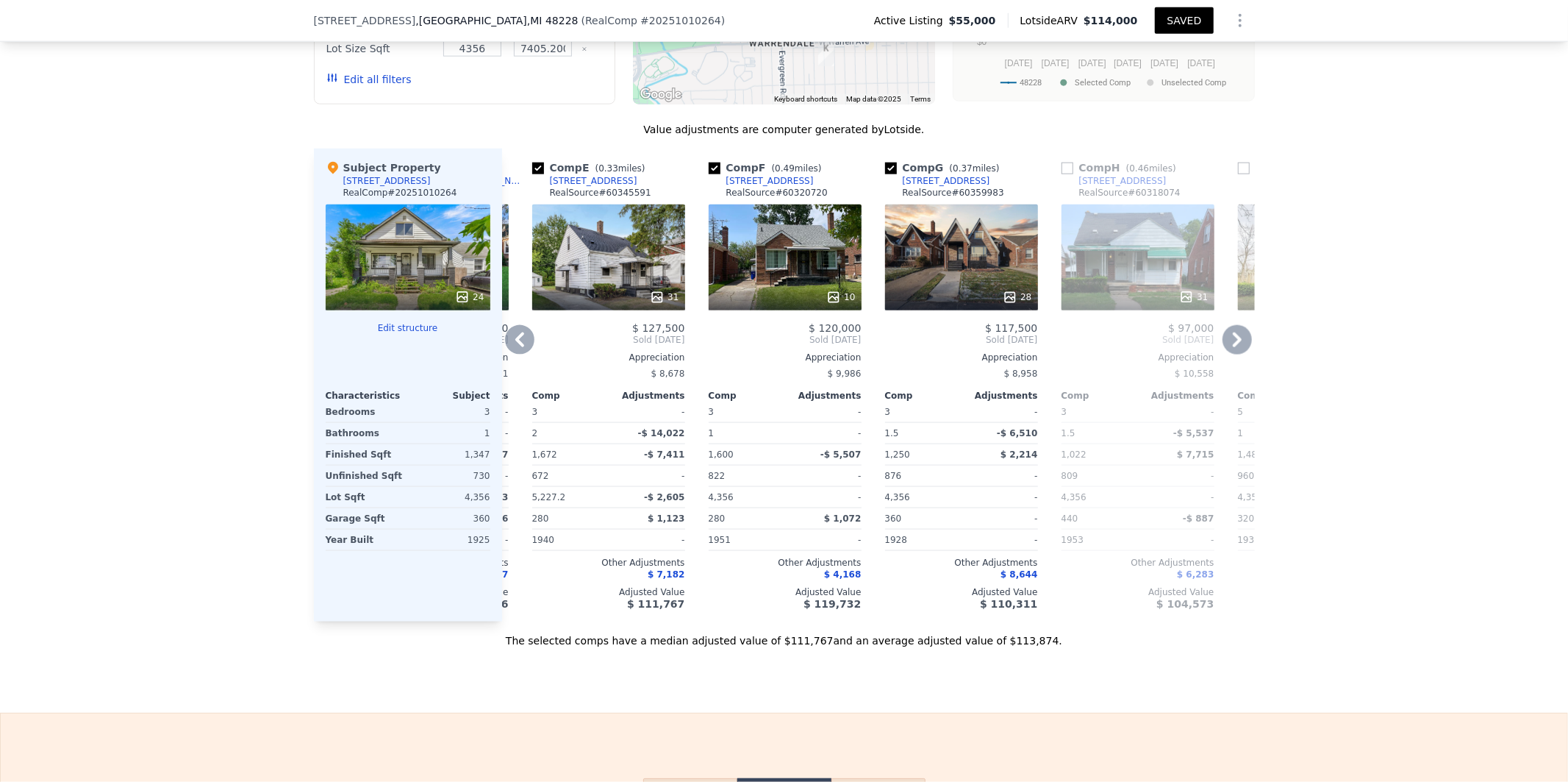
click at [517, 347] on icon at bounding box center [520, 340] width 29 height 29
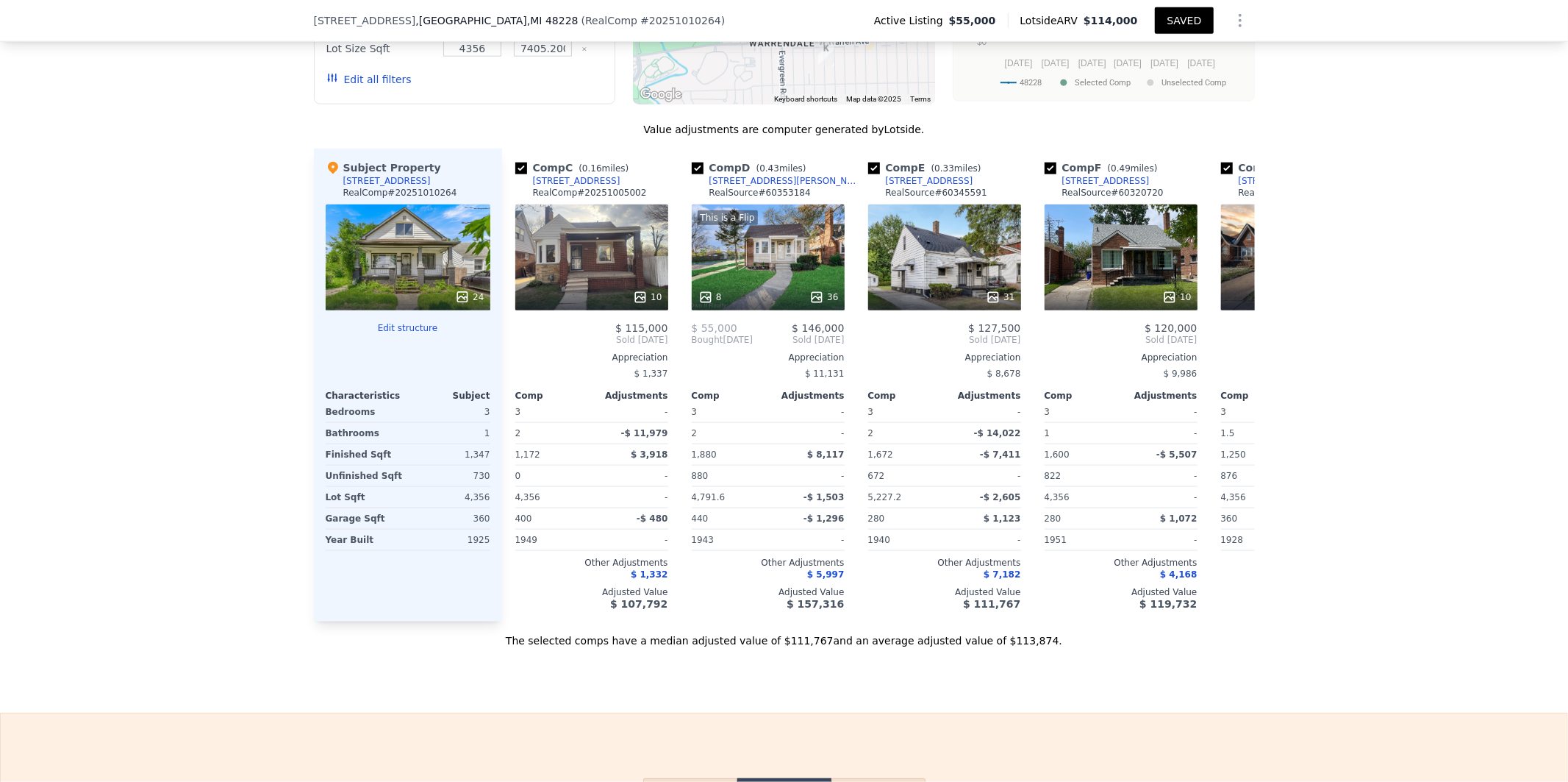
scroll to position [0, 341]
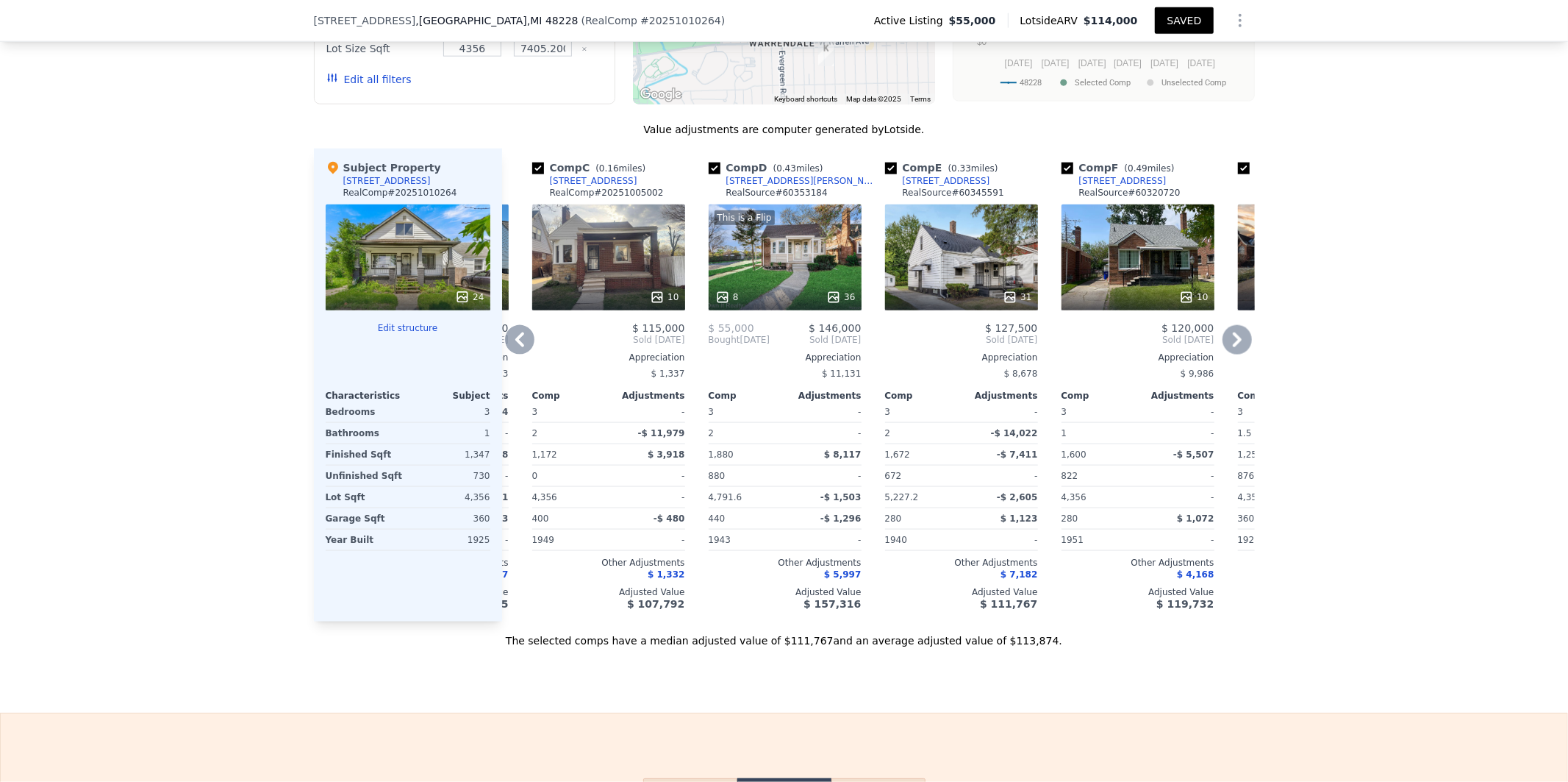
click at [517, 347] on icon at bounding box center [520, 340] width 29 height 29
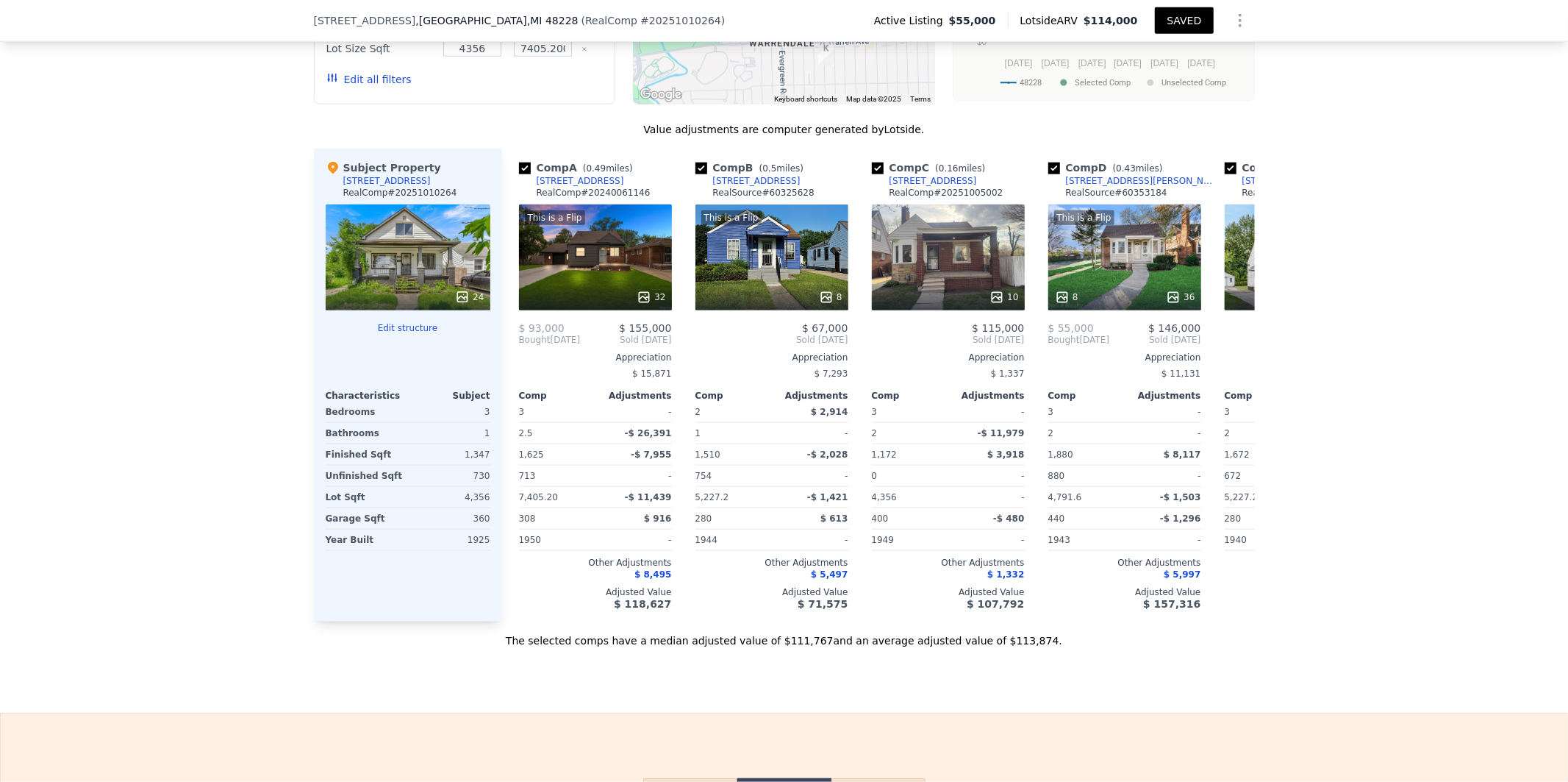
scroll to position [0, 0]
click at [594, 288] on div "This is a Flip 32" at bounding box center [596, 258] width 153 height 106
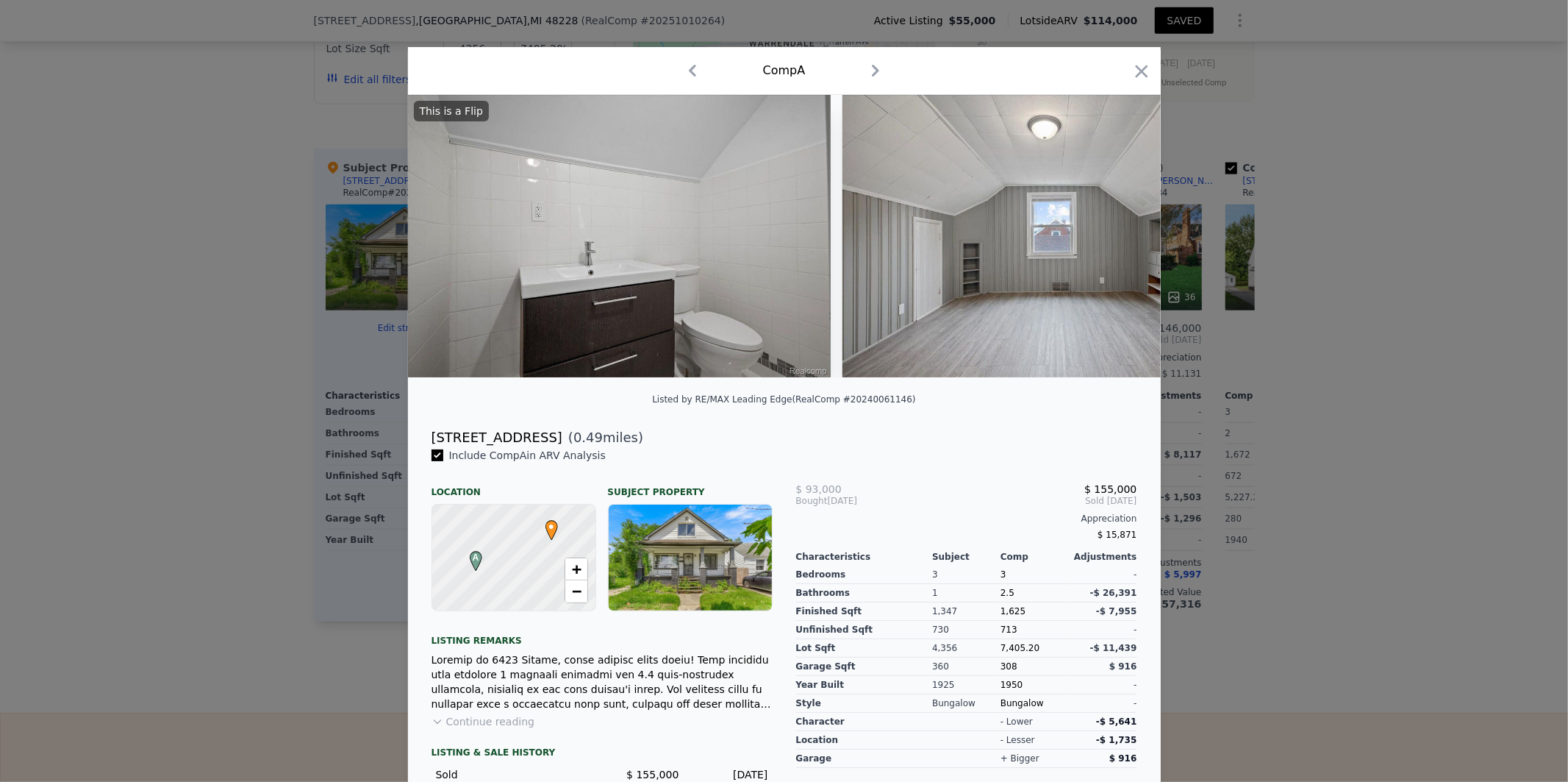
scroll to position [0, 11326]
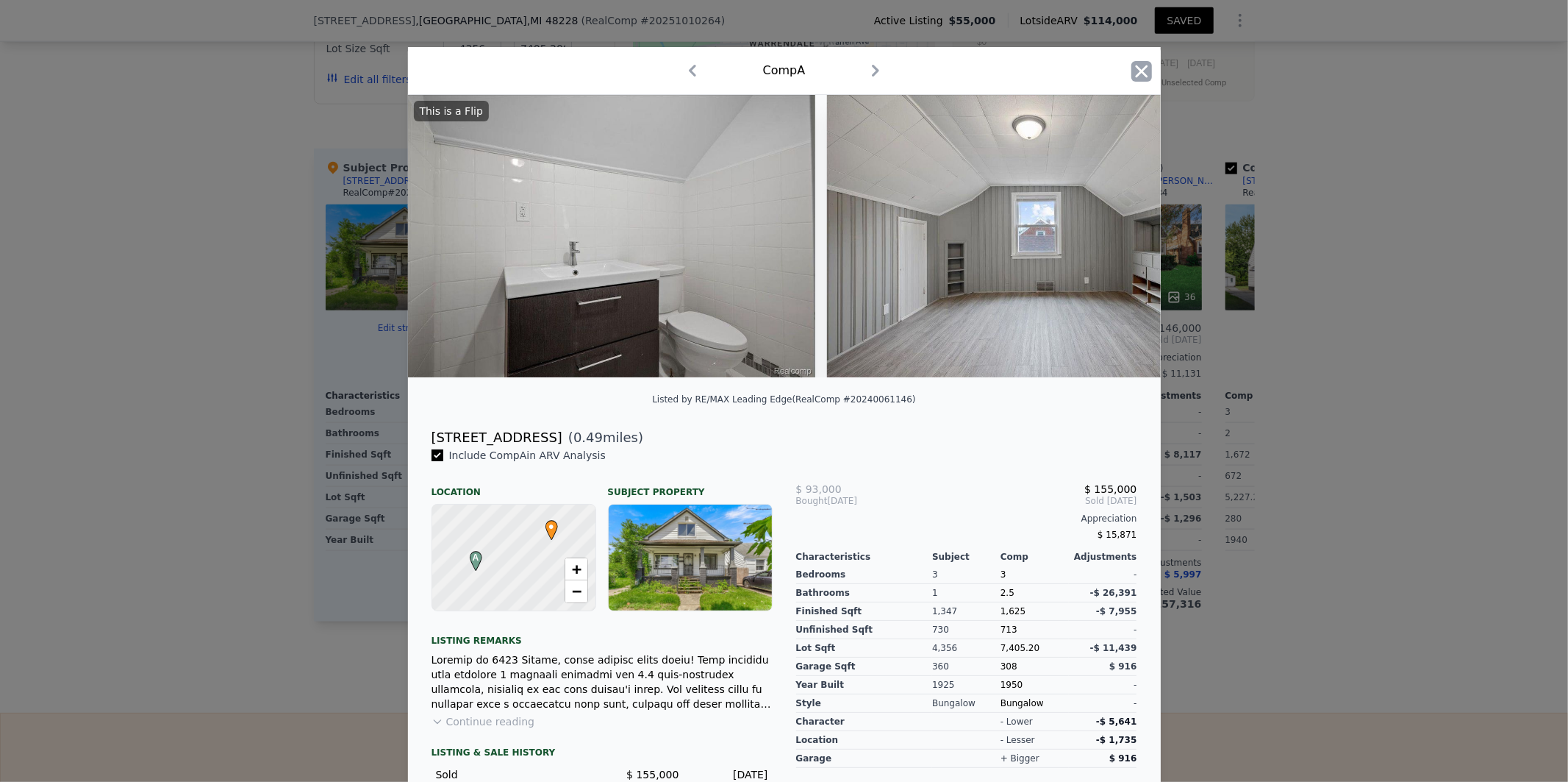
click at [1136, 68] on icon "button" at bounding box center [1141, 71] width 21 height 21
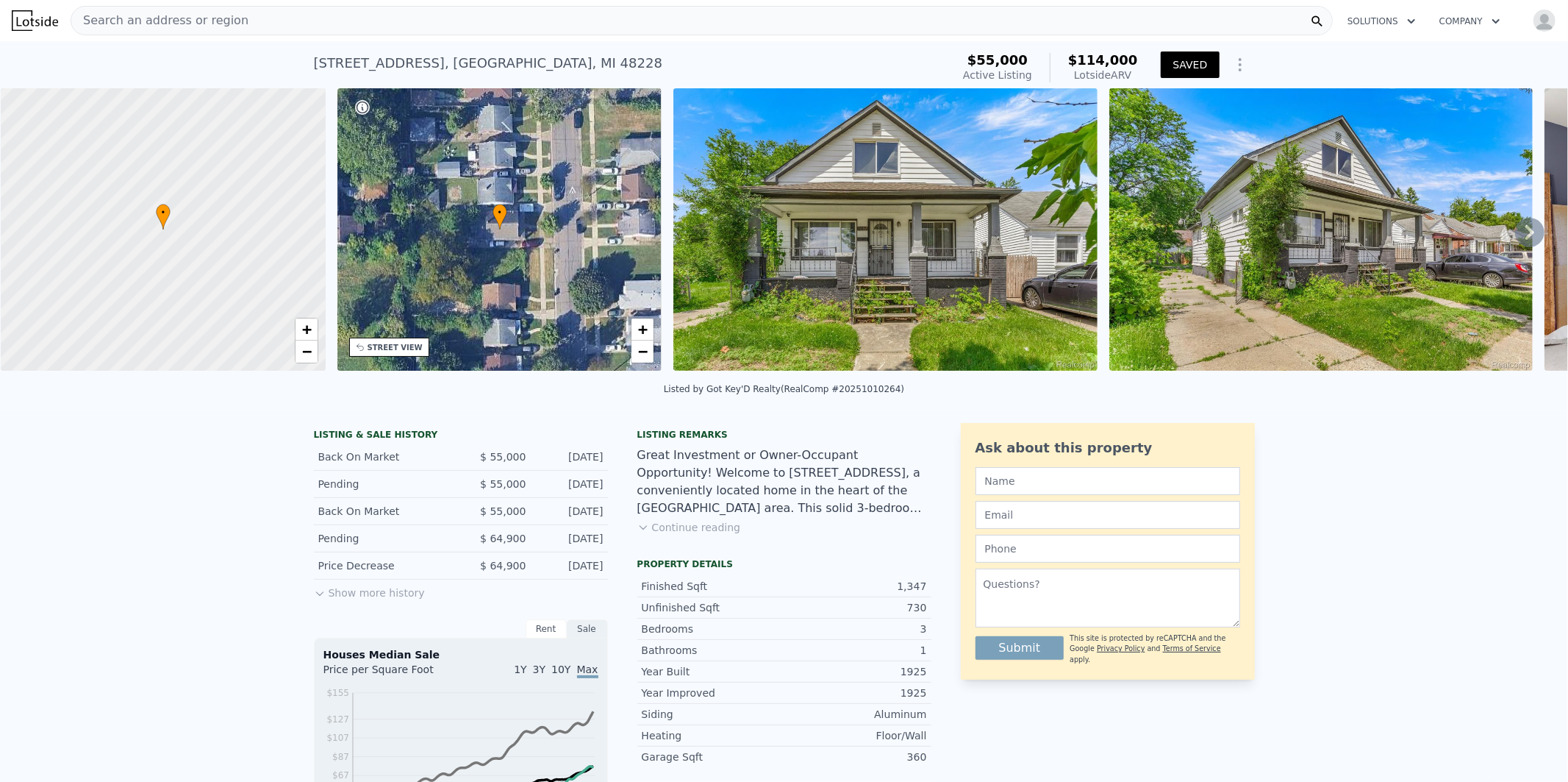
click at [228, 15] on div "Search an address or region" at bounding box center [702, 21] width 1262 height 29
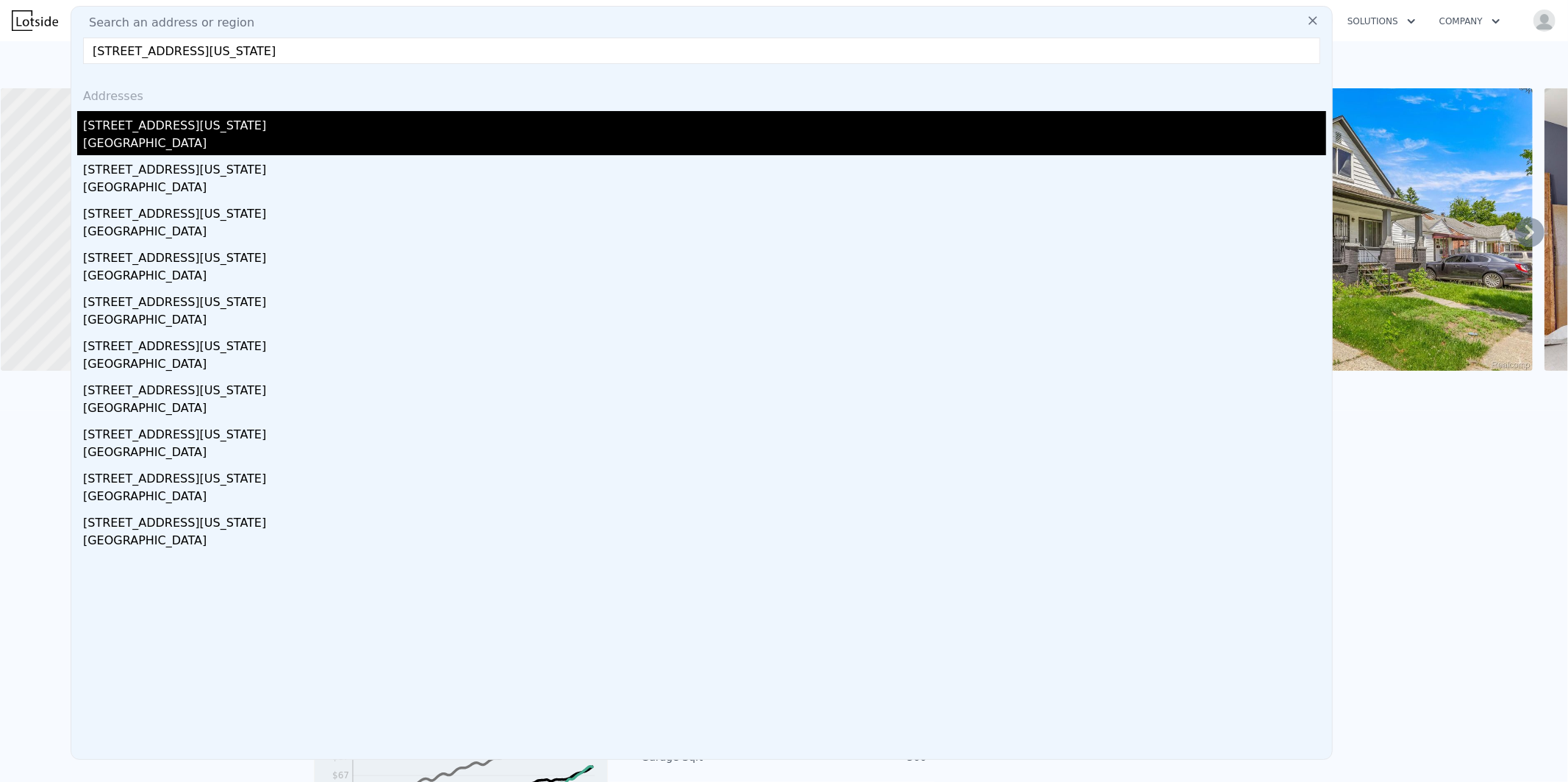
type input "11496 Wisconsin St, Detroit, MI 48204, USA"
click at [161, 140] on div "[GEOGRAPHIC_DATA]" at bounding box center [704, 145] width 1243 height 21
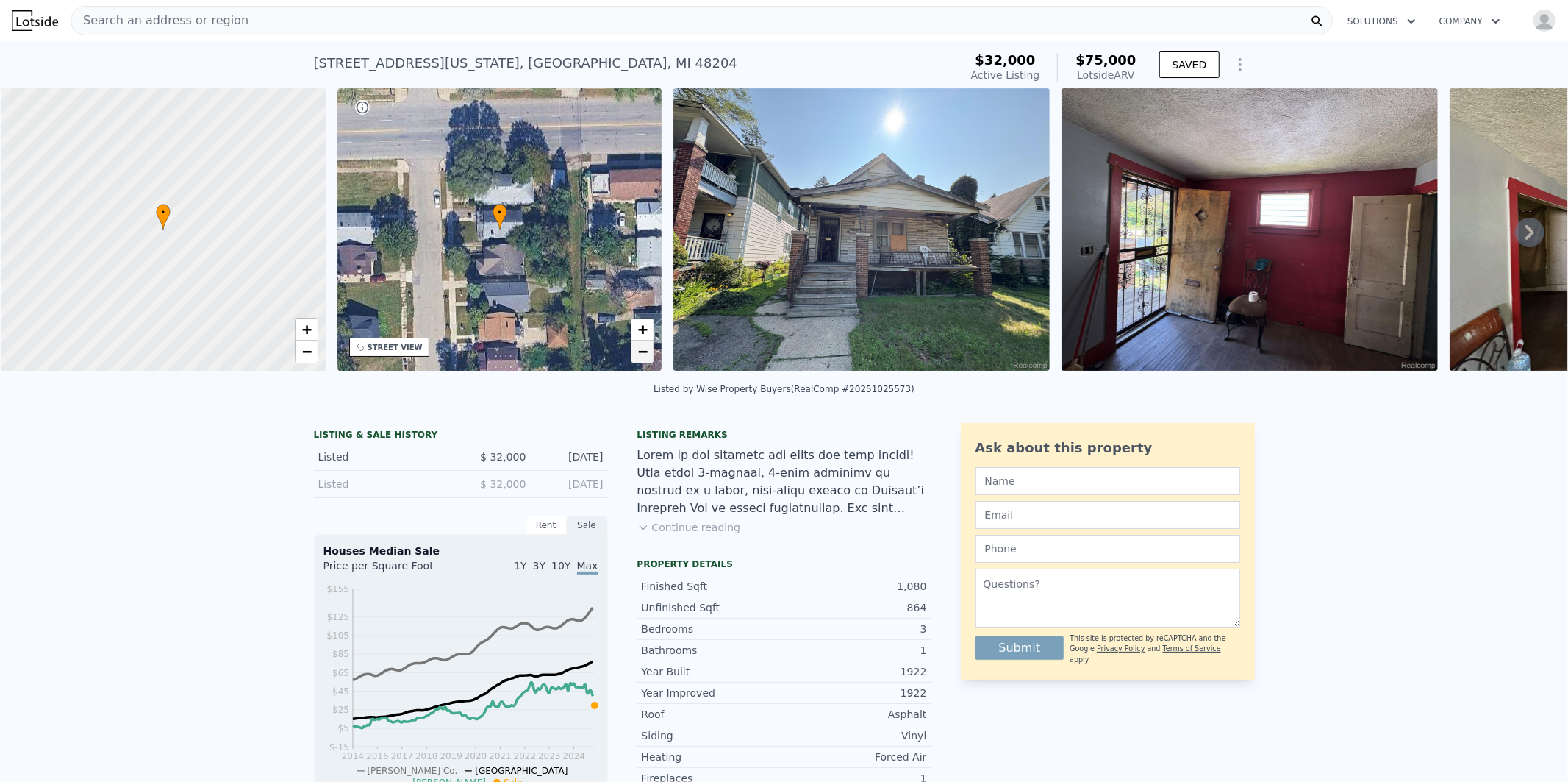
click at [638, 349] on span "−" at bounding box center [643, 351] width 9 height 18
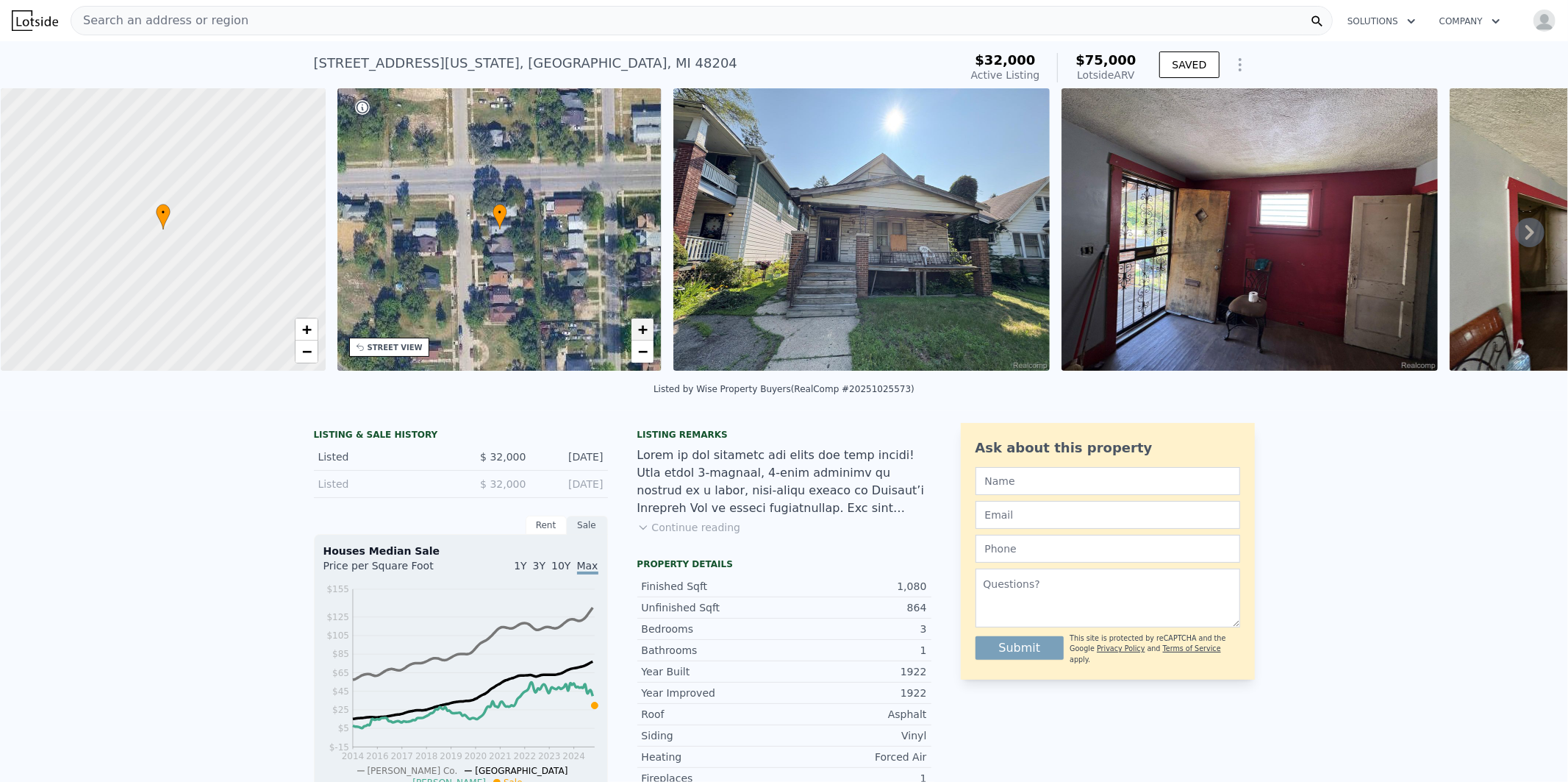
click at [647, 321] on span "+" at bounding box center [643, 329] width 9 height 18
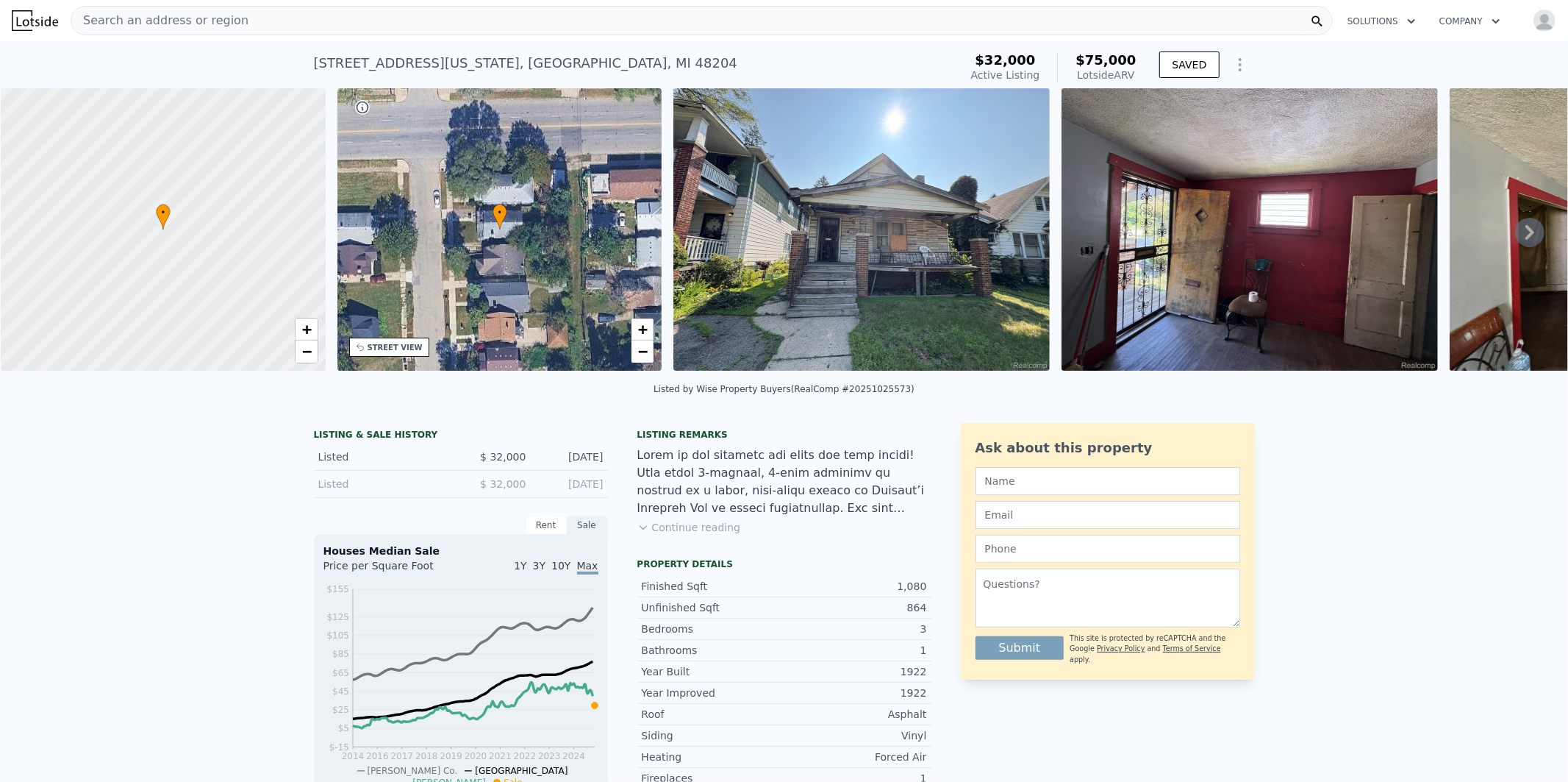
click at [857, 285] on img at bounding box center [862, 229] width 377 height 282
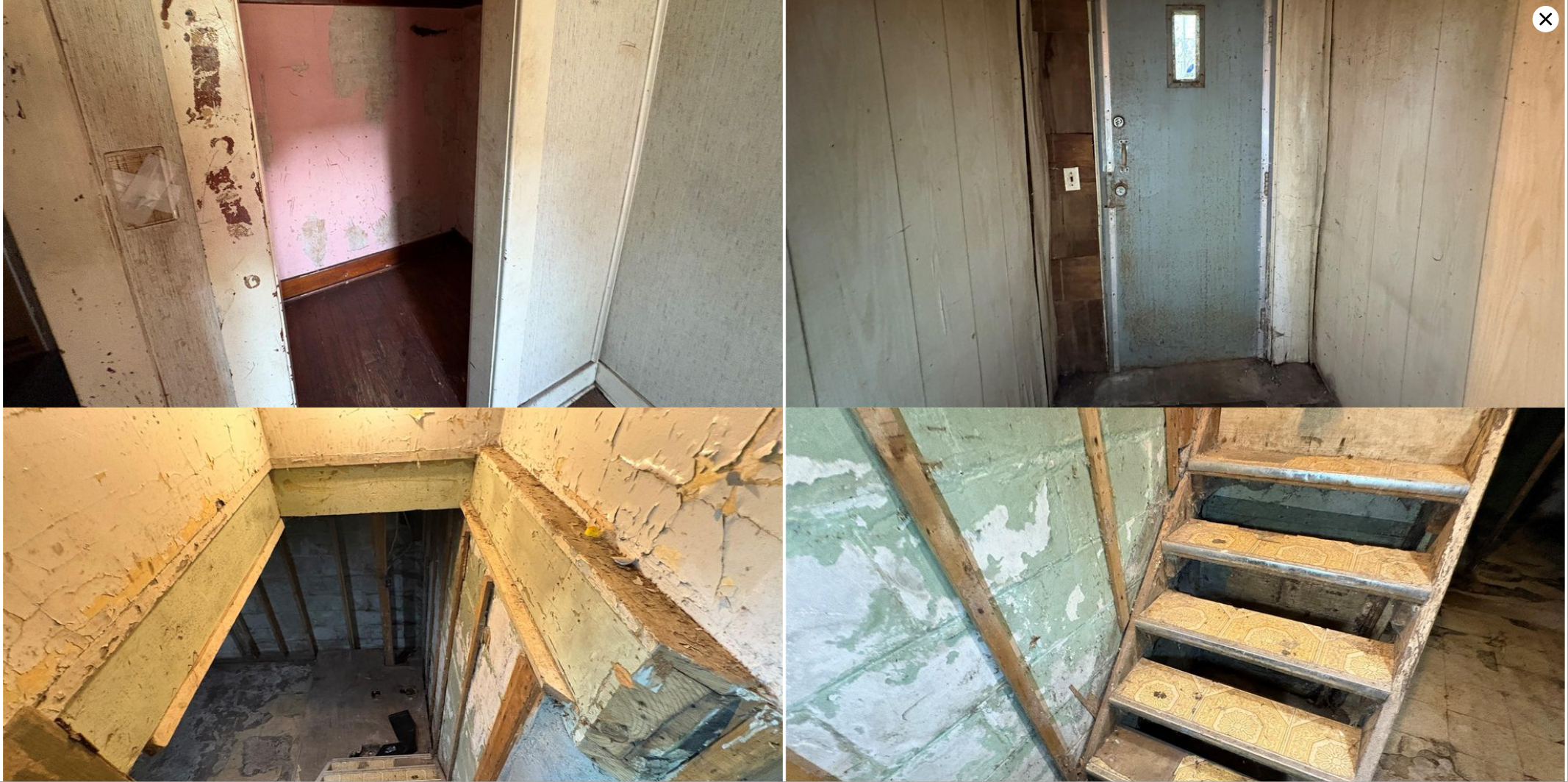
scroll to position [11923, 0]
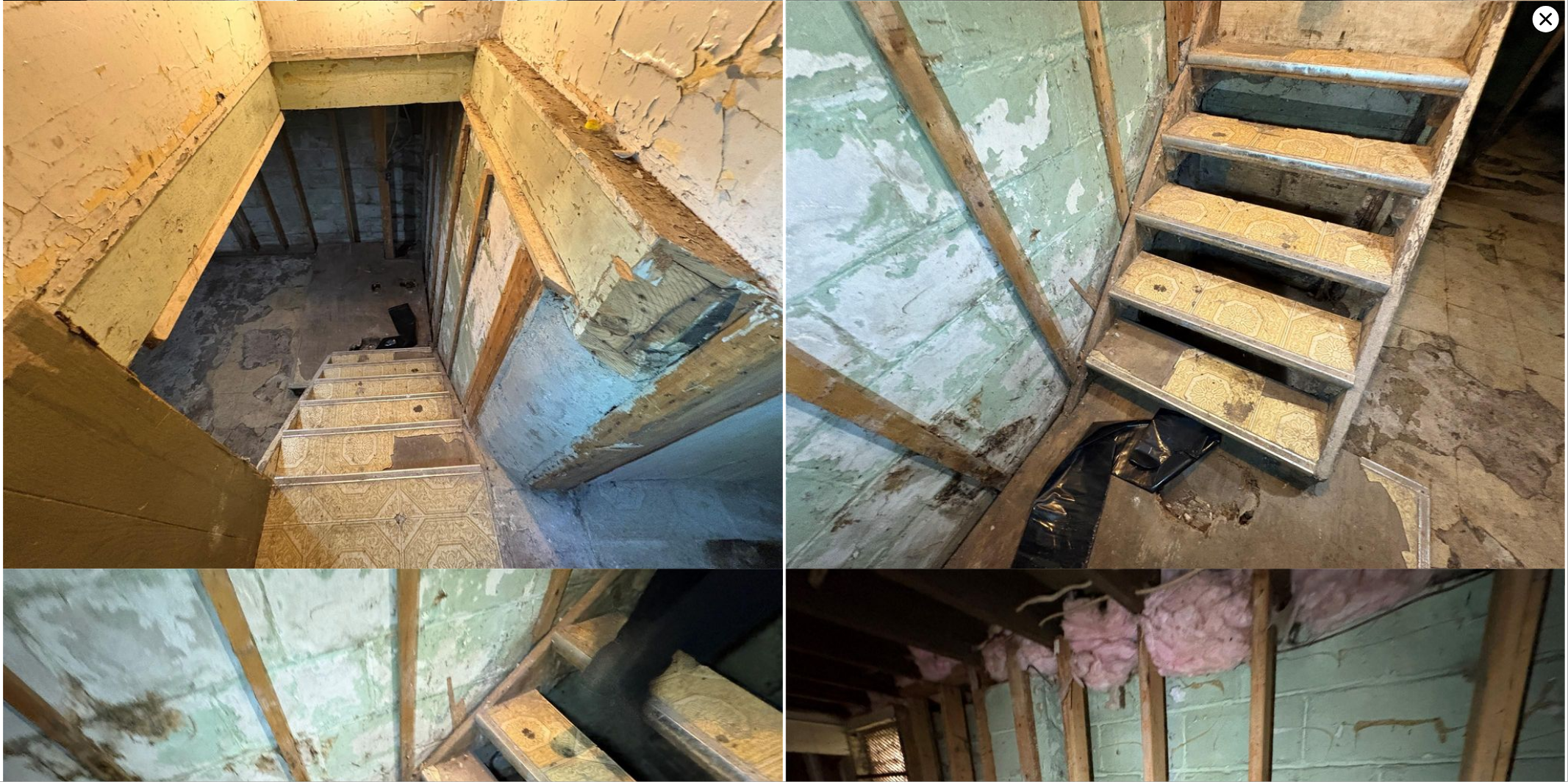
click at [1549, 13] on icon at bounding box center [1546, 19] width 26 height 26
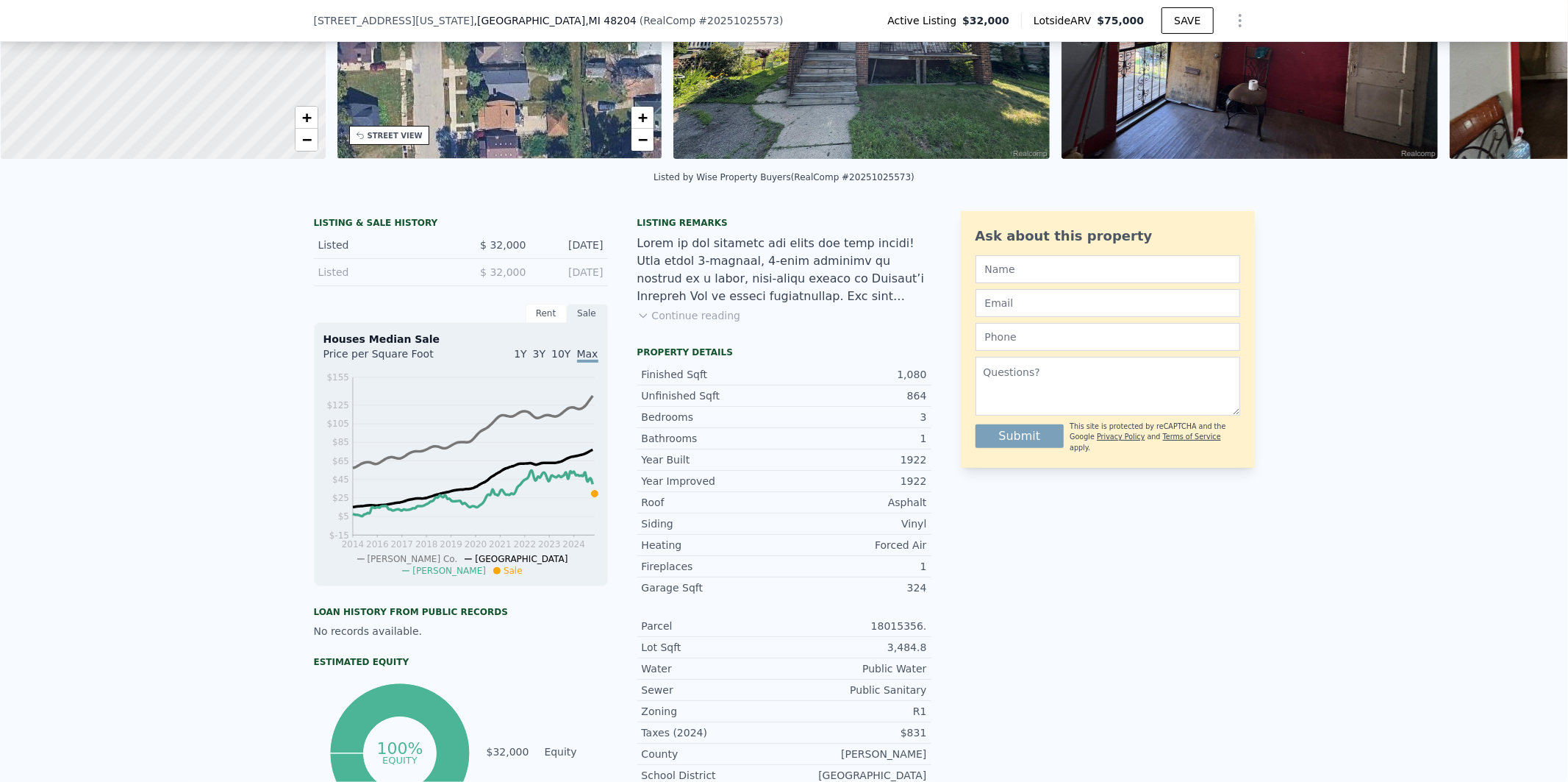
scroll to position [267, 0]
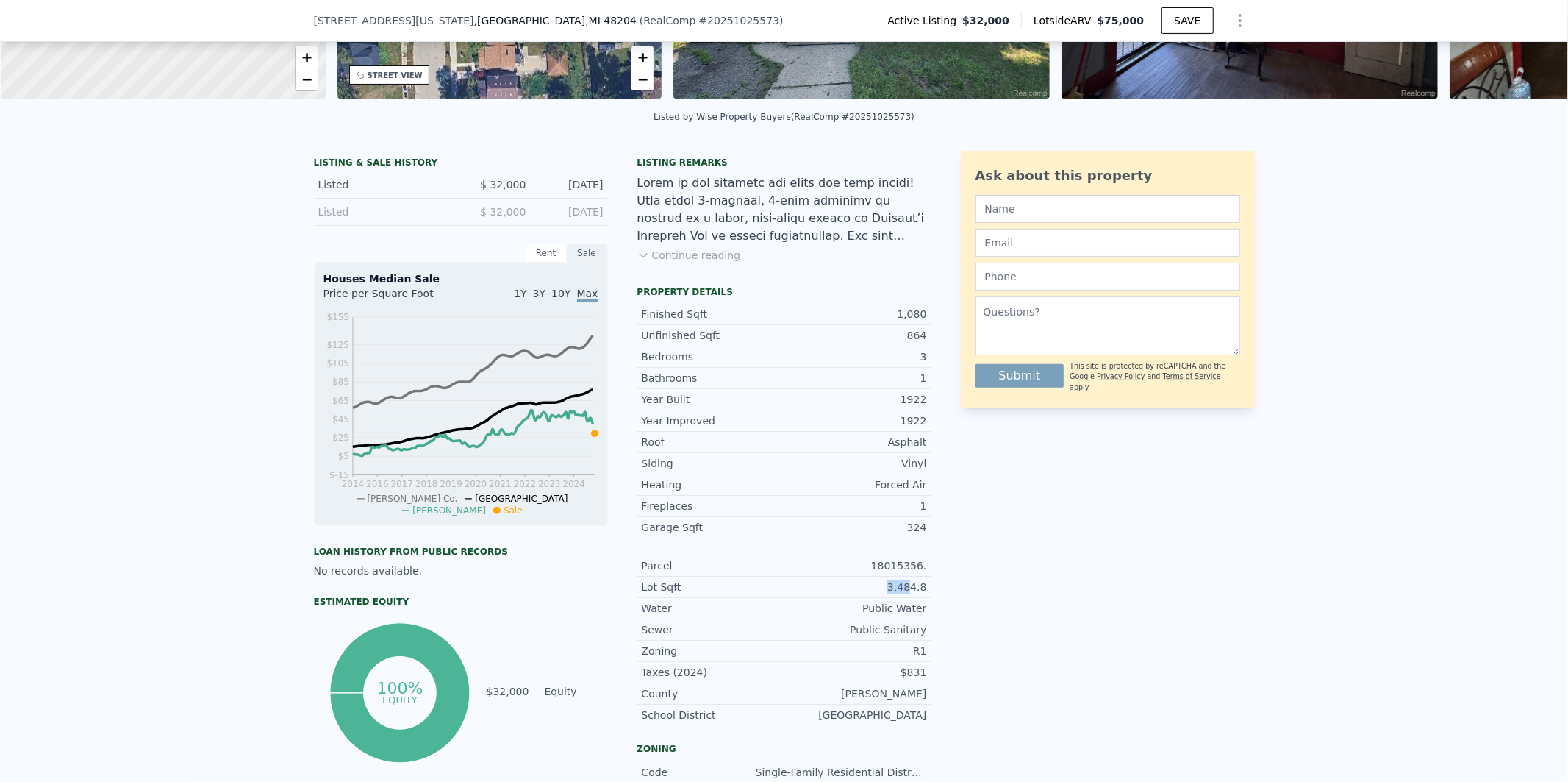
drag, startPoint x: 909, startPoint y: 599, endPoint x: 890, endPoint y: 599, distance: 19.0
click at [890, 594] on div "3,484.8" at bounding box center [856, 587] width 143 height 15
drag, startPoint x: 912, startPoint y: 599, endPoint x: 888, endPoint y: 599, distance: 24.0
click at [888, 594] on div "3,484.8" at bounding box center [856, 587] width 143 height 15
copy div "3,484"
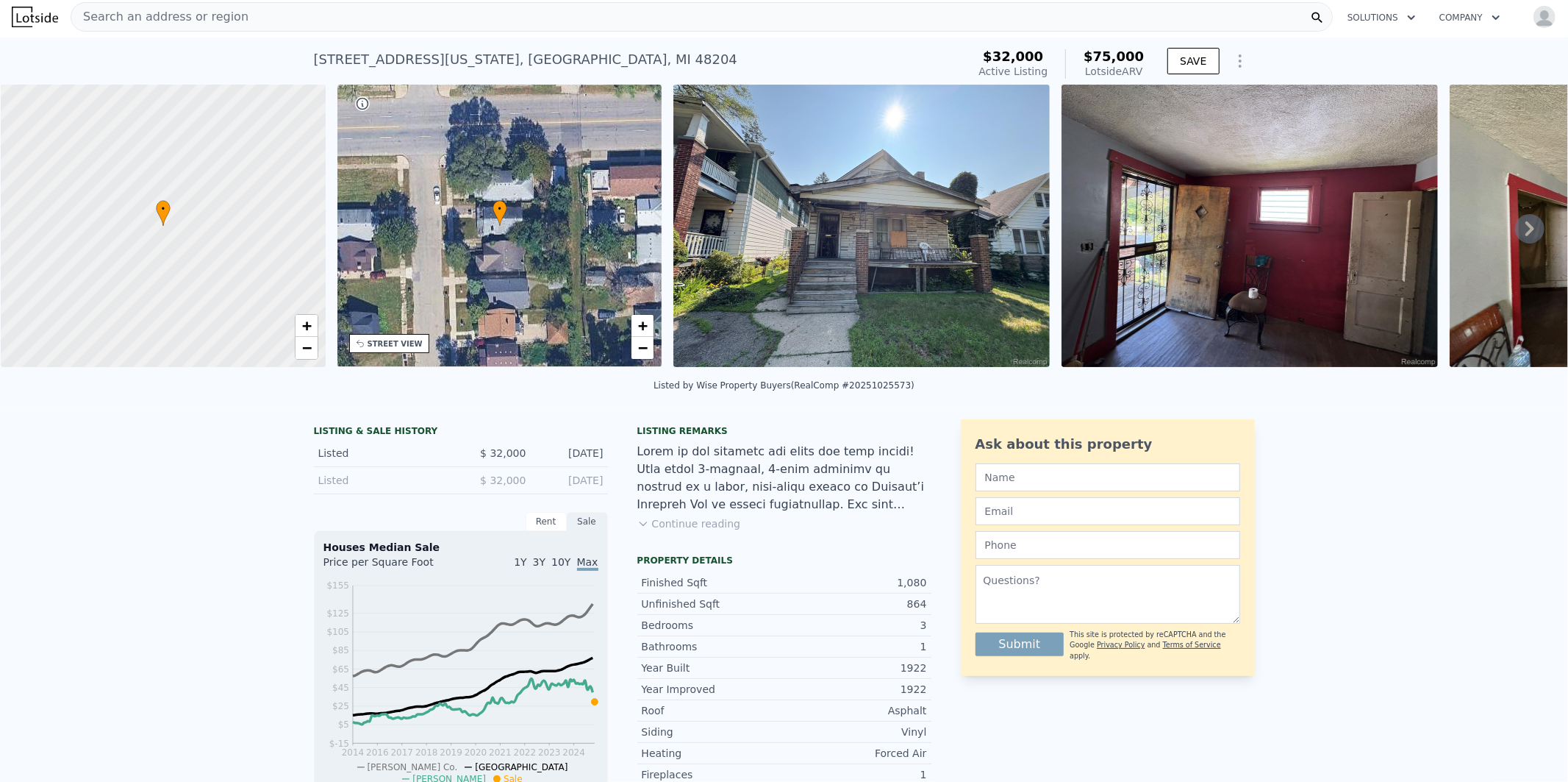
scroll to position [0, 0]
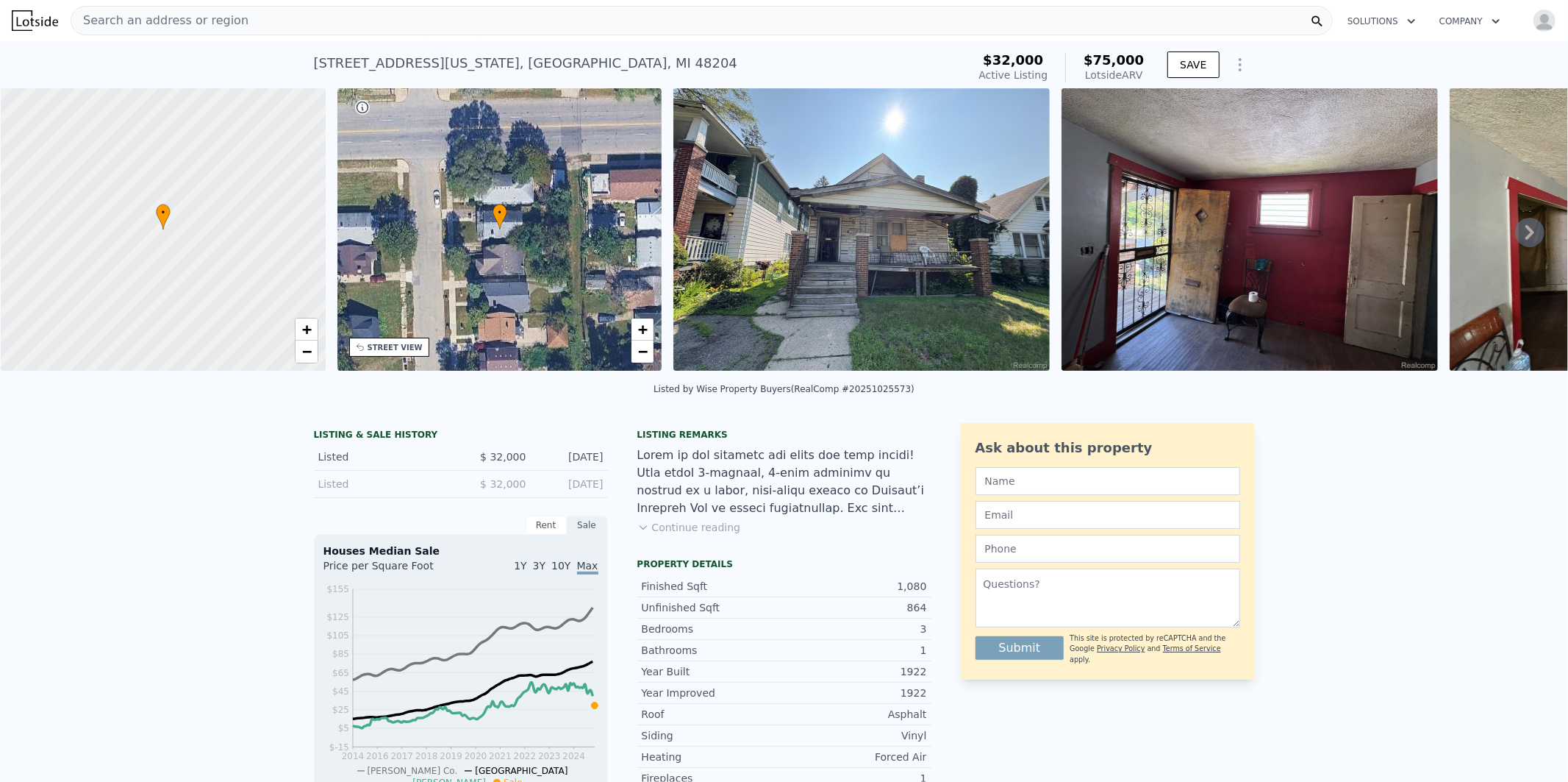
click at [847, 258] on img at bounding box center [862, 229] width 377 height 282
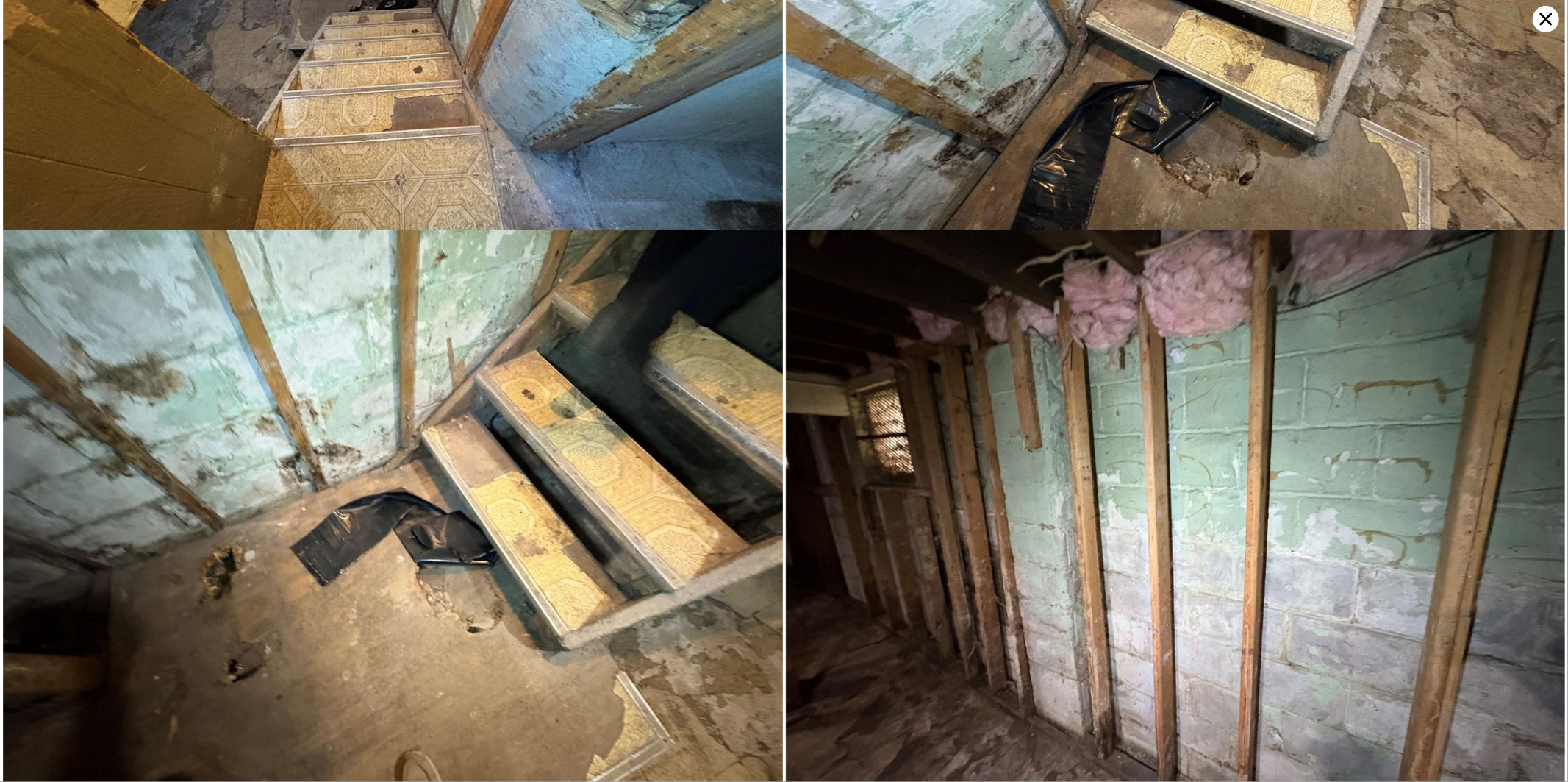
scroll to position [12491, 0]
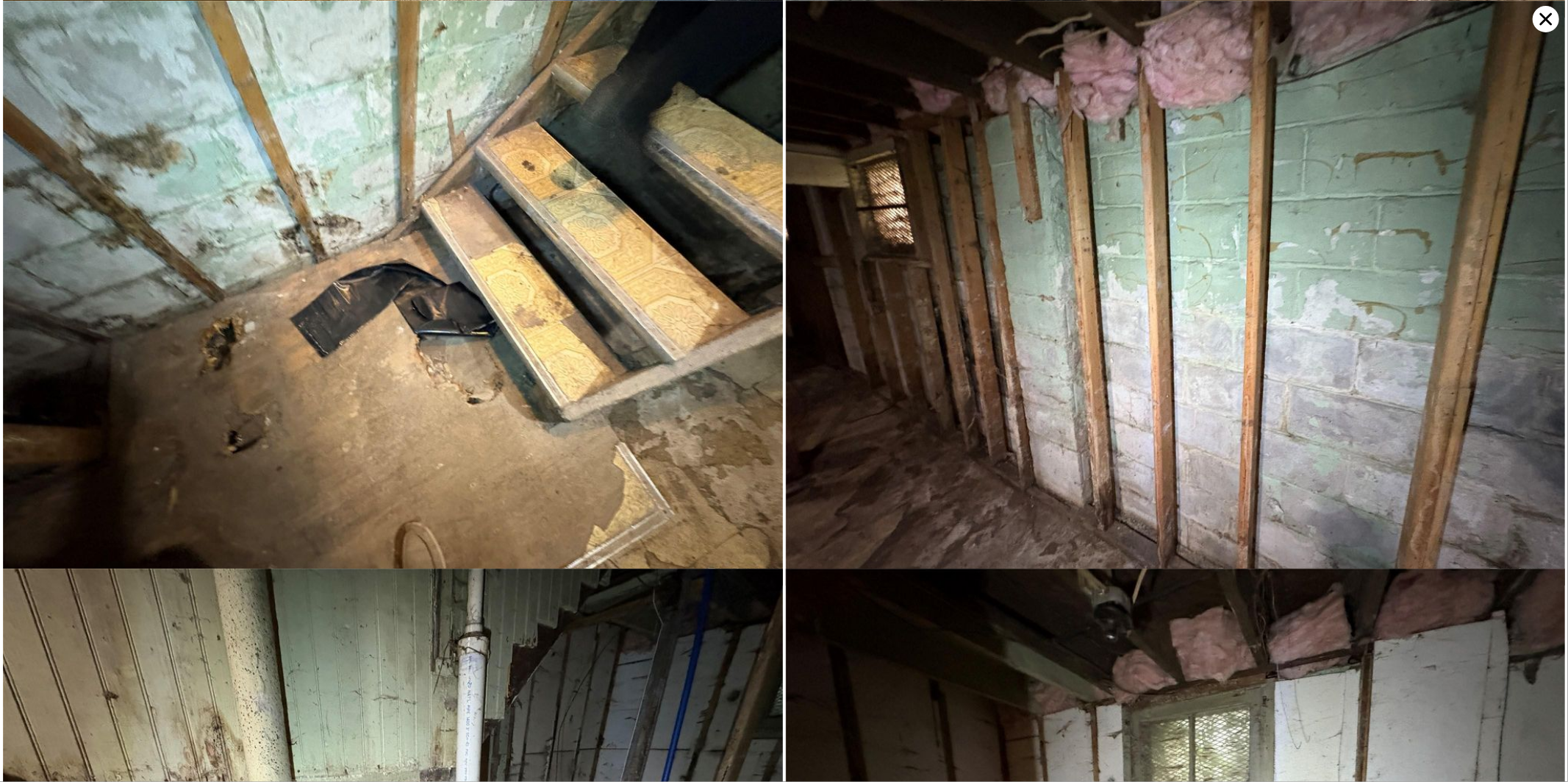
click at [1545, 15] on icon at bounding box center [1546, 19] width 26 height 26
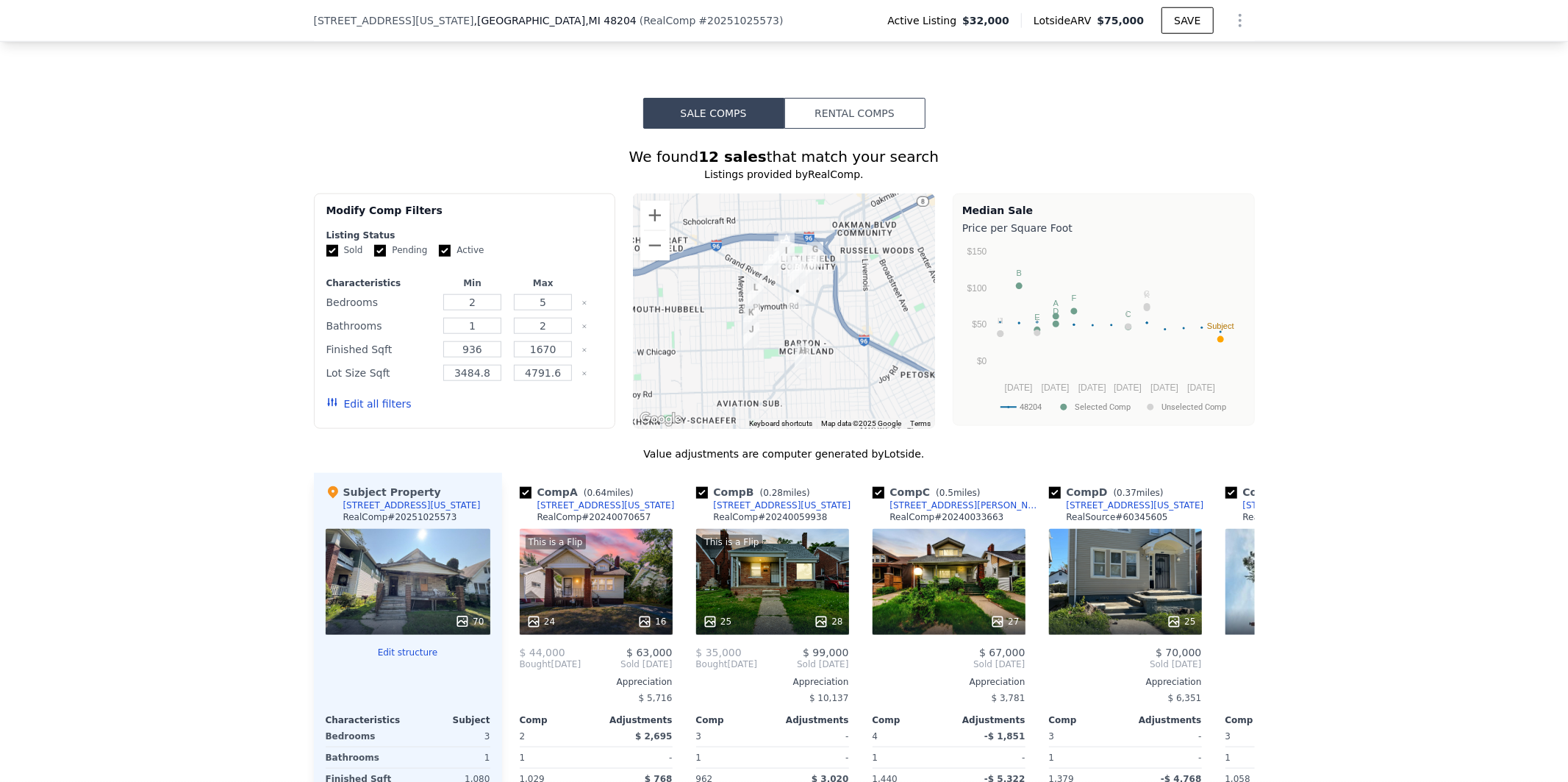
scroll to position [1329, 0]
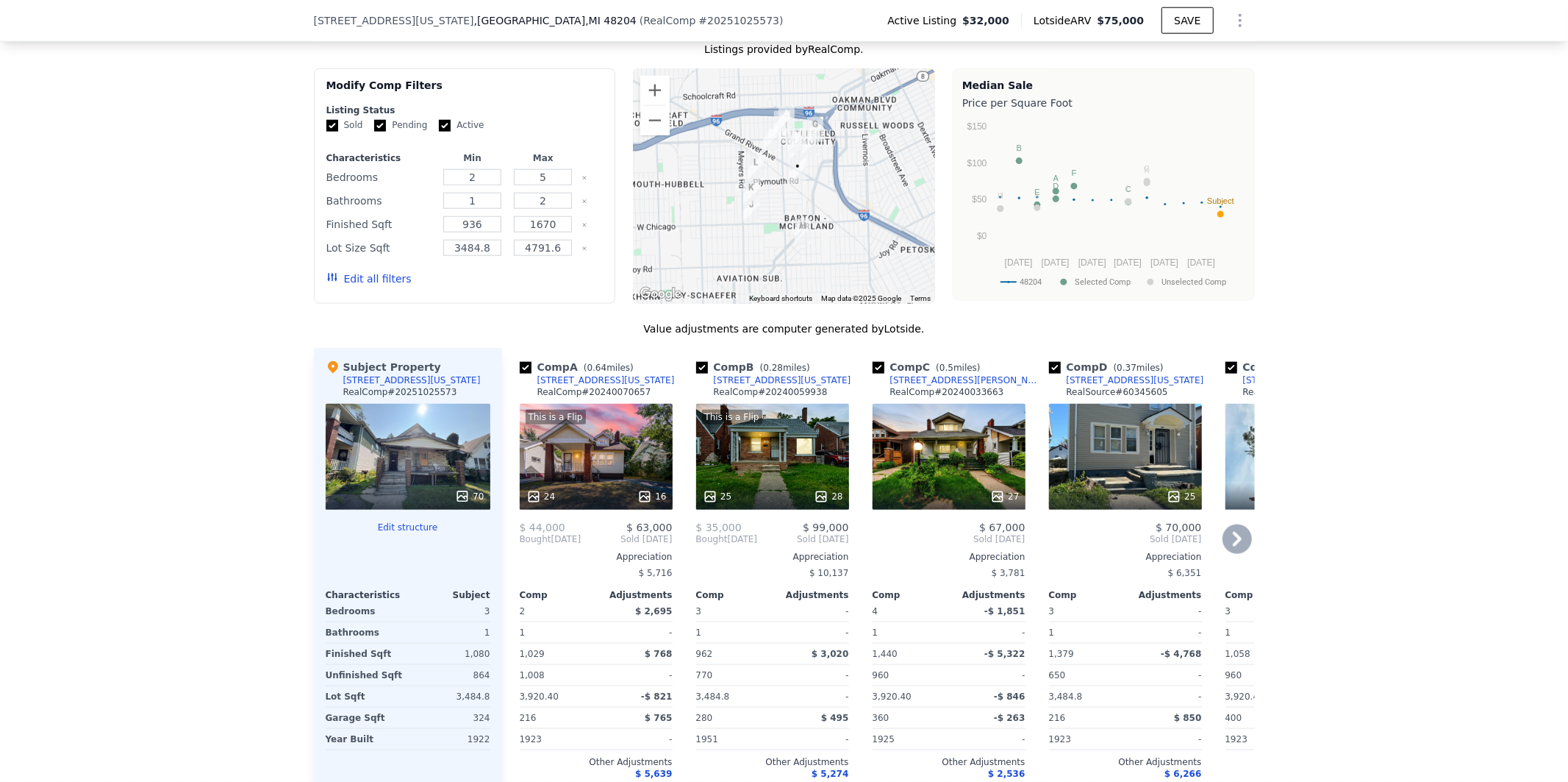
click at [604, 481] on div "This is a Flip 24 16" at bounding box center [596, 457] width 153 height 106
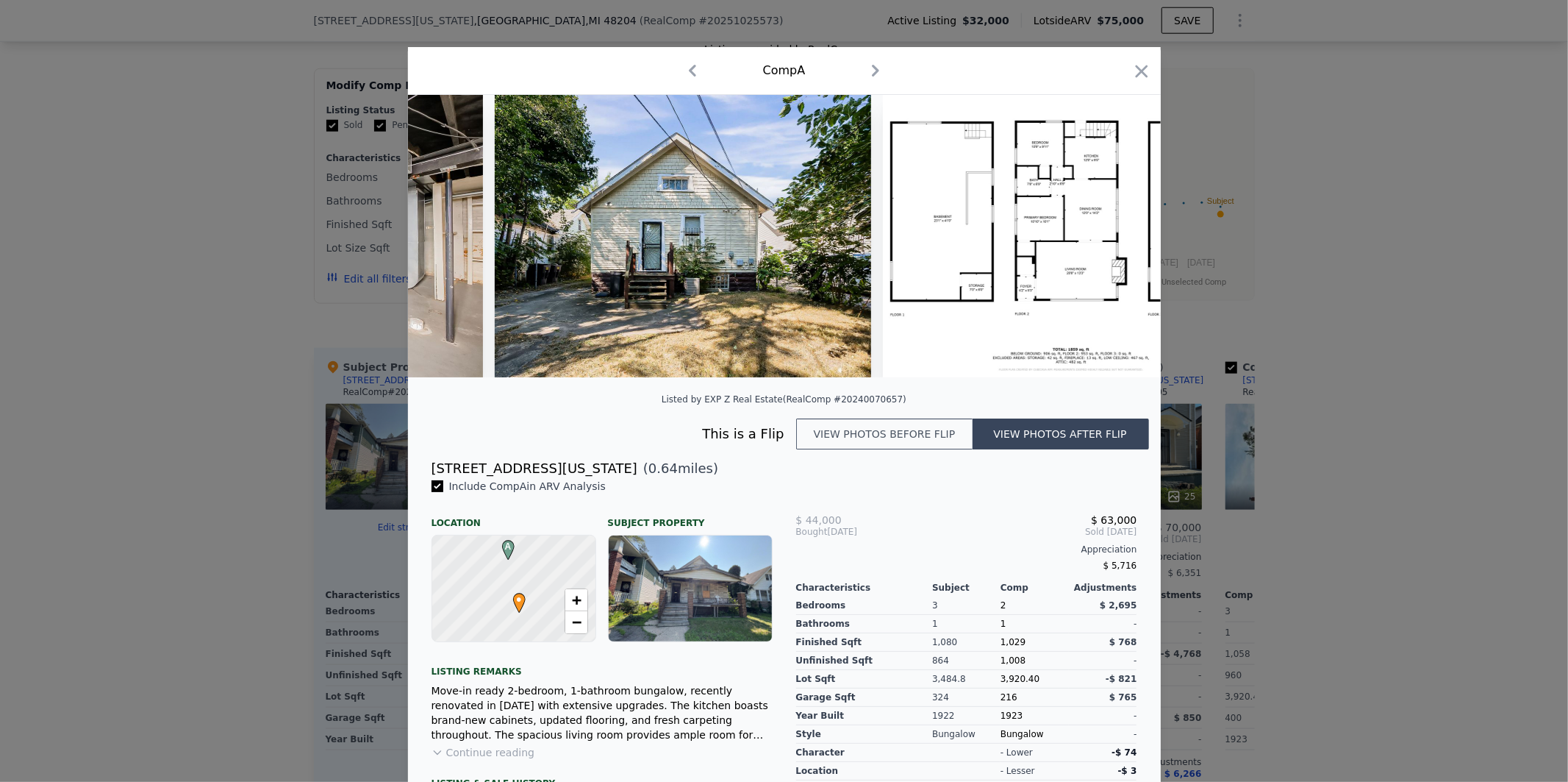
scroll to position [0, 5445]
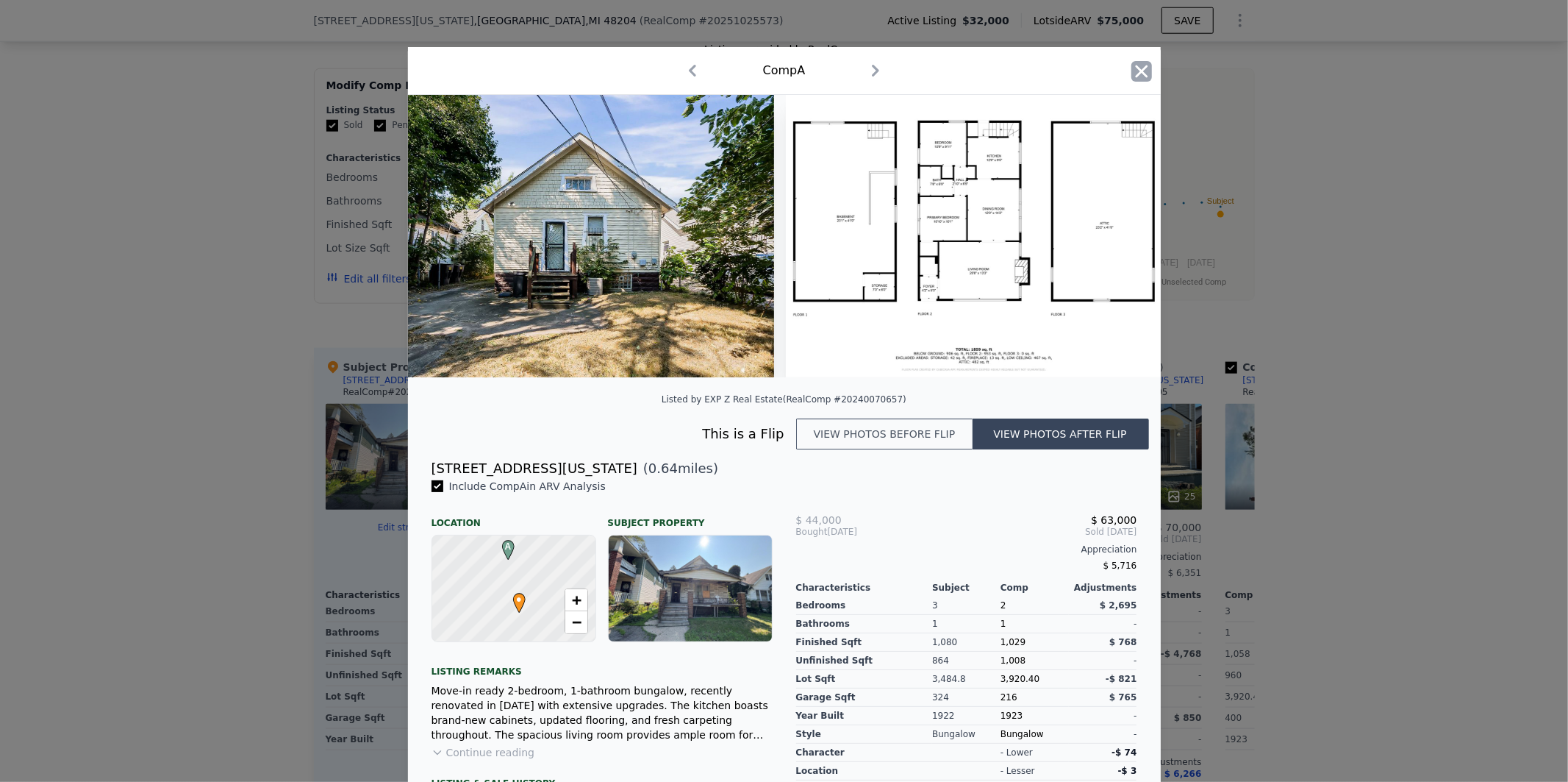
click at [1135, 72] on icon "button" at bounding box center [1141, 71] width 12 height 12
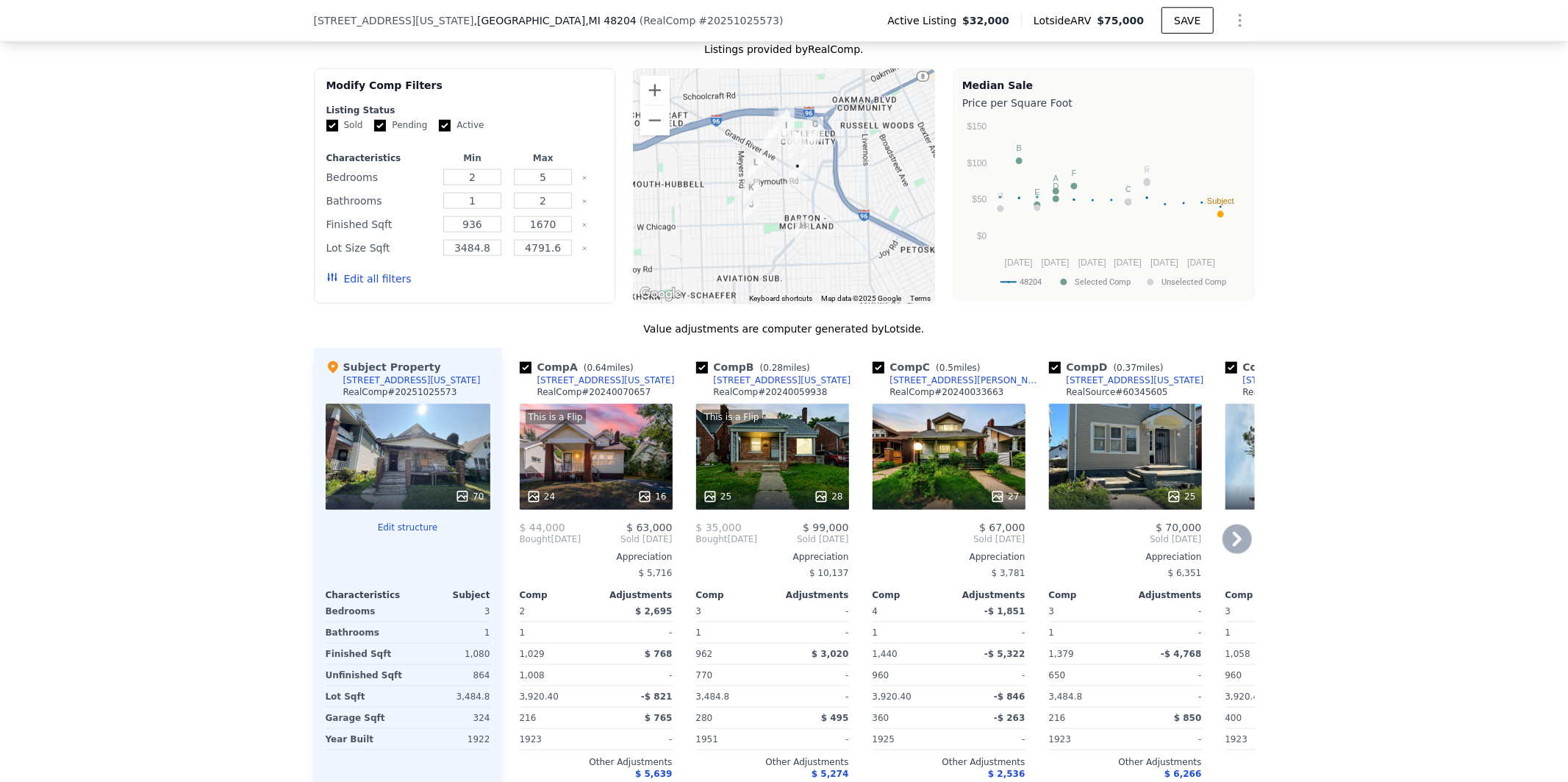
click at [1238, 544] on icon at bounding box center [1237, 539] width 29 height 29
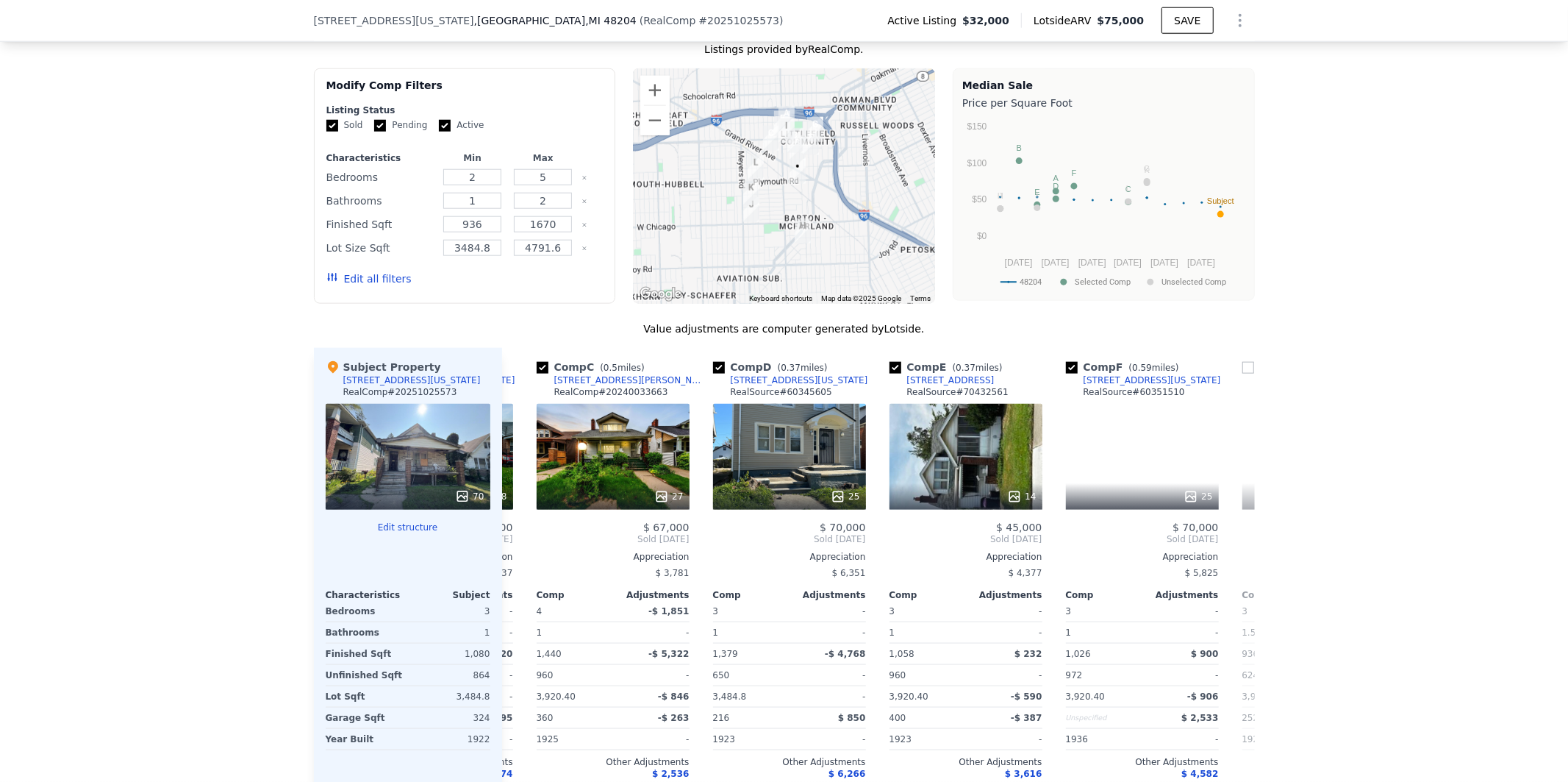
scroll to position [0, 353]
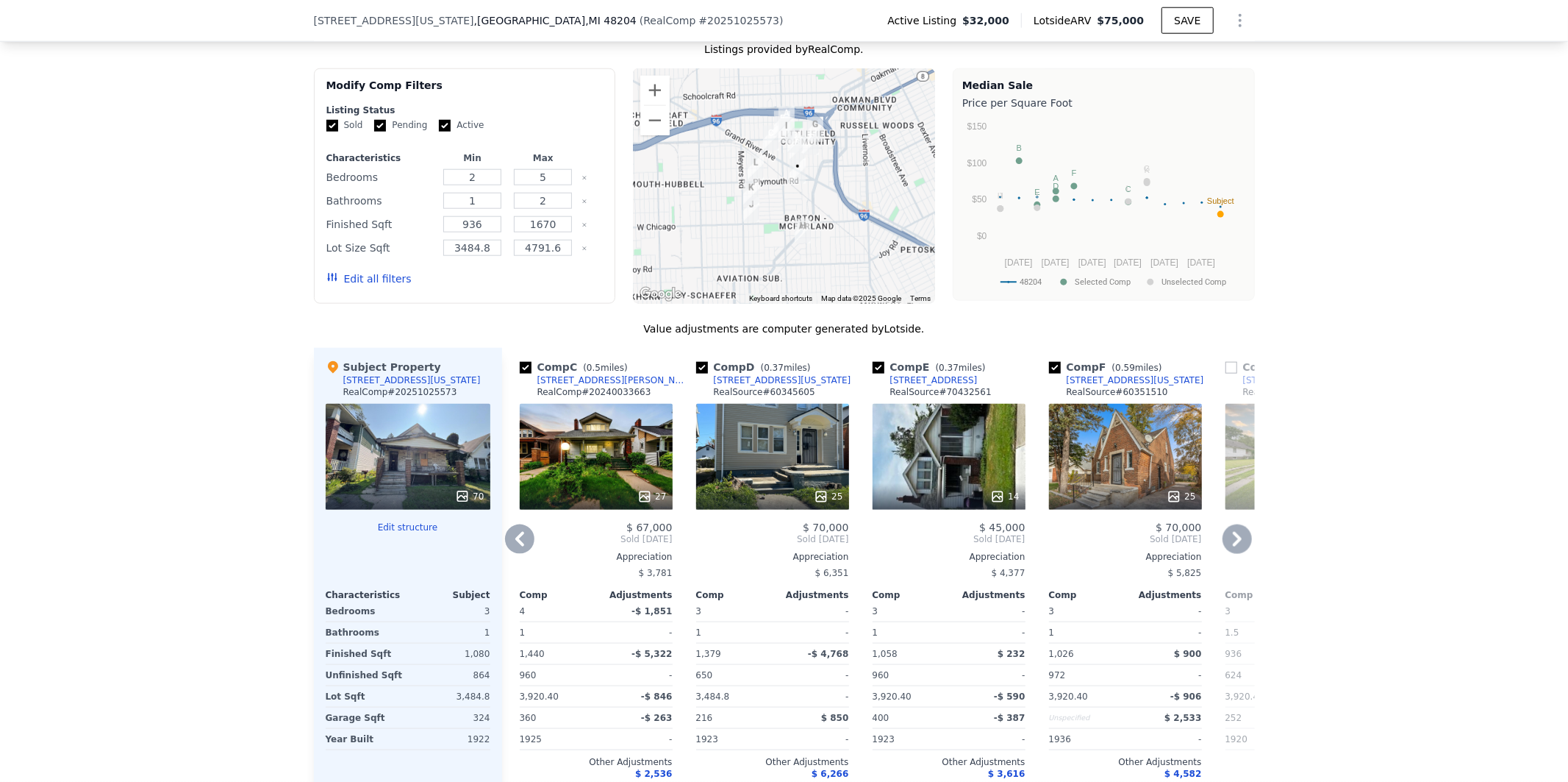
click at [1233, 547] on icon at bounding box center [1237, 539] width 8 height 15
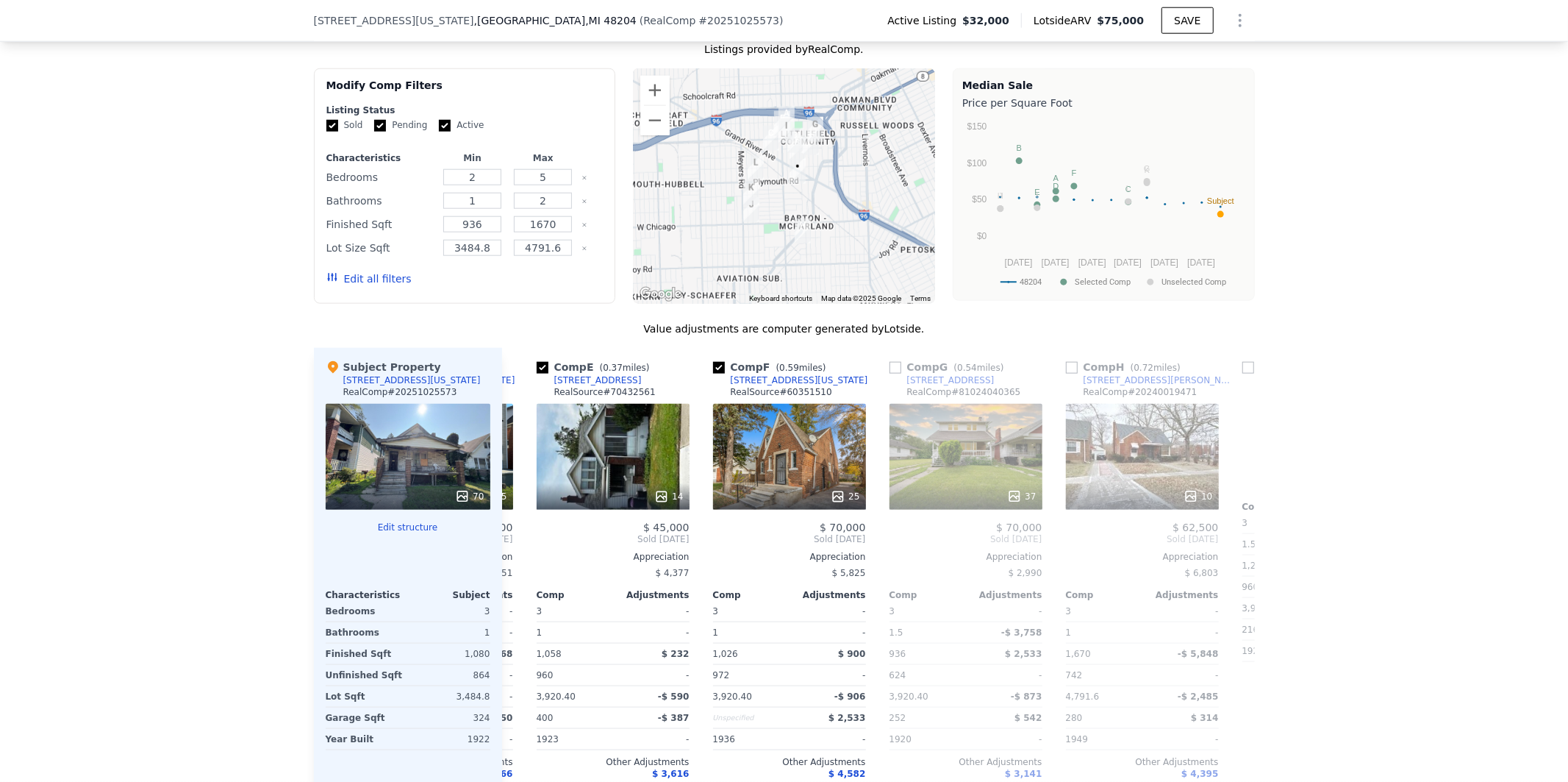
scroll to position [0, 706]
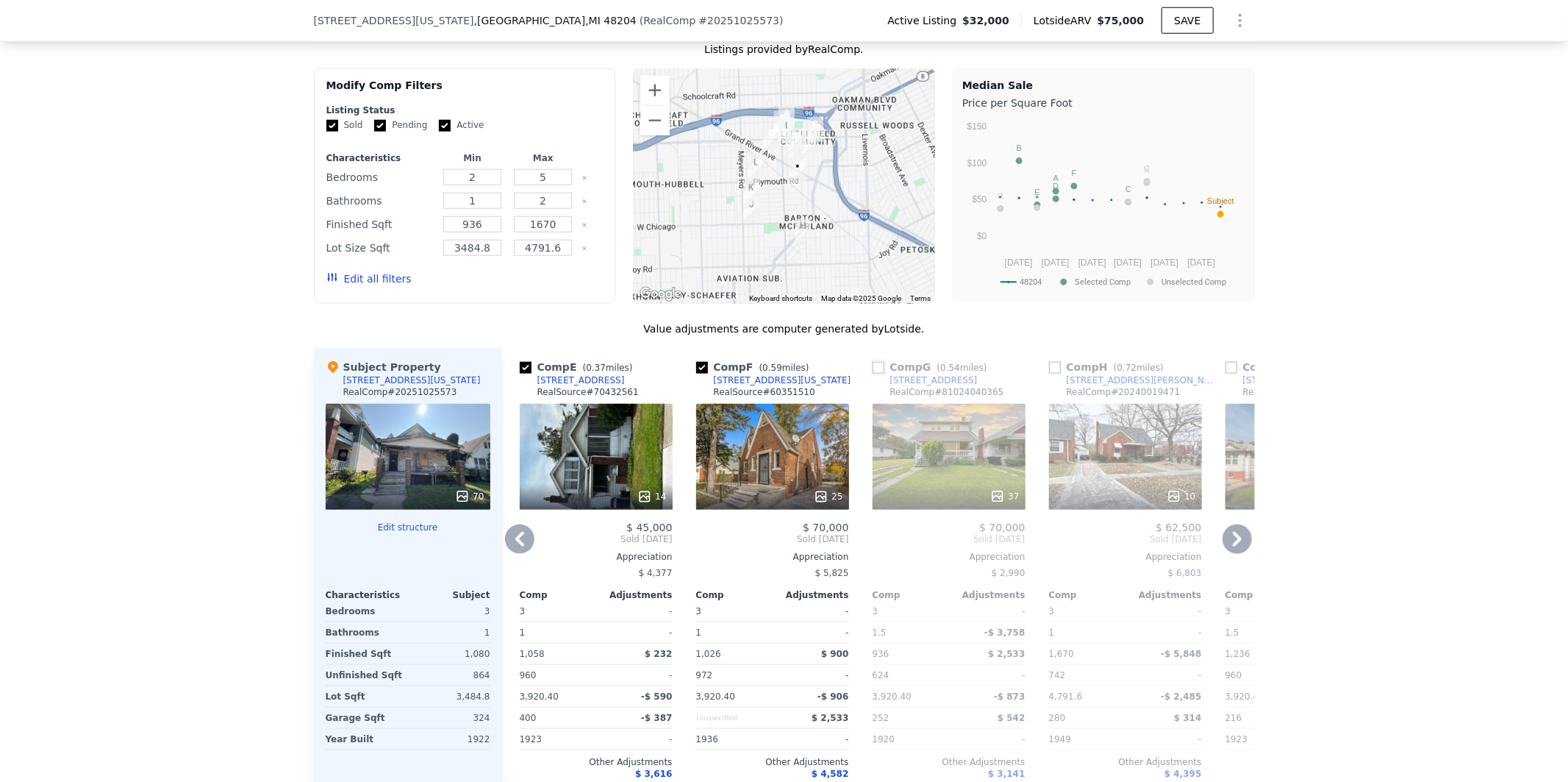
click at [872, 374] on input "checkbox" at bounding box center [878, 368] width 12 height 12
checkbox input "true"
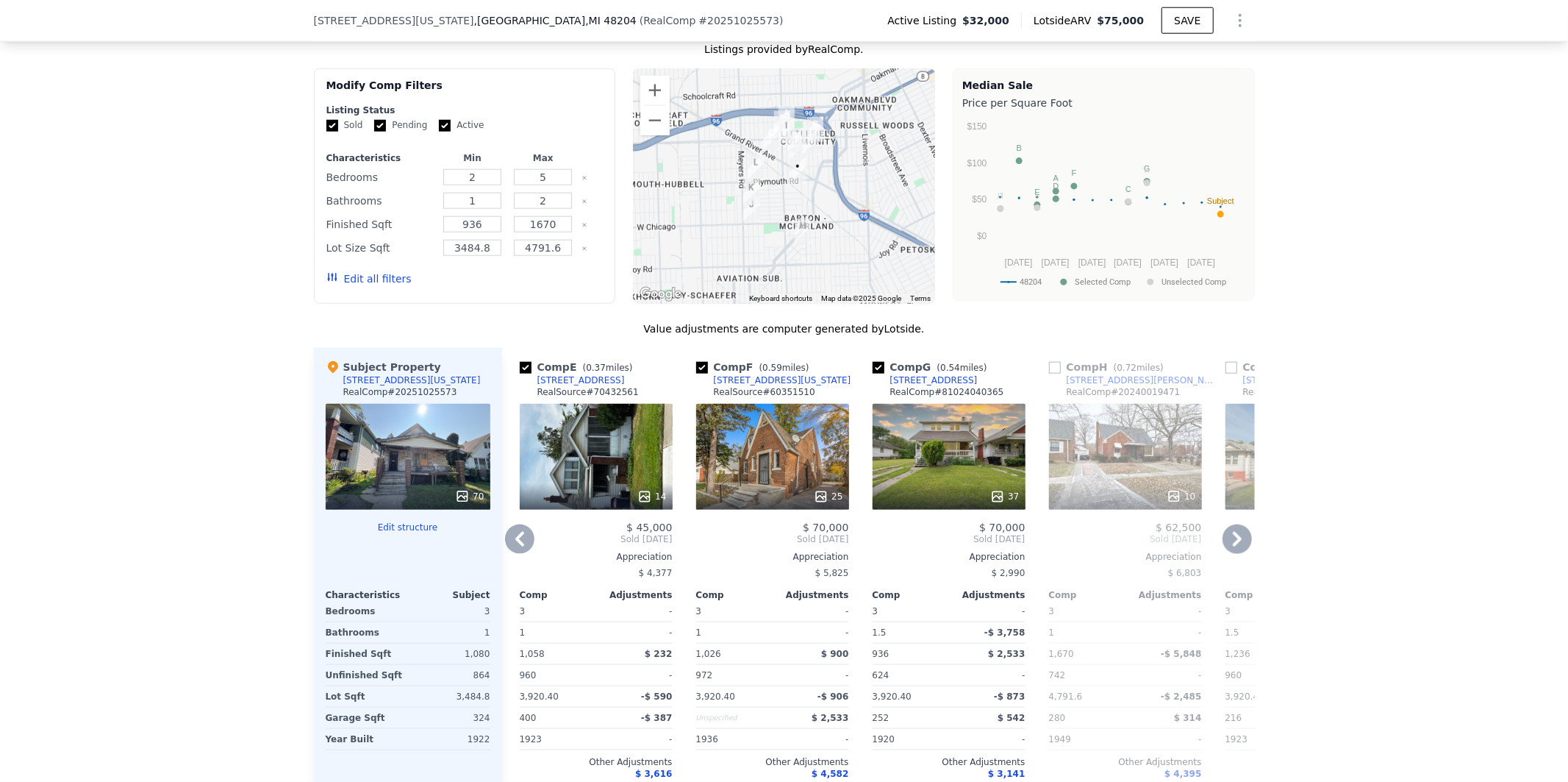
click at [1233, 547] on icon at bounding box center [1237, 539] width 8 height 15
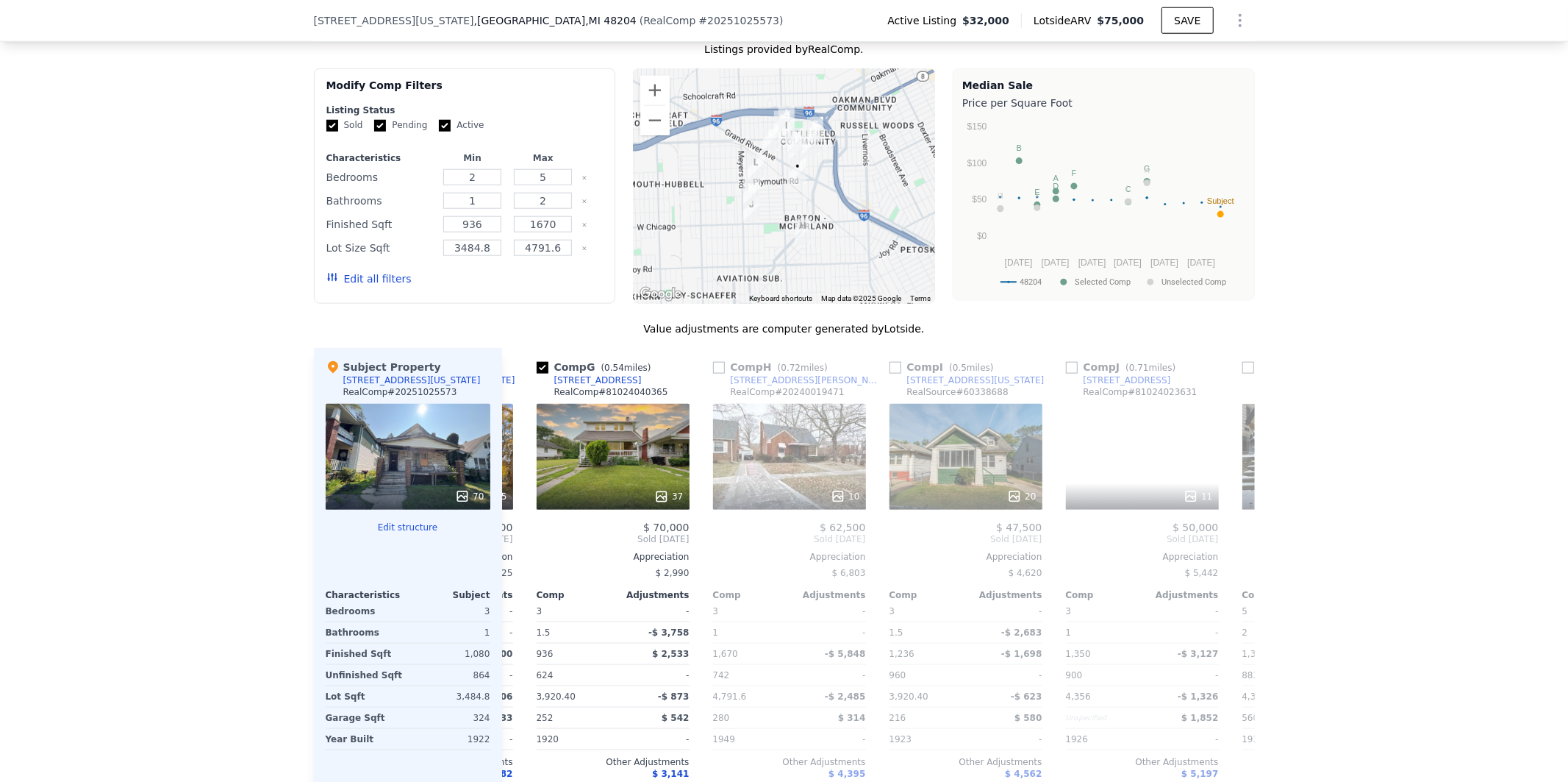
scroll to position [0, 1058]
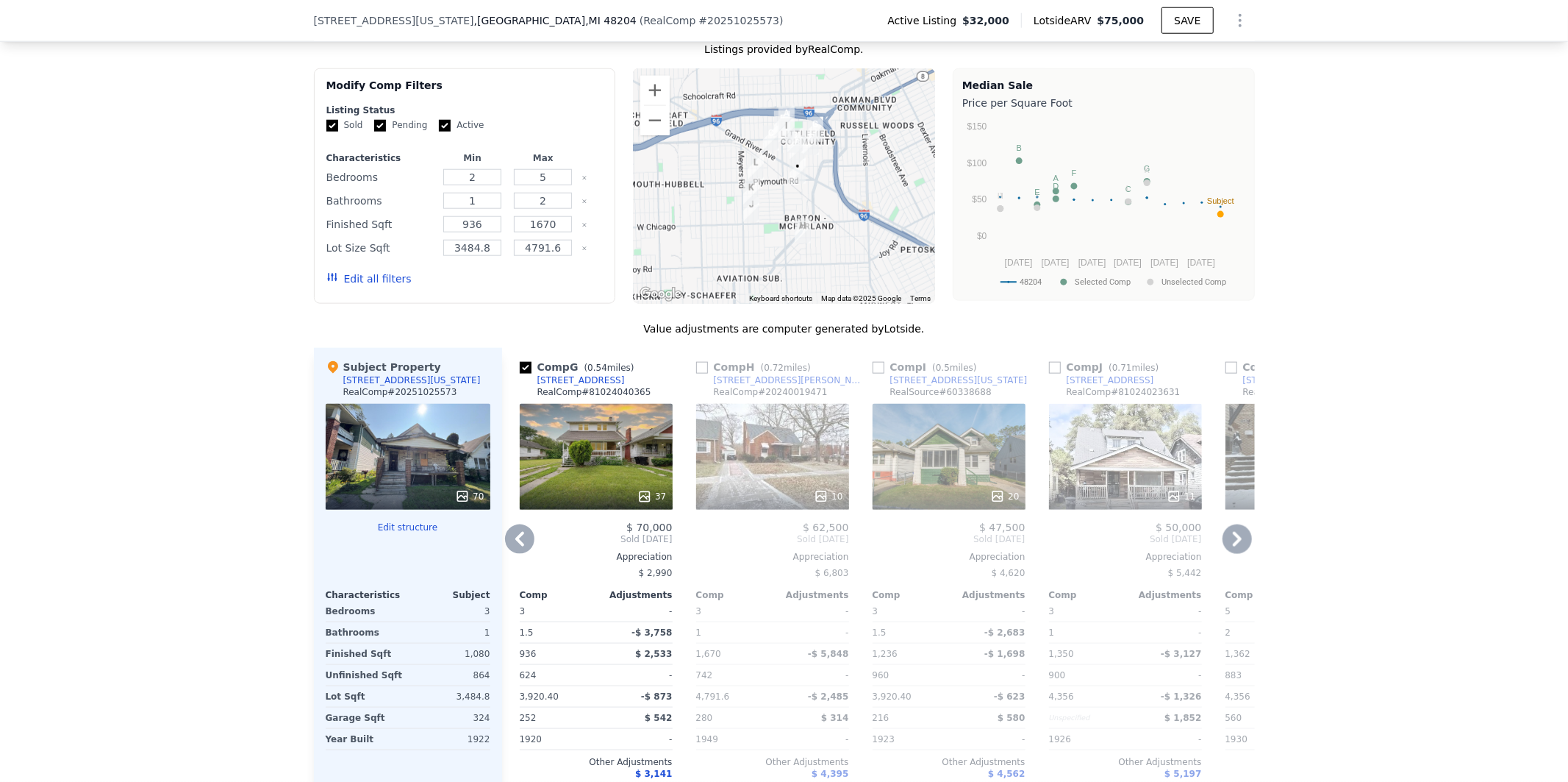
click at [1233, 547] on icon at bounding box center [1237, 539] width 8 height 15
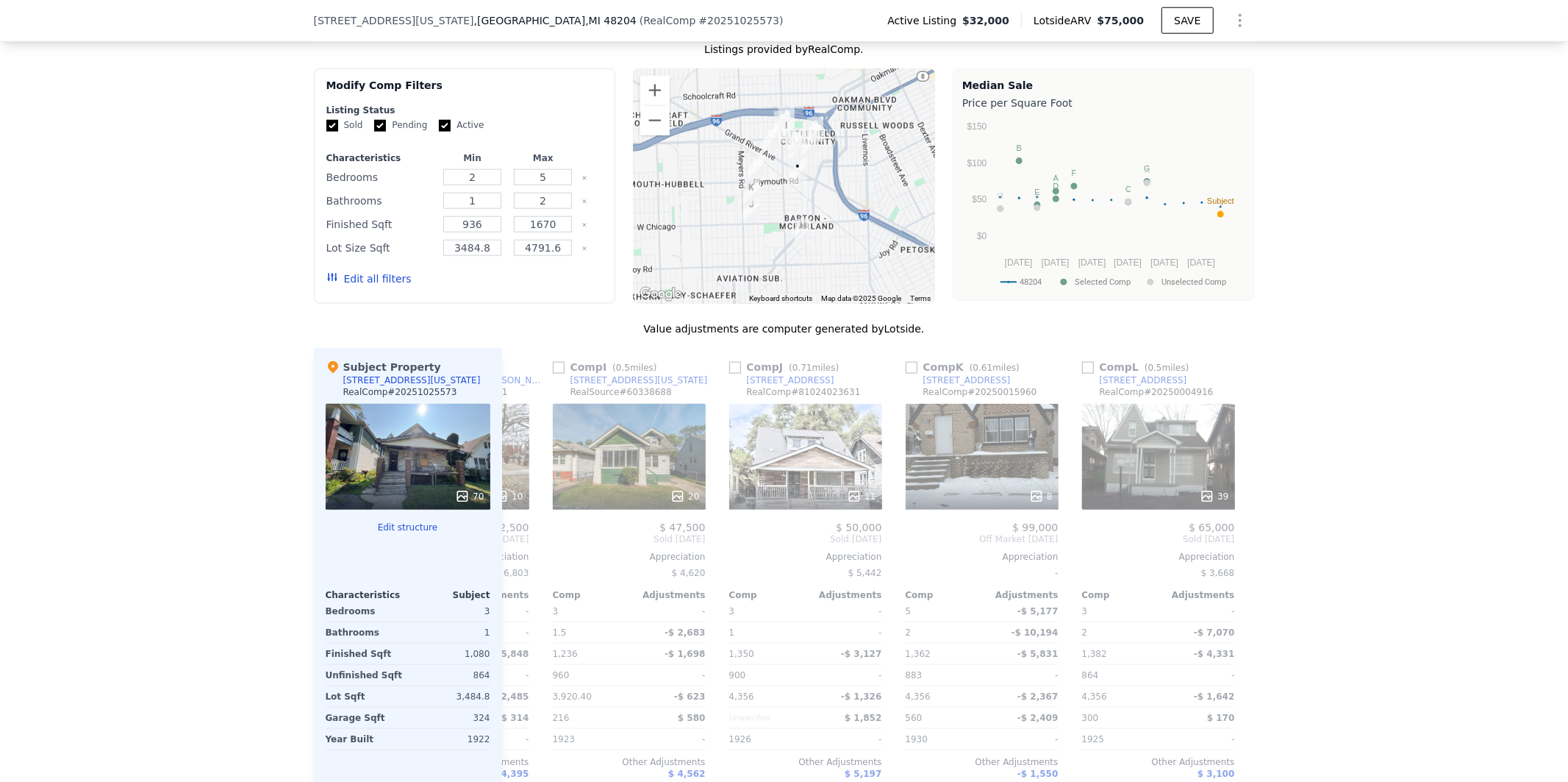
scroll to position [0, 1399]
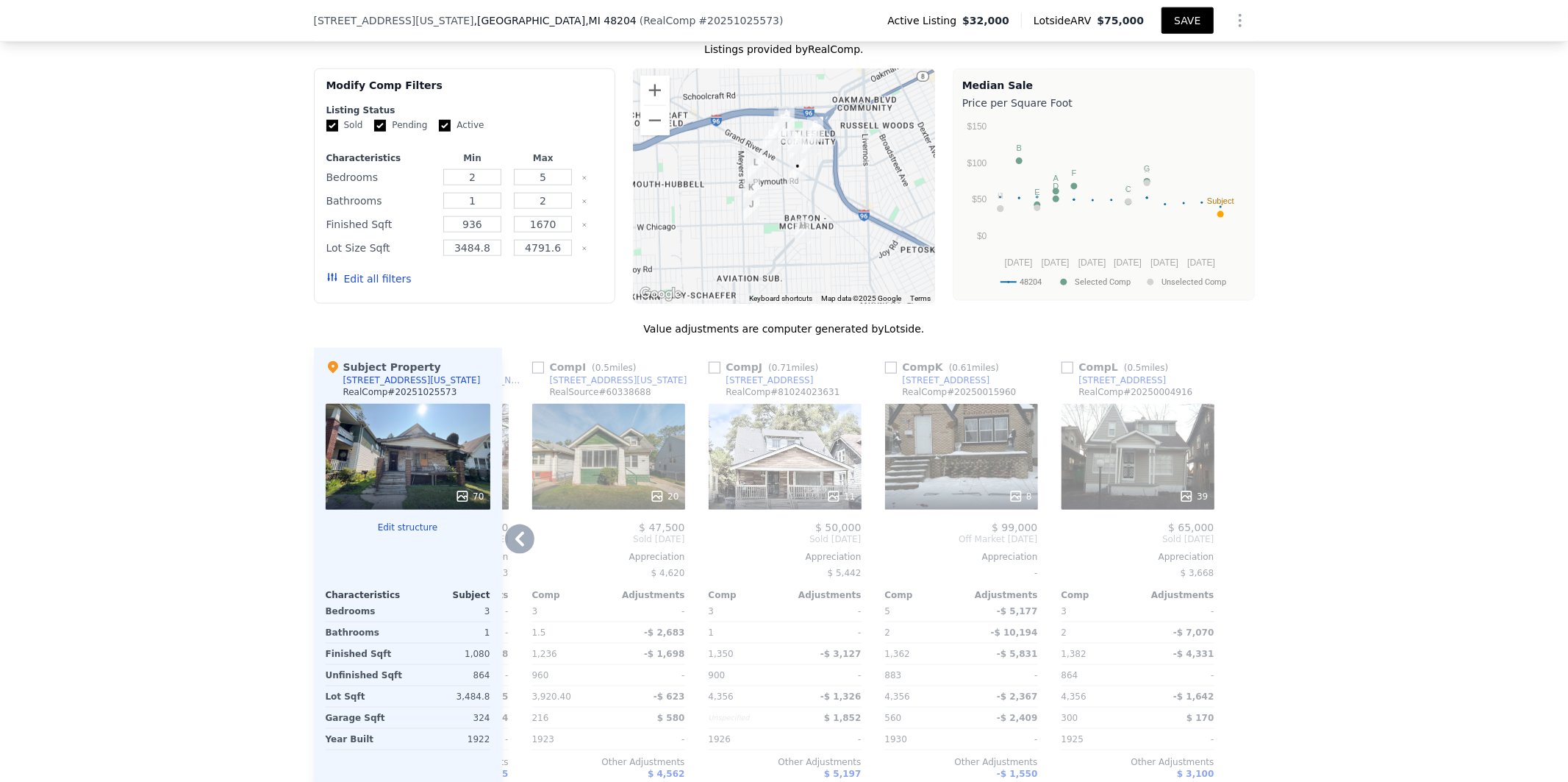
click at [1188, 15] on button "SAVE" at bounding box center [1187, 21] width 51 height 26
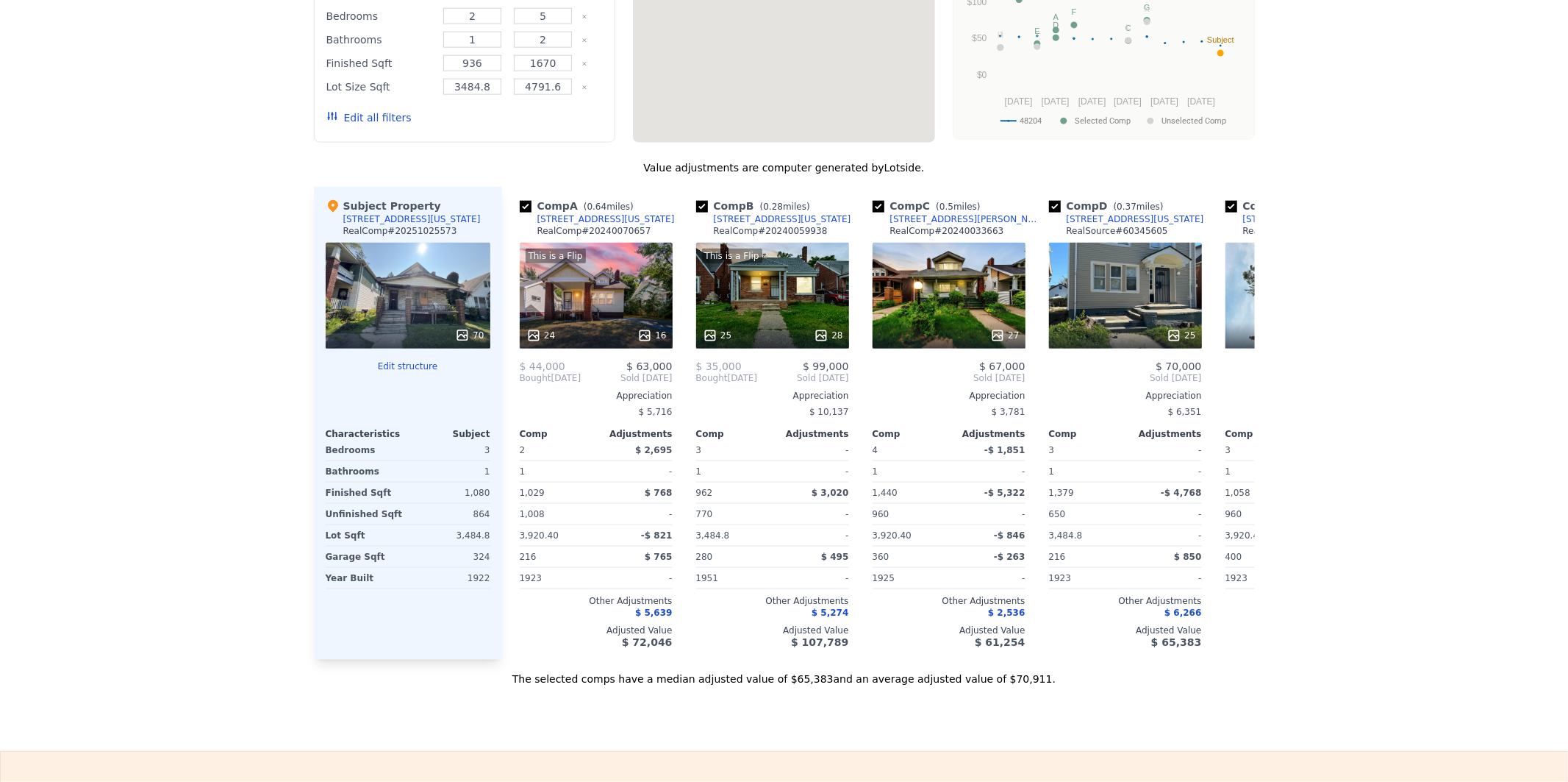
scroll to position [0, 0]
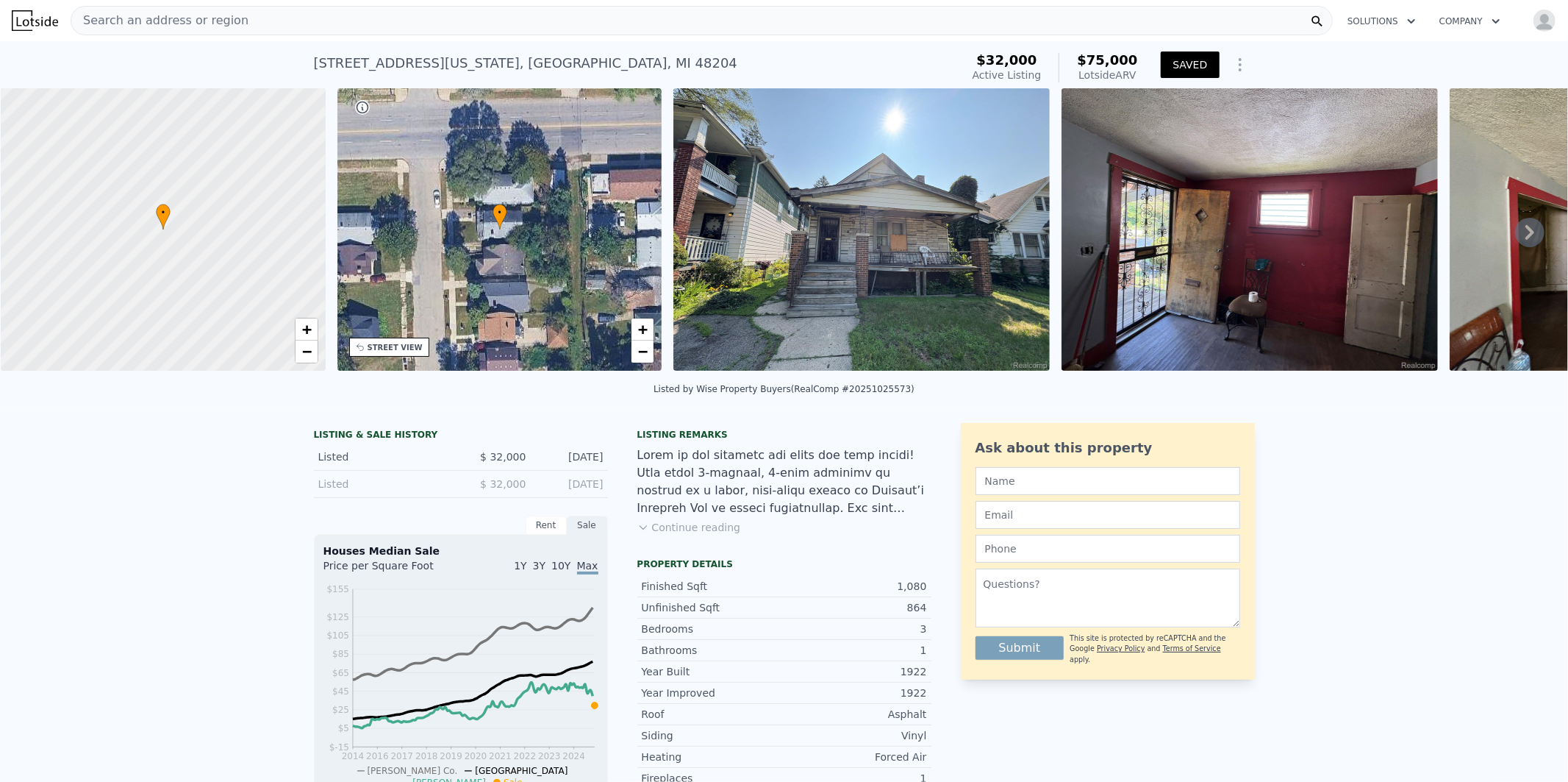
click at [184, 19] on span "Search an address or region" at bounding box center [160, 20] width 178 height 18
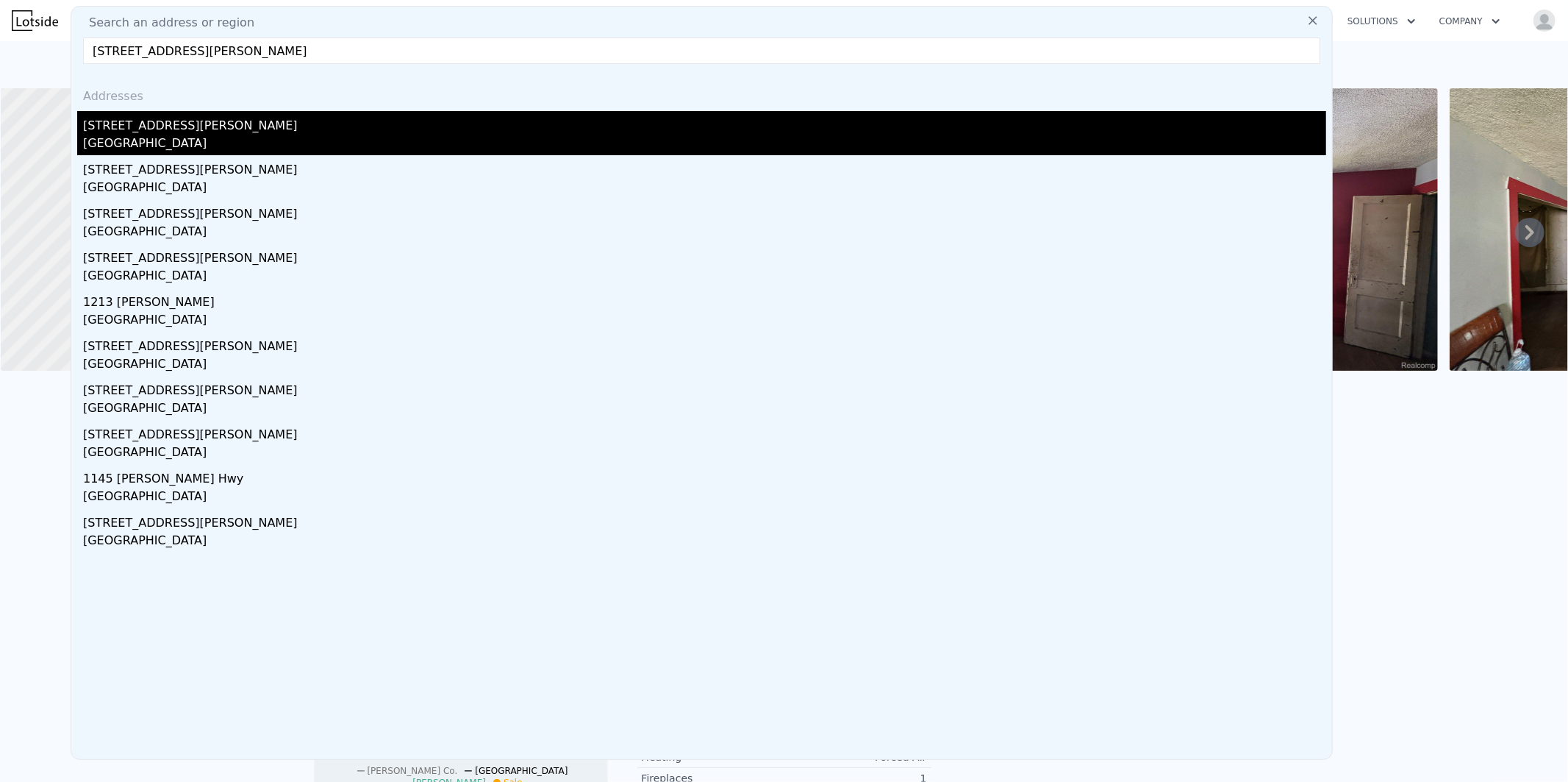
type input "1179 Coolidge Hwy, River Rouge, MI 48218, USA"
click at [161, 141] on div "River Rouge, MI 48218" at bounding box center [704, 145] width 1243 height 21
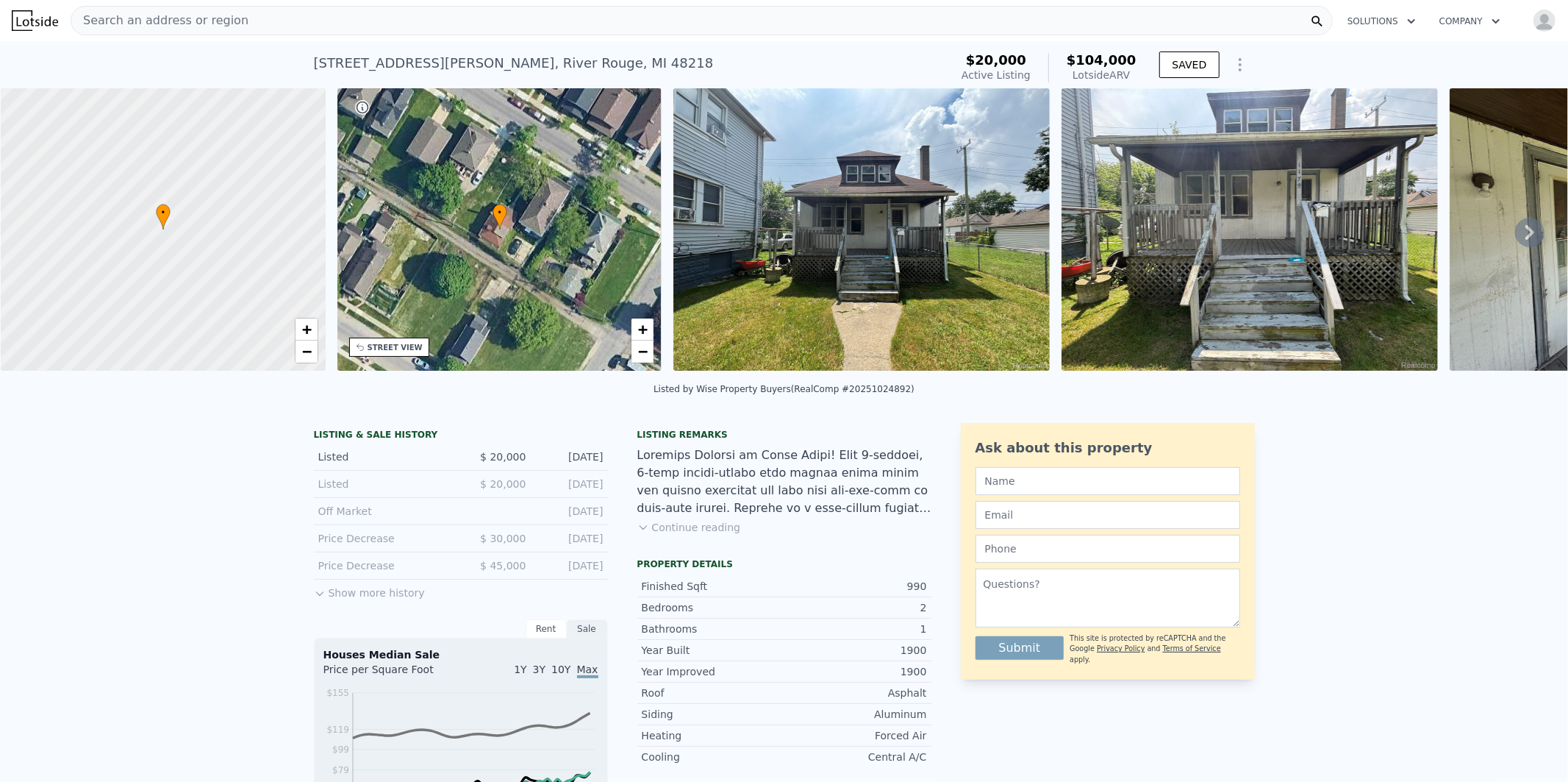
click at [397, 344] on div "STREET VIEW" at bounding box center [395, 348] width 55 height 11
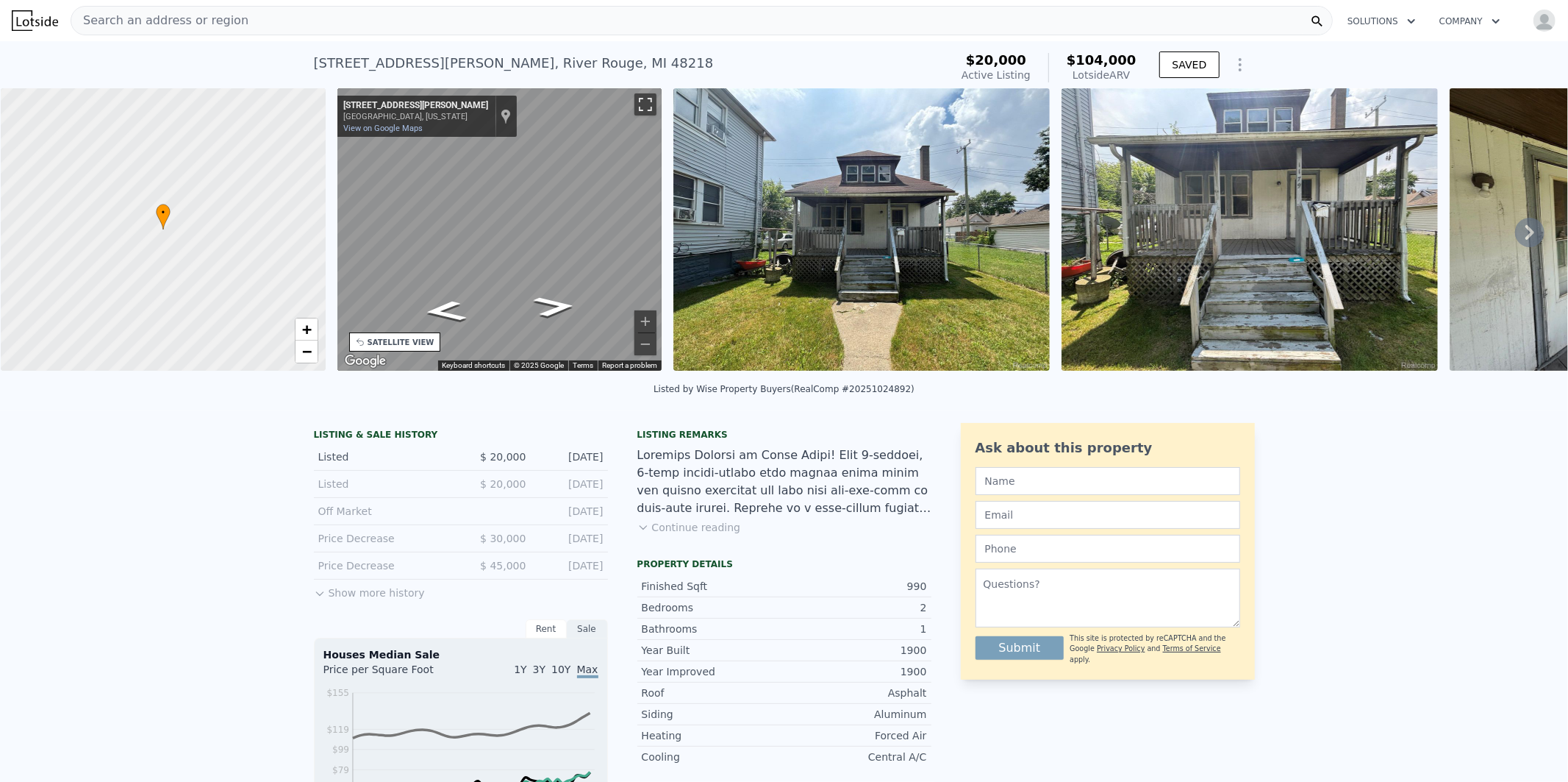
click at [644, 103] on button "Toggle fullscreen view" at bounding box center [645, 104] width 22 height 22
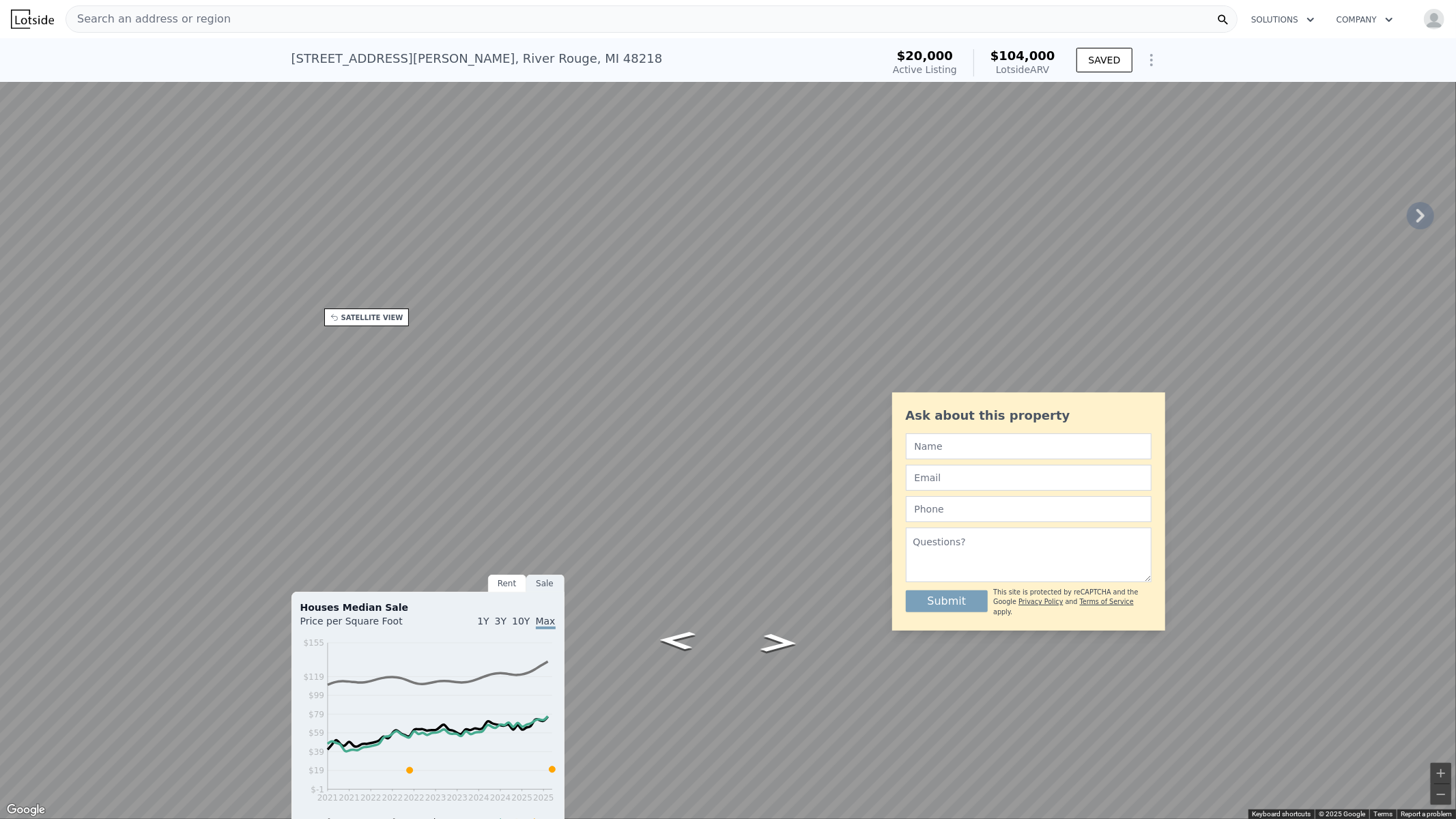
click at [1440, 12] on button "Toggle fullscreen view" at bounding box center [1441, 15] width 21 height 21
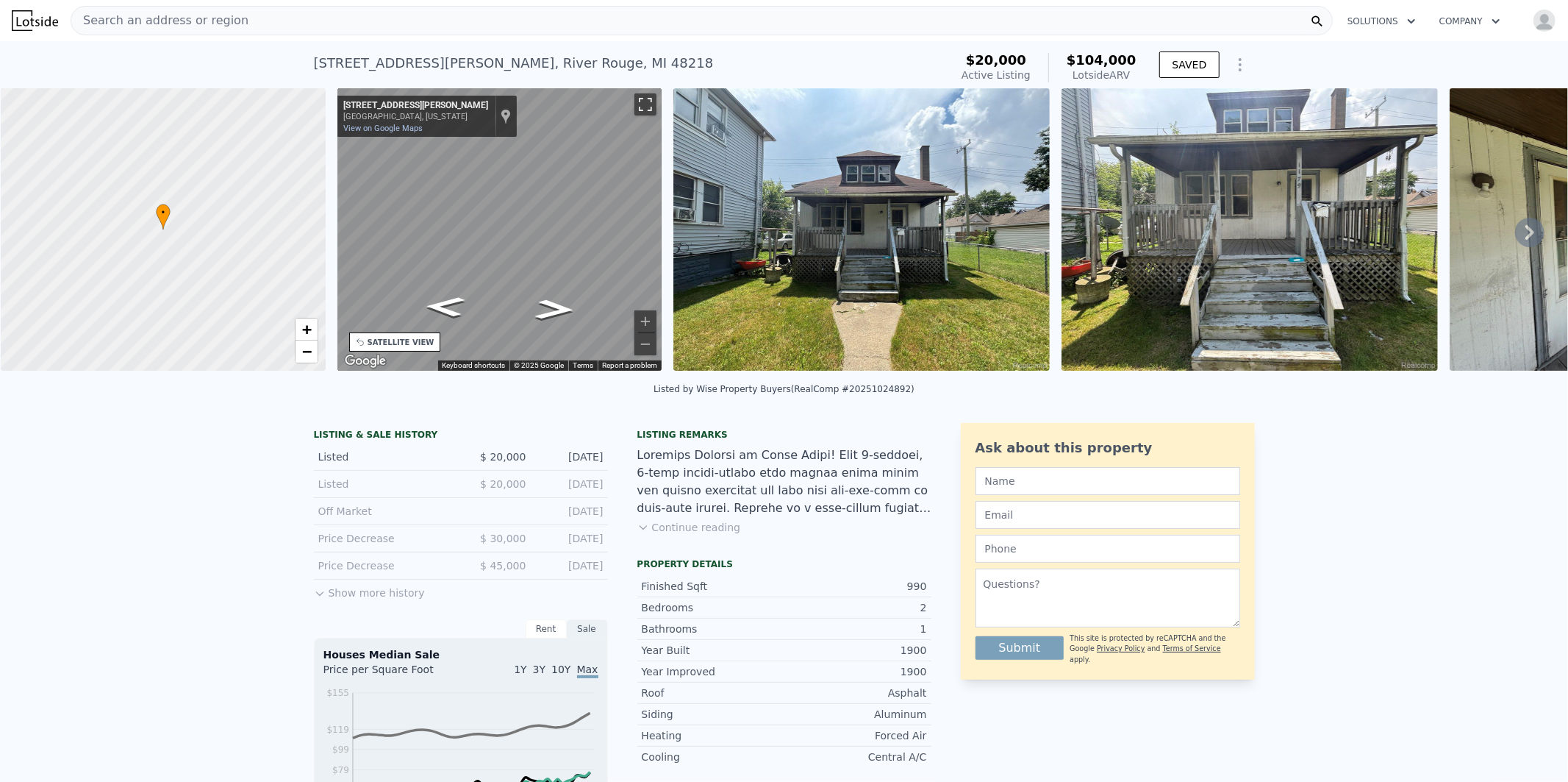
drag, startPoint x: 643, startPoint y: 104, endPoint x: 643, endPoint y: 202, distance: 98.0
click at [643, 104] on button "Toggle fullscreen view" at bounding box center [645, 104] width 22 height 22
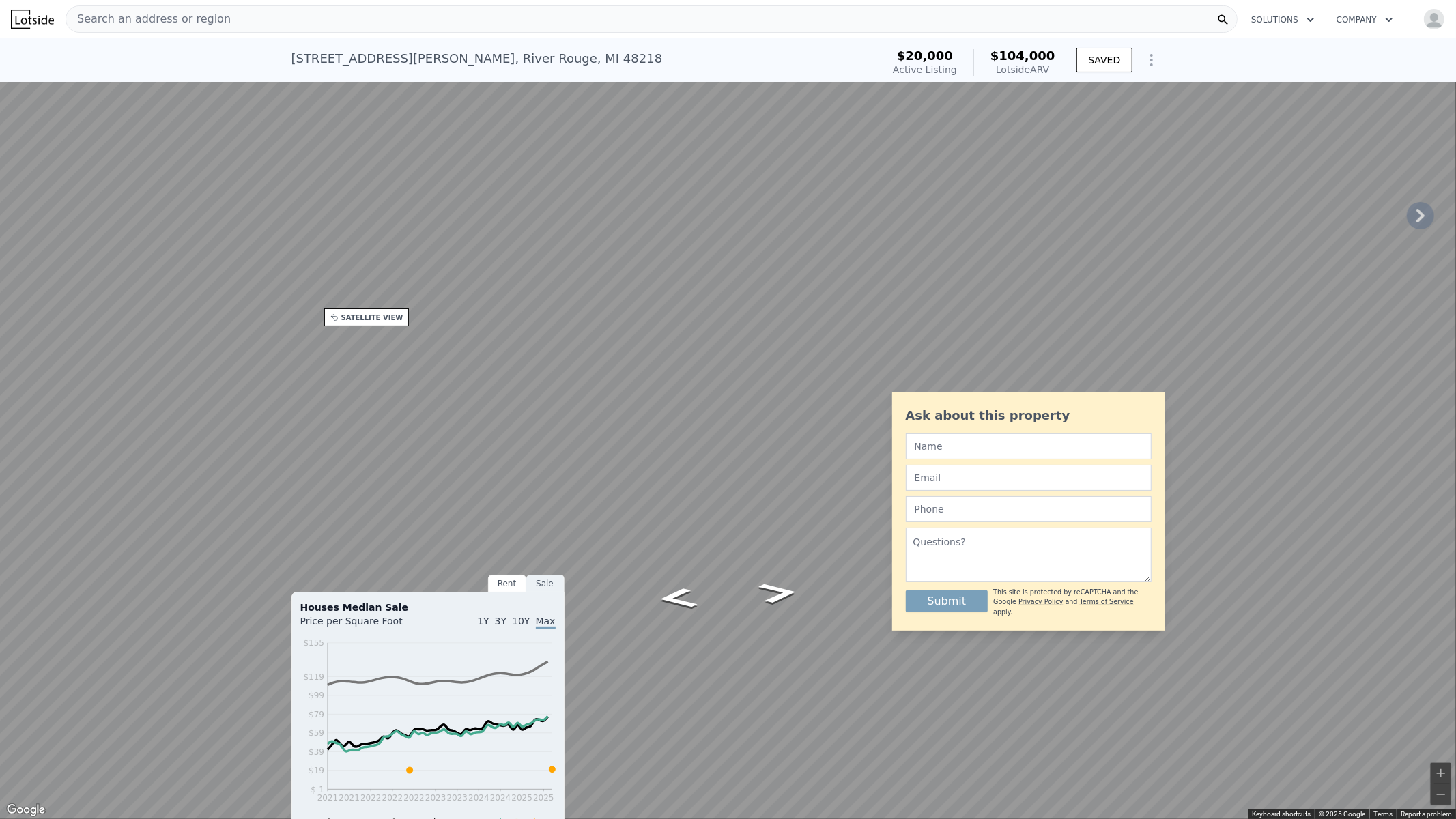
click at [1450, 11] on button "Toggle fullscreen view" at bounding box center [1441, 15] width 21 height 21
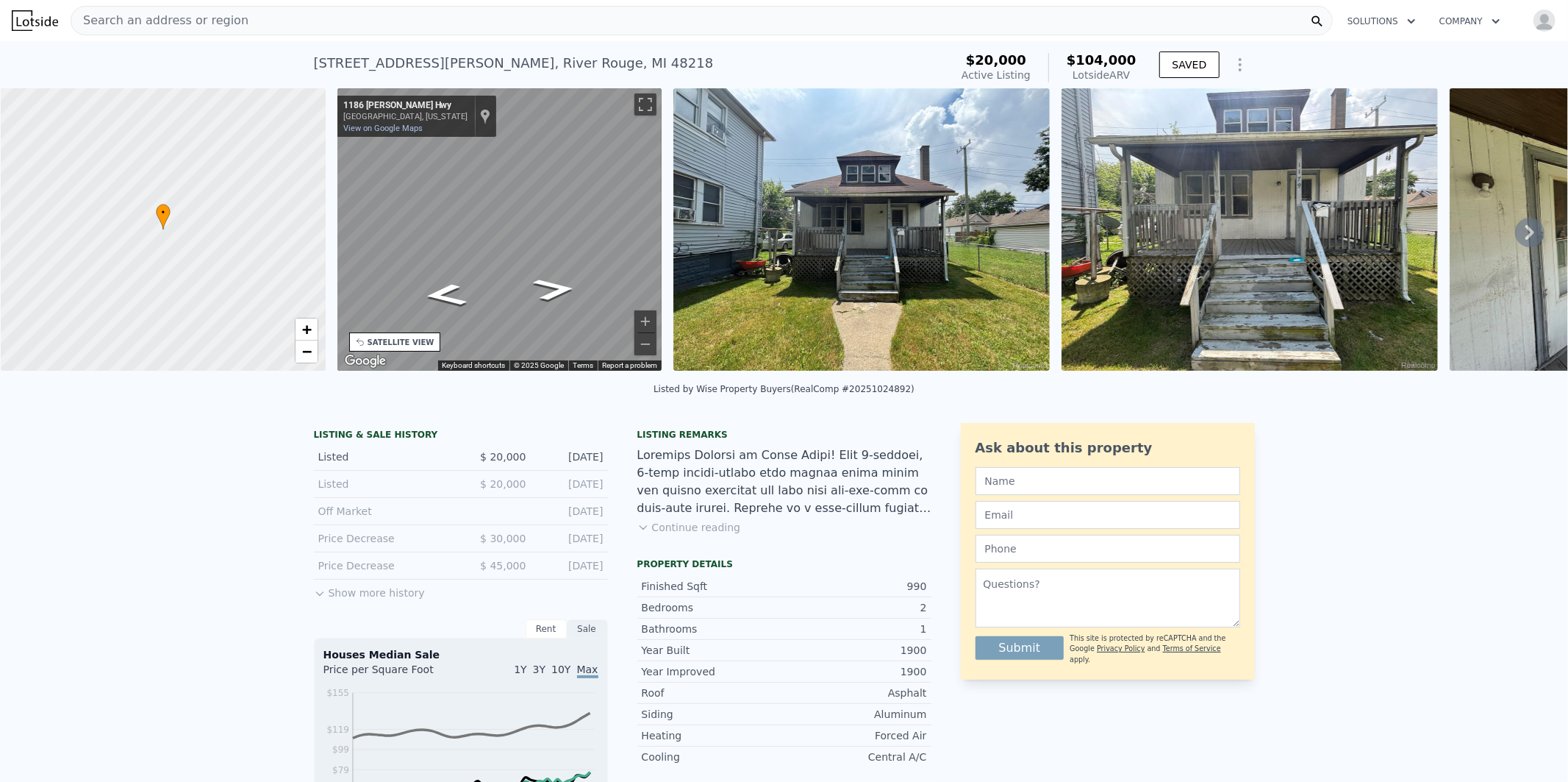
click at [1247, 236] on img at bounding box center [1250, 229] width 377 height 282
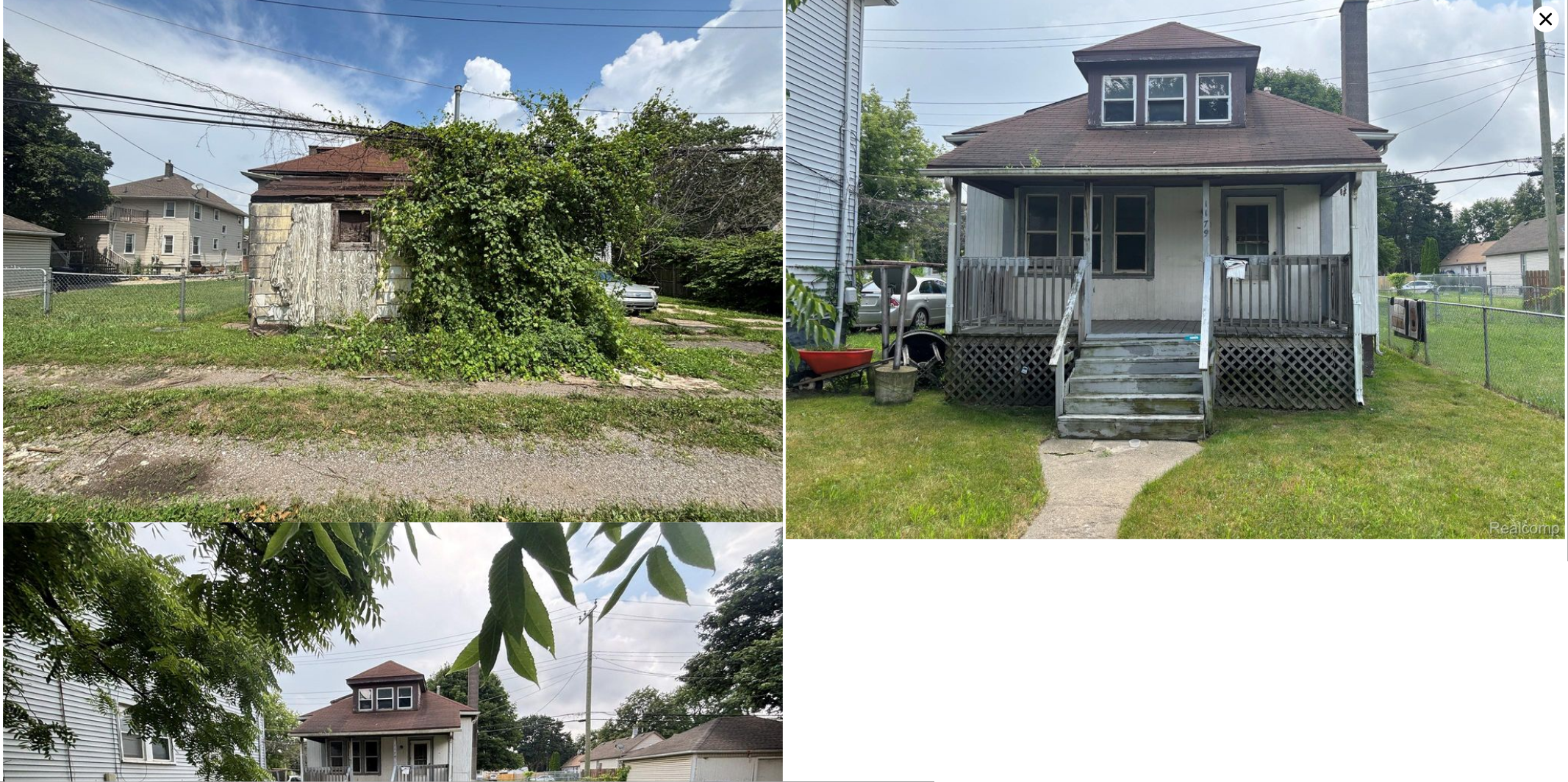
scroll to position [12491, 0]
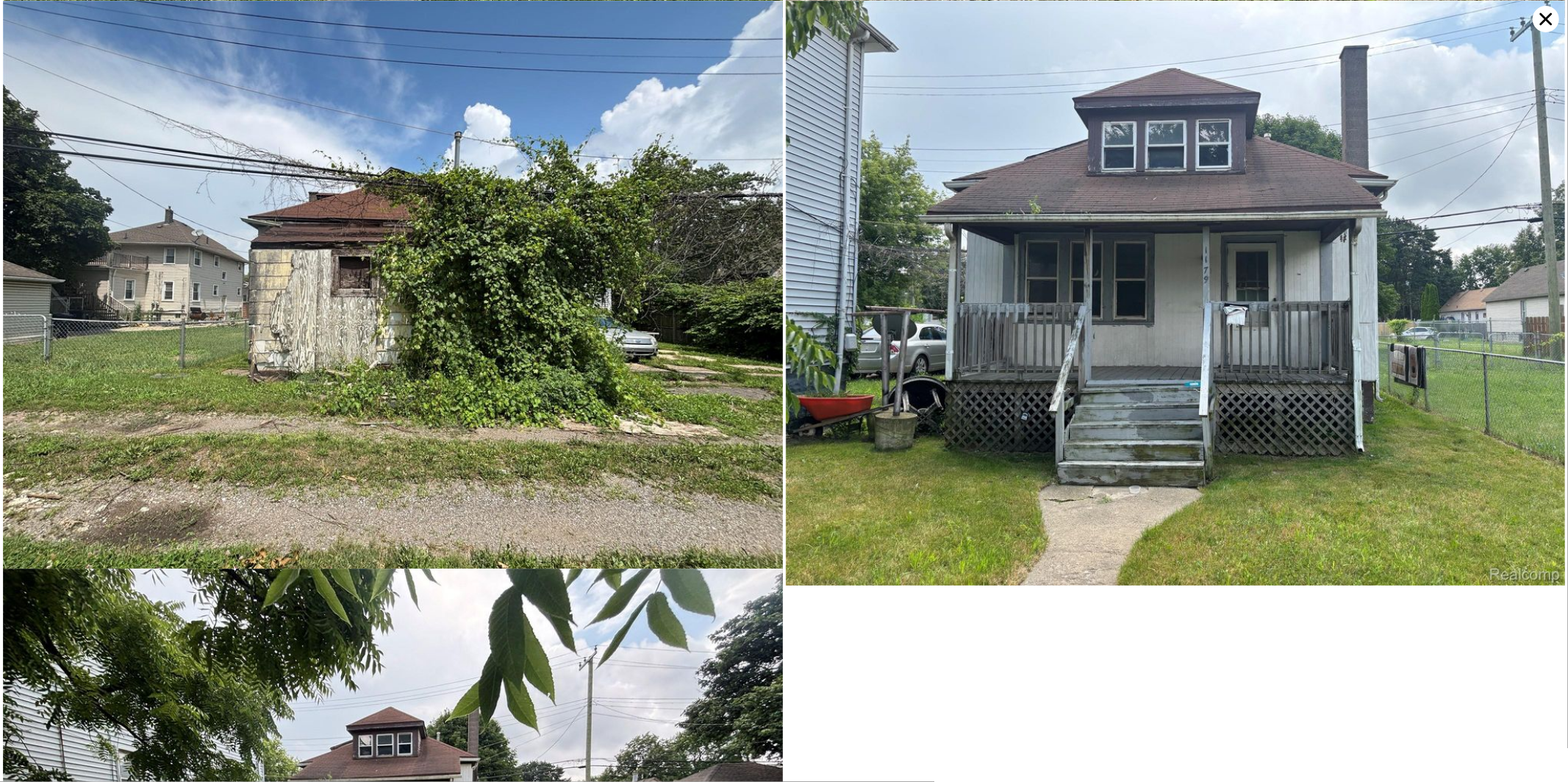
click at [1552, 18] on icon at bounding box center [1546, 19] width 26 height 26
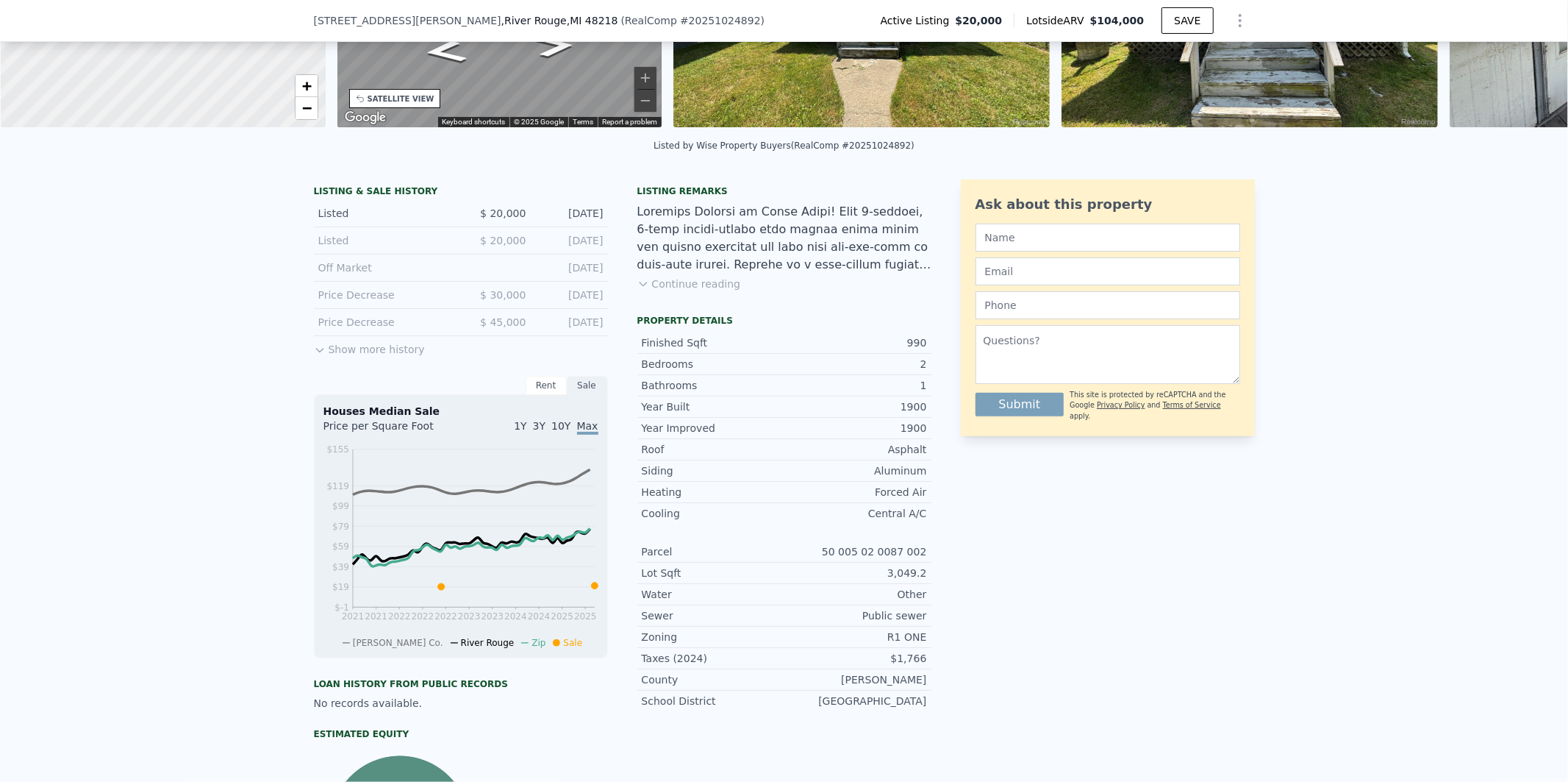
scroll to position [240, 0]
drag, startPoint x: 914, startPoint y: 584, endPoint x: 886, endPoint y: 584, distance: 28.0
click at [886, 579] on div "3,049.2" at bounding box center [856, 571] width 143 height 15
copy div "3,049"
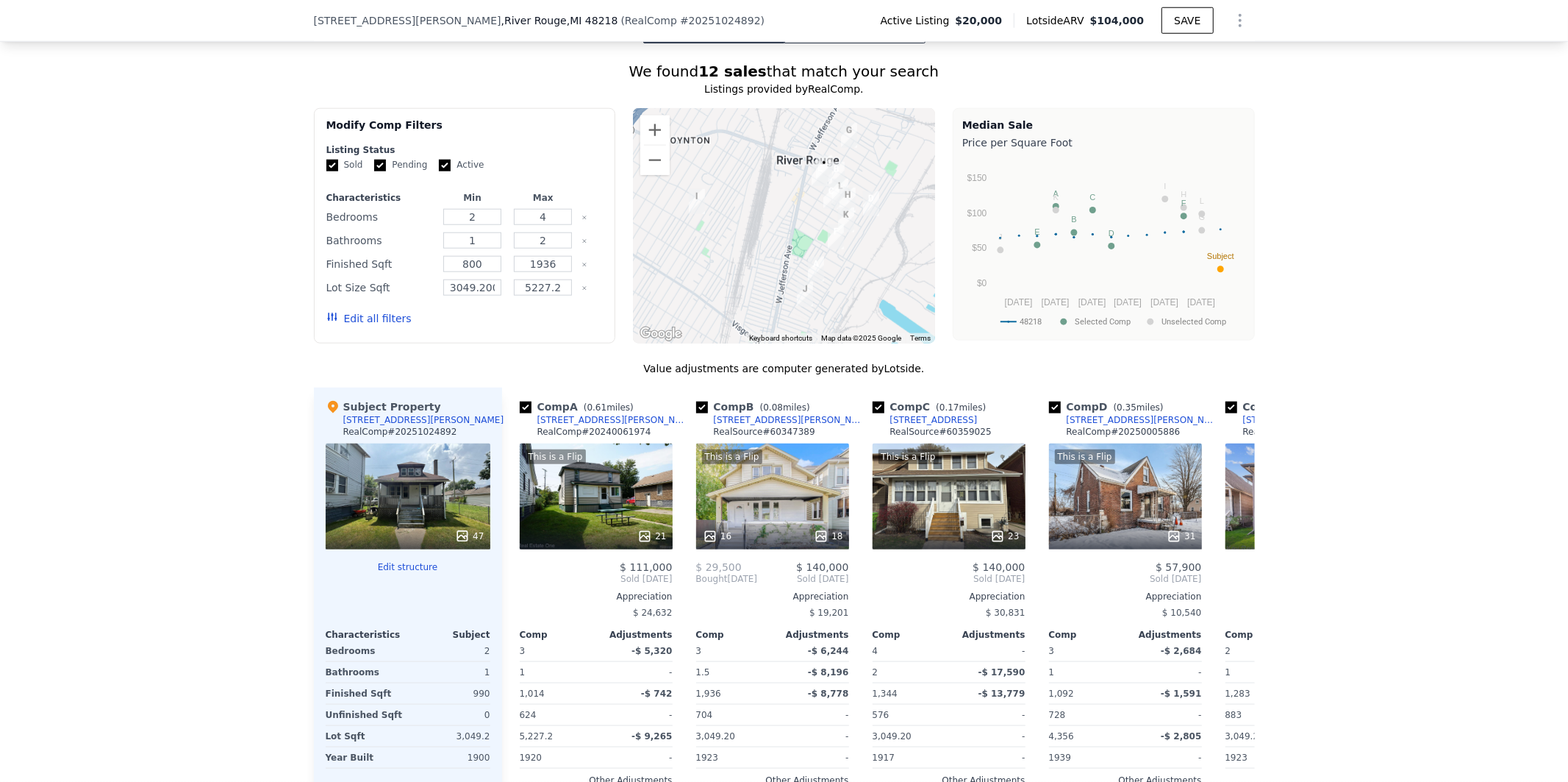
scroll to position [1276, 0]
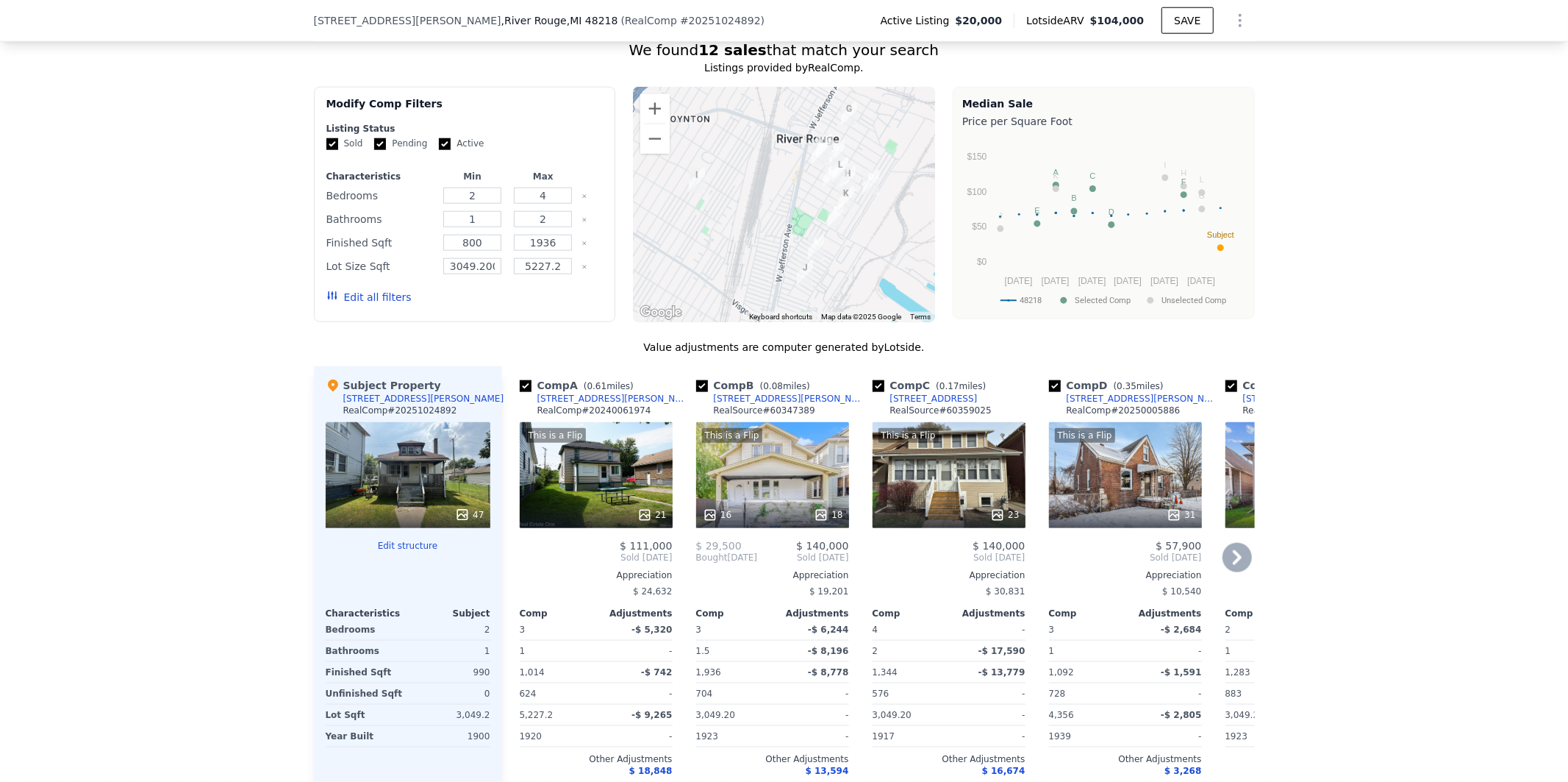
click at [1237, 571] on icon at bounding box center [1237, 557] width 29 height 29
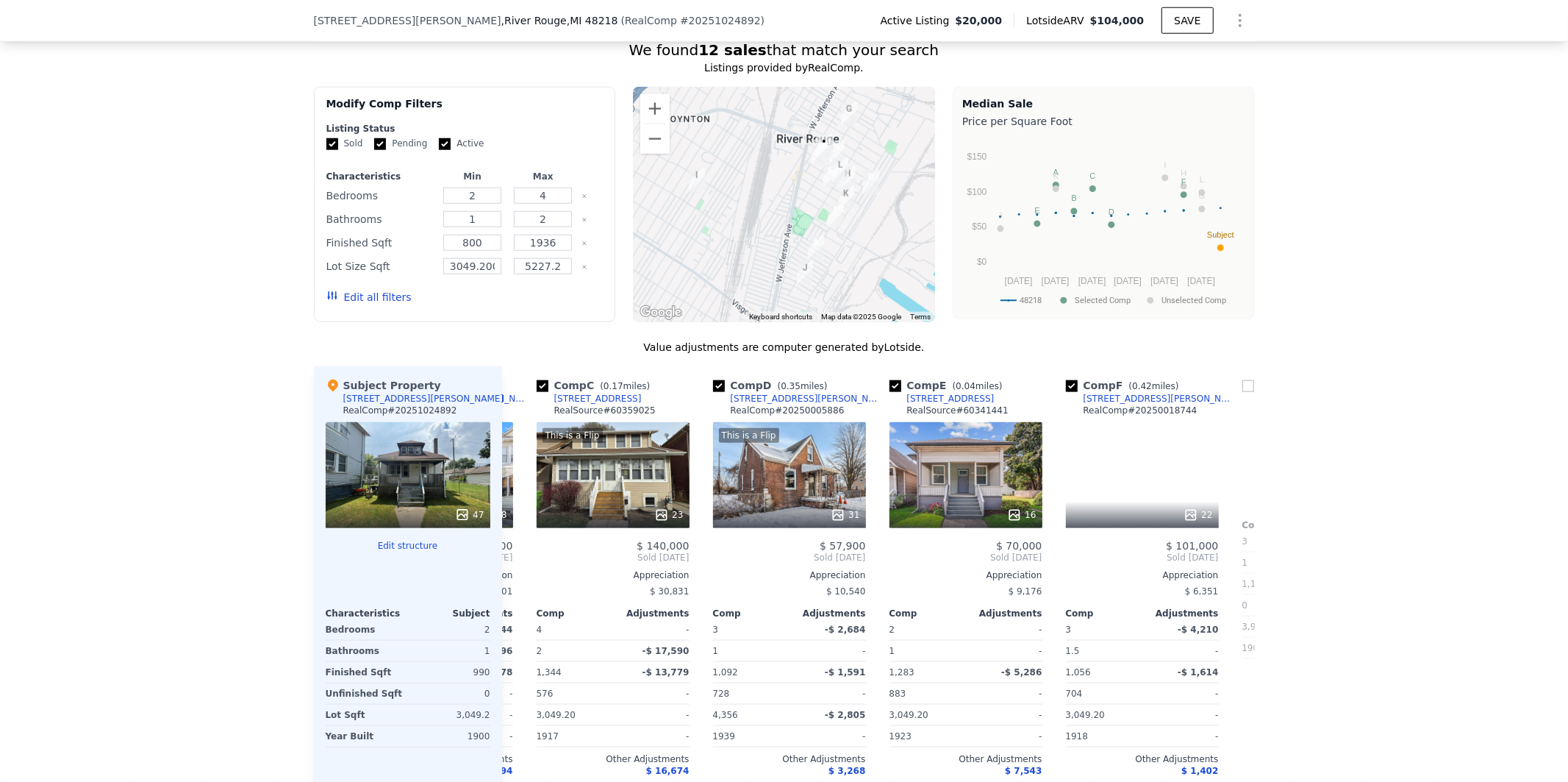
scroll to position [0, 353]
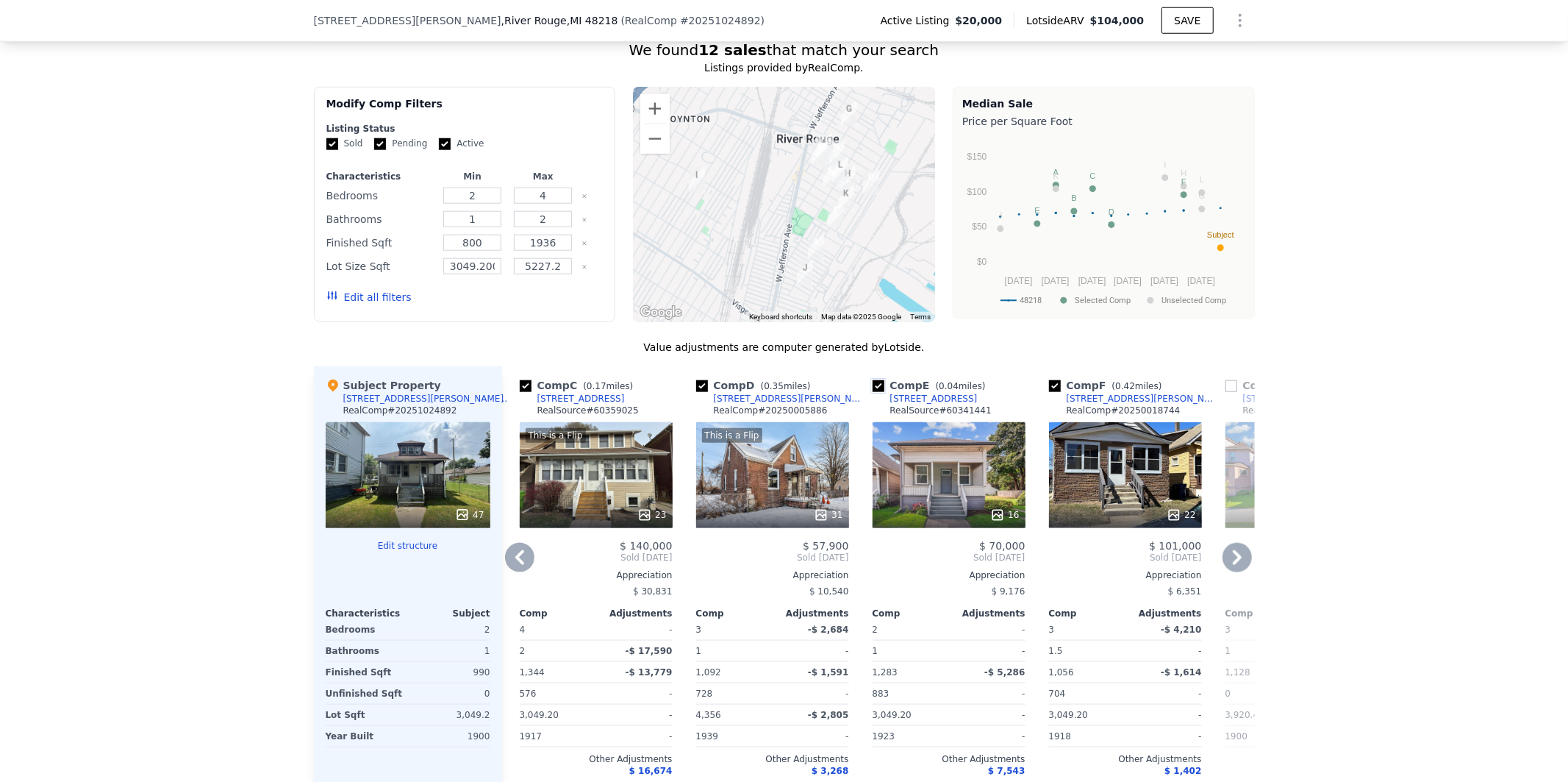
click at [872, 392] on input "checkbox" at bounding box center [878, 386] width 12 height 12
checkbox input "false"
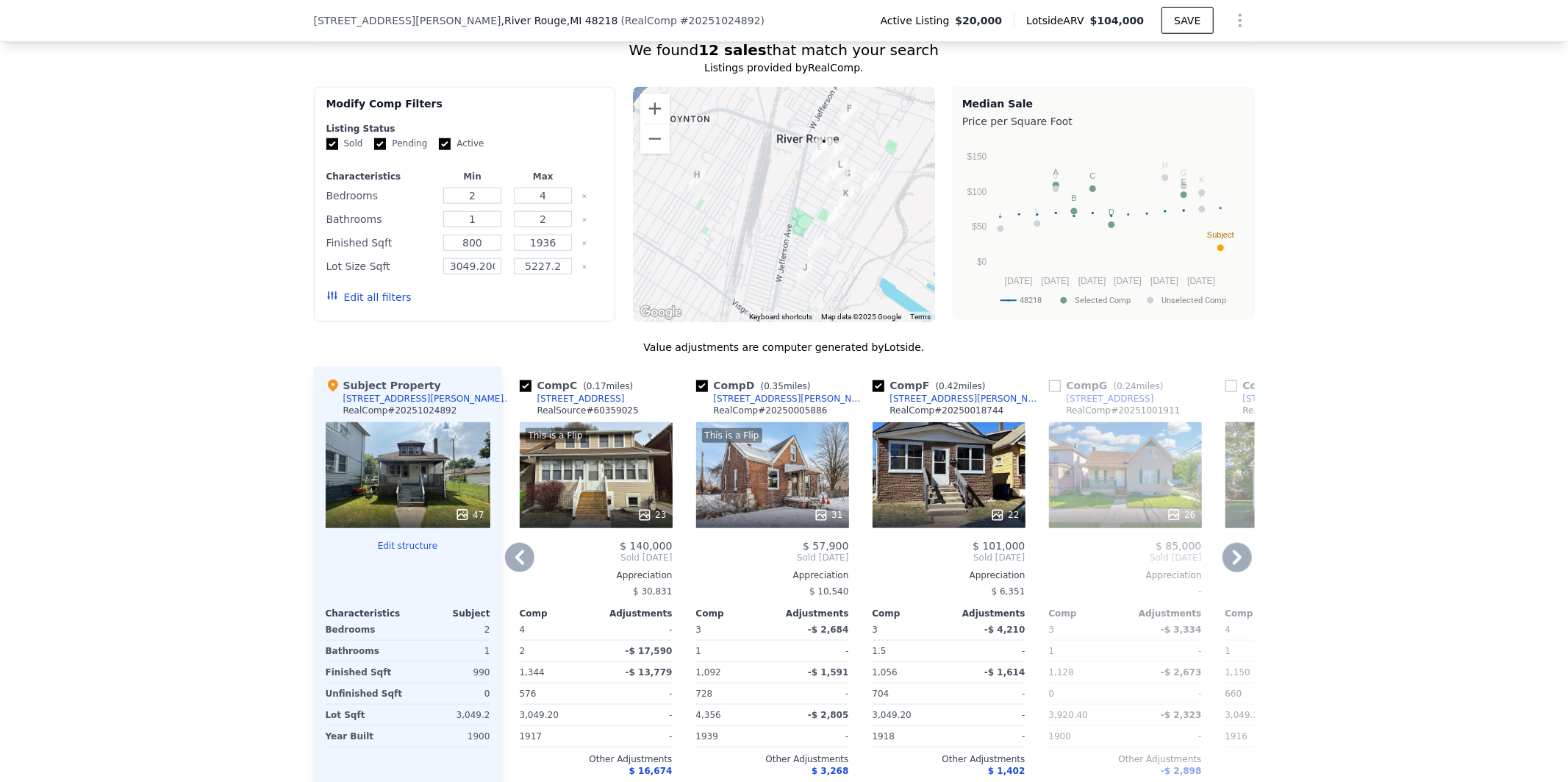
click at [1232, 563] on icon at bounding box center [1237, 557] width 29 height 29
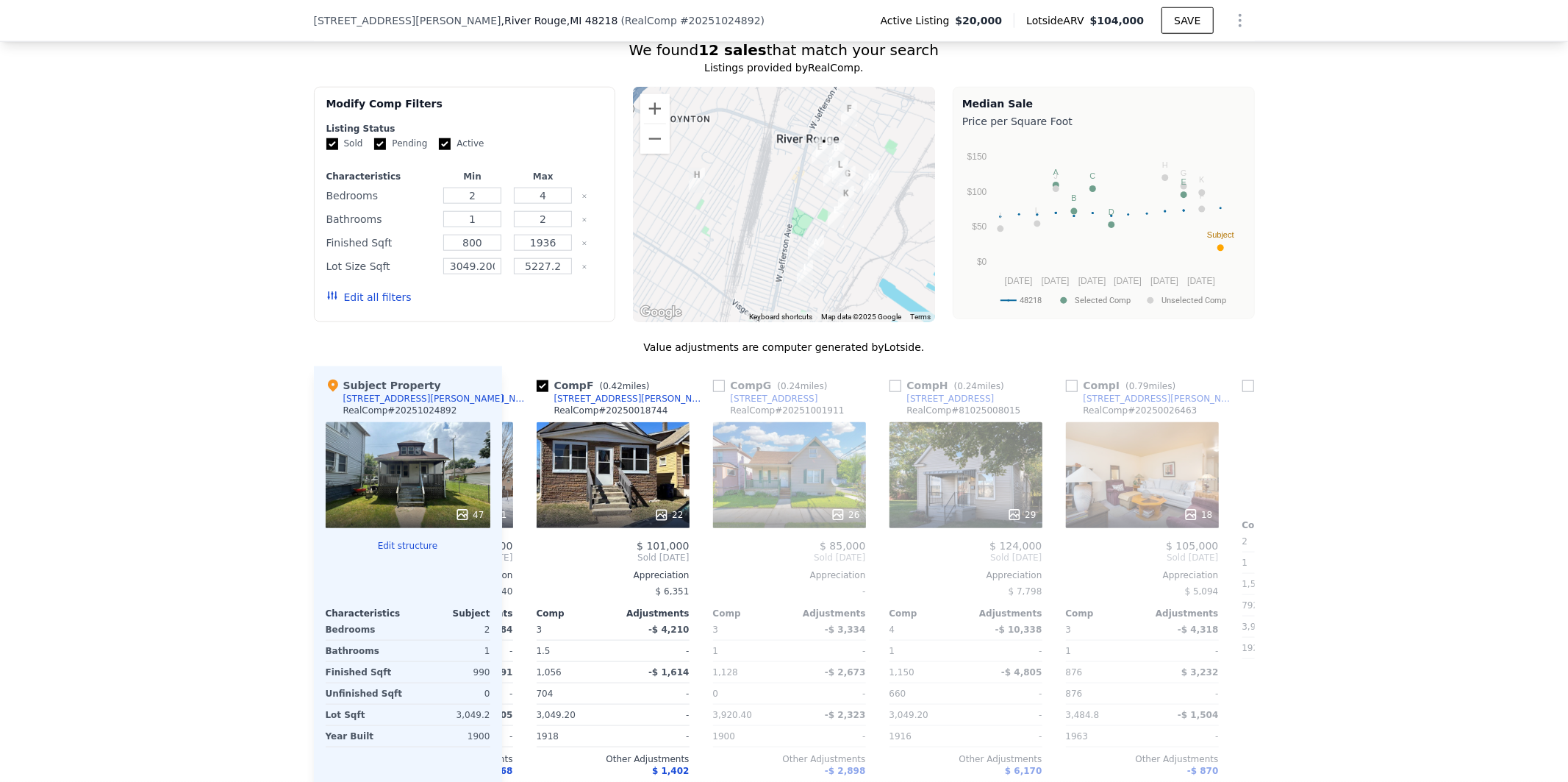
scroll to position [0, 706]
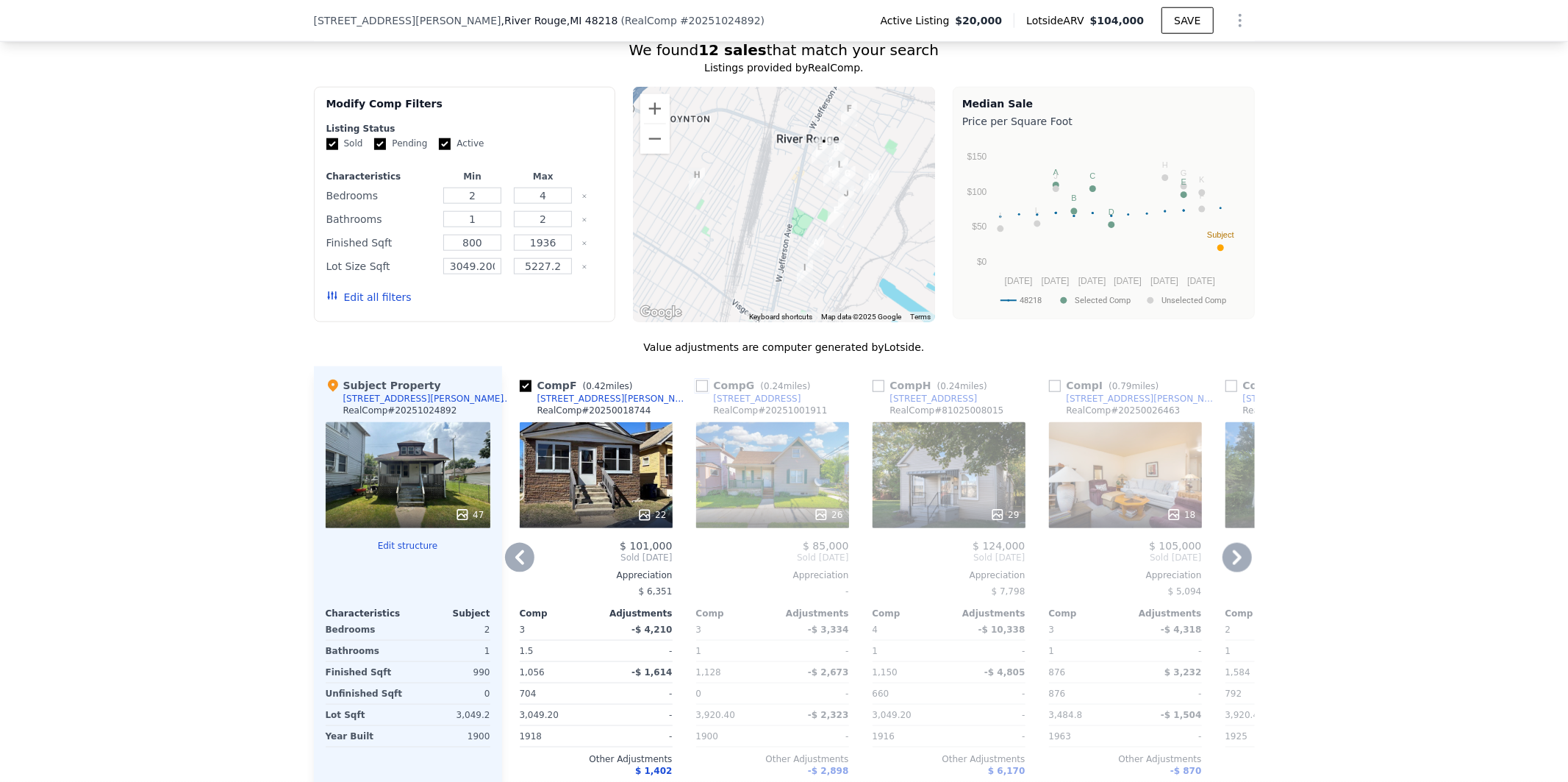
click at [696, 392] on input "checkbox" at bounding box center [702, 386] width 12 height 12
checkbox input "true"
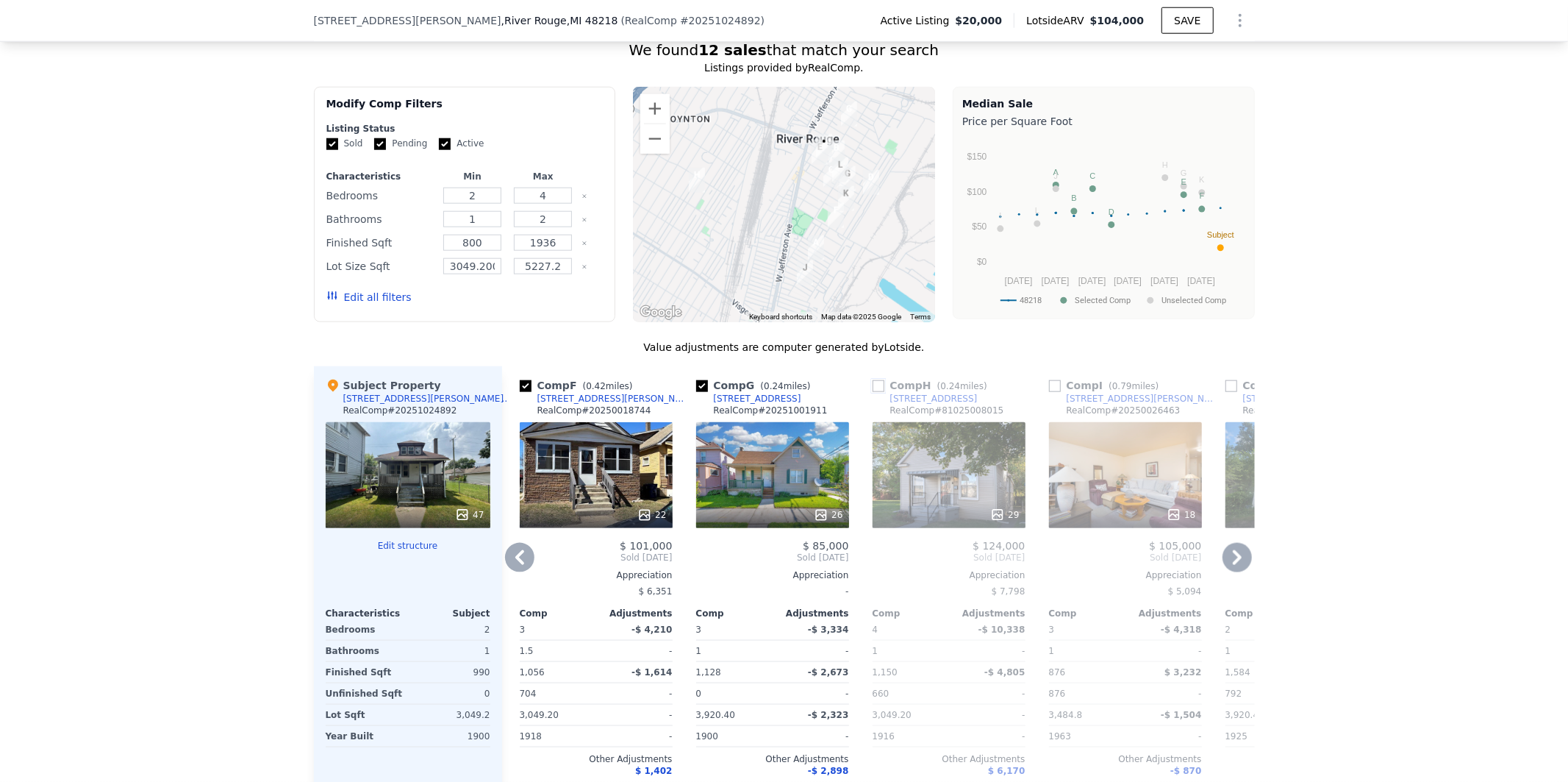
click at [875, 392] on input "checkbox" at bounding box center [878, 386] width 12 height 12
checkbox input "true"
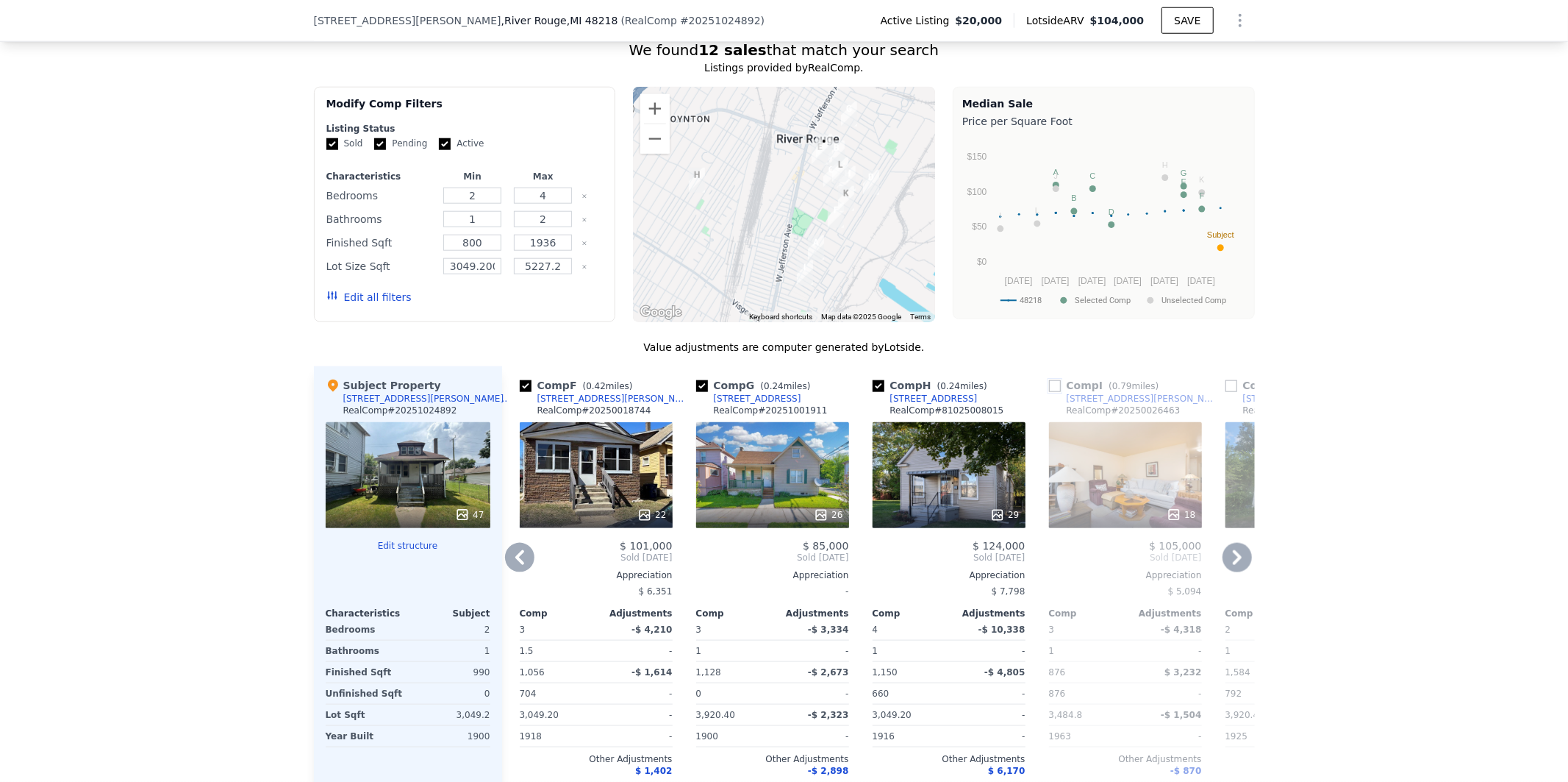
click at [1049, 392] on input "checkbox" at bounding box center [1055, 386] width 12 height 12
checkbox input "true"
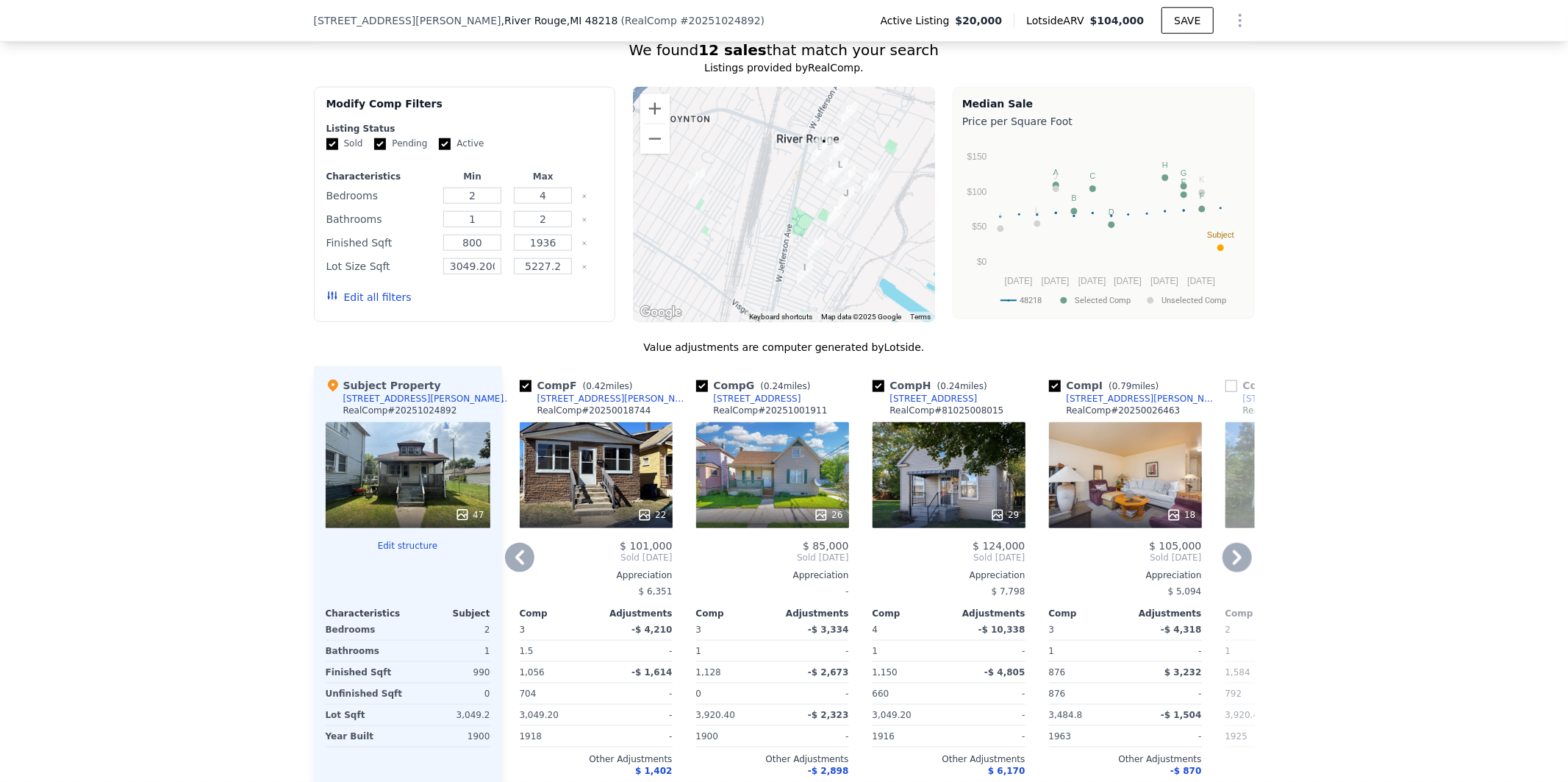
click at [1230, 570] on icon at bounding box center [1237, 557] width 29 height 29
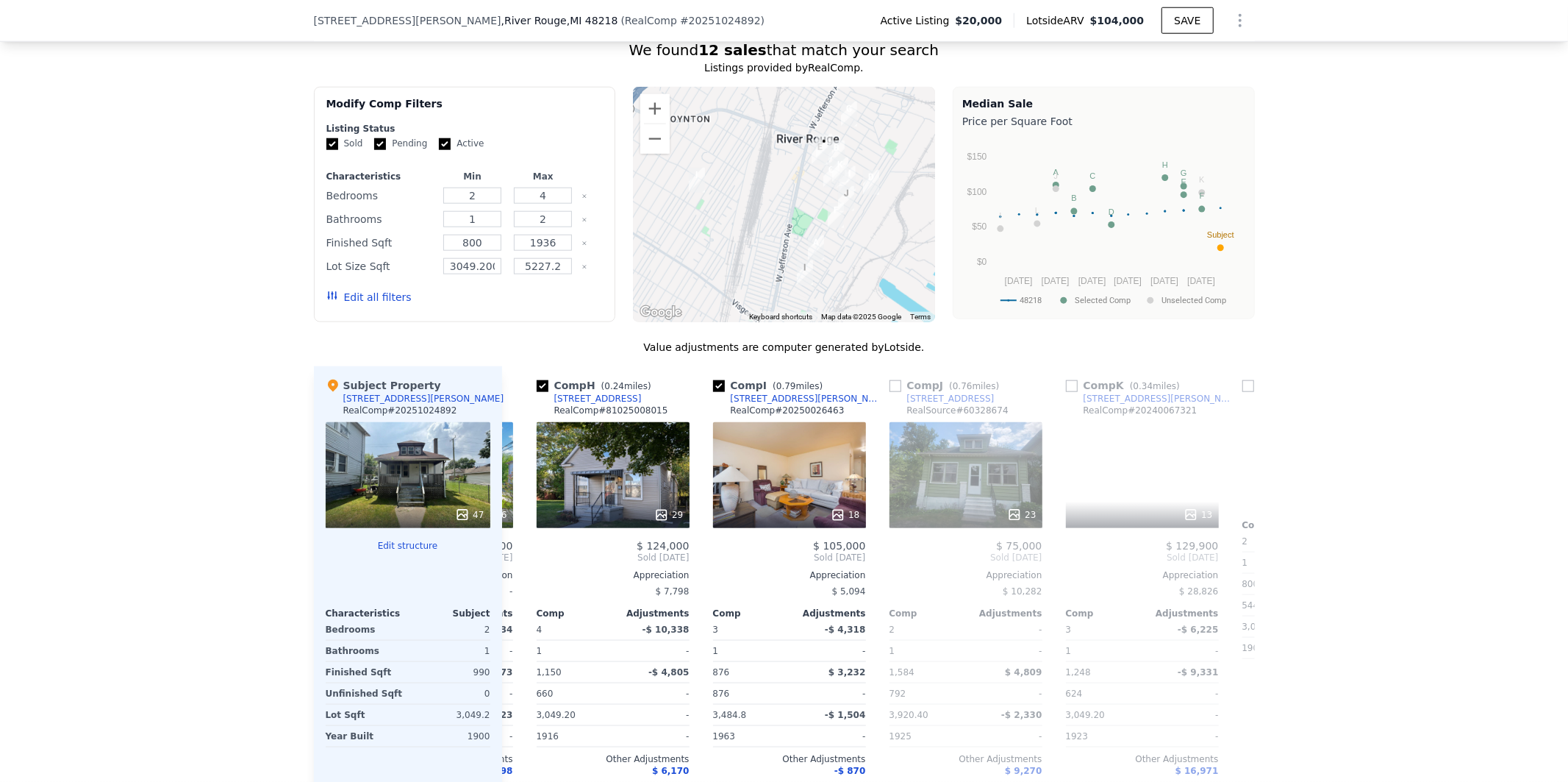
scroll to position [0, 1058]
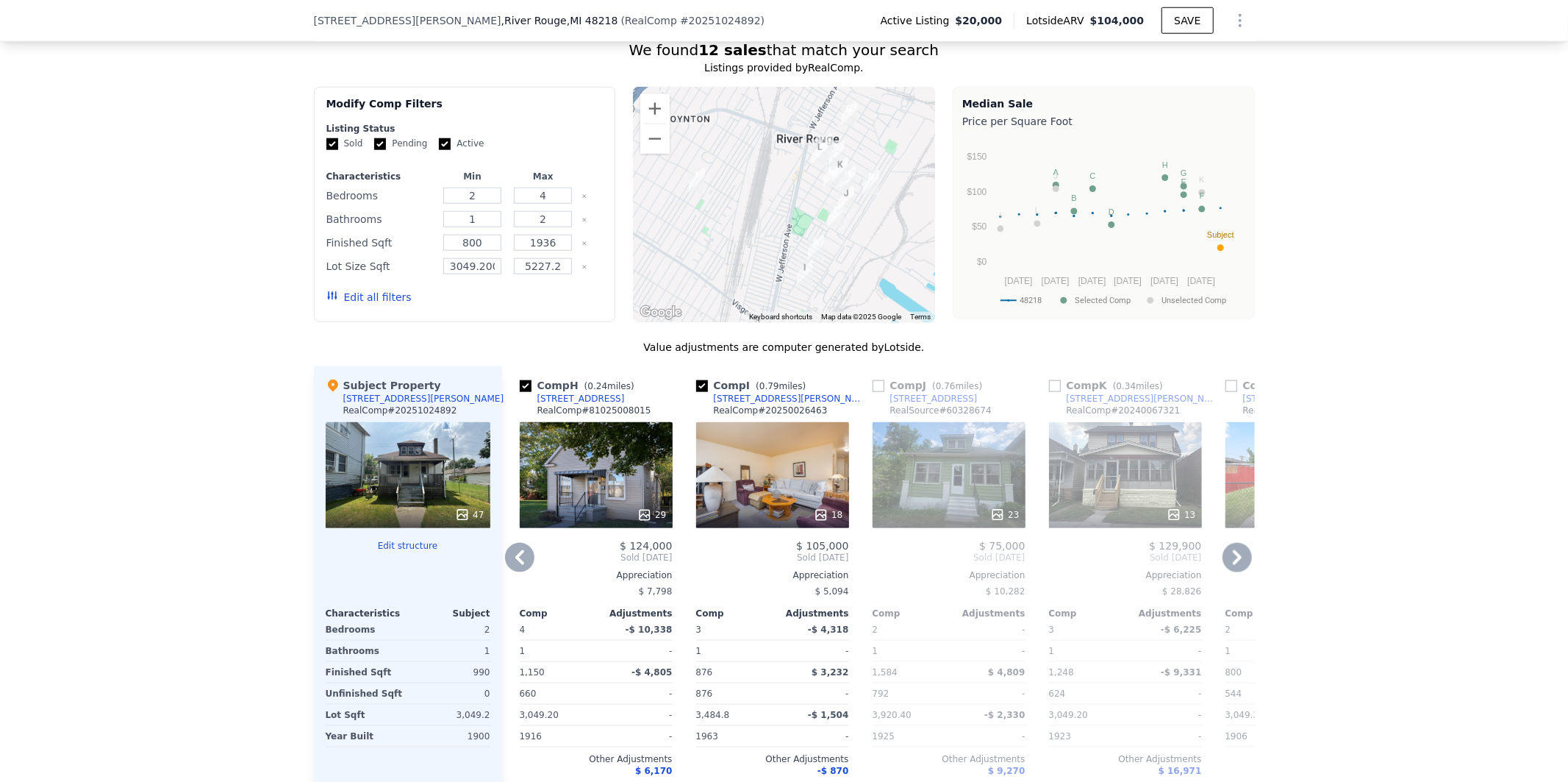
click at [1230, 570] on icon at bounding box center [1237, 557] width 29 height 29
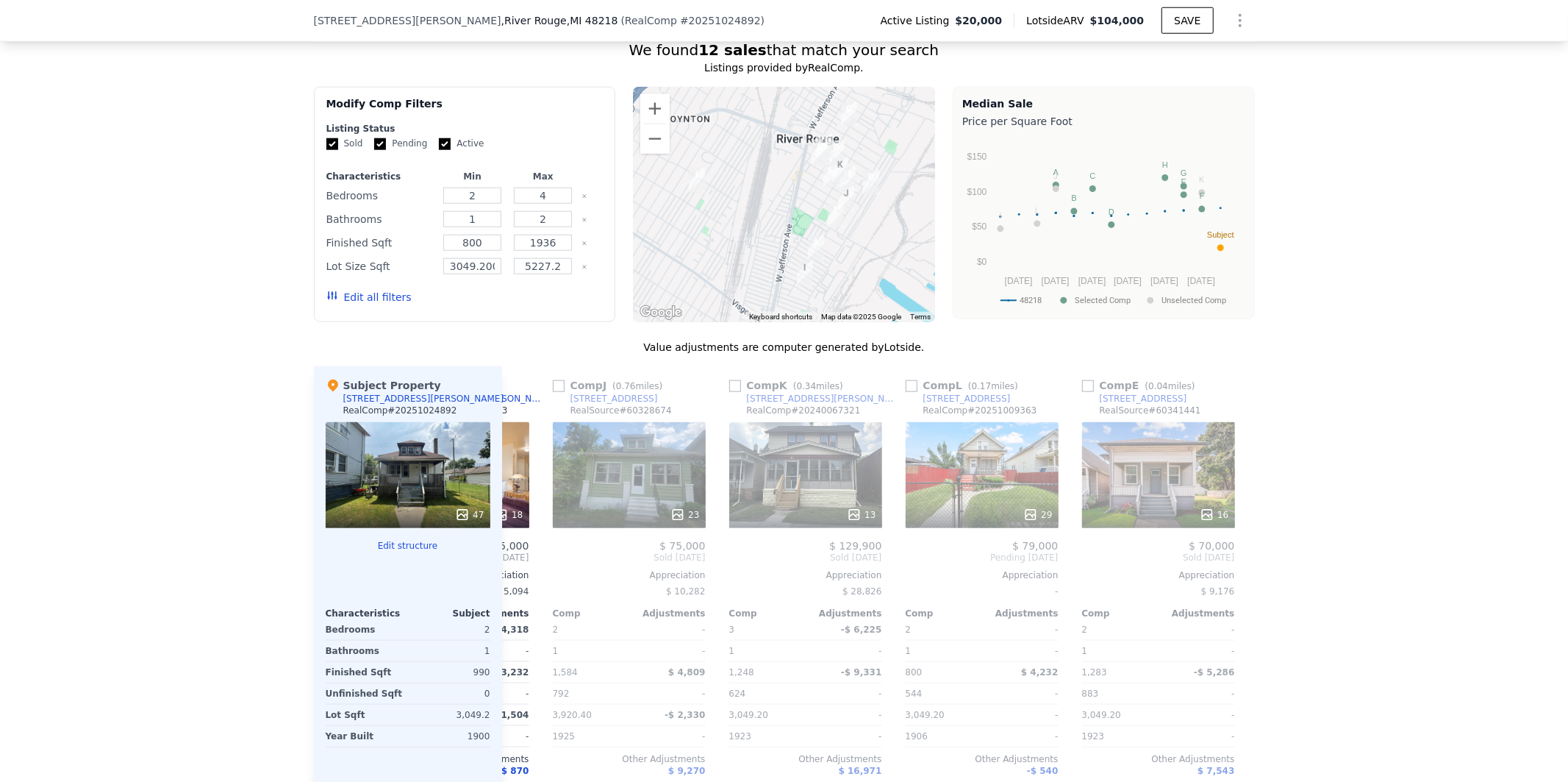
scroll to position [0, 1399]
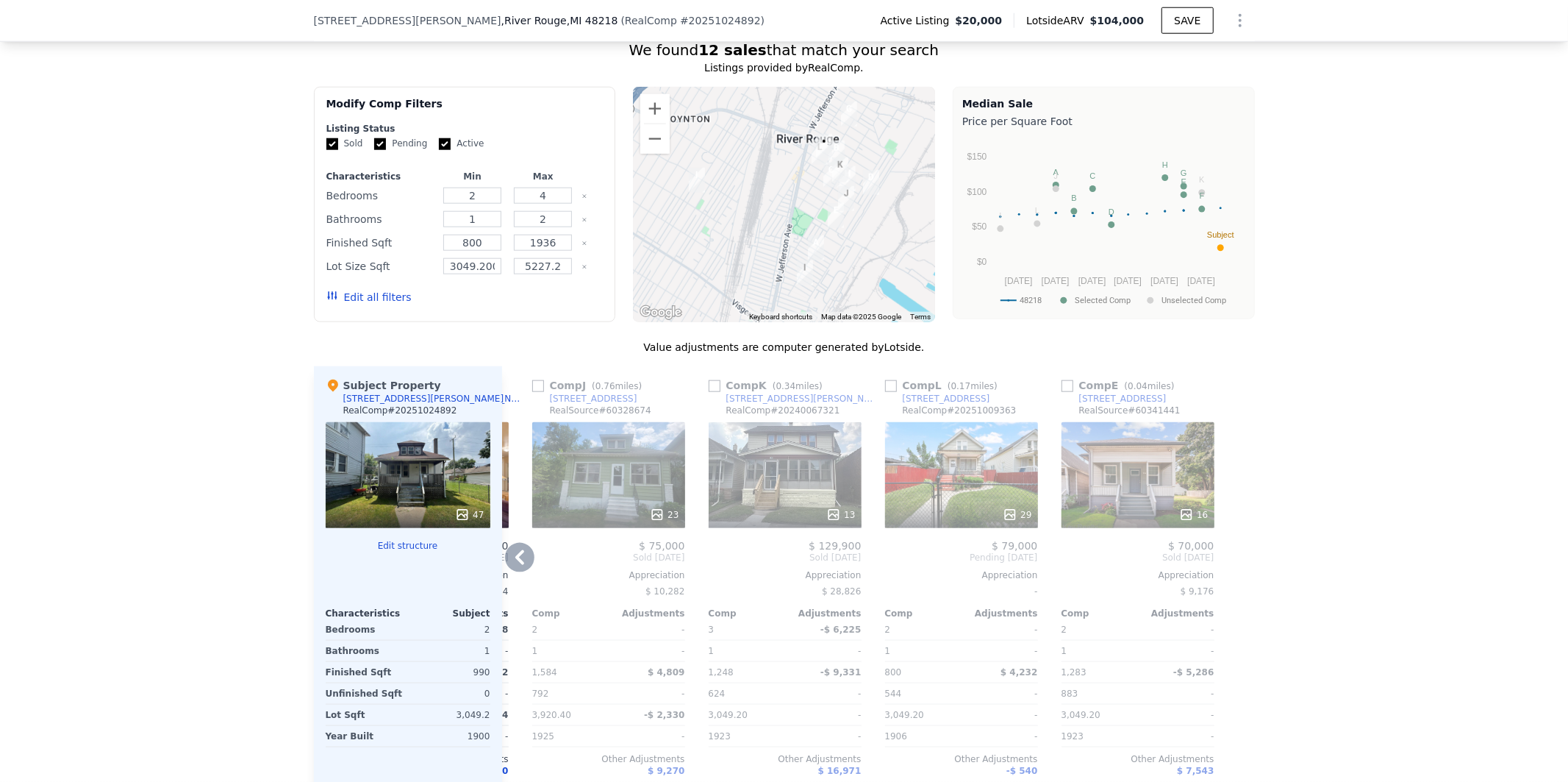
click at [516, 565] on icon at bounding box center [520, 557] width 8 height 15
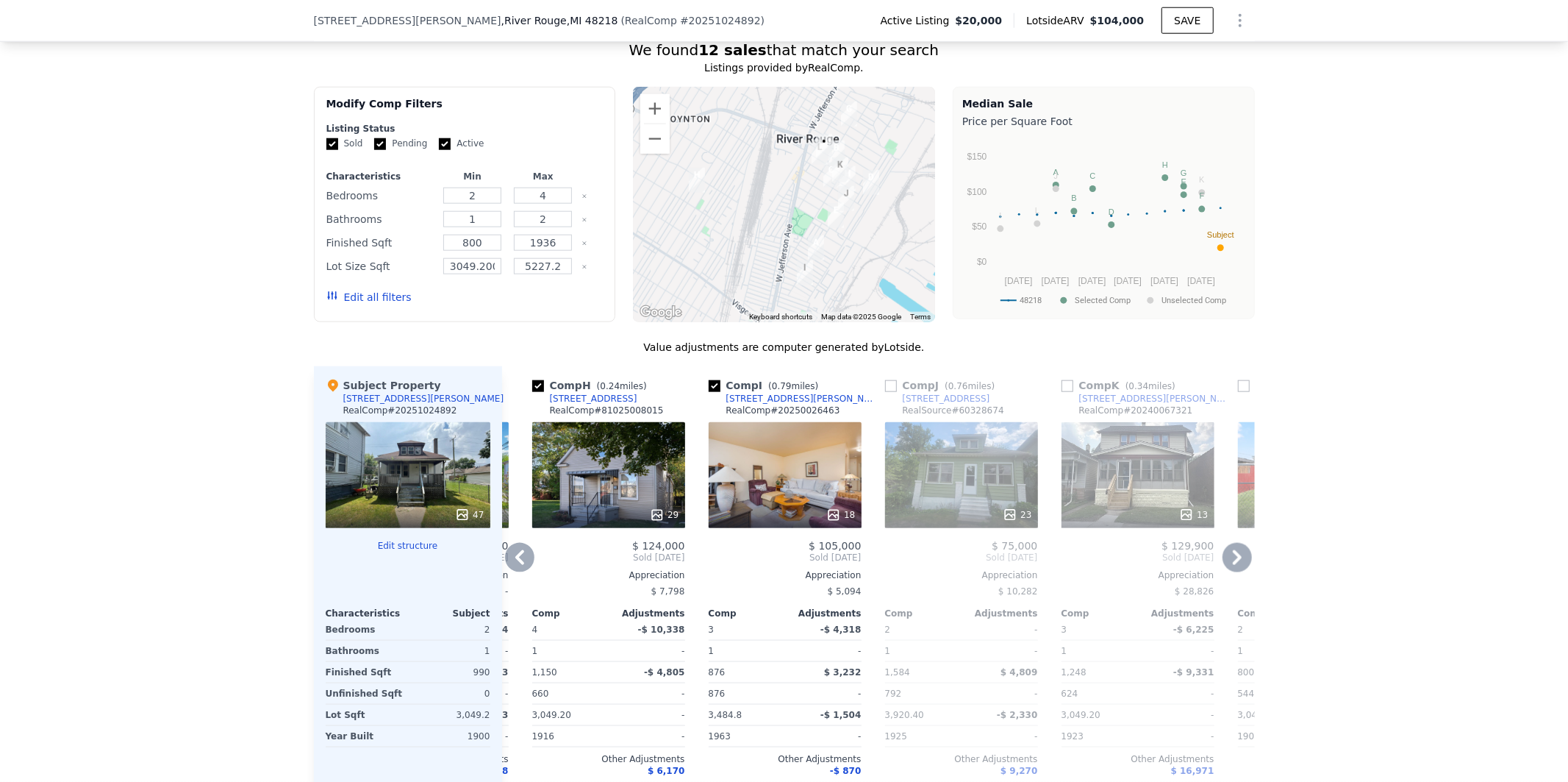
click at [516, 567] on icon at bounding box center [520, 557] width 29 height 29
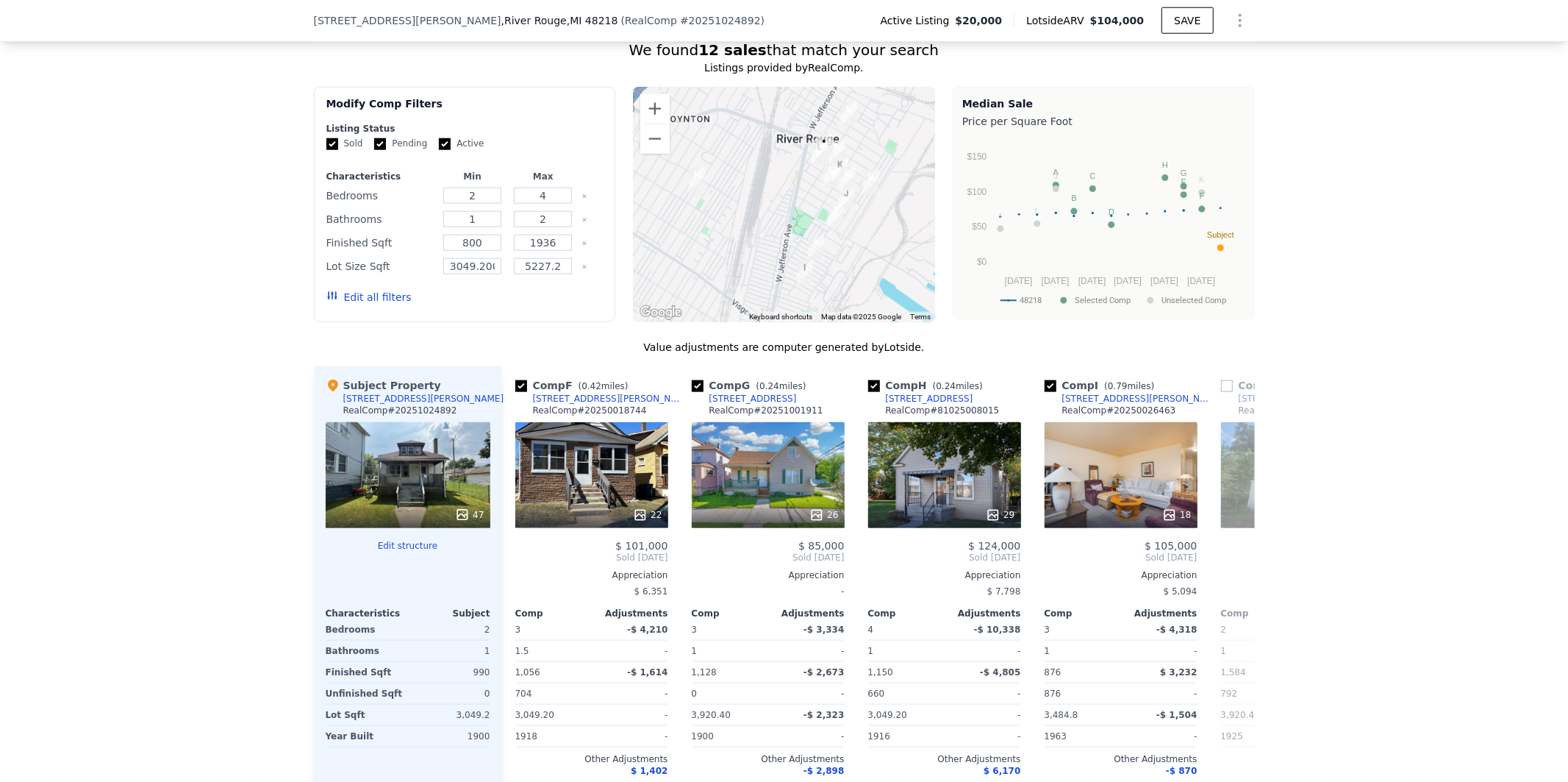
scroll to position [0, 693]
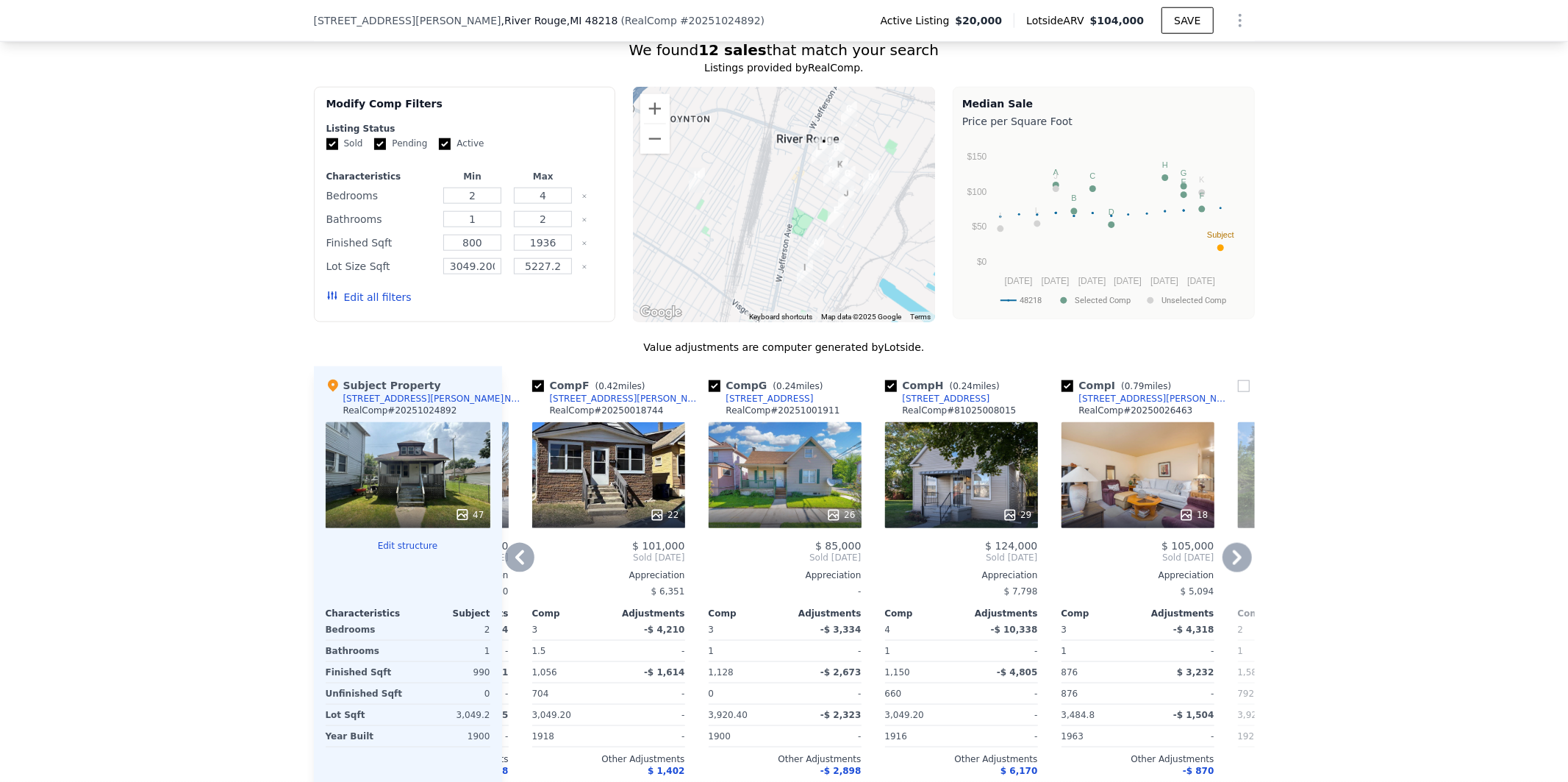
click at [516, 567] on icon at bounding box center [520, 557] width 29 height 29
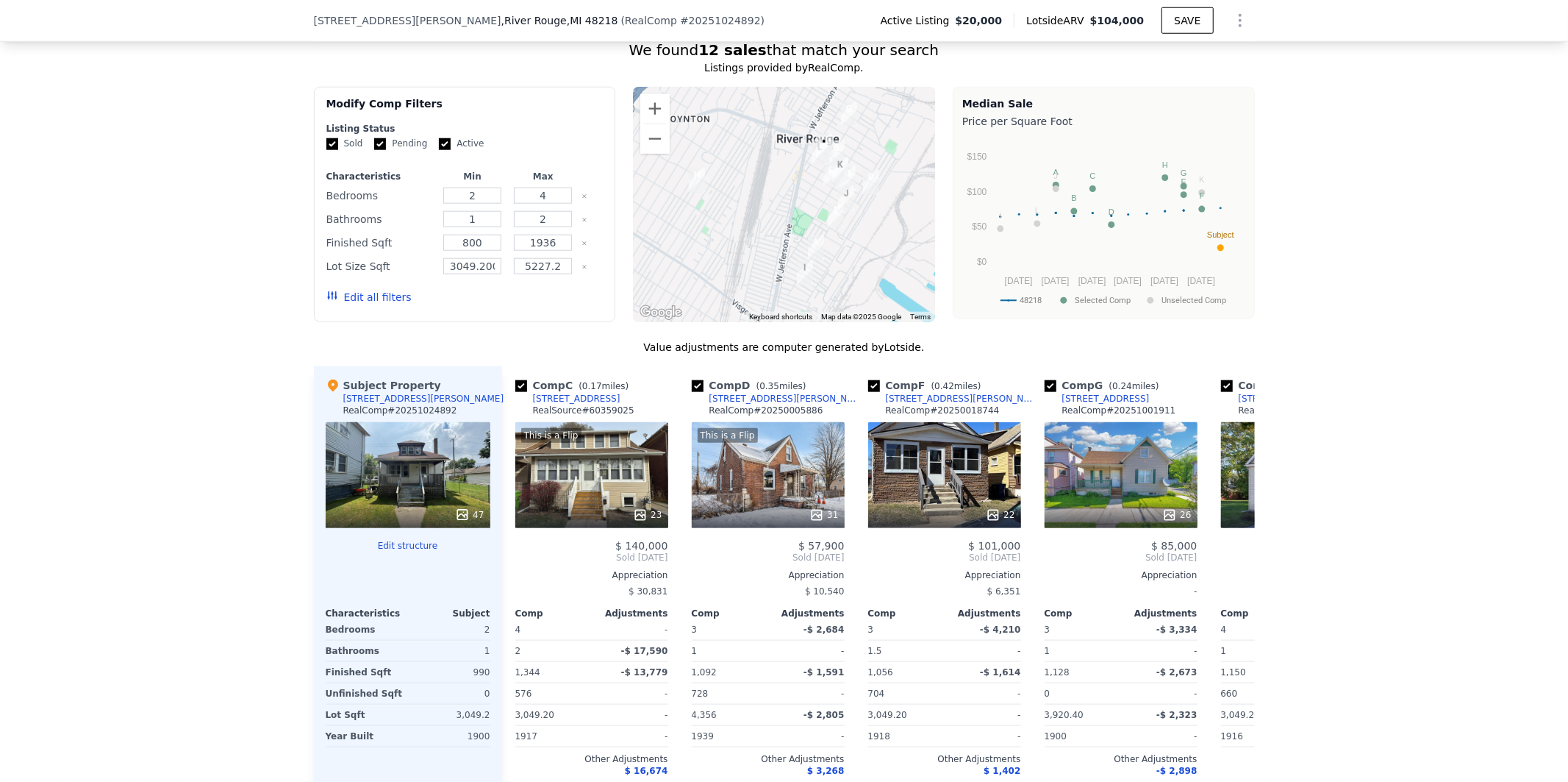
scroll to position [0, 341]
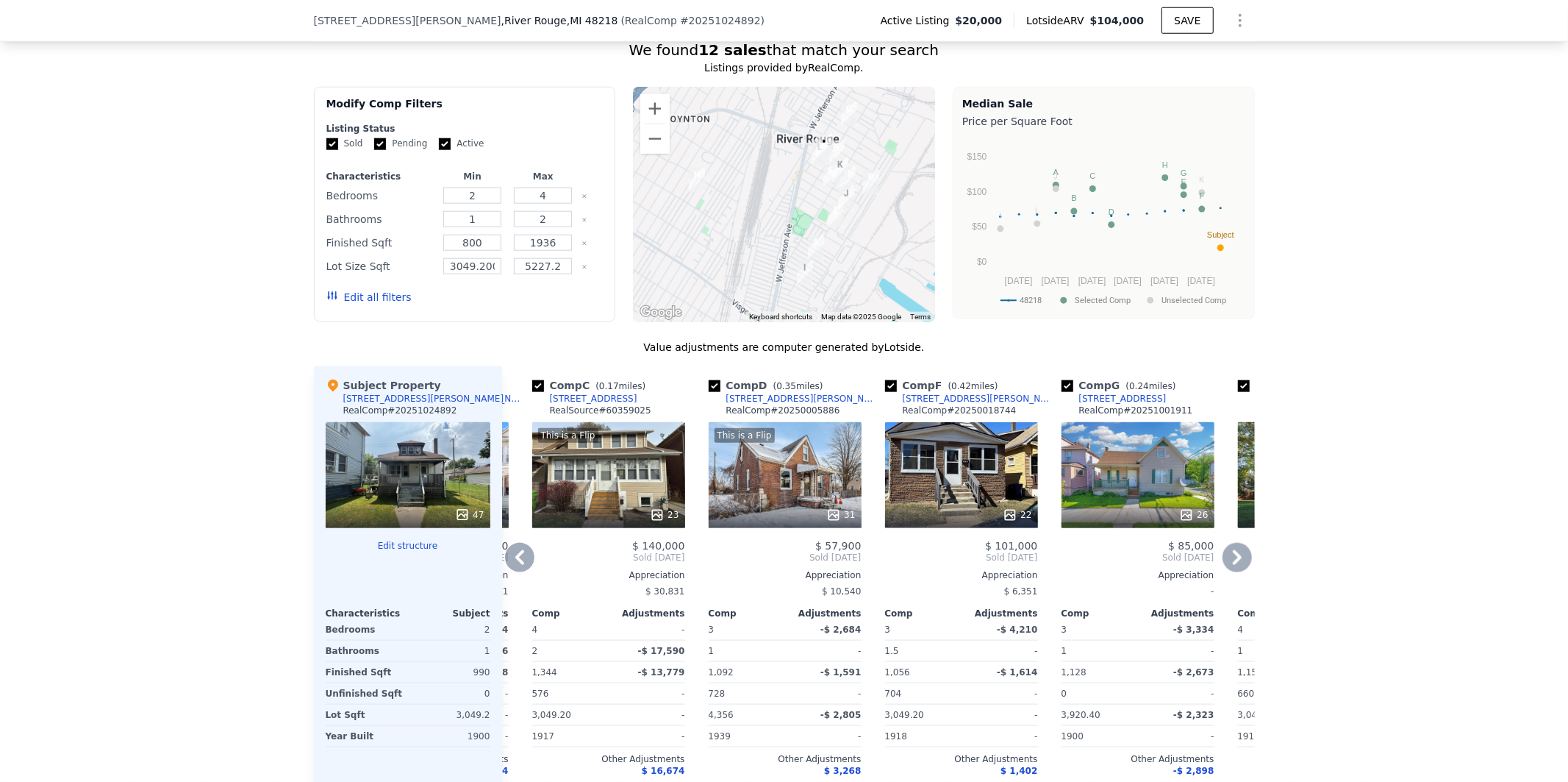
click at [516, 567] on icon at bounding box center [520, 557] width 29 height 29
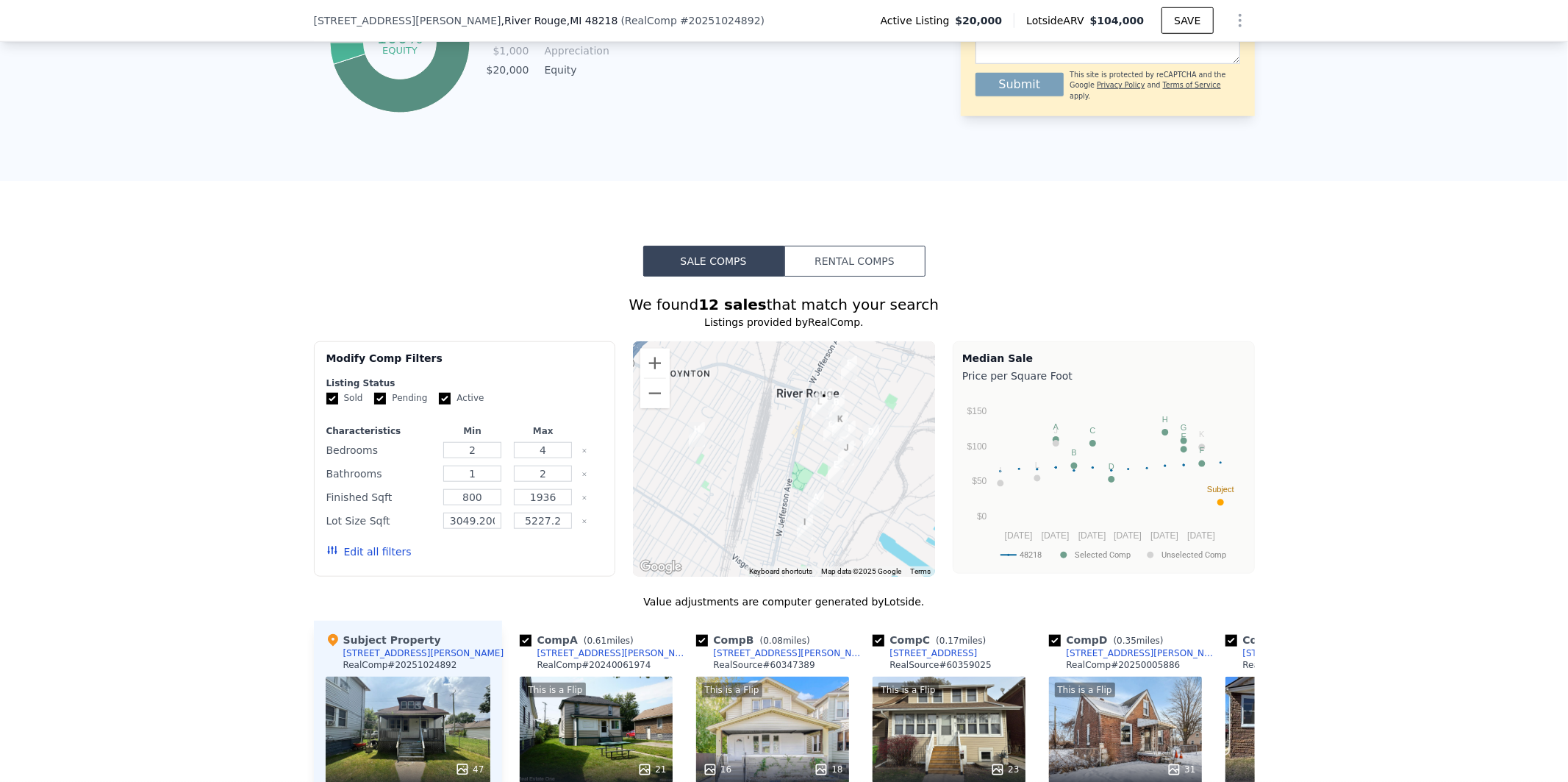
scroll to position [975, 0]
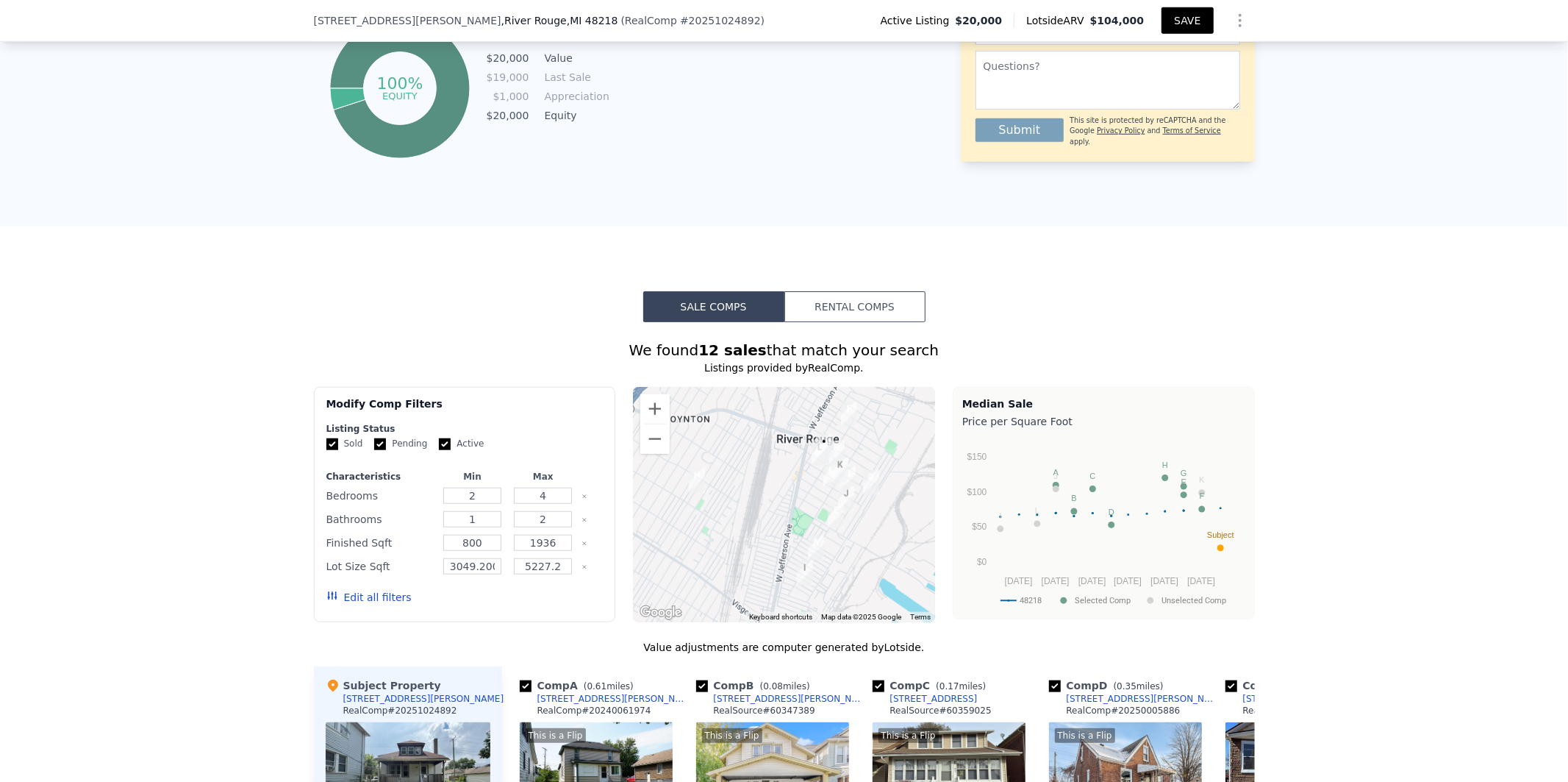
click at [1189, 19] on button "SAVE" at bounding box center [1187, 21] width 51 height 26
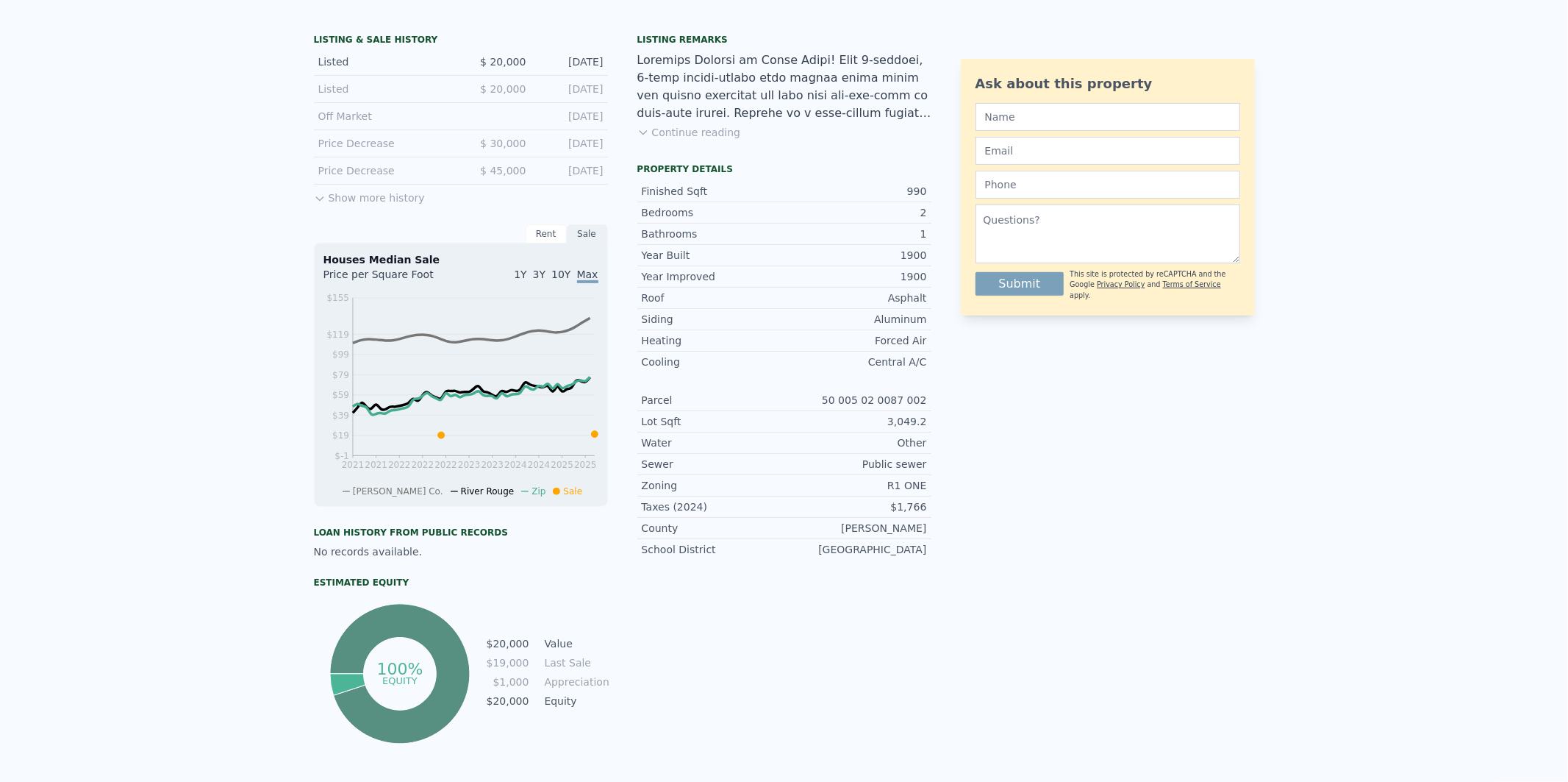
scroll to position [5, 0]
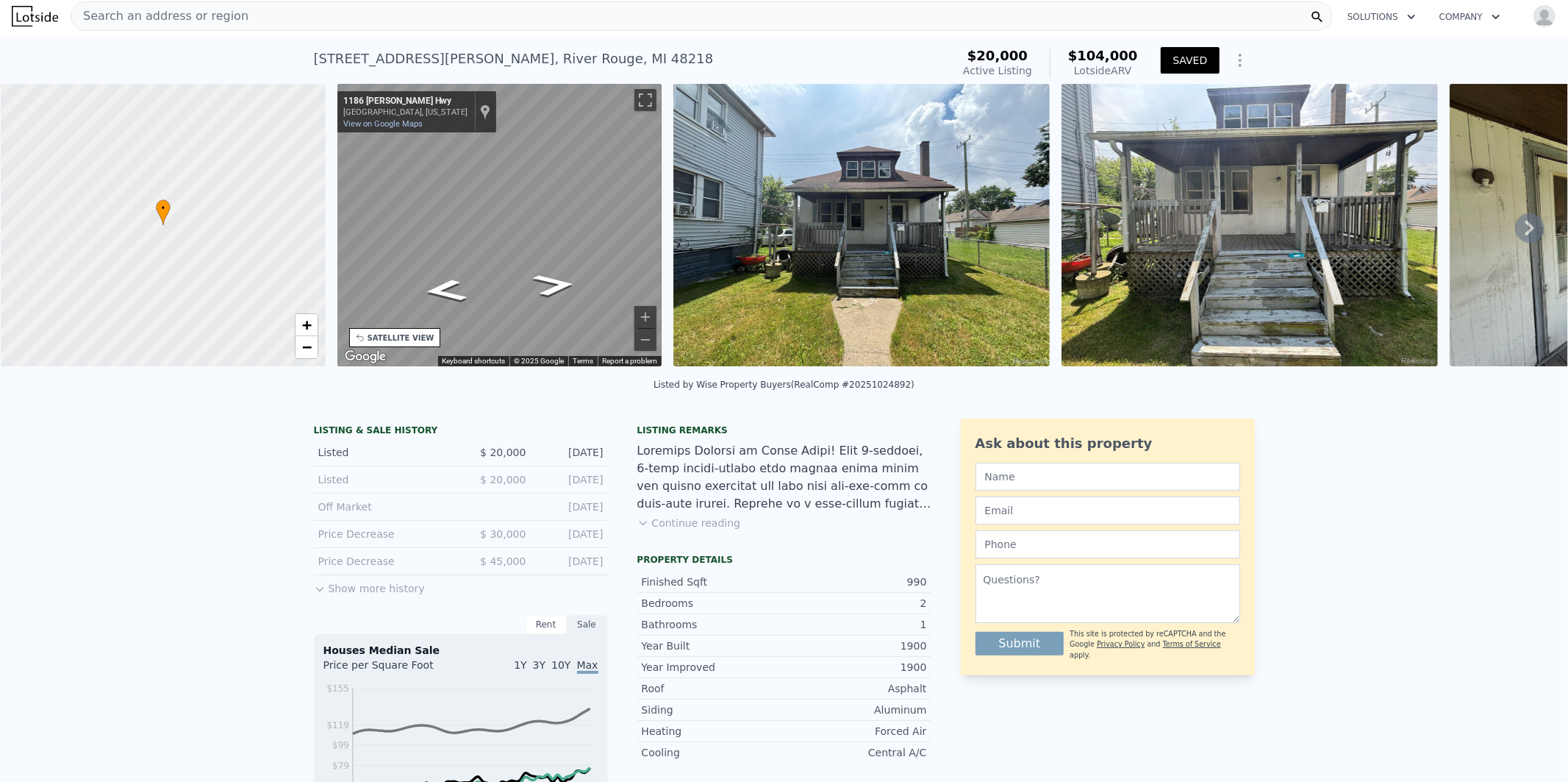
click at [228, 16] on div "Search an address or region" at bounding box center [702, 16] width 1262 height 29
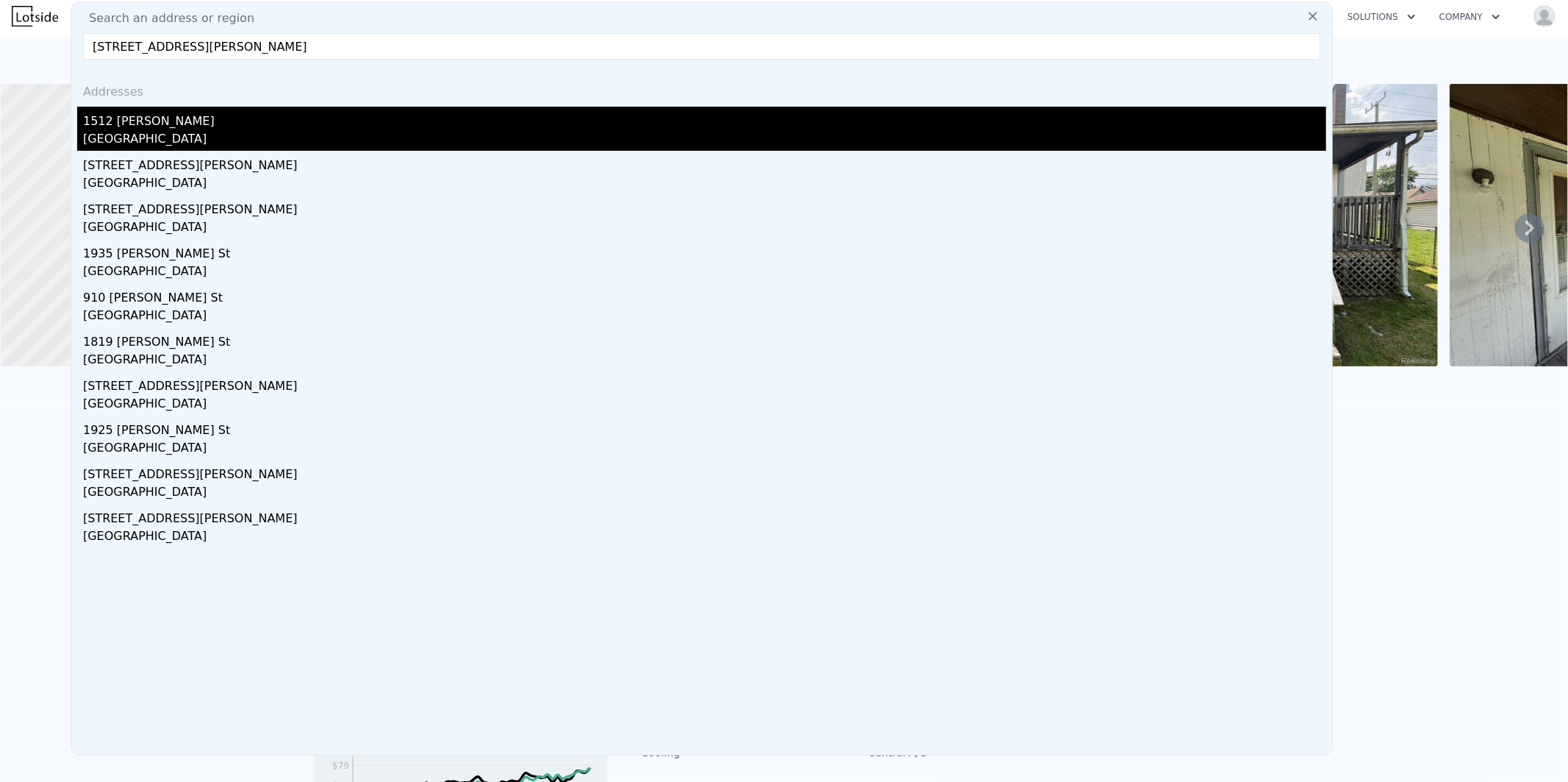
type input "2025 Standish St, Floresville, TX 78114, USA"
click at [150, 141] on div "Floresville, TX 78114" at bounding box center [704, 140] width 1243 height 21
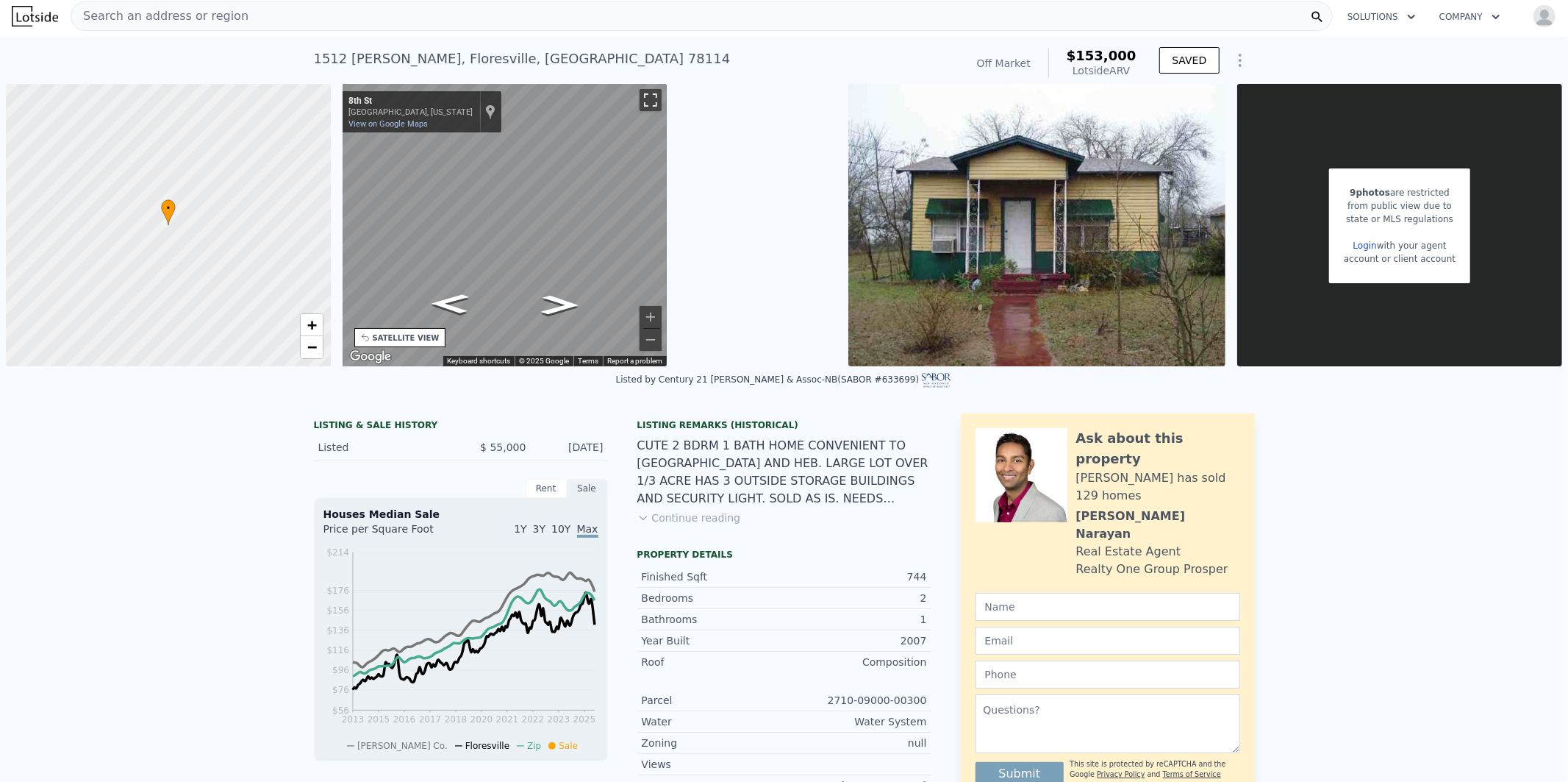
click at [651, 99] on button "Toggle fullscreen view" at bounding box center [650, 100] width 22 height 22
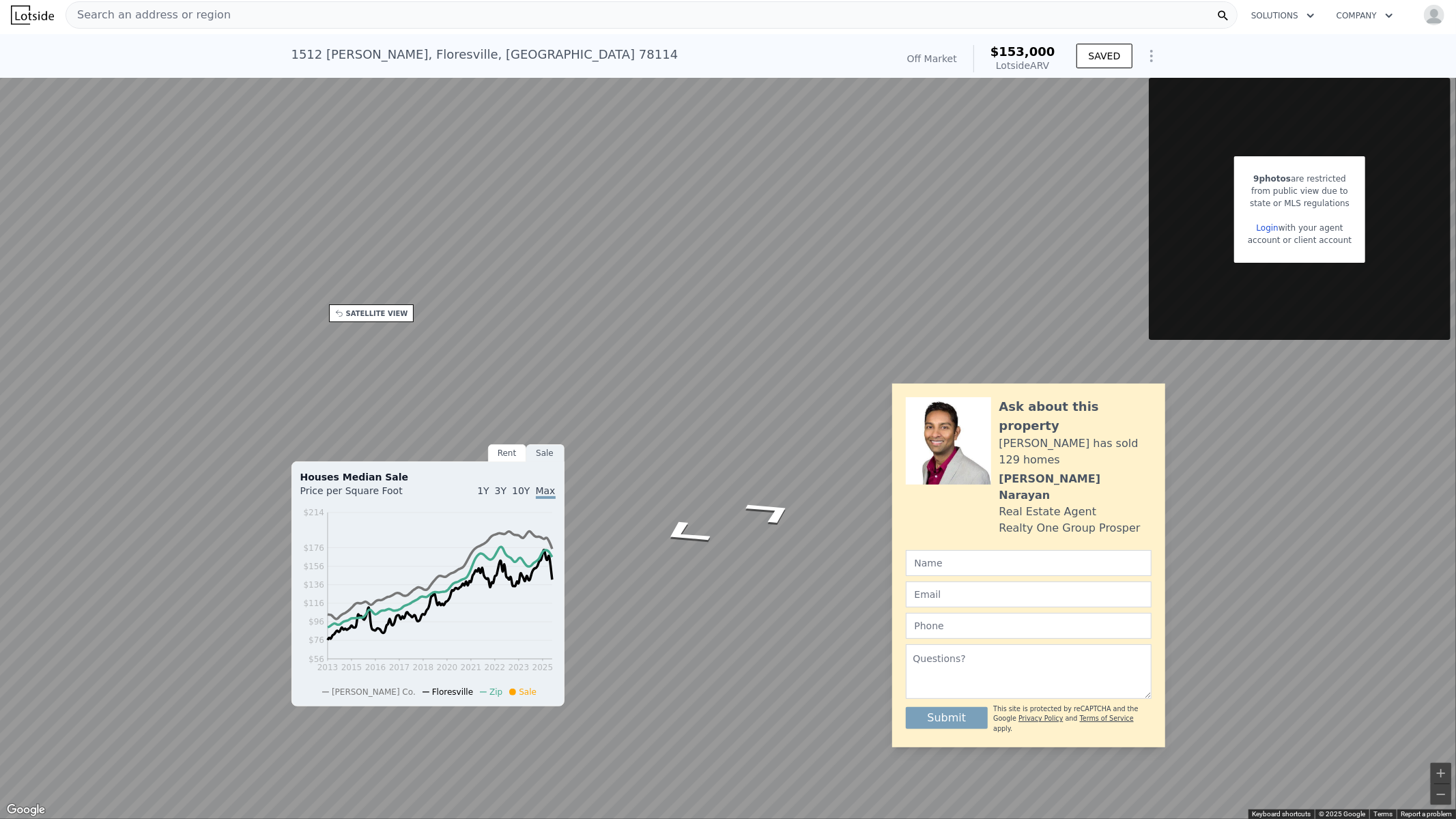
click at [1439, 12] on button "Toggle fullscreen view" at bounding box center [1441, 15] width 21 height 21
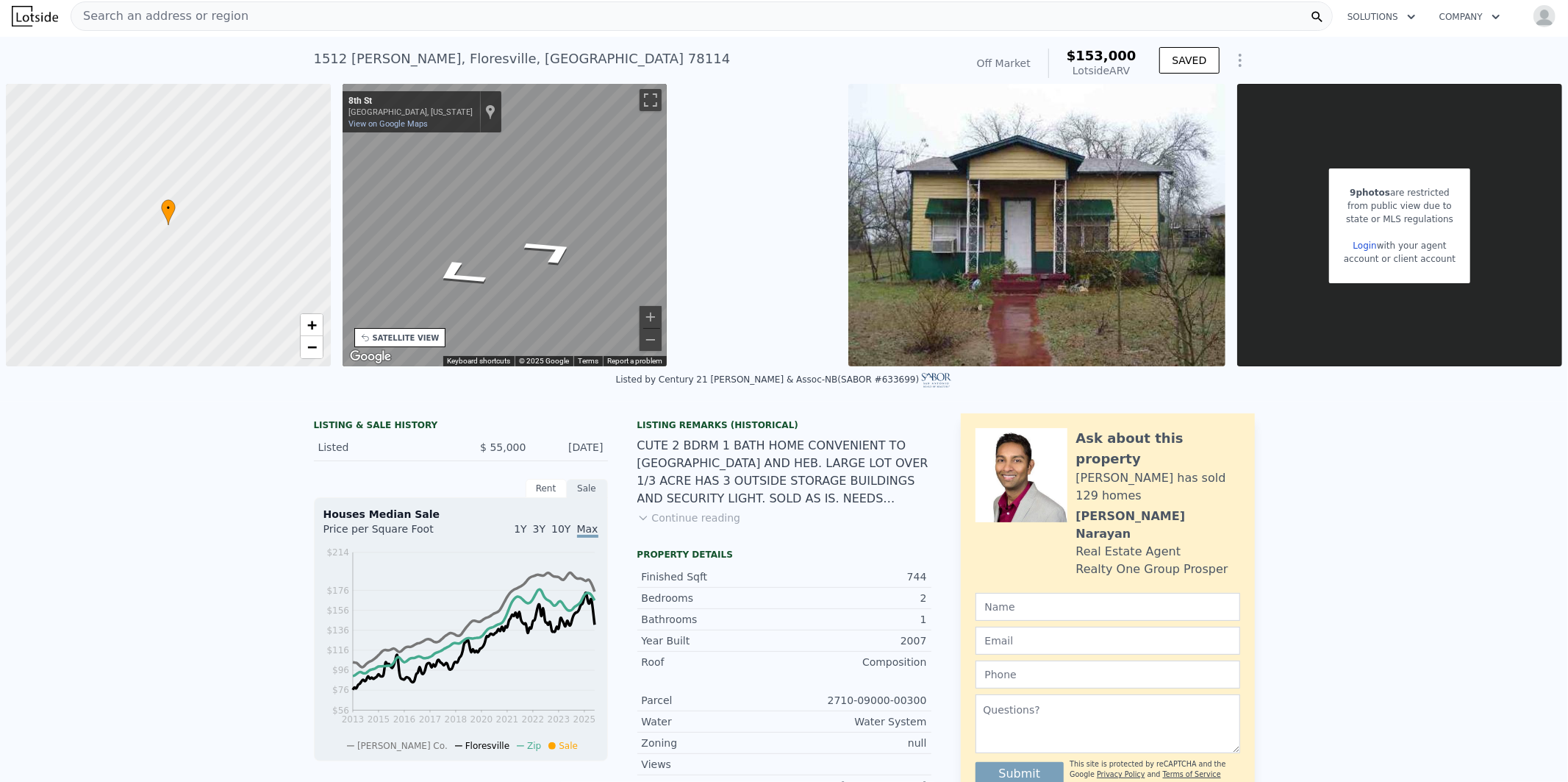
click at [993, 238] on img at bounding box center [1037, 225] width 377 height 282
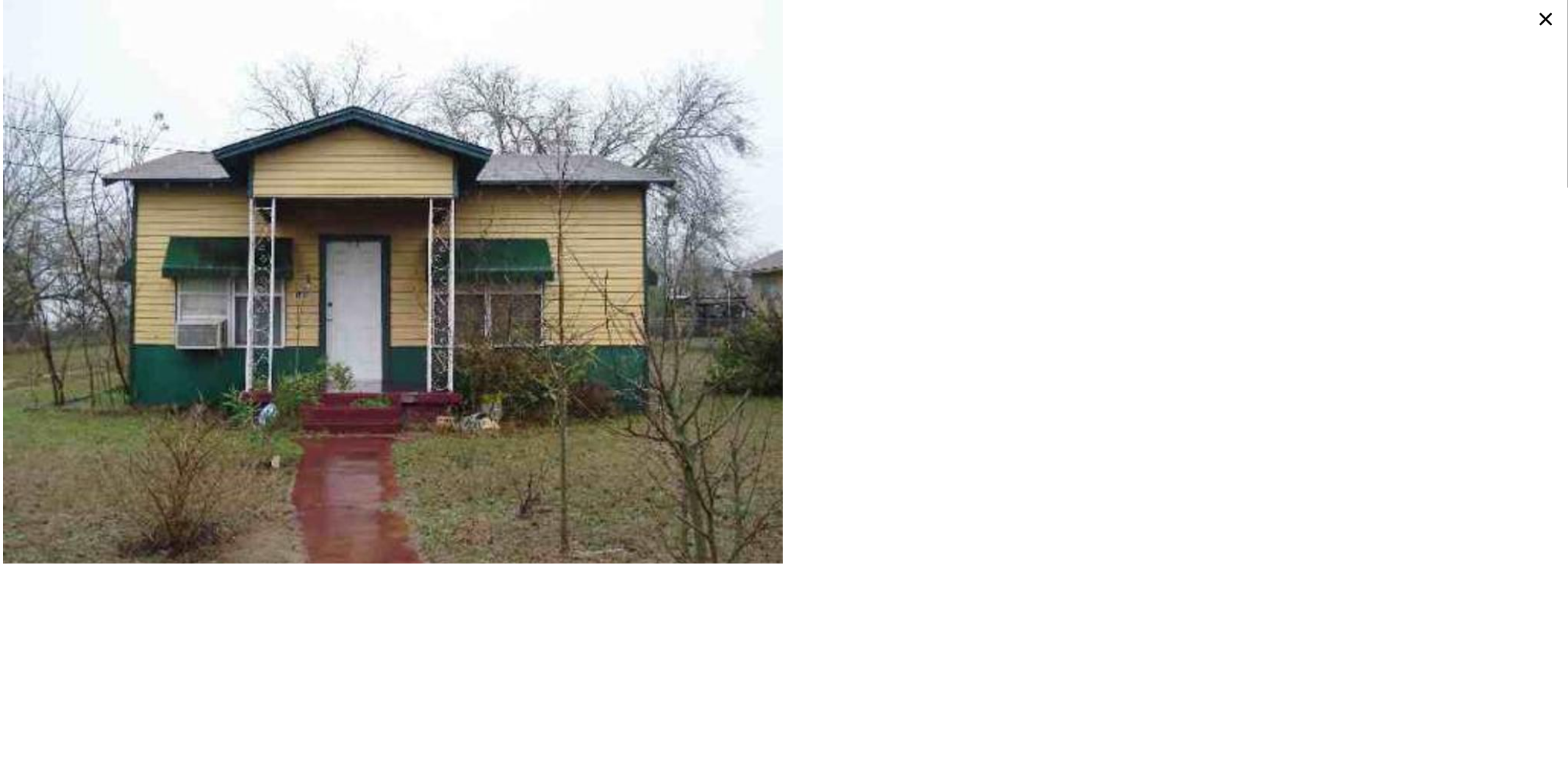
click at [1547, 17] on icon at bounding box center [1546, 19] width 12 height 12
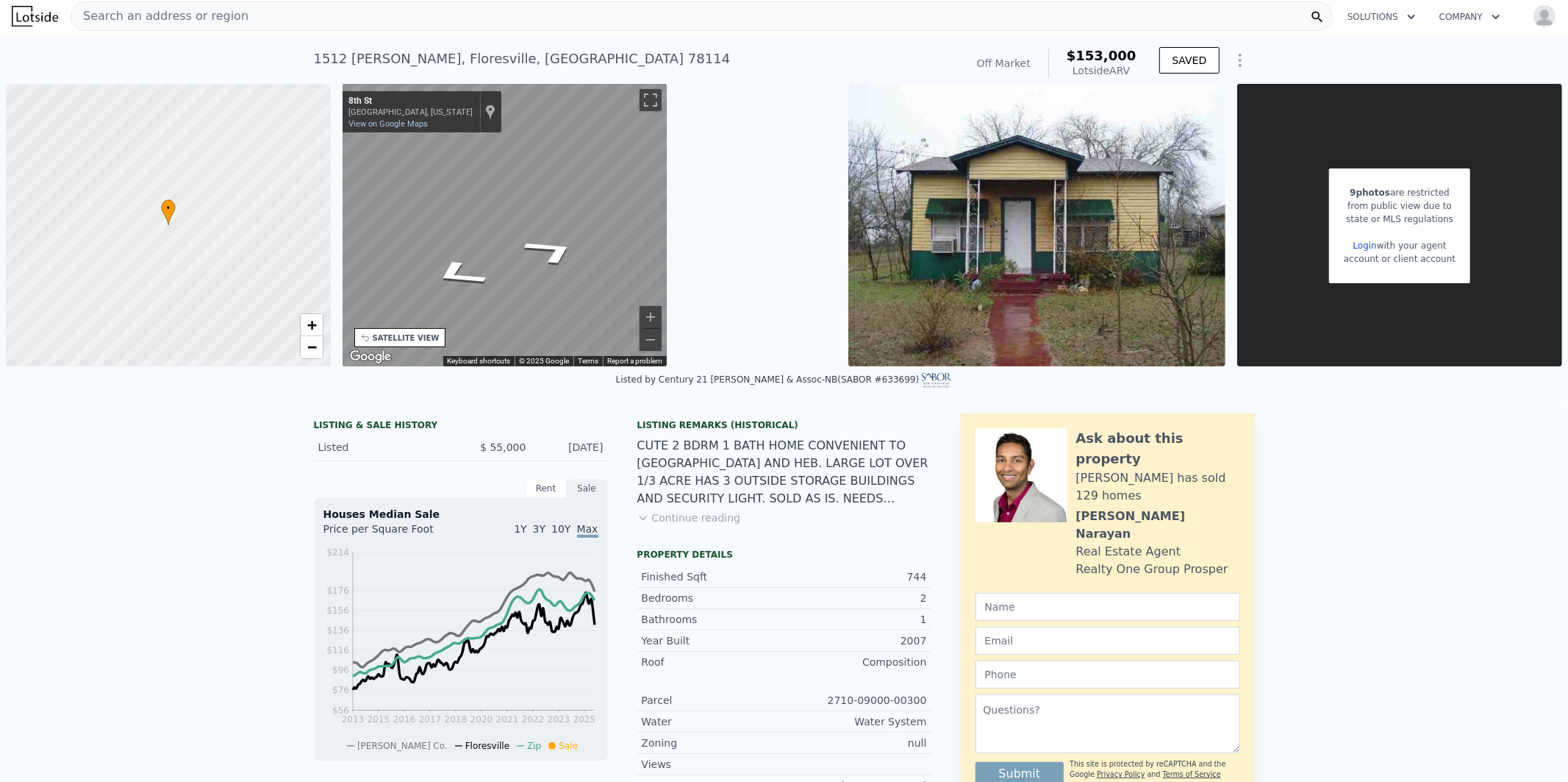
click at [460, 15] on div "Search an address or region" at bounding box center [702, 16] width 1262 height 29
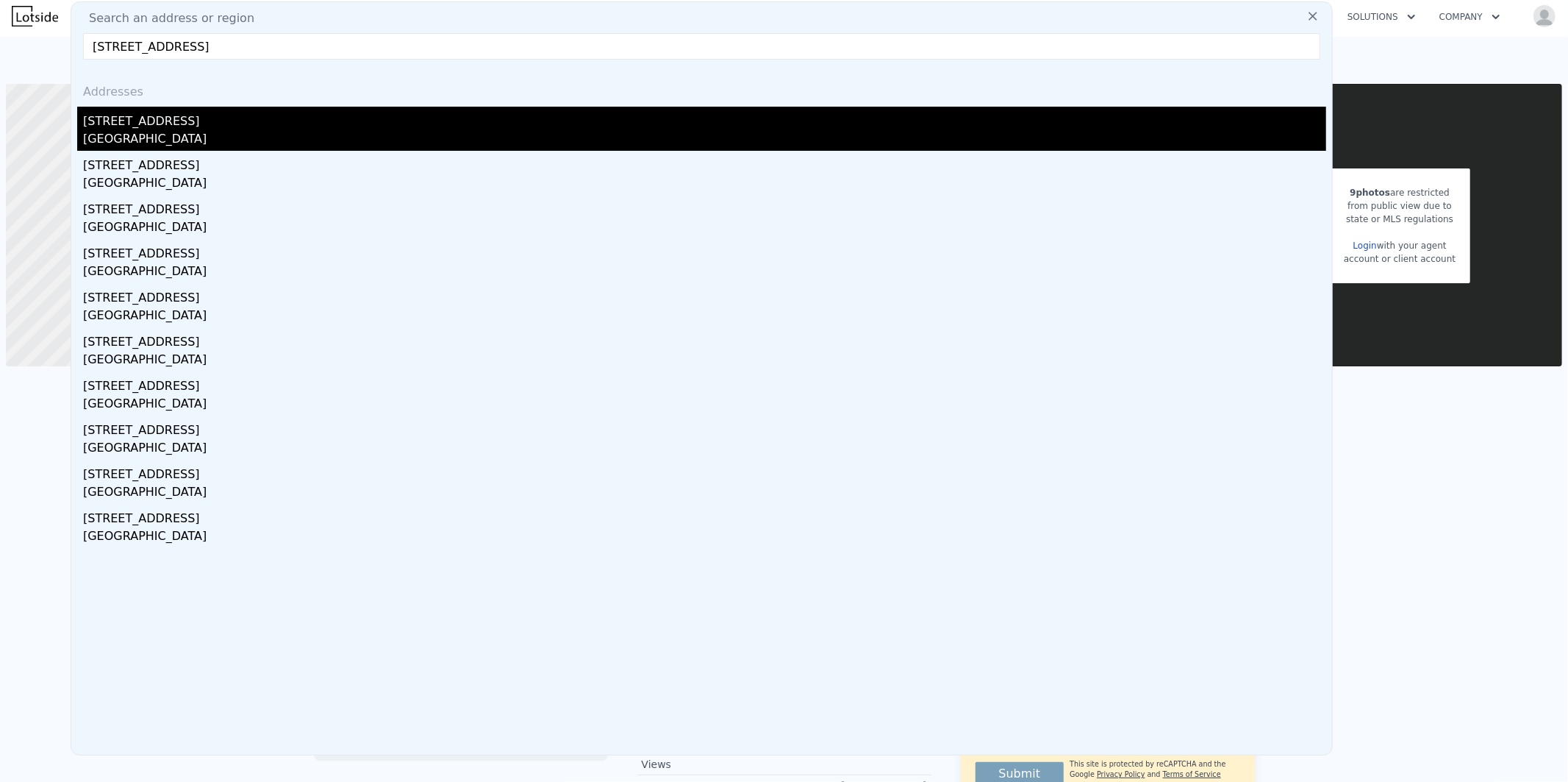
type input "305 Highland Dr, Burnet, TX 78611, USA"
click at [142, 133] on div "Burnet, TX 78611" at bounding box center [704, 140] width 1243 height 21
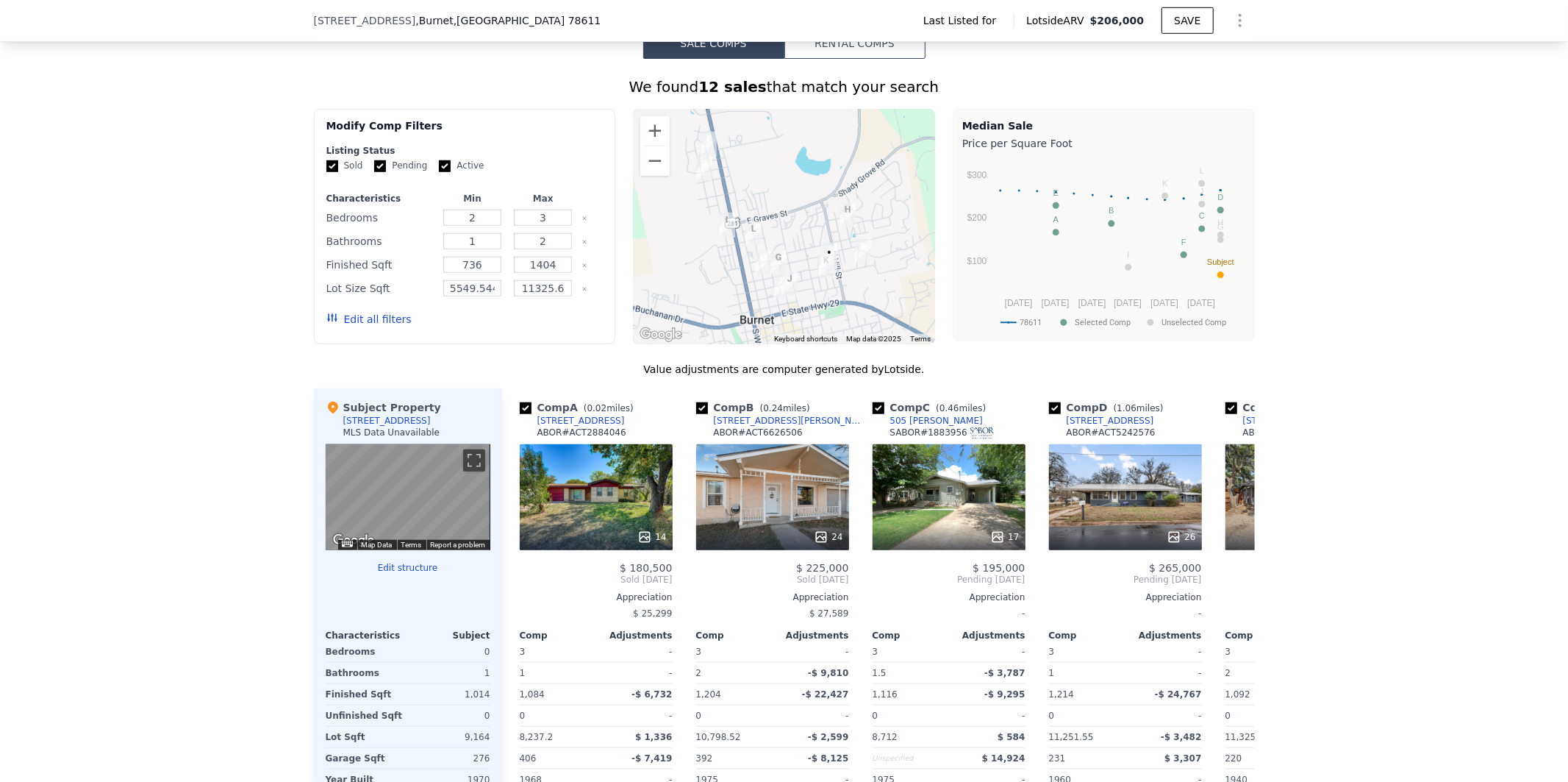
scroll to position [857, 0]
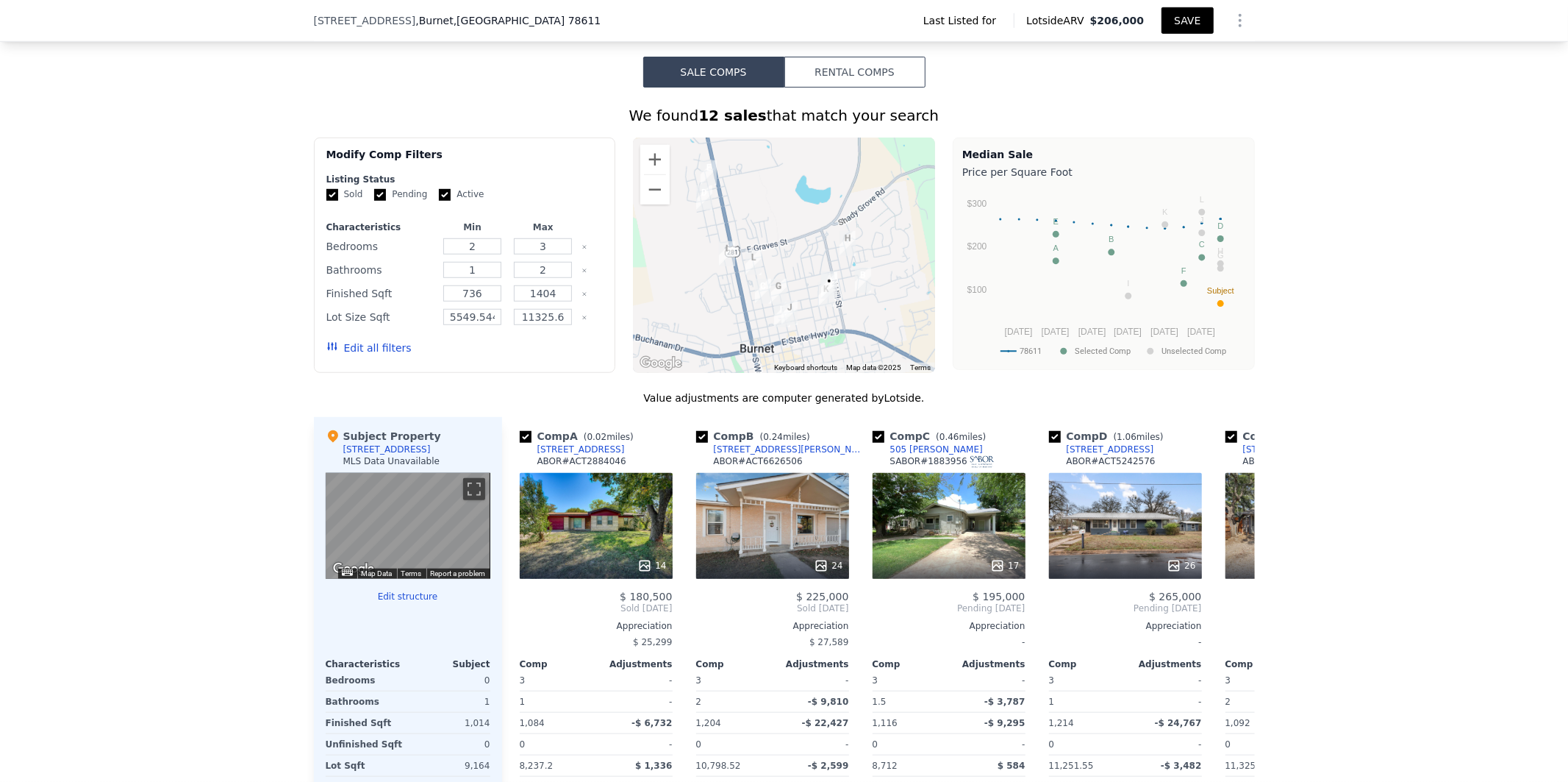
click at [1182, 24] on button "SAVE" at bounding box center [1187, 21] width 51 height 26
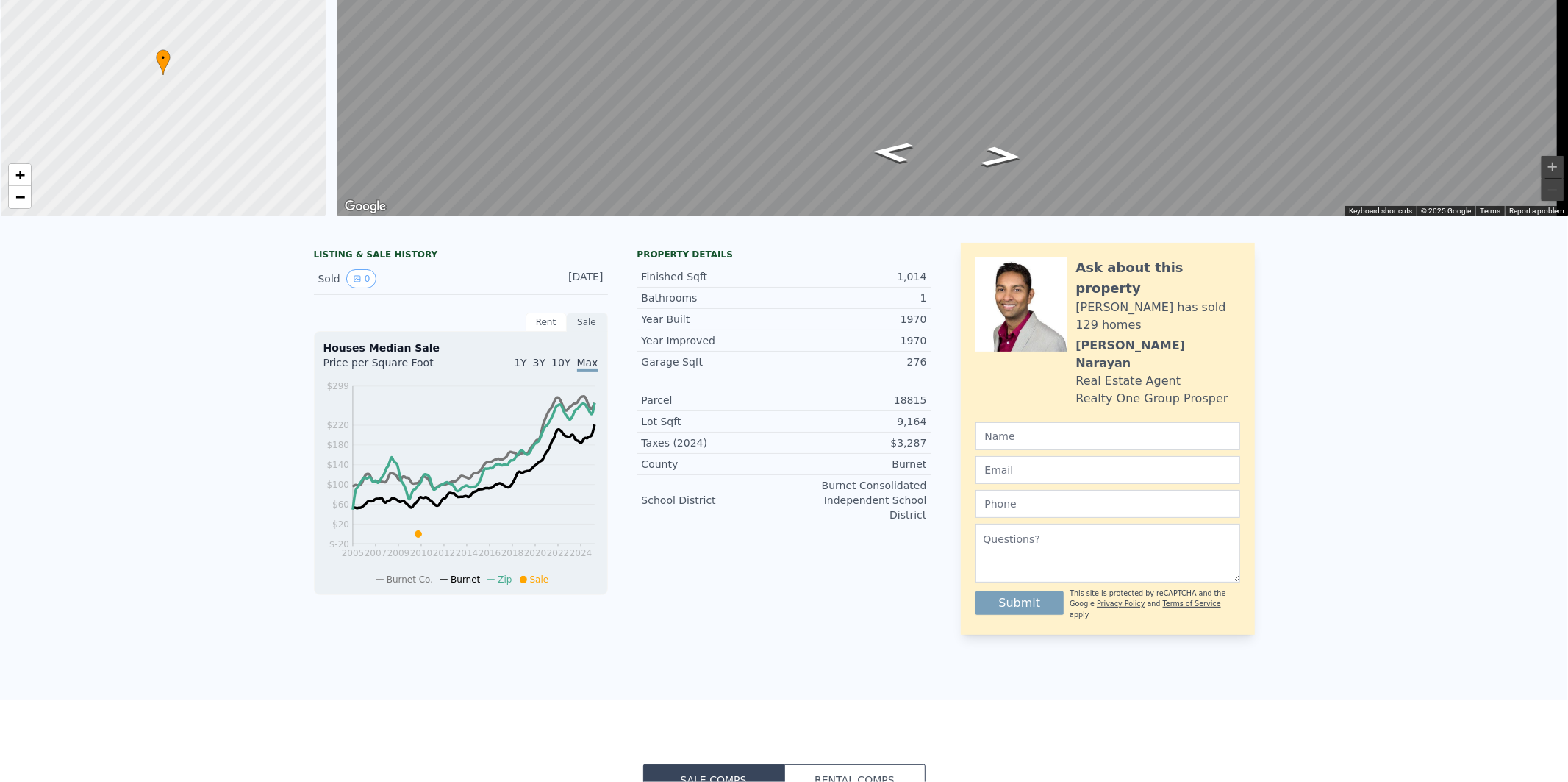
scroll to position [5, 0]
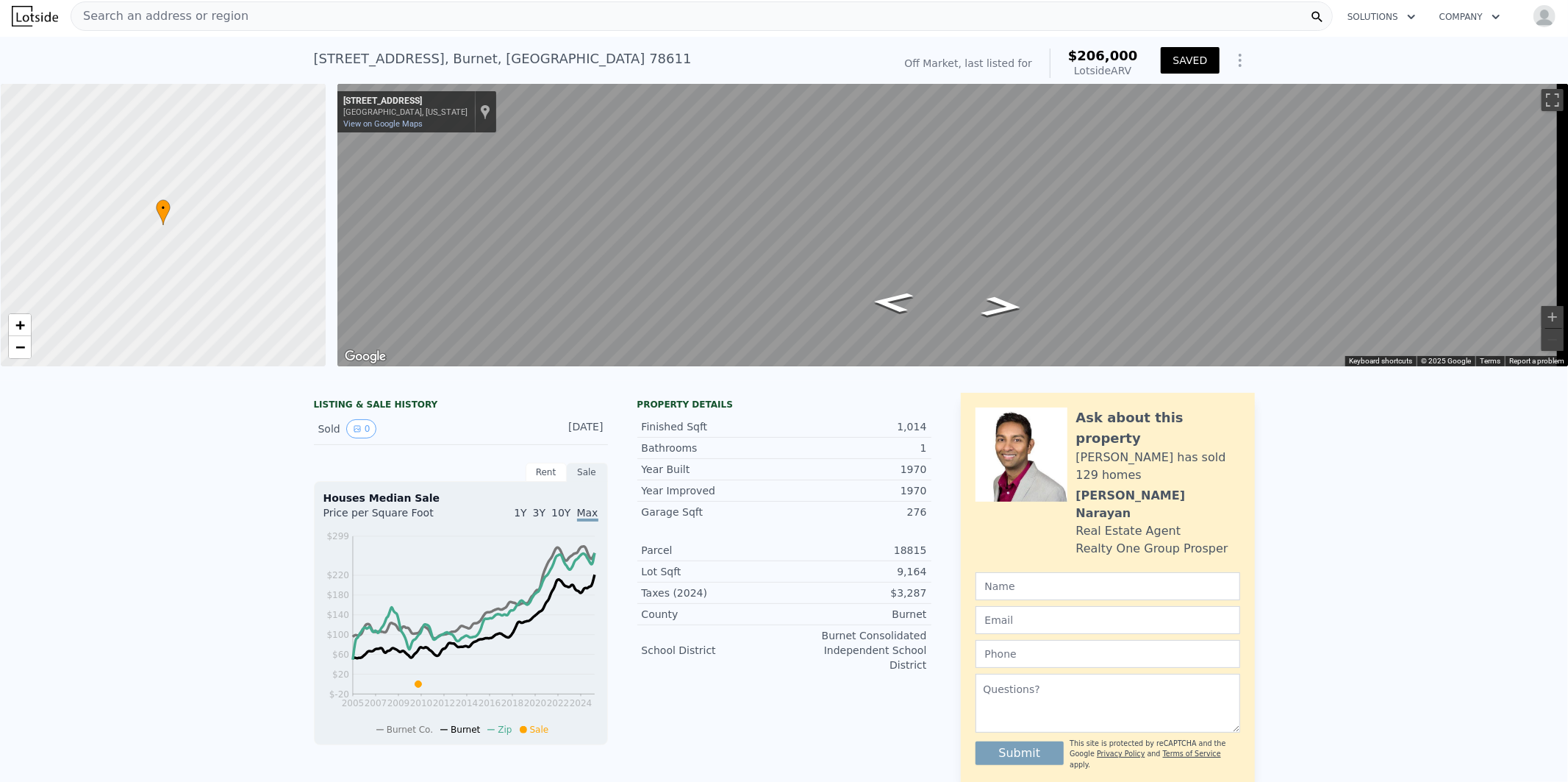
click at [166, 9] on span "Search an address or region" at bounding box center [160, 16] width 178 height 18
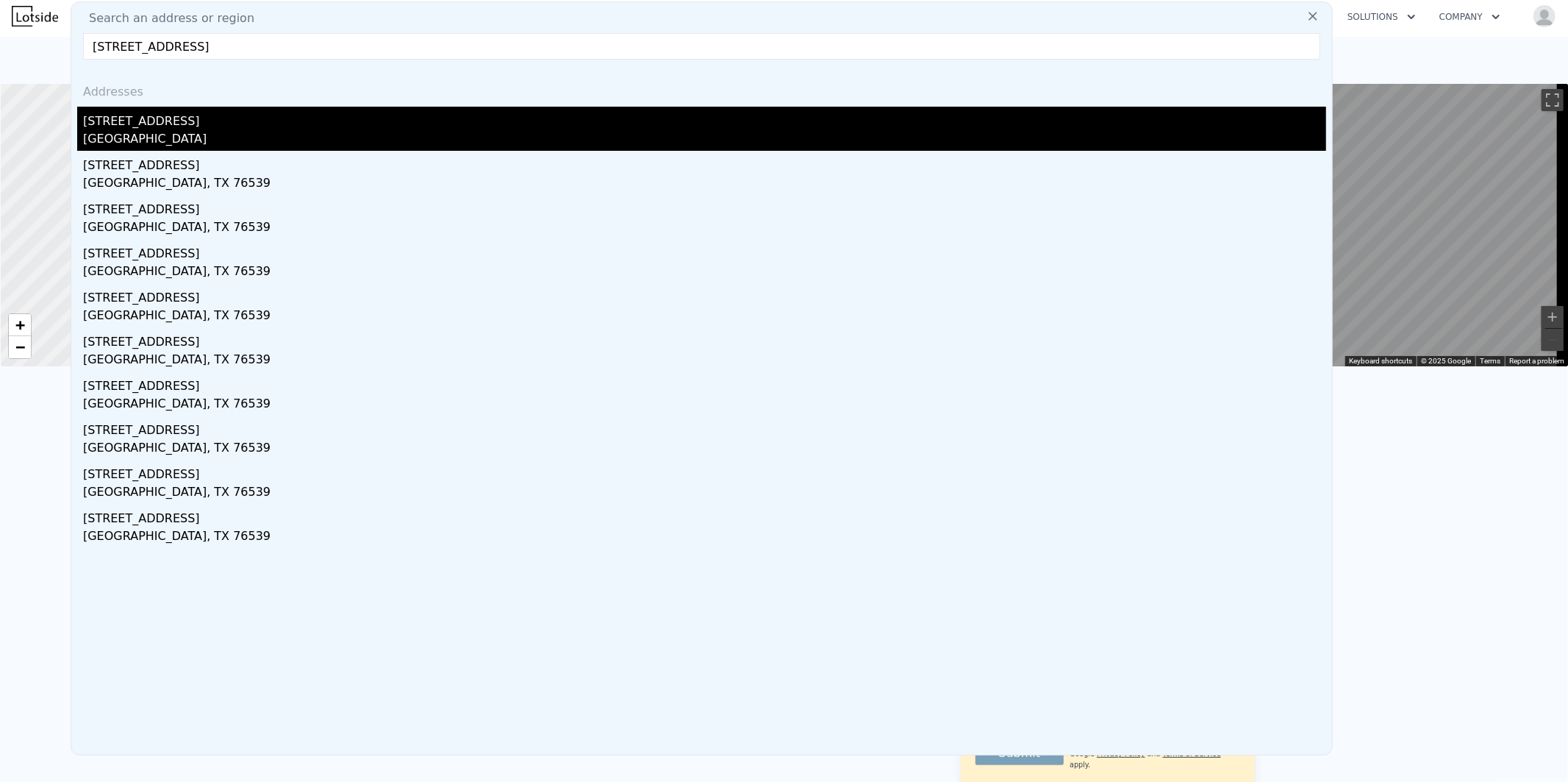
type input "370 County Rd 3106, Kempner, TX 76539, USA"
click at [156, 136] on div "Lampasas County, TX 76539" at bounding box center [704, 140] width 1243 height 21
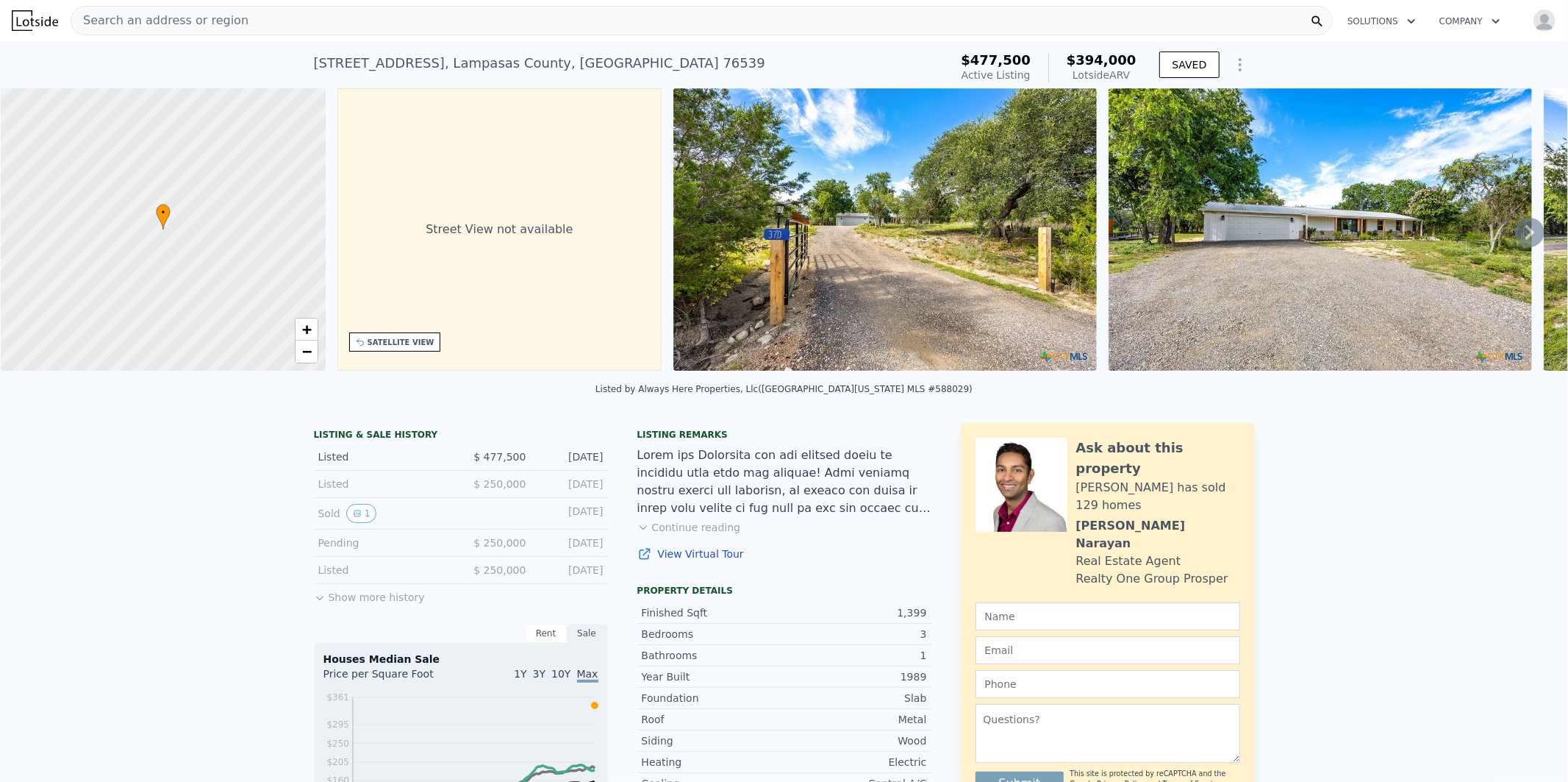
click at [965, 221] on img at bounding box center [885, 229] width 424 height 282
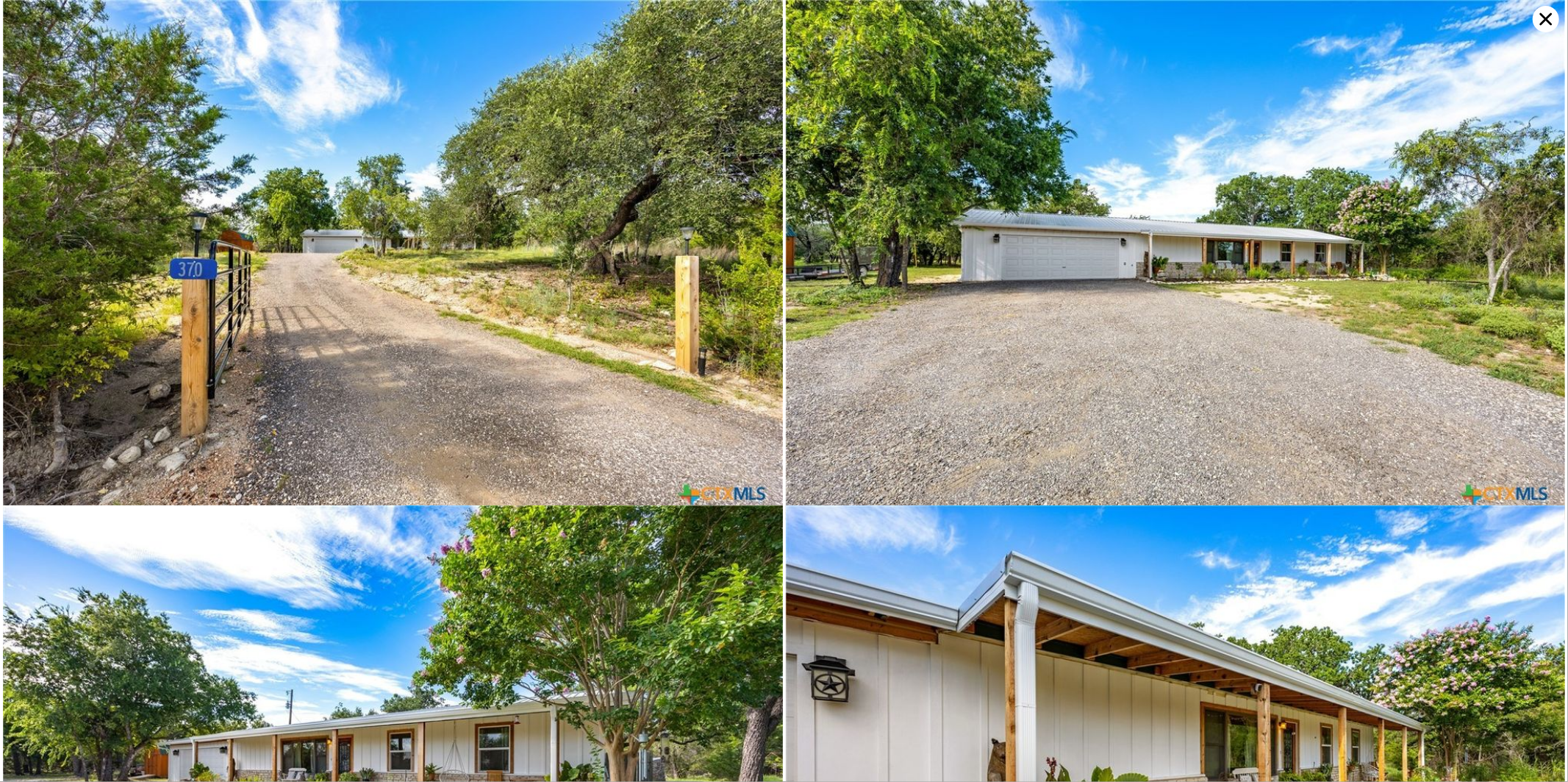
click at [1542, 12] on icon at bounding box center [1546, 19] width 26 height 26
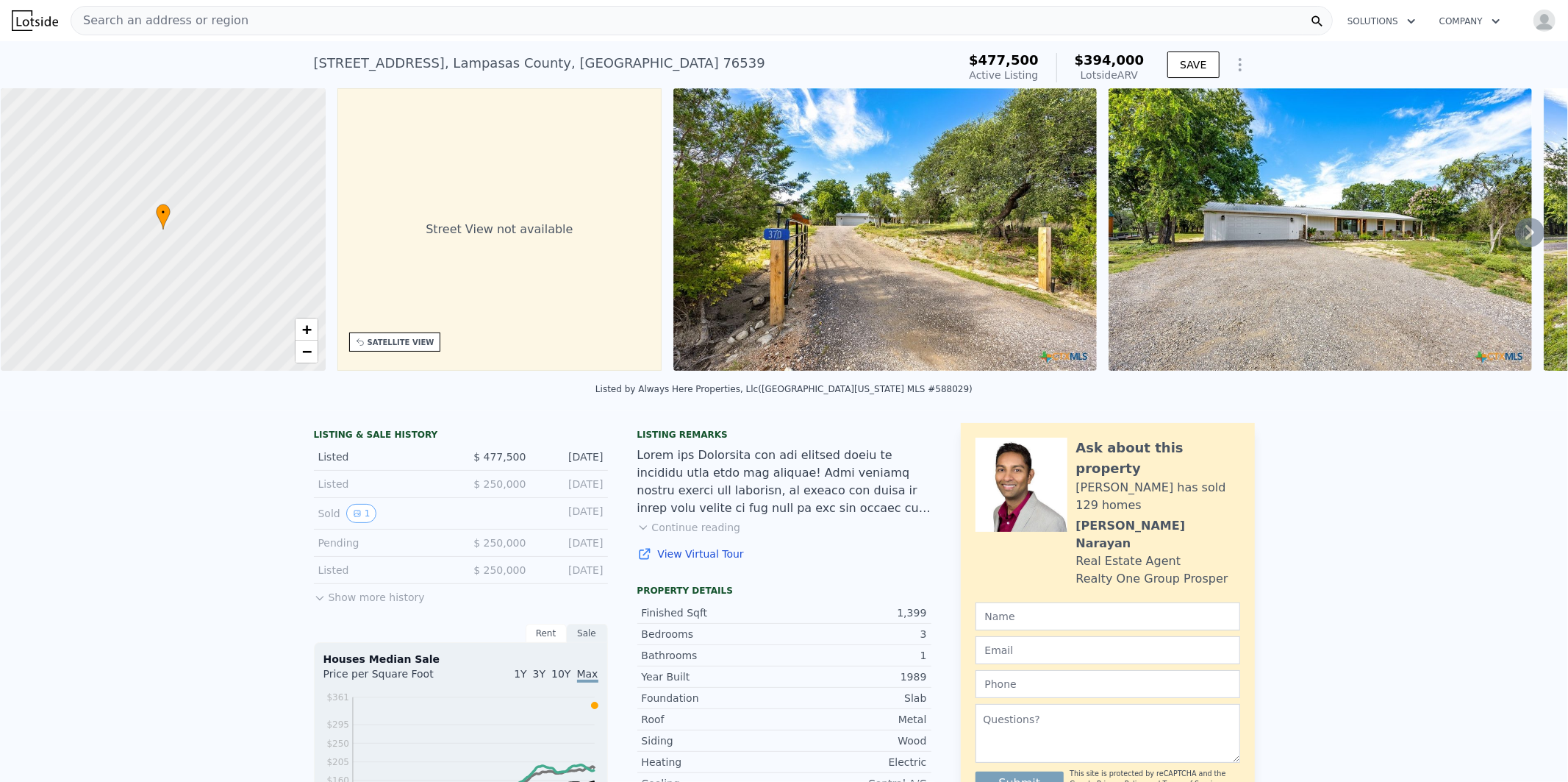
click at [717, 18] on div "Search an address or region" at bounding box center [702, 21] width 1262 height 29
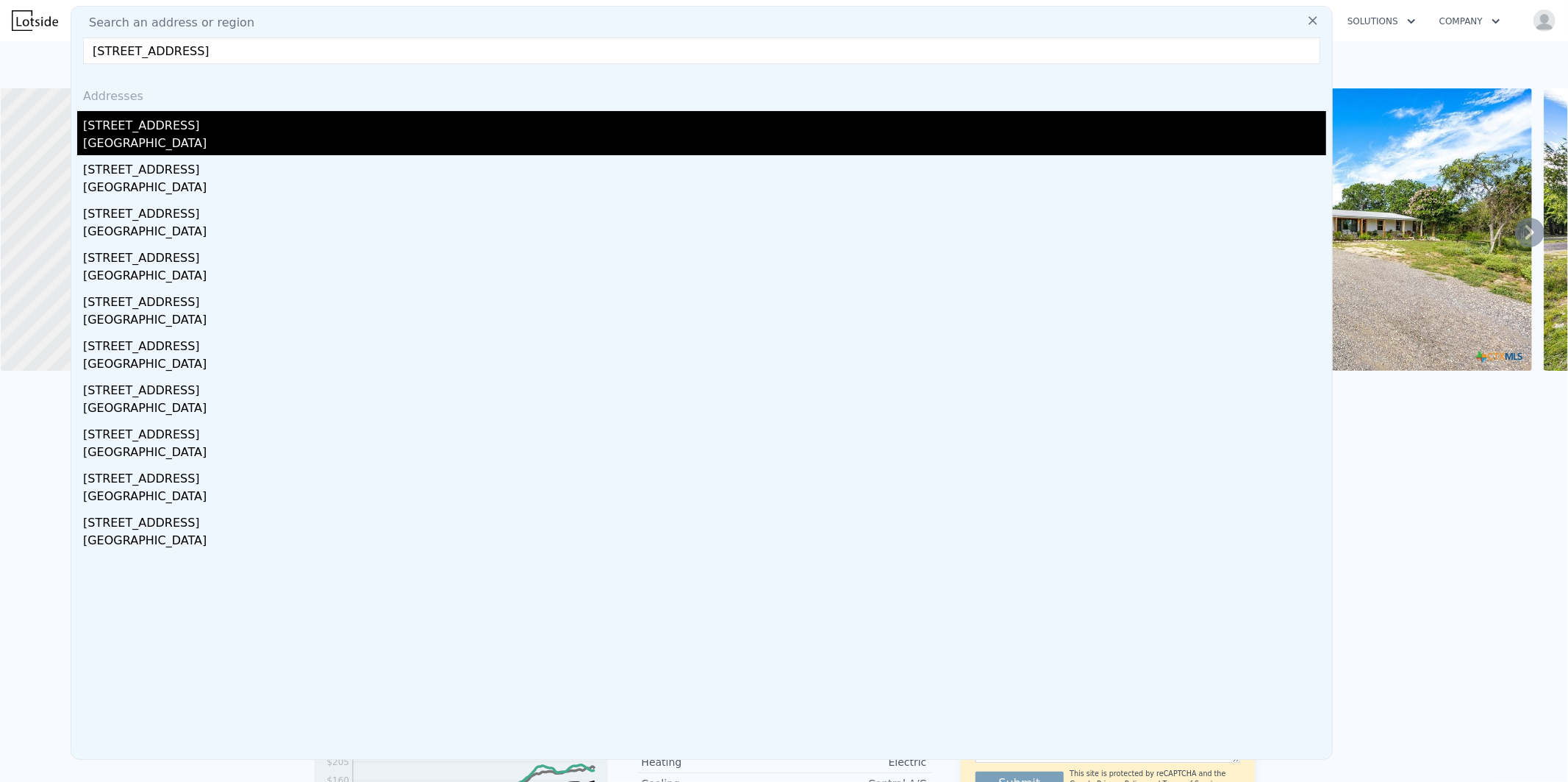
type input "305 Highland Dr, Burnet, TX 78611, USA"
click at [138, 130] on div "305 Highland Dr" at bounding box center [704, 122] width 1243 height 24
type input "2"
type input "3"
type input "1"
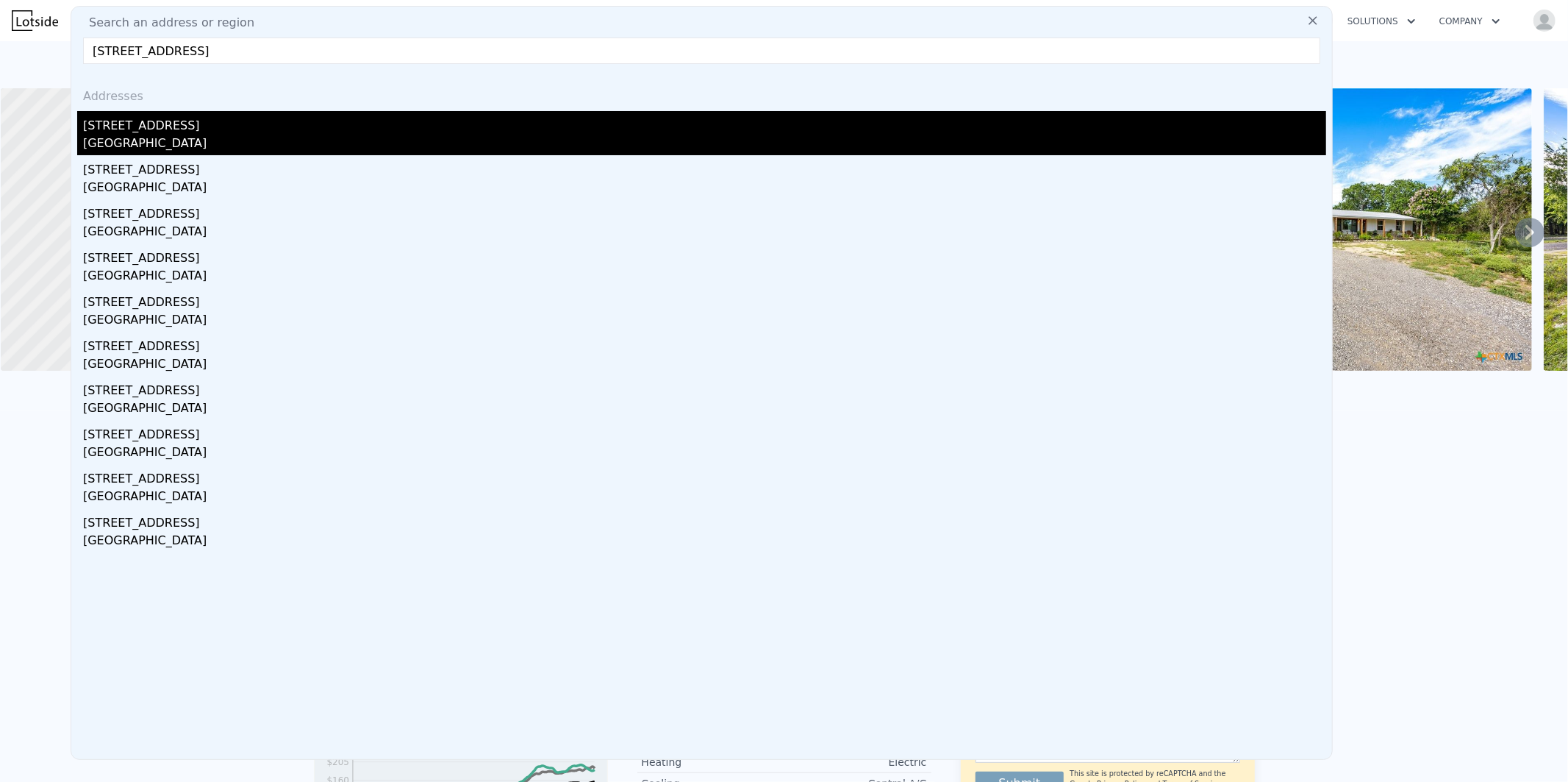
type input "736"
type input "1404"
type input "5549.544000000001"
type input "11325.6"
type input "$ 206,000"
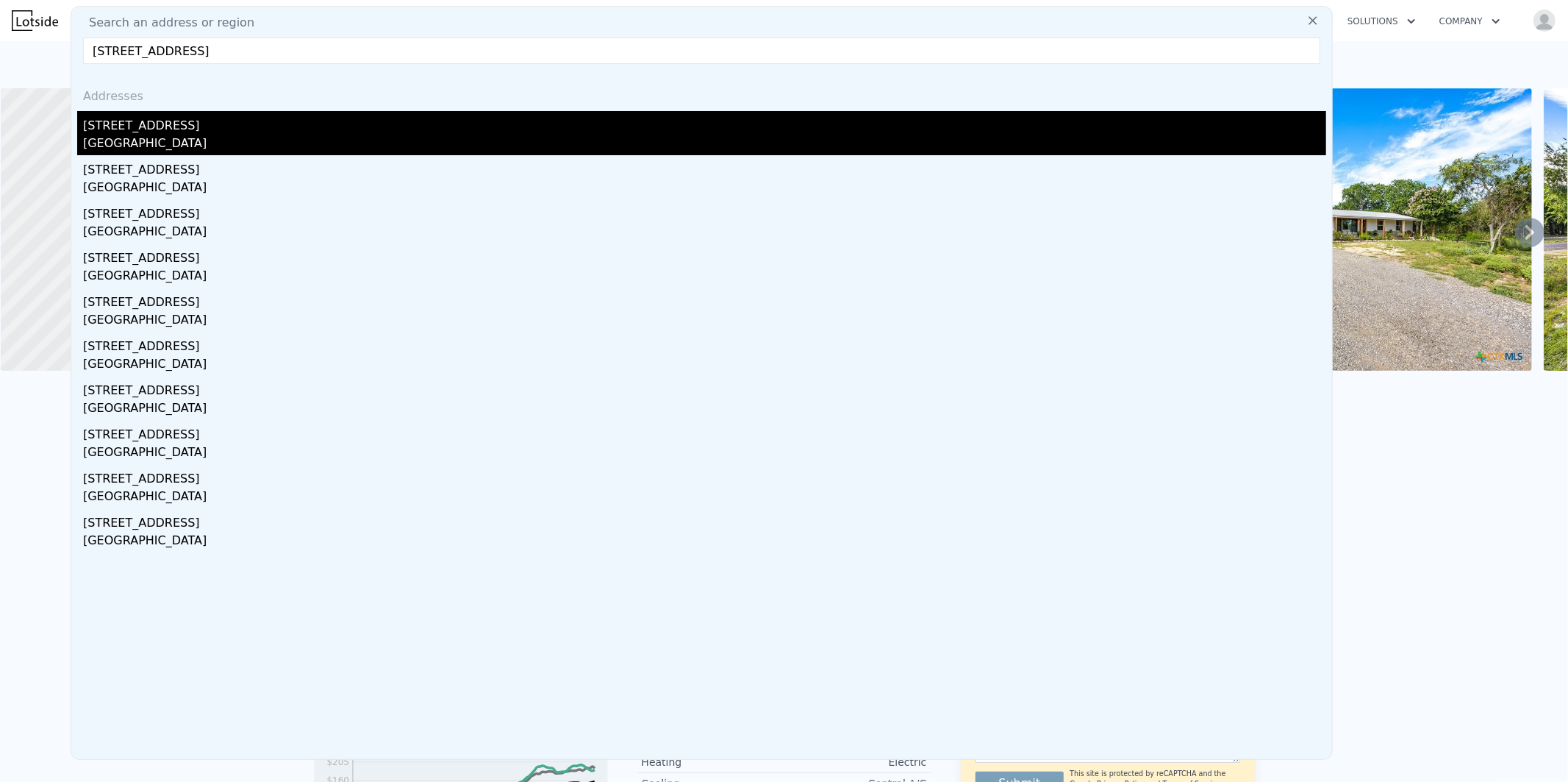
type input "4"
type input "$ 120,611"
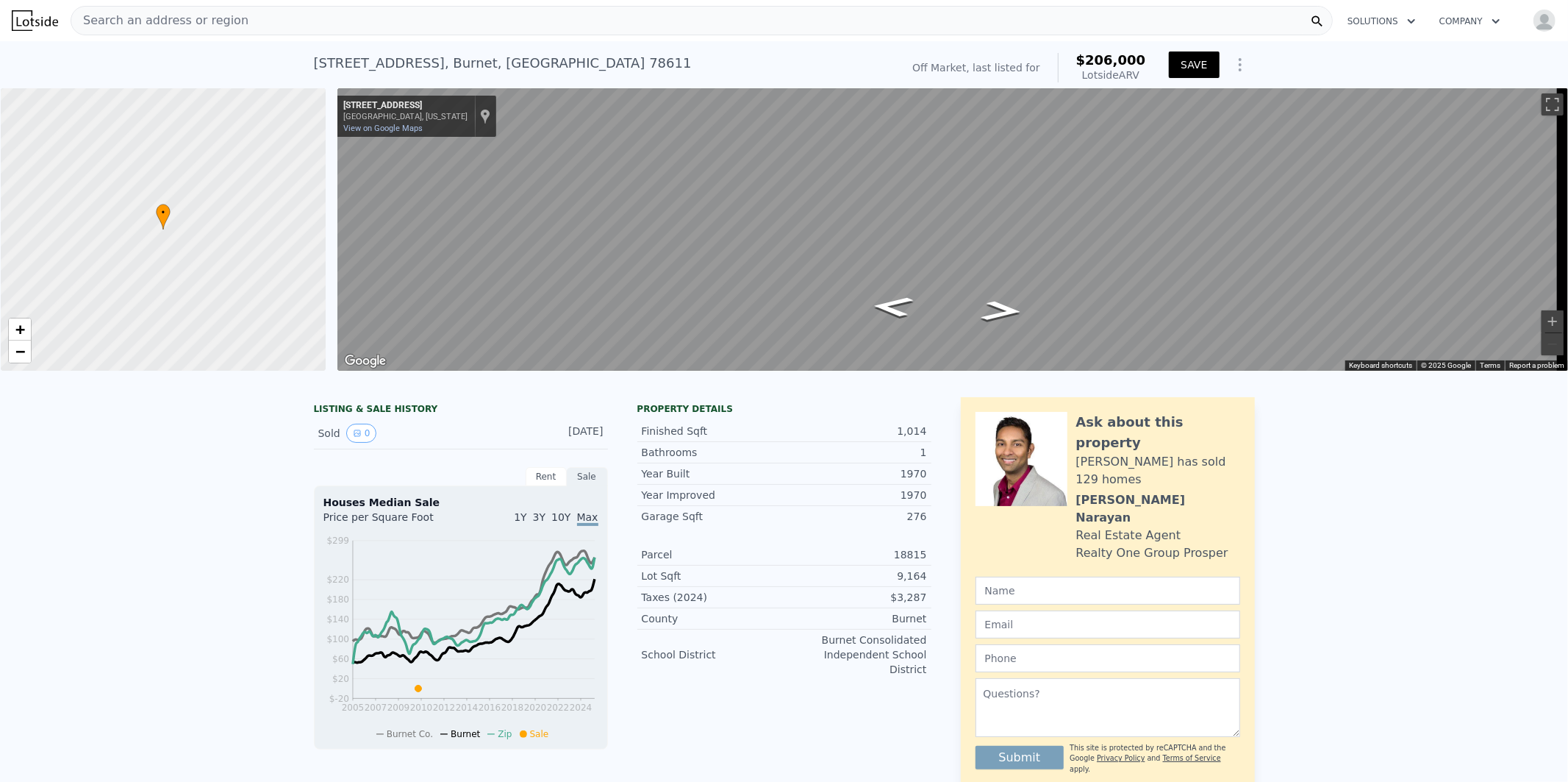
click at [1188, 62] on button "SAVE" at bounding box center [1194, 65] width 50 height 26
click at [1542, 106] on button "Toggle fullscreen view" at bounding box center [1553, 104] width 22 height 22
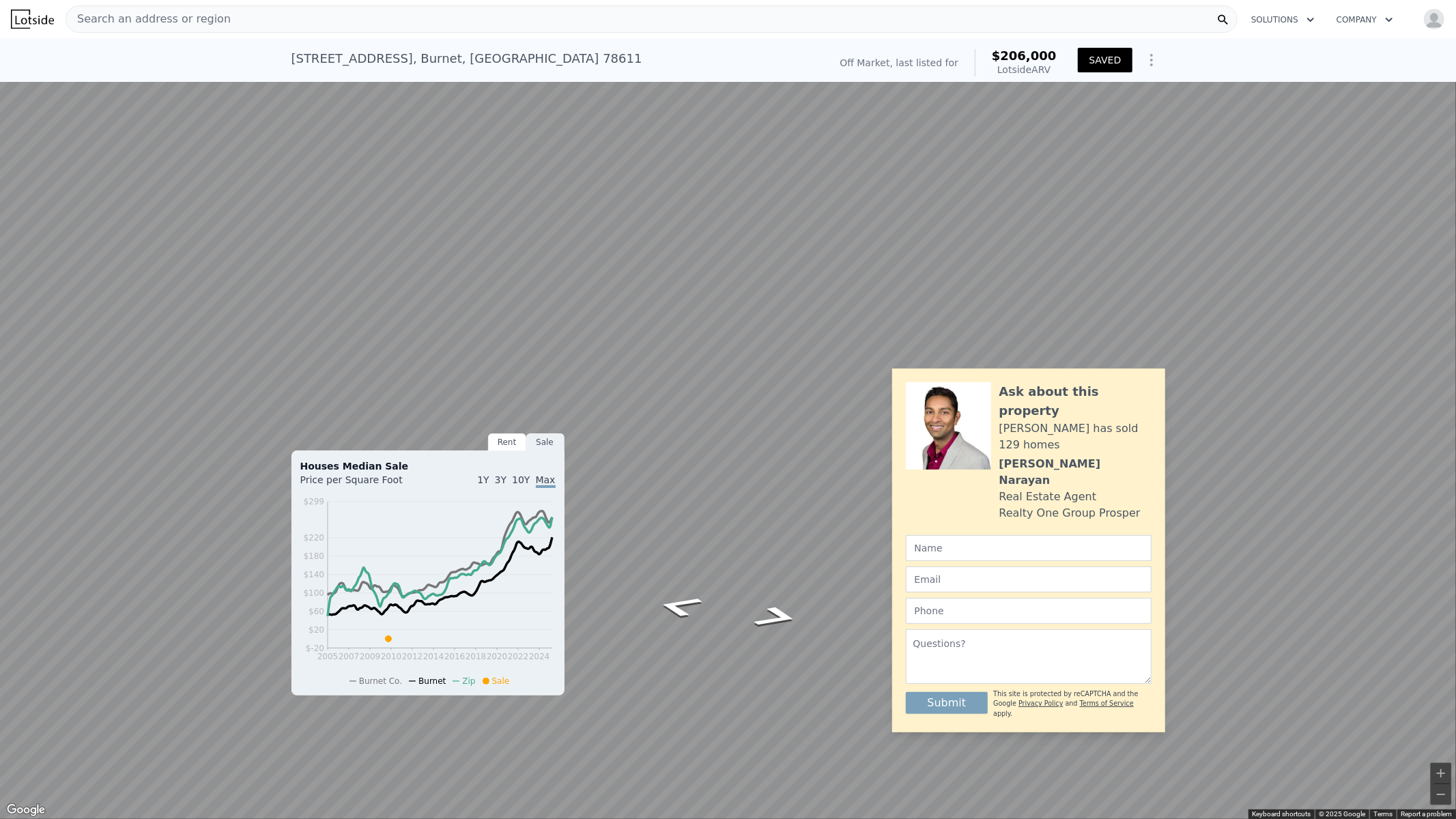
click at [1450, 9] on button "Toggle fullscreen view" at bounding box center [1441, 15] width 21 height 21
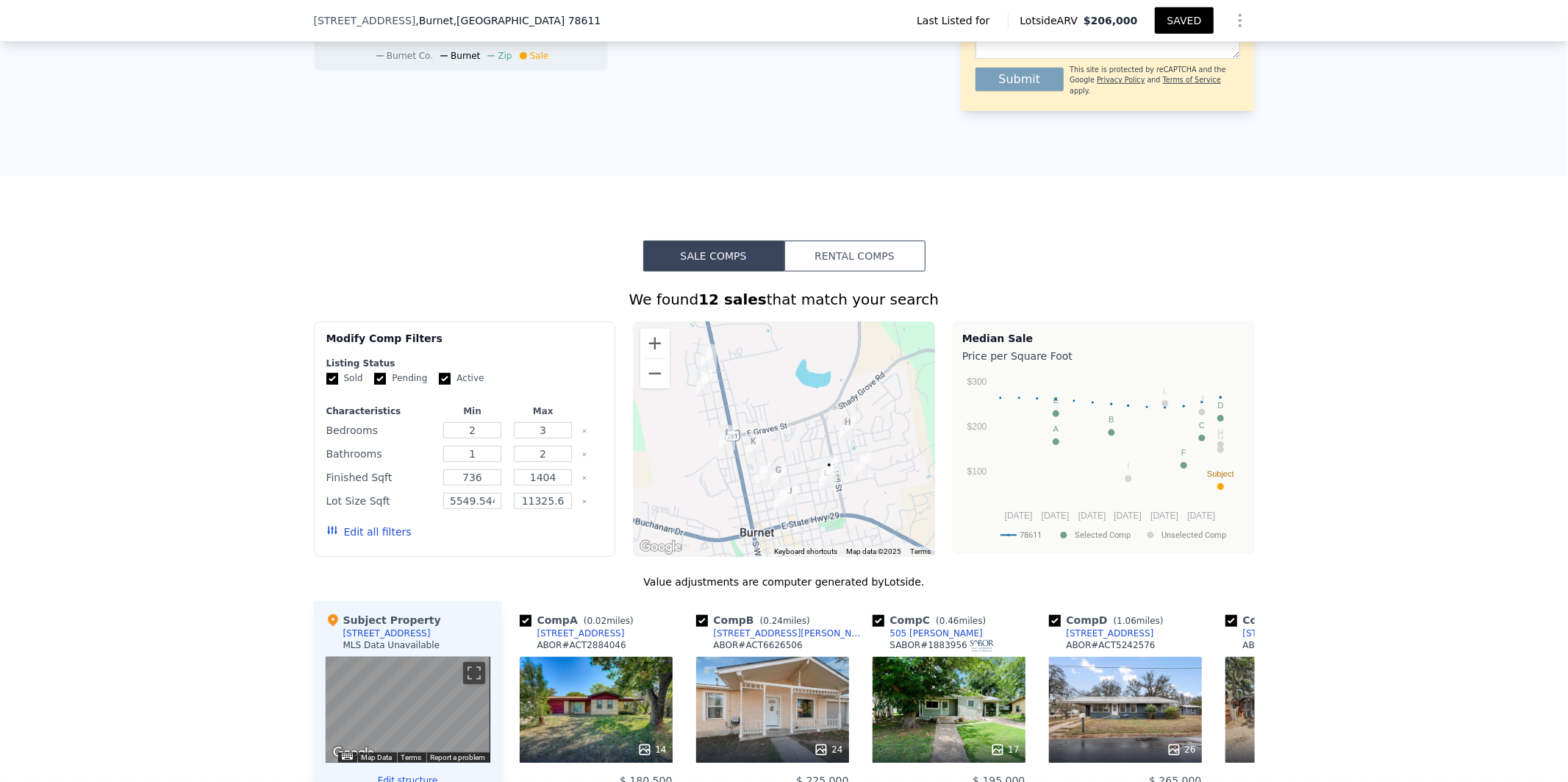
scroll to position [900, 0]
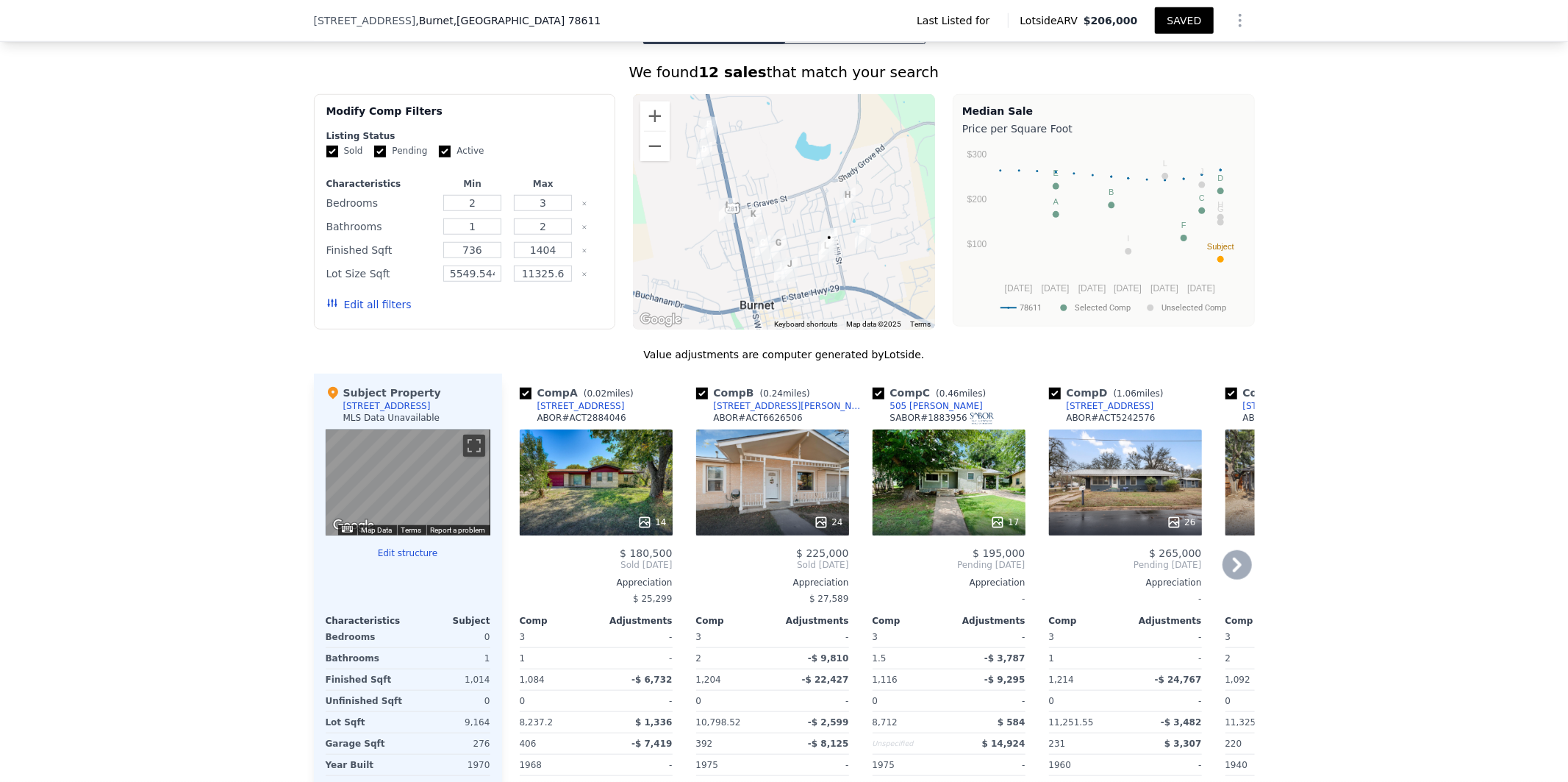
click at [1233, 554] on icon at bounding box center [1237, 564] width 29 height 29
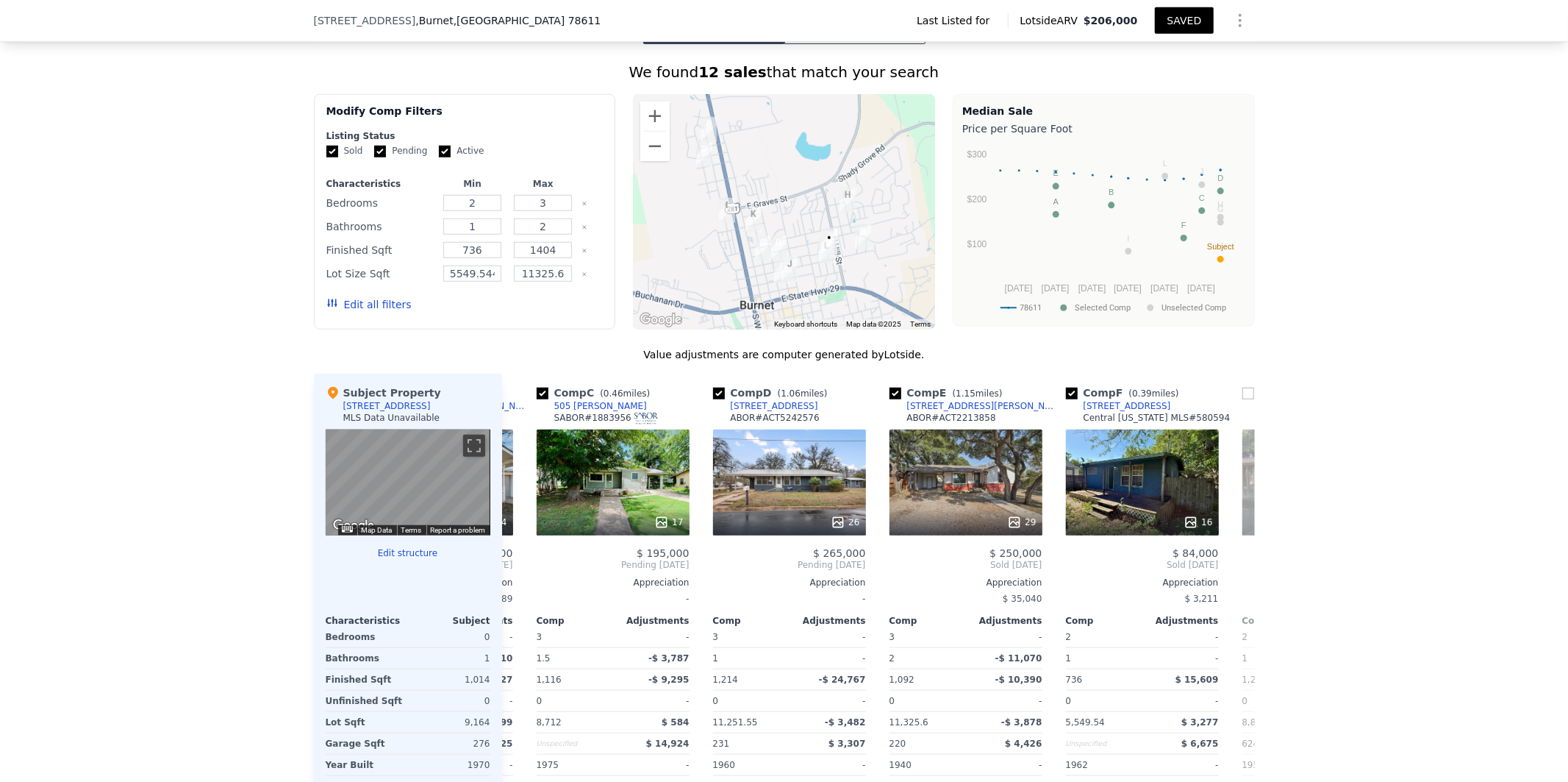
scroll to position [0, 353]
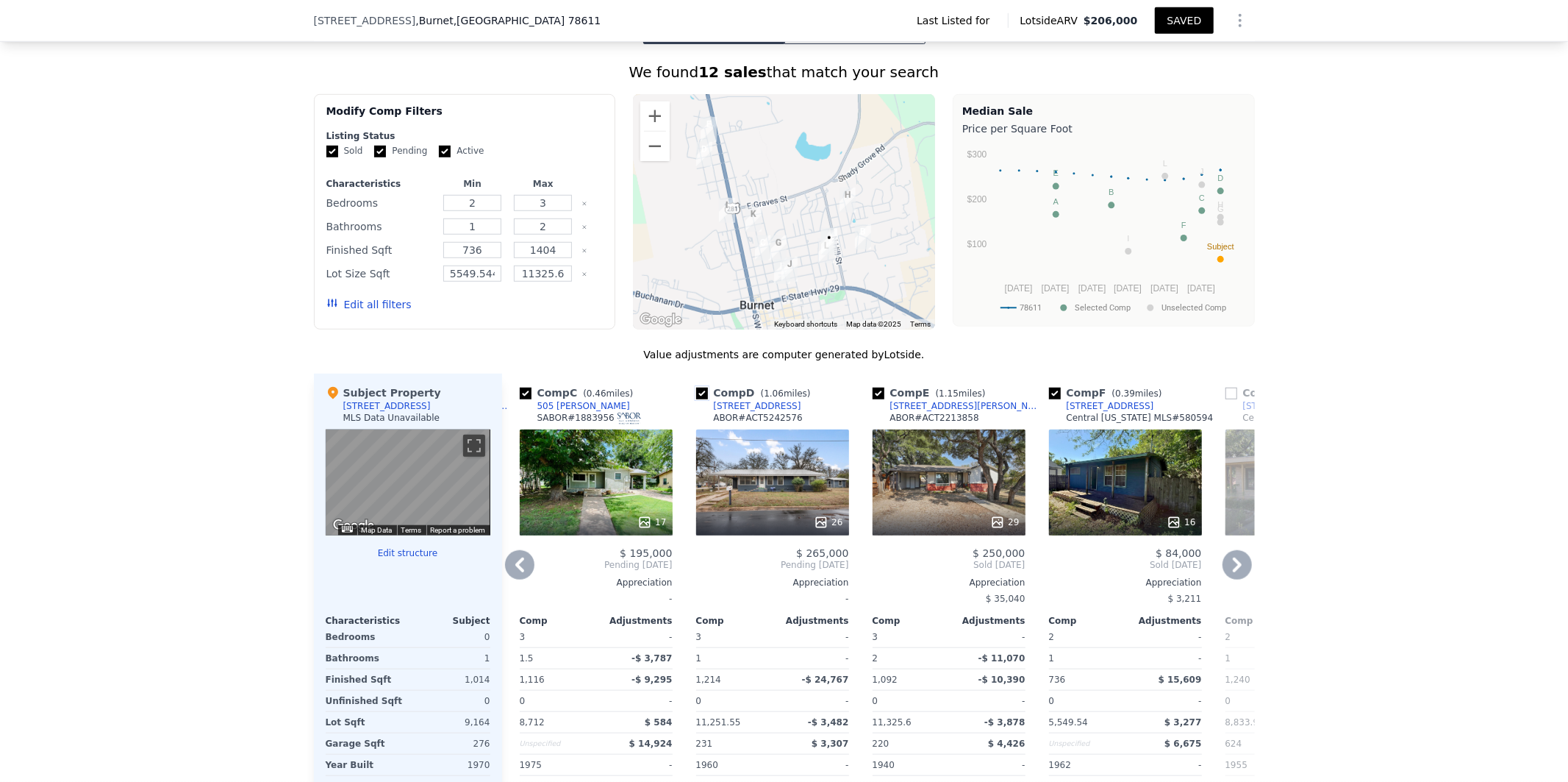
click at [696, 388] on input "checkbox" at bounding box center [702, 393] width 12 height 12
checkbox input "false"
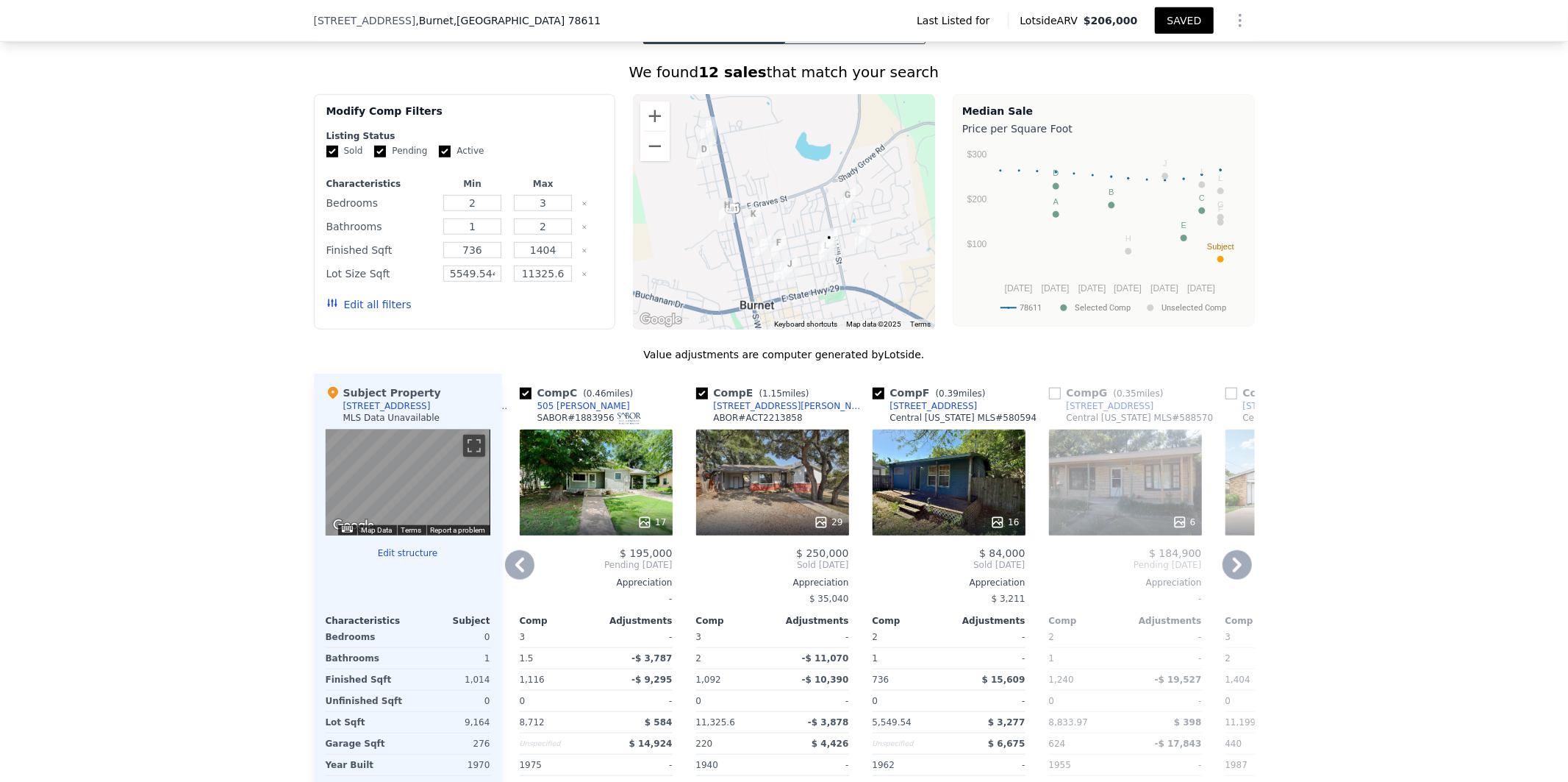
click at [519, 550] on icon at bounding box center [520, 564] width 29 height 29
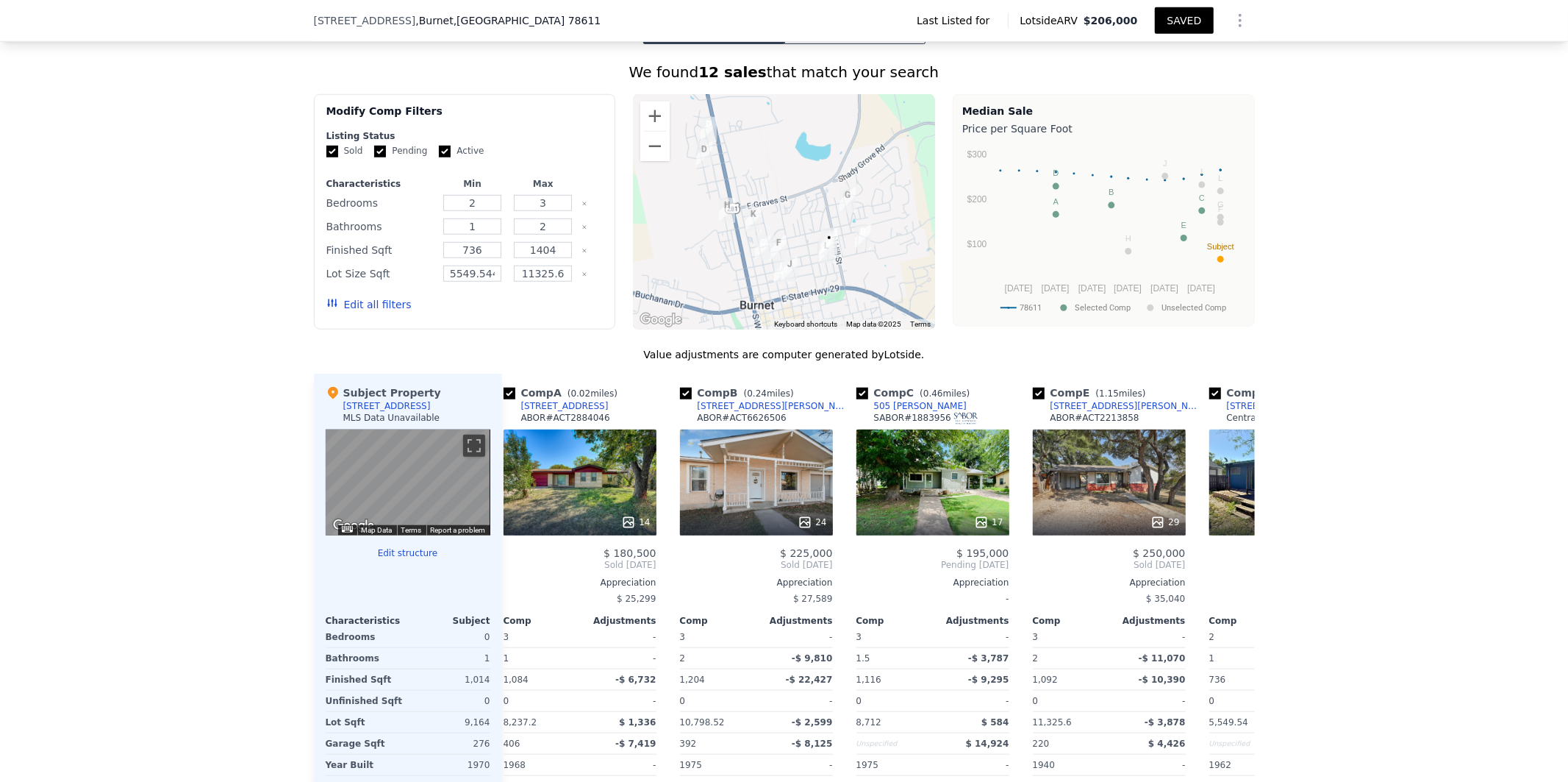
scroll to position [0, 0]
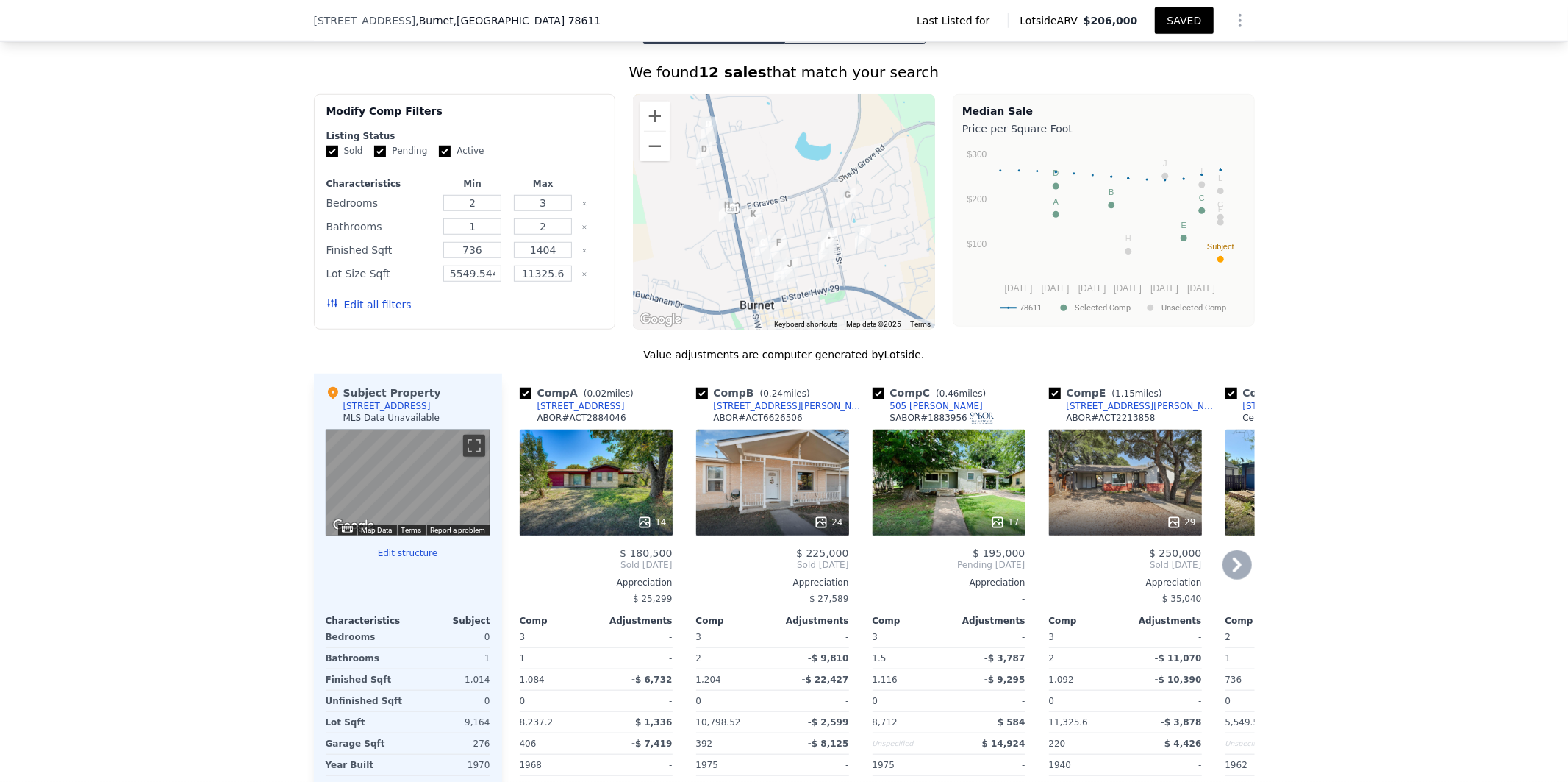
click at [520, 559] on span "Sold Nov 2024" at bounding box center [596, 564] width 153 height 12
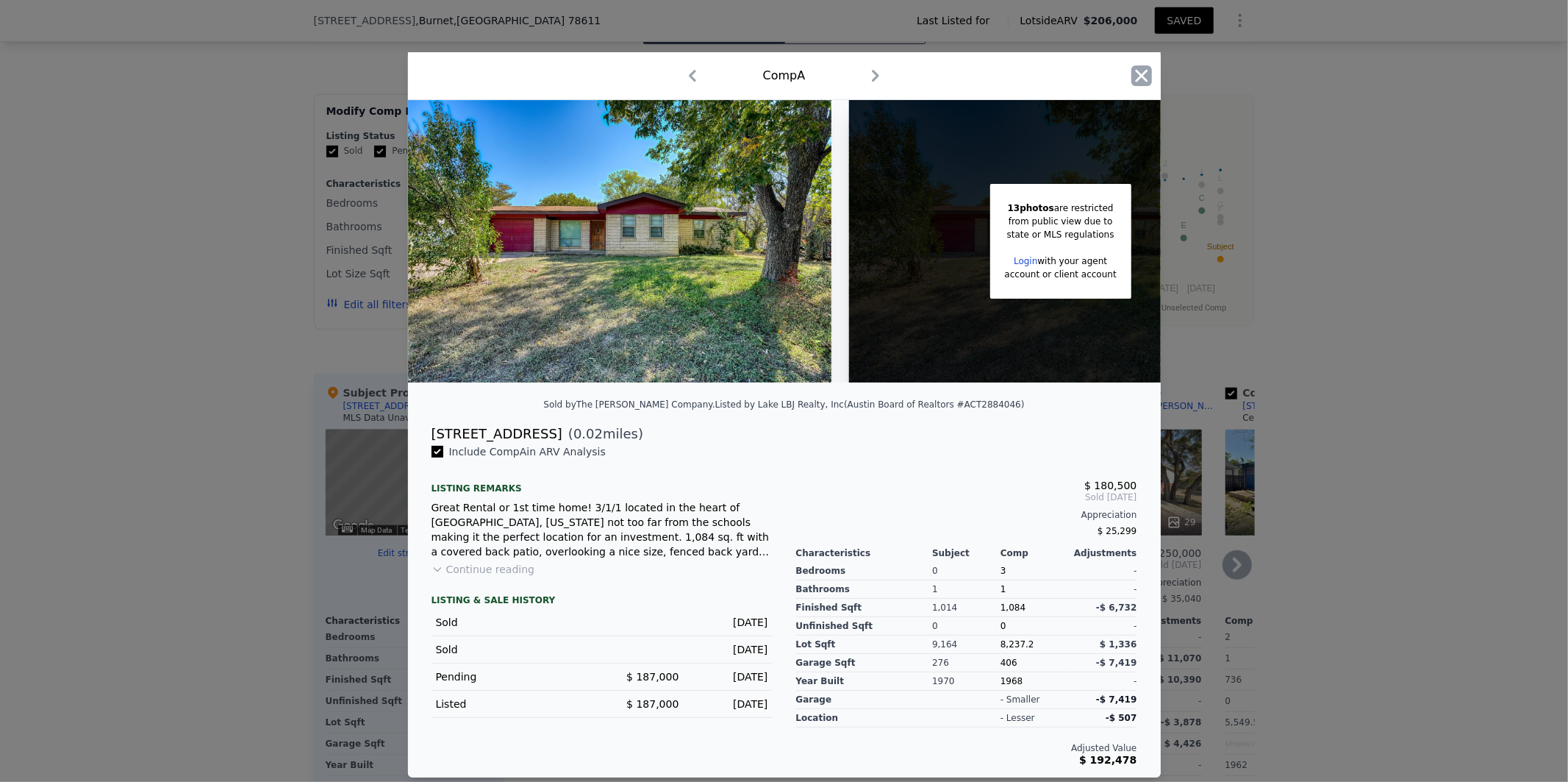
click at [1141, 72] on icon "button" at bounding box center [1141, 75] width 21 height 21
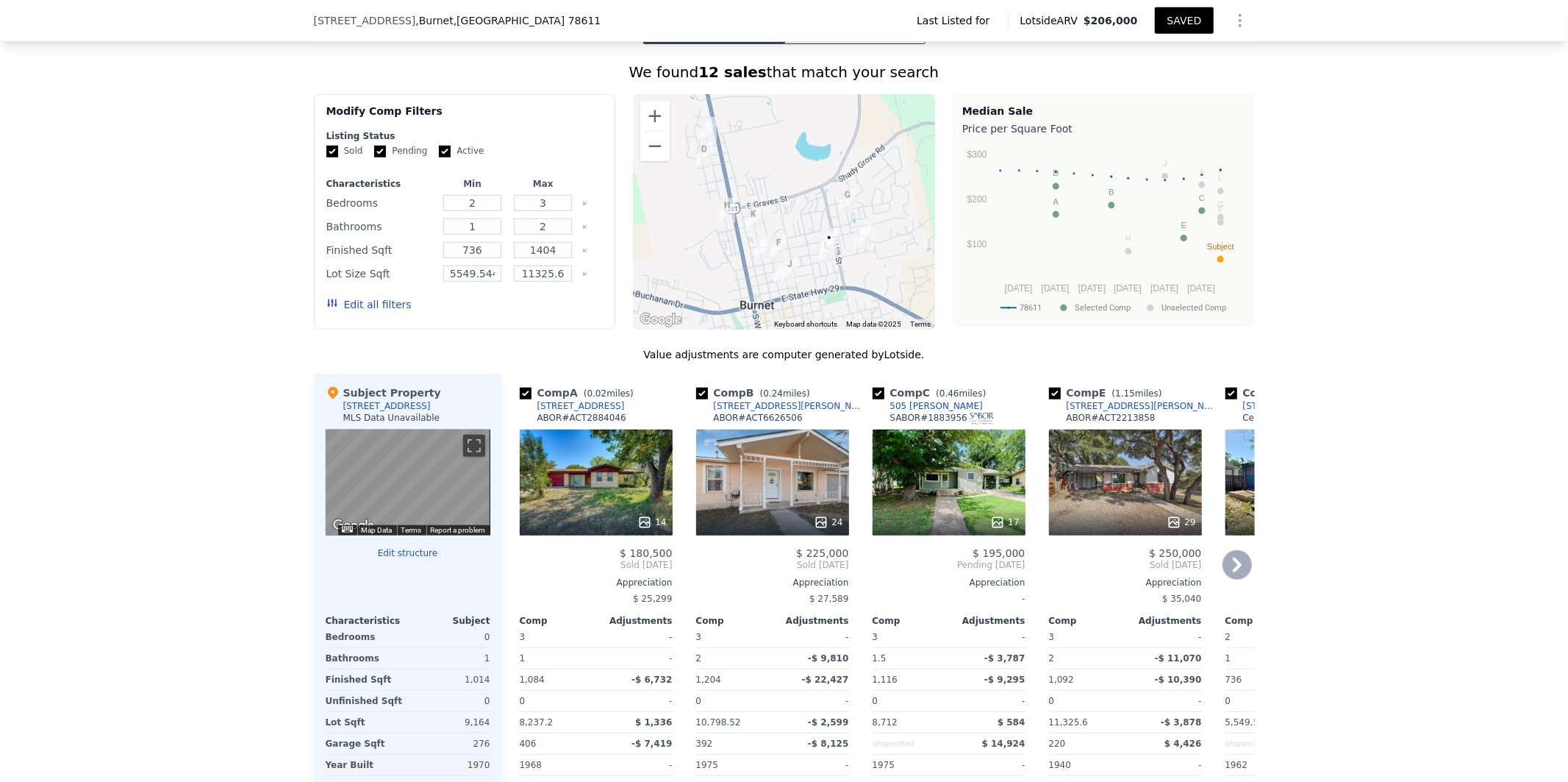
click at [1236, 554] on icon at bounding box center [1237, 564] width 29 height 29
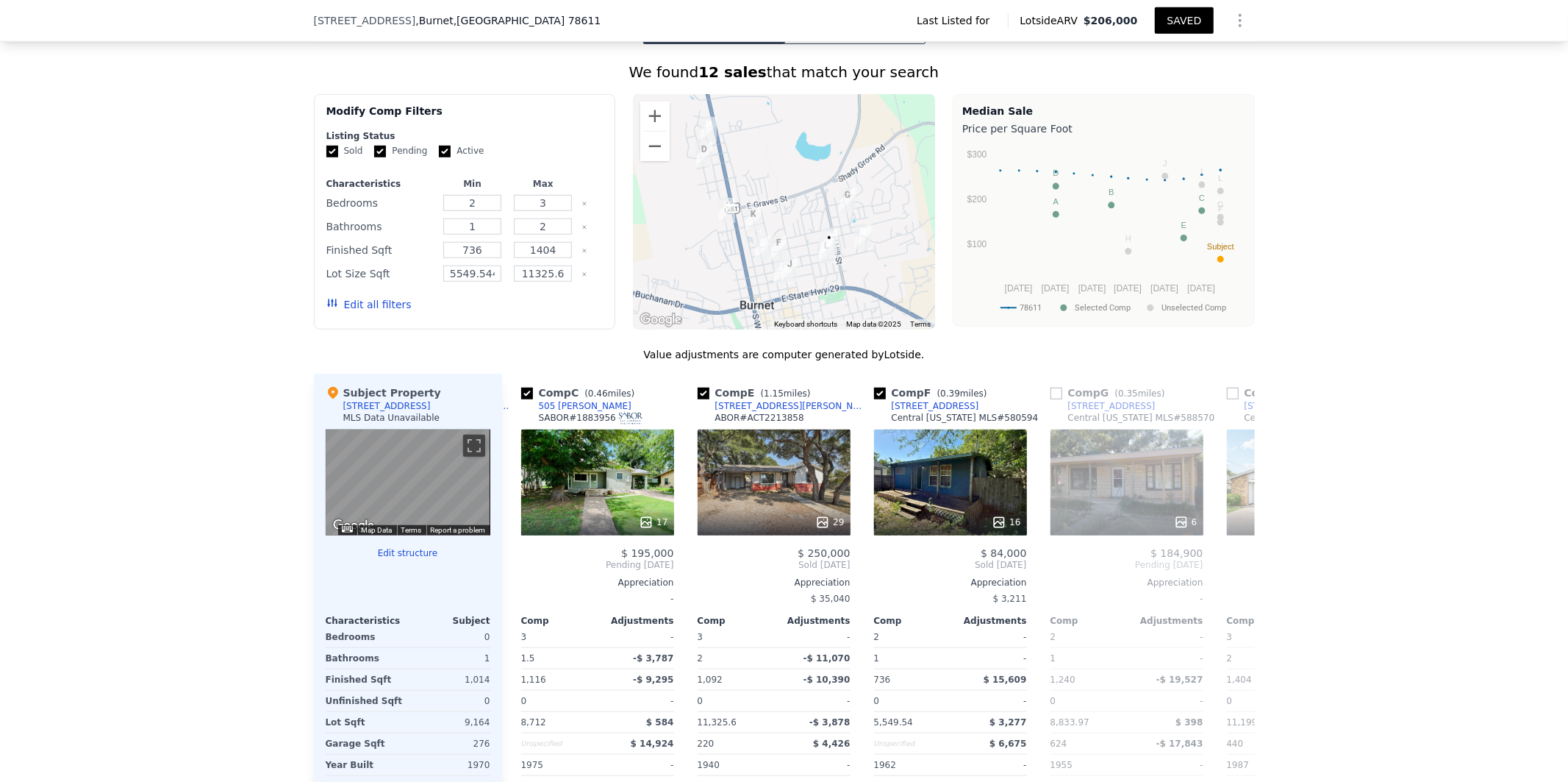
scroll to position [0, 353]
click at [1237, 550] on icon at bounding box center [1237, 564] width 29 height 29
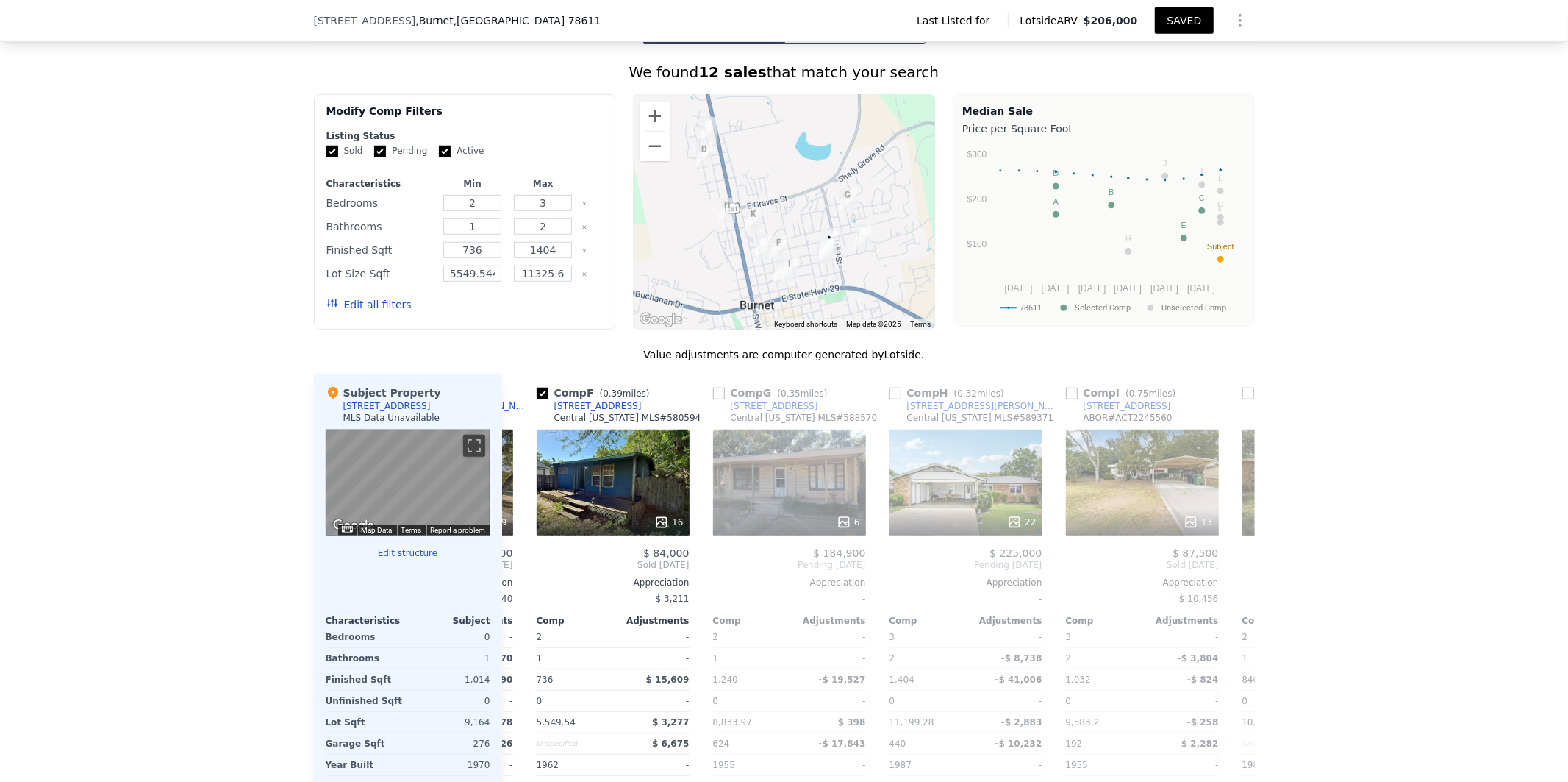
scroll to position [0, 706]
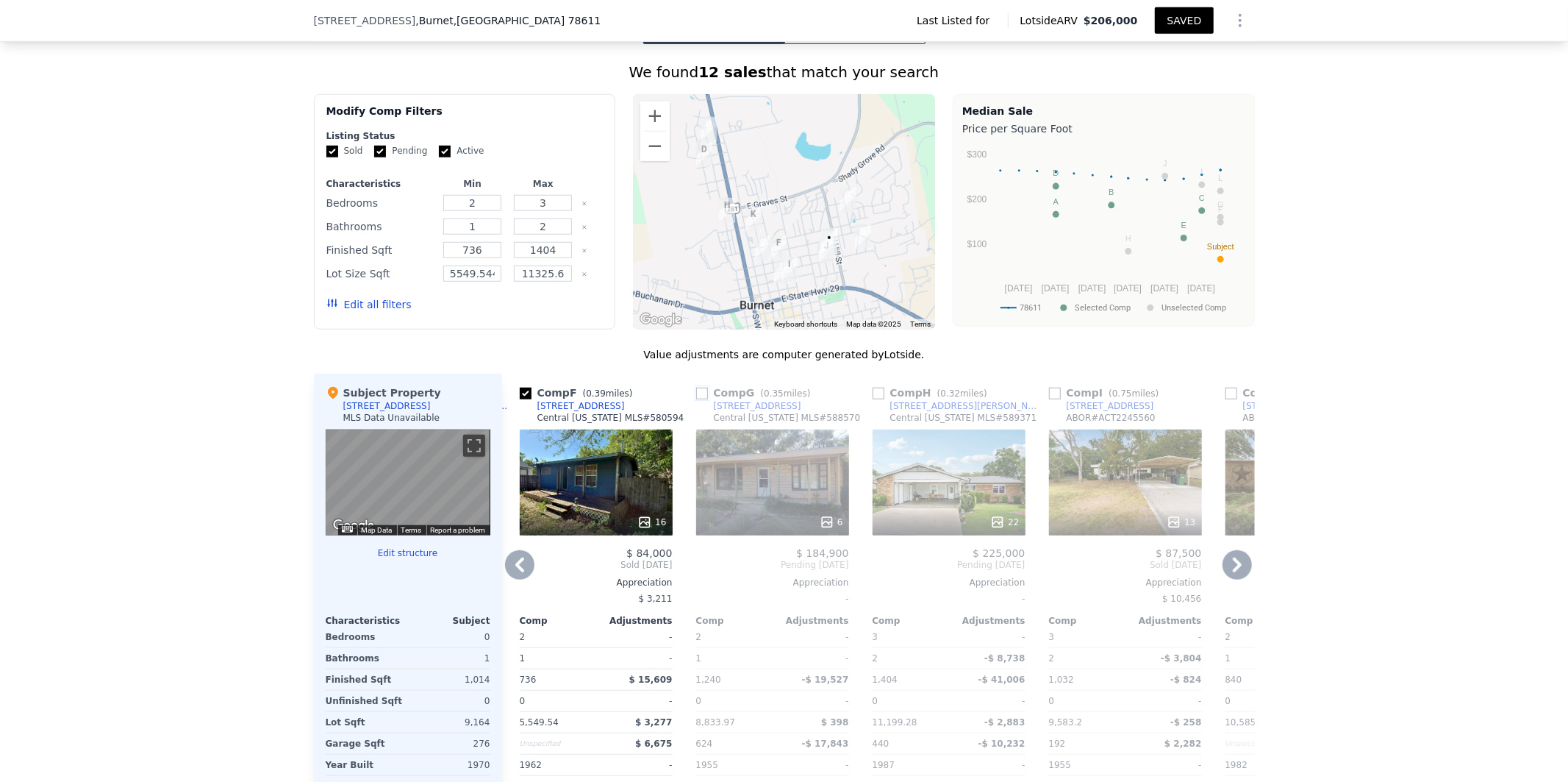
click at [696, 388] on input "checkbox" at bounding box center [702, 393] width 12 height 12
checkbox input "true"
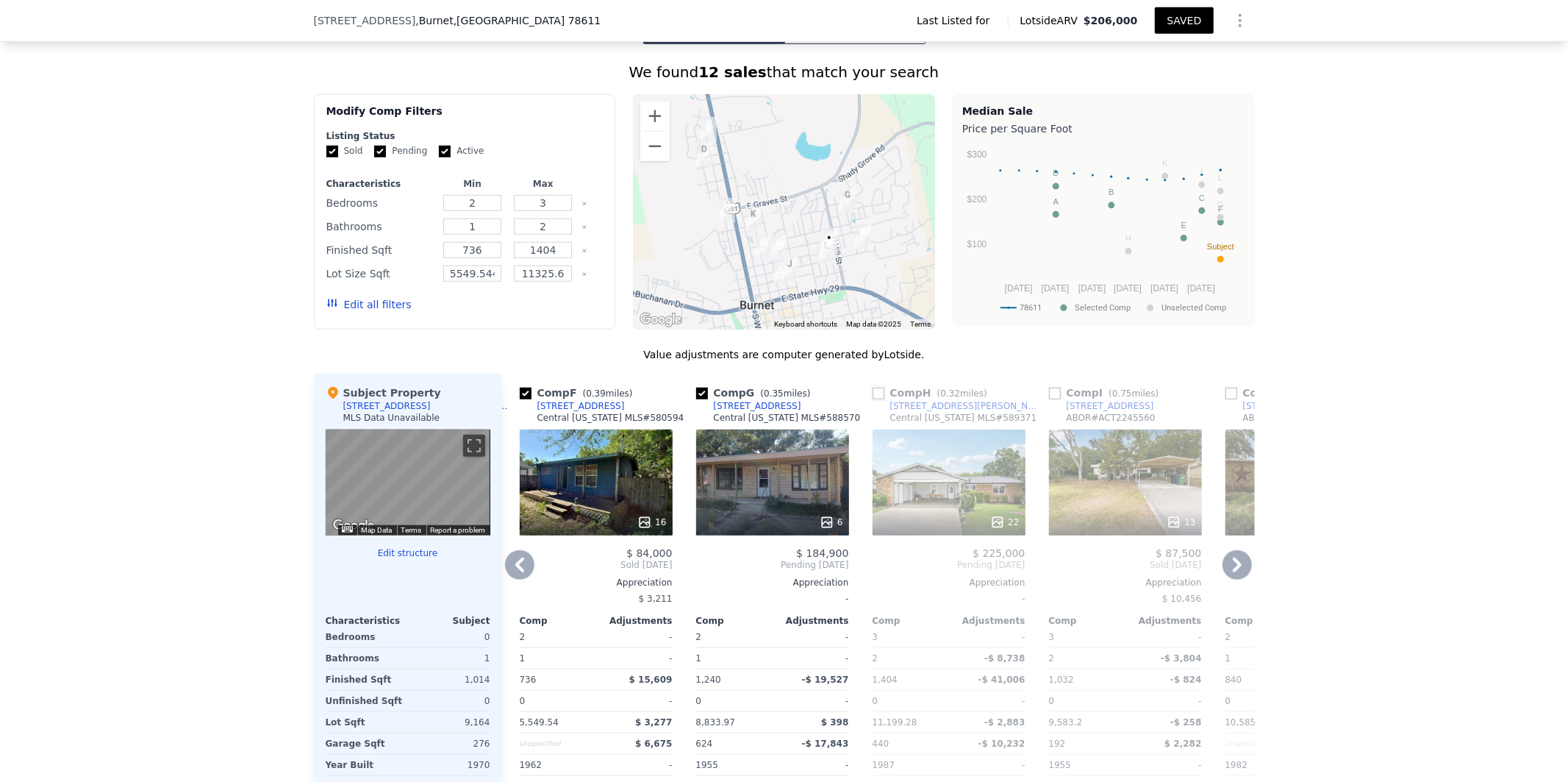
click at [872, 388] on input "checkbox" at bounding box center [878, 393] width 12 height 12
checkbox input "true"
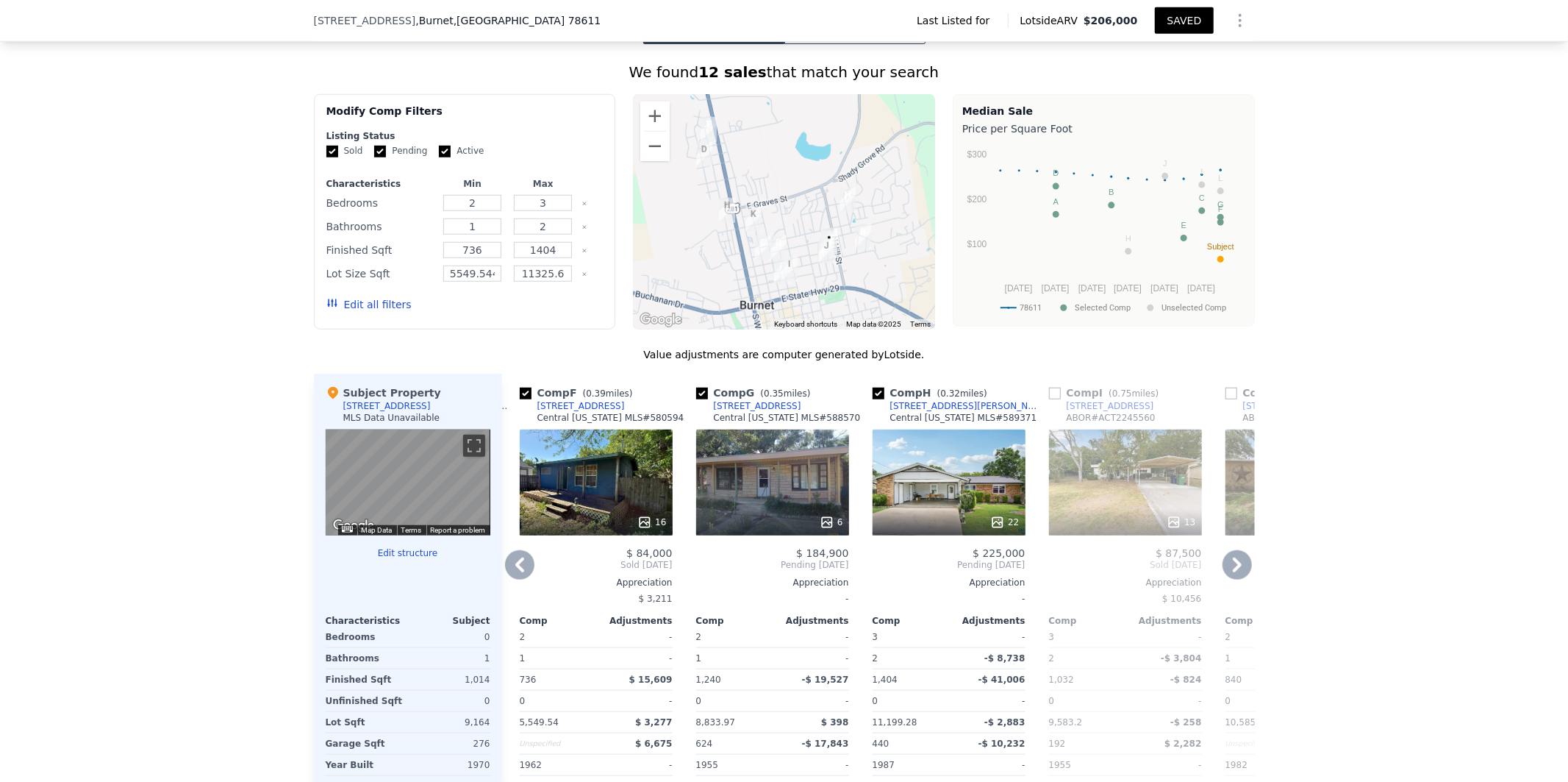
click at [1235, 552] on icon at bounding box center [1237, 564] width 29 height 29
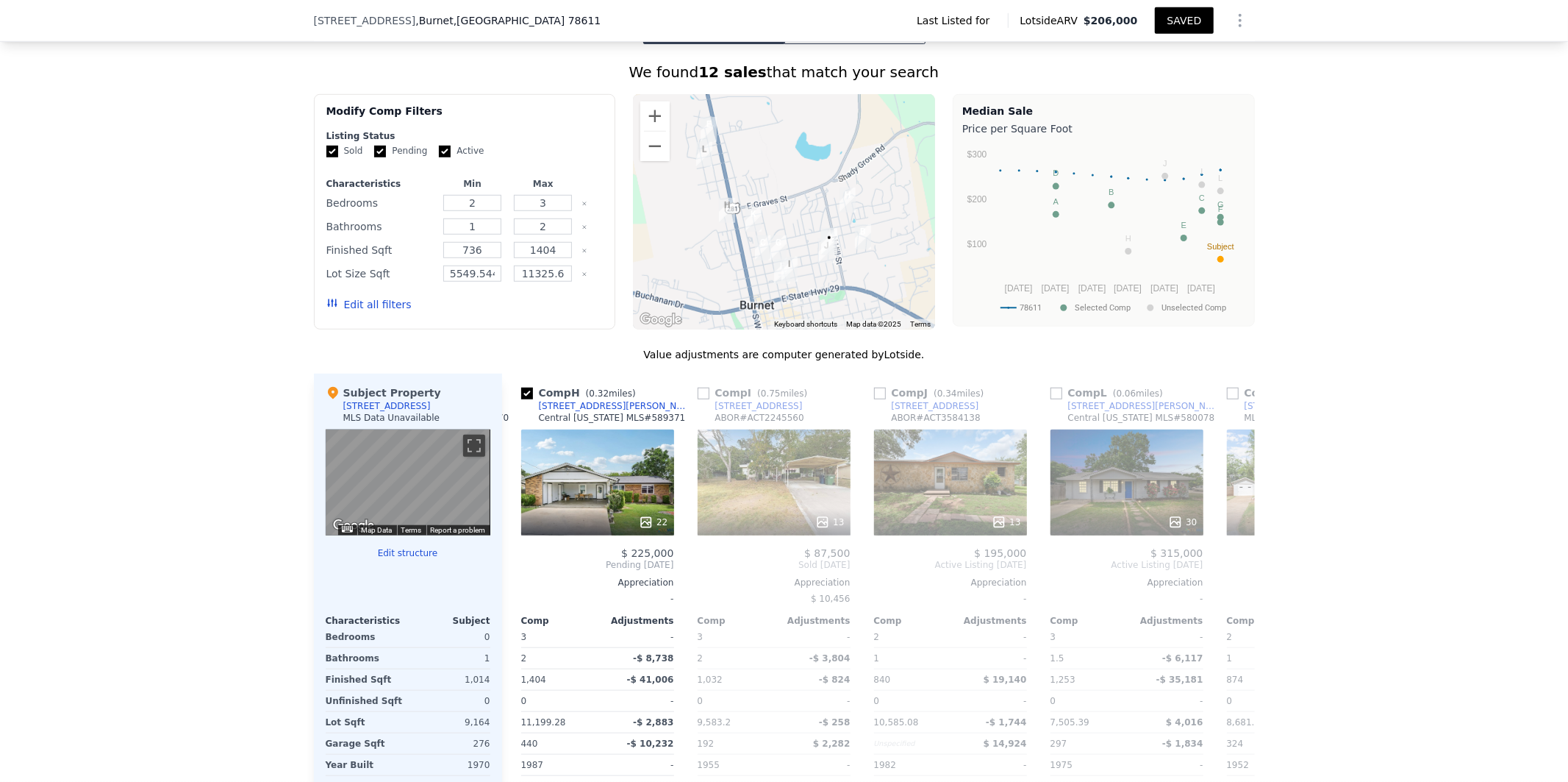
scroll to position [0, 1058]
click at [1235, 552] on icon at bounding box center [1237, 564] width 29 height 29
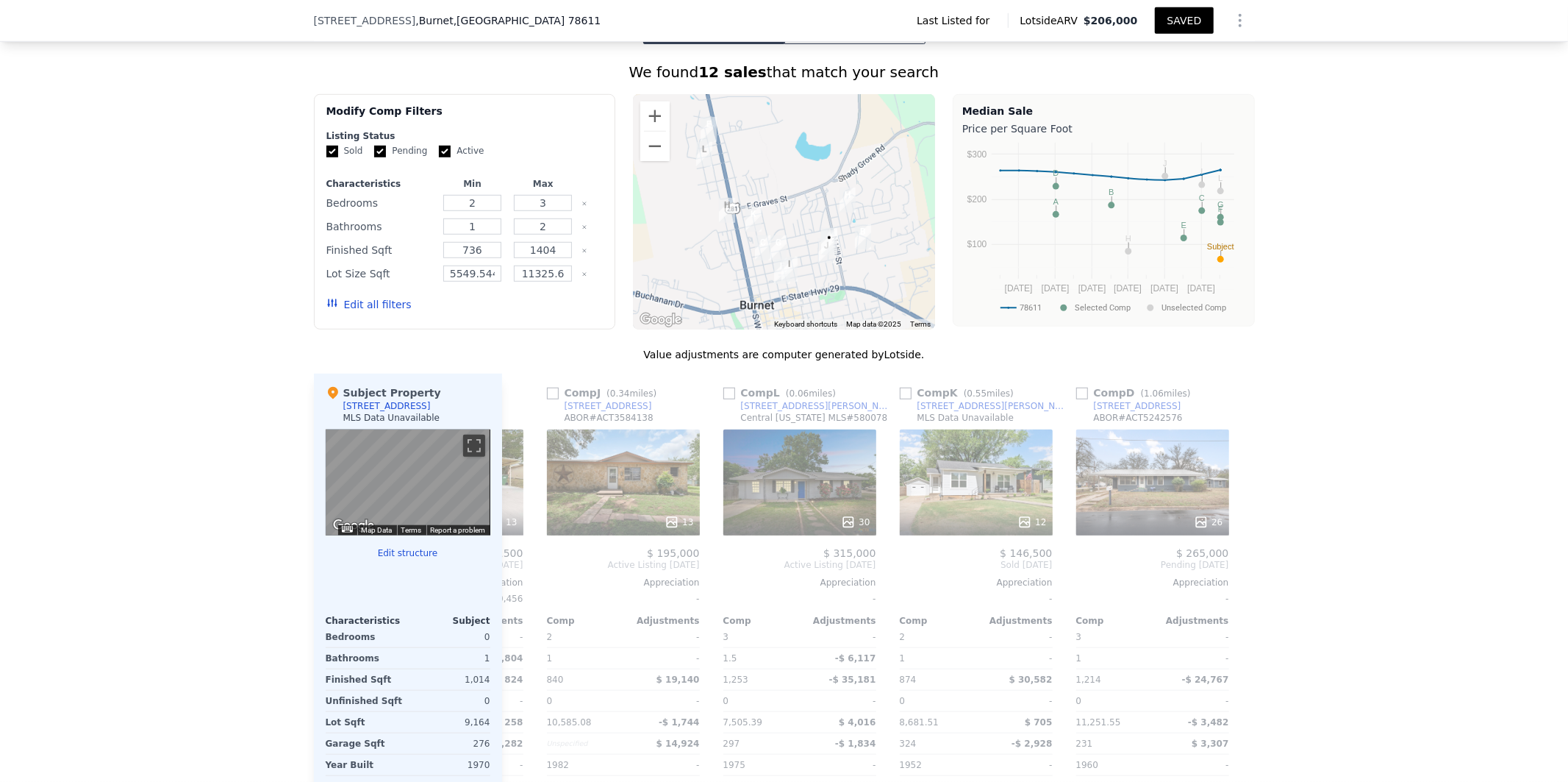
scroll to position [0, 1399]
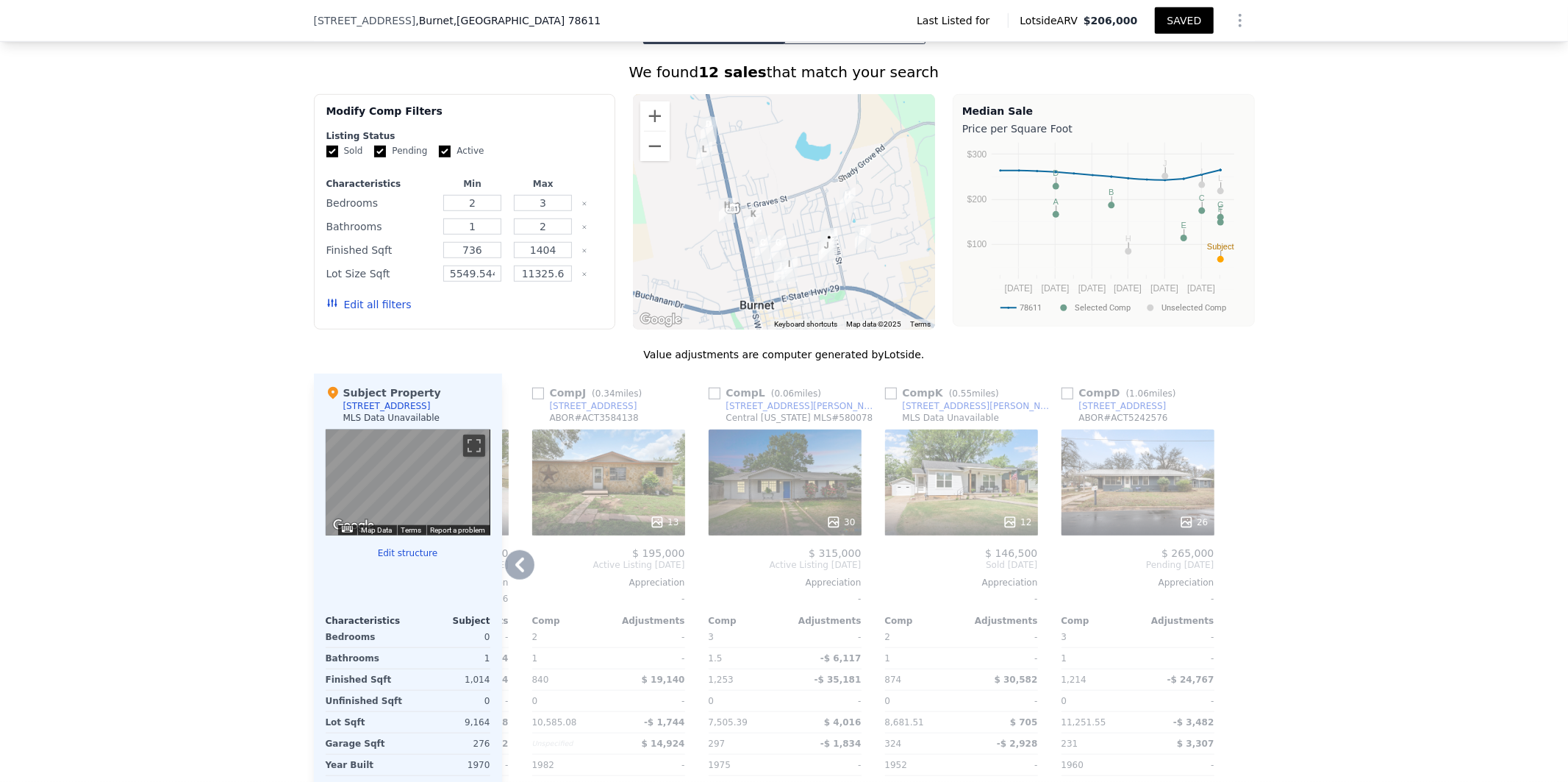
click at [507, 550] on icon at bounding box center [520, 564] width 29 height 29
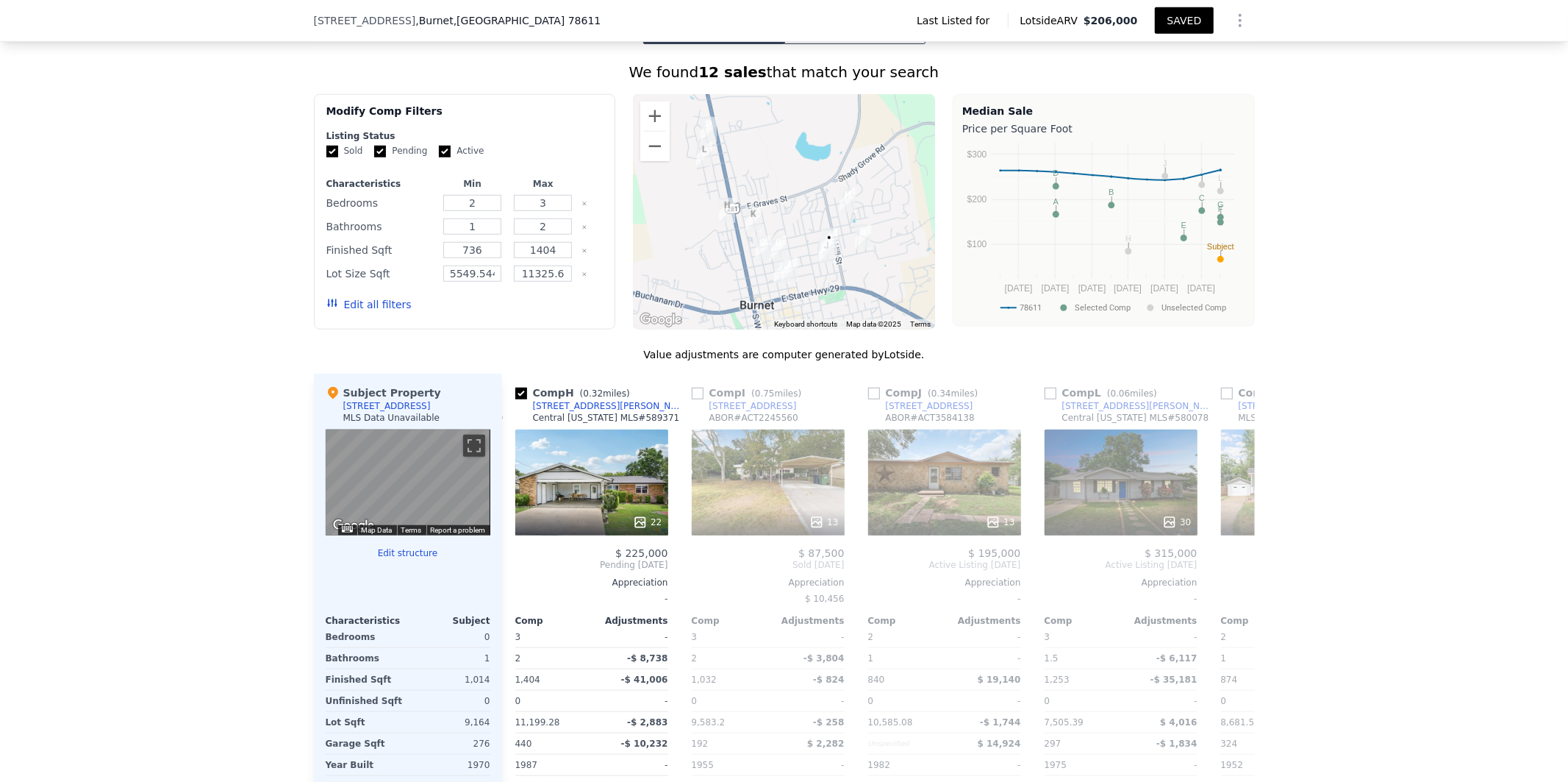
scroll to position [0, 1046]
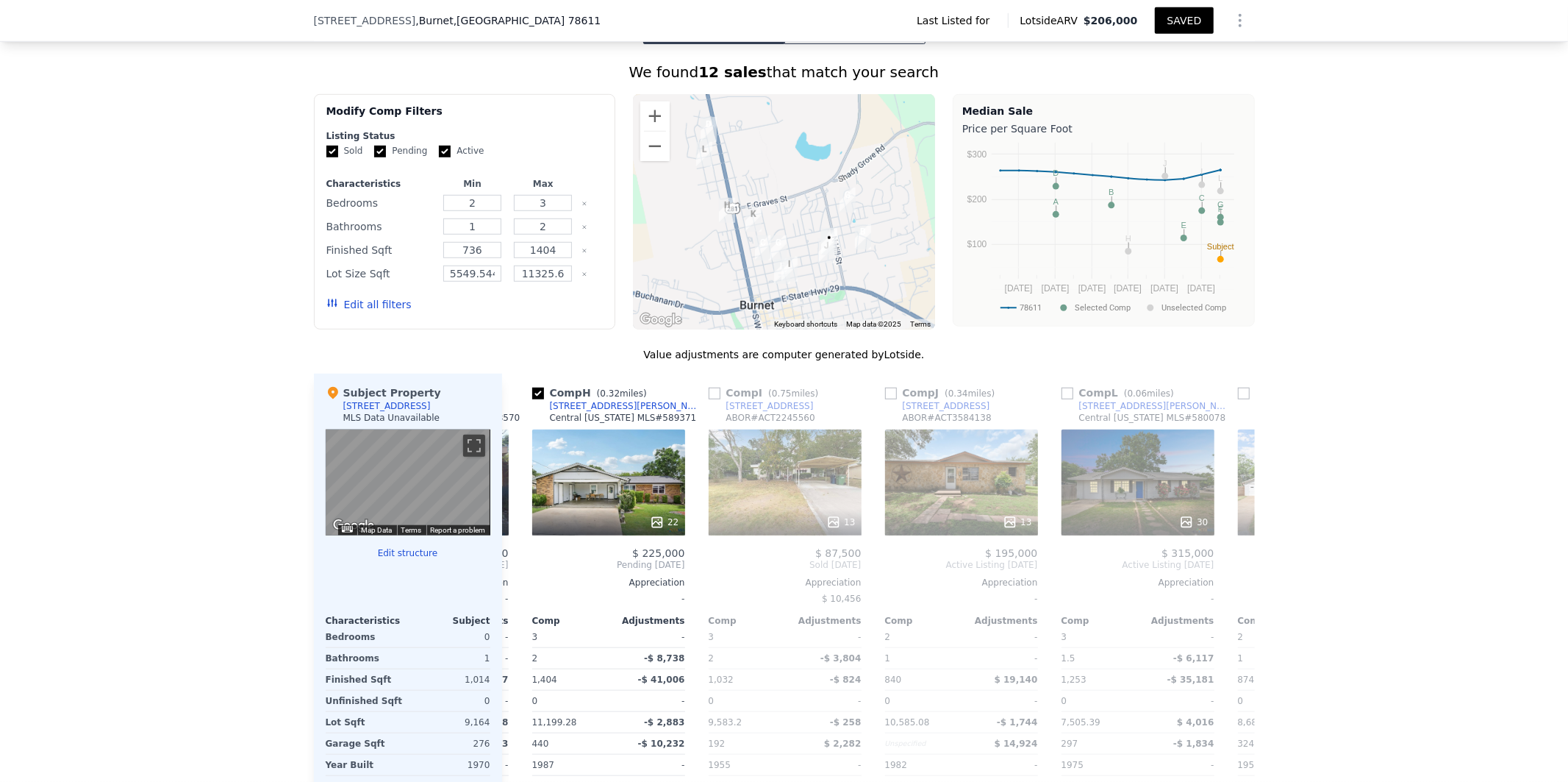
click at [507, 547] on div "Comp G ( 0.35 miles) 502 N Boundary St Central Texas MLS # 588570 6 $ 184,900 P…" at bounding box center [432, 610] width 164 height 473
click at [507, 550] on icon at bounding box center [520, 564] width 29 height 29
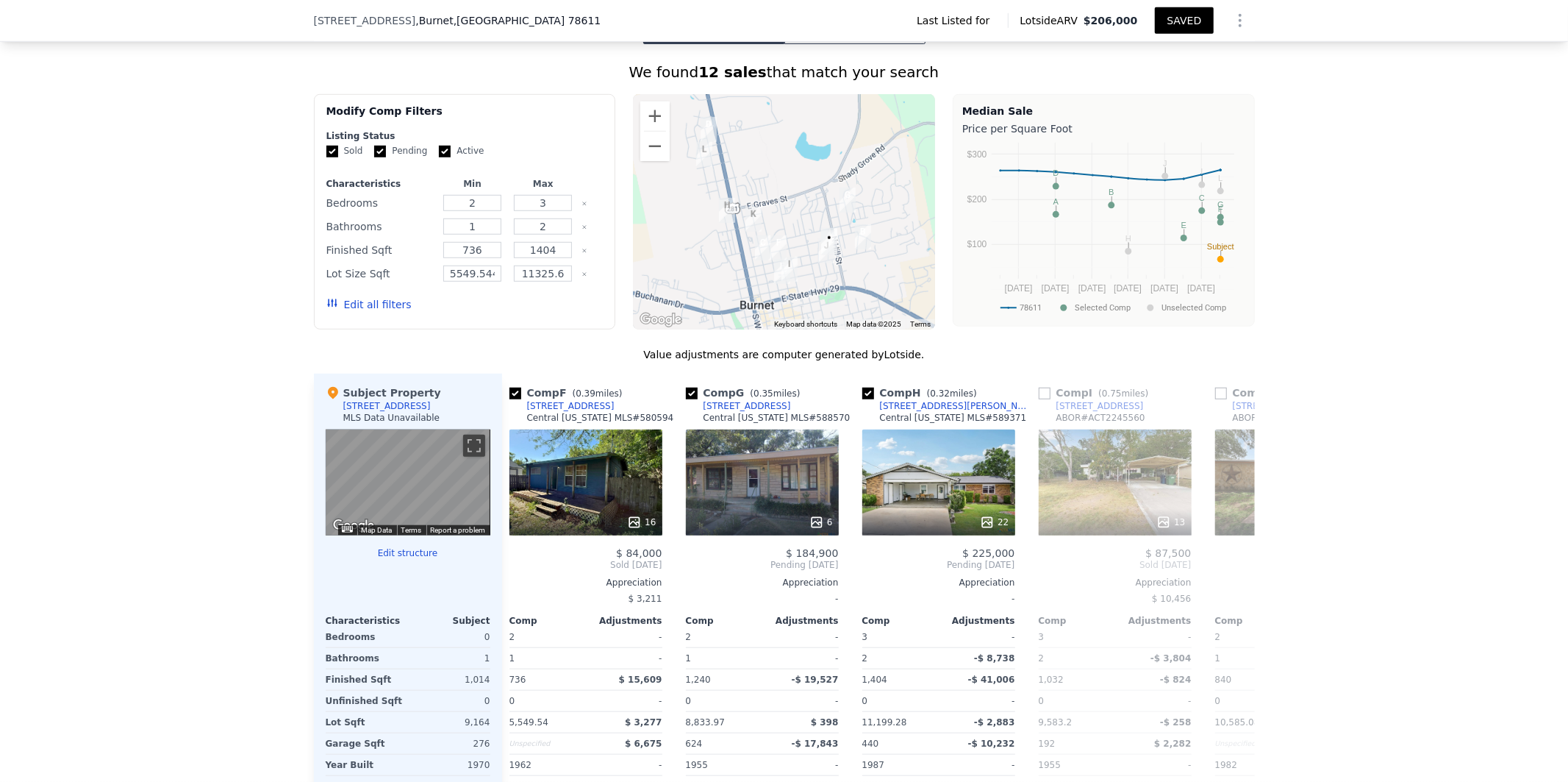
scroll to position [0, 693]
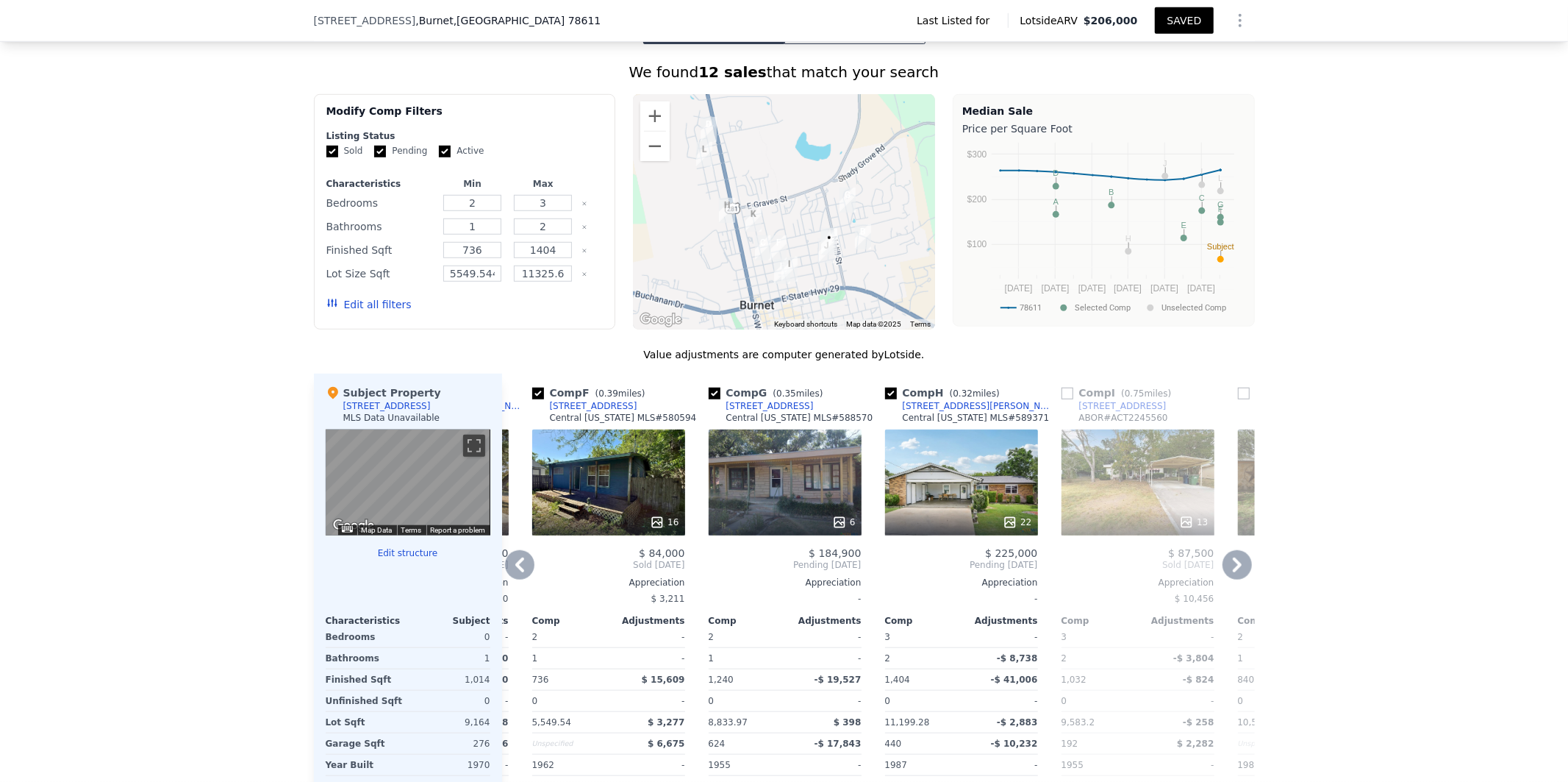
click at [508, 550] on icon at bounding box center [520, 564] width 29 height 29
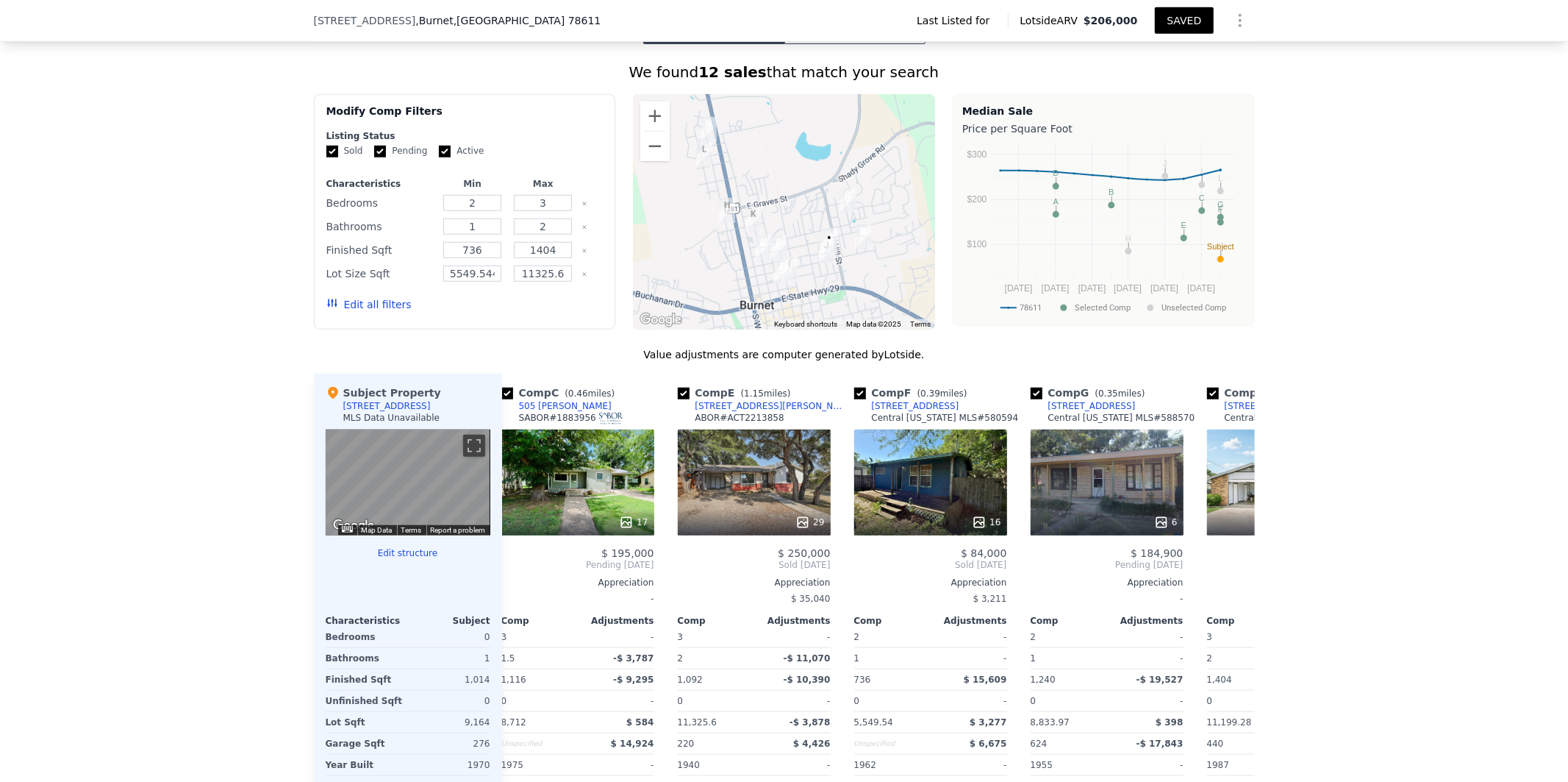
scroll to position [0, 341]
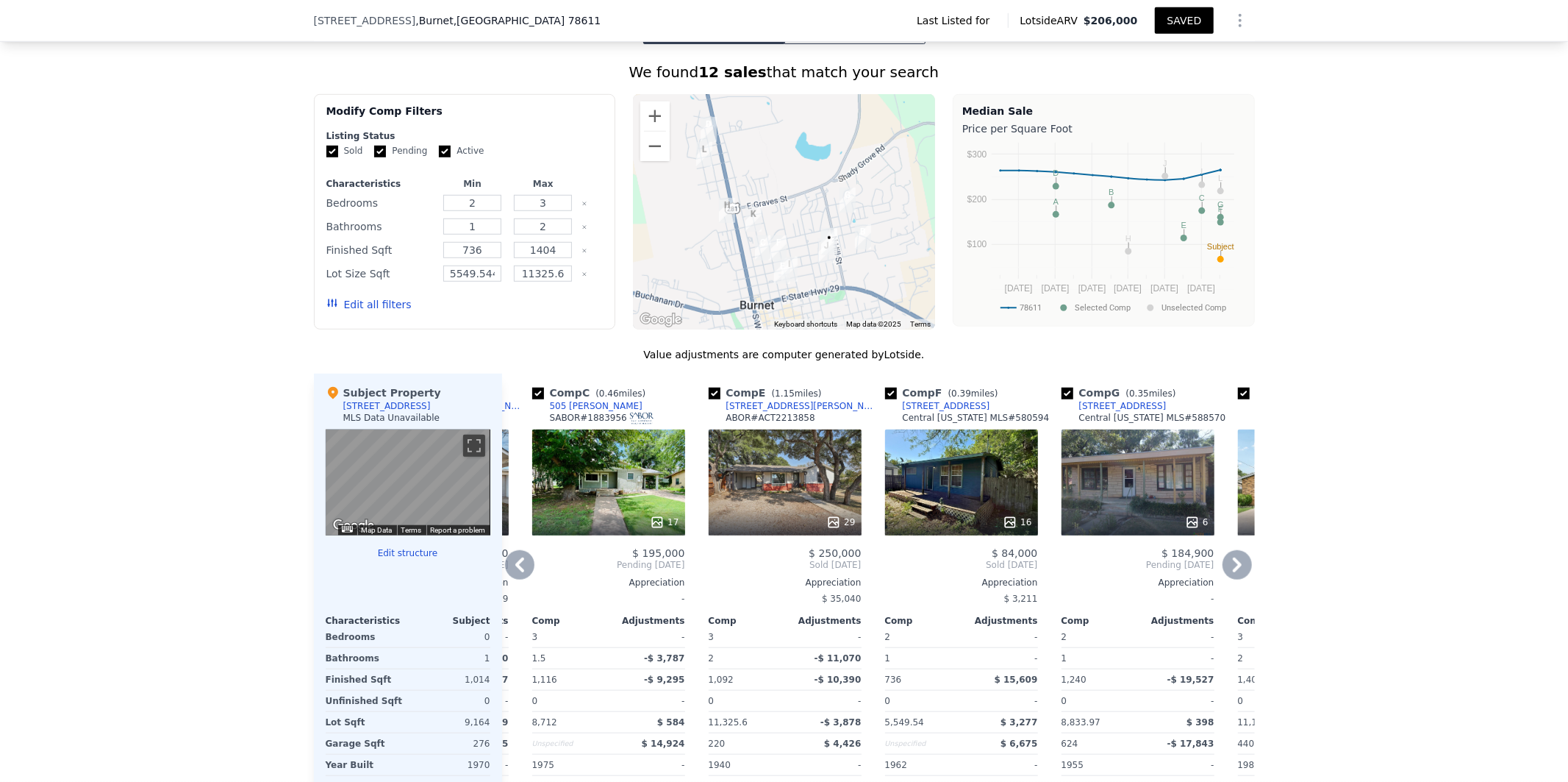
click at [509, 550] on icon at bounding box center [520, 564] width 29 height 29
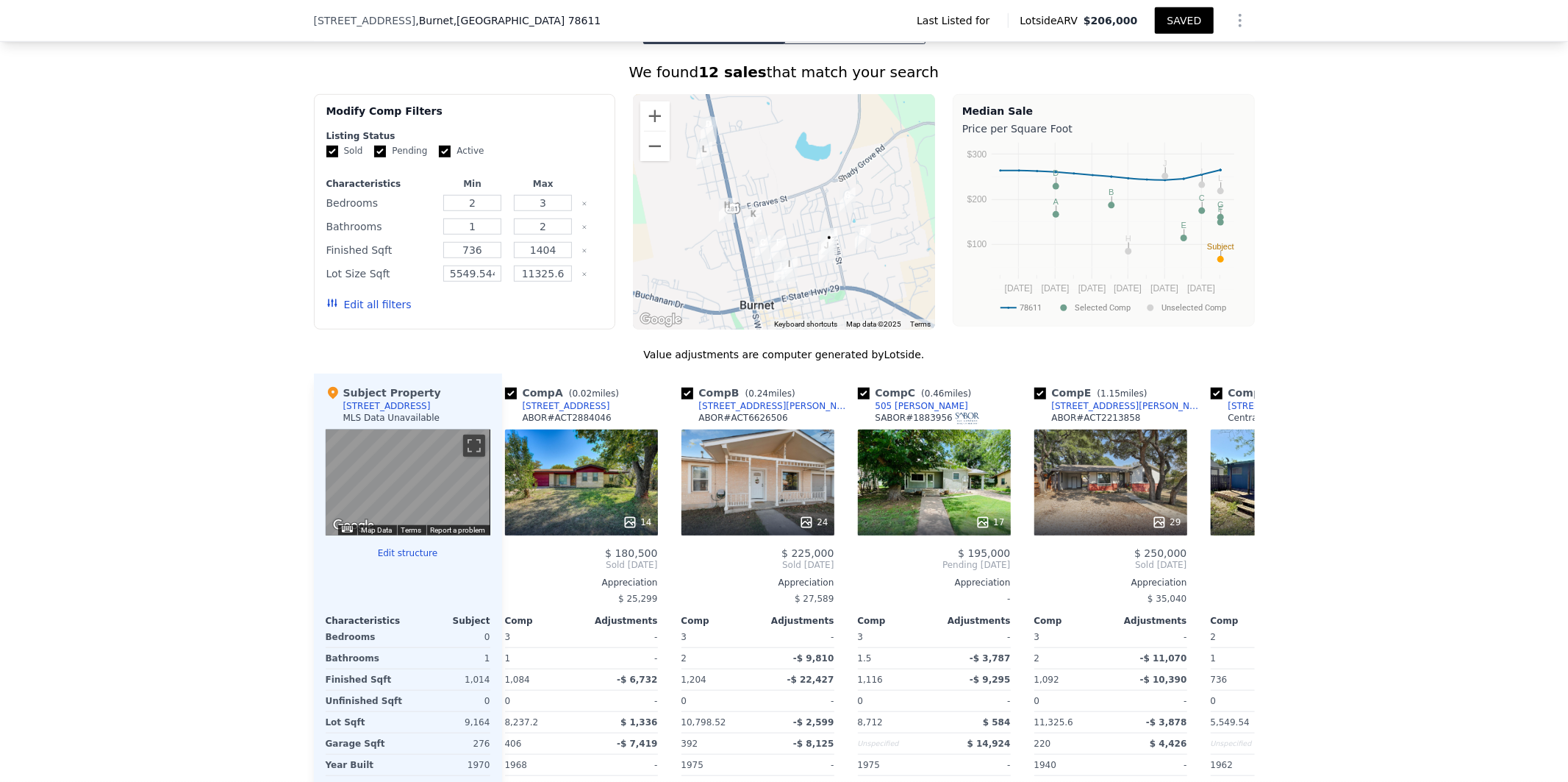
scroll to position [0, 0]
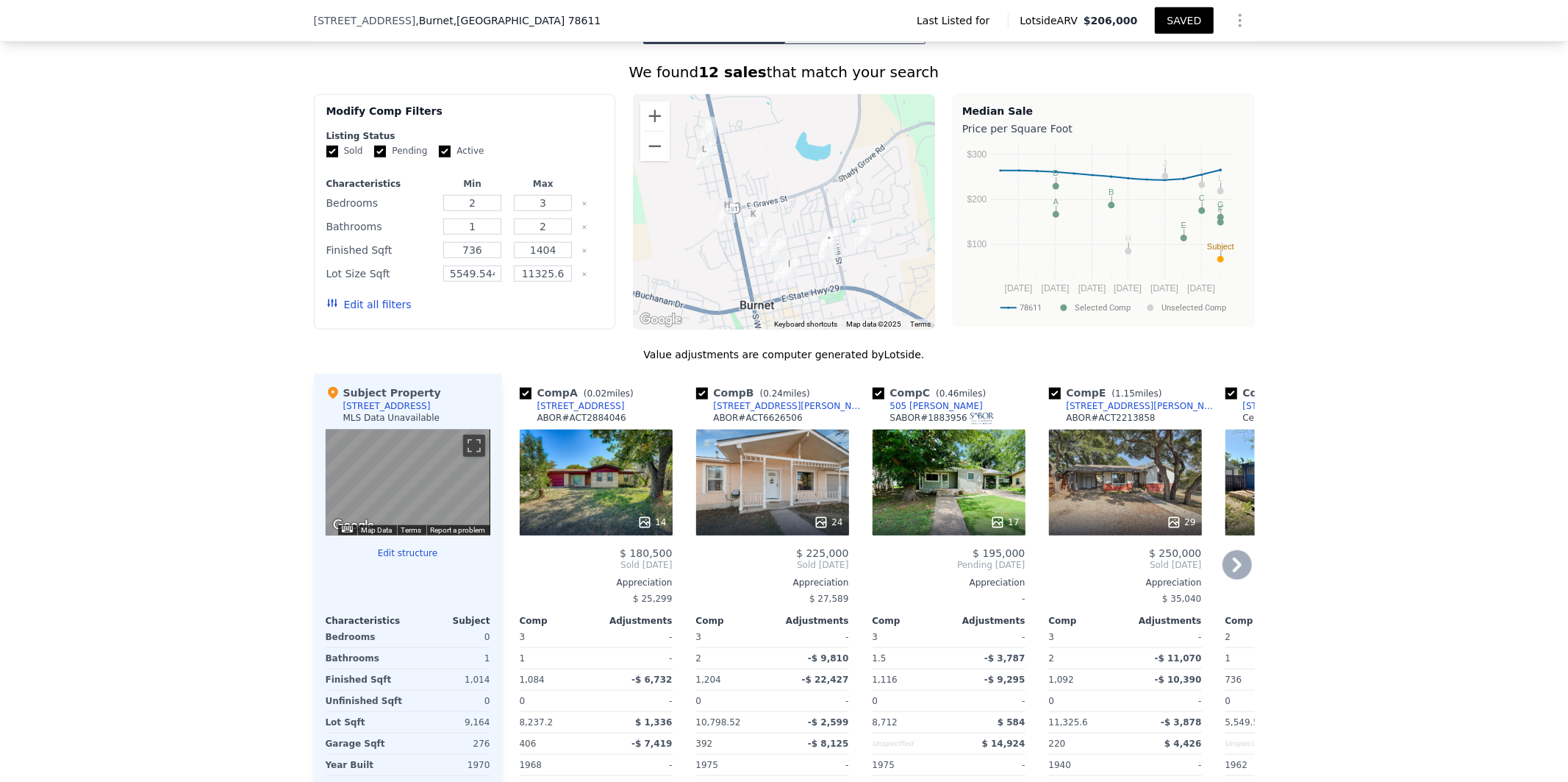
click at [514, 548] on div "Comp A ( 0.02 miles) 307 Highland Dr ABOR # ACT2884046 14 $ 180,500 Sold Nov 20…" at bounding box center [596, 610] width 164 height 473
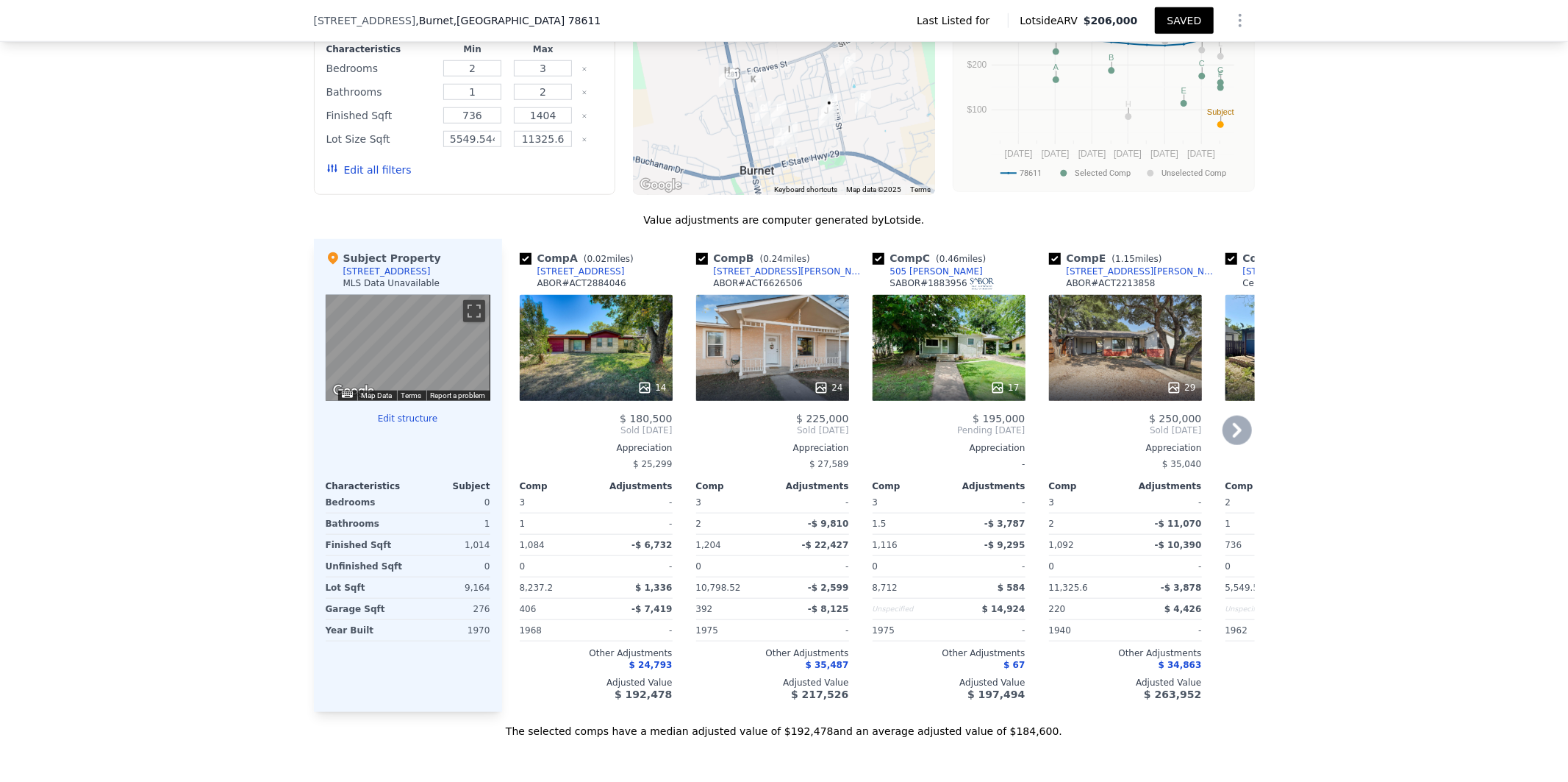
scroll to position [1063, 0]
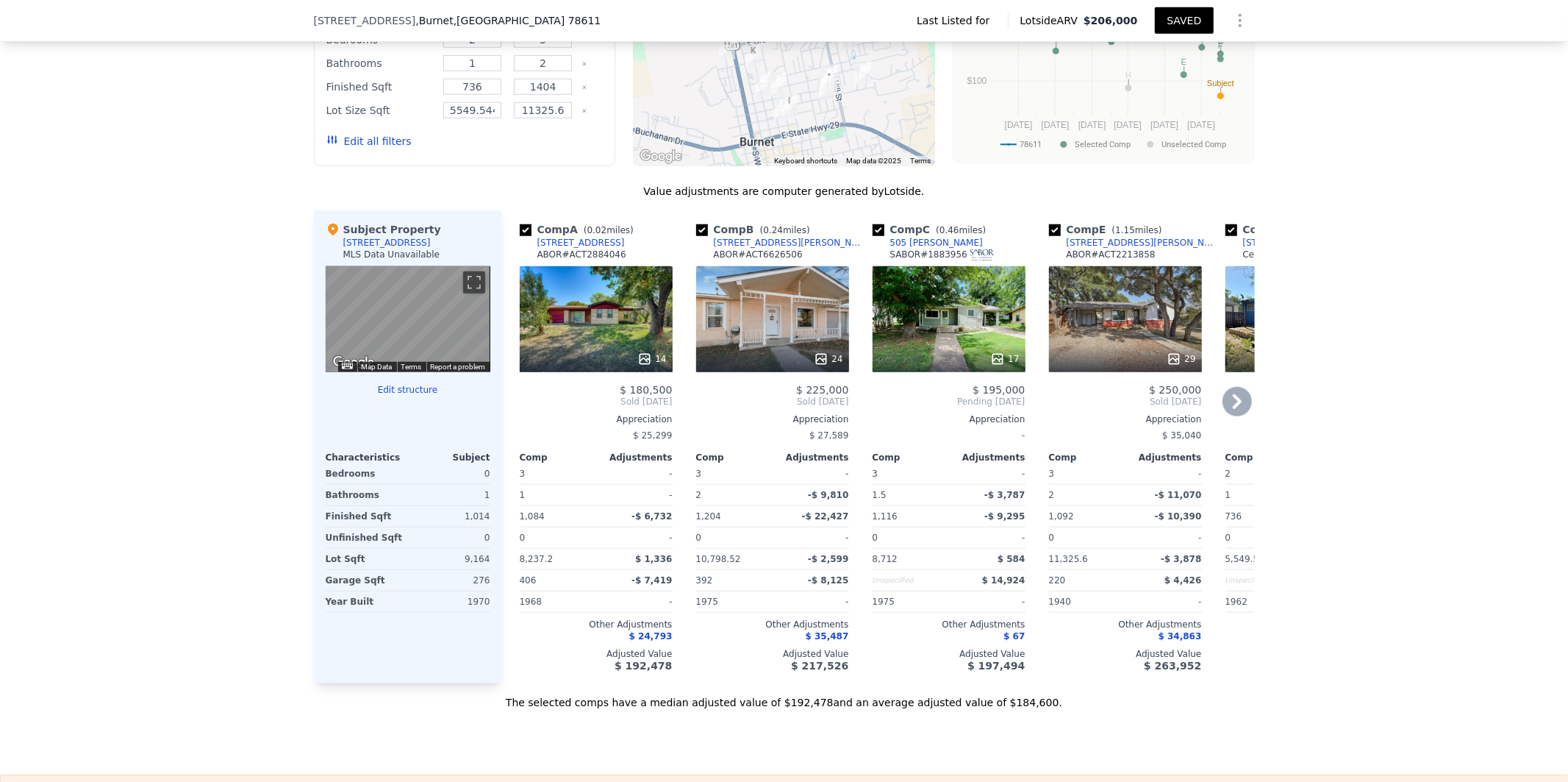
checkbox input "false"
checkbox input "true"
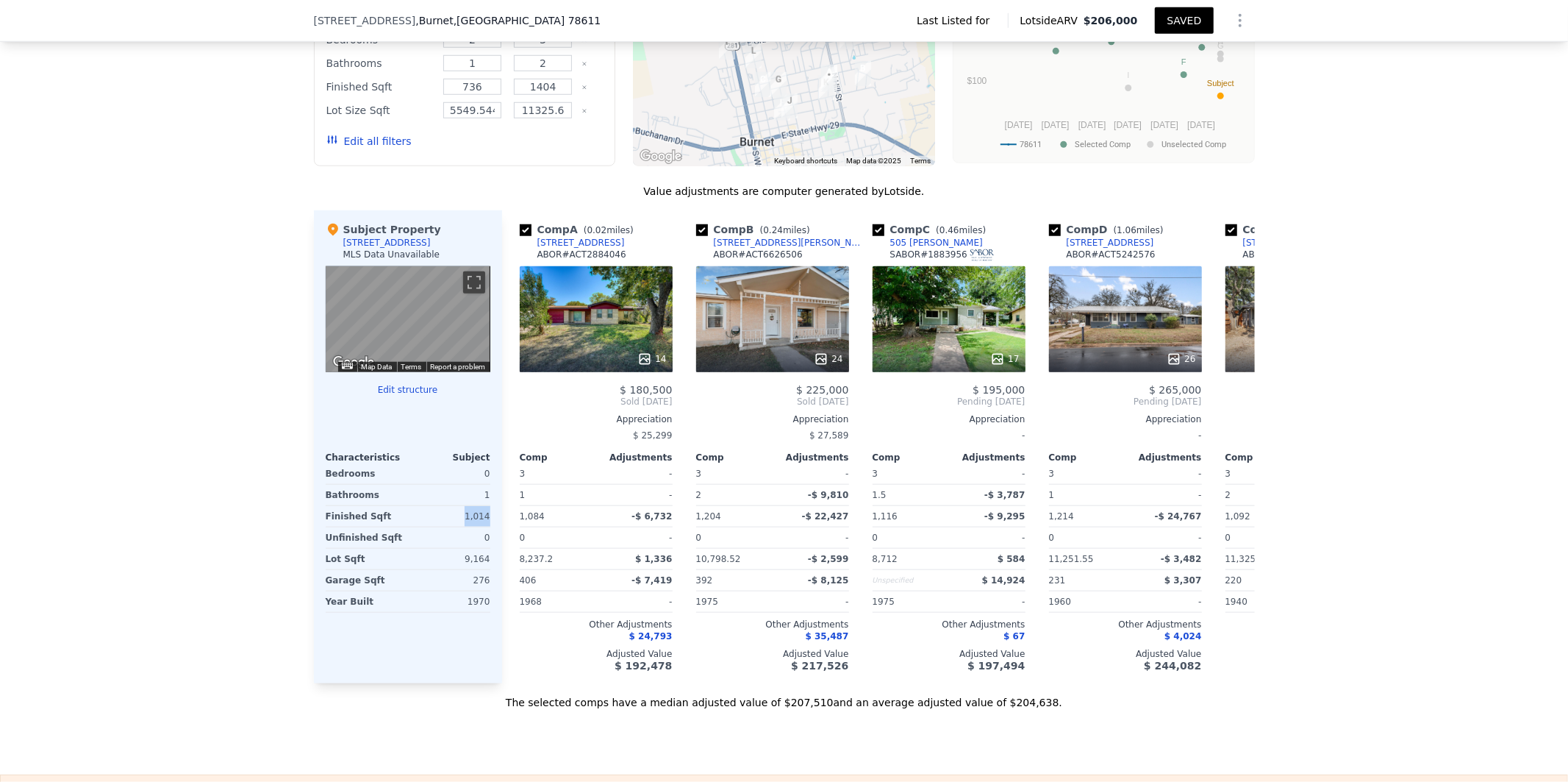
drag, startPoint x: 490, startPoint y: 506, endPoint x: 460, endPoint y: 507, distance: 30.0
click at [460, 507] on div "Subject Property 305 Highland Dr MLS Data Unavailable ← Move left → Move right …" at bounding box center [407, 447] width 188 height 473
copy div "1,014"
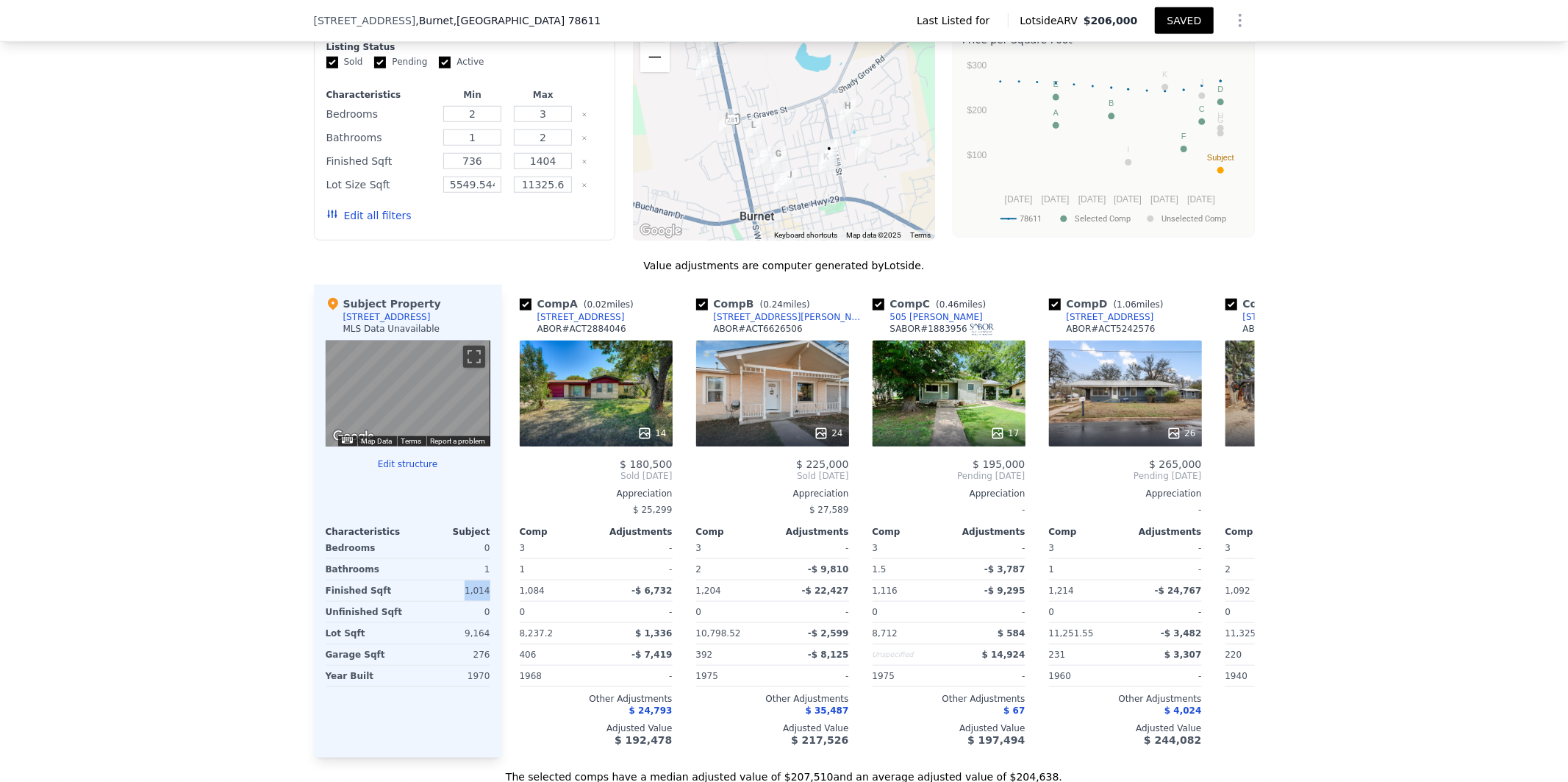
scroll to position [1091, 0]
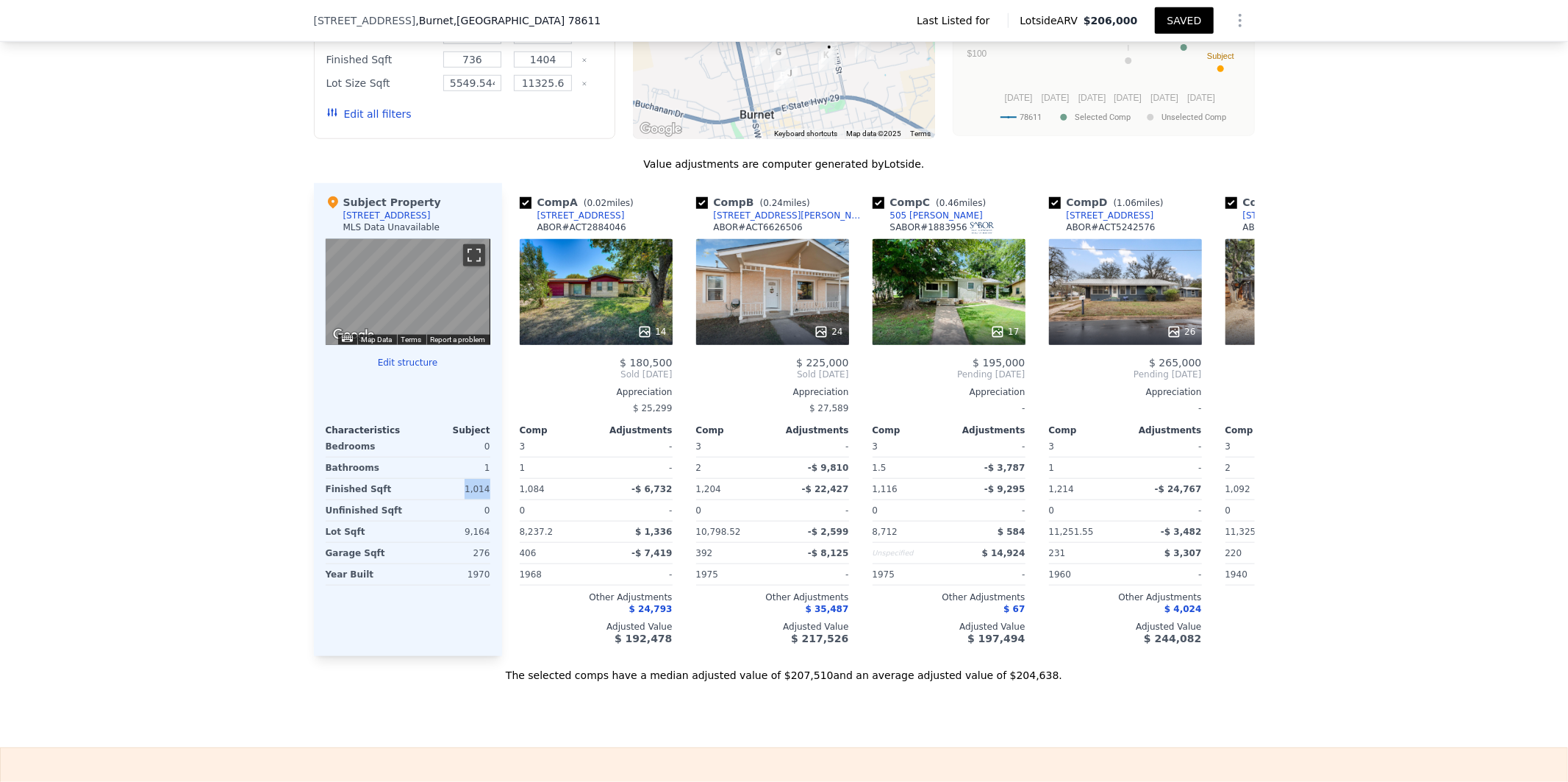
click at [463, 245] on button "Toggle fullscreen view" at bounding box center [474, 255] width 22 height 22
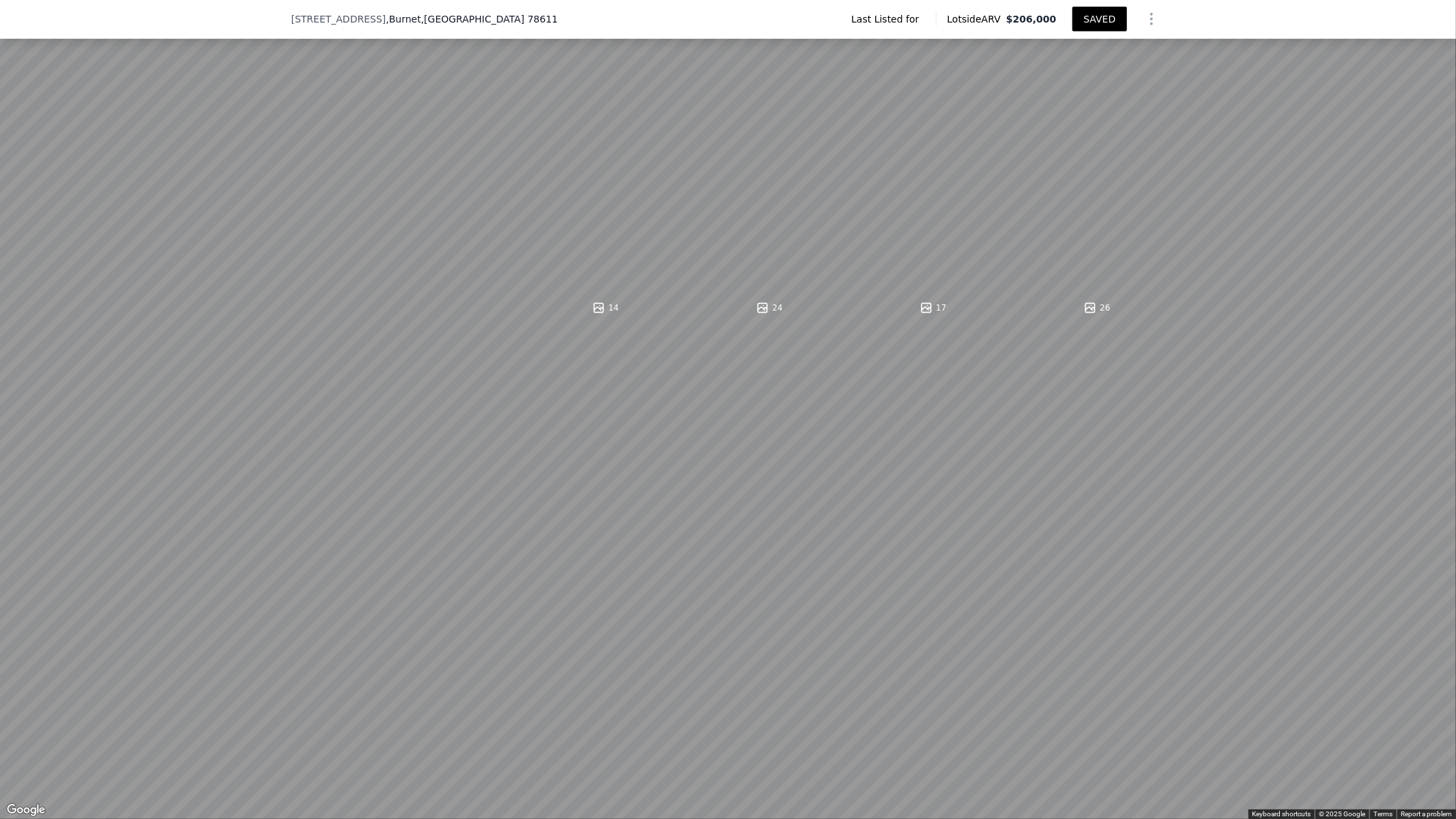
click at [1450, 15] on button "Toggle fullscreen view" at bounding box center [1441, 15] width 21 height 21
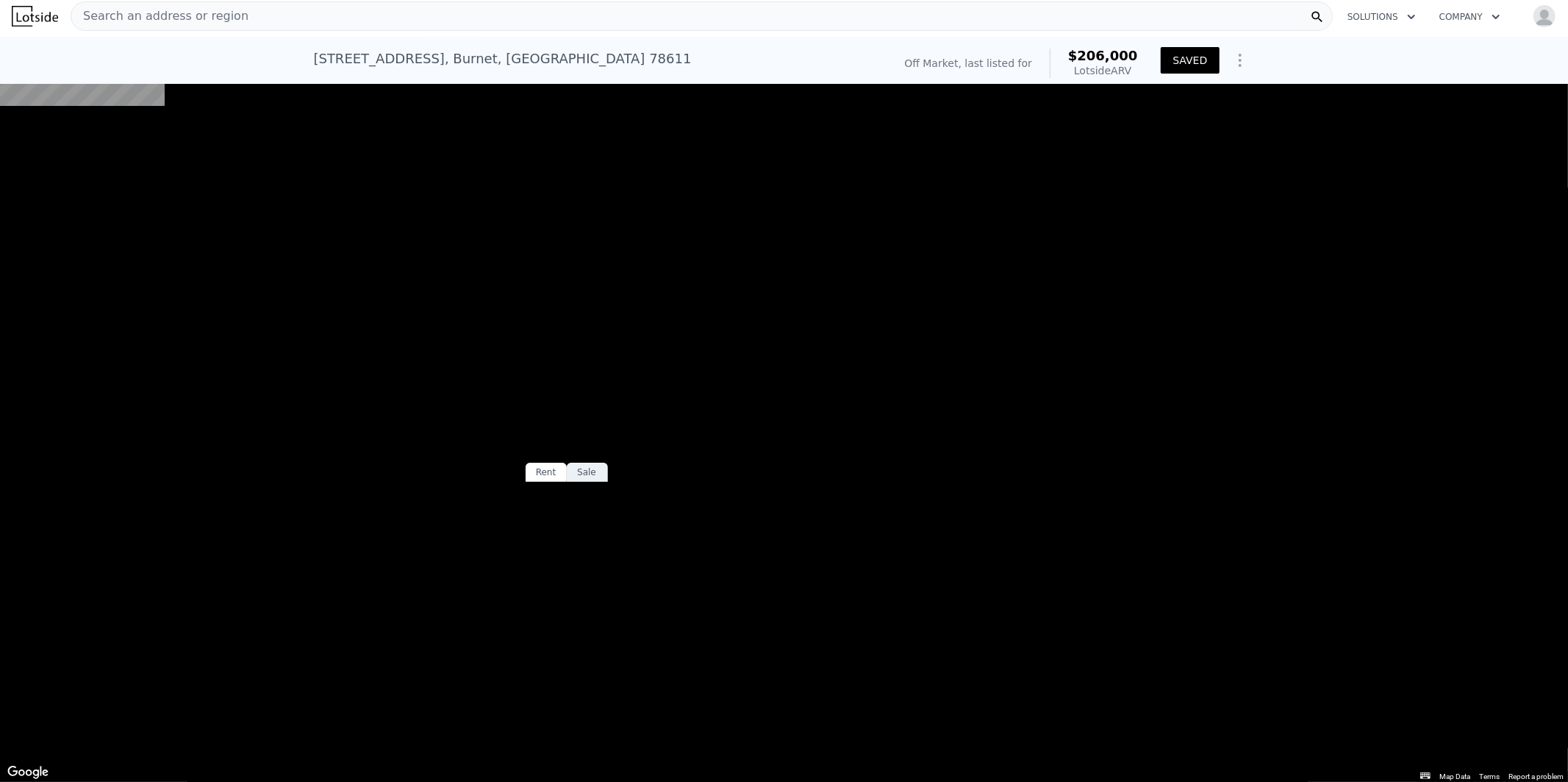
scroll to position [0, 0]
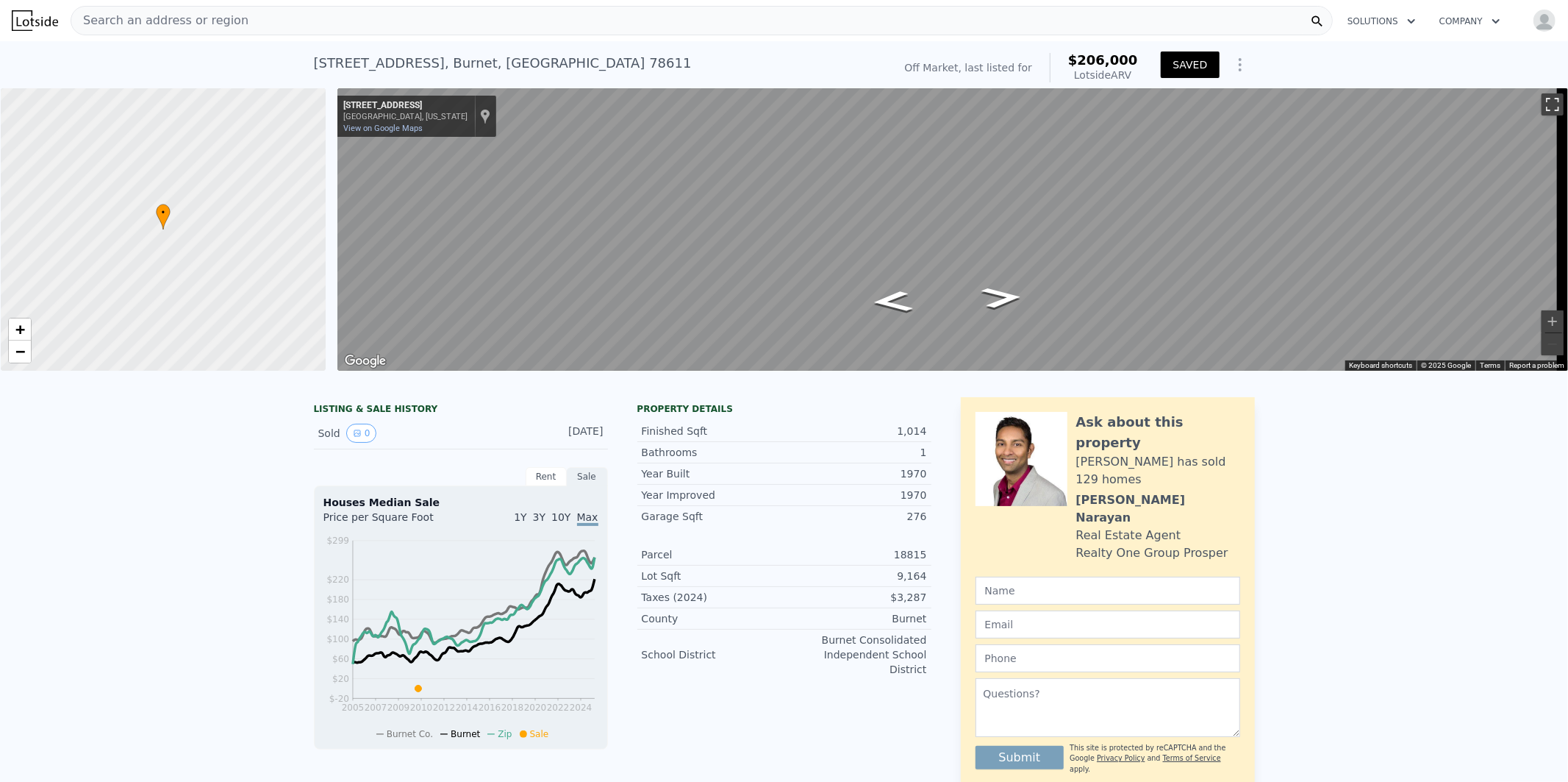
click at [1542, 107] on button "Toggle fullscreen view" at bounding box center [1553, 104] width 22 height 22
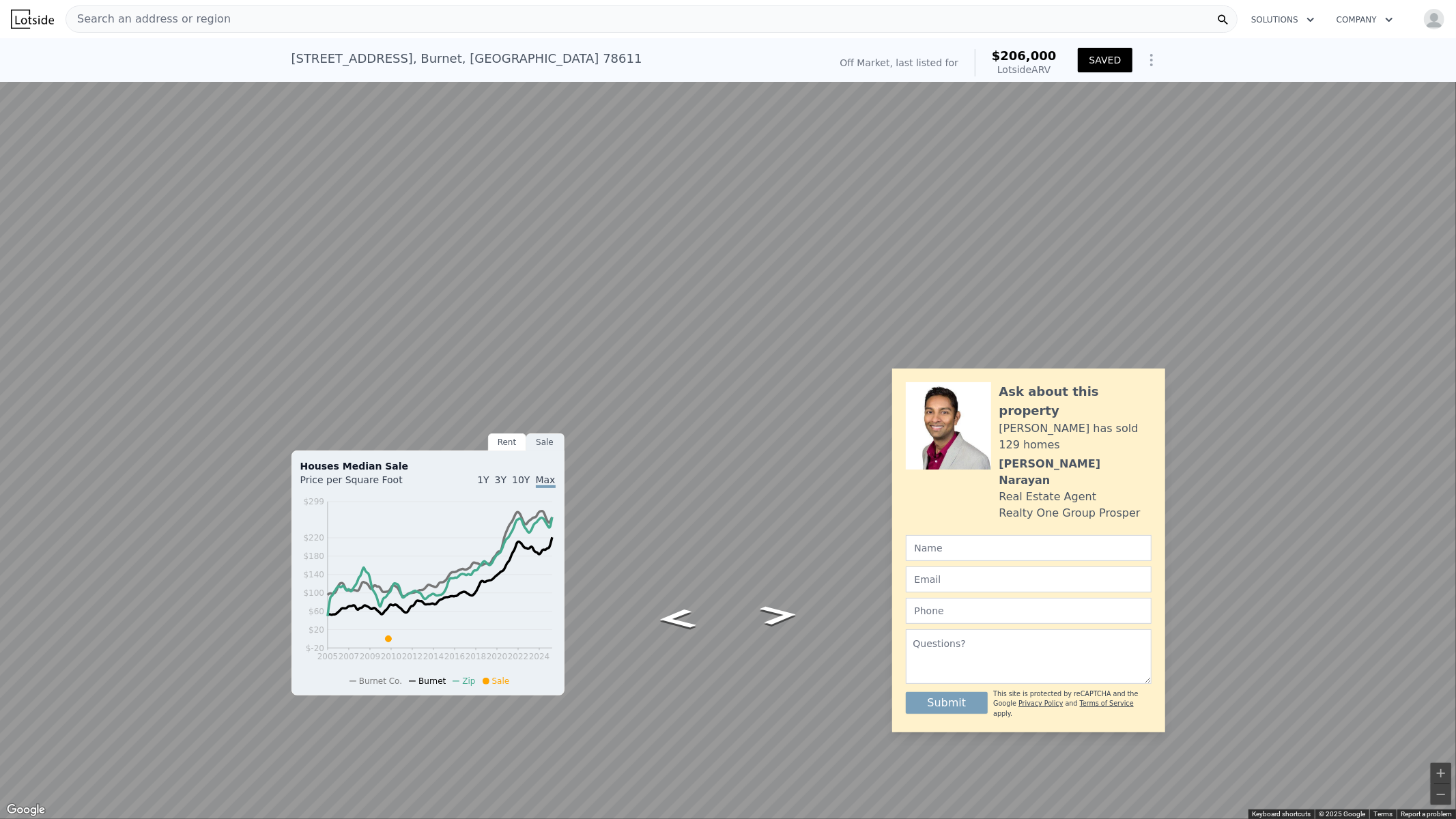
click at [1440, 11] on button "Toggle fullscreen view" at bounding box center [1441, 15] width 21 height 21
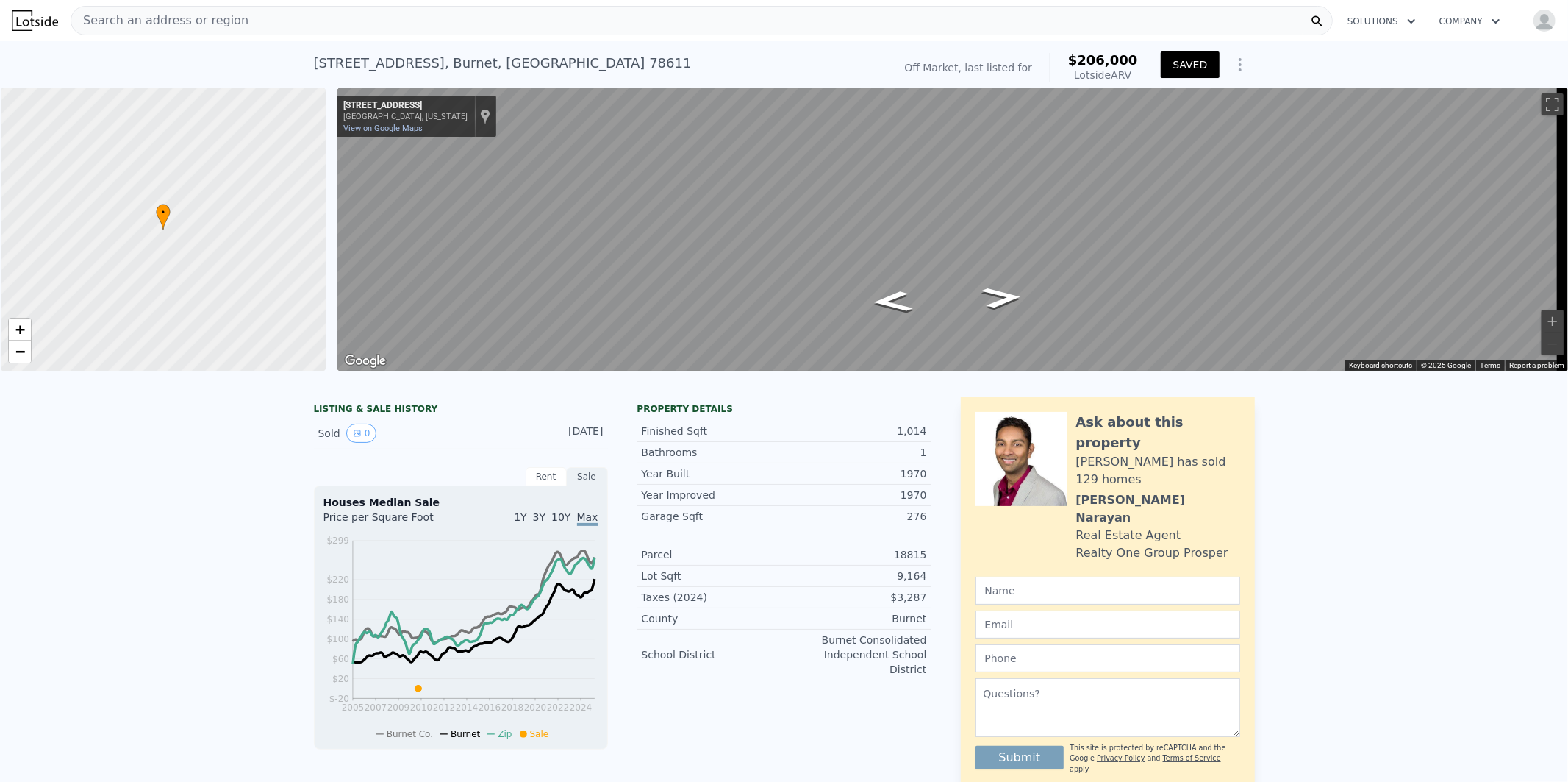
click at [339, 21] on div "Search an address or region" at bounding box center [702, 21] width 1262 height 29
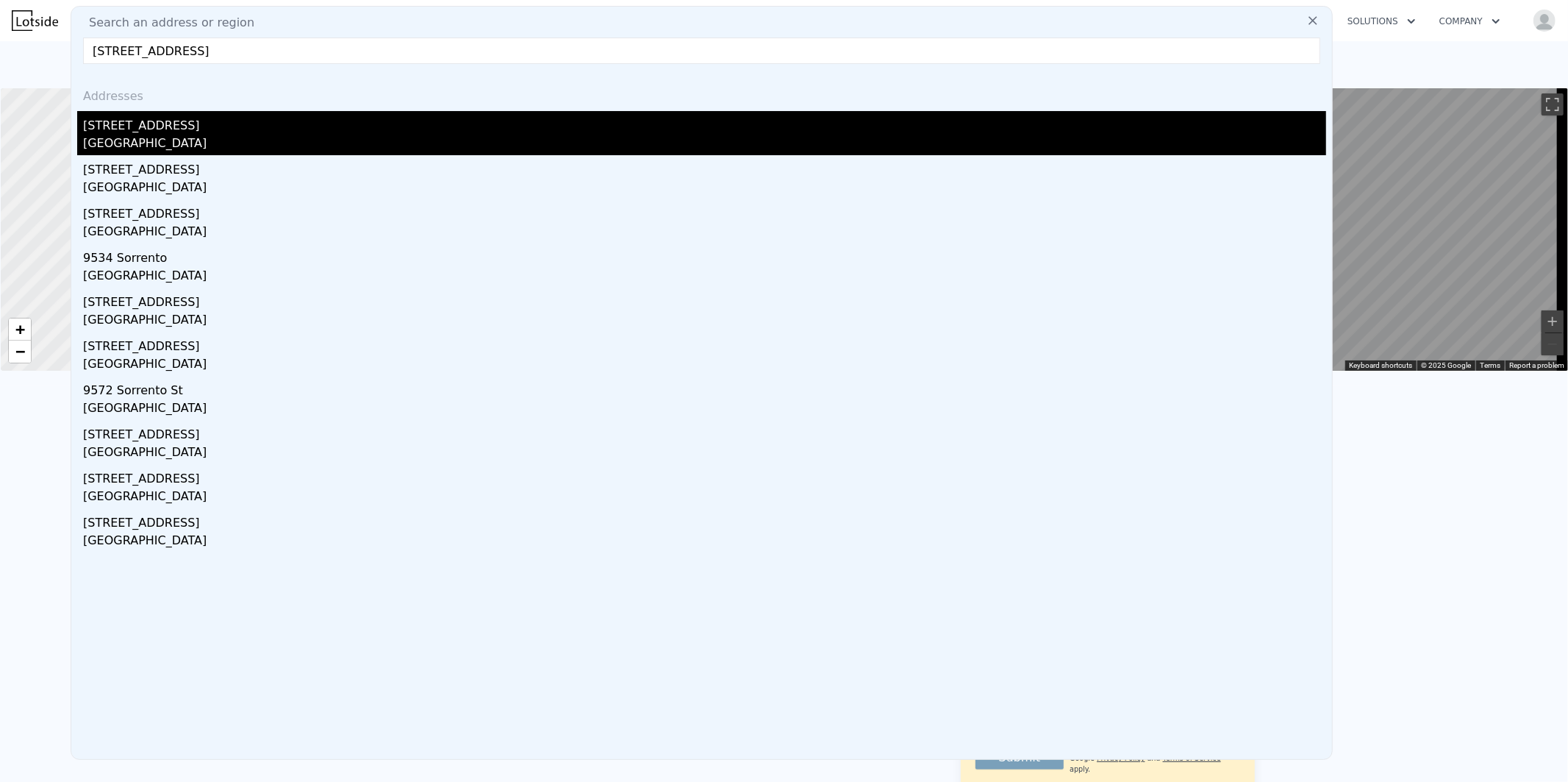
type input "15401 Sorrento Ave, Detroit, MI 48227, USA"
click at [154, 120] on div "15401 Sorrento St" at bounding box center [704, 122] width 1243 height 24
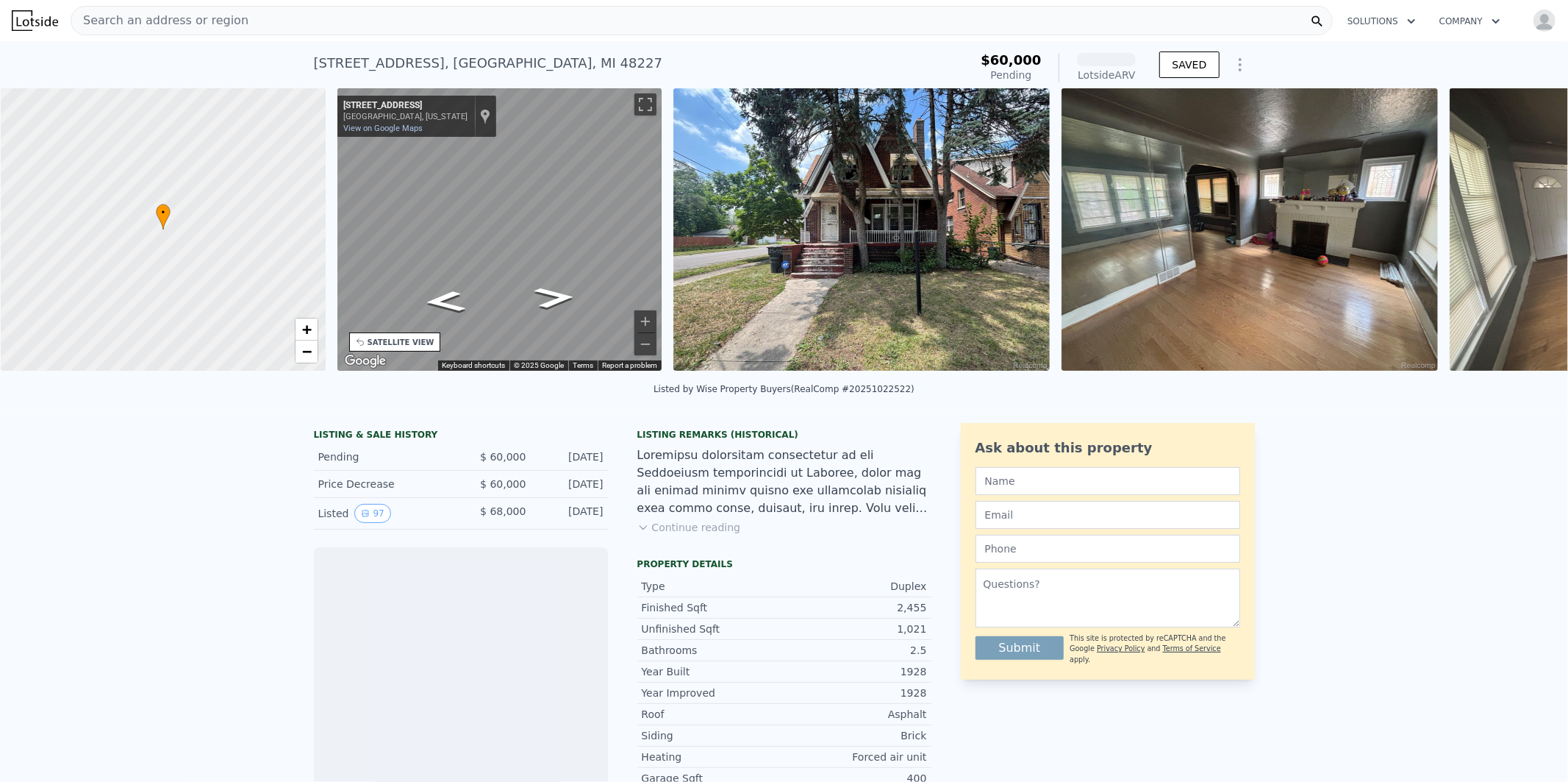
scroll to position [0, 342]
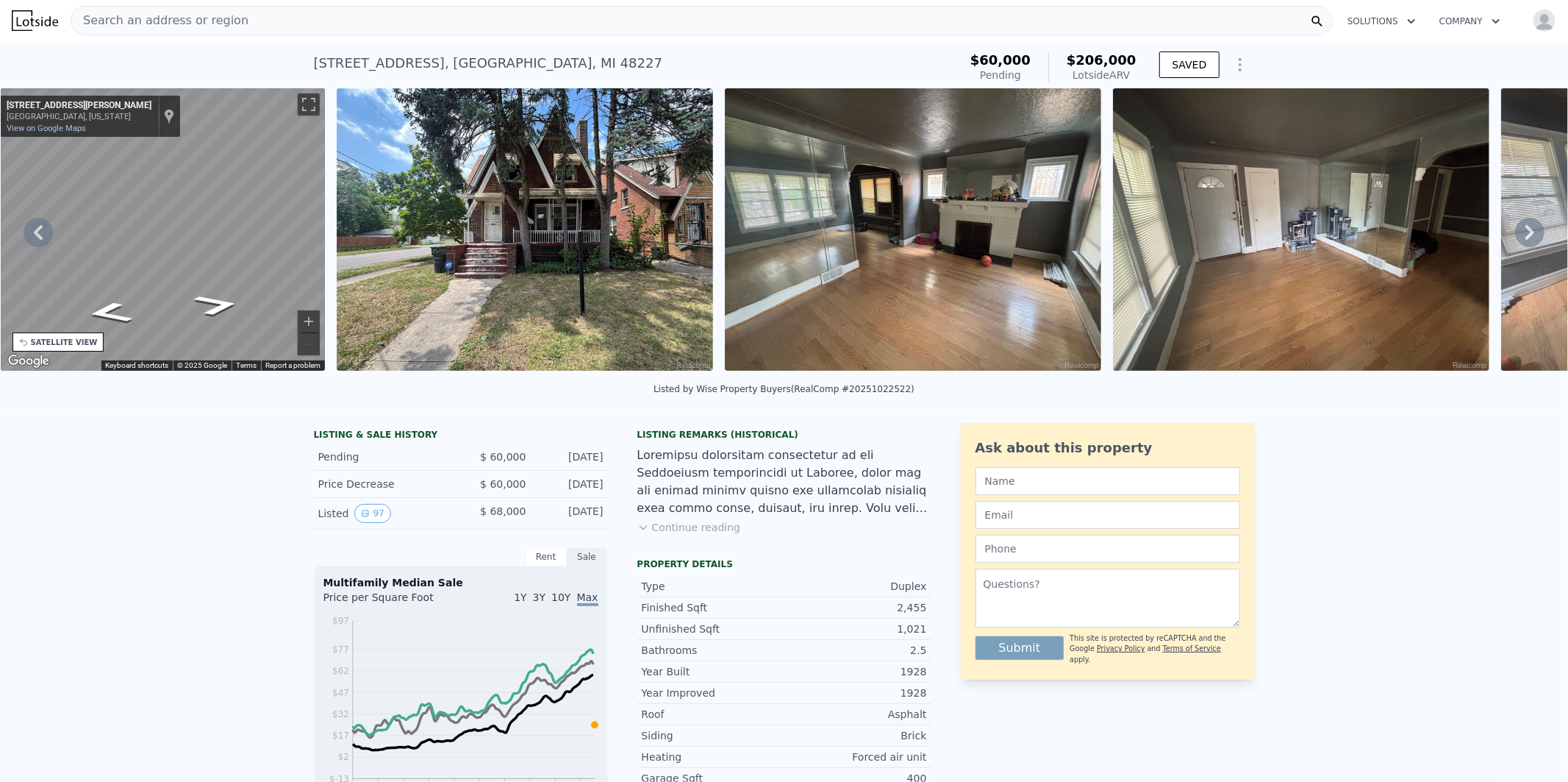
click at [68, 346] on div "SATELLITE VIEW" at bounding box center [64, 342] width 67 height 11
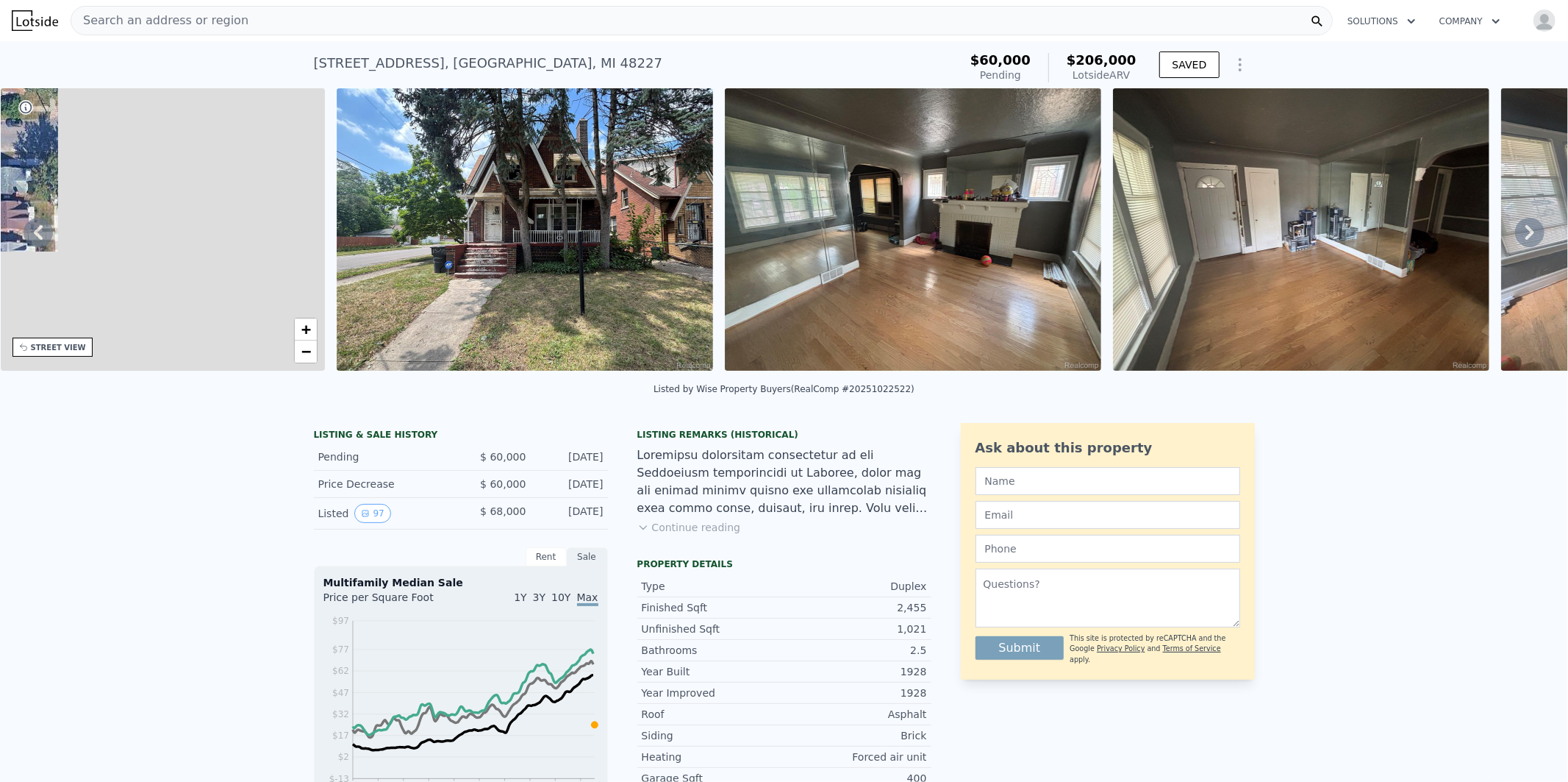
click at [61, 351] on div "STREET VIEW" at bounding box center [58, 348] width 55 height 11
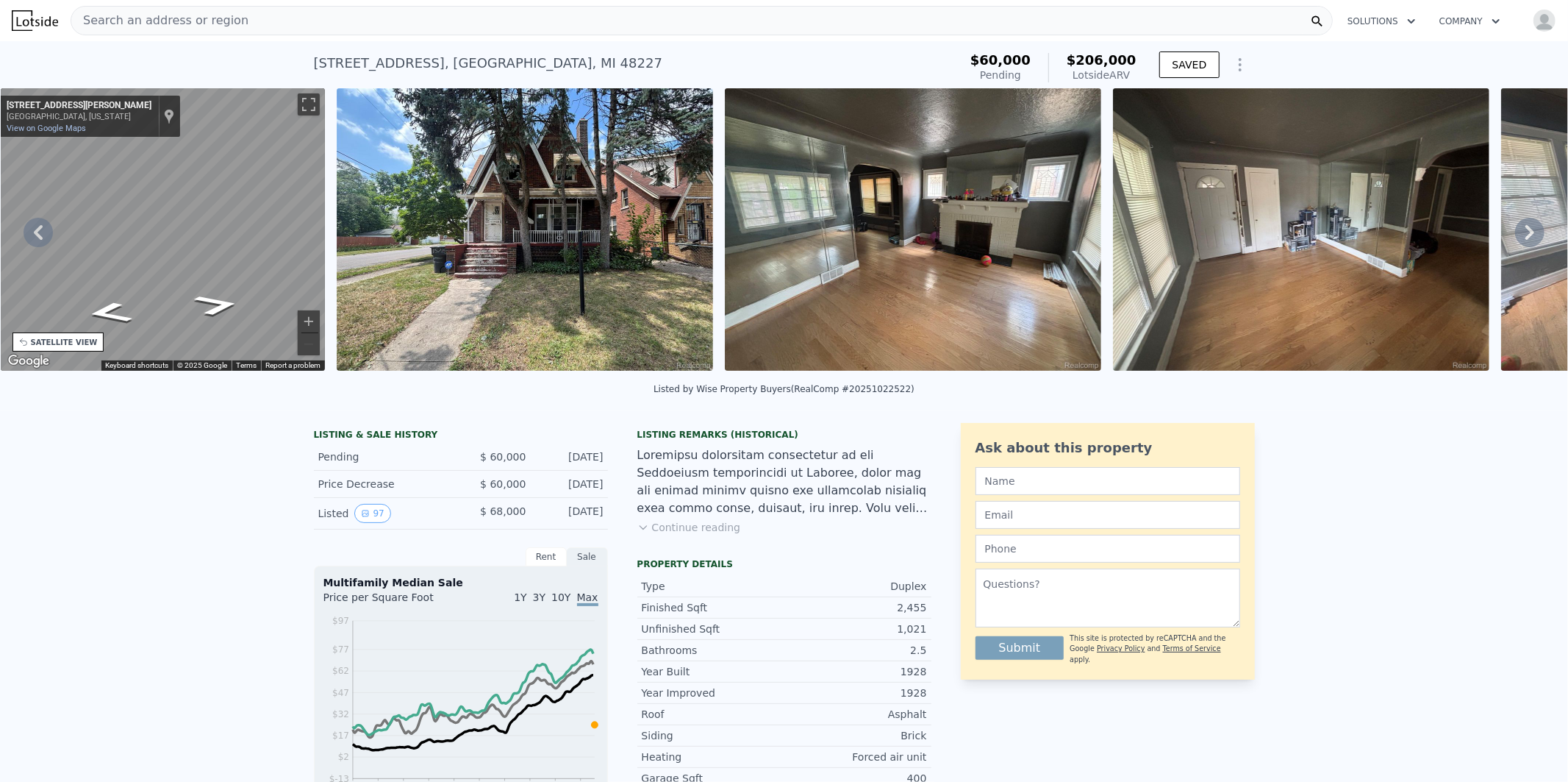
click at [564, 246] on img at bounding box center [525, 229] width 377 height 282
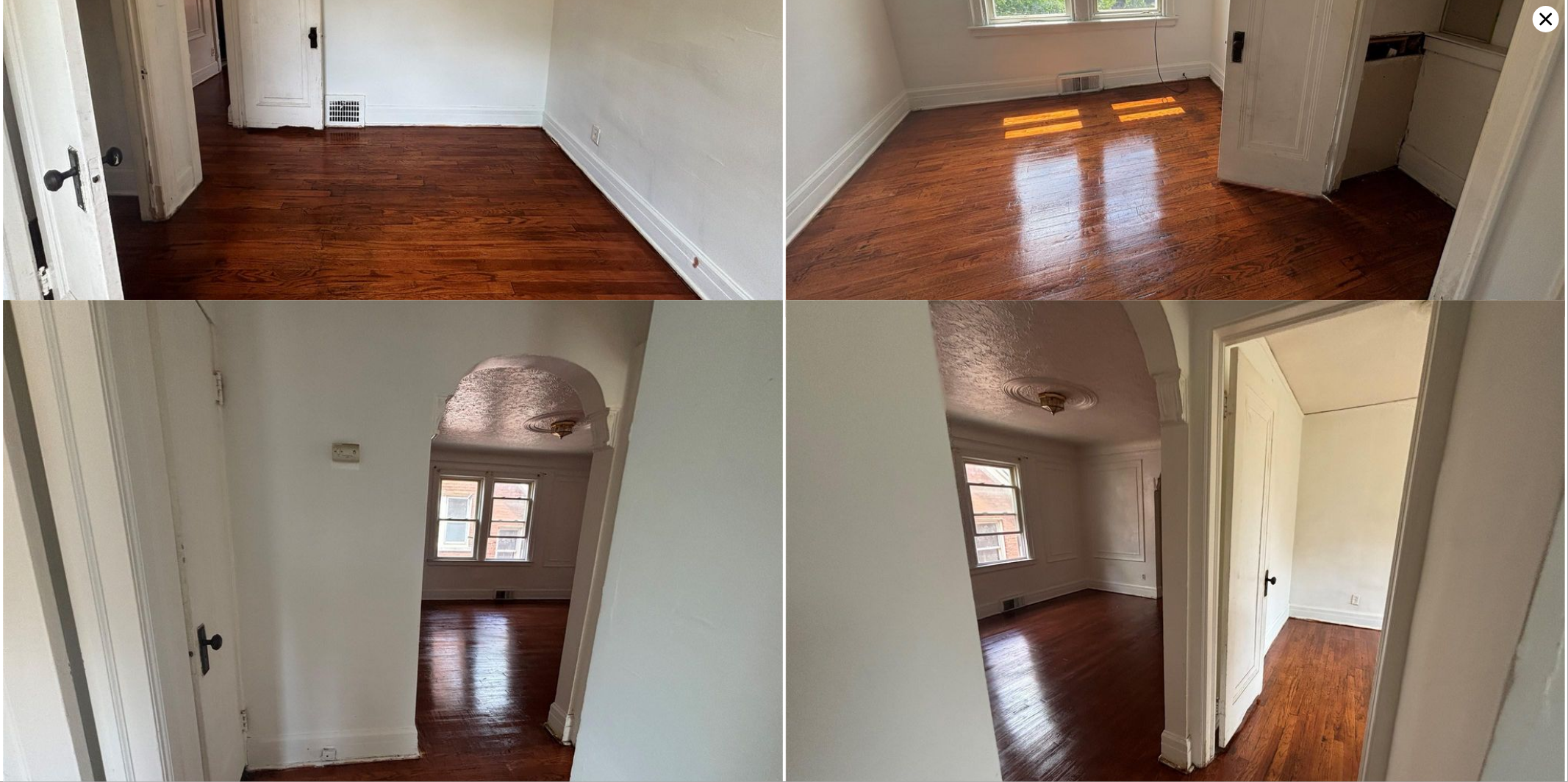
scroll to position [15897, 0]
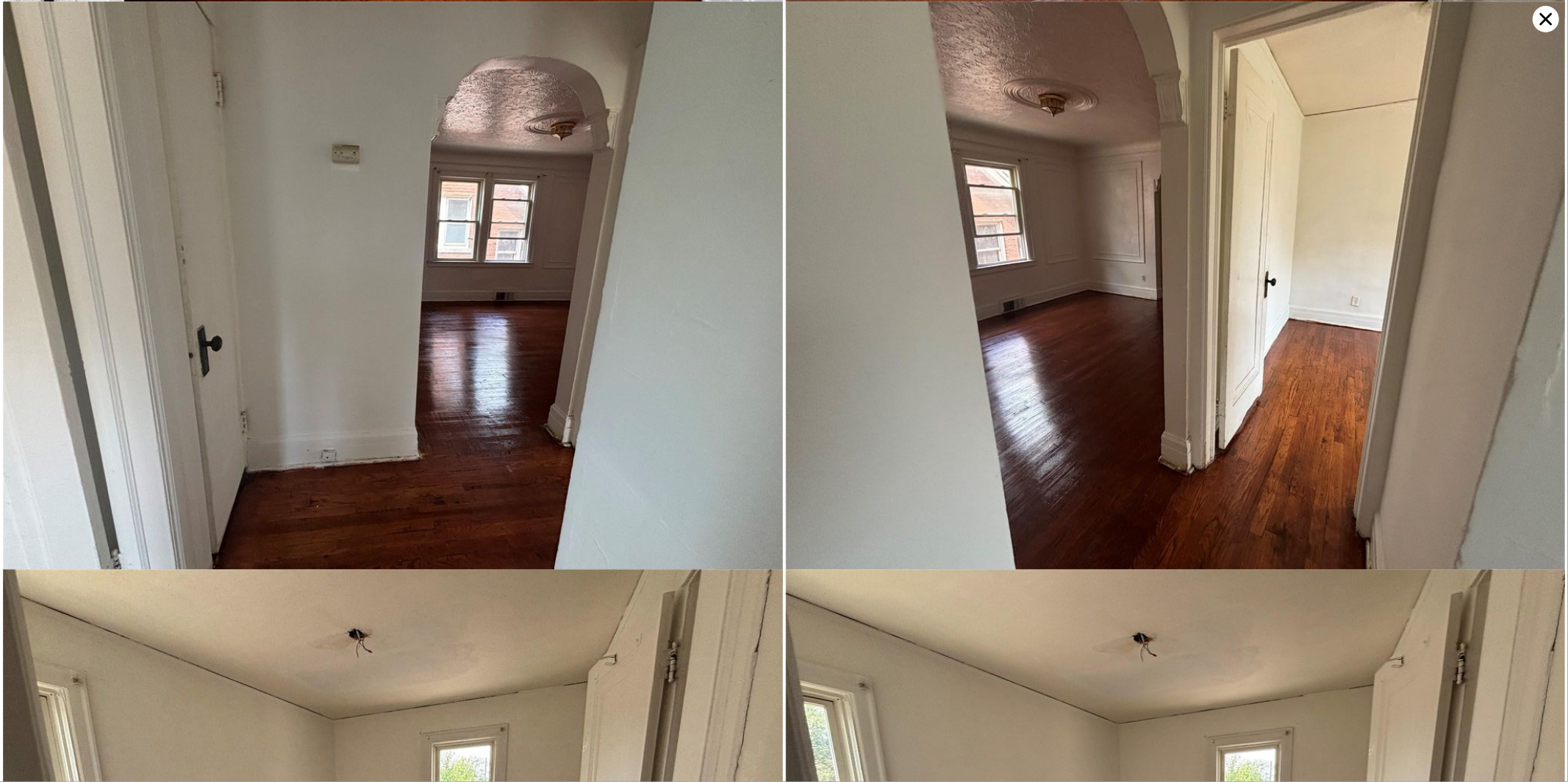
click at [1551, 22] on icon at bounding box center [1546, 19] width 26 height 26
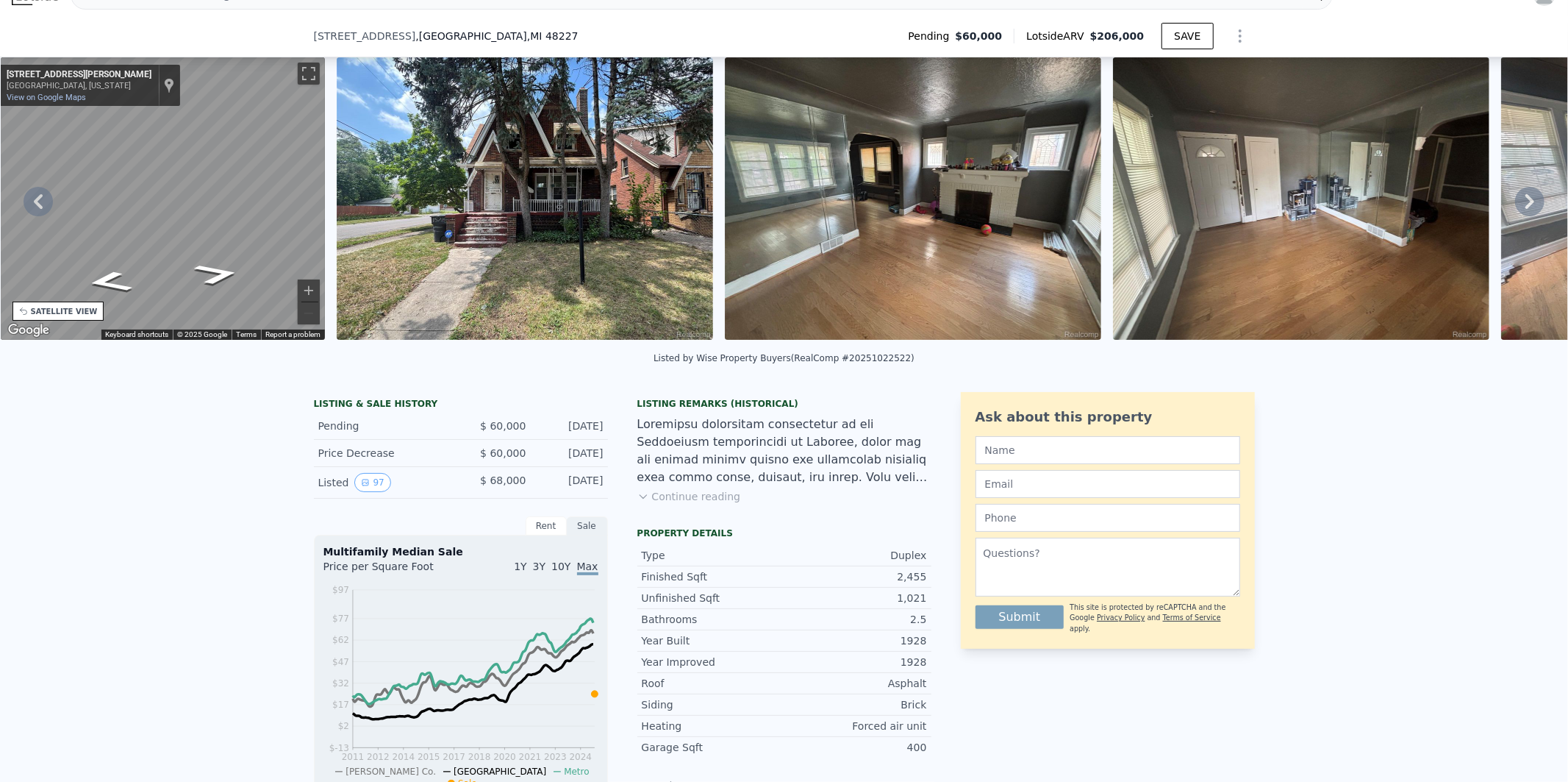
scroll to position [104, 0]
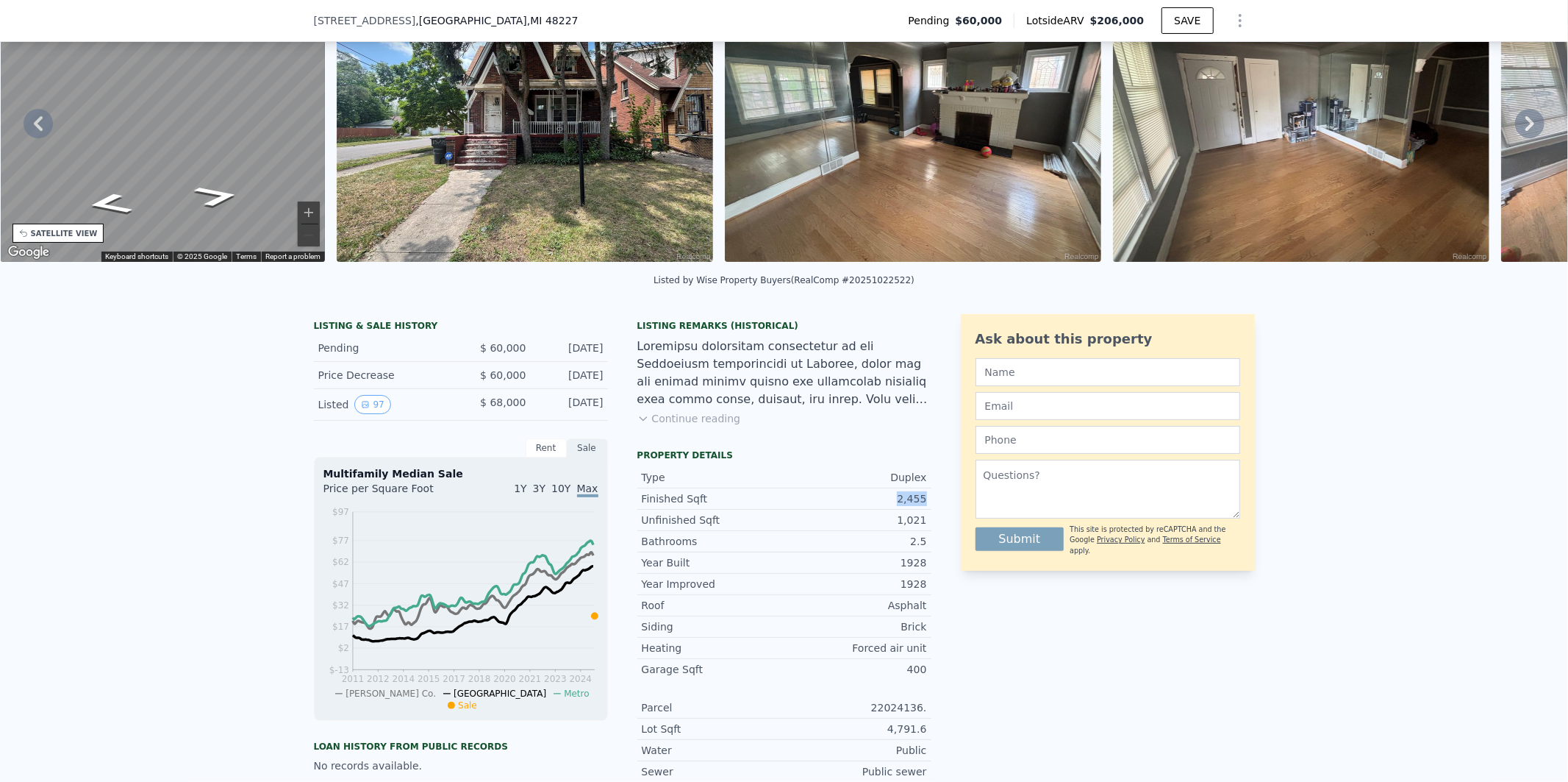
drag, startPoint x: 927, startPoint y: 509, endPoint x: 893, endPoint y: 509, distance: 34.0
click at [893, 509] on div "LISTING & SALE HISTORY Pending $ 60,000 Aug 5, 2025 Price Decrease $ 60,000 Aug…" at bounding box center [784, 668] width 941 height 709
copy div "2,455"
drag, startPoint x: 916, startPoint y: 534, endPoint x: 780, endPoint y: 535, distance: 136.0
click at [785, 527] on div "1,021" at bounding box center [856, 520] width 143 height 15
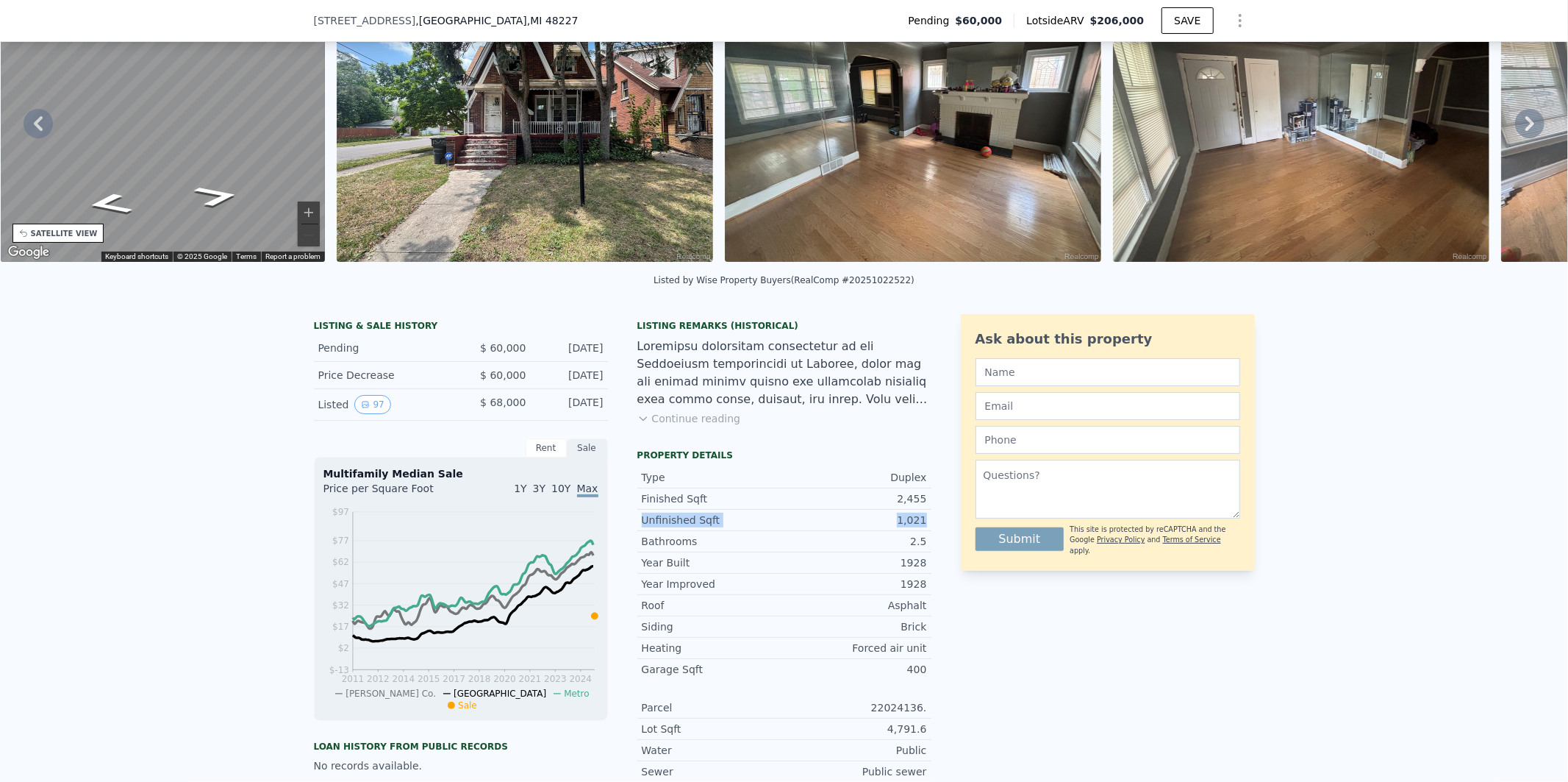
drag, startPoint x: 932, startPoint y: 533, endPoint x: 626, endPoint y: 535, distance: 306.0
click at [626, 535] on div "LISTING & SALE HISTORY Pending $ 60,000 Aug 5, 2025 Price Decrease $ 60,000 Aug…" at bounding box center [784, 668] width 941 height 709
copy div "Unfinished Sqft 1,021"
drag, startPoint x: 927, startPoint y: 553, endPoint x: 906, endPoint y: 553, distance: 21.0
click at [906, 553] on div "LISTING & SALE HISTORY Pending $ 60,000 Aug 5, 2025 Price Decrease $ 60,000 Aug…" at bounding box center [784, 668] width 941 height 709
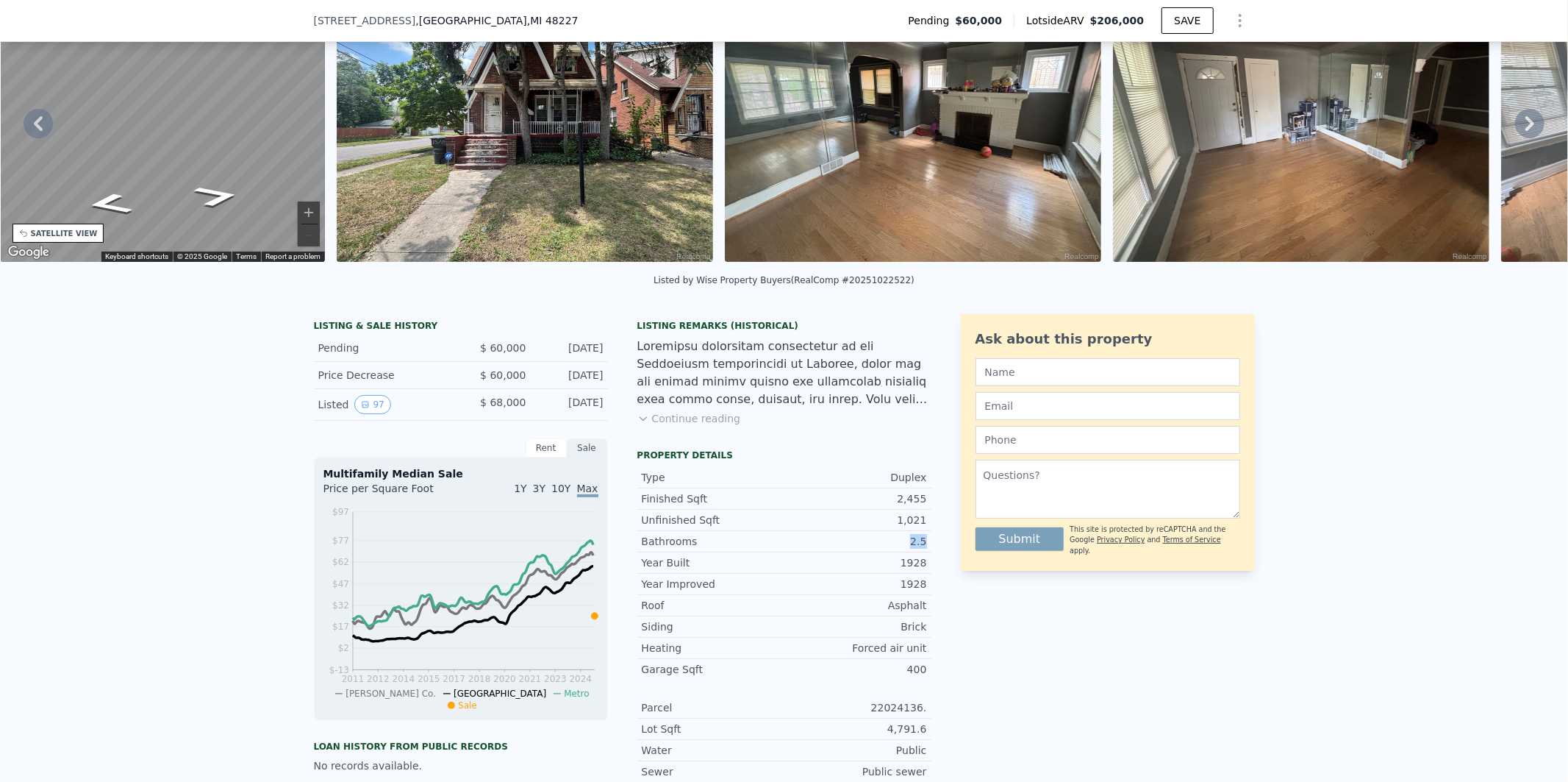
copy div "2.5"
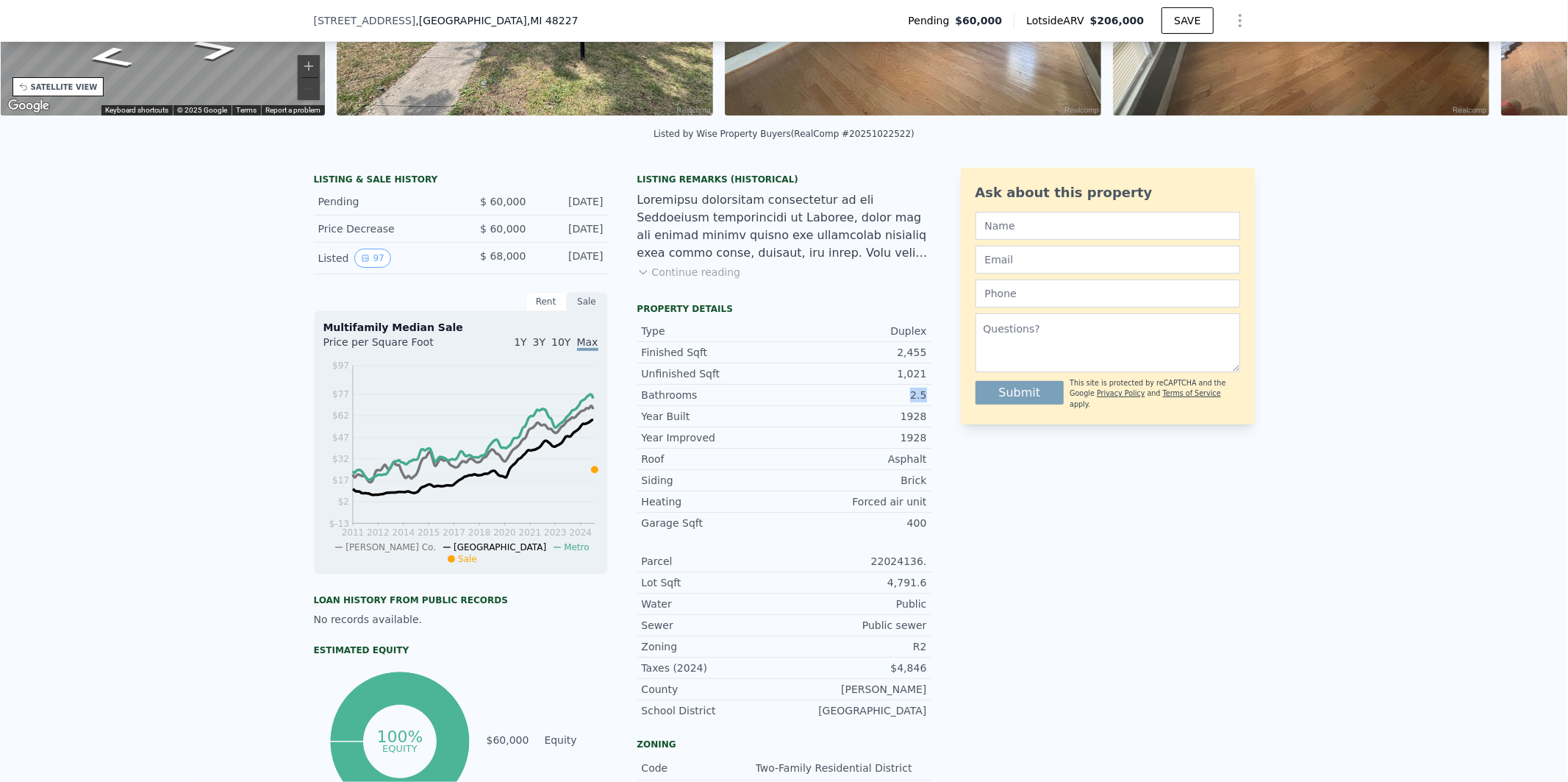
scroll to position [267, 0]
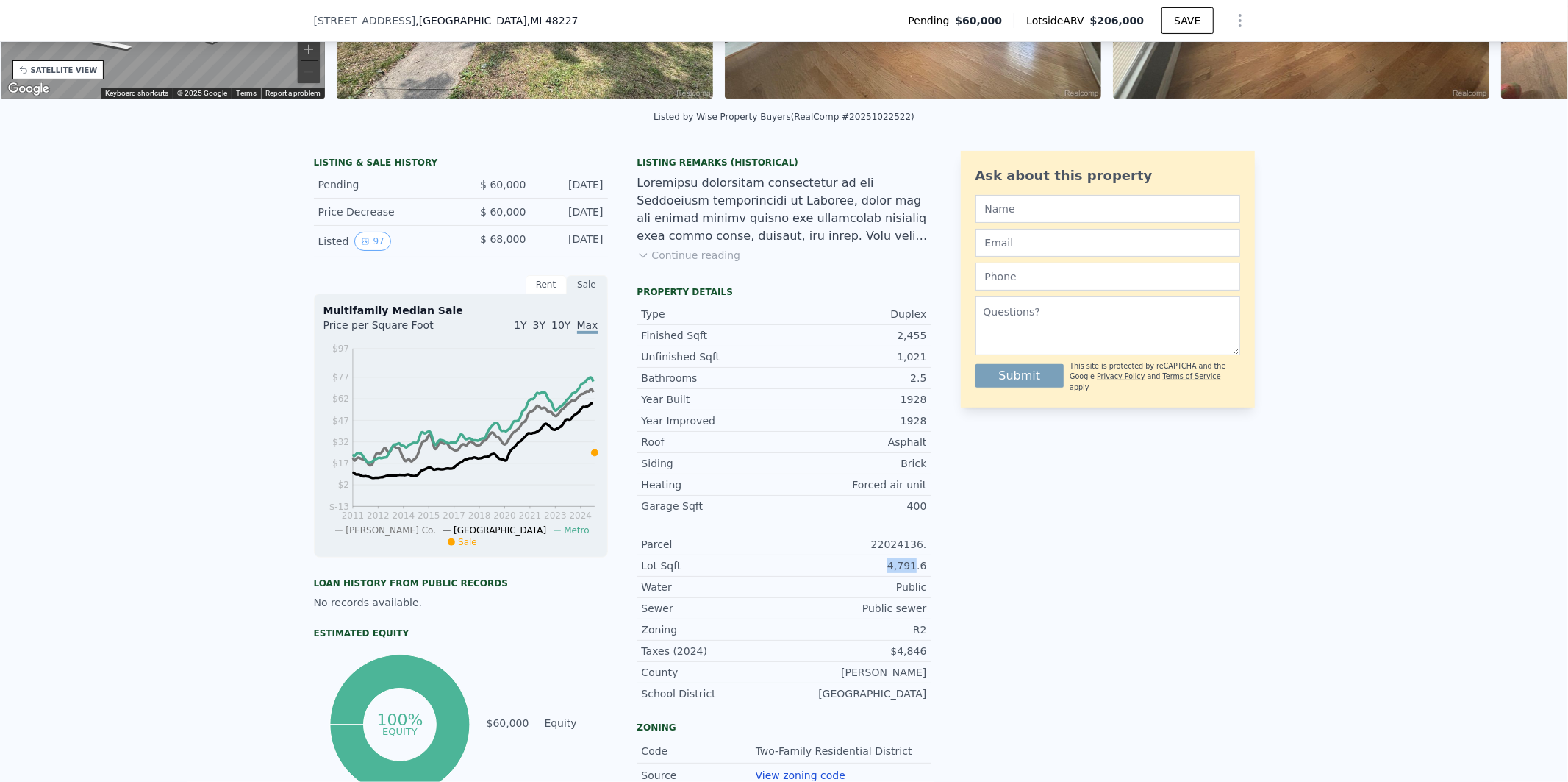
drag, startPoint x: 914, startPoint y: 574, endPoint x: 884, endPoint y: 574, distance: 30.0
click at [884, 573] on div "4,791.6" at bounding box center [856, 565] width 143 height 15
copy div "4,791"
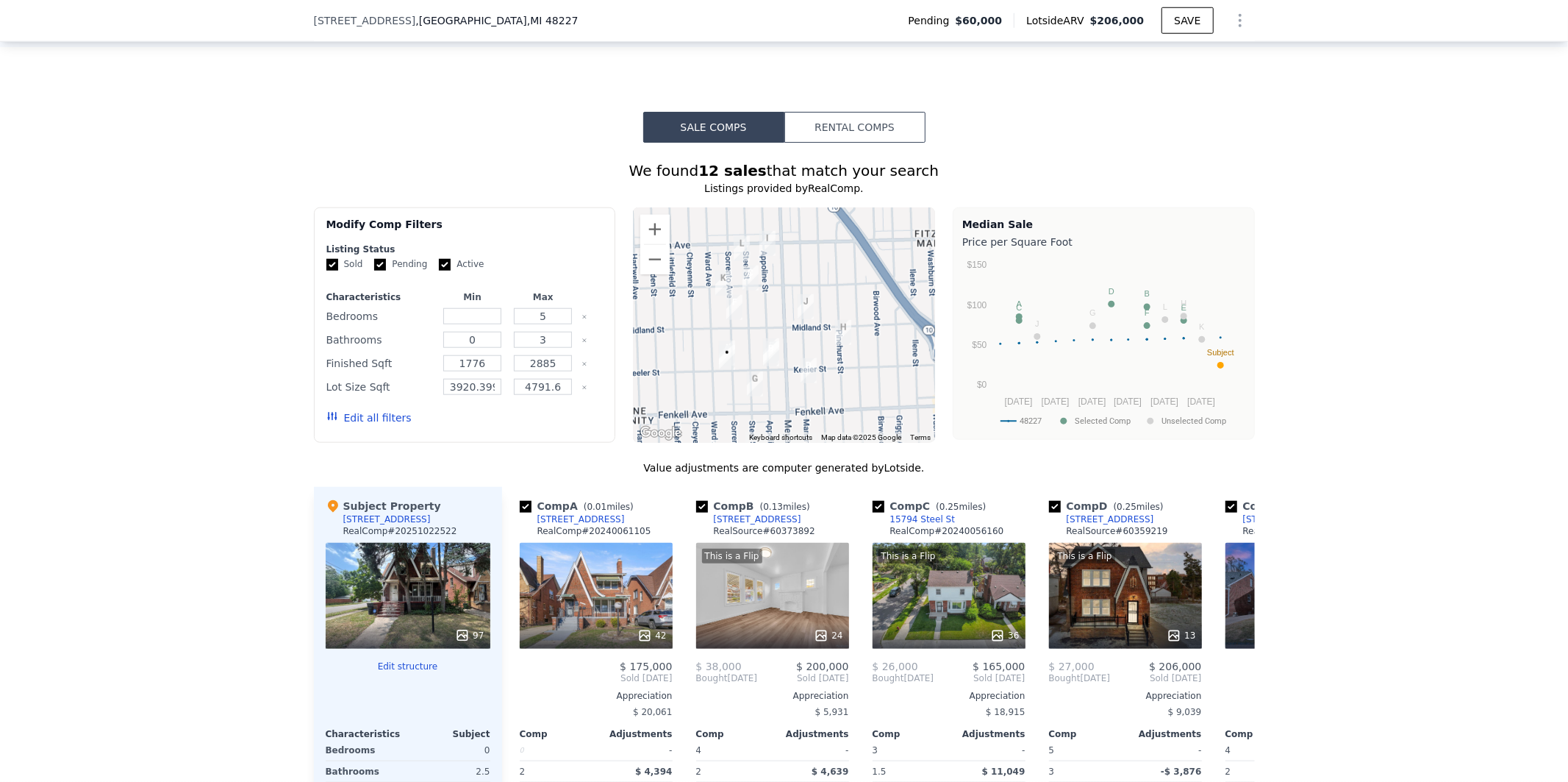
scroll to position [1166, 0]
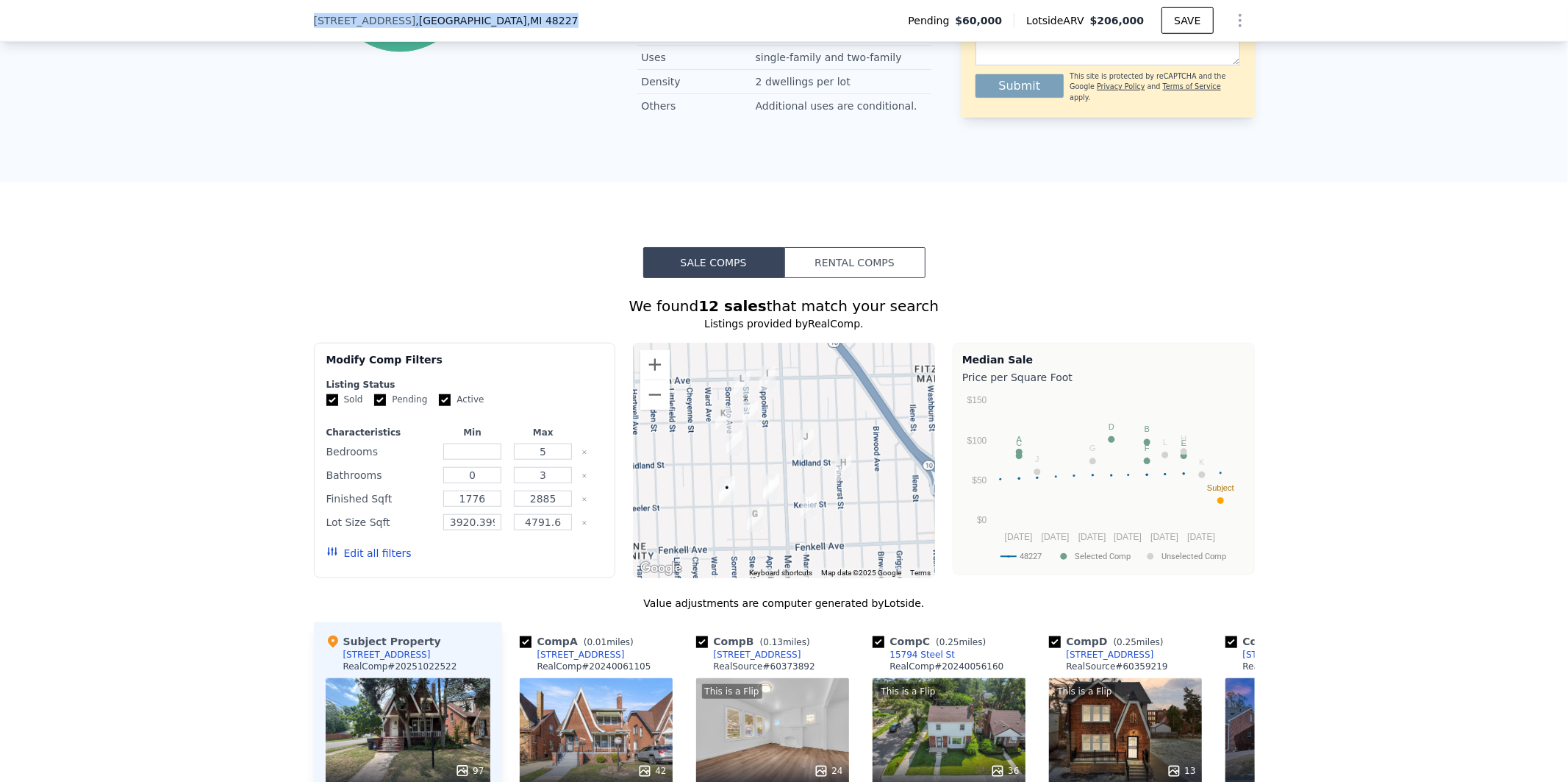
drag, startPoint x: 497, startPoint y: 15, endPoint x: 302, endPoint y: 13, distance: 195.0
click at [302, 13] on div "15401 Sorrento St , Detroit , MI 48227 Pending $60,000 Lotside ARV $206,000 SAVE" at bounding box center [784, 21] width 1568 height 42
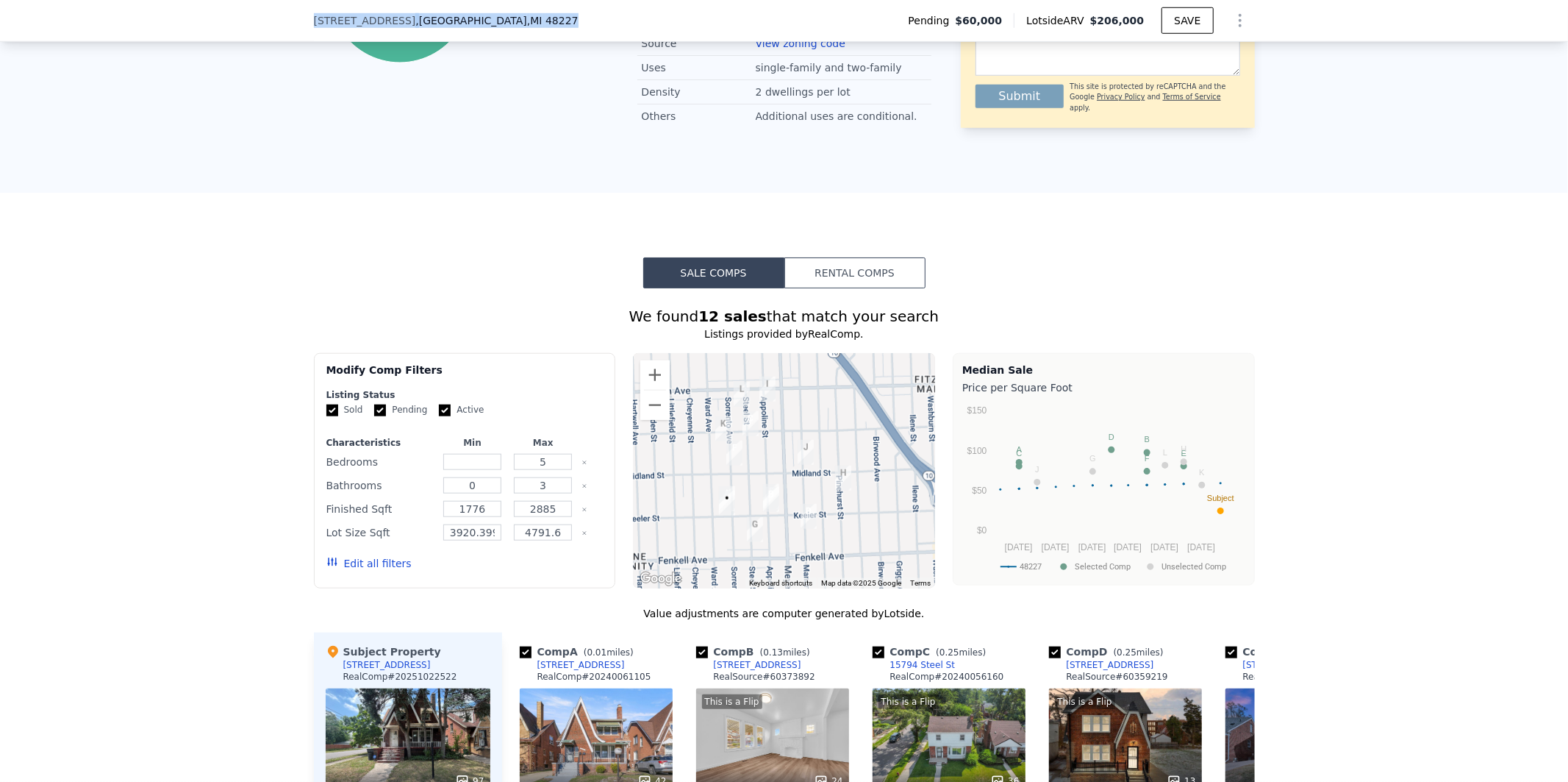
copy div "15401 Sorrento St , Detroit , MI 48227"
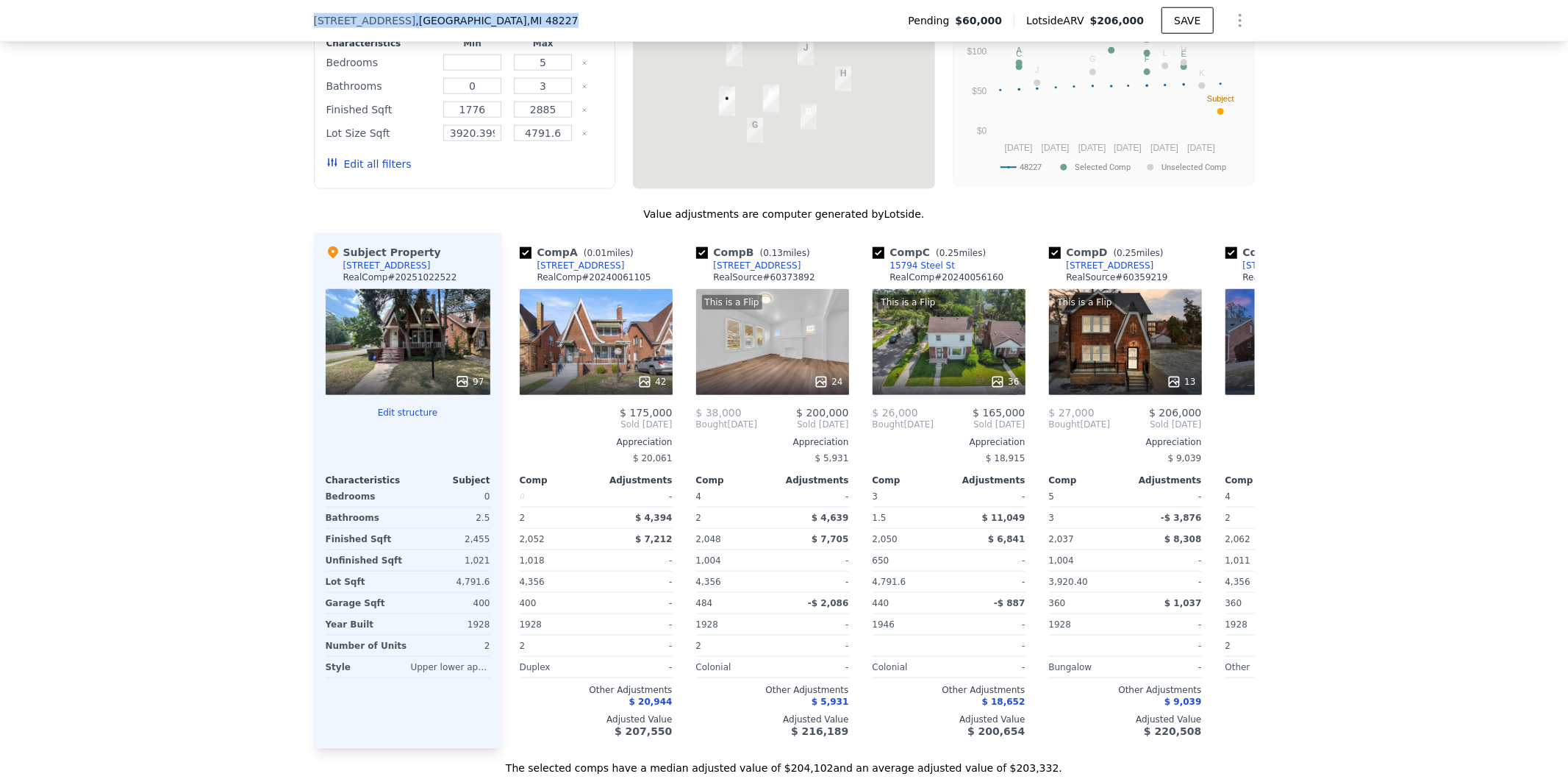
scroll to position [1489, 0]
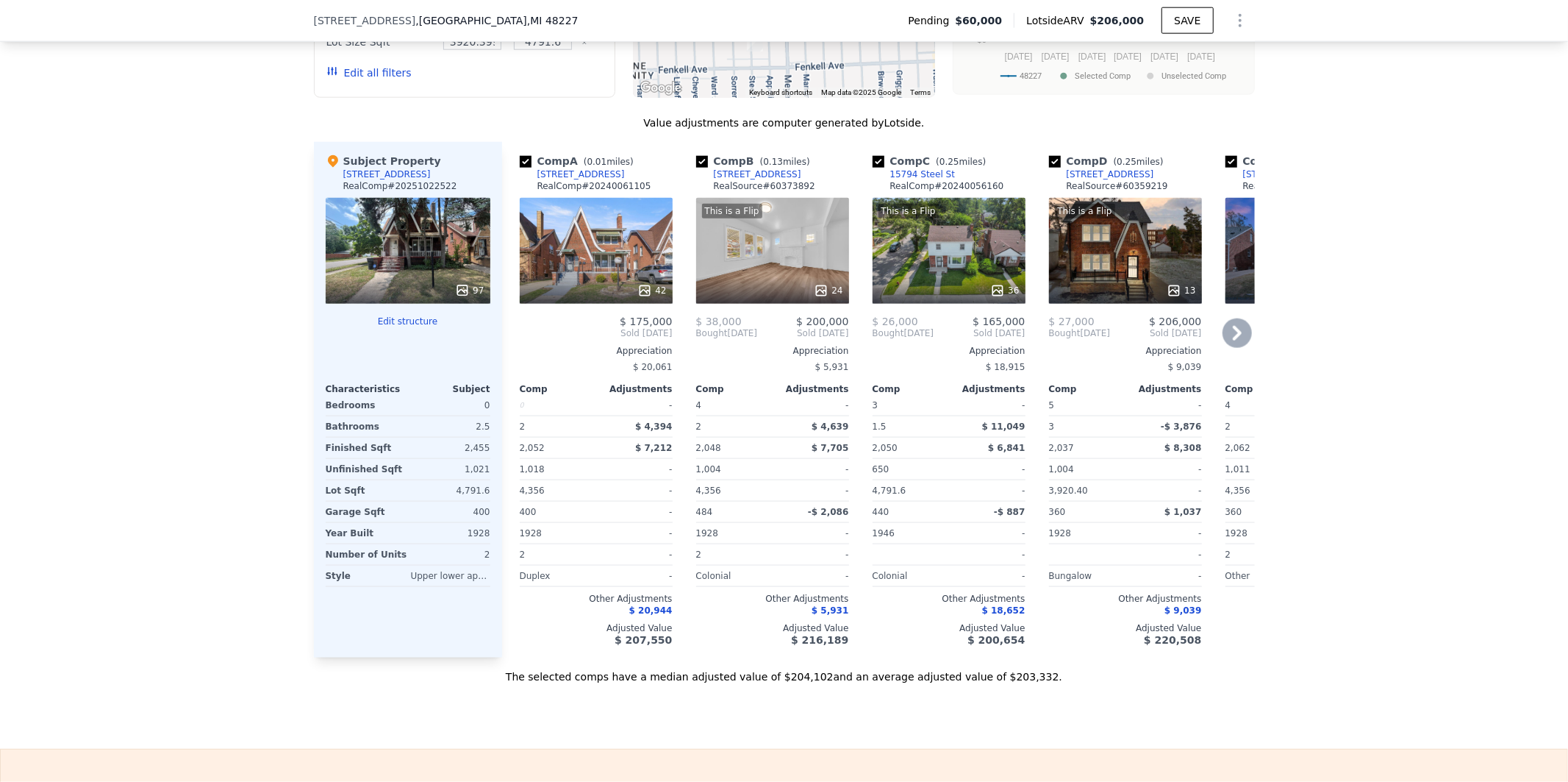
click at [1233, 341] on icon at bounding box center [1237, 333] width 8 height 15
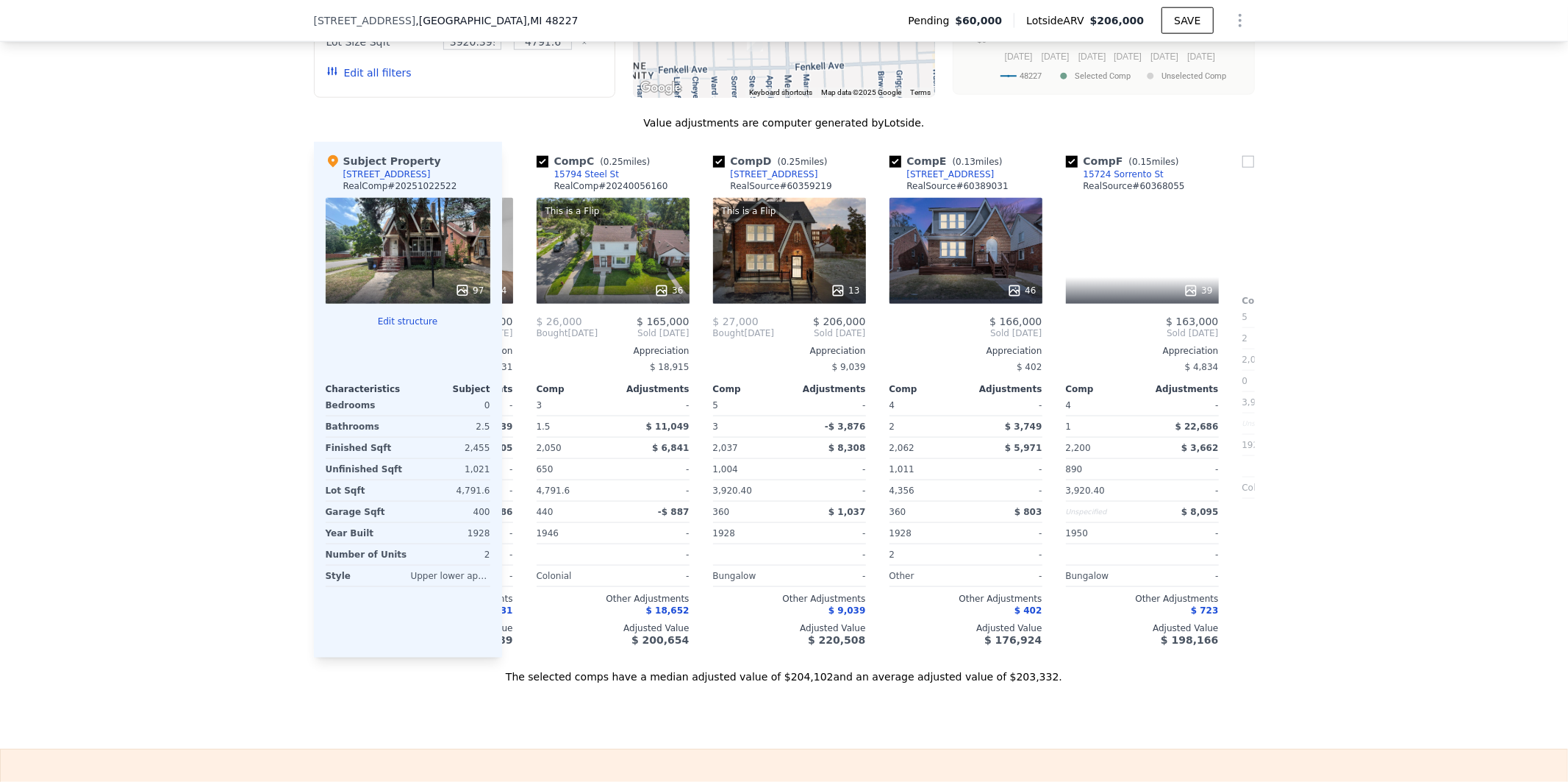
scroll to position [0, 353]
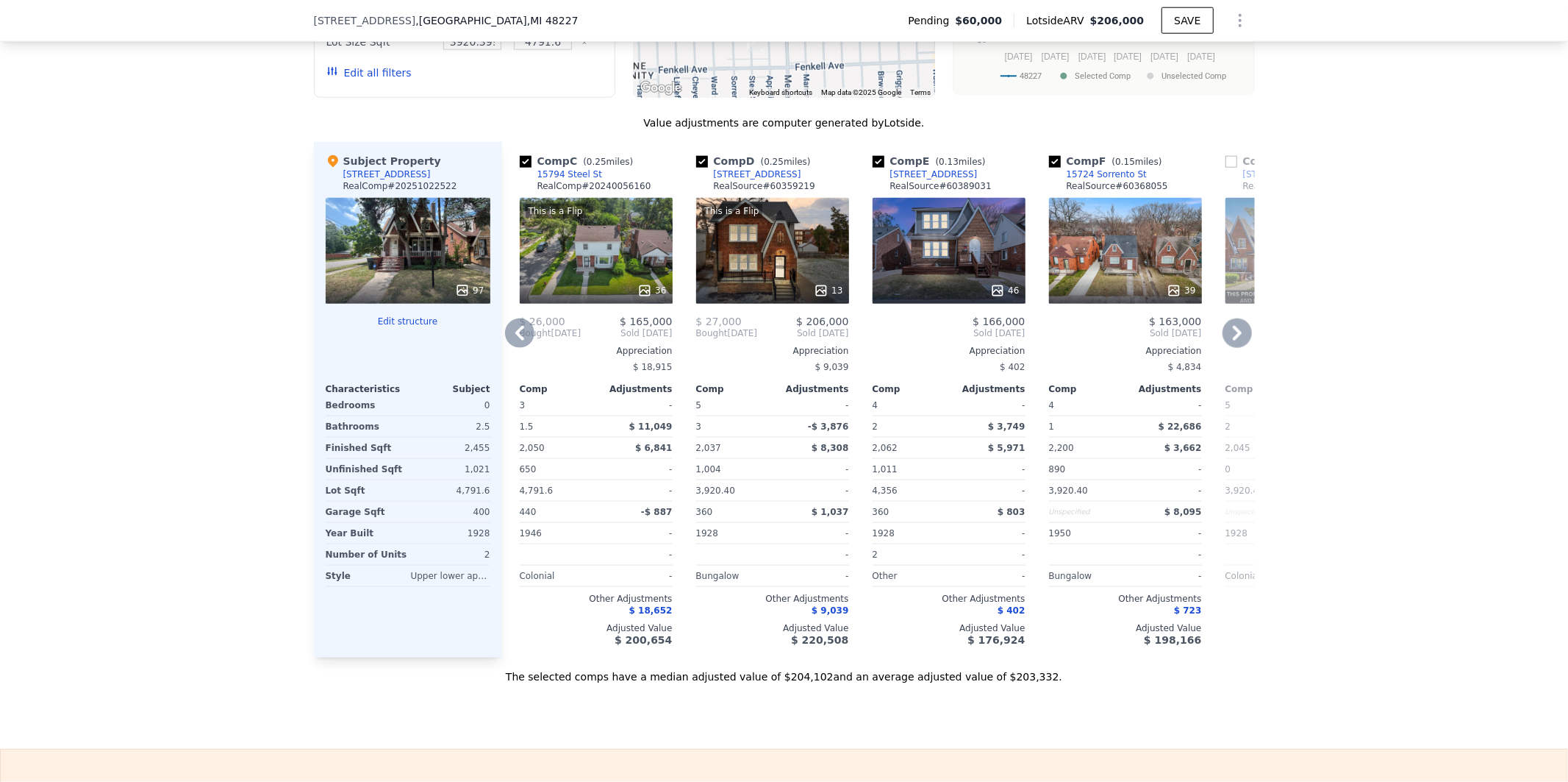
click at [1235, 347] on icon at bounding box center [1237, 333] width 29 height 29
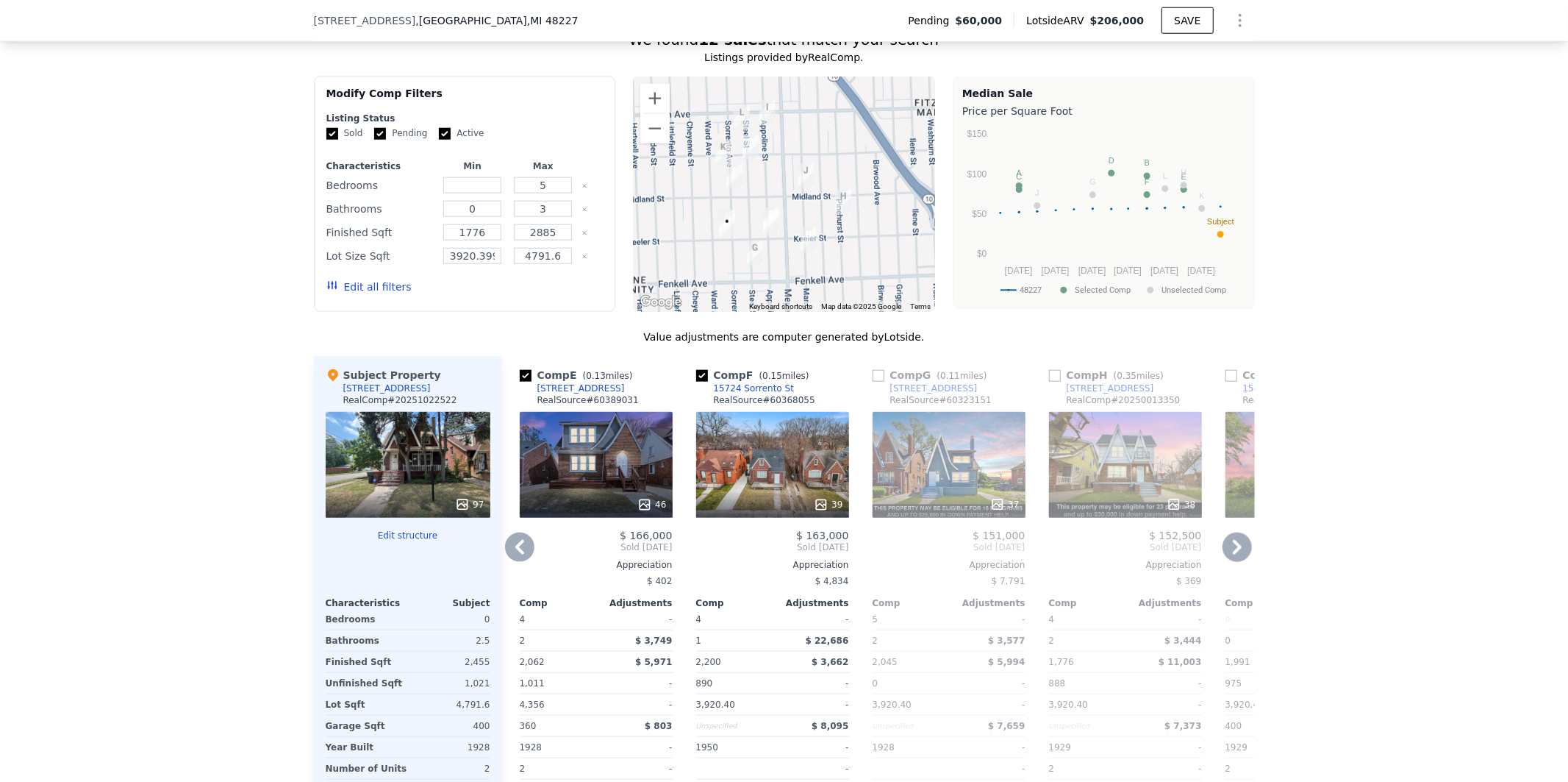
scroll to position [1273, 0]
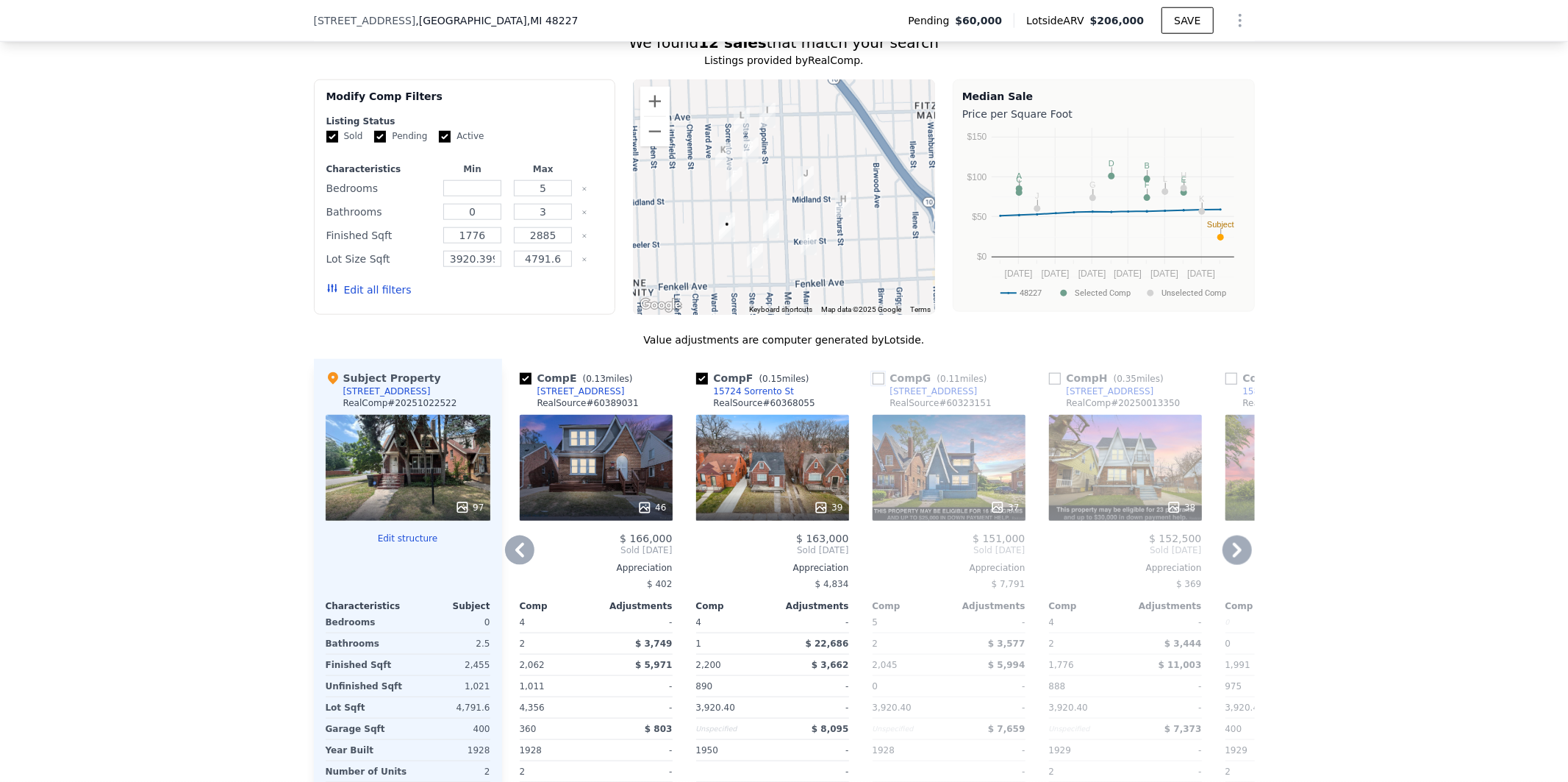
click at [872, 384] on input "checkbox" at bounding box center [878, 378] width 12 height 12
checkbox input "true"
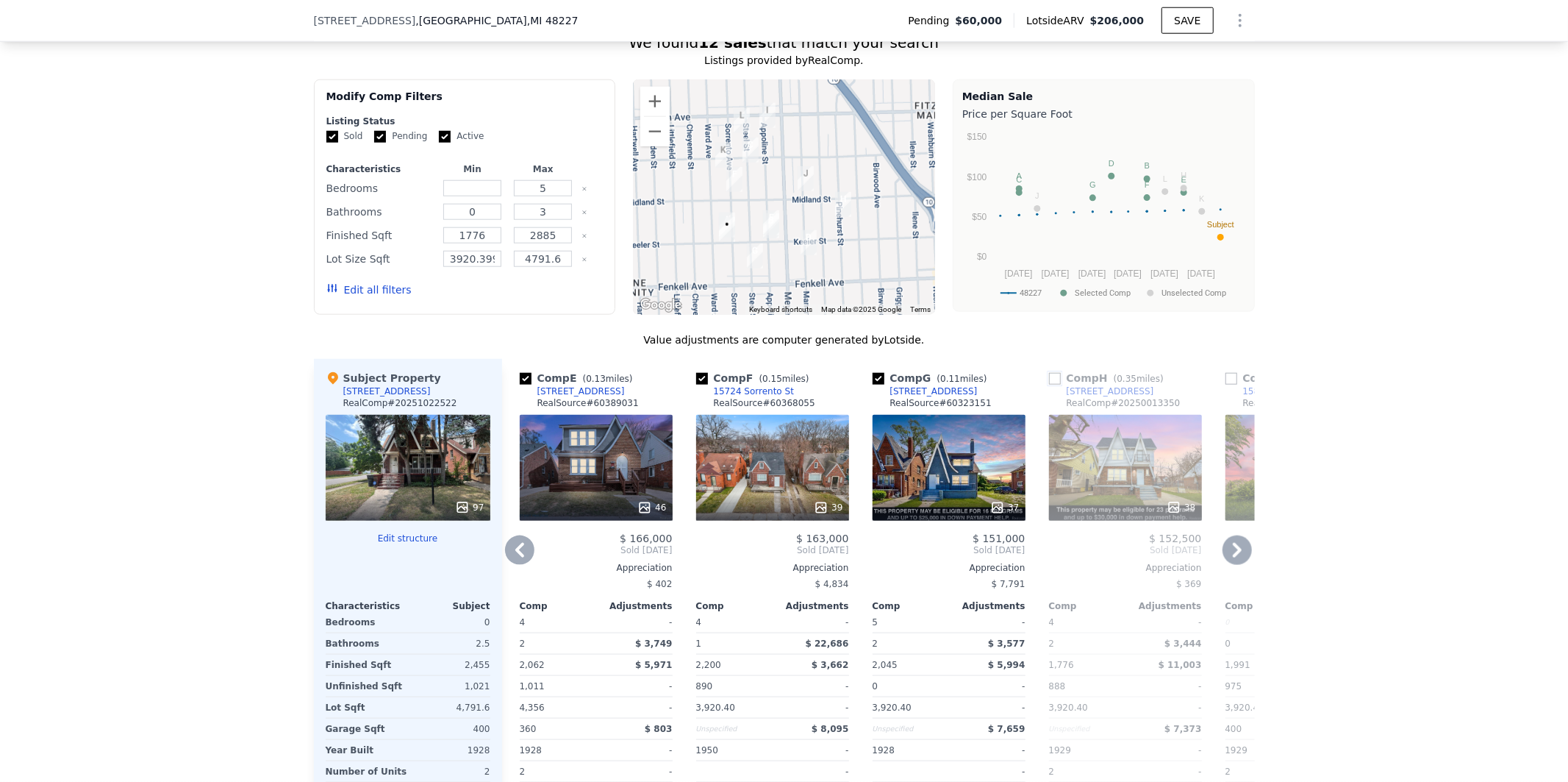
click at [1050, 384] on input "checkbox" at bounding box center [1055, 378] width 12 height 12
checkbox input "true"
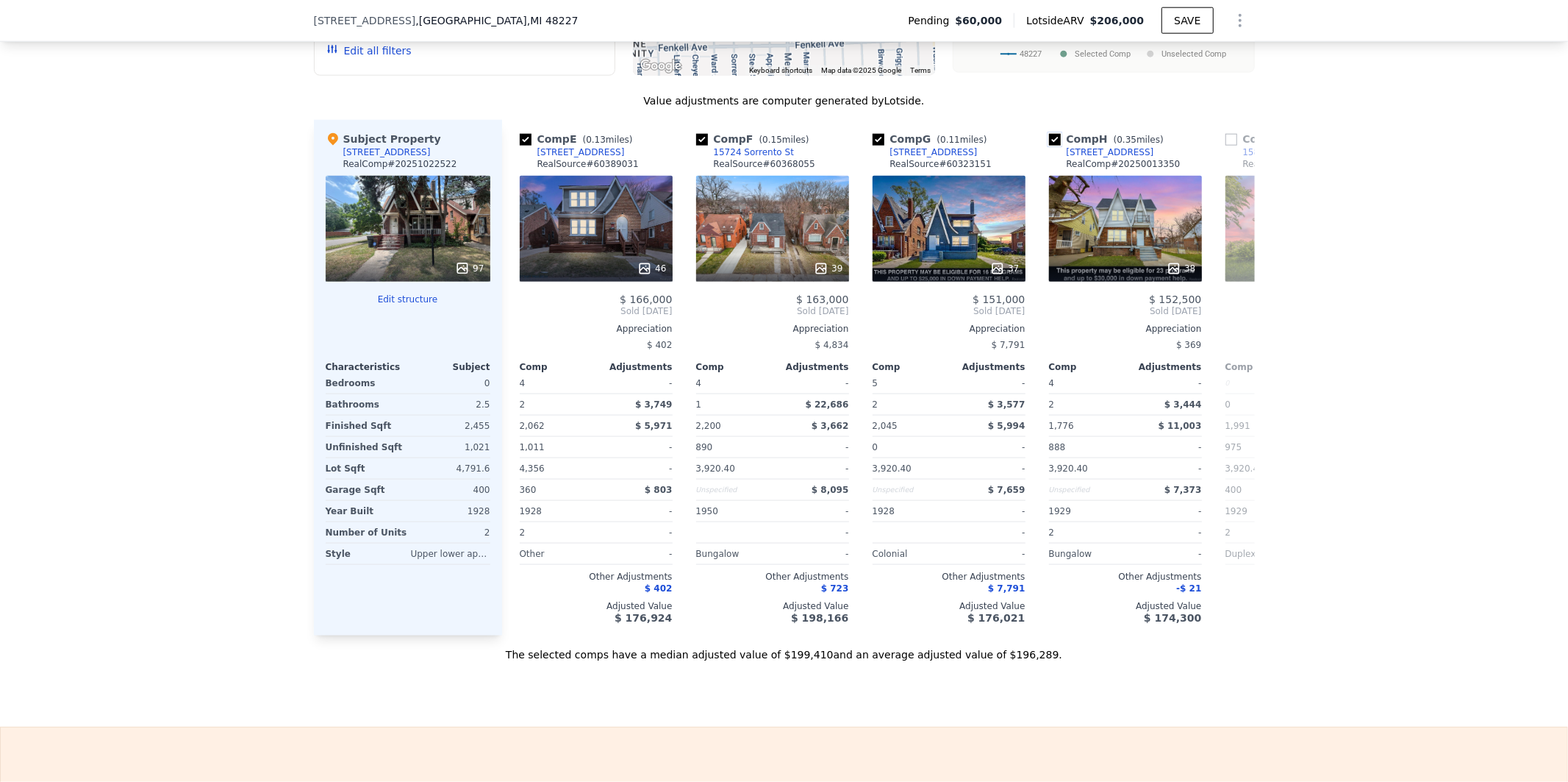
scroll to position [1545, 0]
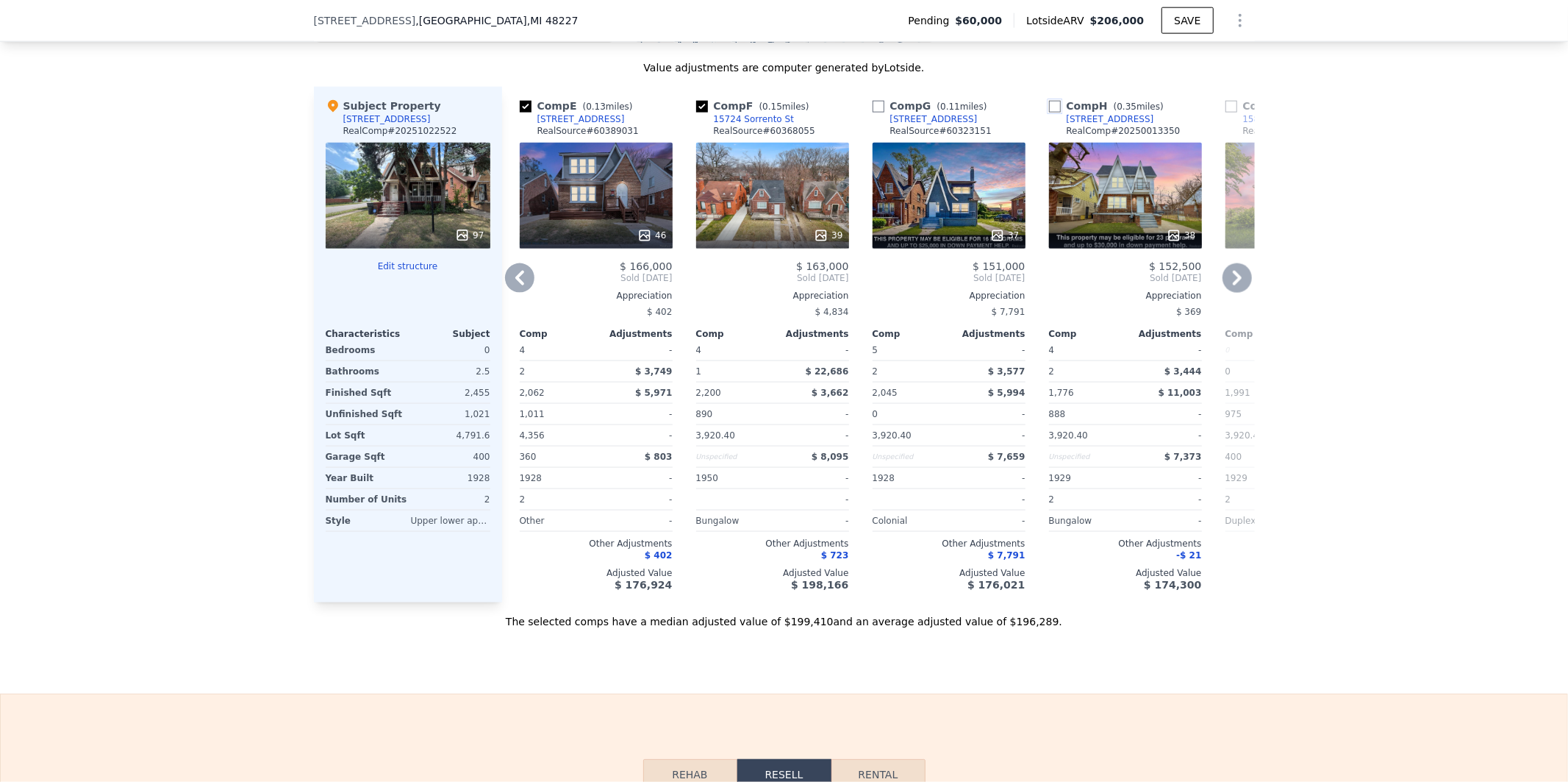
checkbox input "false"
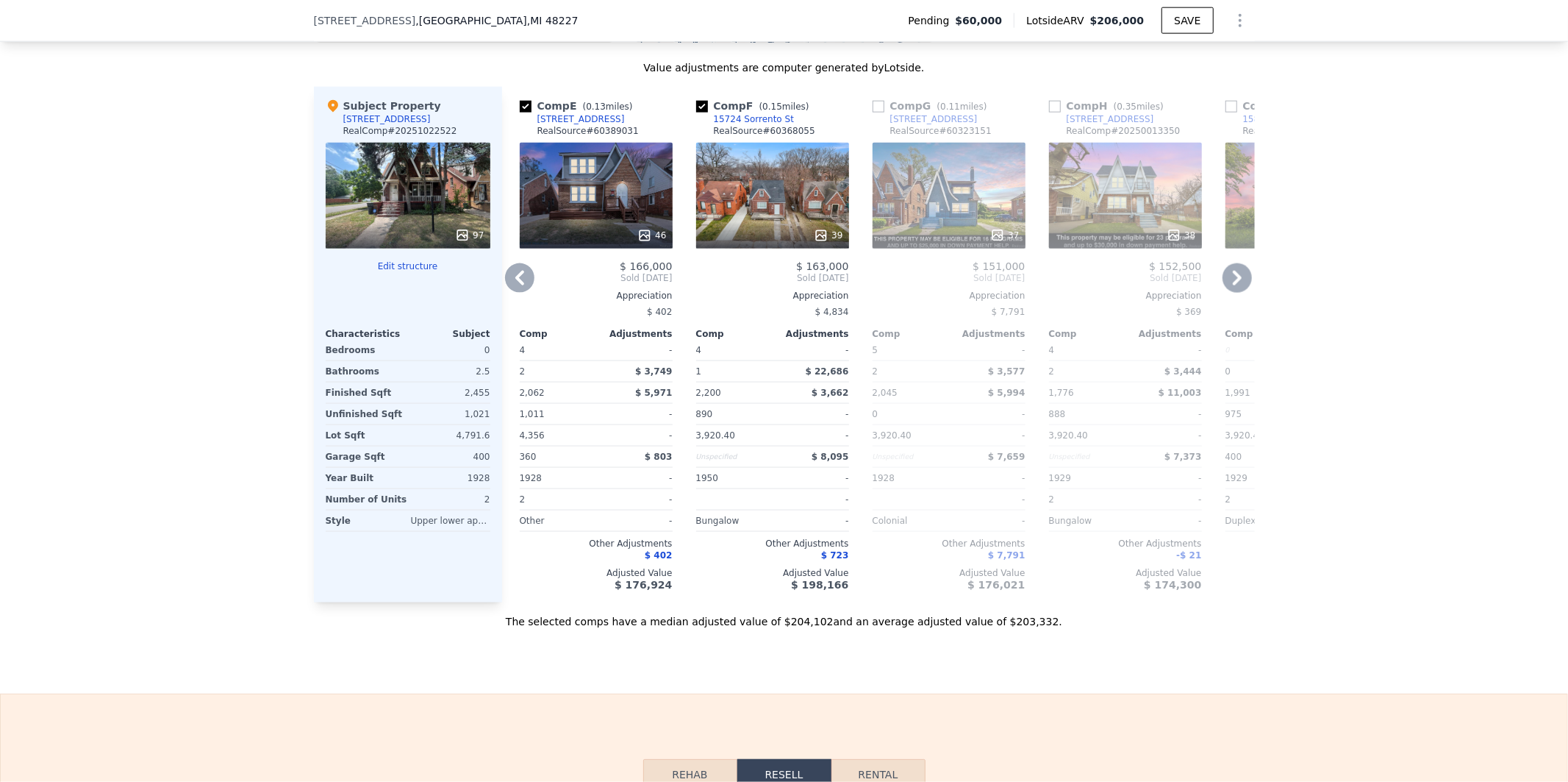
click at [507, 291] on icon at bounding box center [520, 278] width 29 height 29
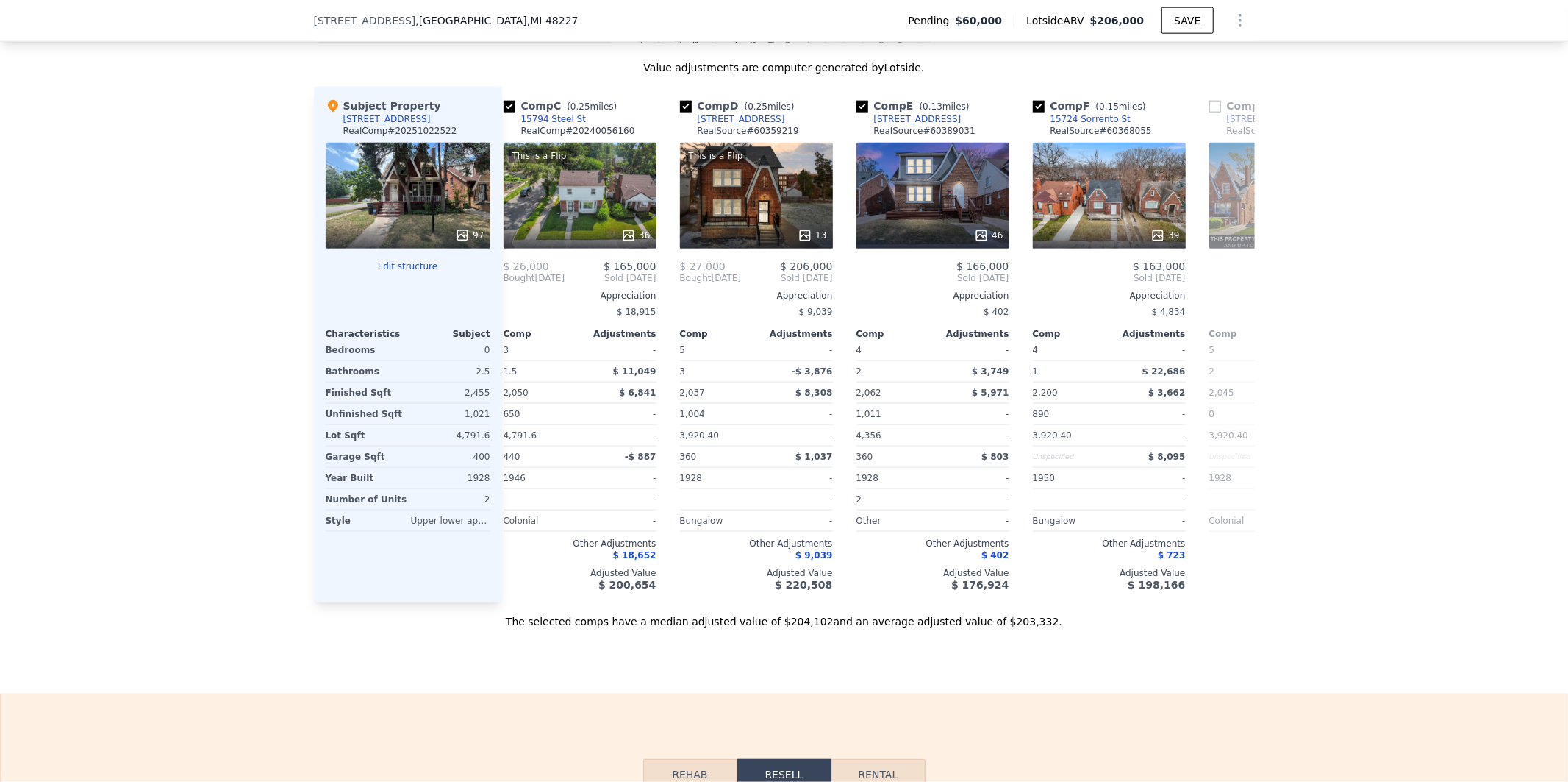
scroll to position [0, 353]
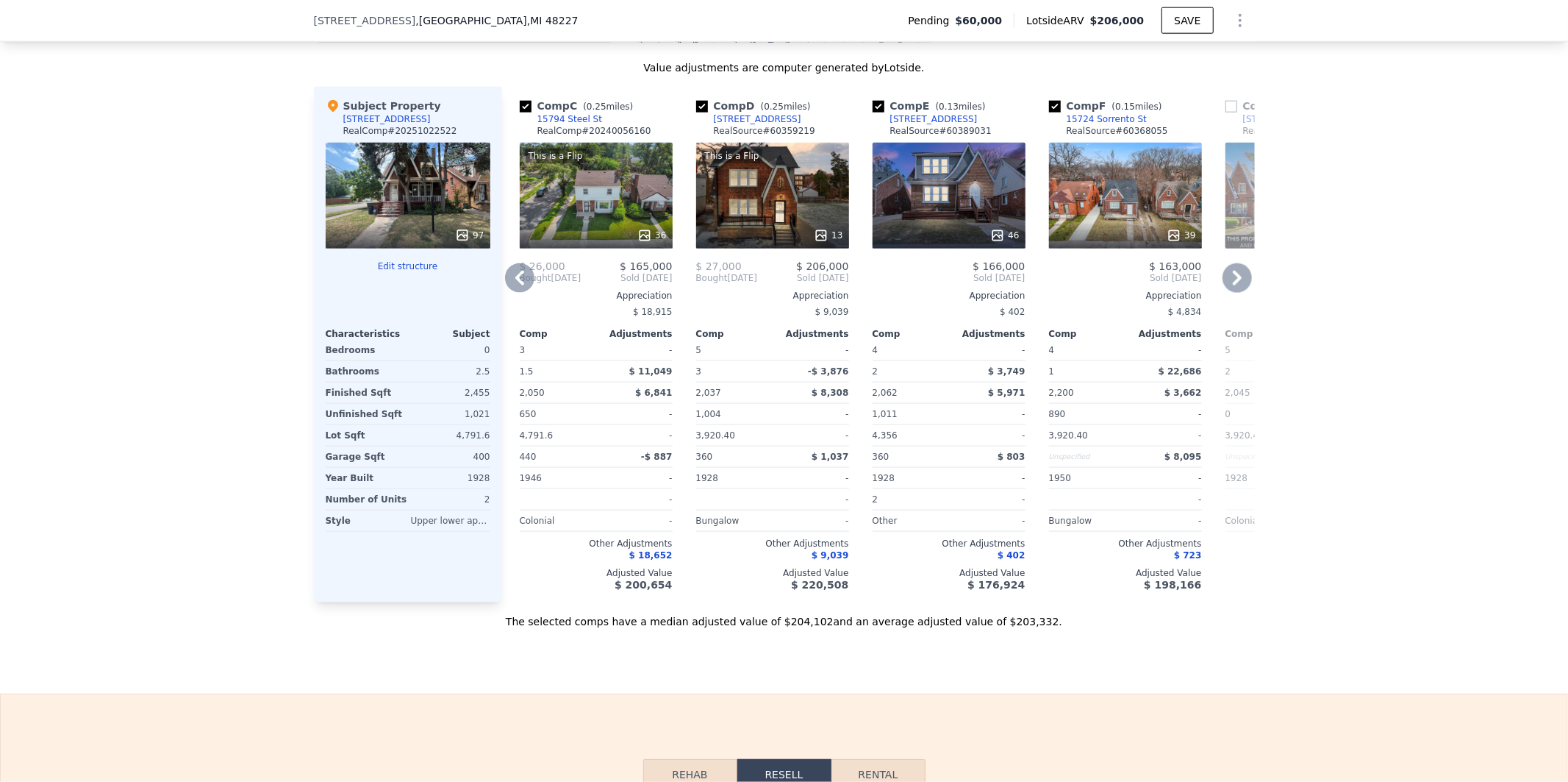
click at [507, 291] on icon at bounding box center [520, 278] width 29 height 29
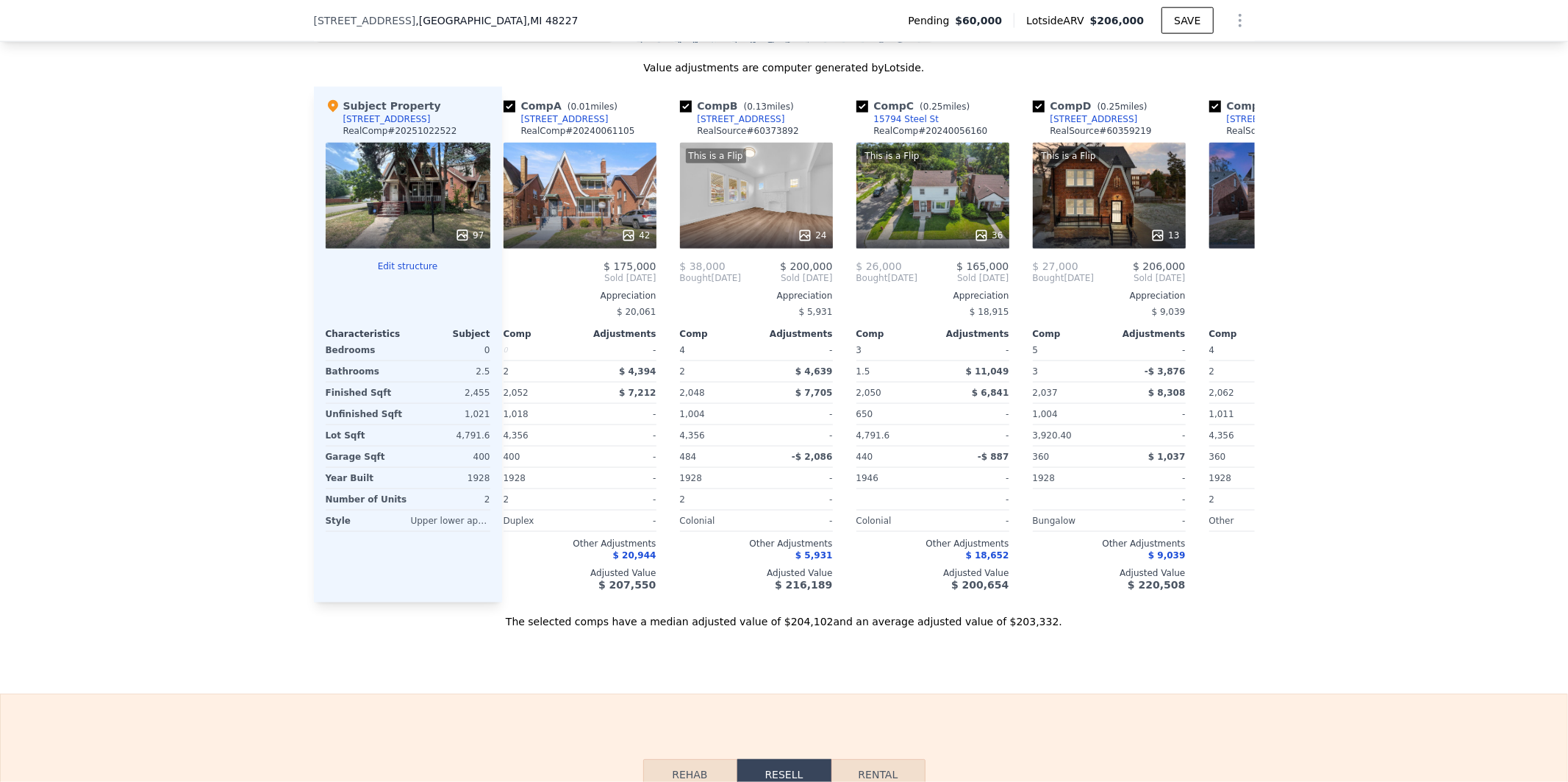
scroll to position [0, 0]
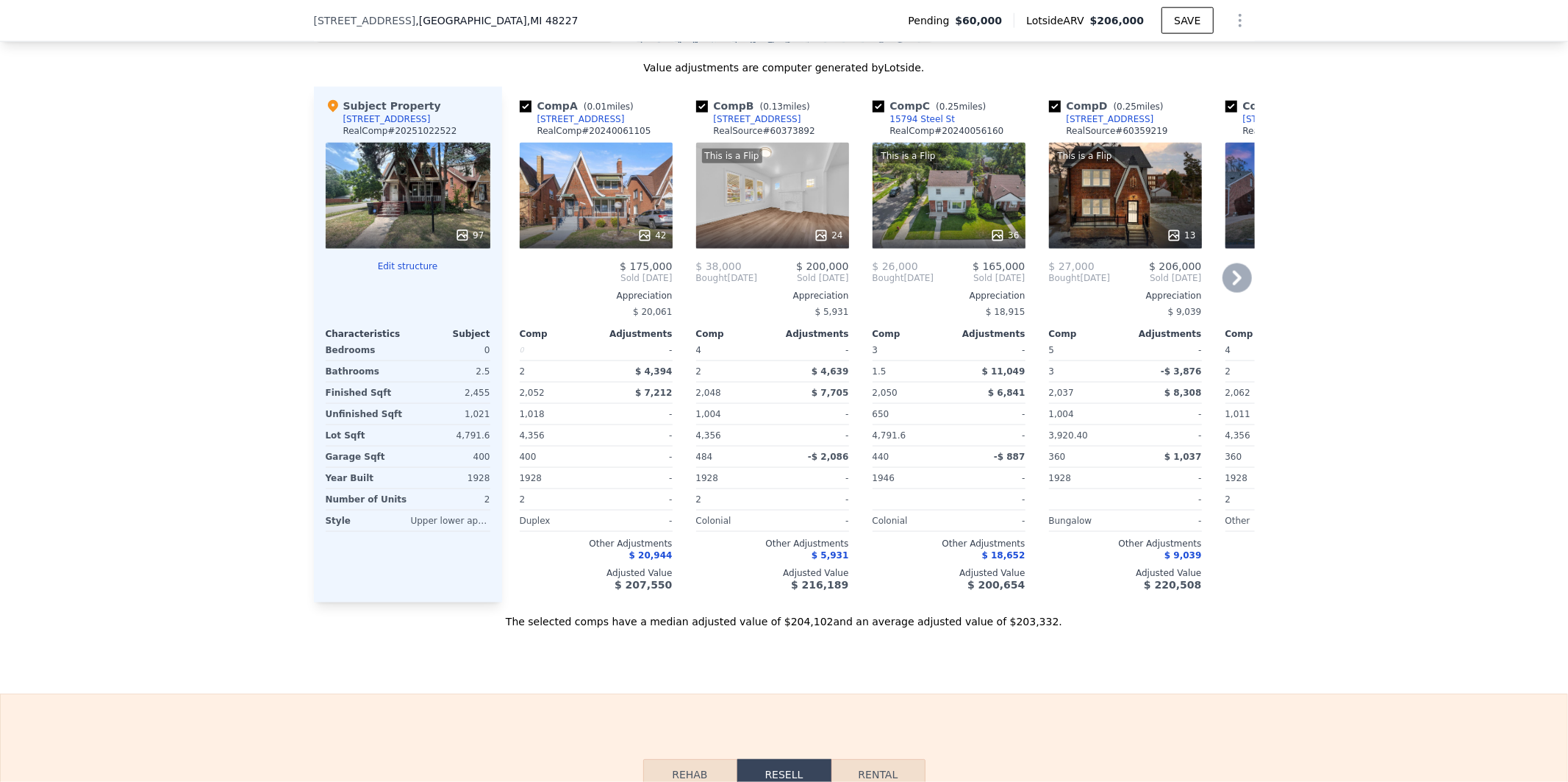
click at [1108, 211] on div "This is a Flip 13" at bounding box center [1125, 196] width 153 height 106
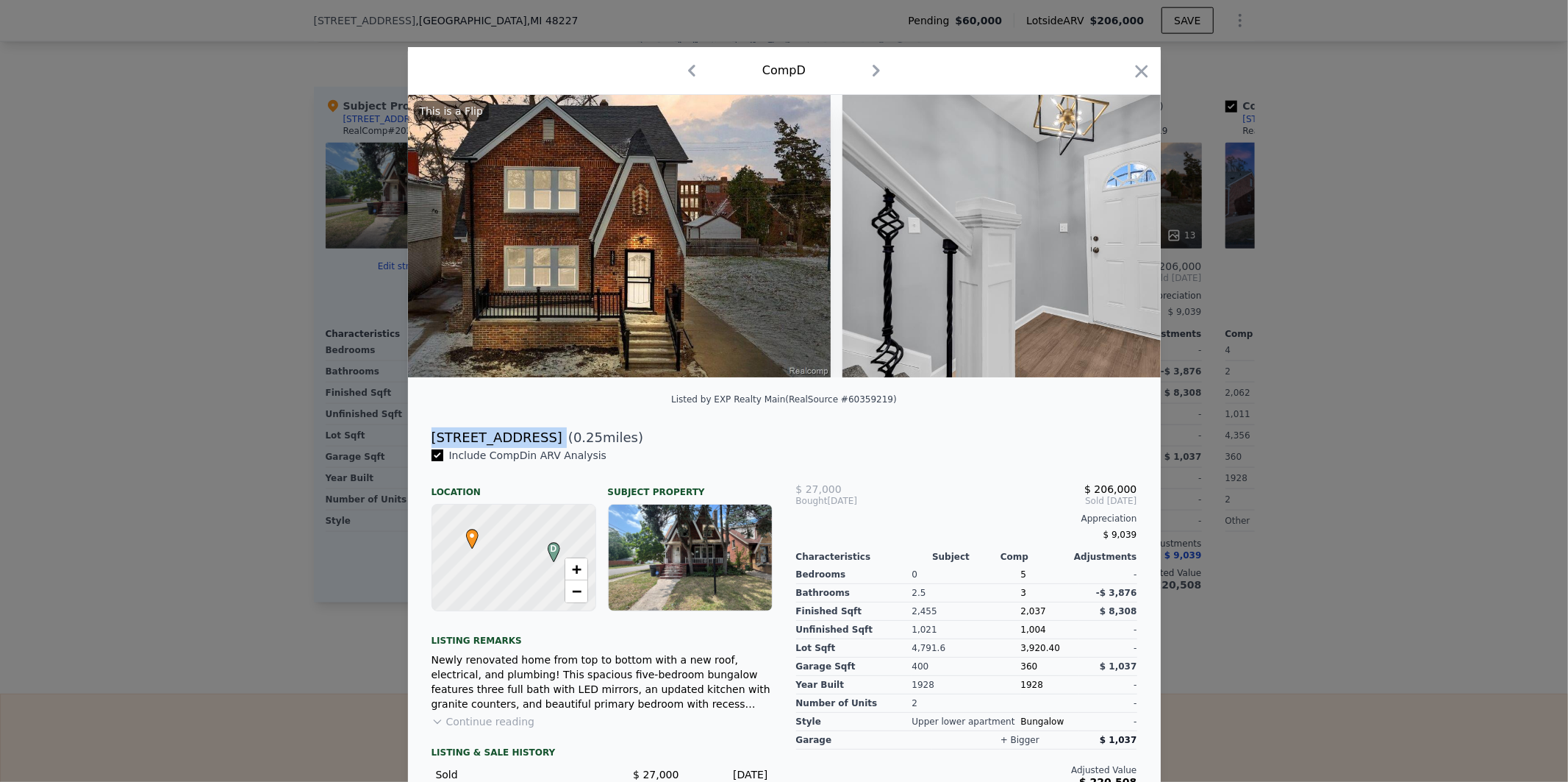
drag, startPoint x: 520, startPoint y: 450, endPoint x: 427, endPoint y: 450, distance: 93.0
click at [427, 448] on div "15372 Manor St ( 0.25 miles)" at bounding box center [784, 438] width 729 height 21
copy div "15372 Manor St"
drag, startPoint x: 870, startPoint y: 522, endPoint x: 787, endPoint y: 501, distance: 85.6
click at [787, 501] on div "$ 27,000 $ 206,000 Bought Dec 2024 Sold Feb 2025 Appreciation $ 9,039 Character…" at bounding box center [967, 671] width 364 height 445
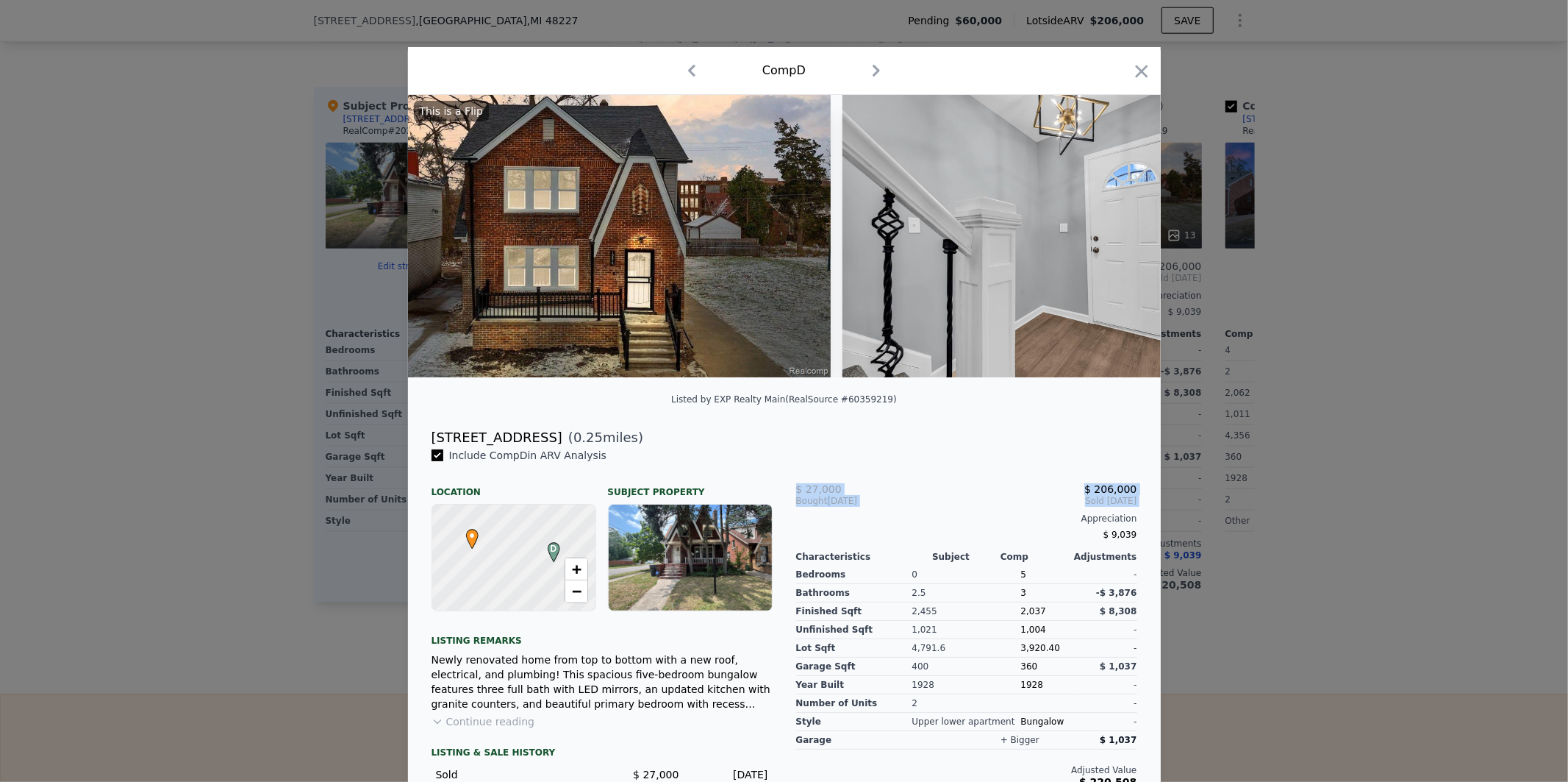
click at [1136, 75] on icon "button" at bounding box center [1141, 71] width 21 height 21
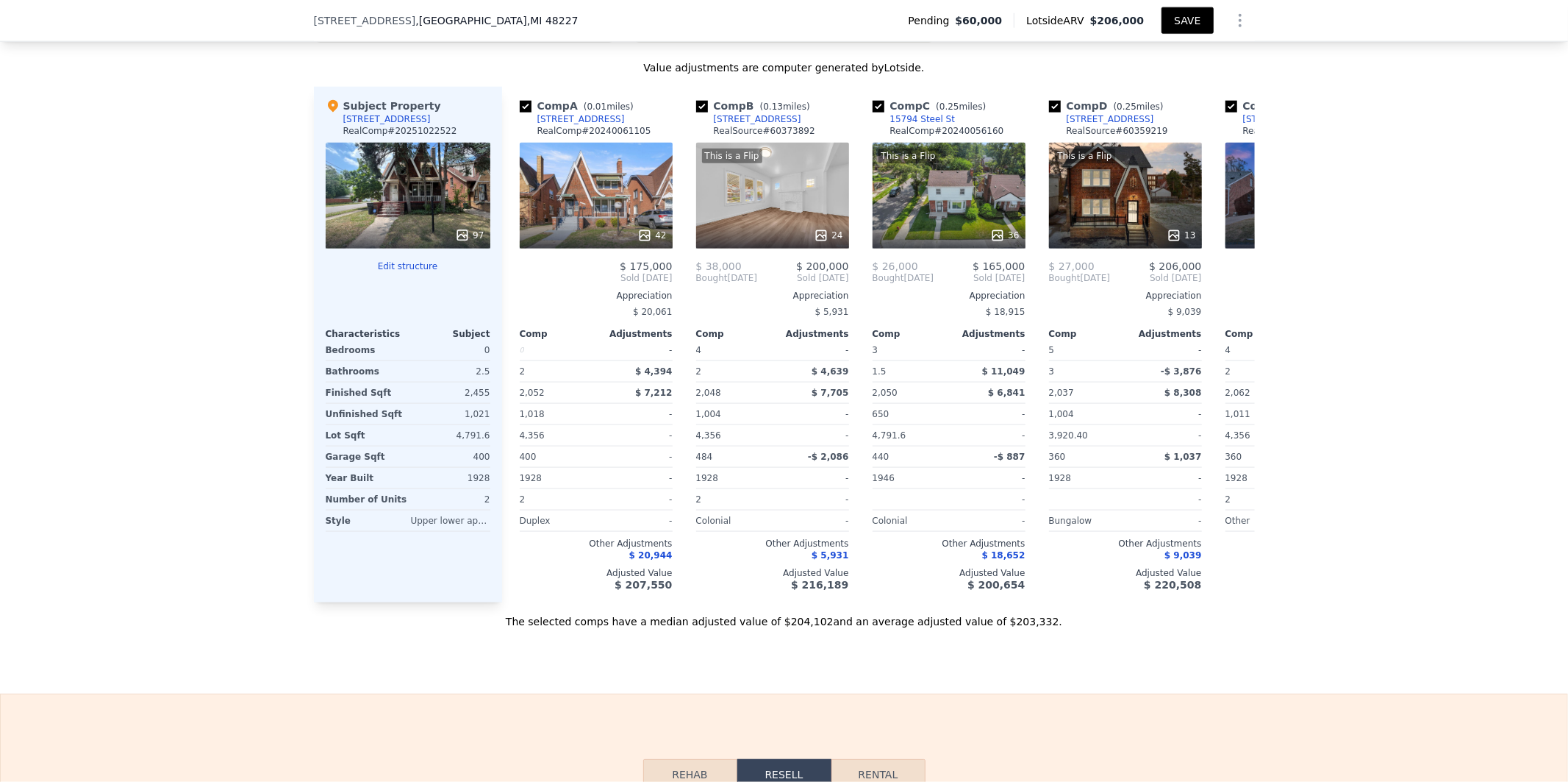
click at [1180, 21] on button "SAVE" at bounding box center [1187, 21] width 51 height 26
type input "0"
type input "6"
type input "1551"
type input "2200"
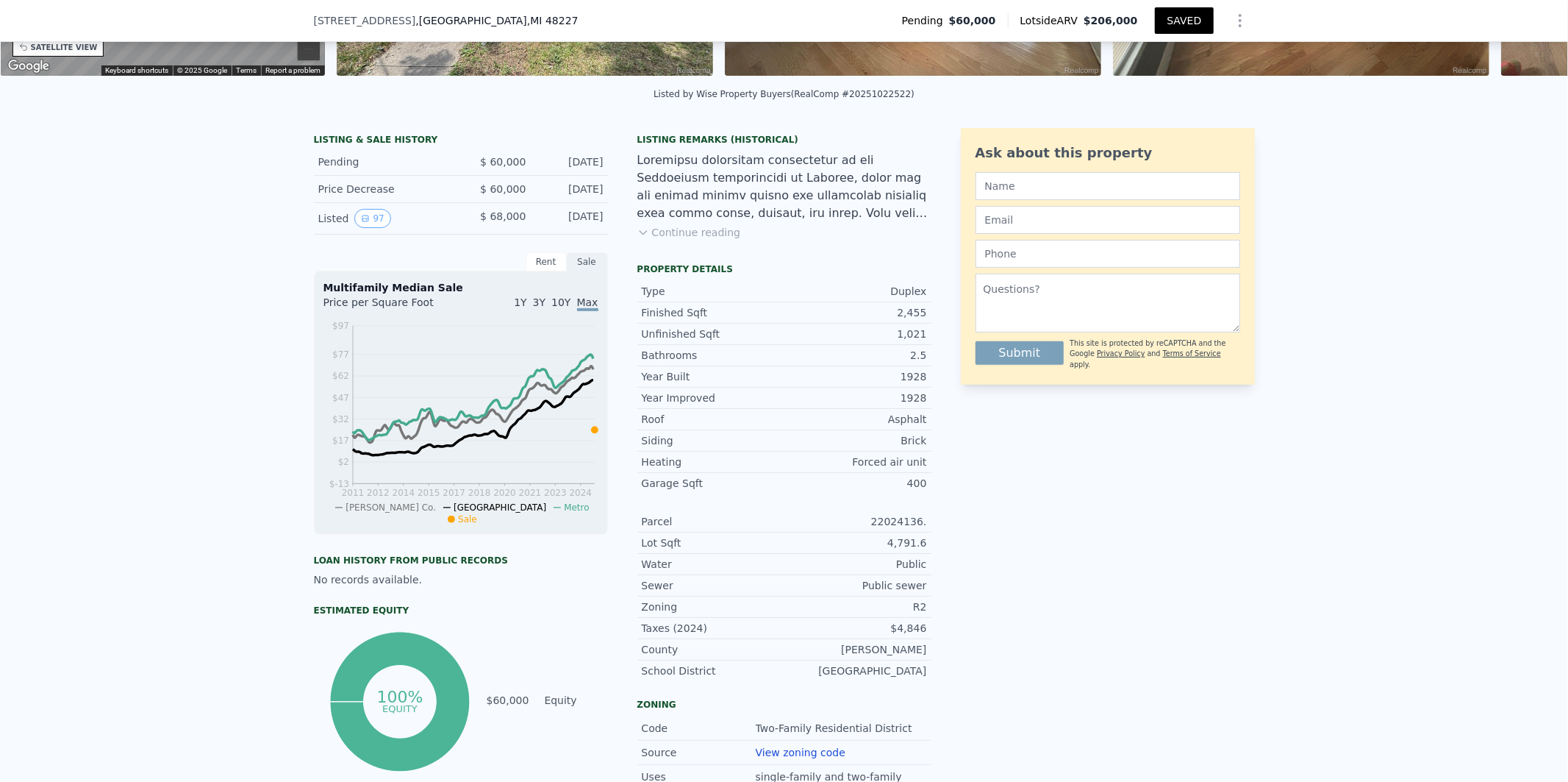
scroll to position [5, 0]
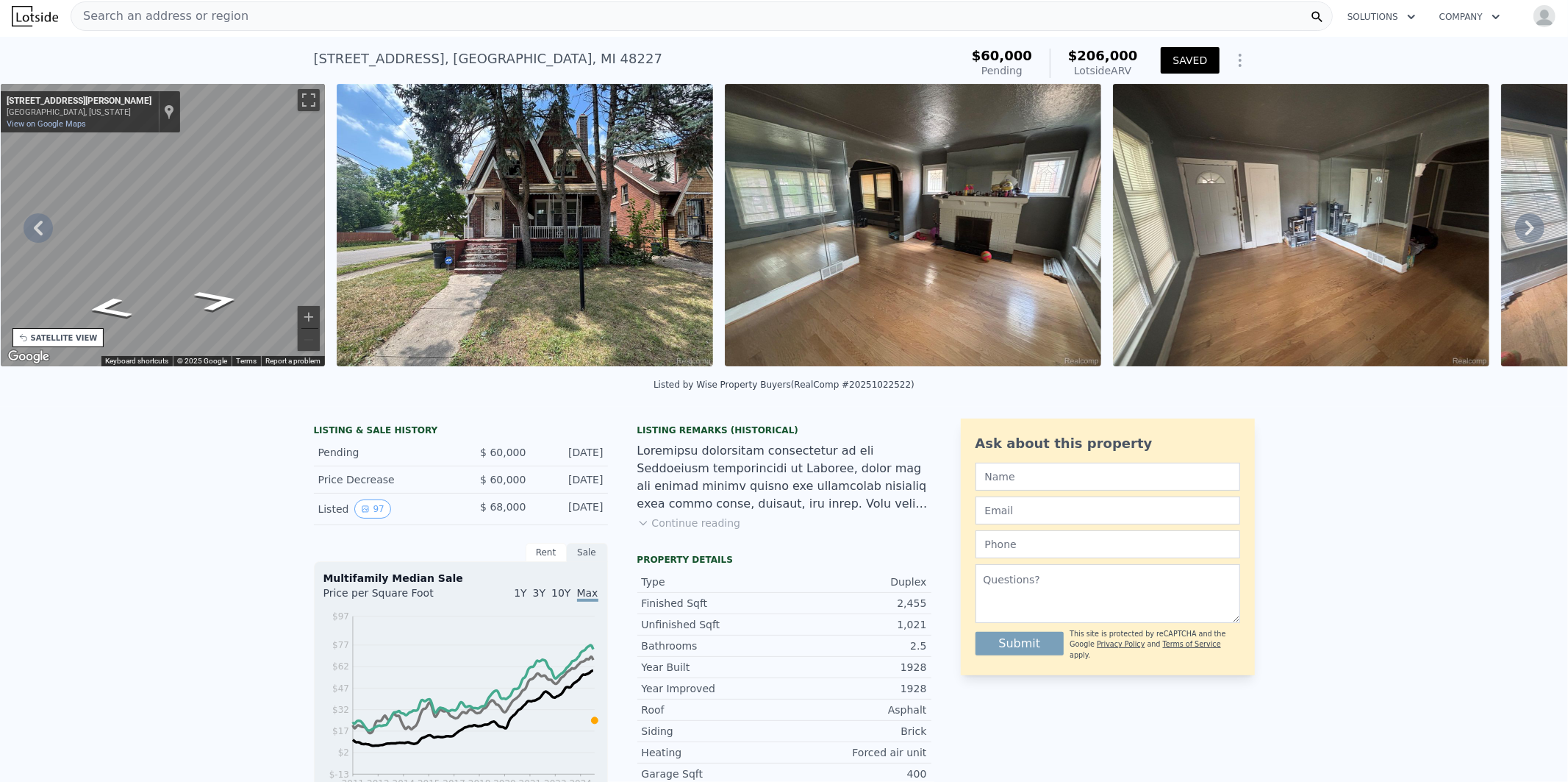
click at [288, 12] on div "Search an address or region" at bounding box center [702, 16] width 1262 height 29
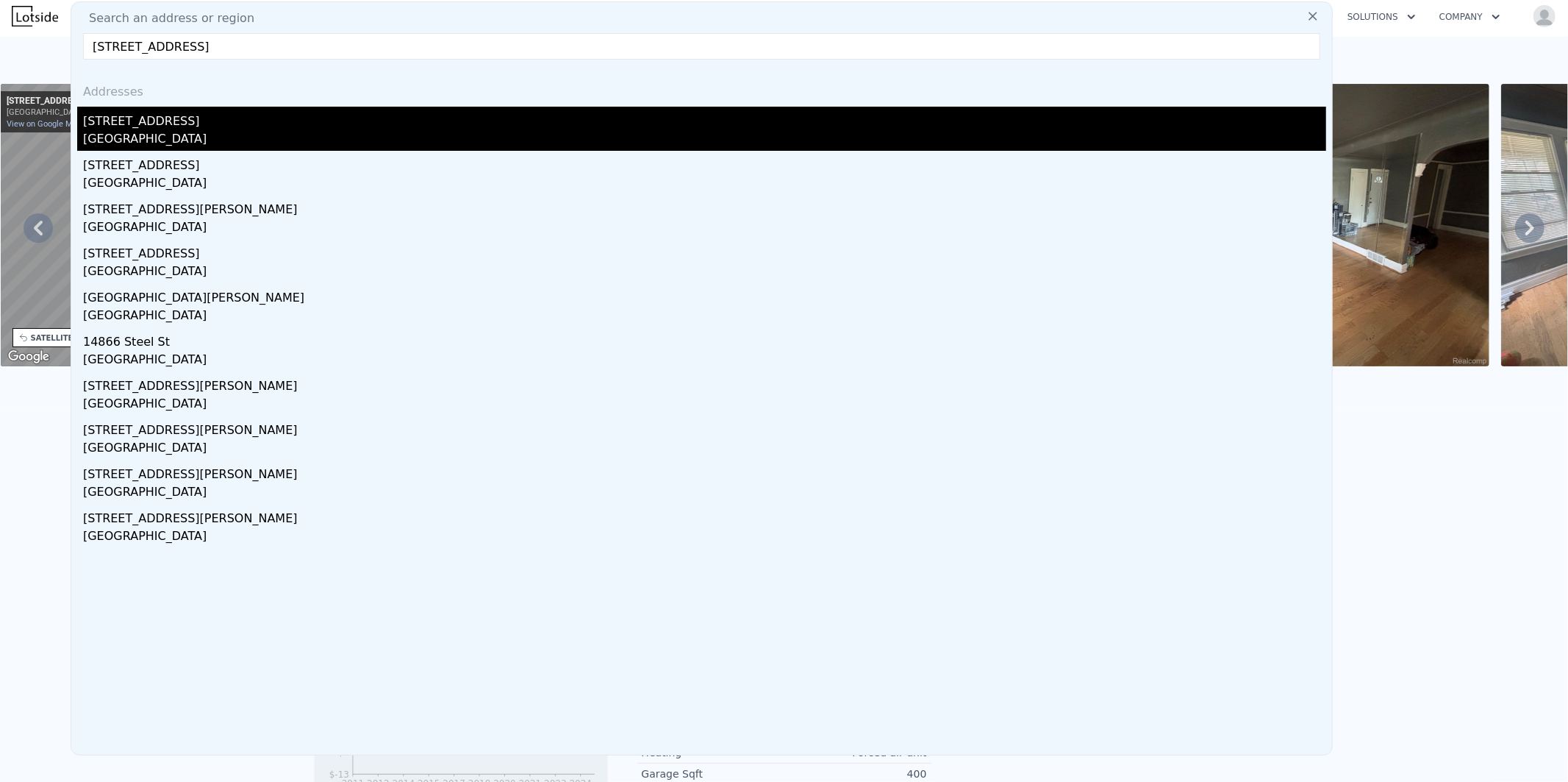
type input "14866 Houston Whittier St, Detroit, MI 48205, USA"
click at [163, 124] on div "14866 Houston Whittier St" at bounding box center [704, 118] width 1243 height 24
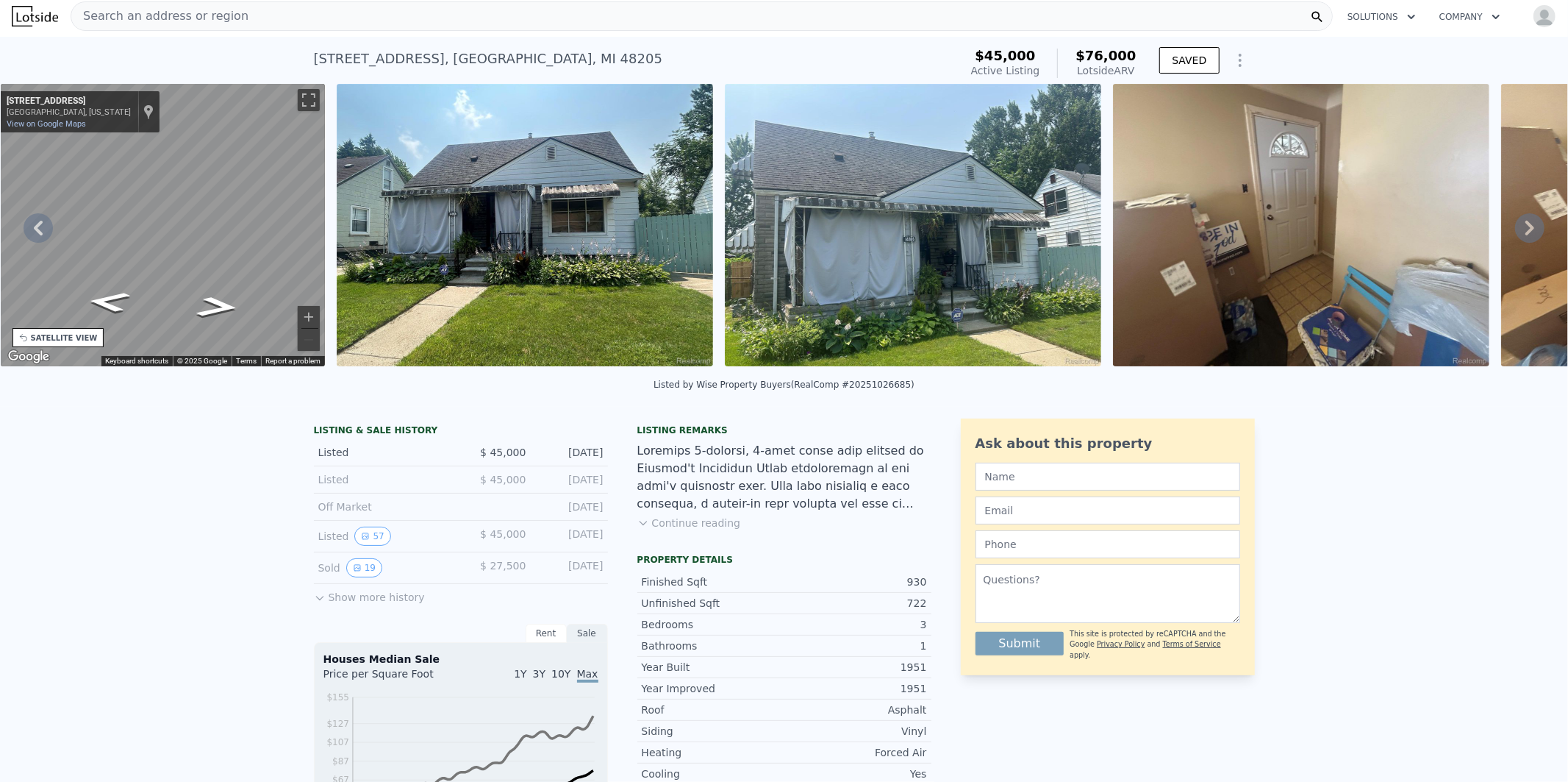
drag, startPoint x: 614, startPoint y: 577, endPoint x: 313, endPoint y: 579, distance: 301.0
click at [314, 579] on div "LISTING & SALE HISTORY Listed $ 45,000 Aug 11, 2025 Listed $ 45,000 Aug 11, 202…" at bounding box center [622, 784] width 617 height 730
drag, startPoint x: 599, startPoint y: 547, endPoint x: 480, endPoint y: 548, distance: 119.0
click at [480, 548] on div "Listed 57 $ 45,000 Jul 23, 2025" at bounding box center [460, 536] width 294 height 32
drag, startPoint x: 600, startPoint y: 461, endPoint x: 481, endPoint y: 461, distance: 119.0
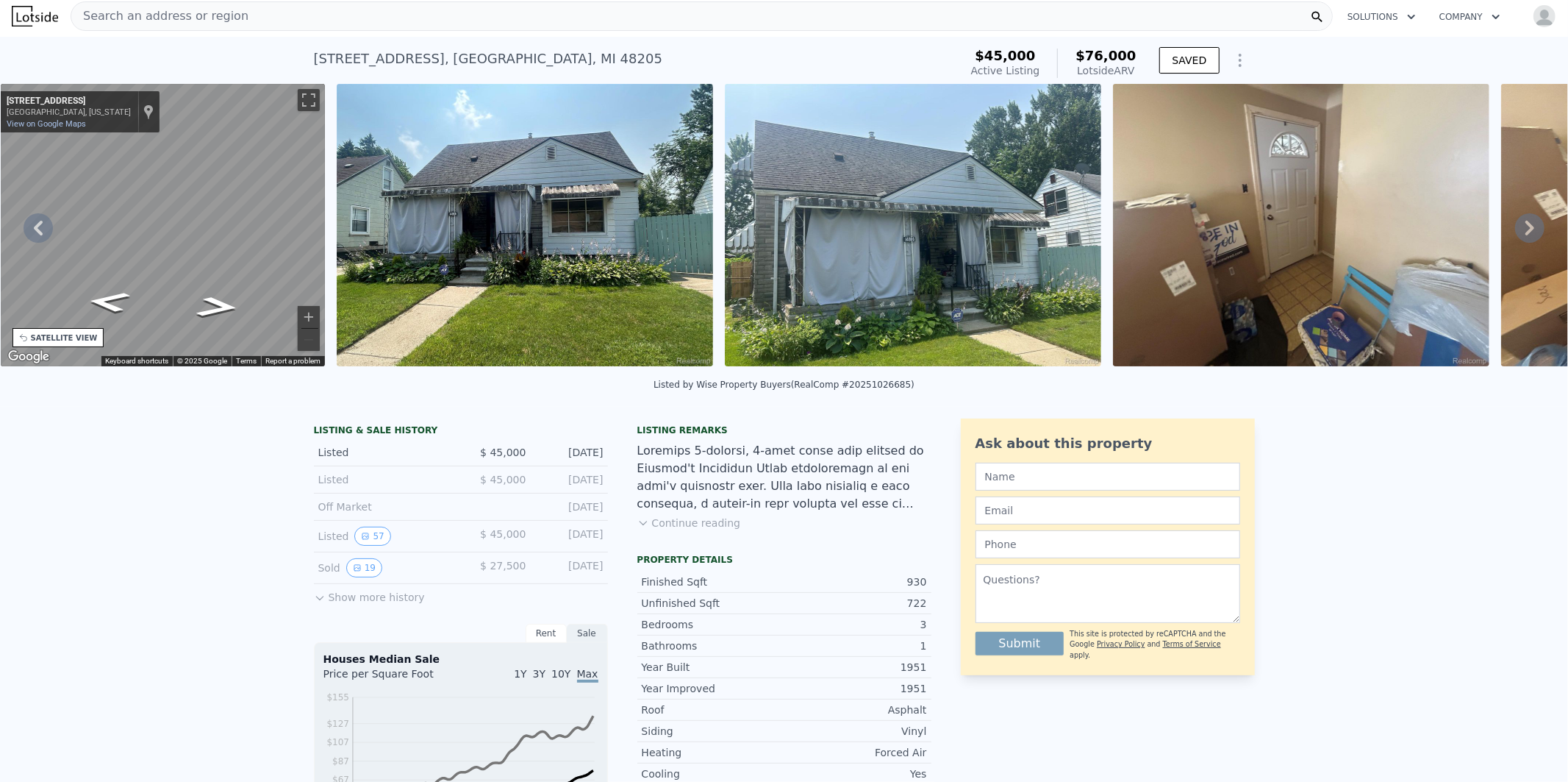
click at [481, 461] on div "Listed $ 45,000 Aug 11, 2025" at bounding box center [460, 452] width 294 height 27
click at [576, 275] on img at bounding box center [525, 225] width 377 height 282
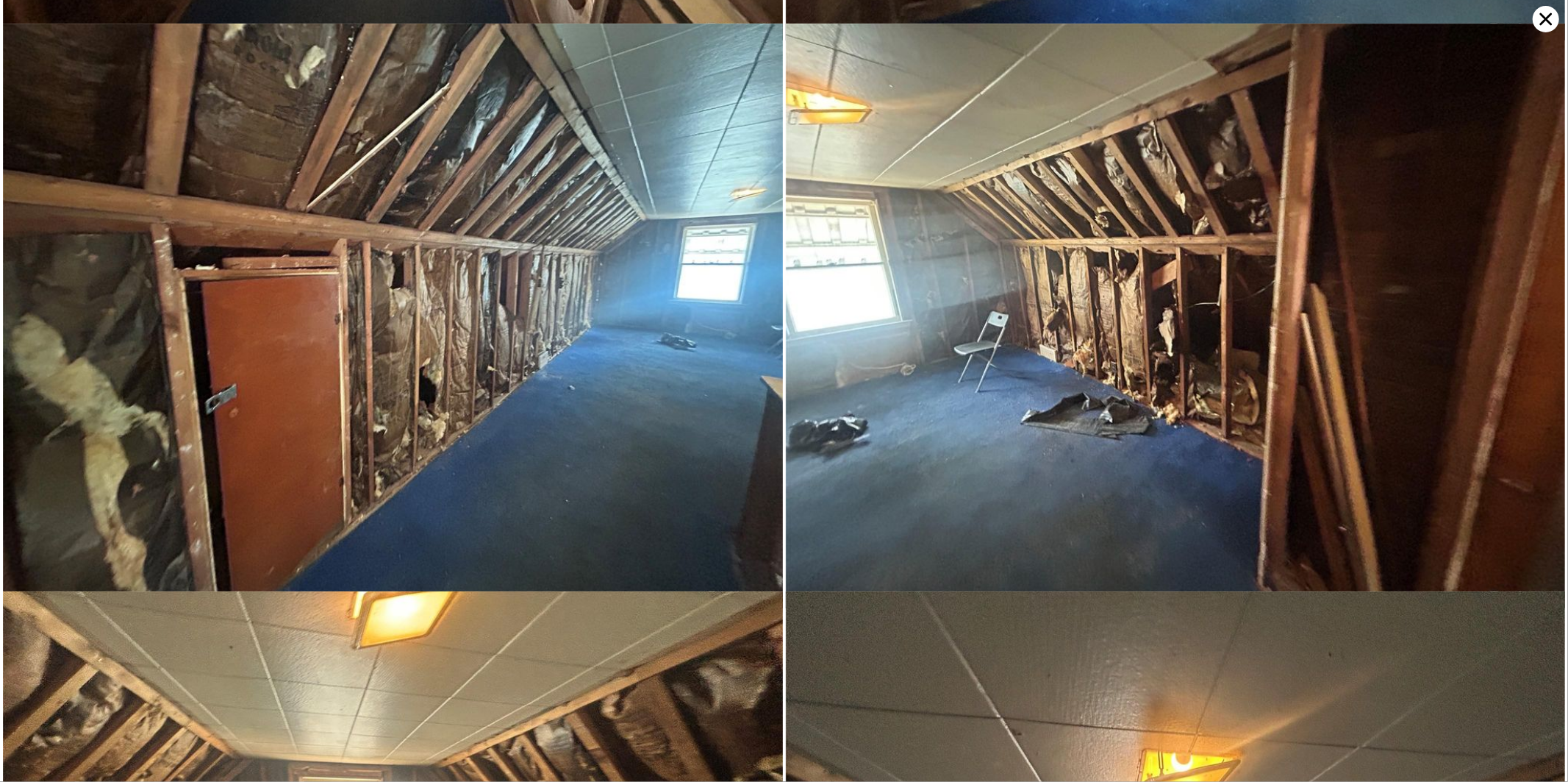
scroll to position [10220, 0]
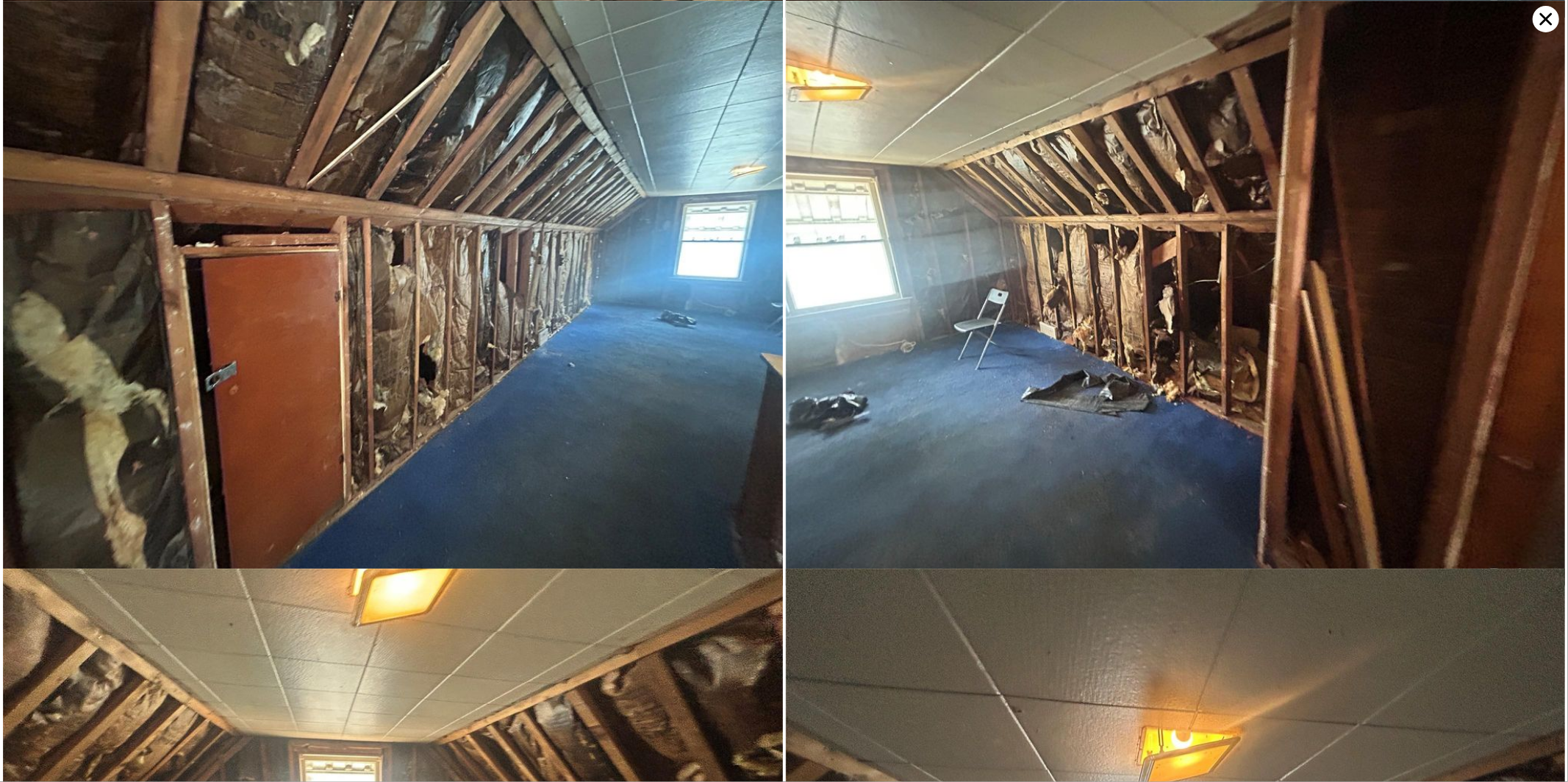
click at [1548, 20] on icon at bounding box center [1546, 19] width 12 height 12
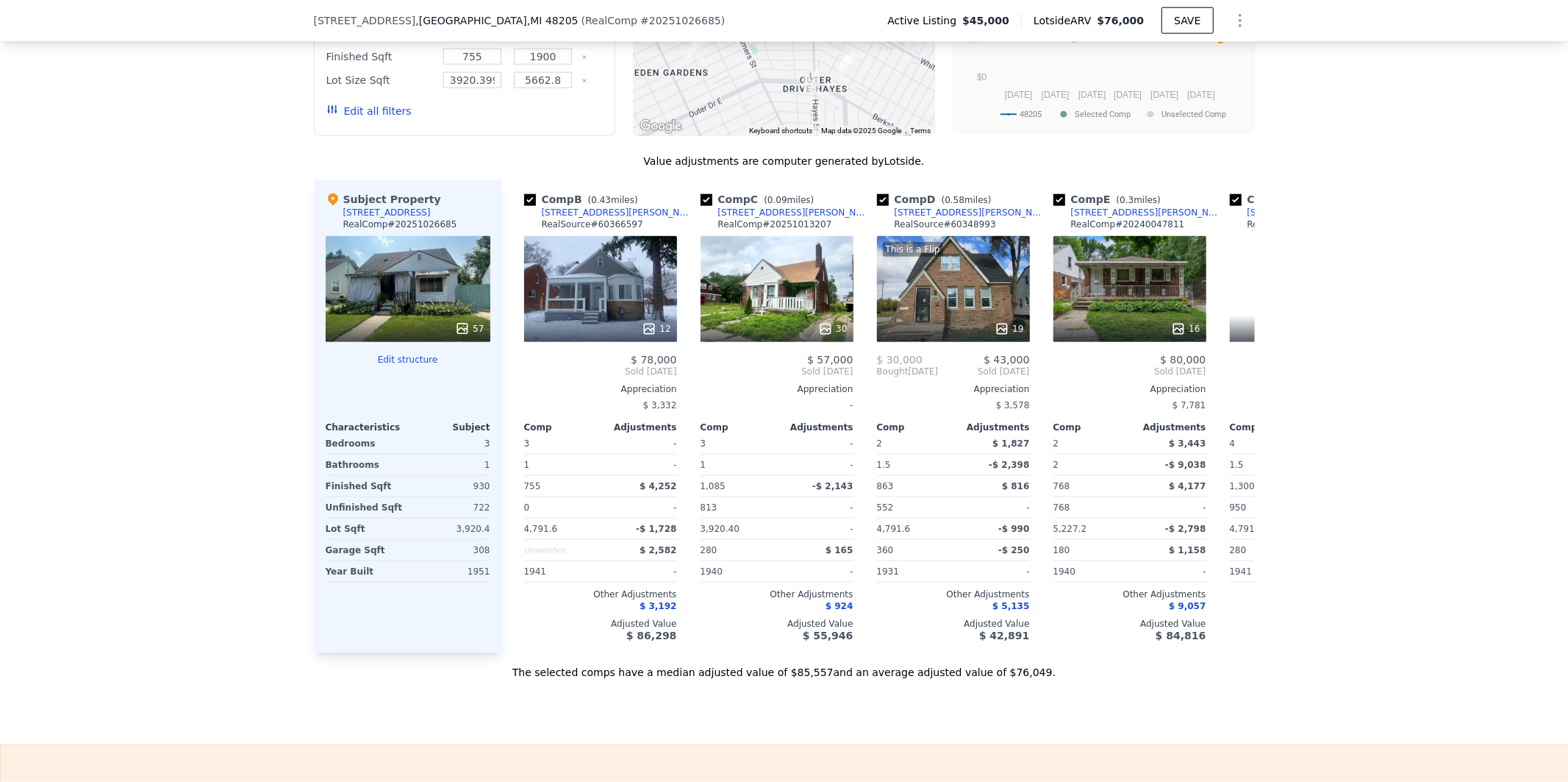
scroll to position [0, 233]
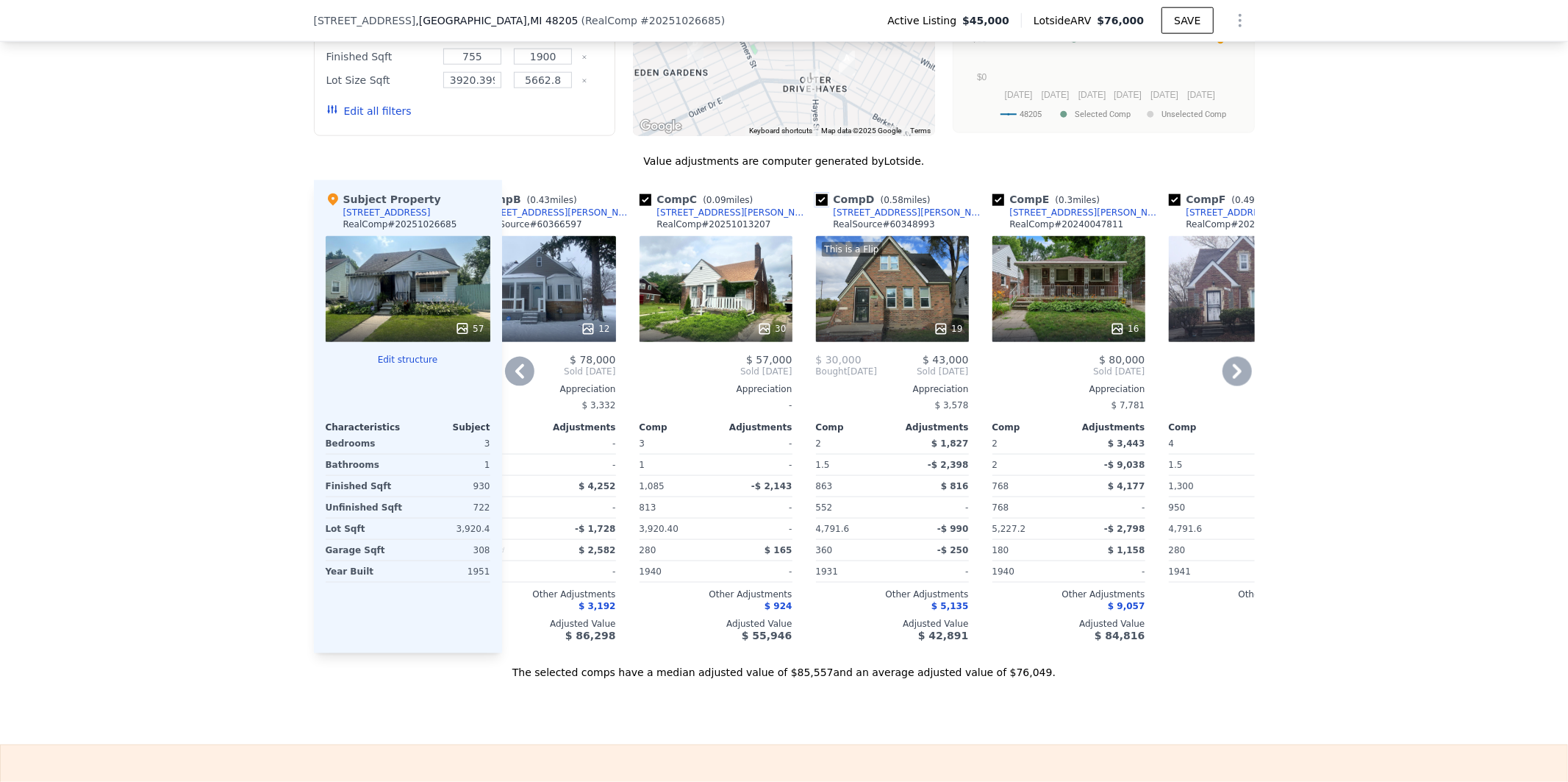
click at [818, 206] on input "checkbox" at bounding box center [822, 200] width 12 height 12
checkbox input "false"
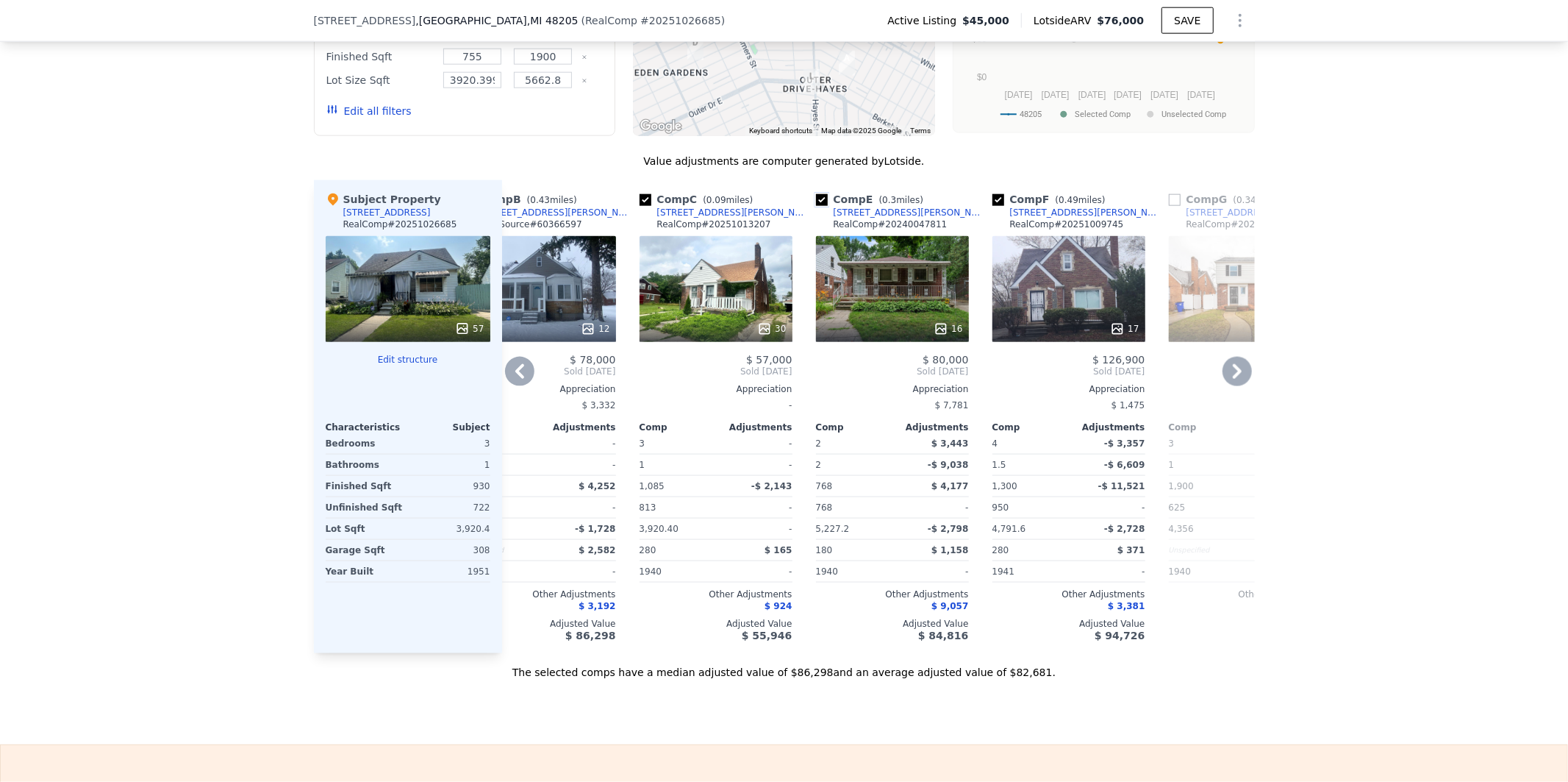
click at [816, 206] on input "checkbox" at bounding box center [822, 200] width 12 height 12
checkbox input "false"
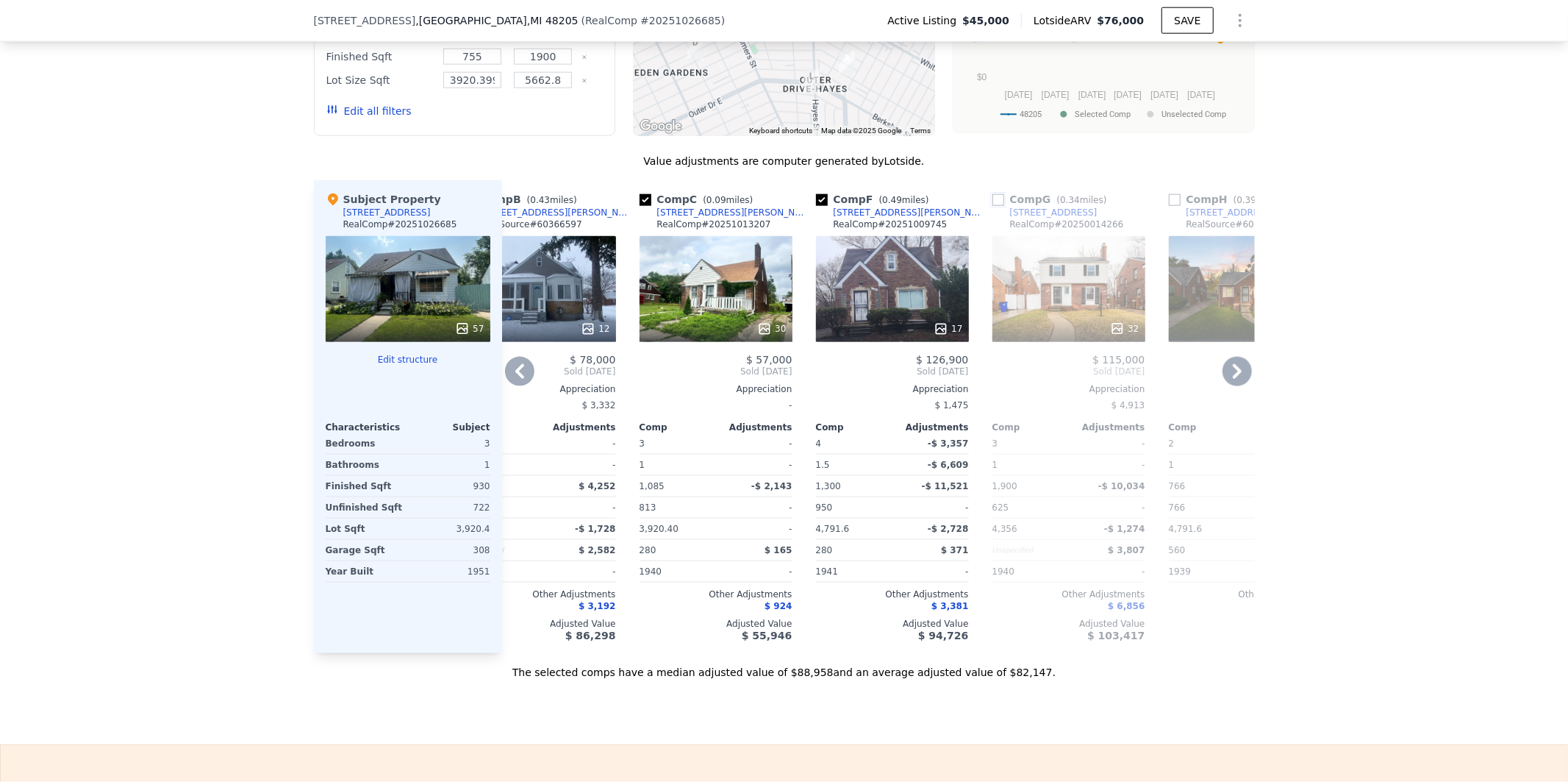
click at [992, 206] on input "checkbox" at bounding box center [998, 200] width 12 height 12
checkbox input "true"
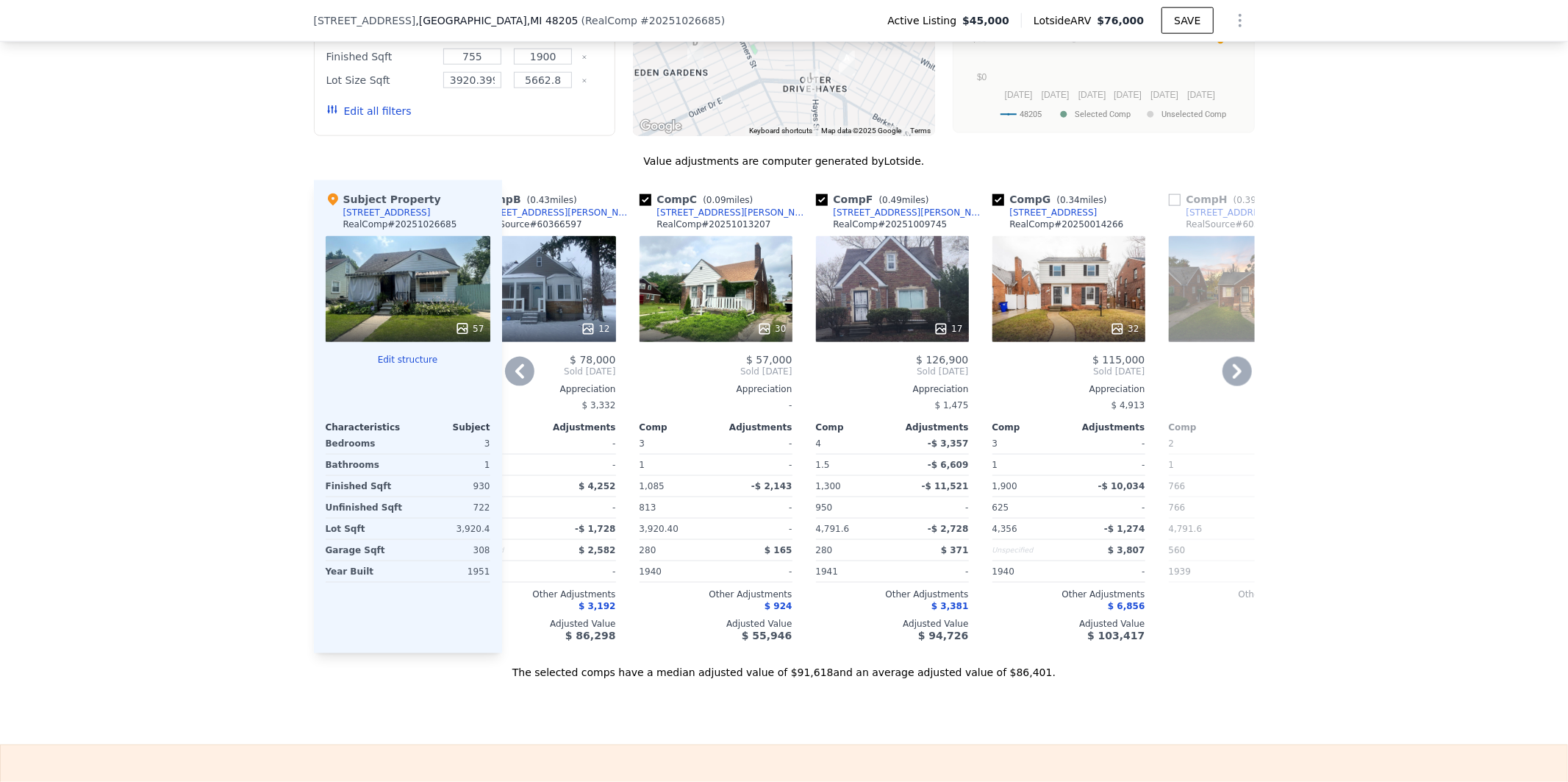
click at [1235, 380] on icon at bounding box center [1237, 371] width 29 height 29
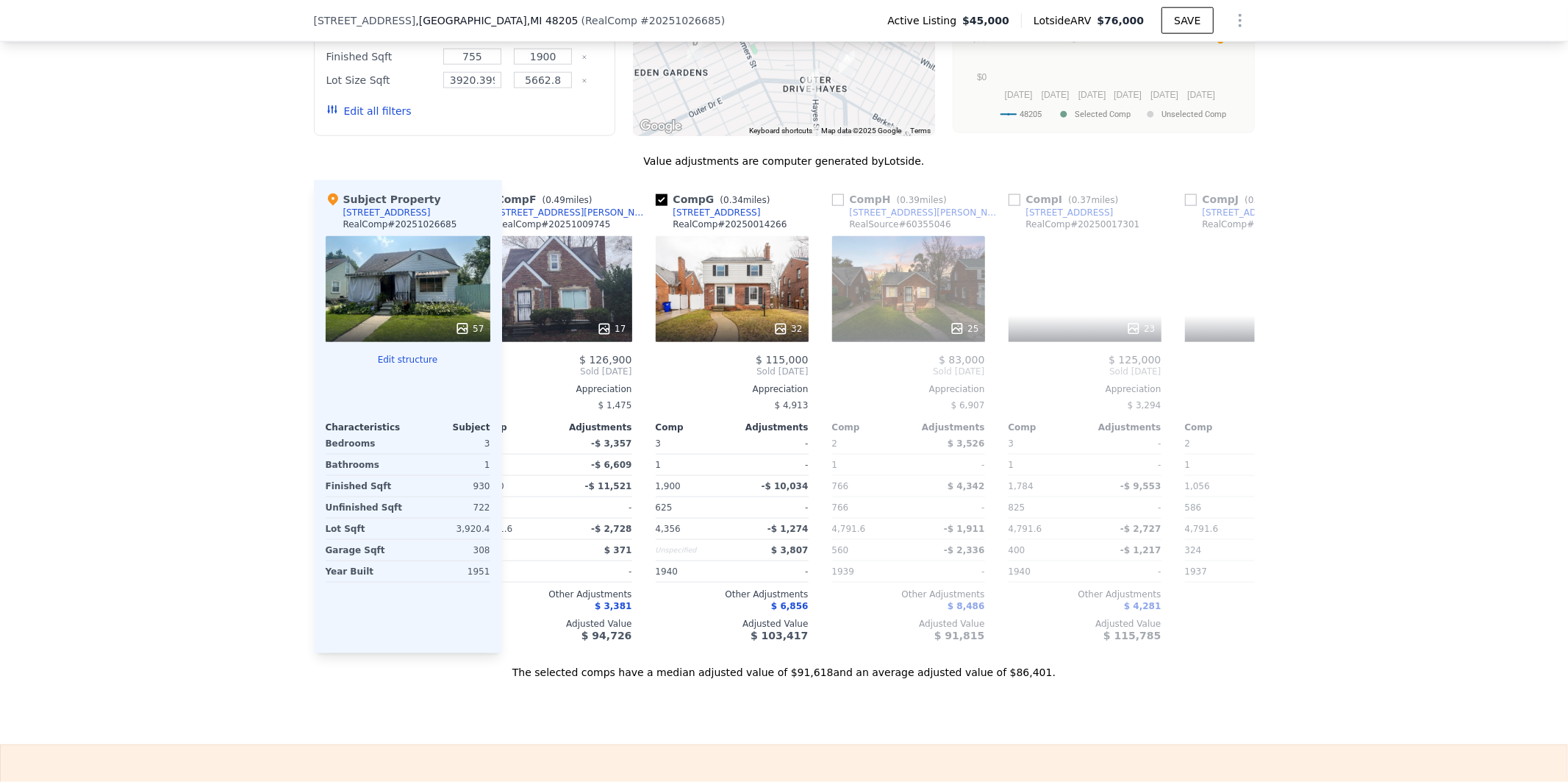
scroll to position [0, 586]
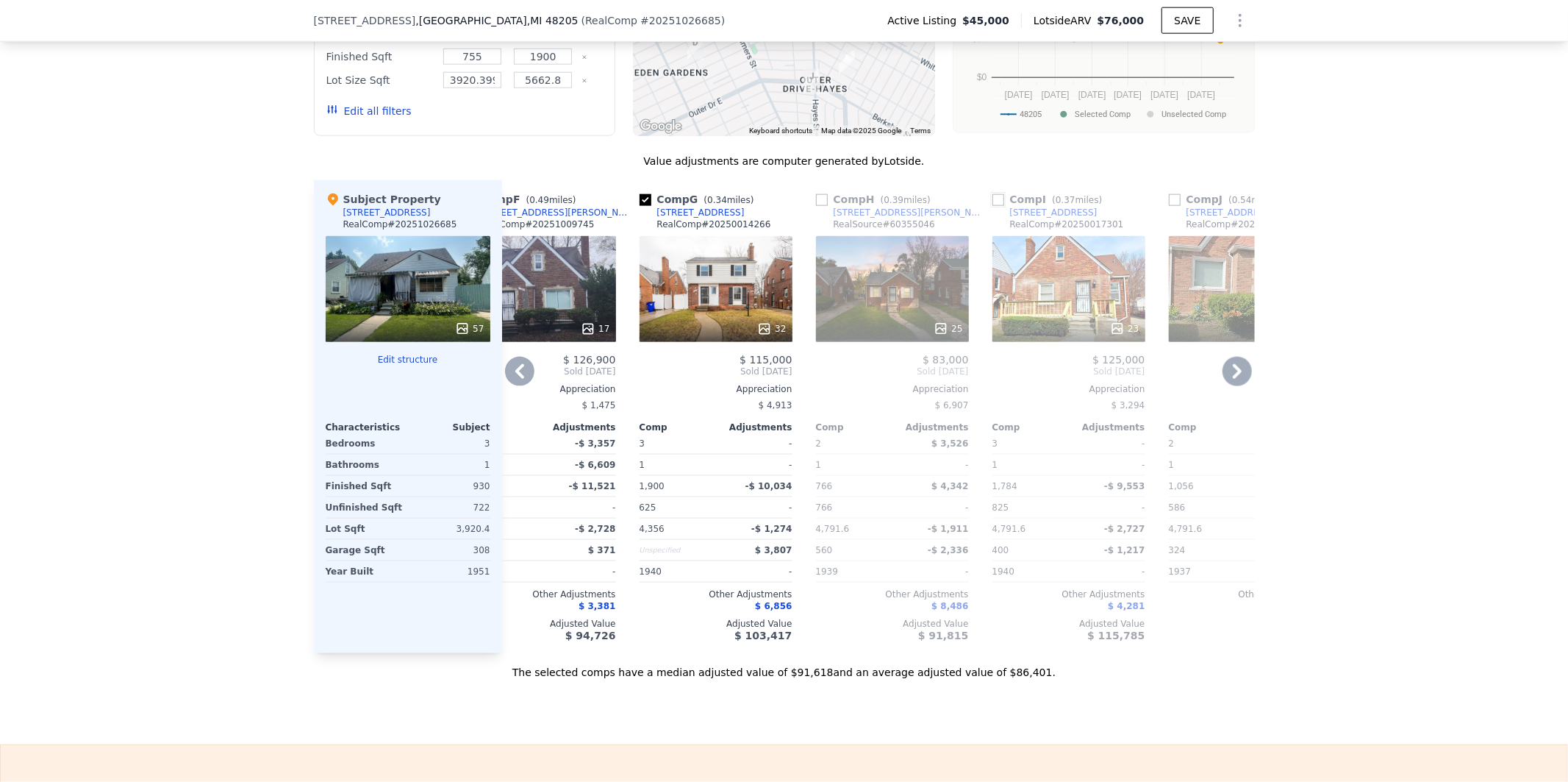
click at [992, 206] on input "checkbox" at bounding box center [998, 200] width 12 height 12
checkbox input "true"
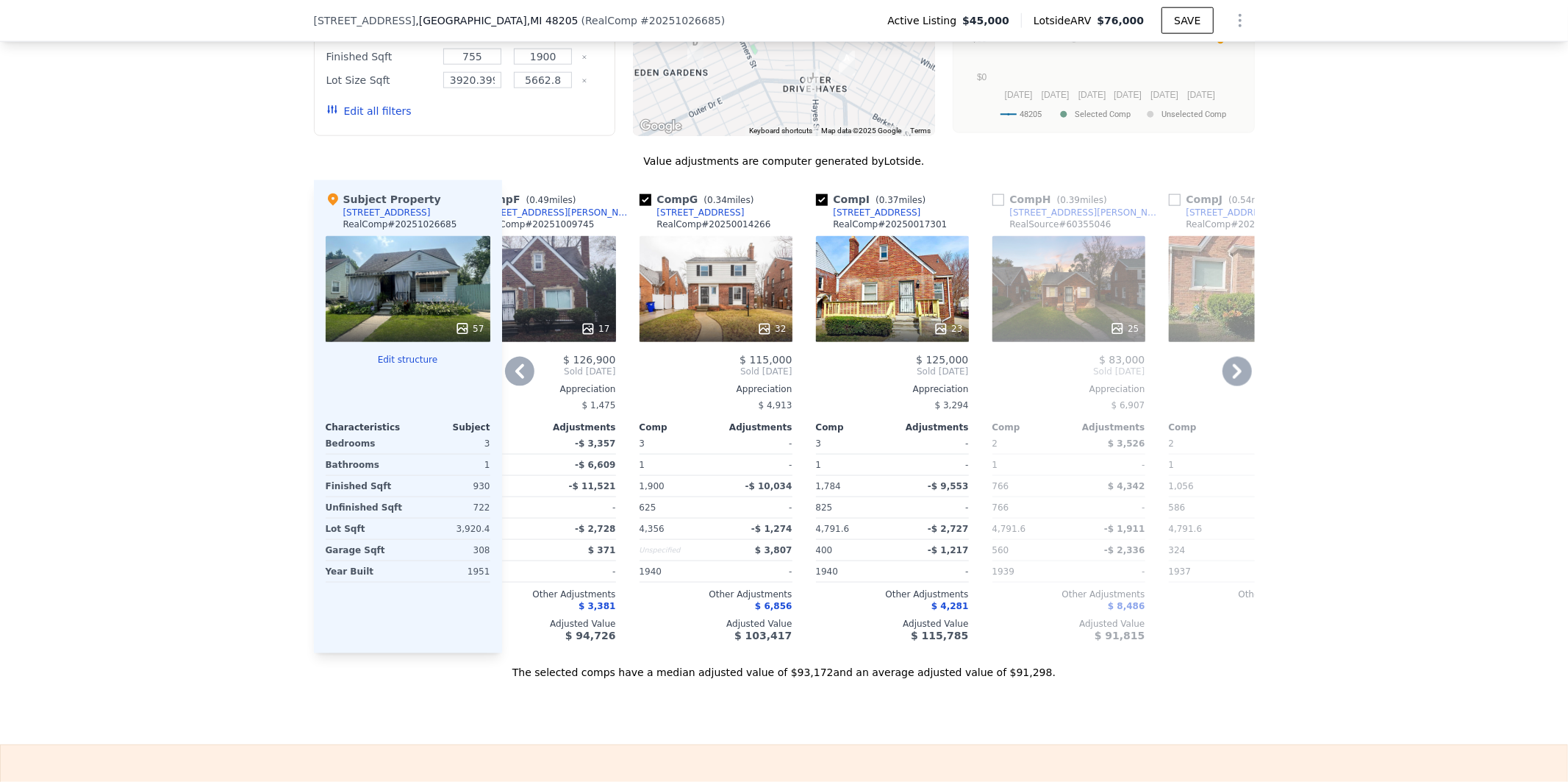
click at [1237, 383] on icon at bounding box center [1237, 371] width 29 height 29
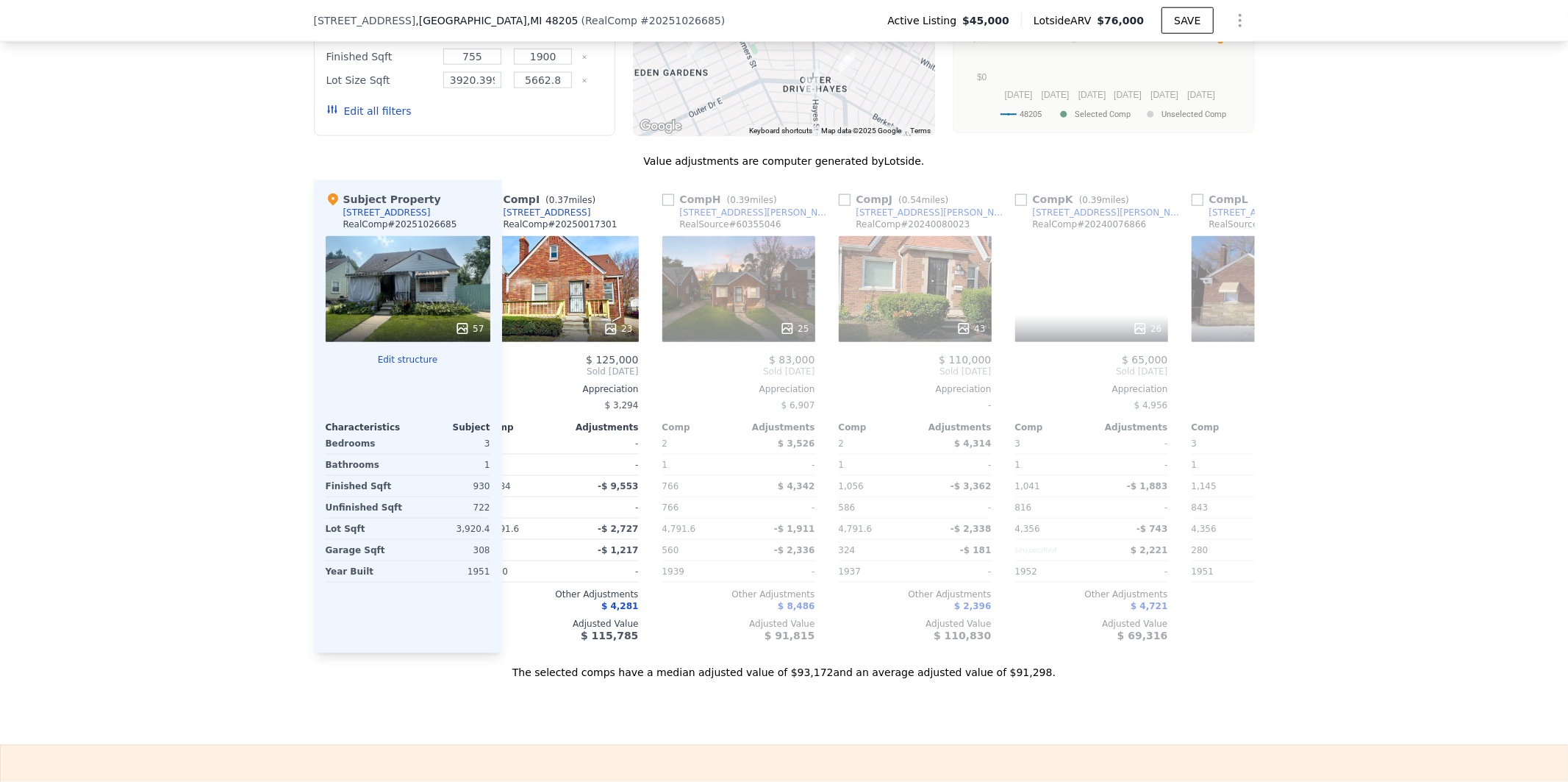
scroll to position [0, 938]
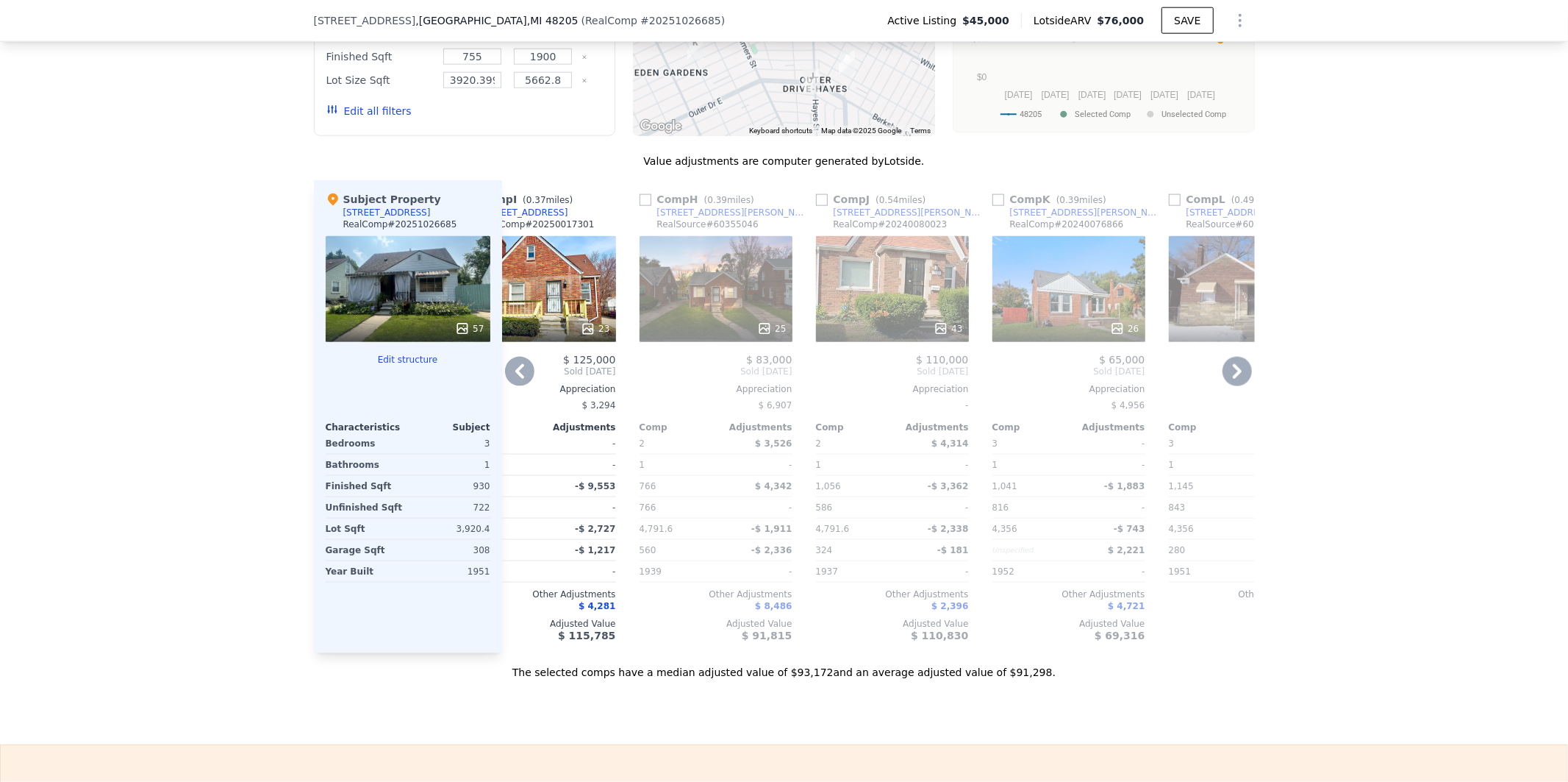
click at [1237, 383] on icon at bounding box center [1237, 371] width 29 height 29
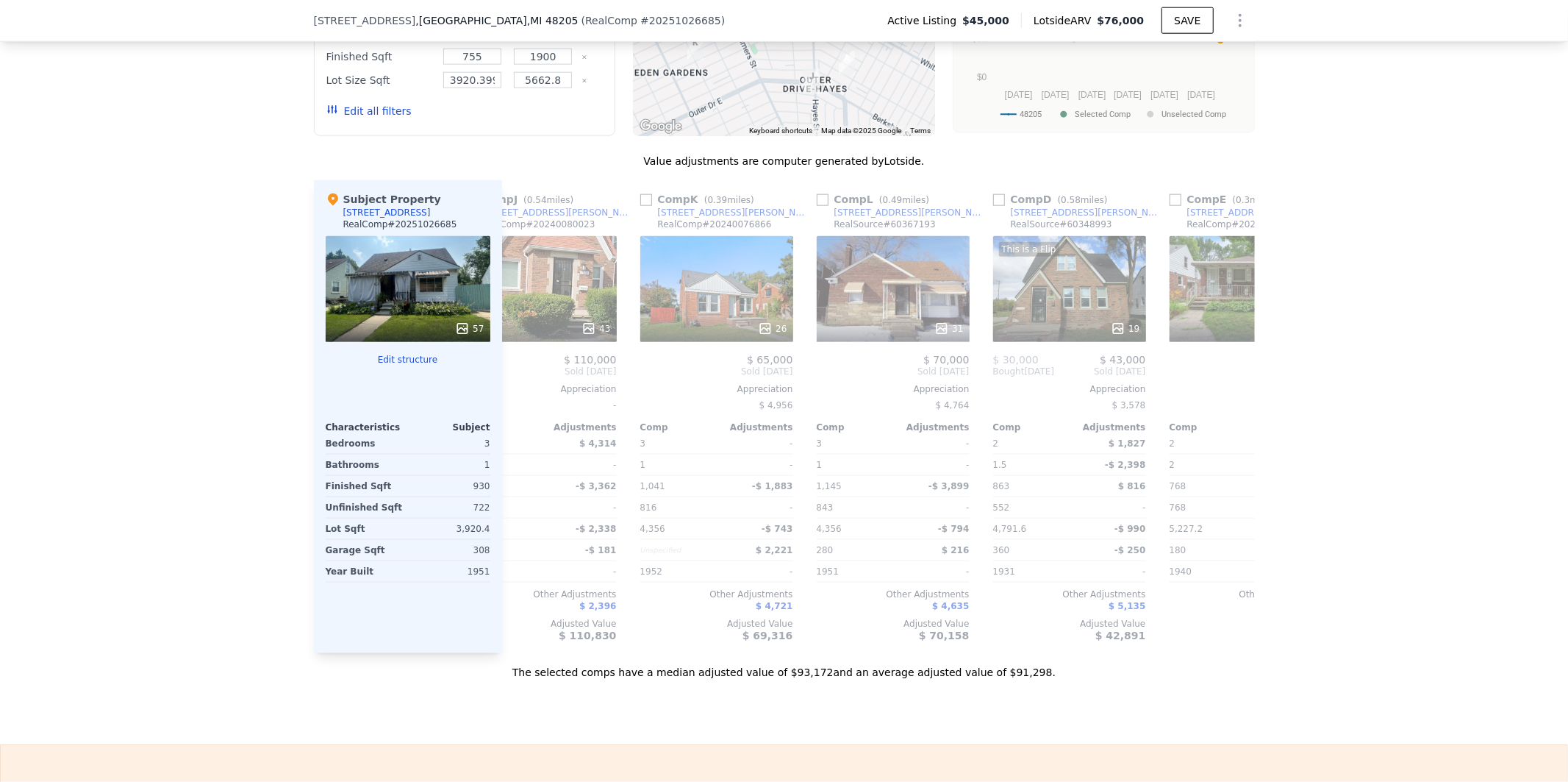
scroll to position [0, 1292]
click at [1237, 383] on icon at bounding box center [1237, 371] width 29 height 29
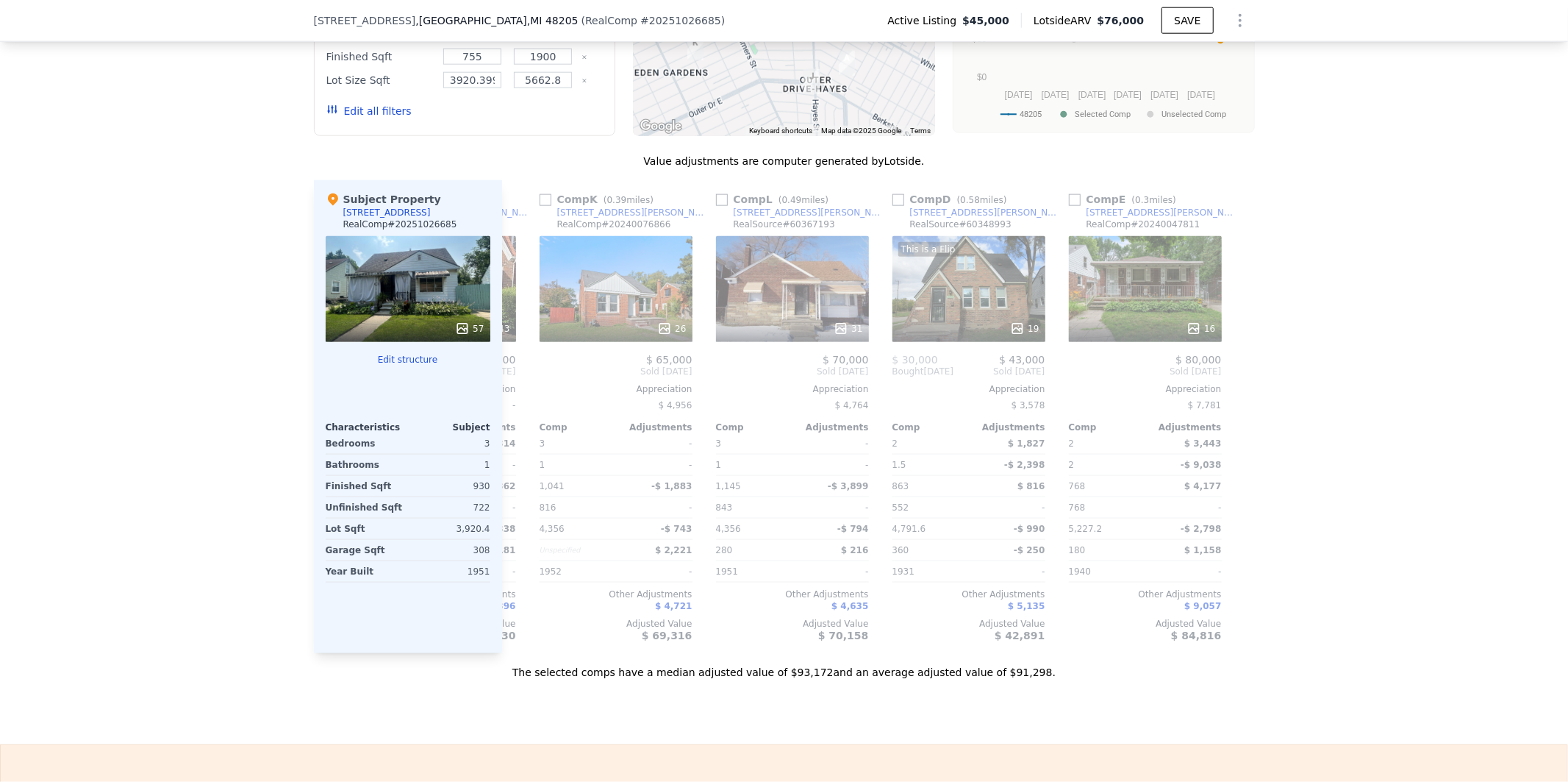
scroll to position [0, 1399]
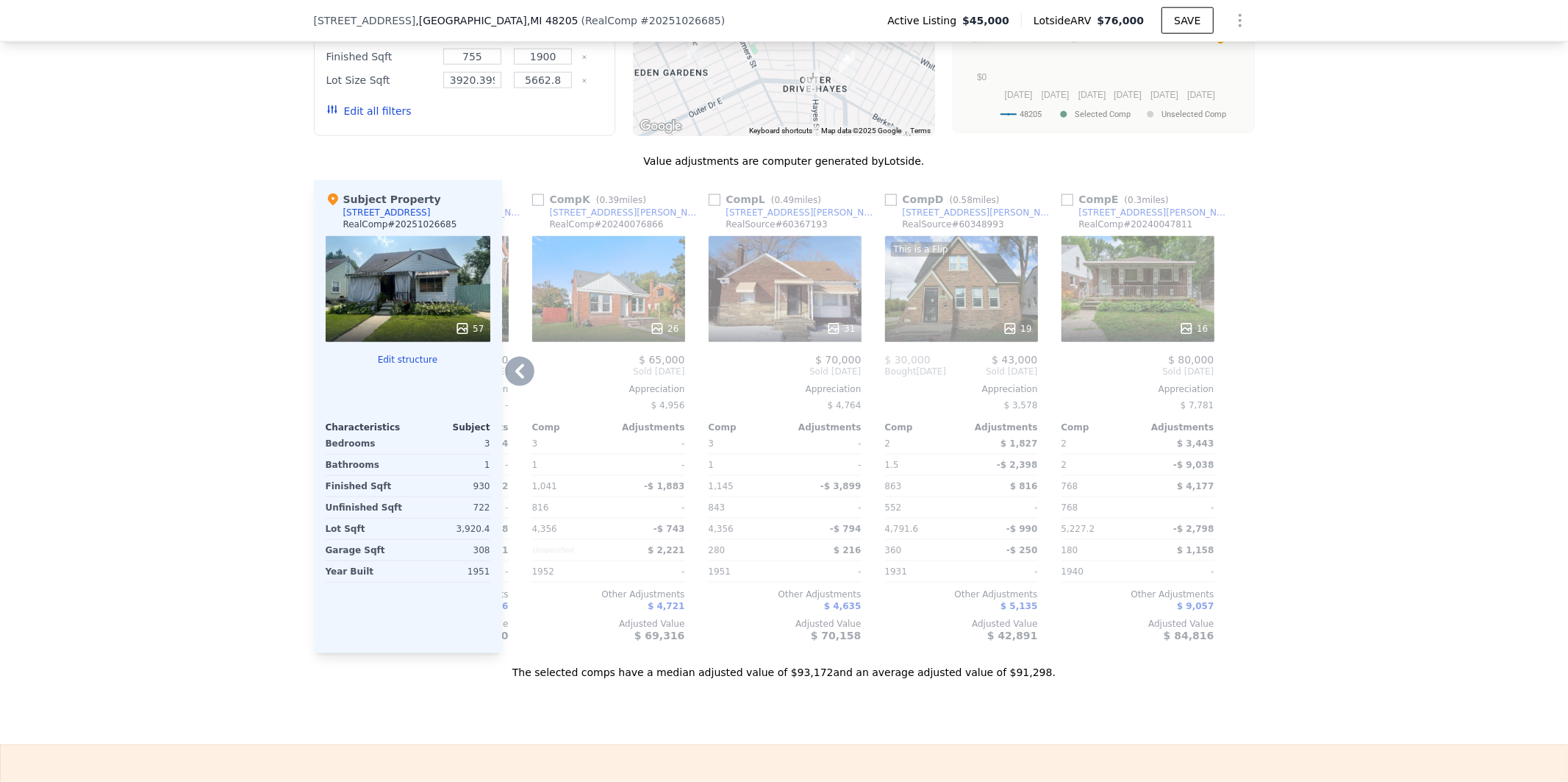
click at [1237, 383] on div at bounding box center [1244, 416] width 24 height 473
click at [519, 378] on icon at bounding box center [520, 371] width 29 height 29
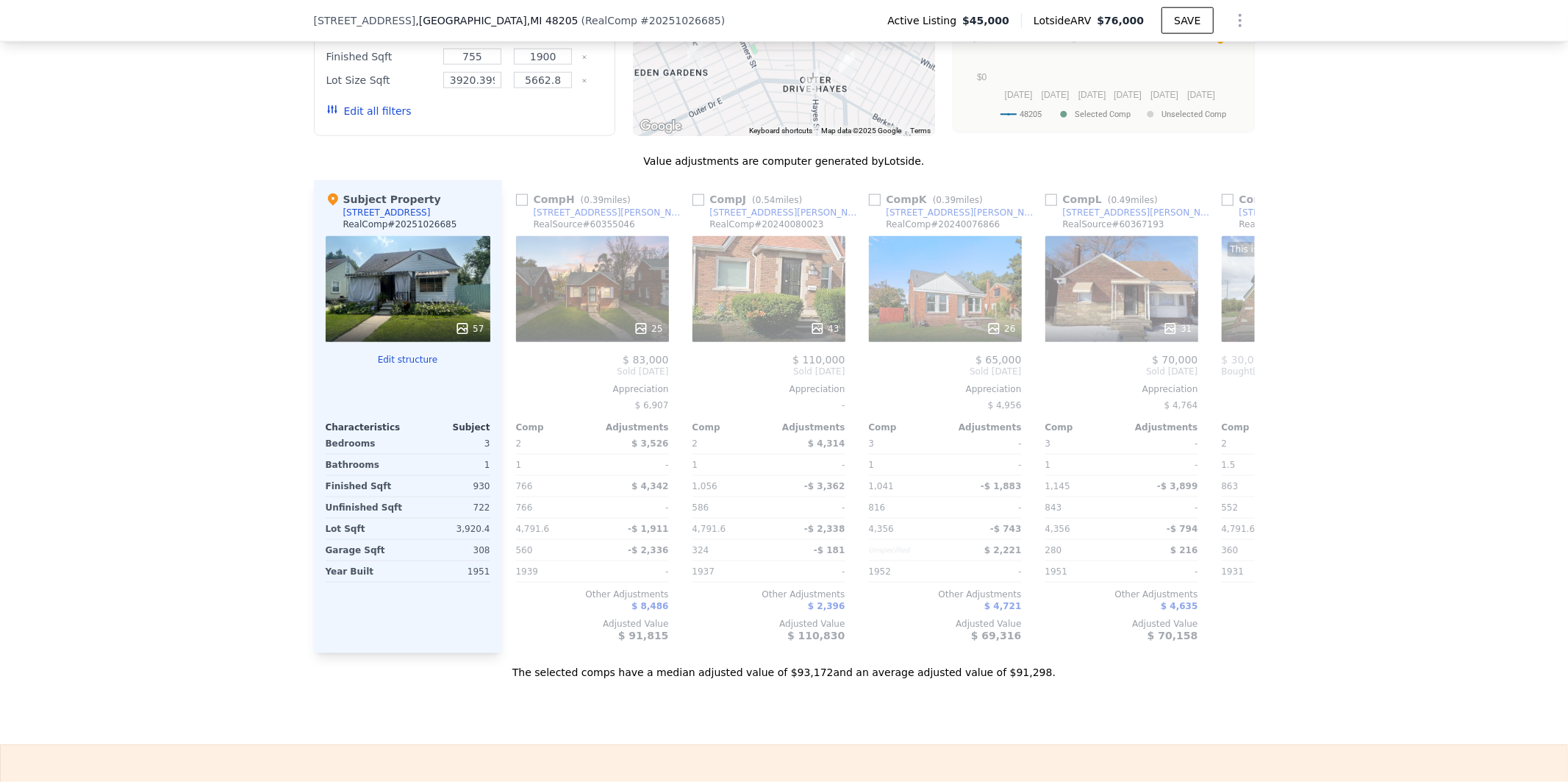
scroll to position [0, 1046]
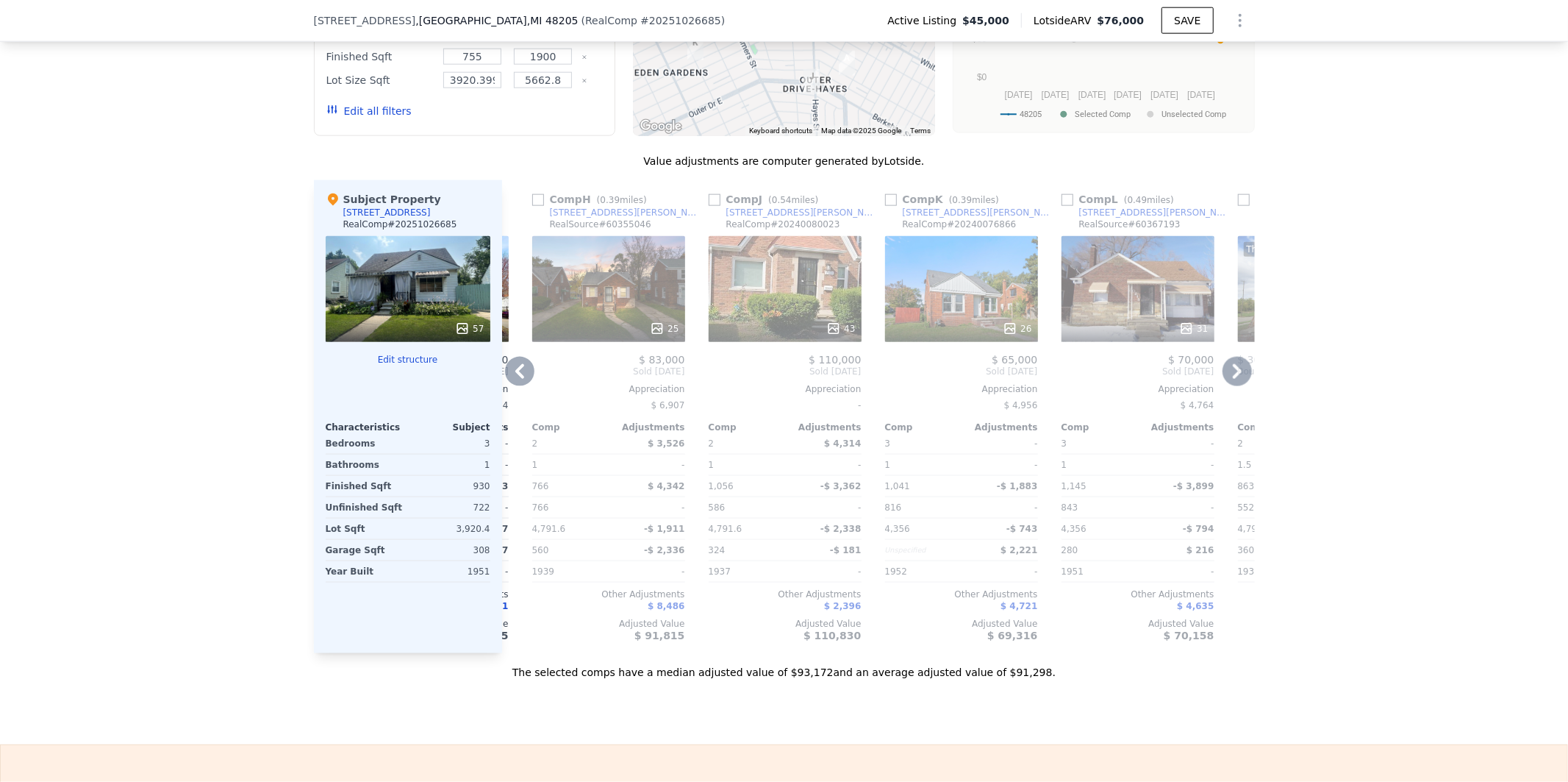
click at [508, 386] on icon at bounding box center [520, 371] width 29 height 29
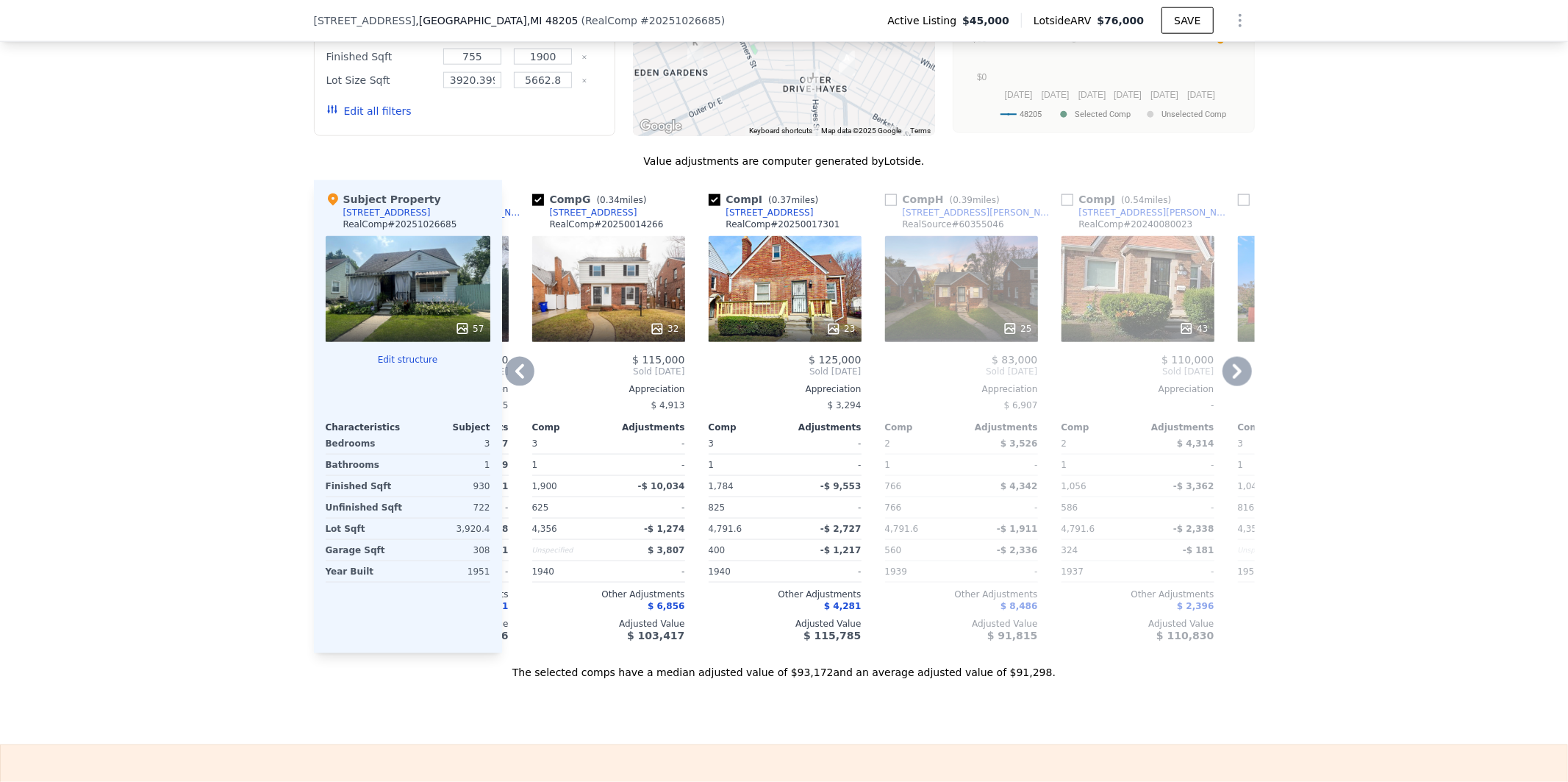
click at [508, 386] on icon at bounding box center [520, 371] width 29 height 29
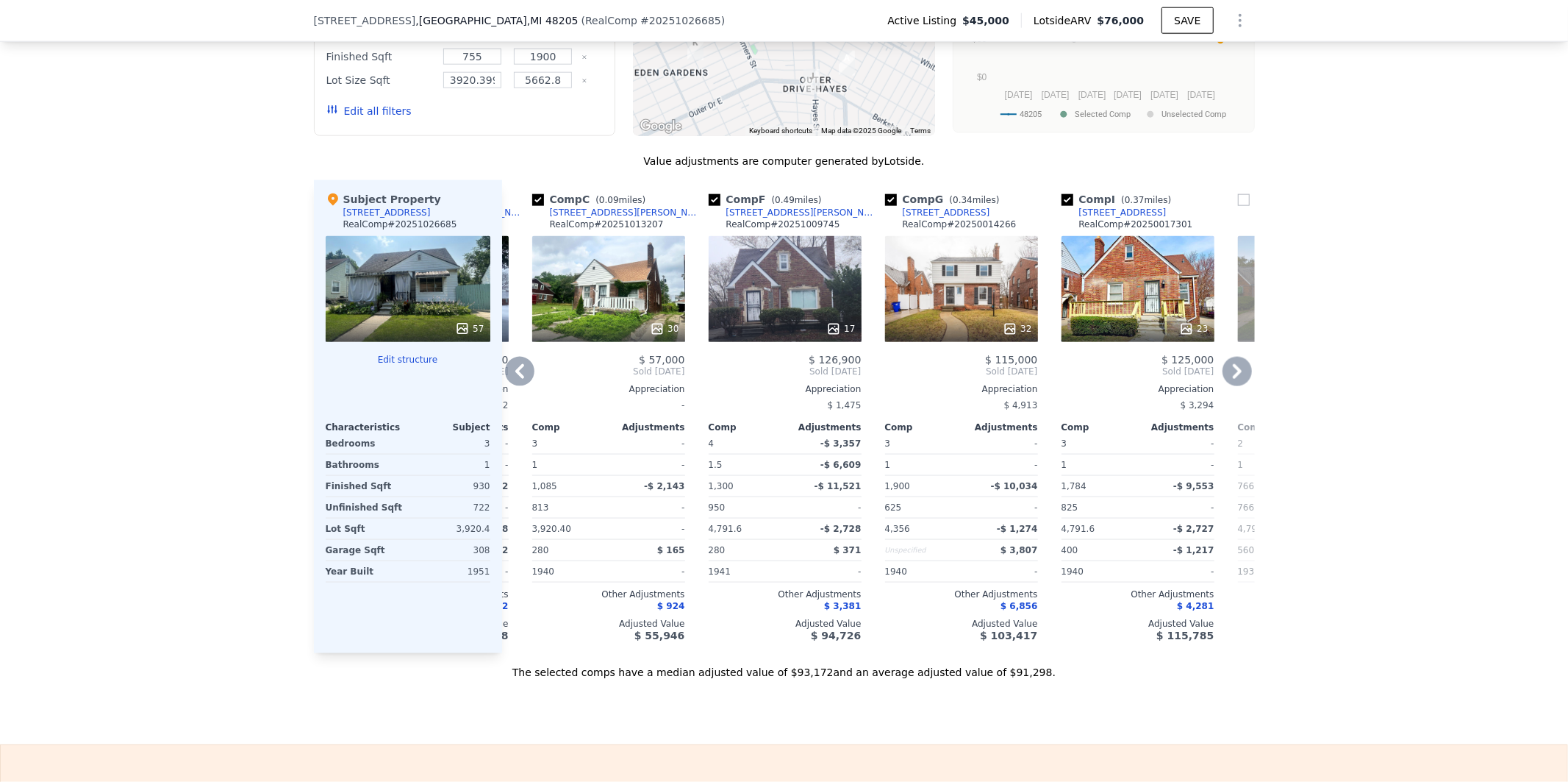
click at [508, 386] on icon at bounding box center [520, 371] width 29 height 29
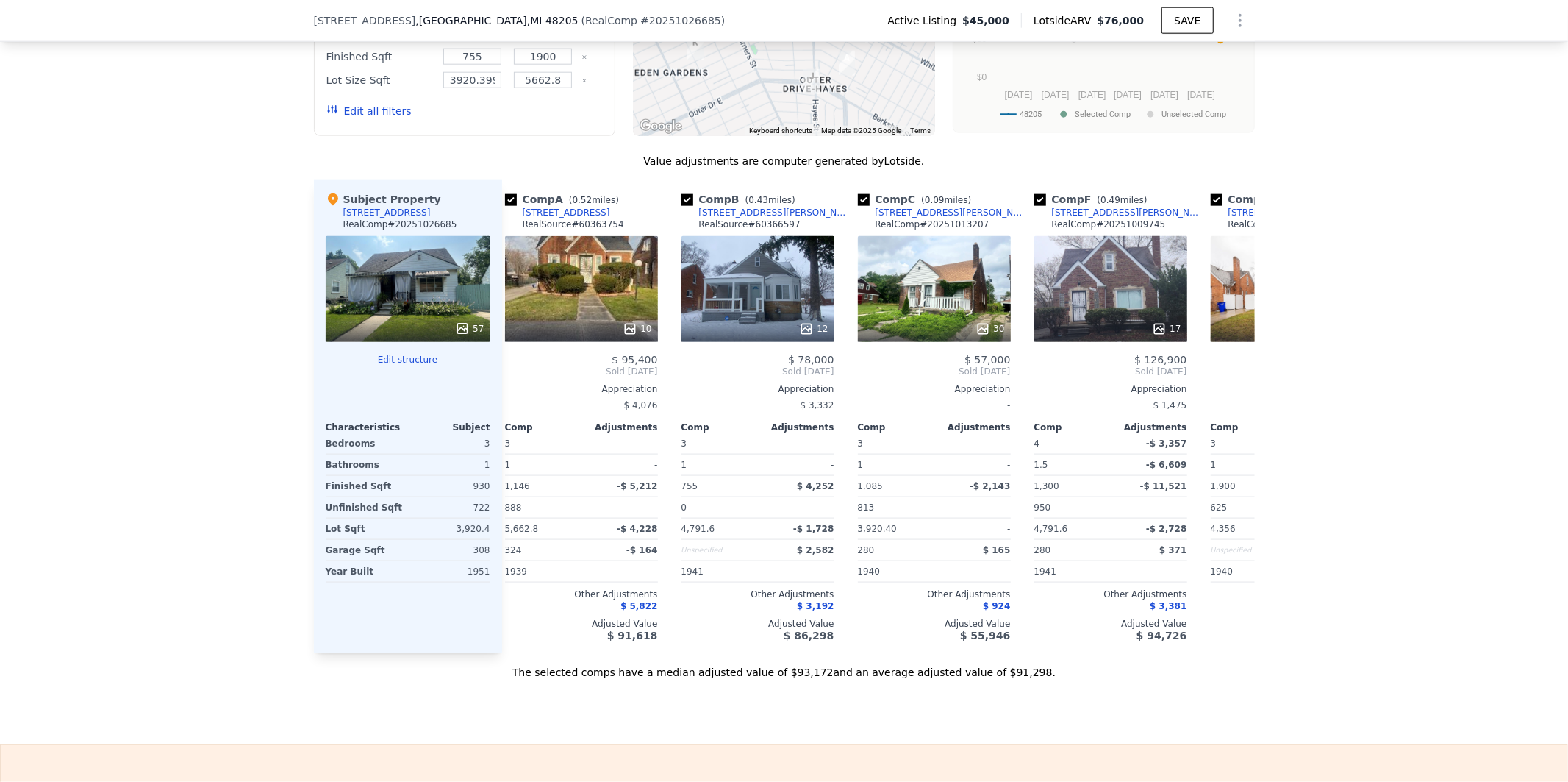
scroll to position [0, 0]
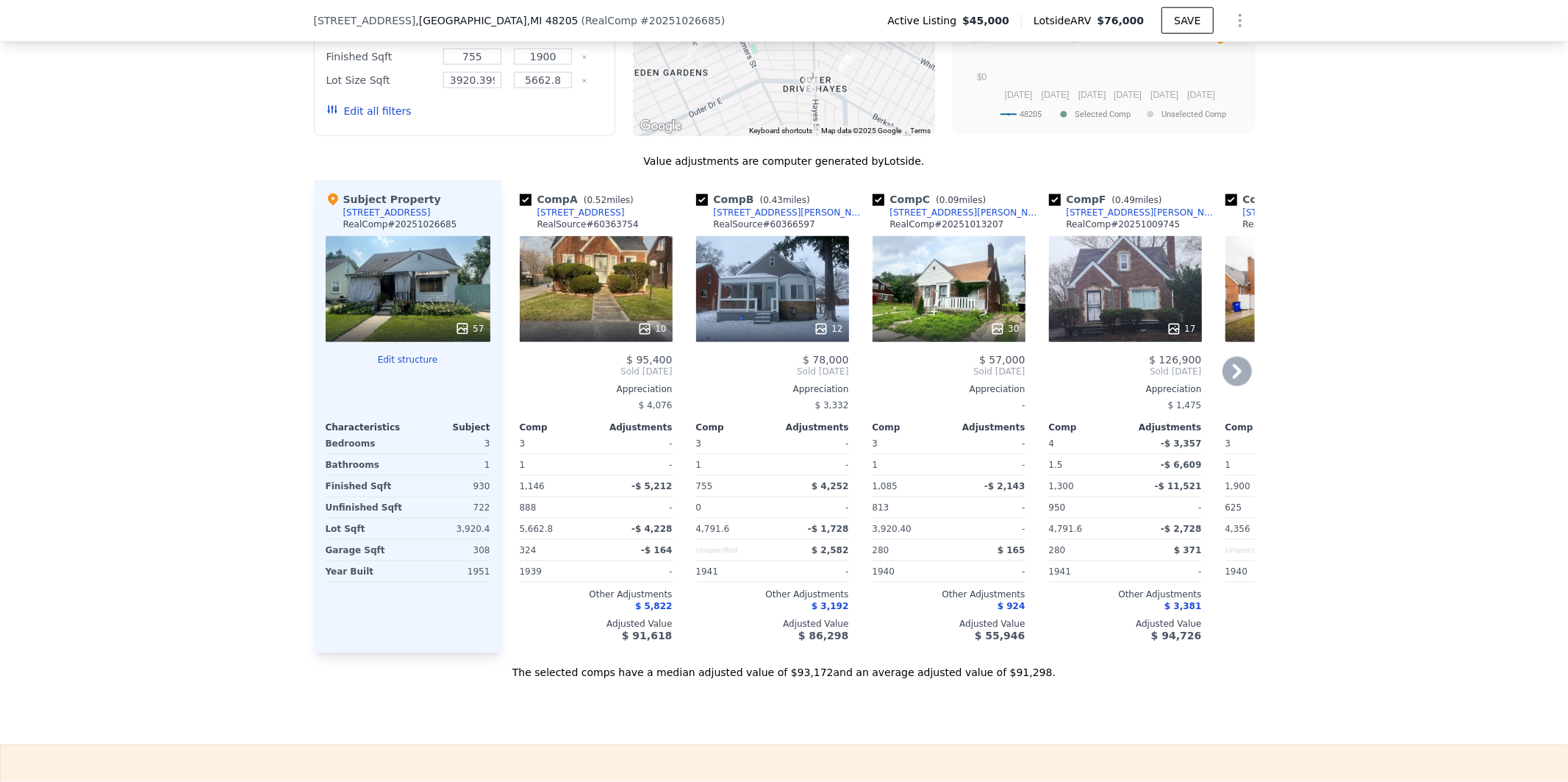
click at [514, 387] on div "Comp A ( 0.52 miles) 10740 Haverhill St RealSource # 60363754 10 $ 95,400 Sold …" at bounding box center [596, 416] width 164 height 473
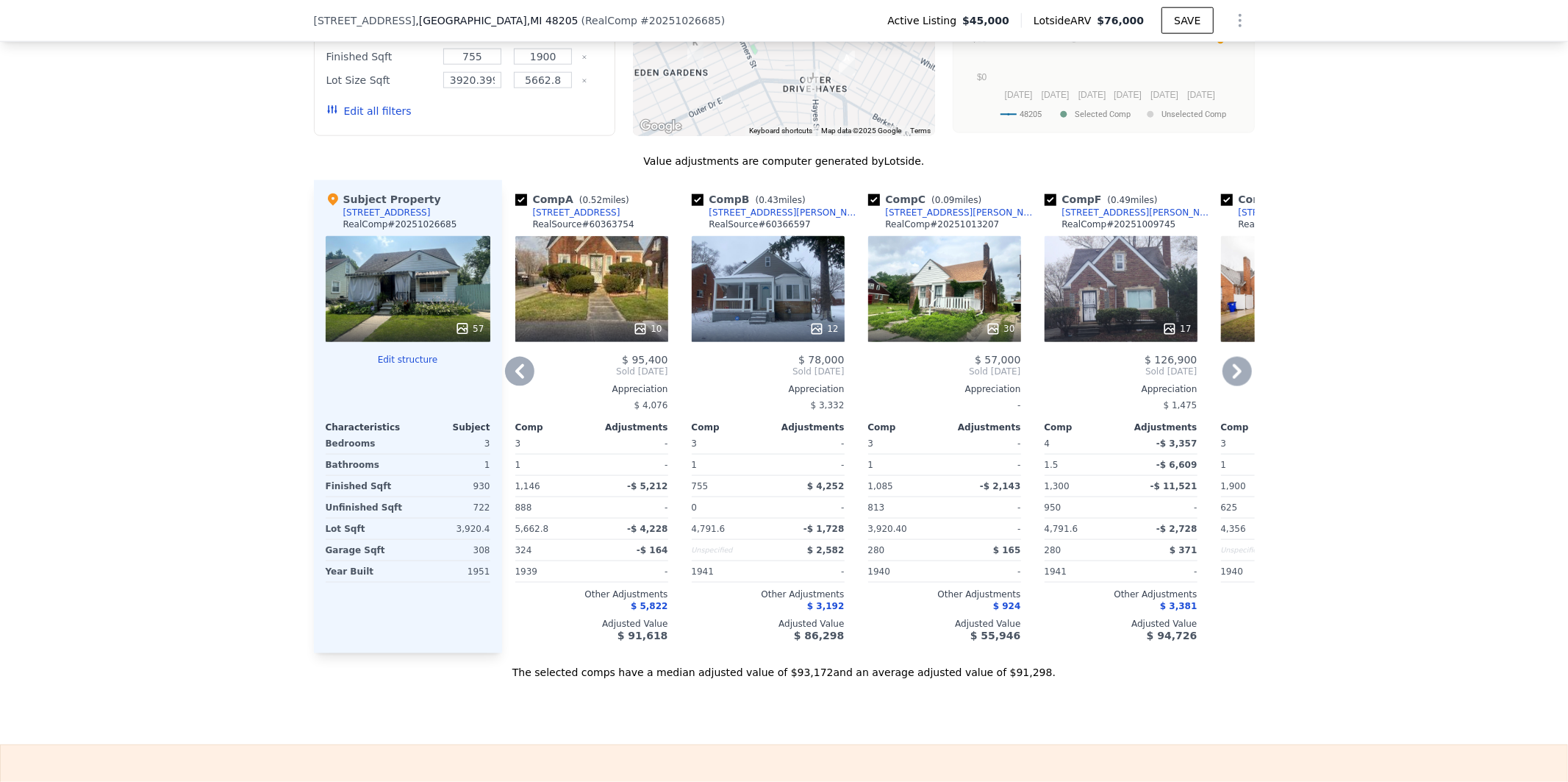
scroll to position [0, 2]
click at [871, 206] on input "checkbox" at bounding box center [876, 200] width 12 height 12
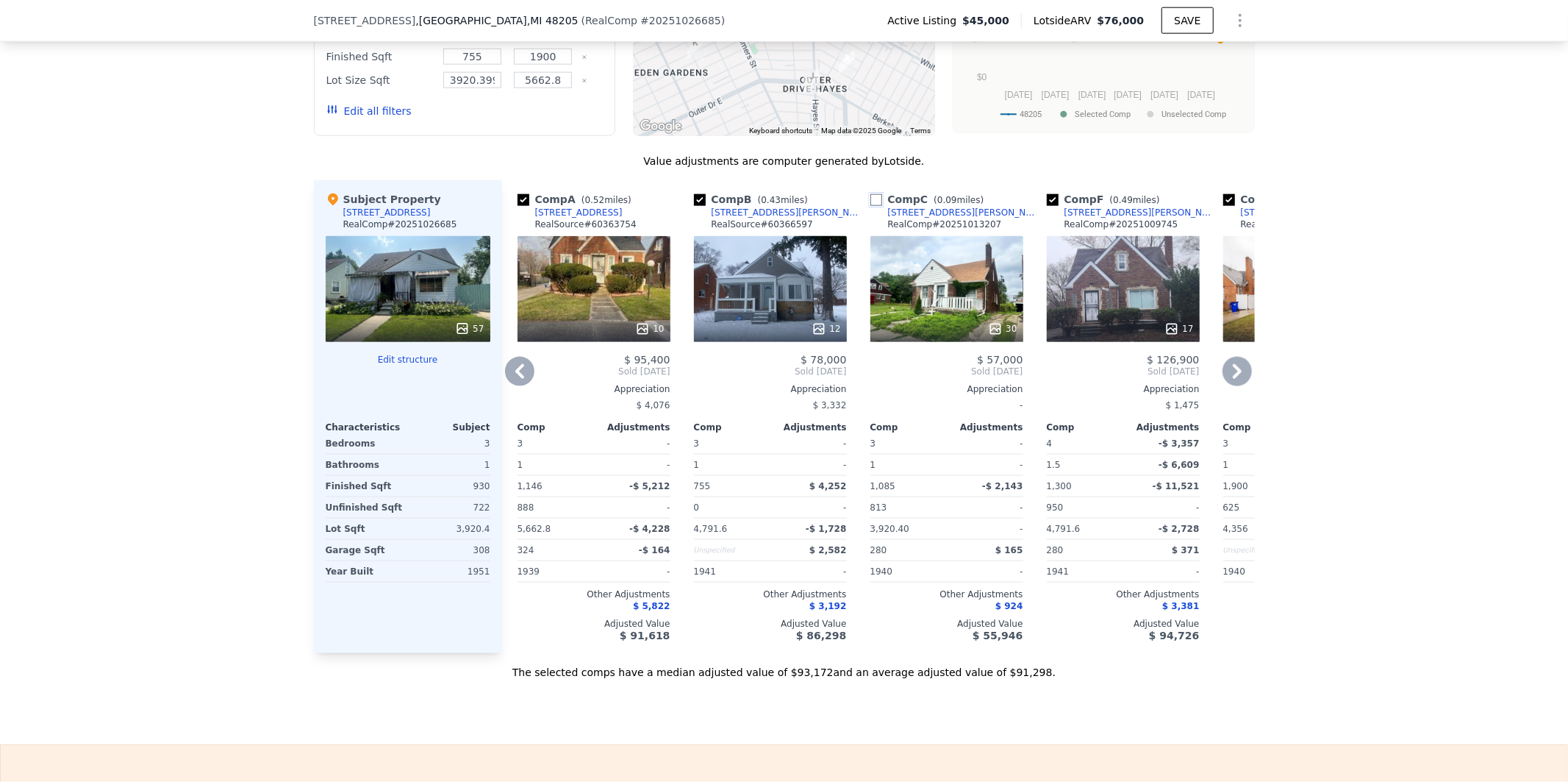
checkbox input "false"
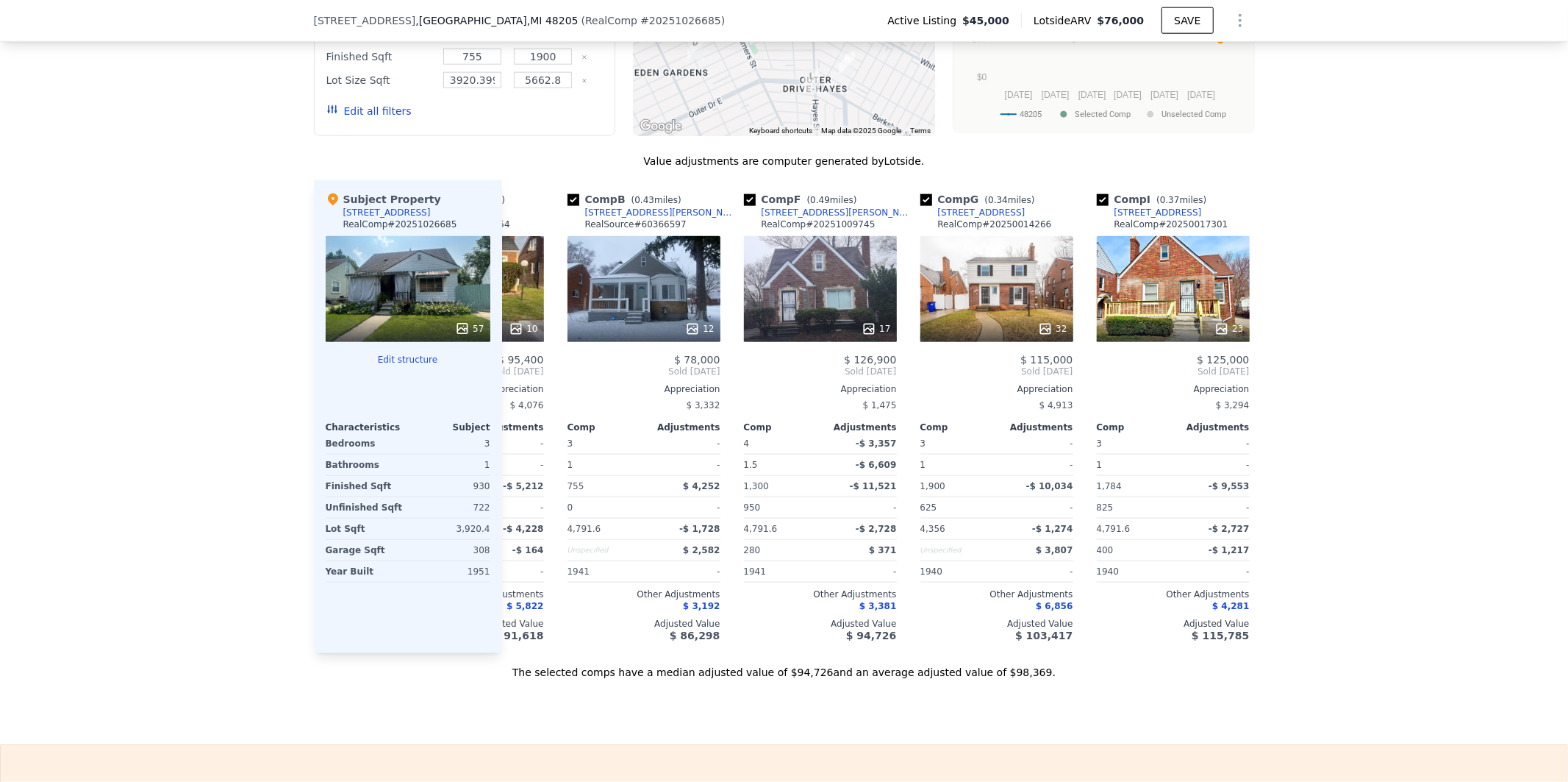
scroll to position [0, 172]
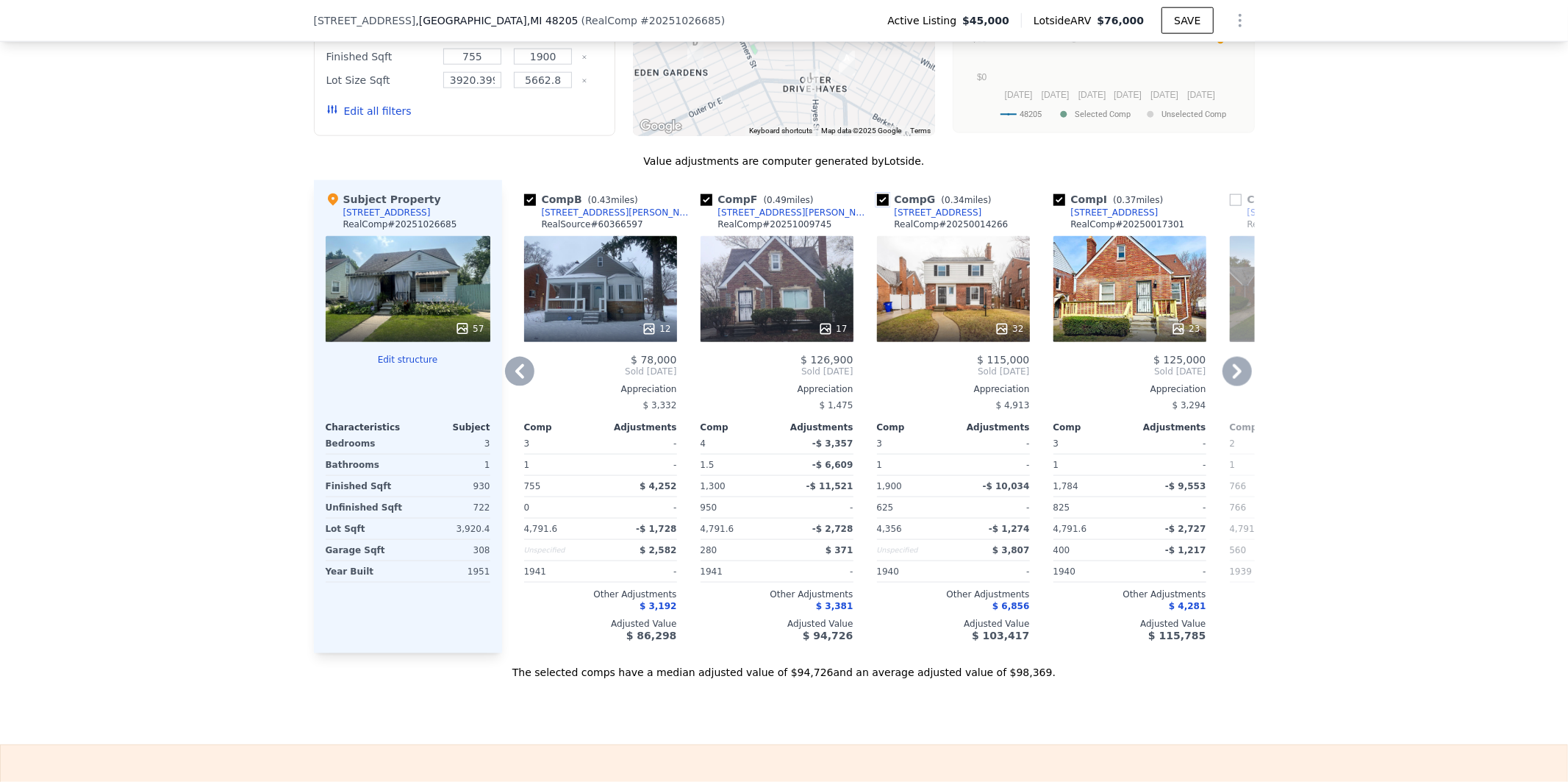
click at [877, 206] on input "checkbox" at bounding box center [882, 200] width 12 height 12
checkbox input "false"
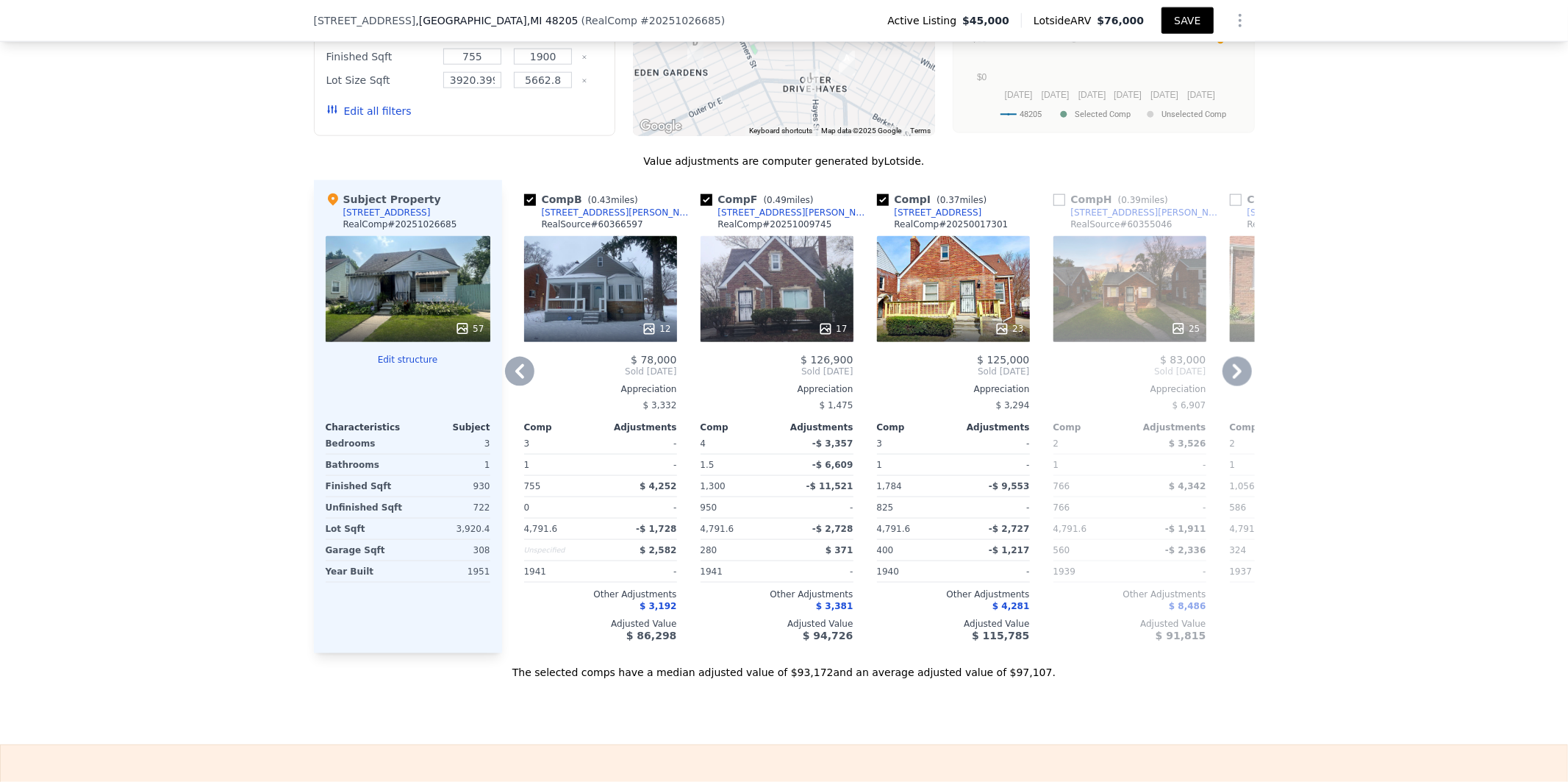
click at [1181, 19] on button "SAVE" at bounding box center [1187, 21] width 51 height 26
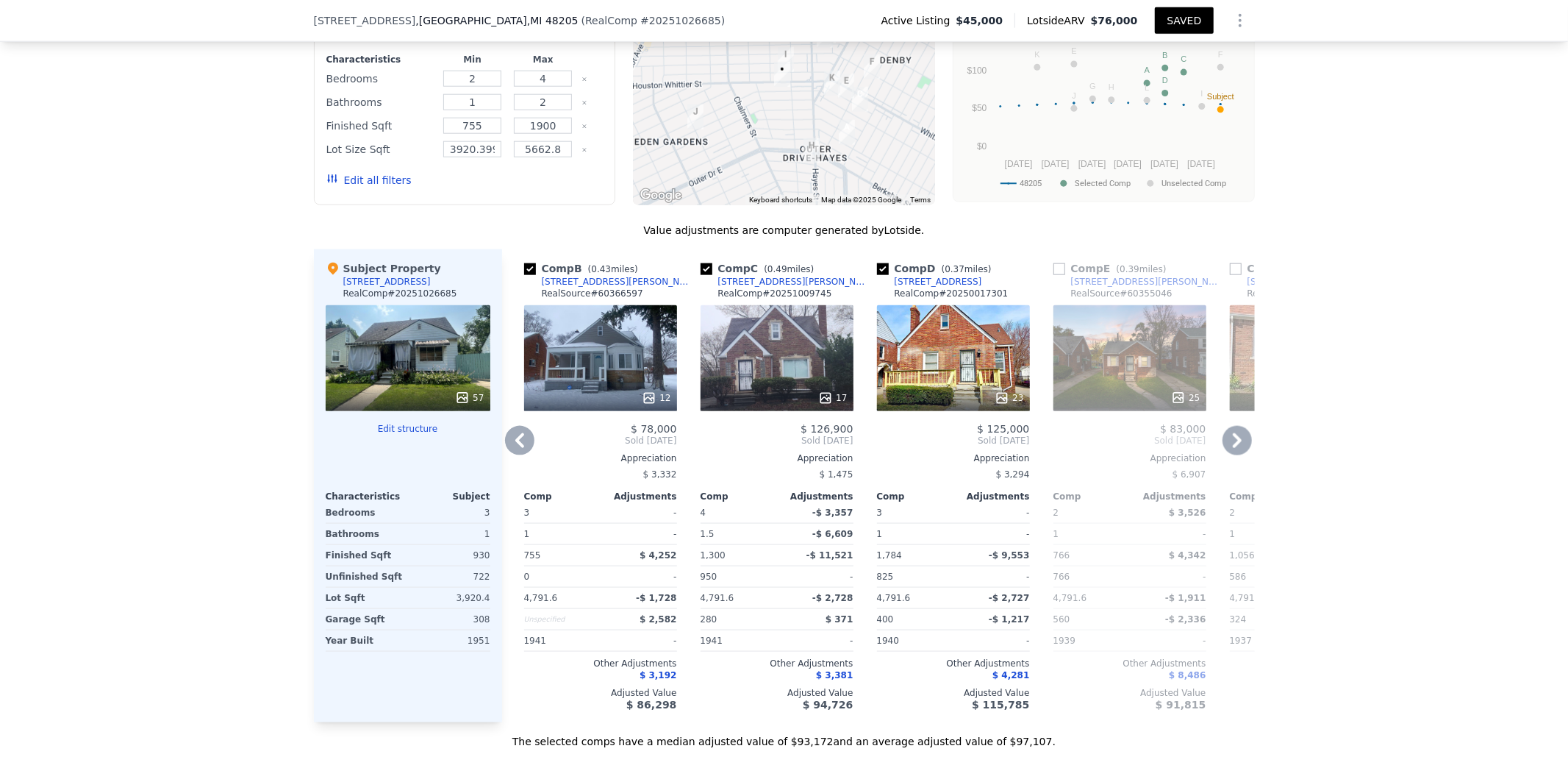
scroll to position [1549, 0]
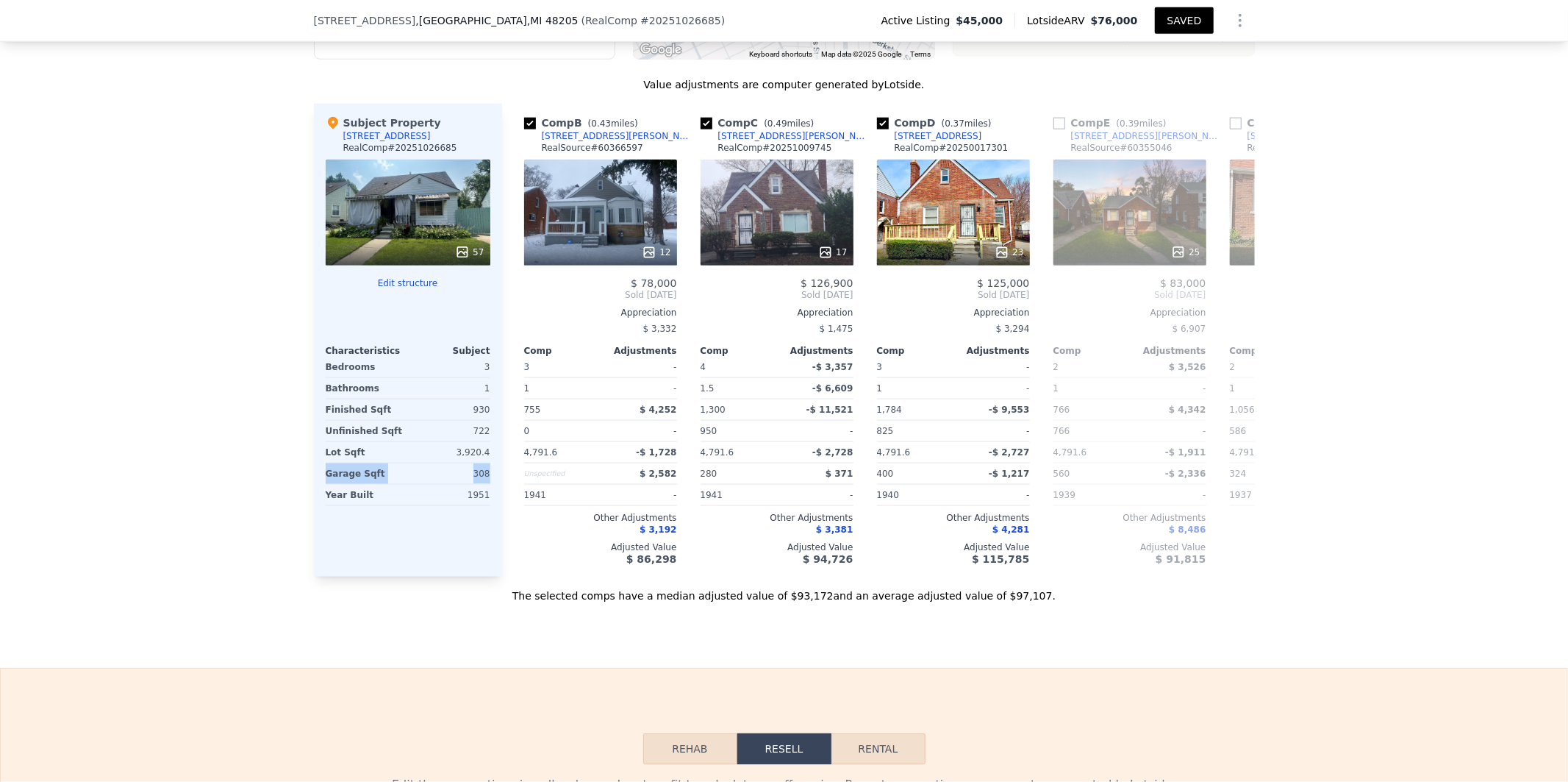
drag, startPoint x: 488, startPoint y: 483, endPoint x: 319, endPoint y: 483, distance: 169.0
click at [319, 483] on div "Subject Property 14866 Houston Whittier St RealComp # 20251026685 57 Edit struc…" at bounding box center [407, 340] width 188 height 473
drag, startPoint x: 483, startPoint y: 462, endPoint x: 453, endPoint y: 462, distance: 30.0
click at [453, 462] on div "3,920.4" at bounding box center [450, 452] width 79 height 21
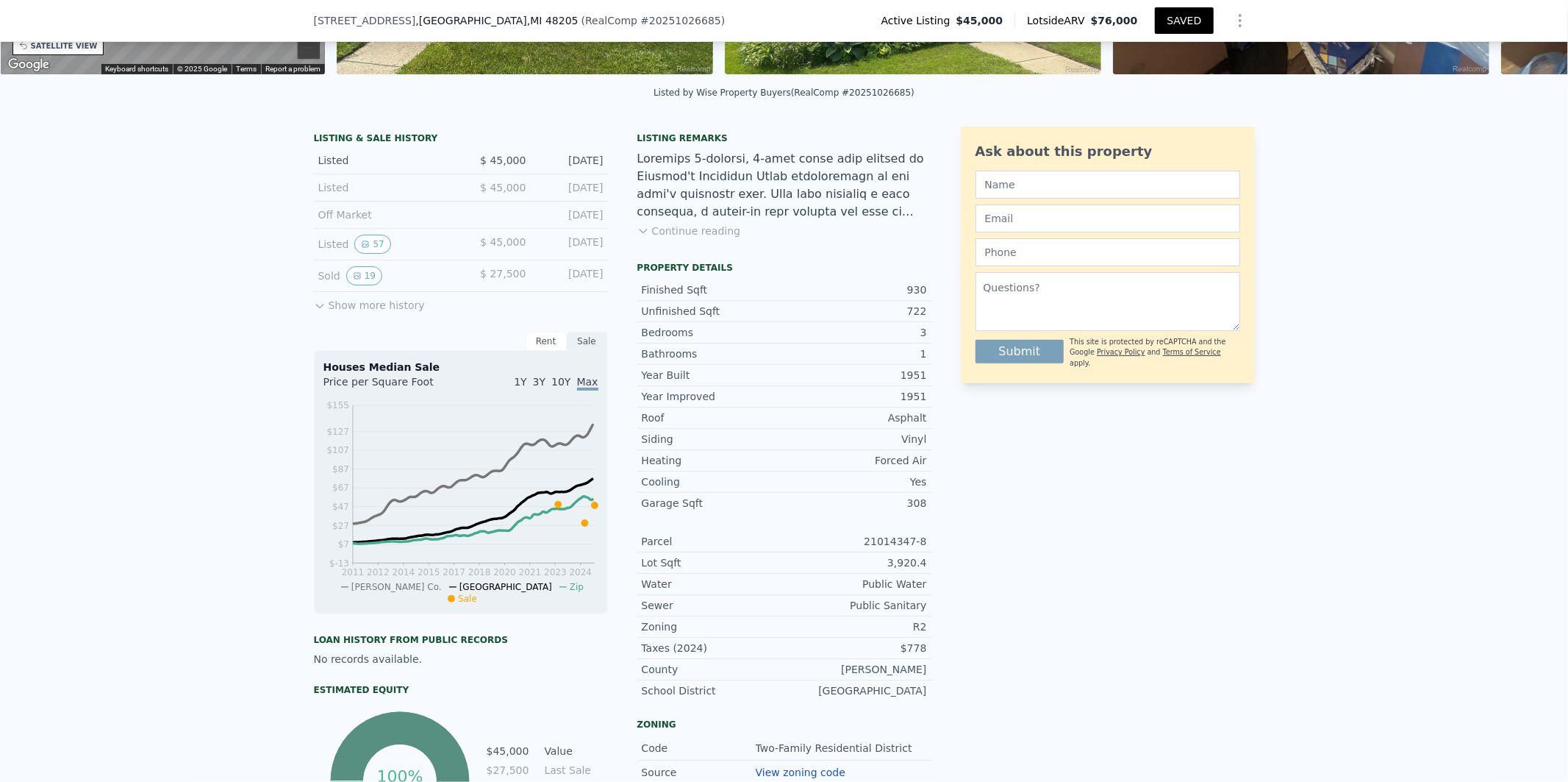
scroll to position [0, 0]
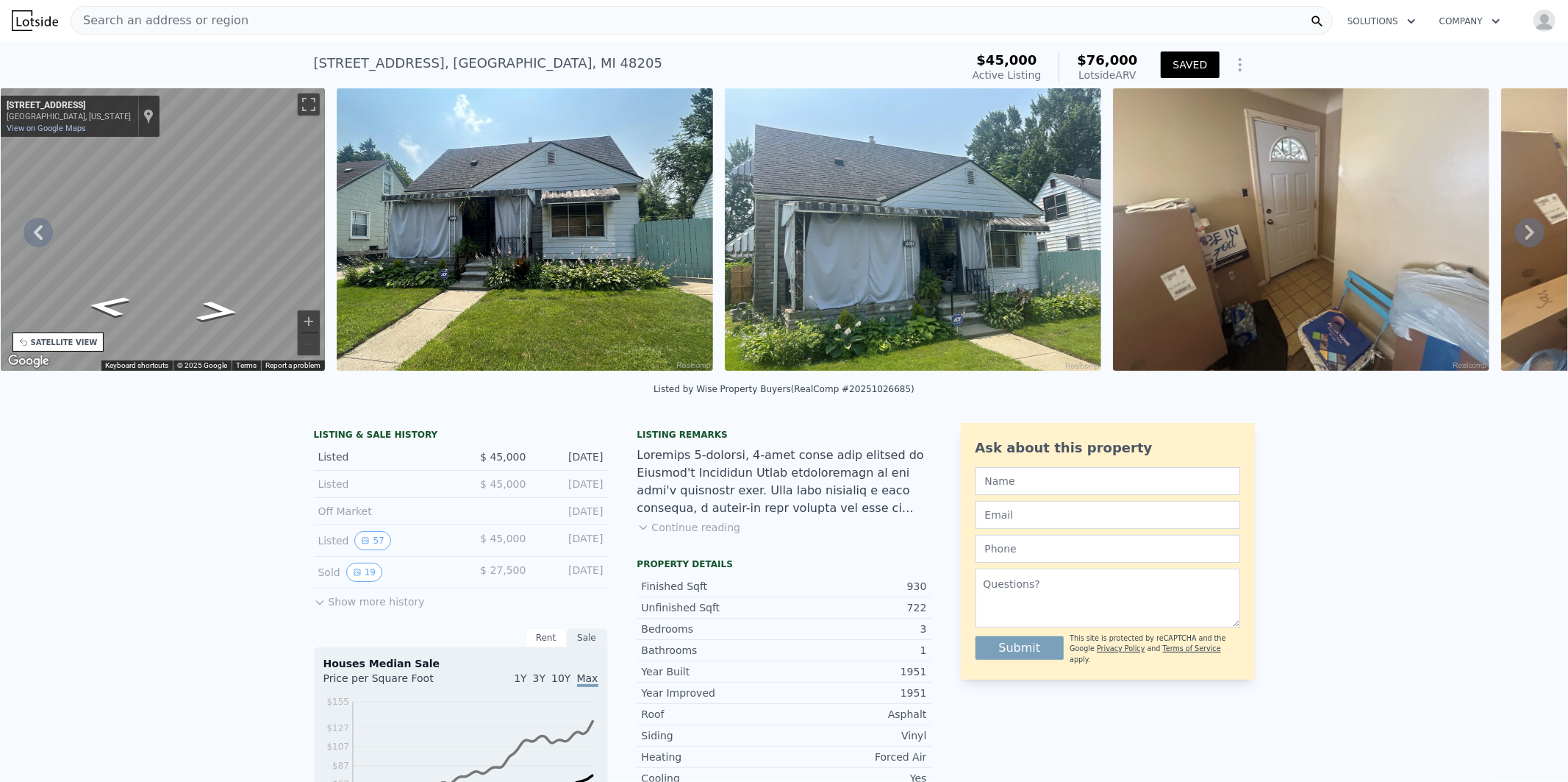
click at [336, 18] on div "Search an address or region" at bounding box center [702, 21] width 1262 height 29
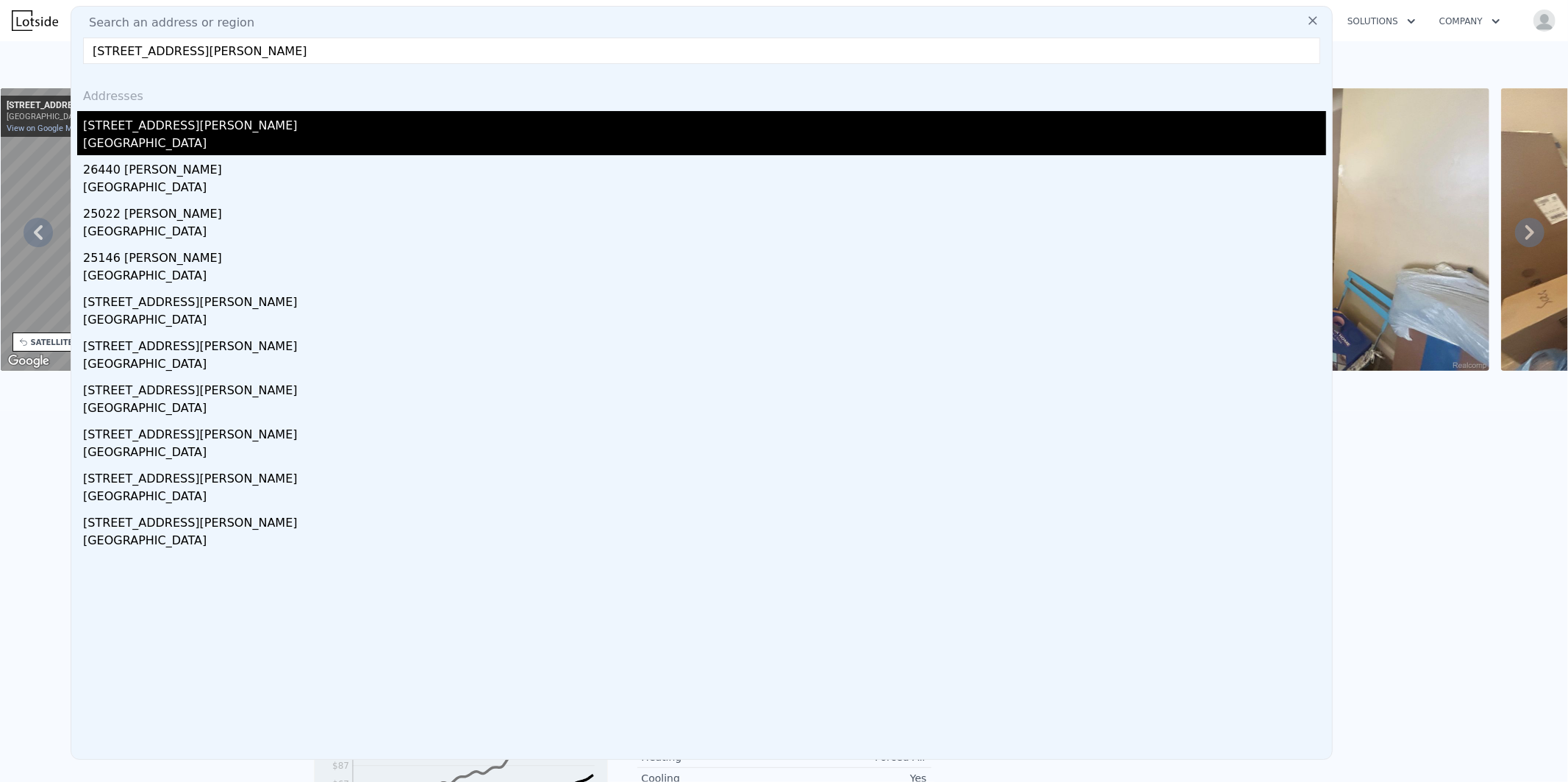
type input "11780 Haggerty Rd, Belleville, MI 48111, USA"
click at [153, 131] on div "11780 Haggerty Rd" at bounding box center [704, 122] width 1243 height 24
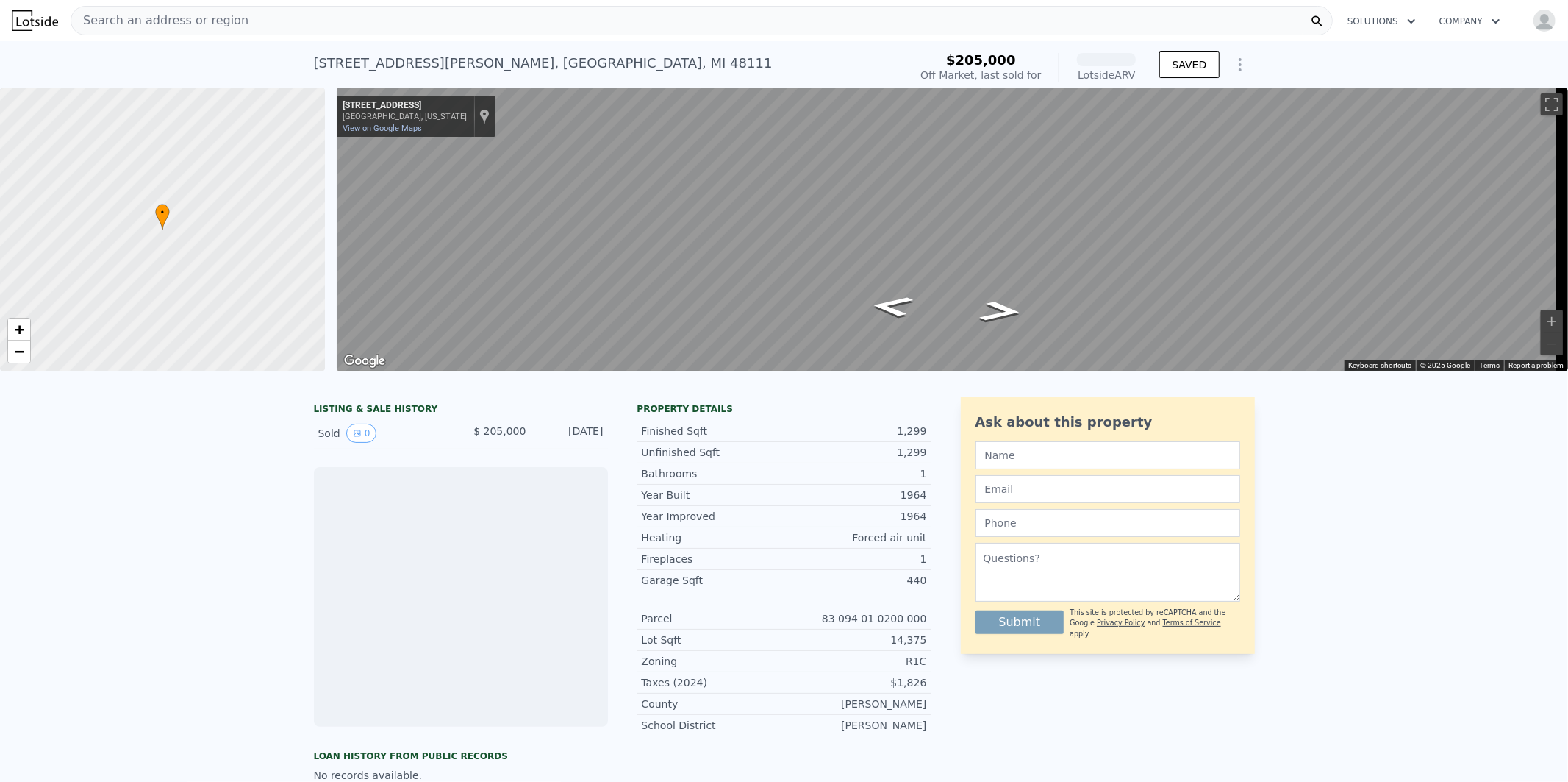
scroll to position [0, 5]
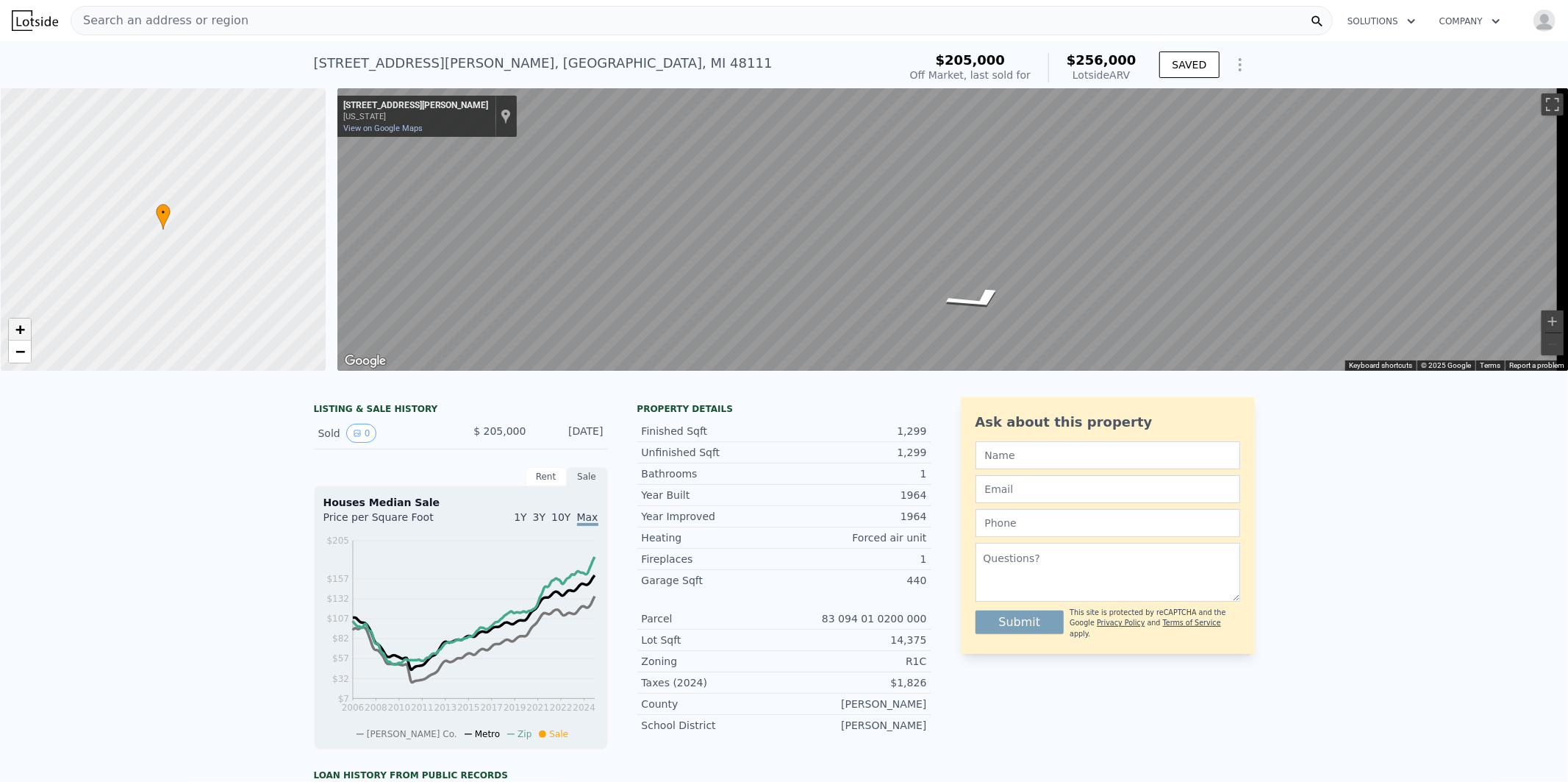
click at [18, 333] on span "+" at bounding box center [20, 329] width 9 height 18
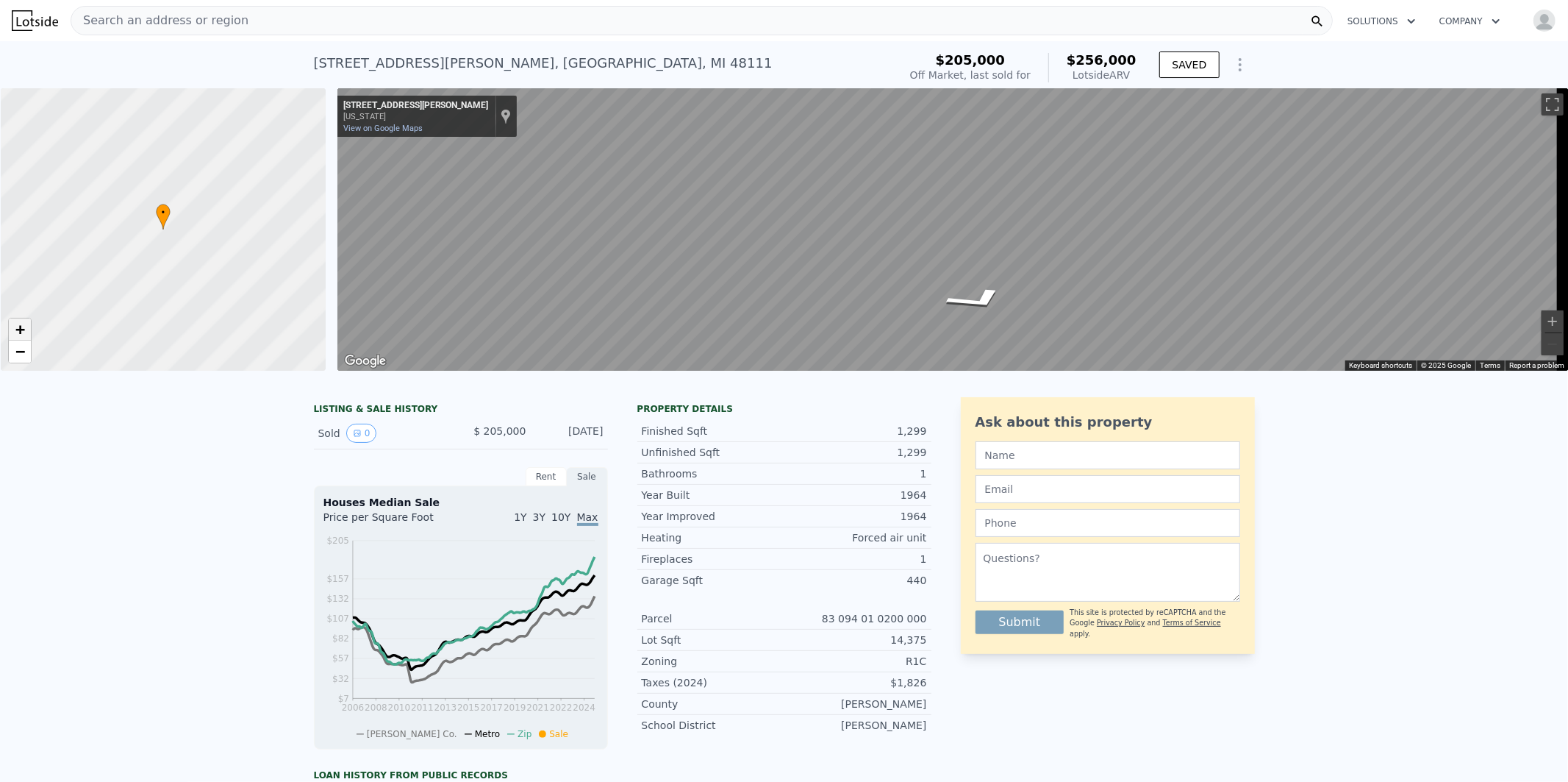
click at [18, 333] on span "+" at bounding box center [20, 329] width 9 height 18
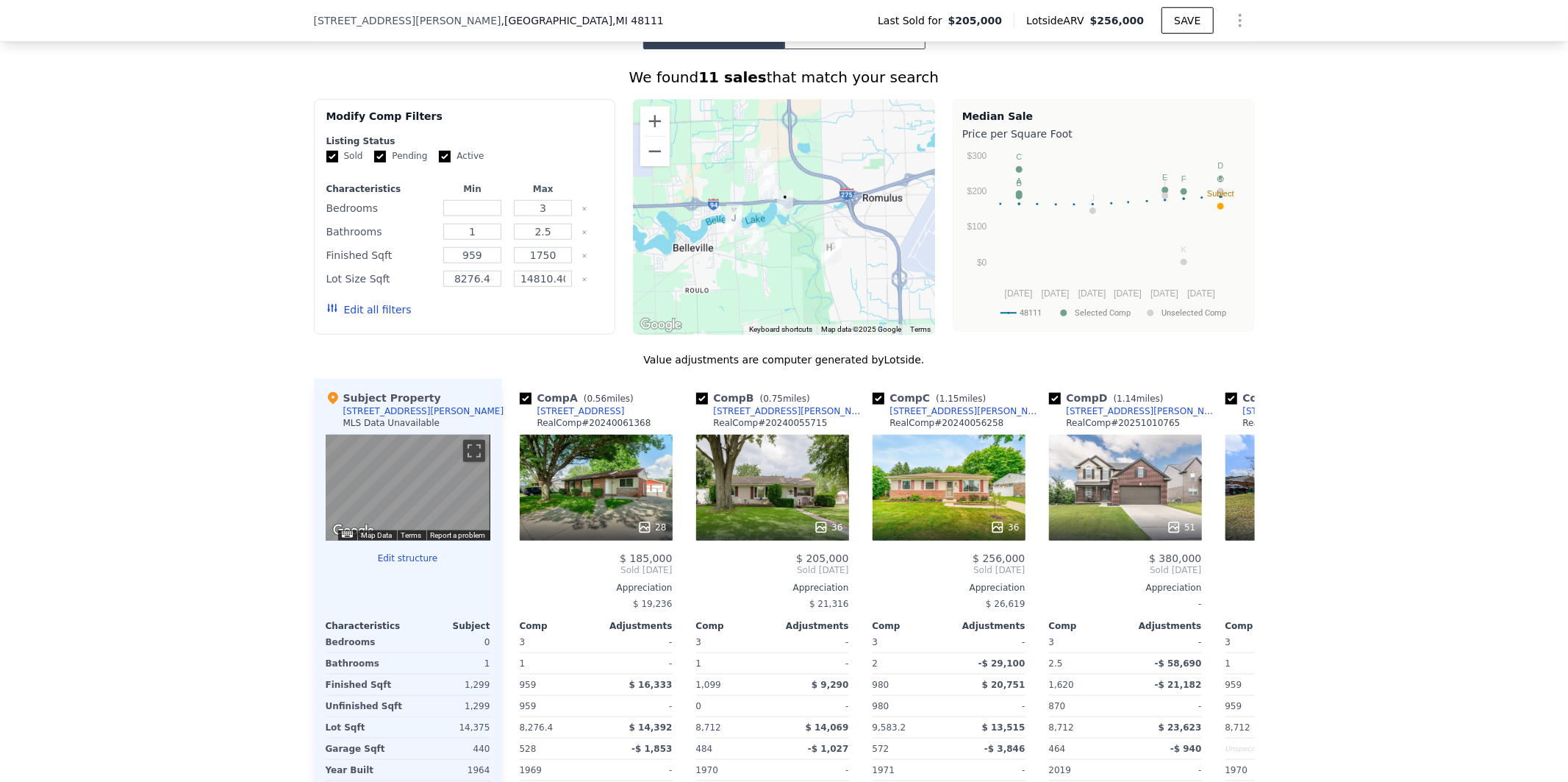
scroll to position [1091, 0]
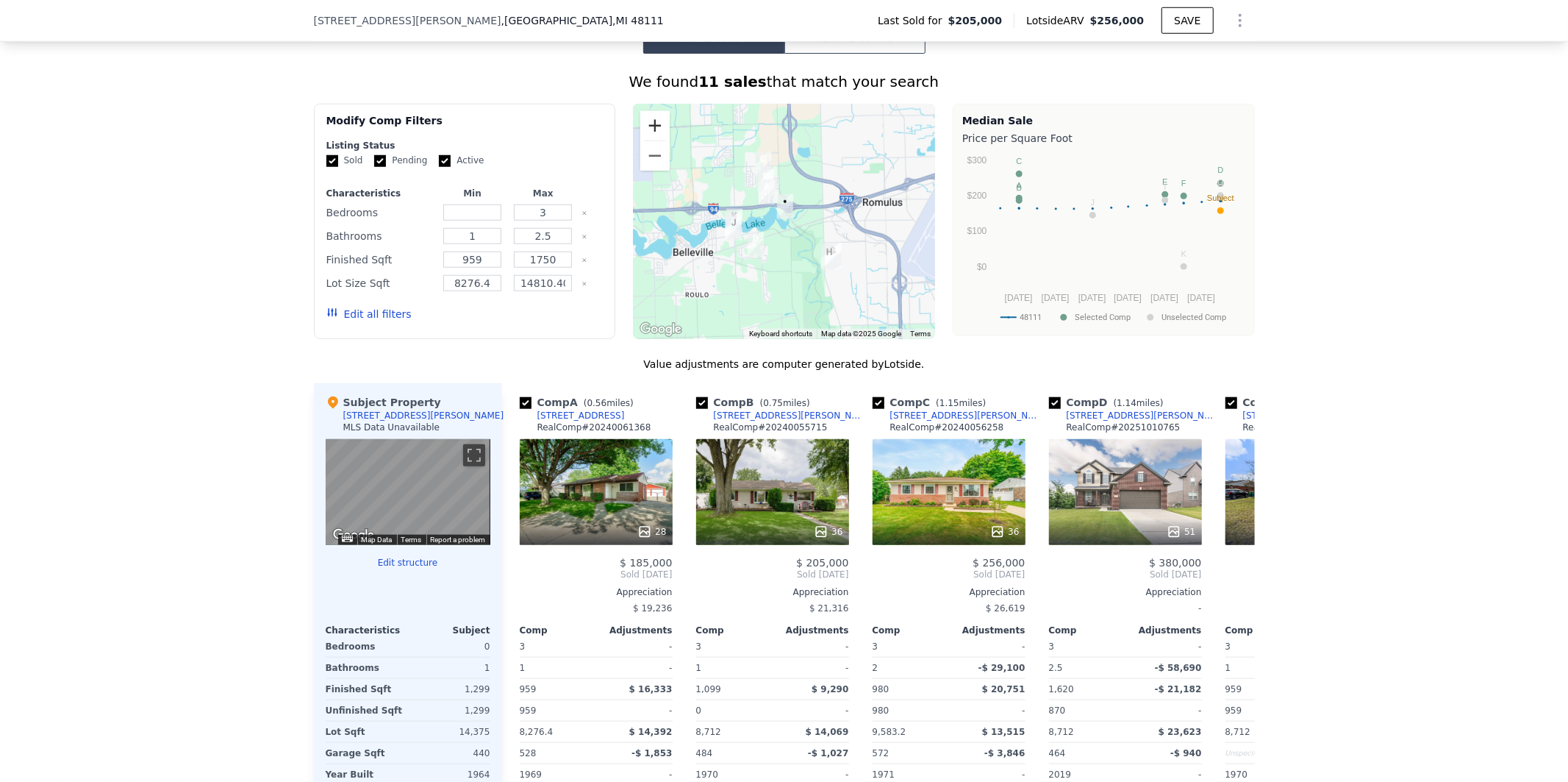
click at [648, 135] on button "Zoom in" at bounding box center [655, 125] width 29 height 29
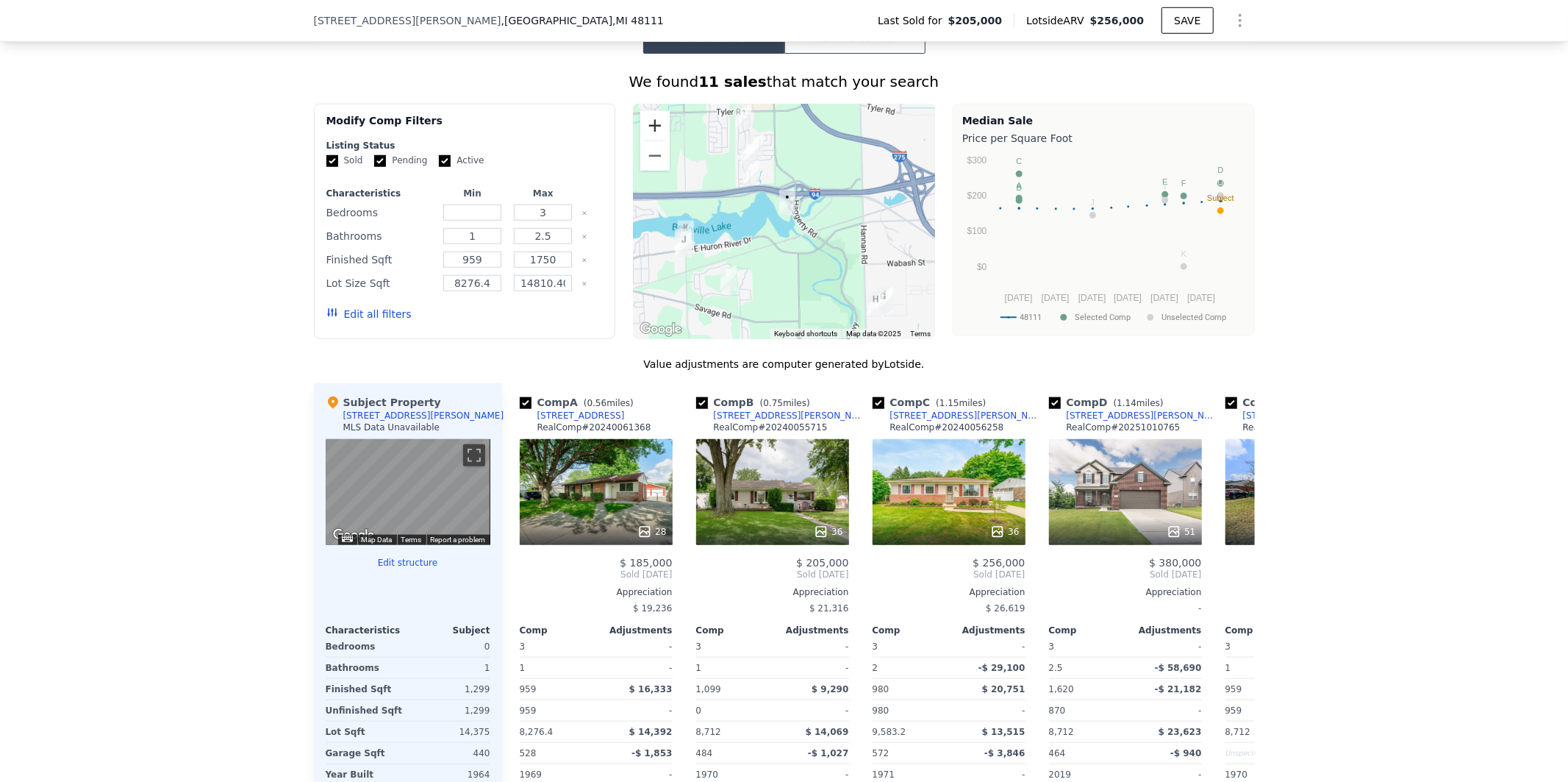
click at [648, 135] on button "Zoom in" at bounding box center [655, 125] width 29 height 29
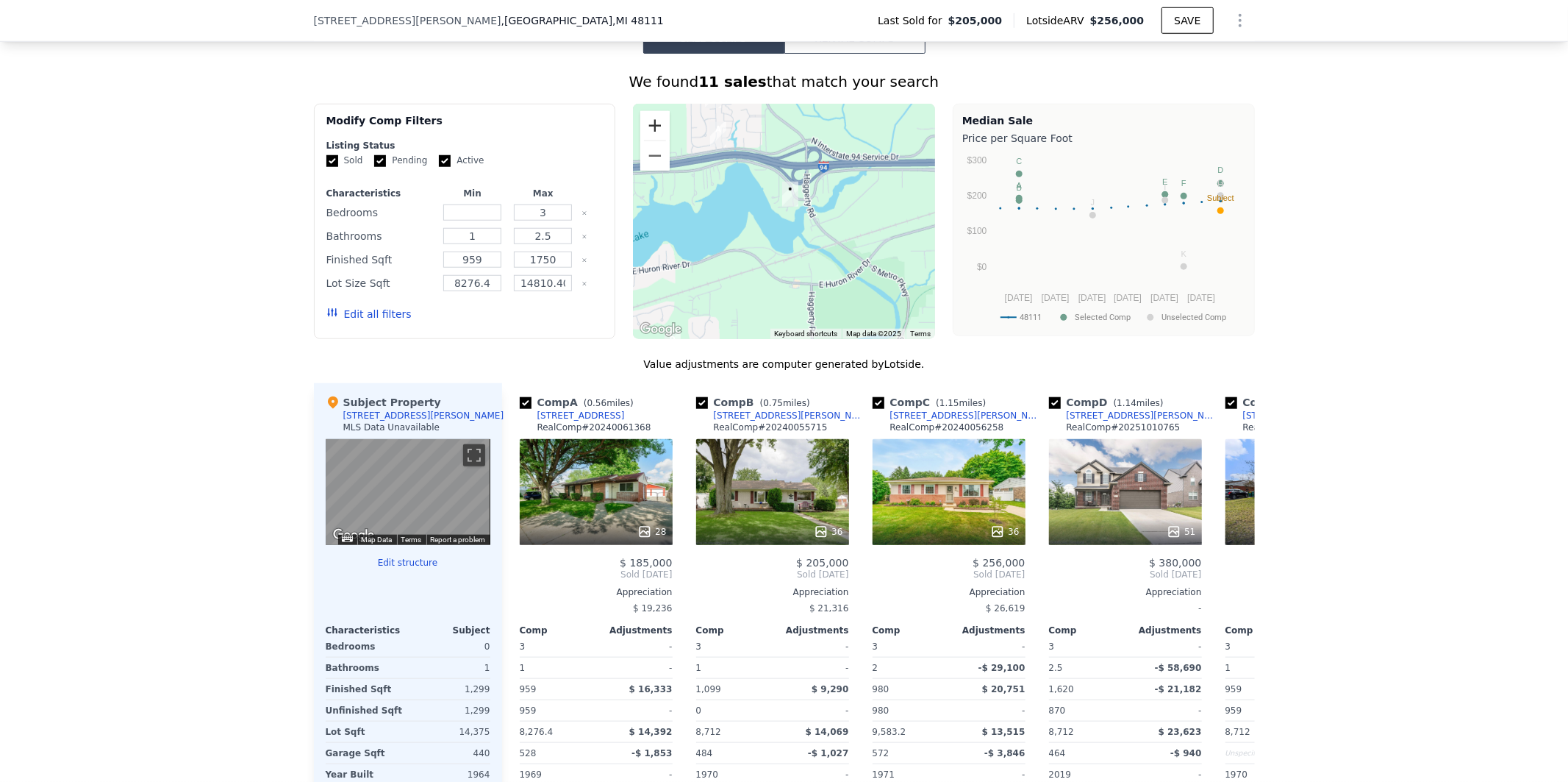
click at [648, 135] on button "Zoom in" at bounding box center [655, 125] width 29 height 29
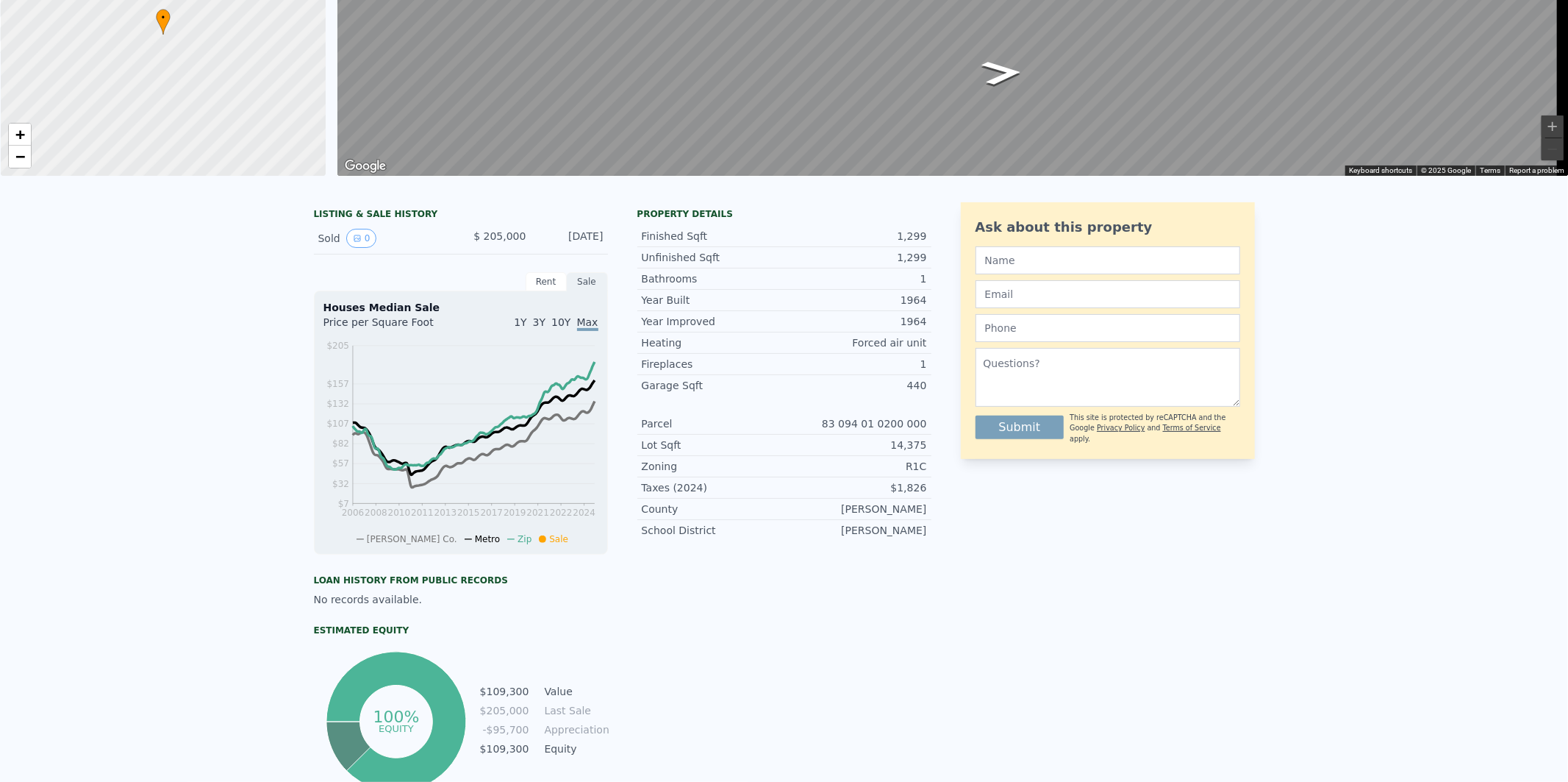
scroll to position [0, 0]
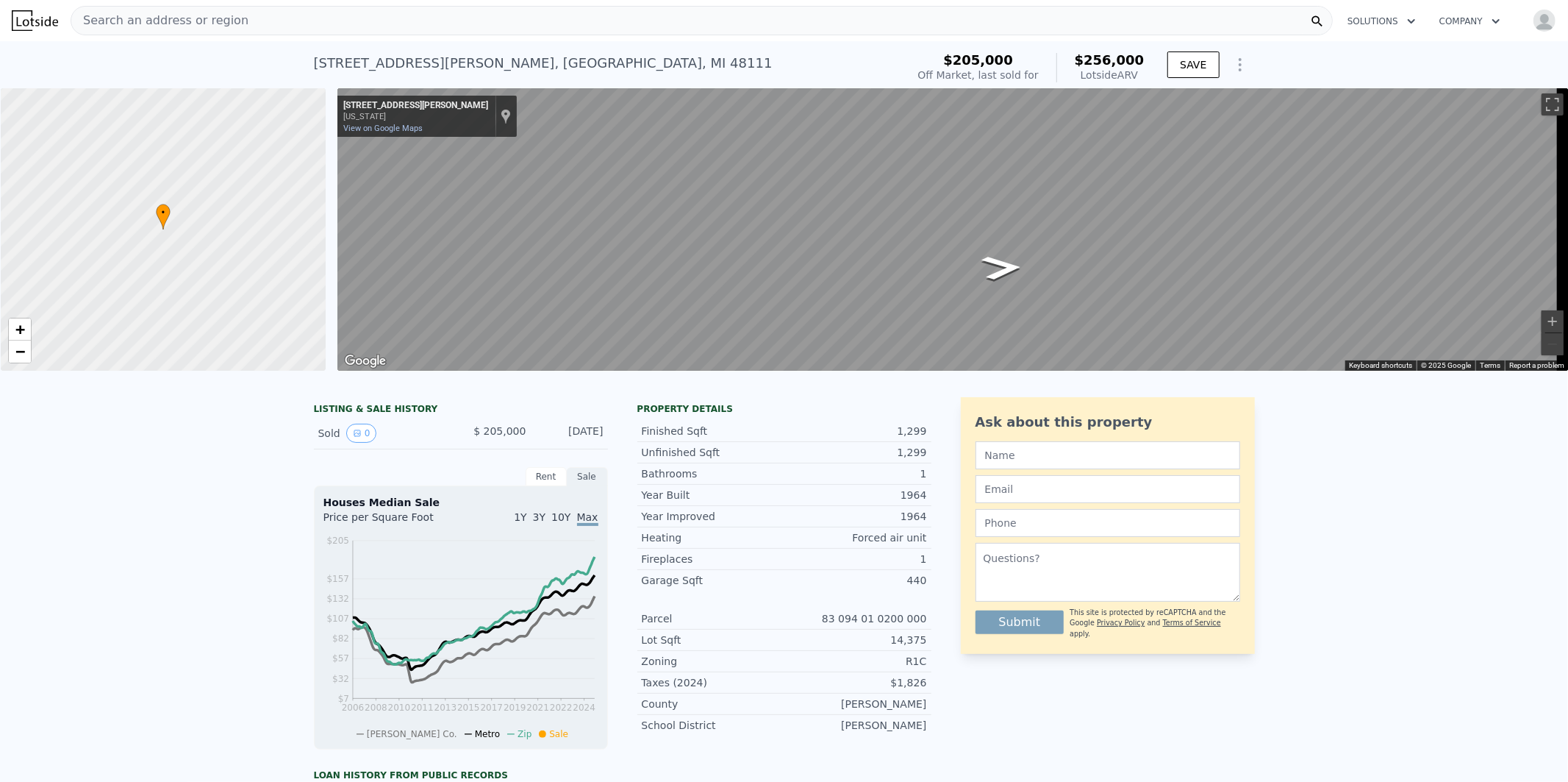
click at [254, 19] on div "Search an address or region" at bounding box center [702, 21] width 1262 height 29
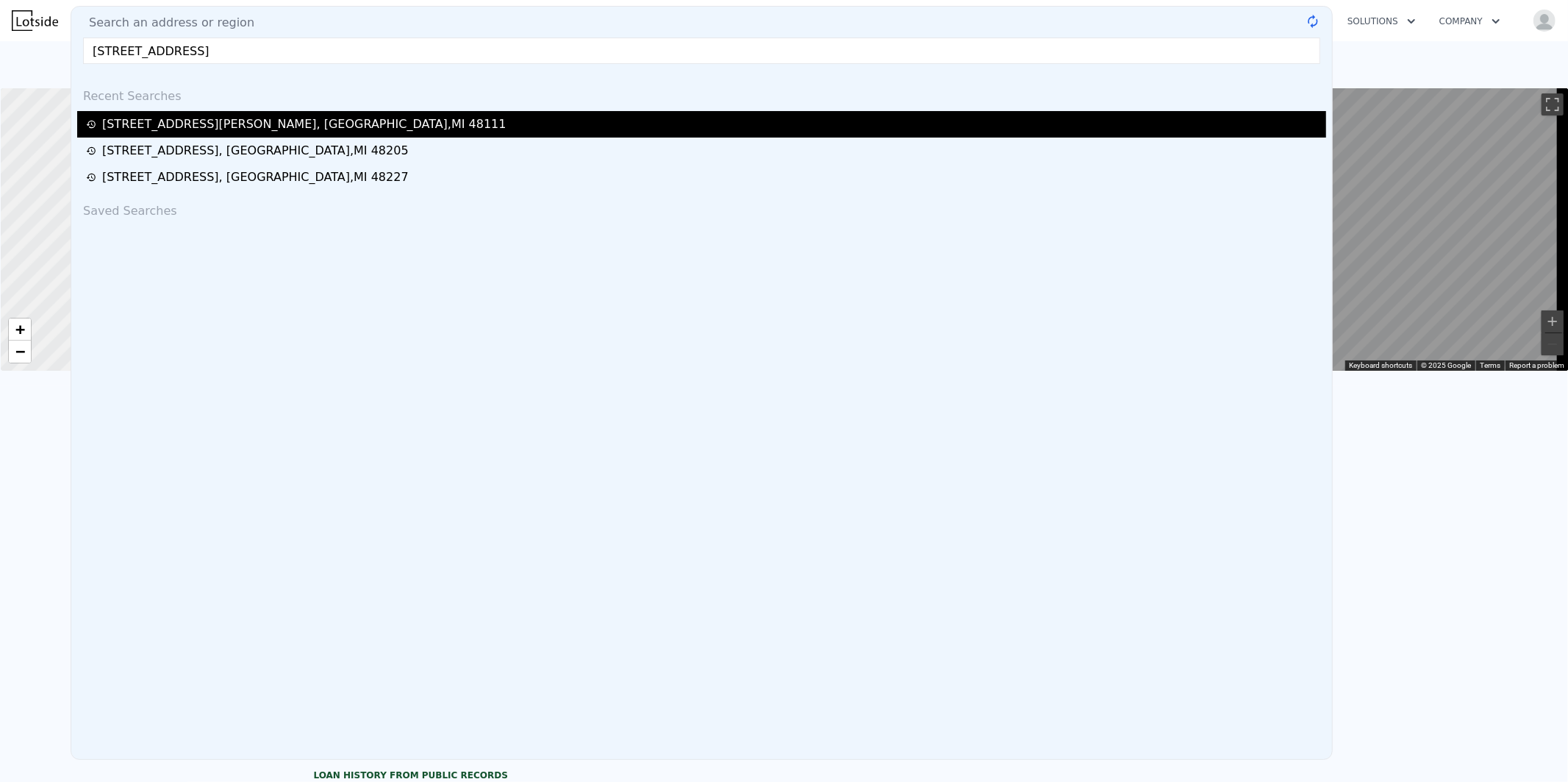
type input "15058 Park Grove St, Detroit, MI 48205, USA"
click at [228, 127] on div "11780 Haggerty Rd , Wayne County , MI 48111" at bounding box center [304, 124] width 404 height 18
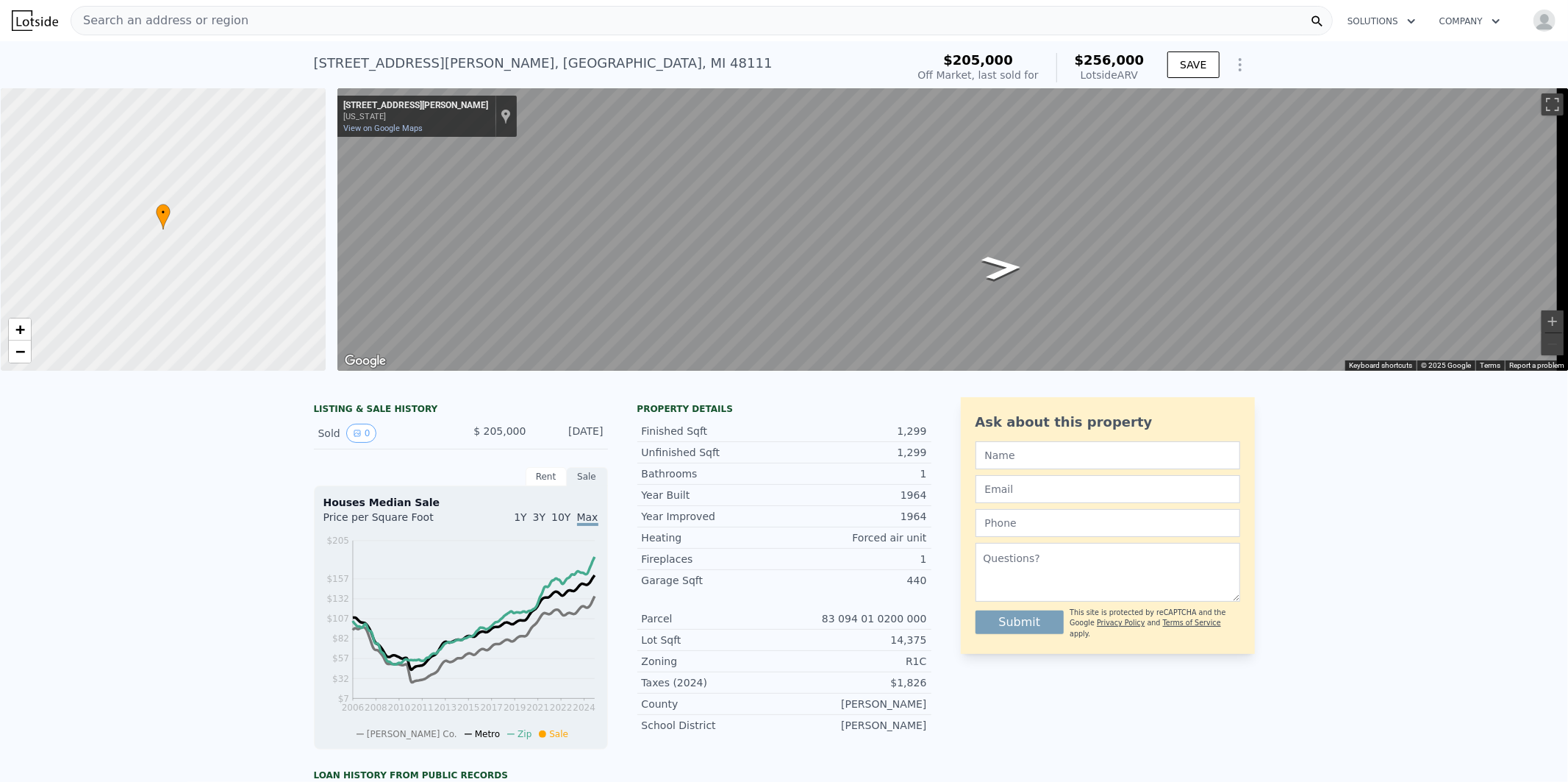
click at [373, 25] on div "Search an address or region" at bounding box center [702, 21] width 1262 height 29
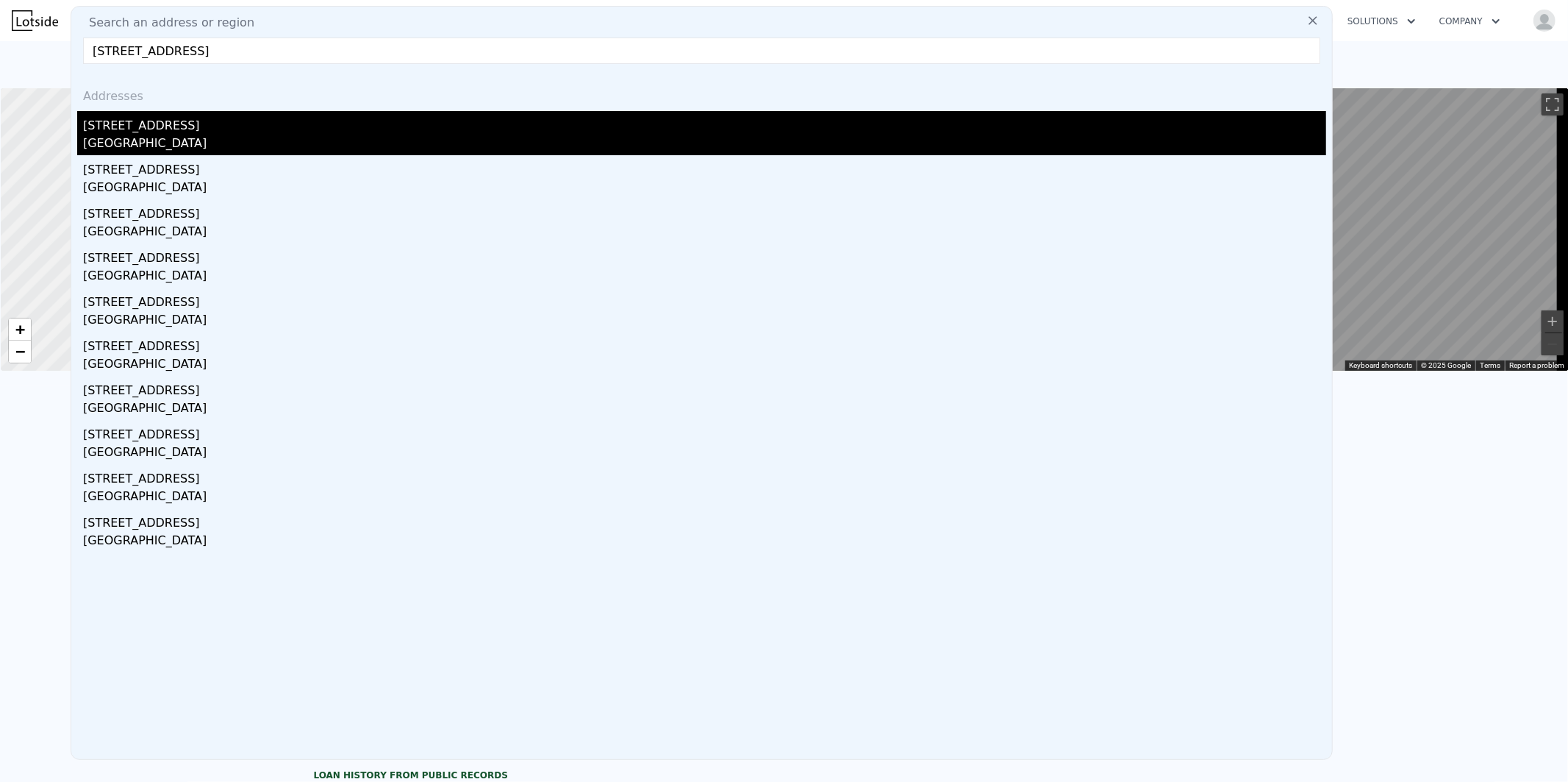
type input "15058 Park Grove St, Detroit, MI 48205, USA"
click at [124, 138] on div "Detroit, MI 48205" at bounding box center [704, 145] width 1243 height 21
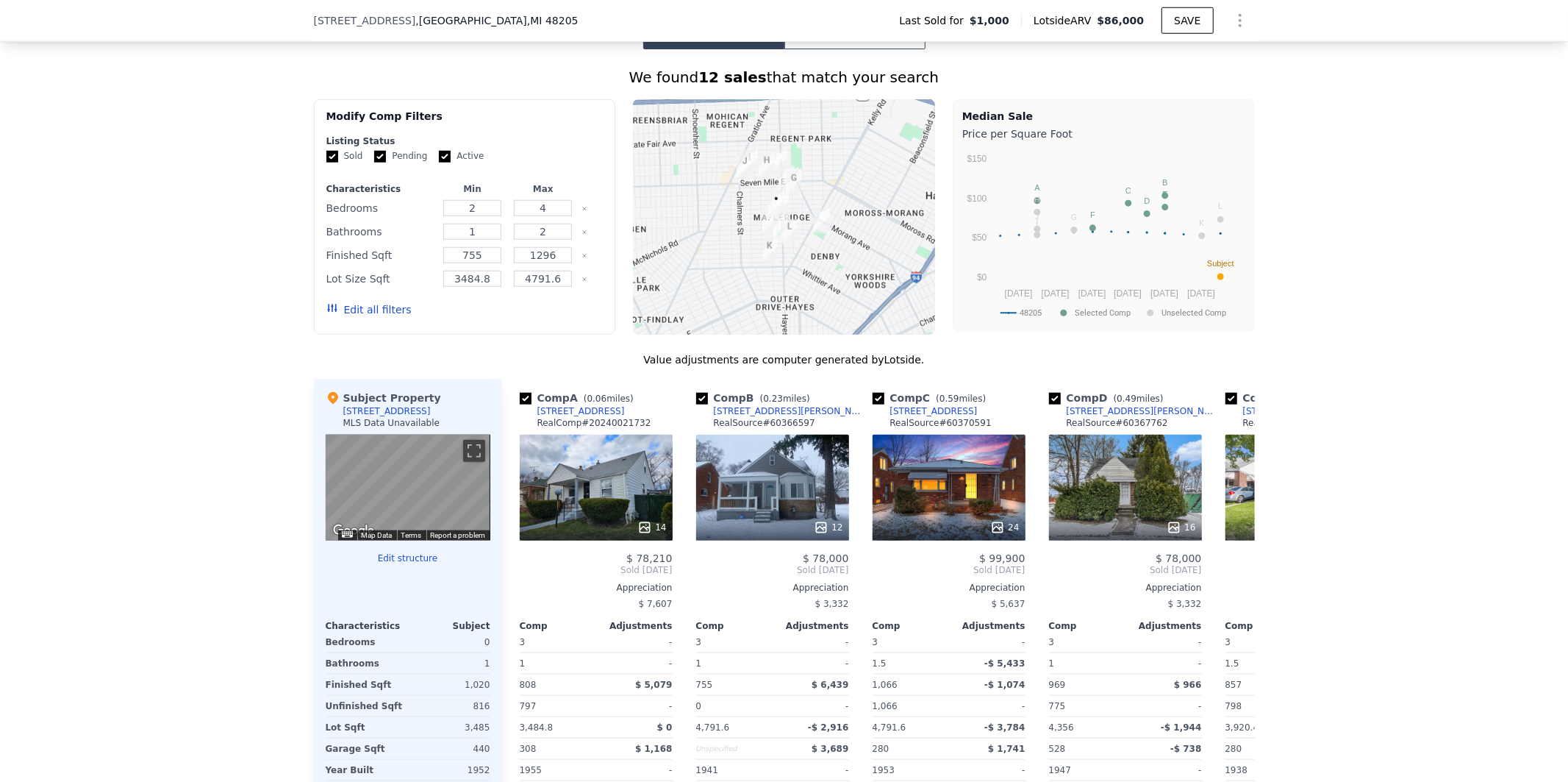
scroll to position [1276, 0]
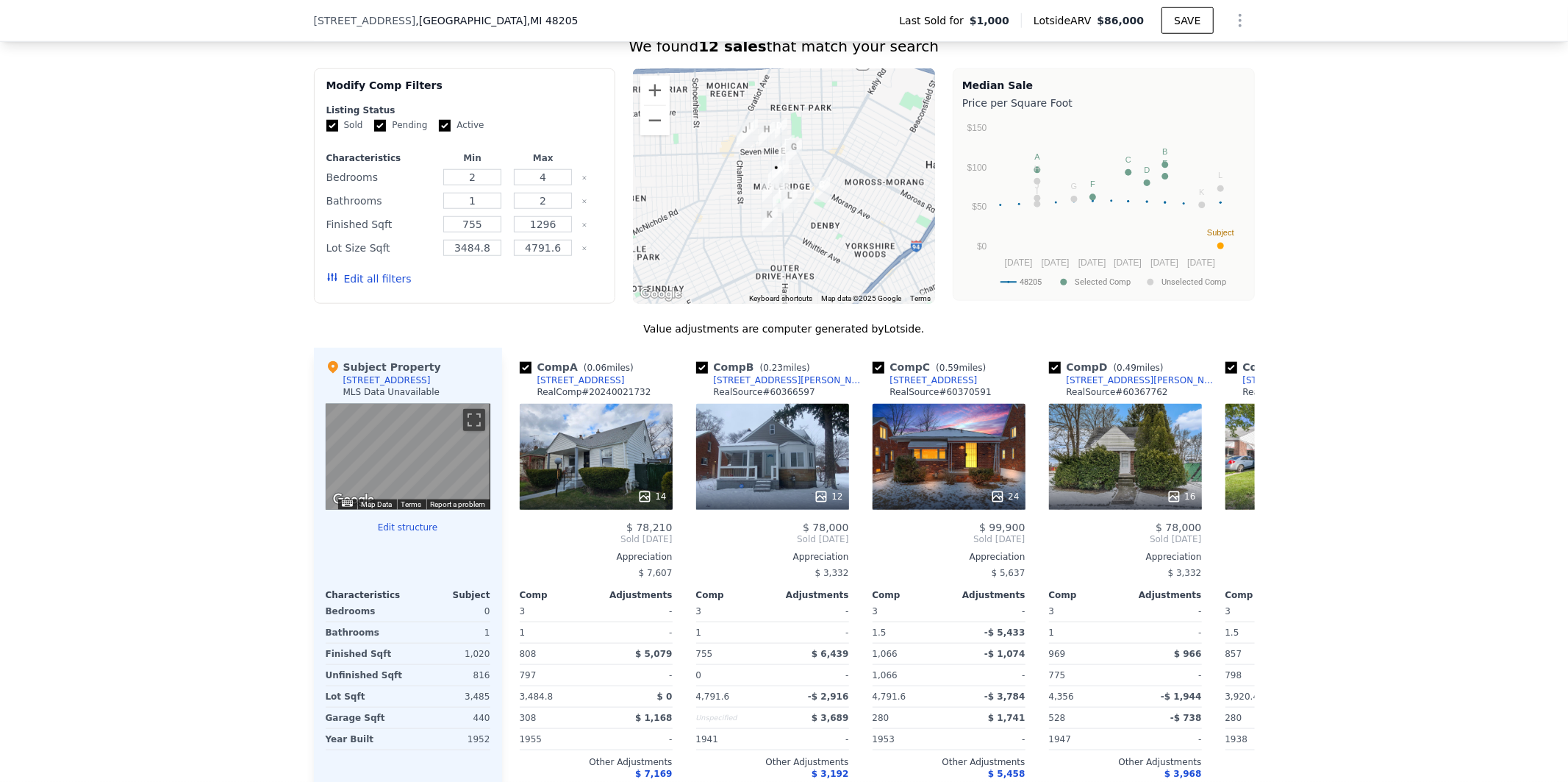
scroll to position [1204, 0]
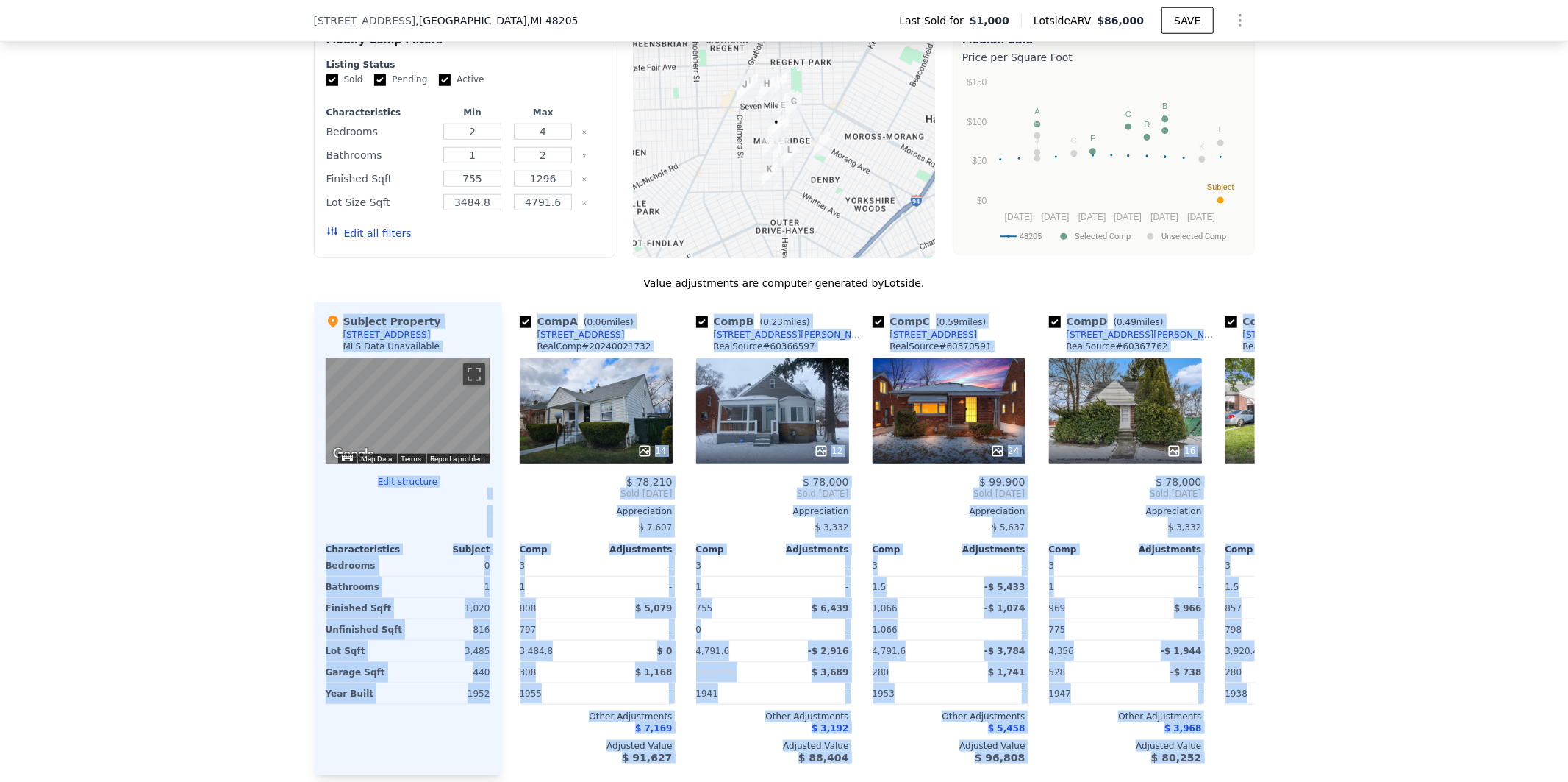
drag, startPoint x: 1553, startPoint y: 293, endPoint x: 1567, endPoint y: 326, distance: 35.8
click at [1562, 348] on div "Search an address or region Solutions Company Open main menu Open user menu 150…" at bounding box center [784, 391] width 1568 height 782
click at [1448, 274] on div "We found 12 sales that match your search Filters Map Prices Modify Comp Filters…" at bounding box center [784, 388] width 1568 height 829
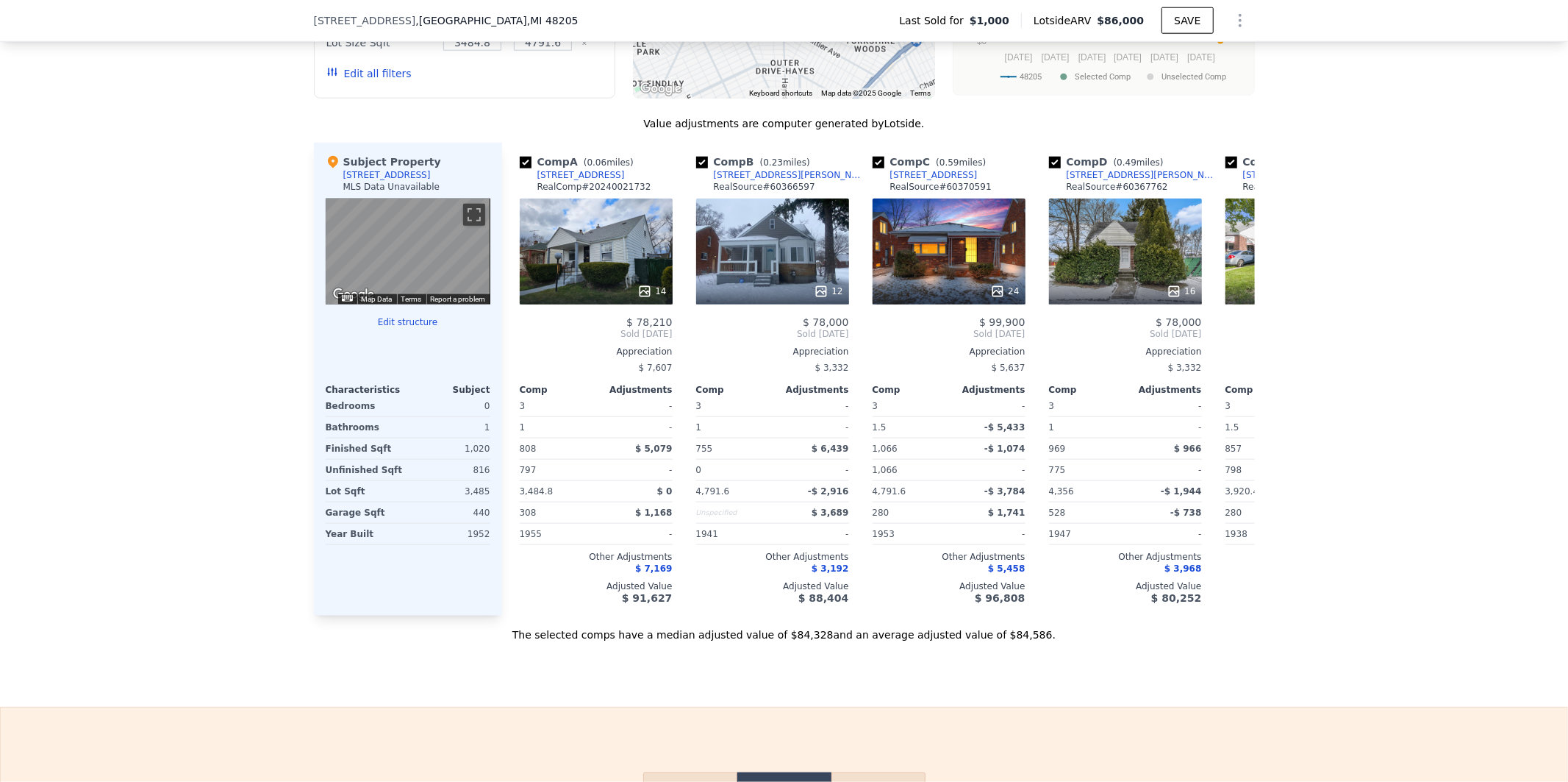
scroll to position [1409, 0]
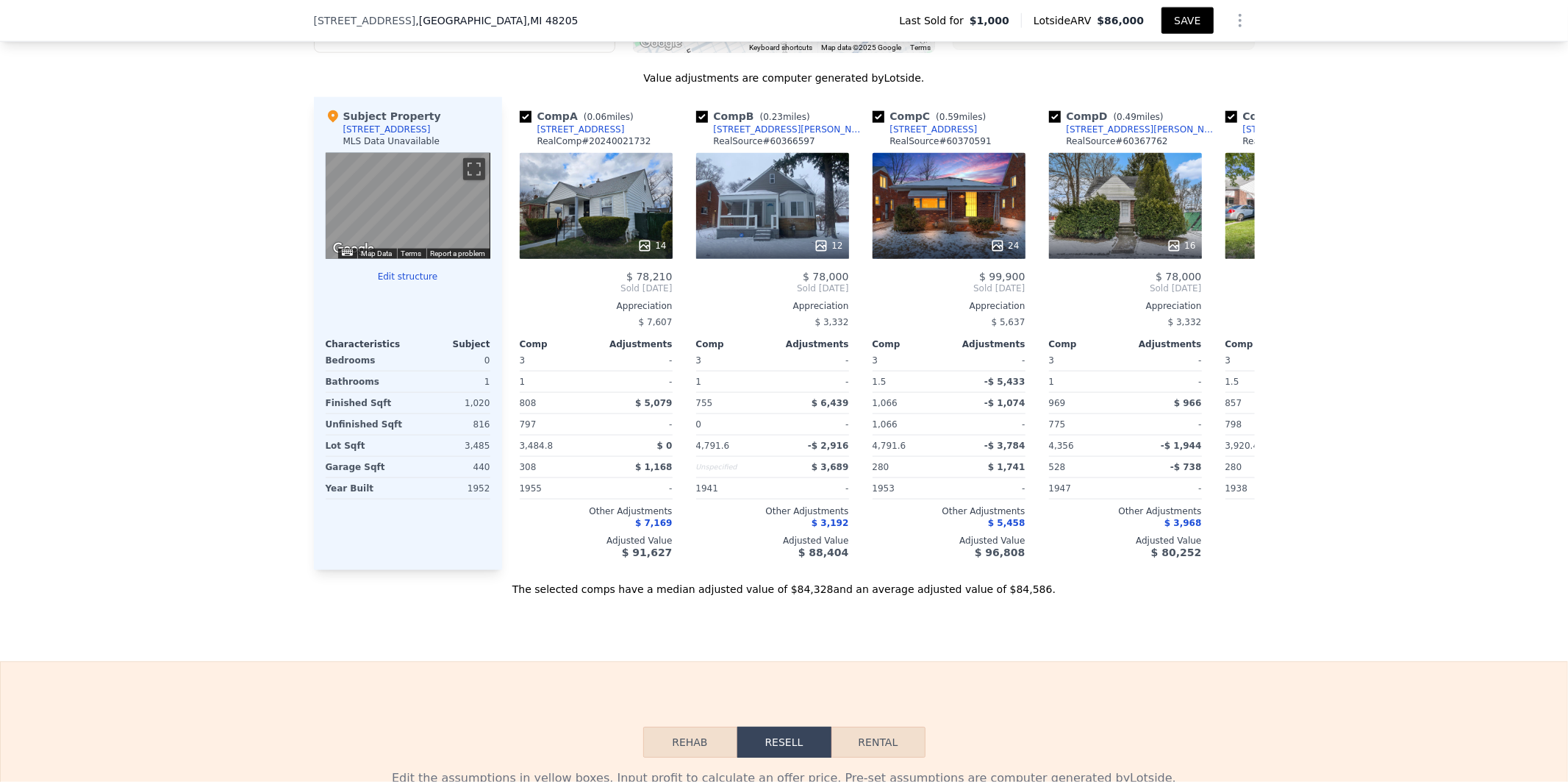
click at [1181, 21] on button "SAVE" at bounding box center [1187, 21] width 51 height 26
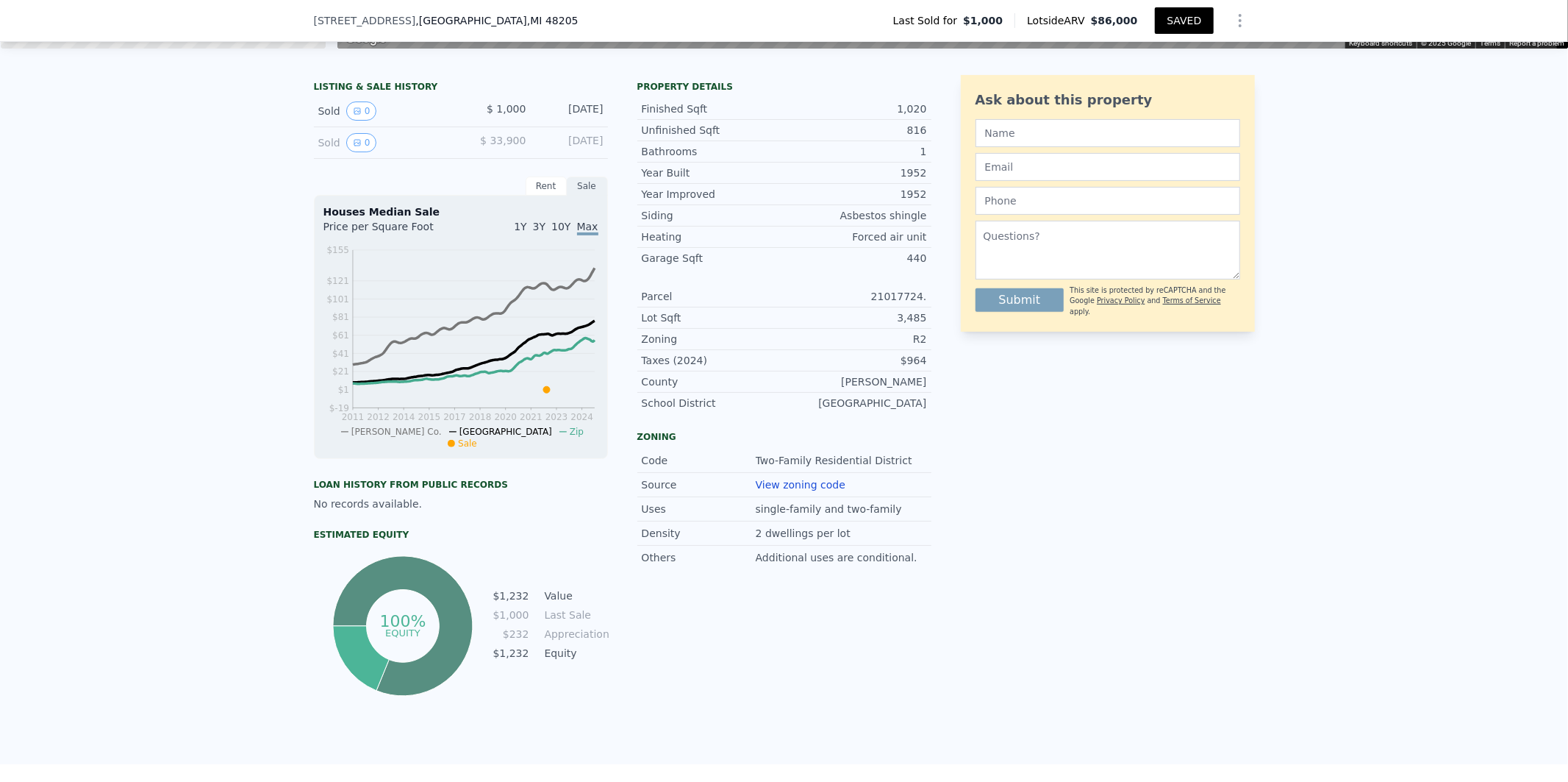
scroll to position [219, 0]
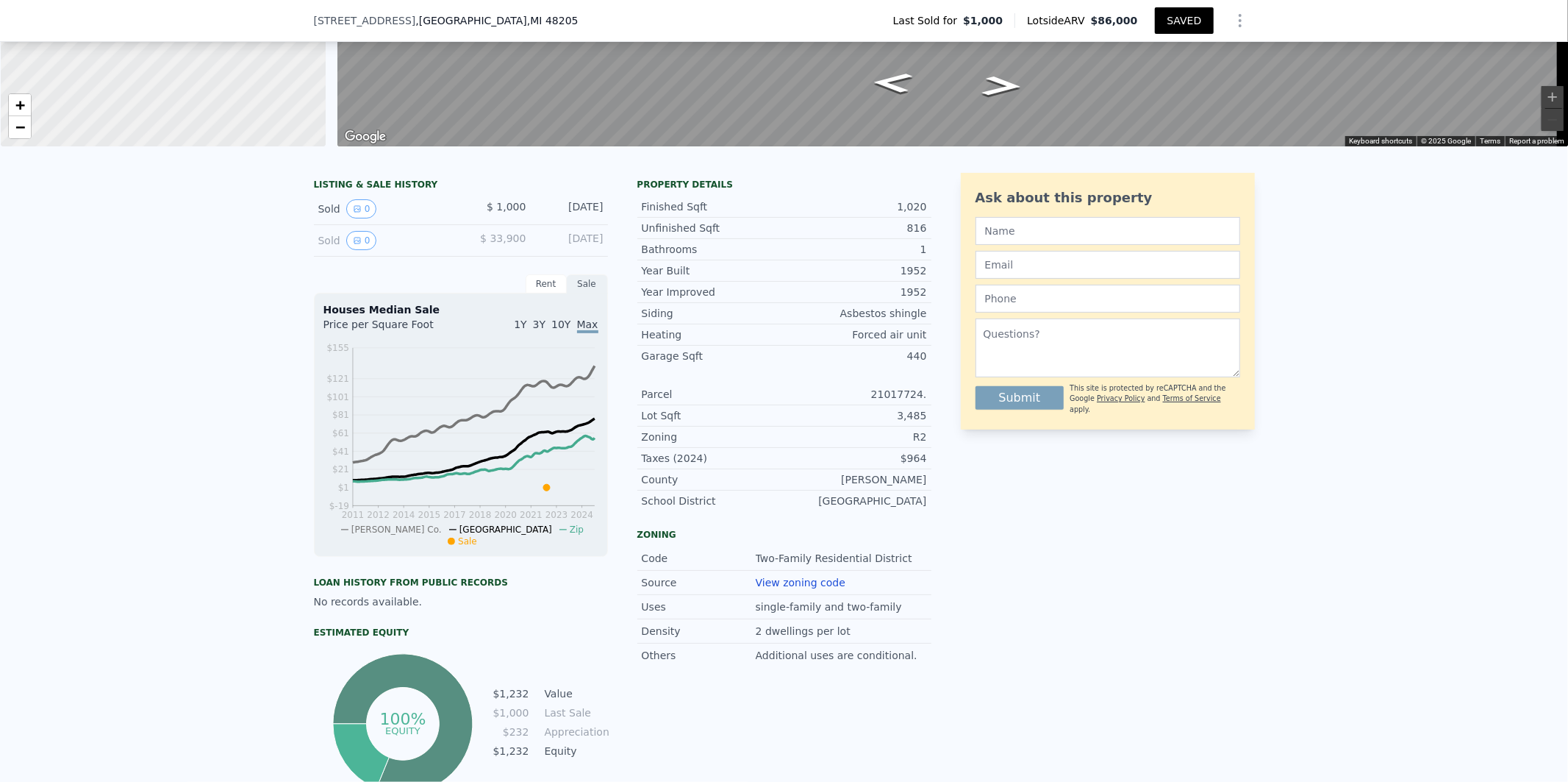
type input "1507"
drag, startPoint x: 935, startPoint y: 418, endPoint x: 895, endPoint y: 425, distance: 40.6
click at [895, 425] on div "LISTING & SALE HISTORY Sold 0 $ 1,000 Sep 11, 2022 Sold 0 $ 33,900 May 15, 2007…" at bounding box center [784, 485] width 941 height 624
copy div "3,485"
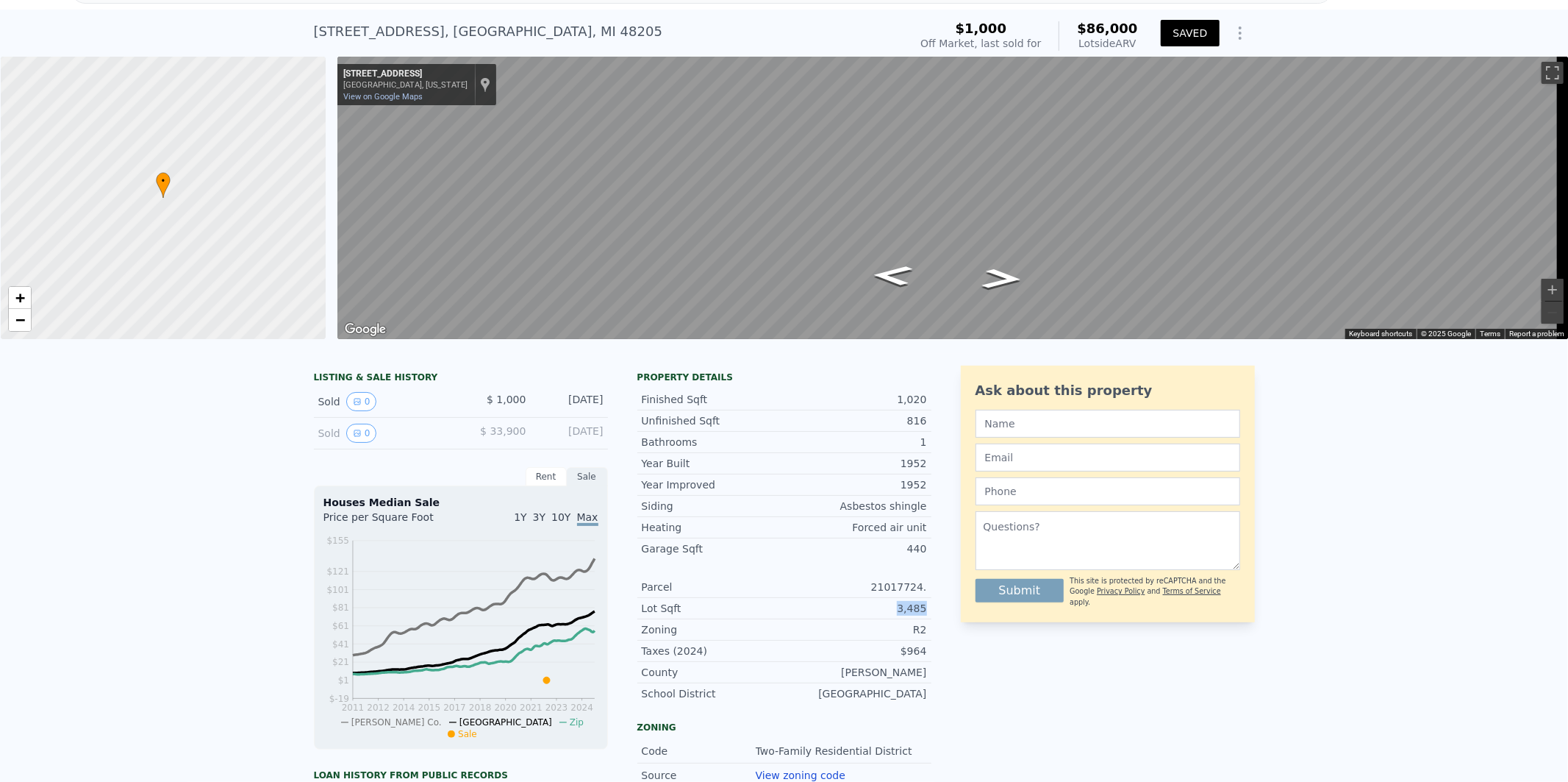
scroll to position [5, 0]
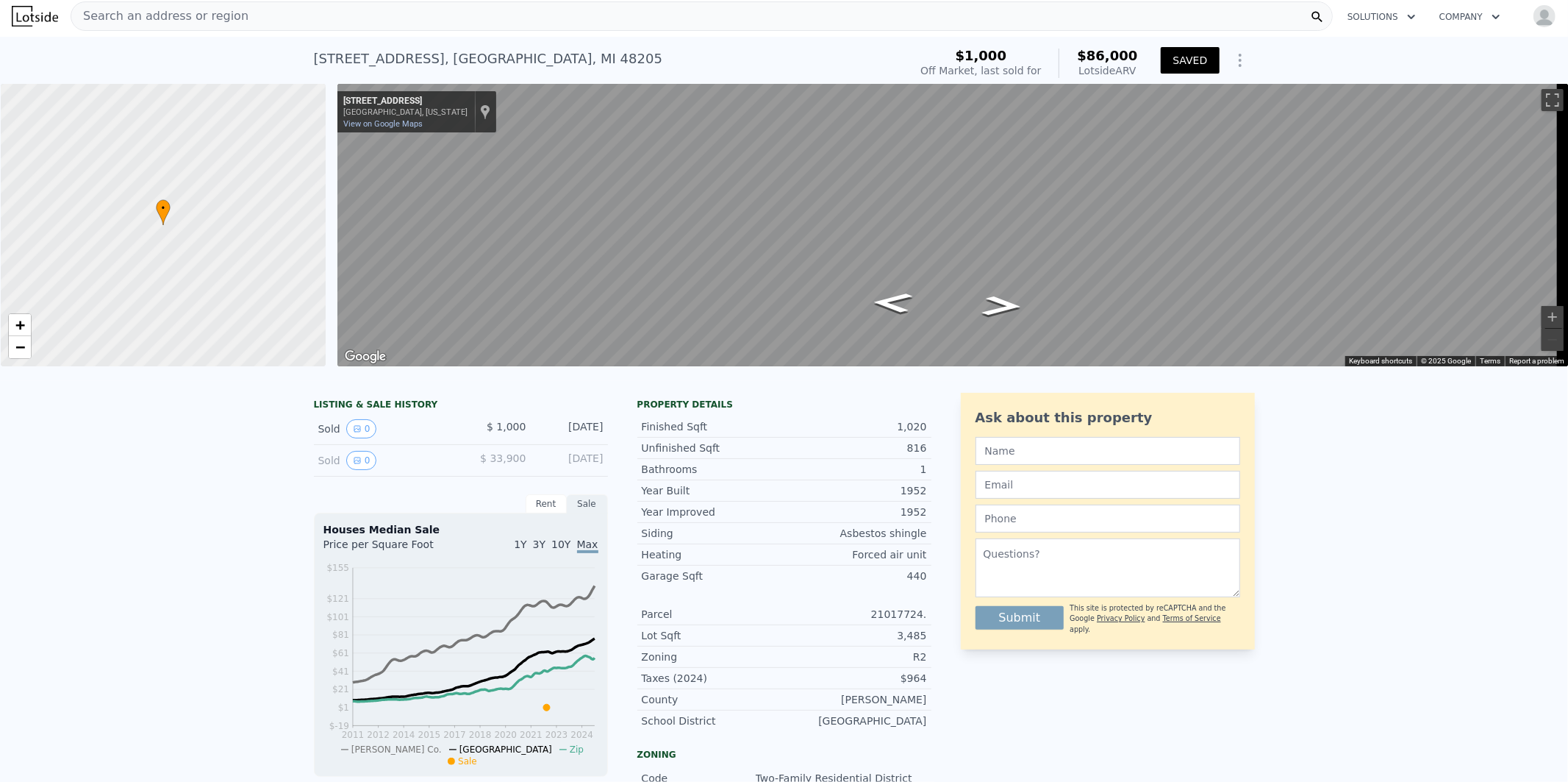
click at [172, 12] on span "Search an address or region" at bounding box center [160, 16] width 178 height 18
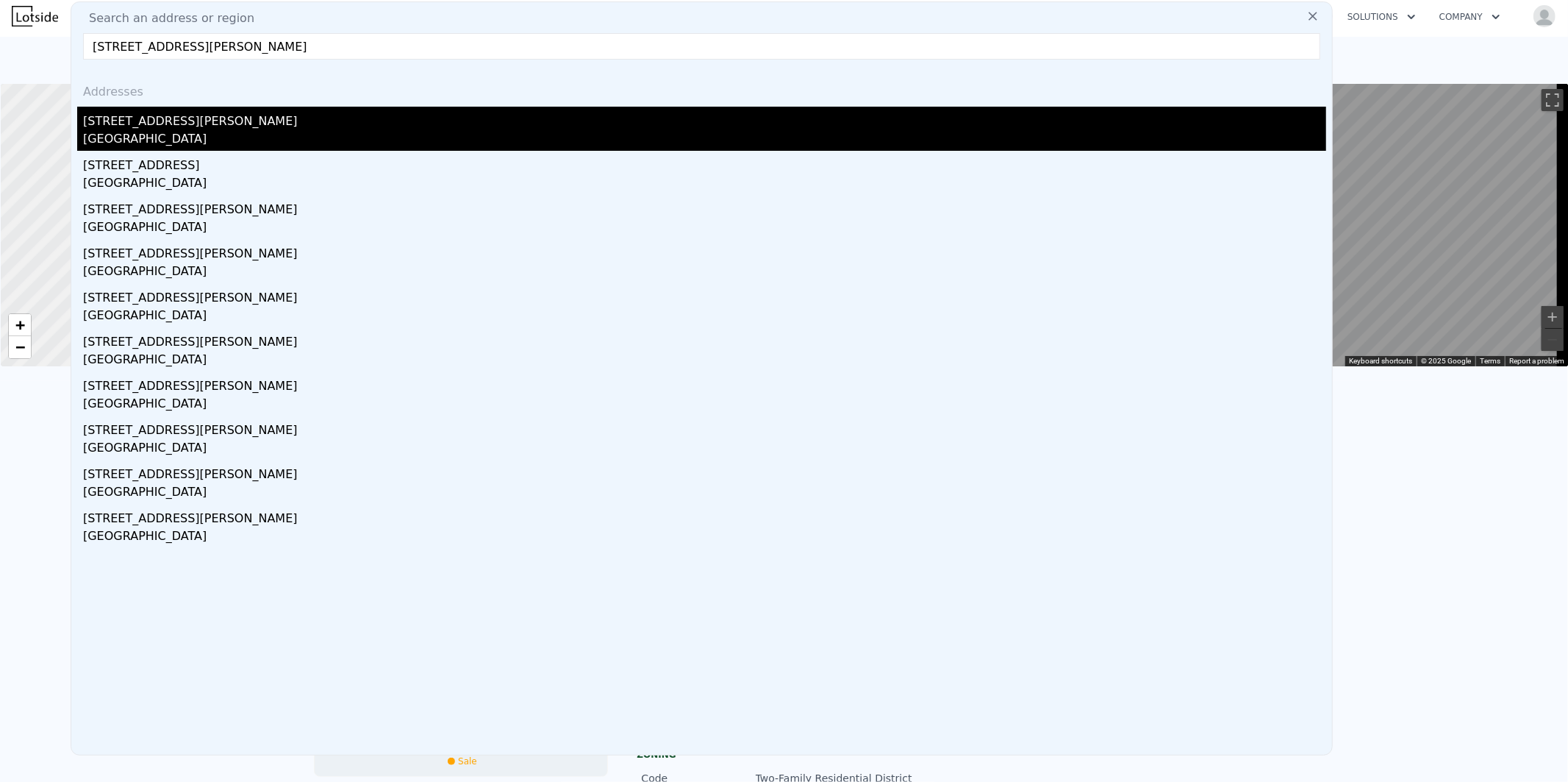
type input "4606 Roberts Ave, Dallas, TX 75215, USA"
click at [120, 136] on div "Dallas, TX 75215" at bounding box center [704, 140] width 1243 height 21
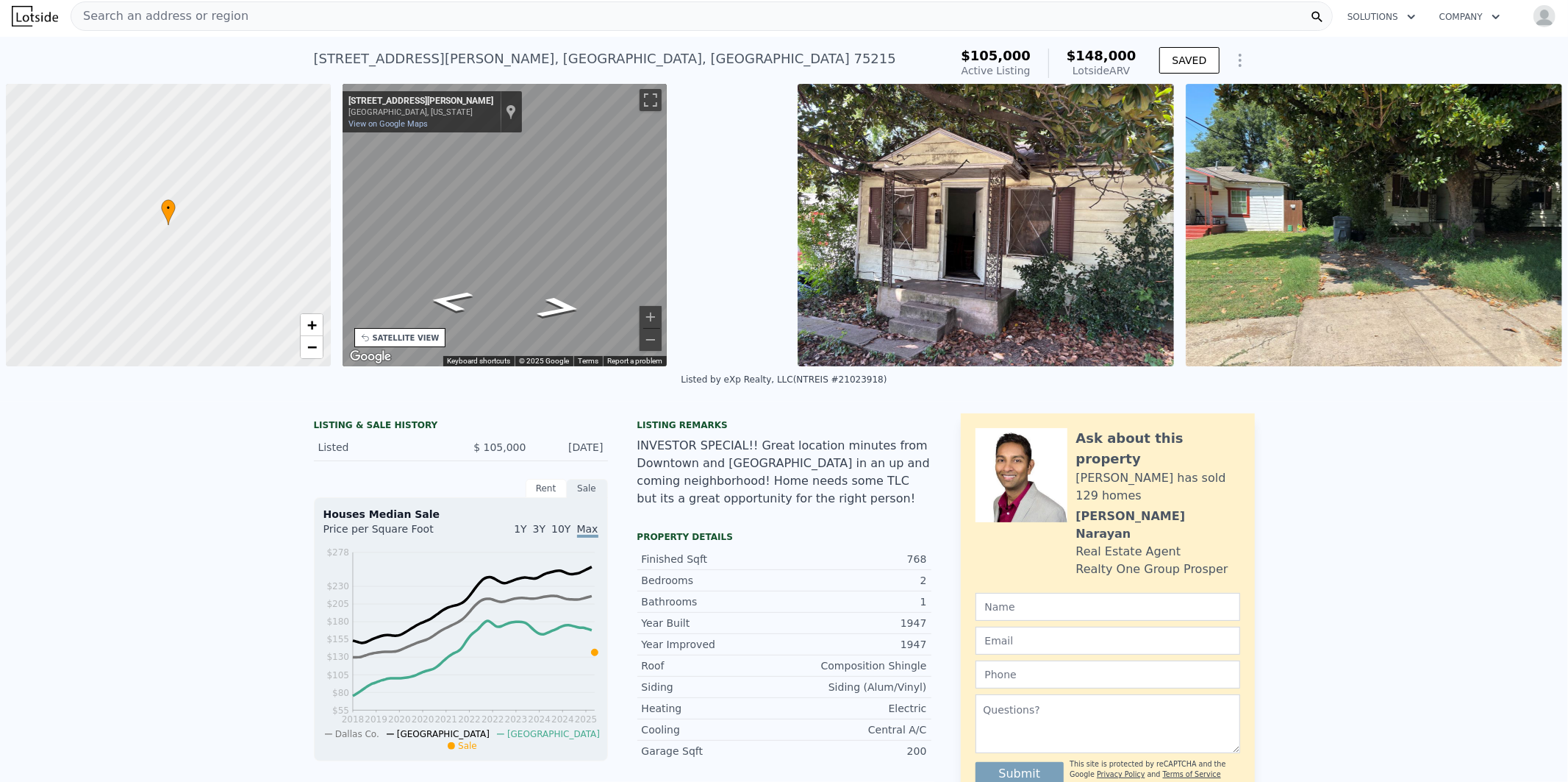
click at [972, 252] on img at bounding box center [986, 225] width 377 height 282
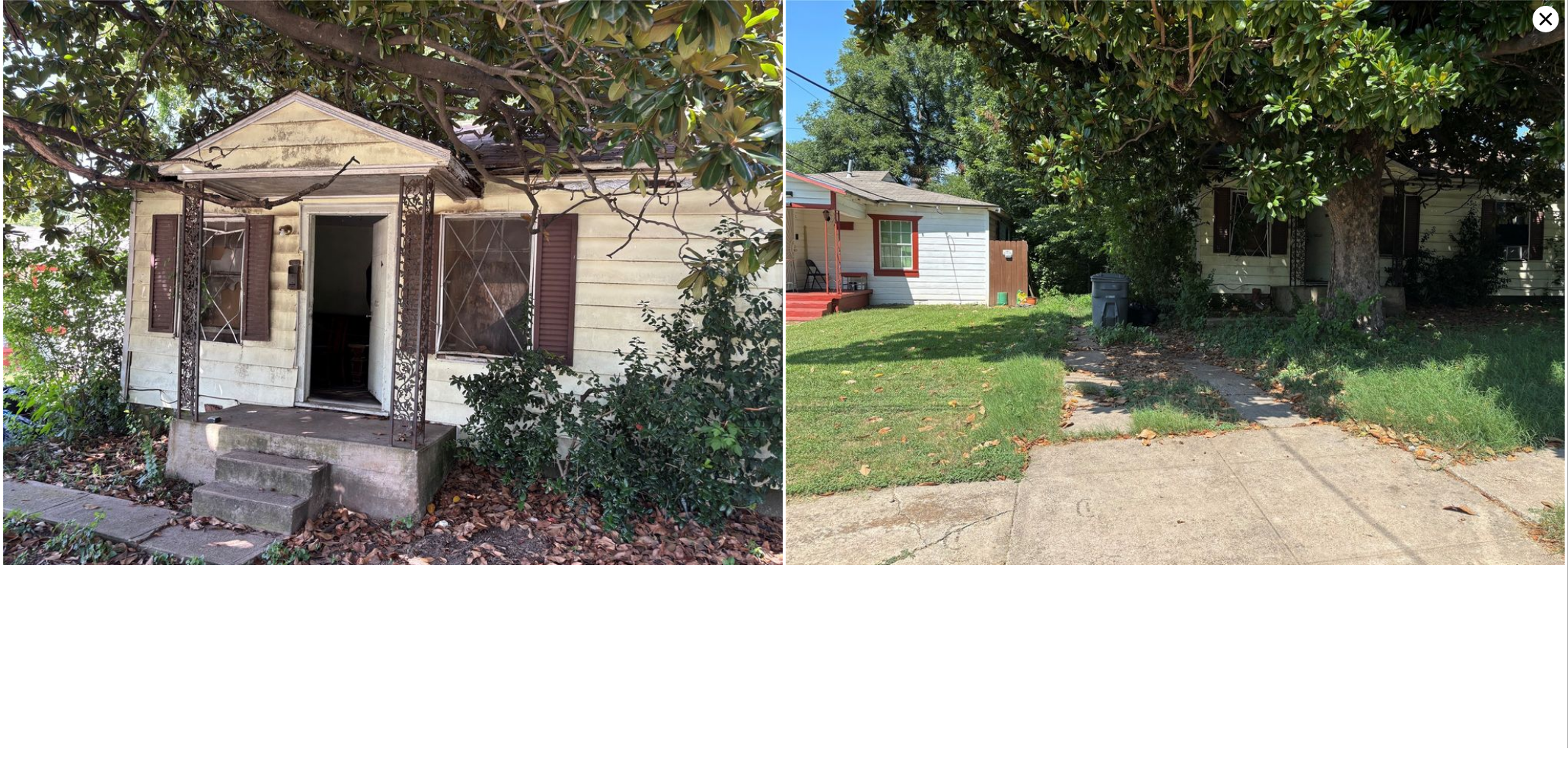
click at [1548, 18] on icon at bounding box center [1546, 19] width 12 height 12
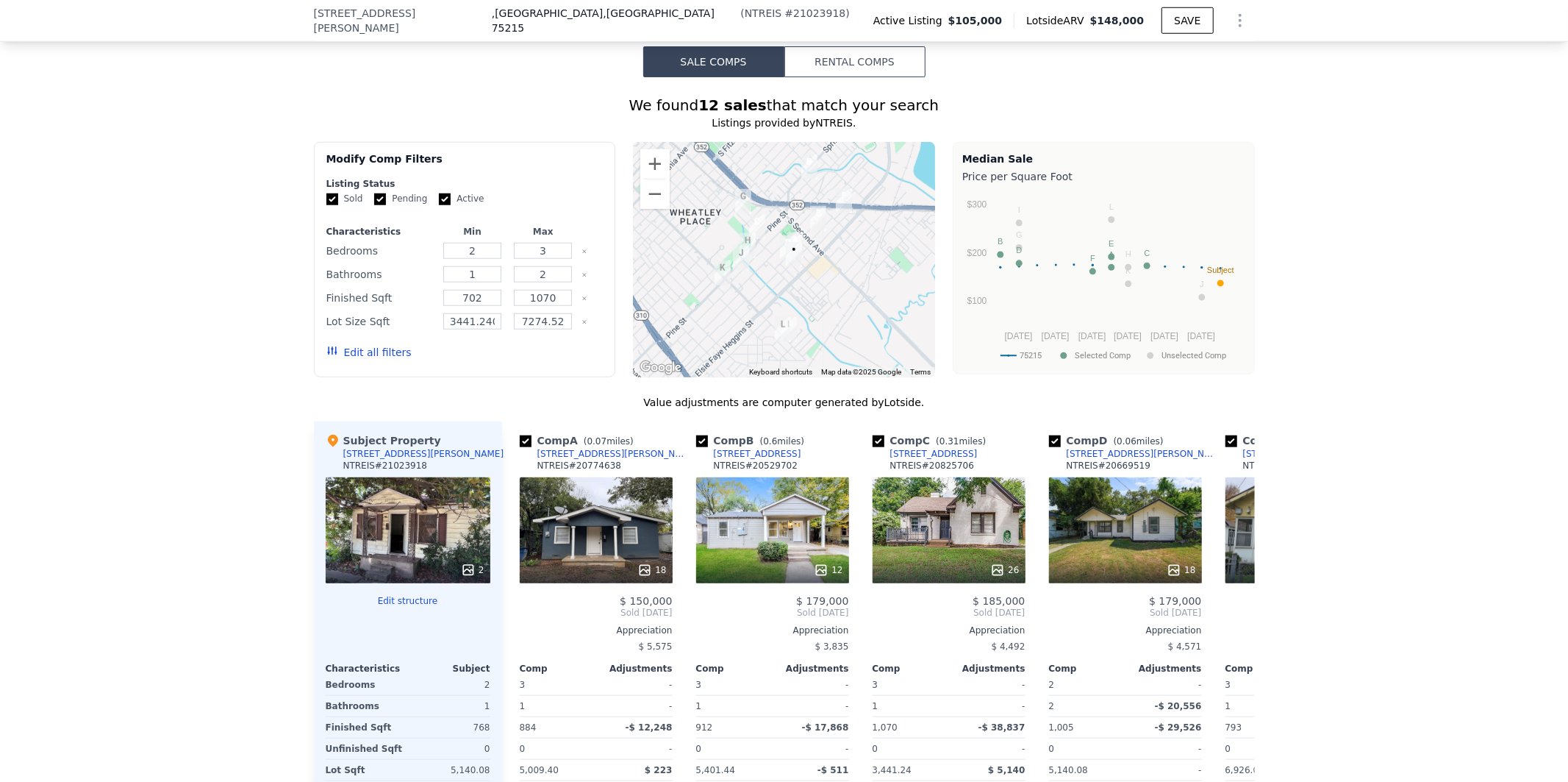
scroll to position [1116, 0]
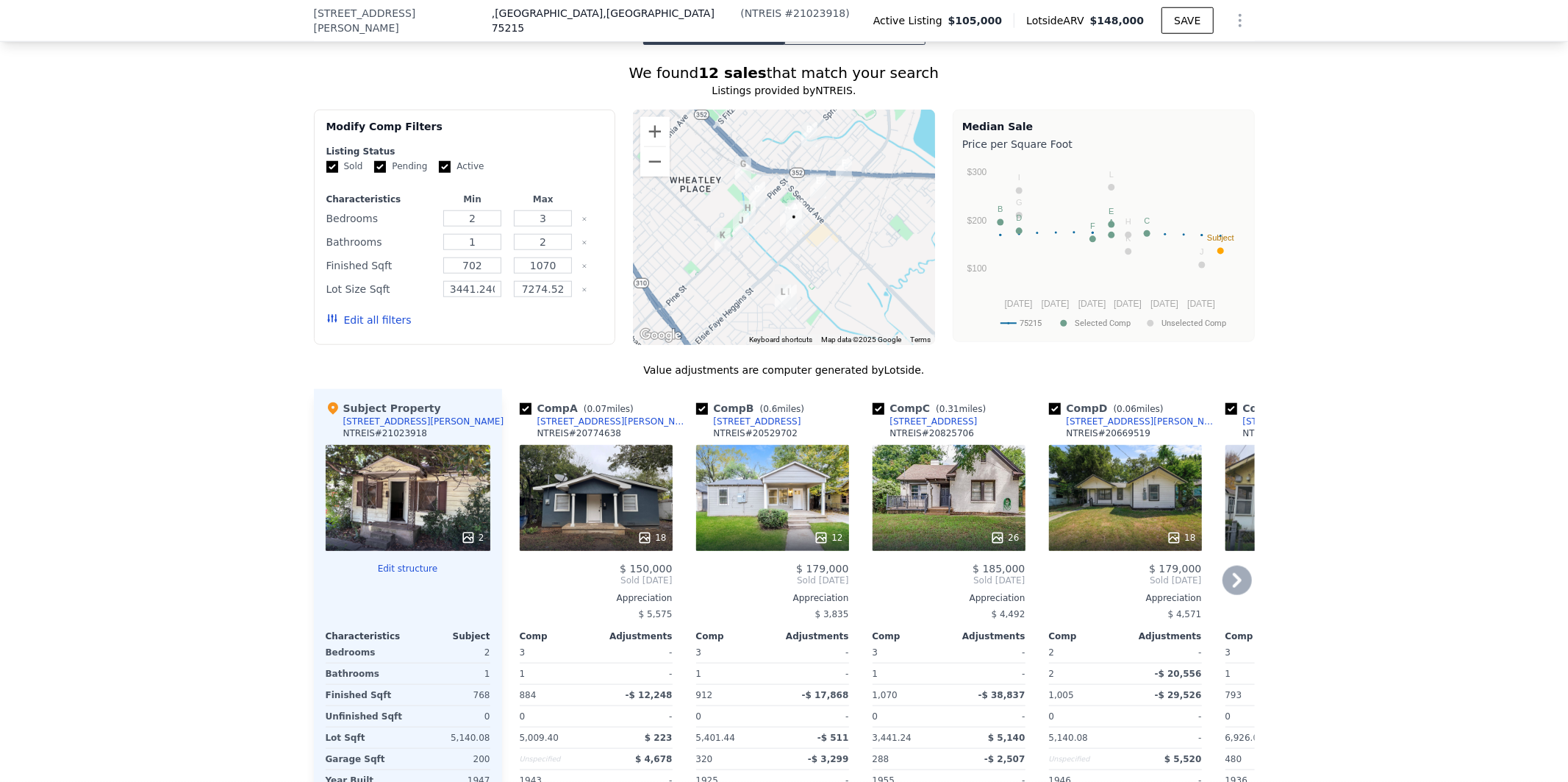
click at [1225, 580] on icon at bounding box center [1237, 581] width 29 height 29
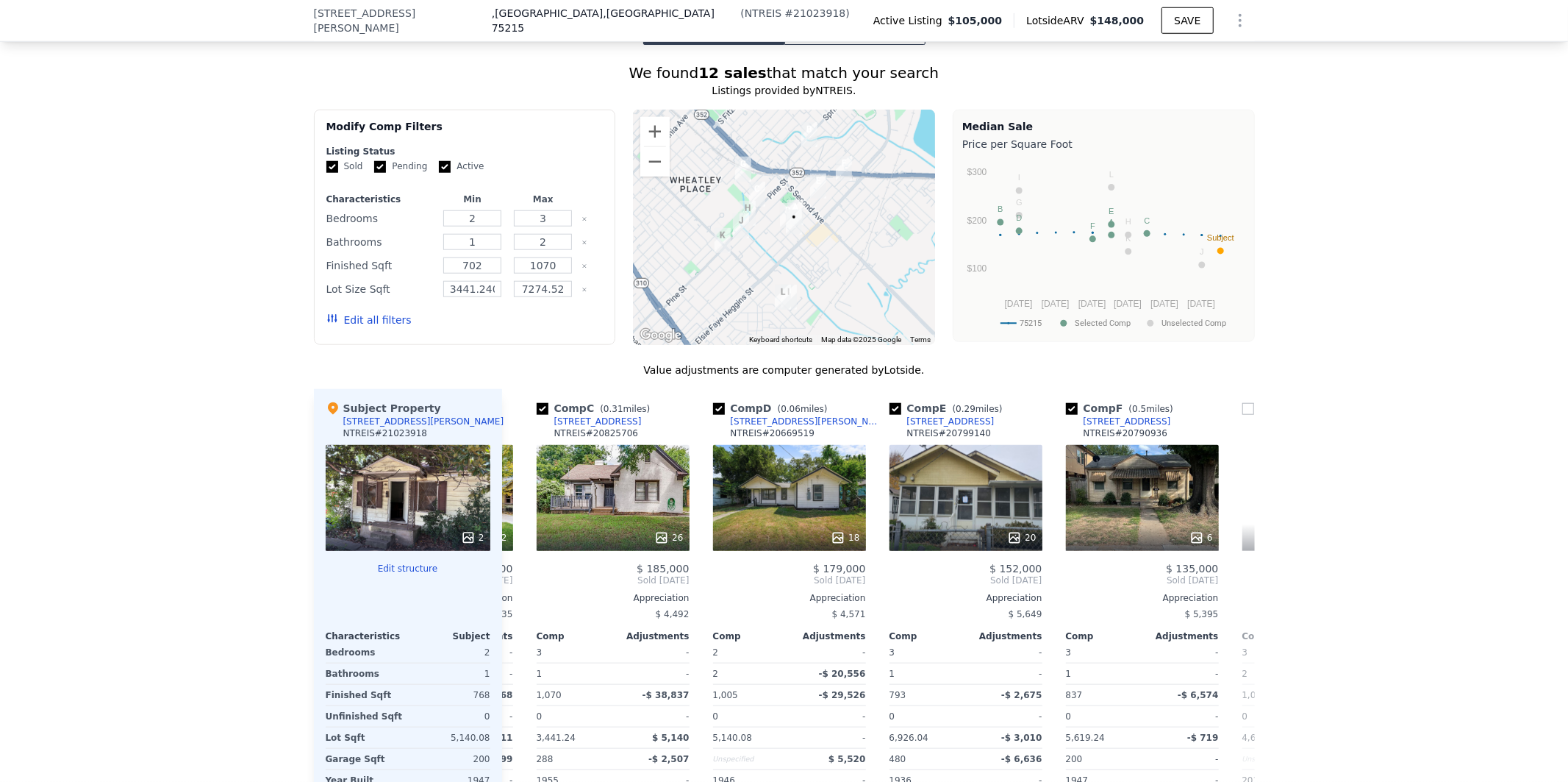
scroll to position [0, 353]
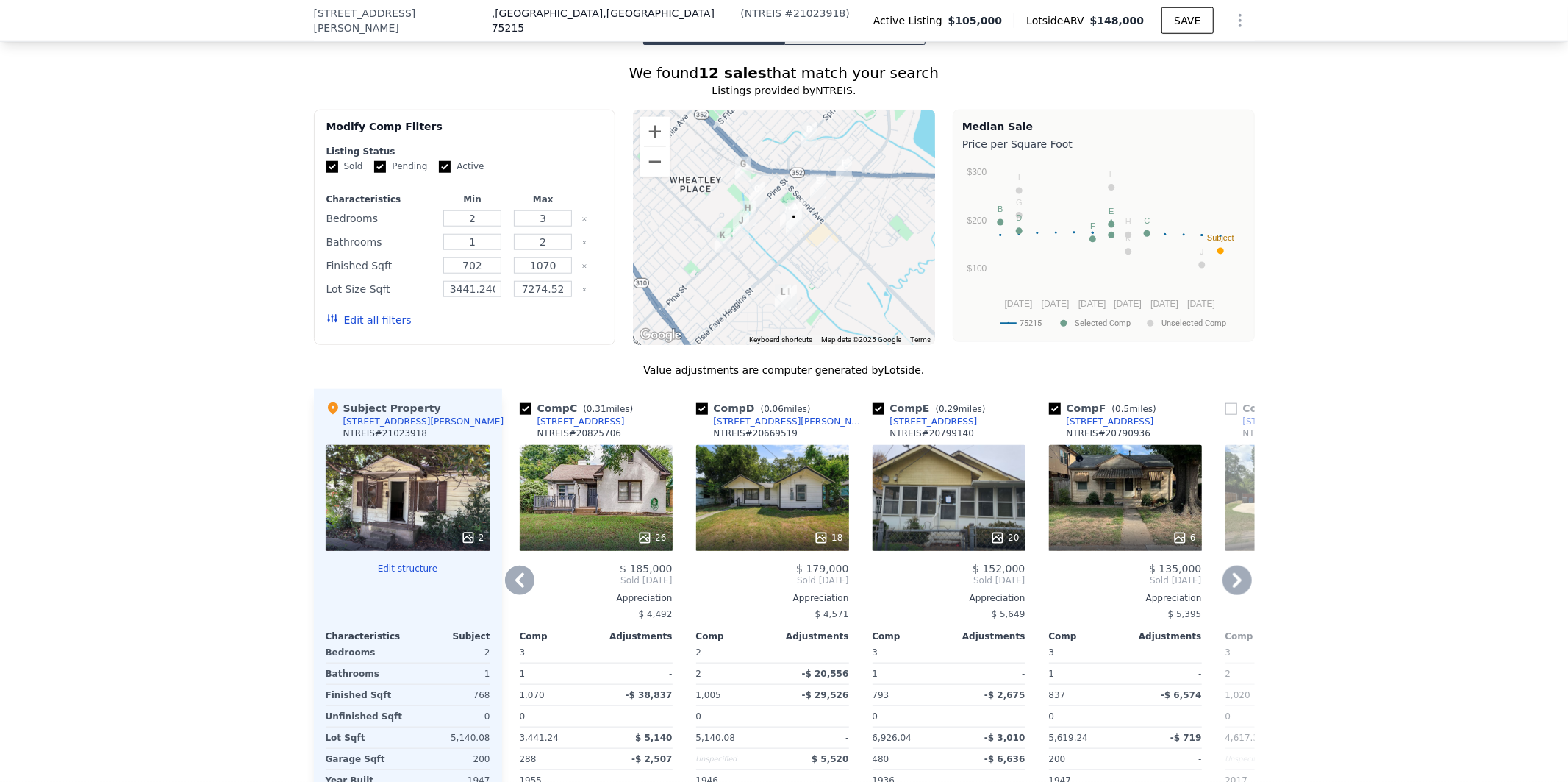
click at [1233, 584] on icon at bounding box center [1237, 580] width 8 height 15
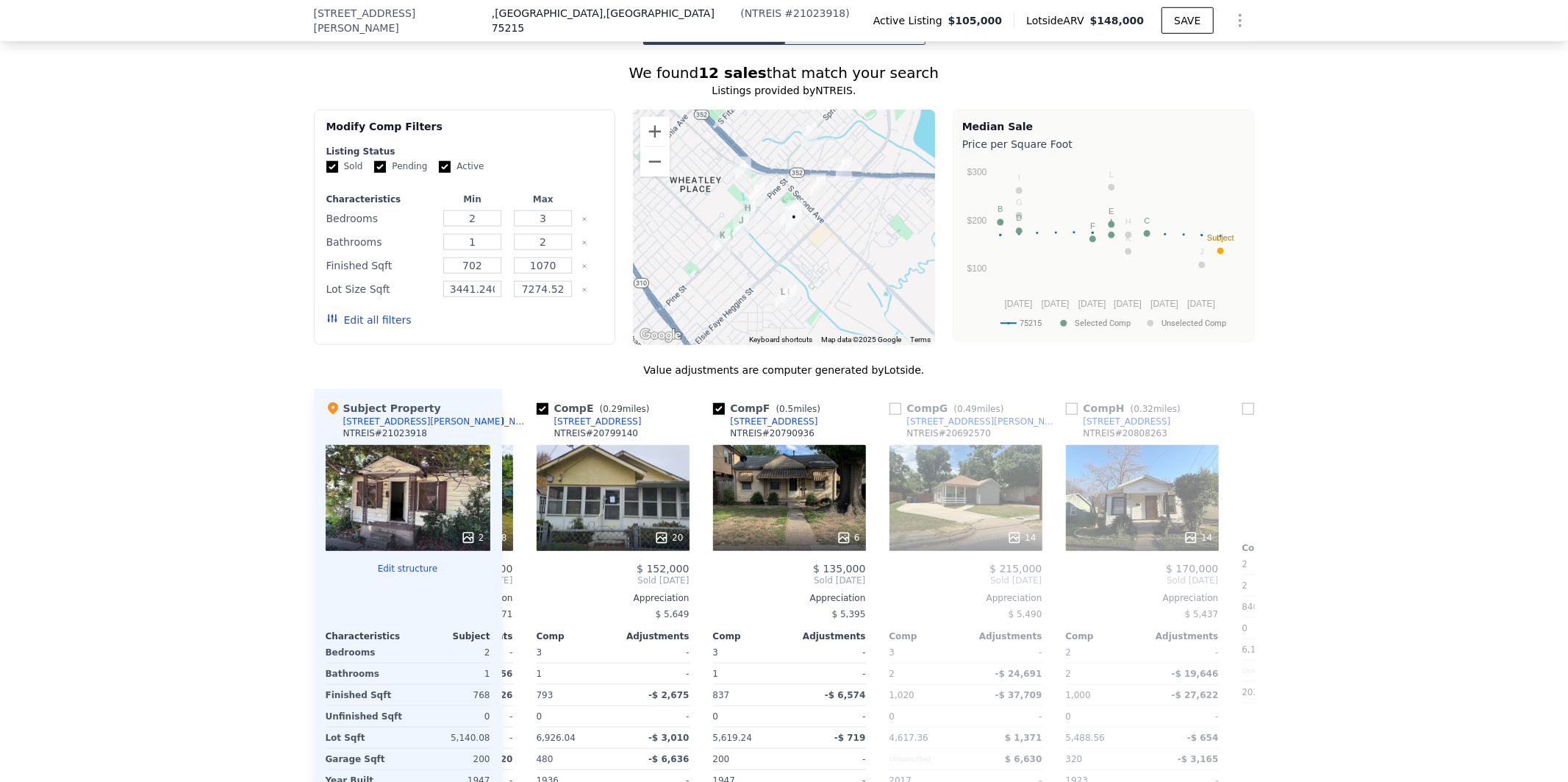
scroll to position [0, 706]
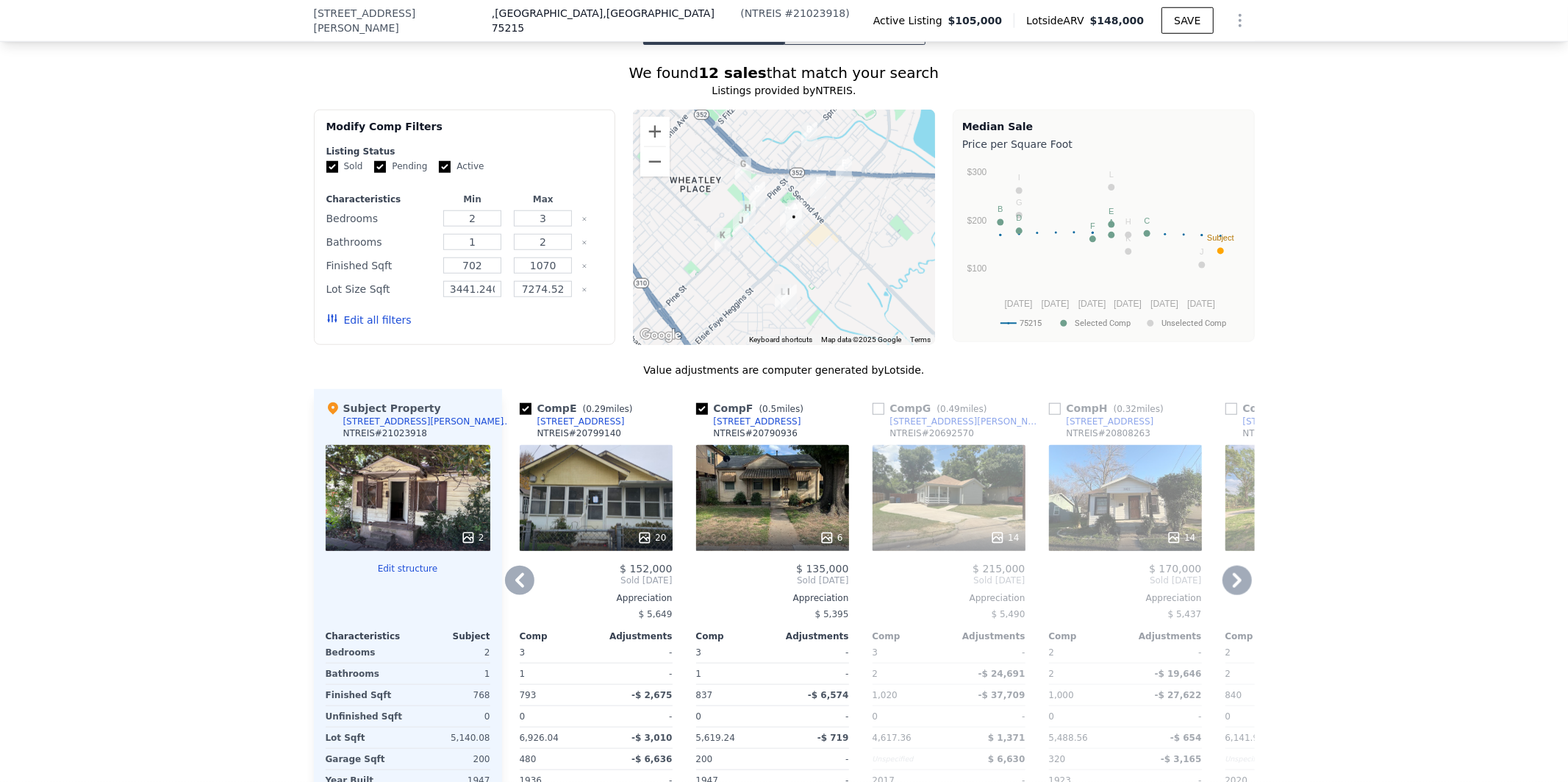
click at [1233, 584] on icon at bounding box center [1237, 580] width 8 height 15
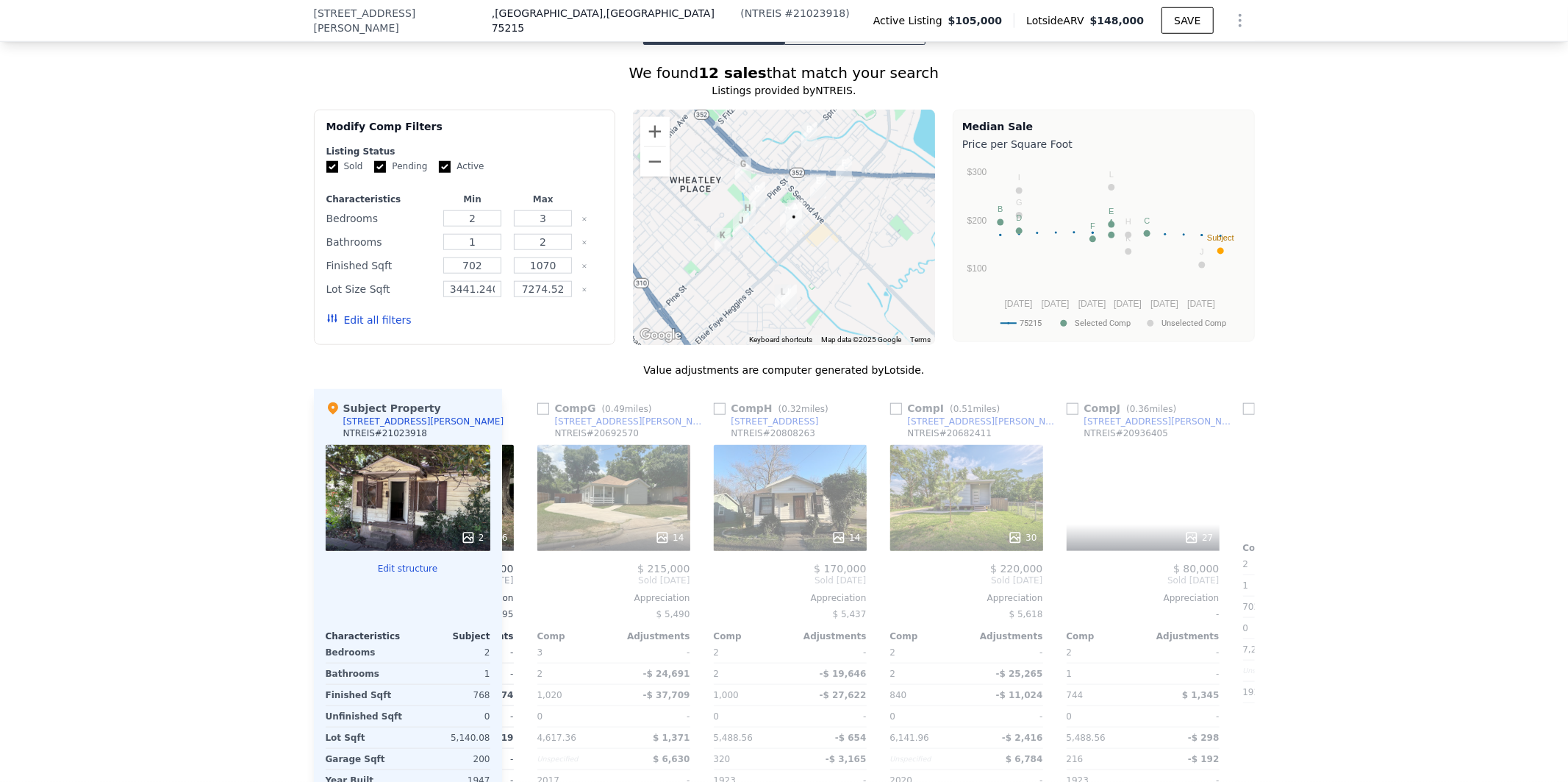
scroll to position [0, 1058]
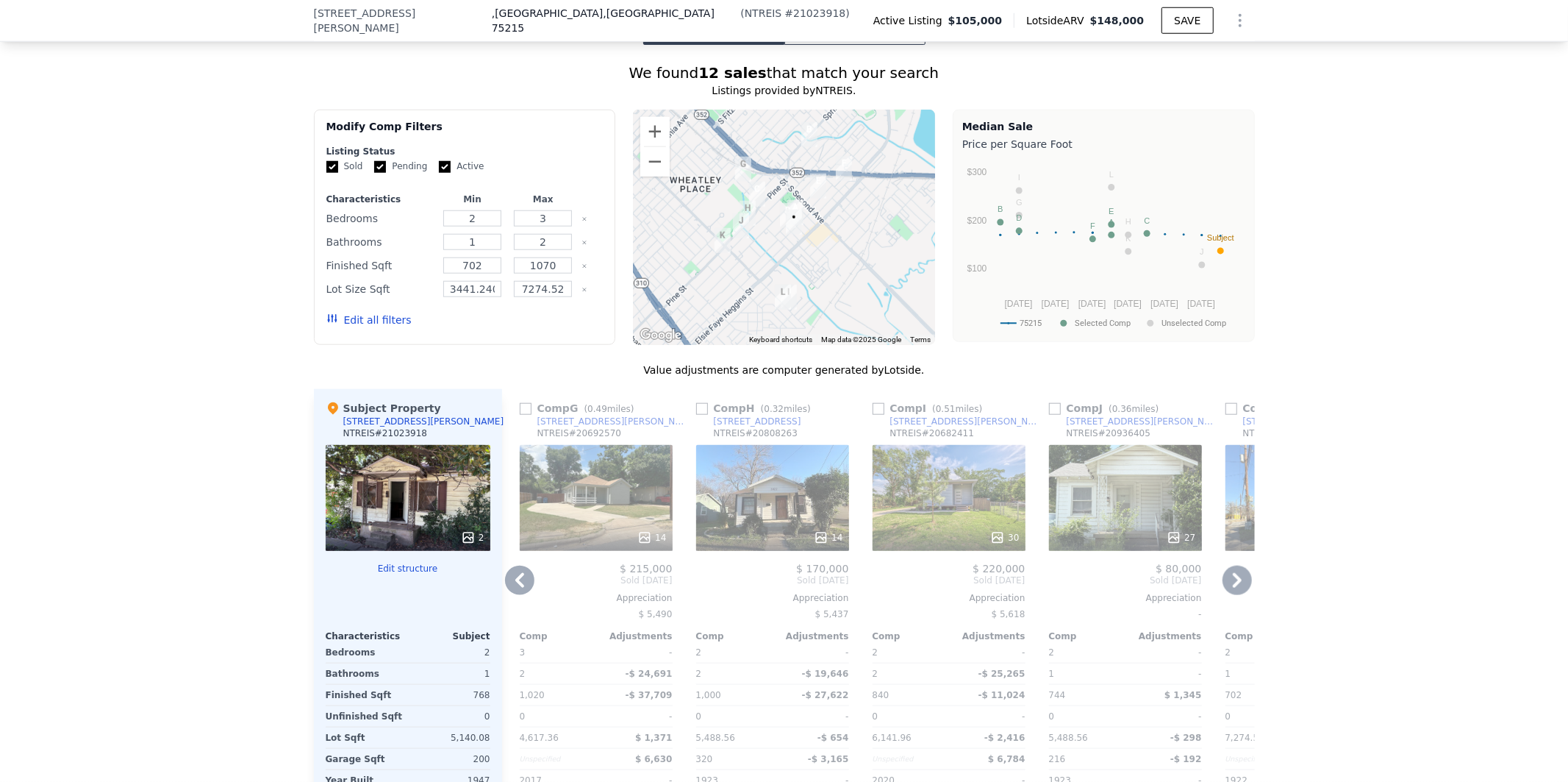
click at [1233, 584] on icon at bounding box center [1237, 580] width 8 height 15
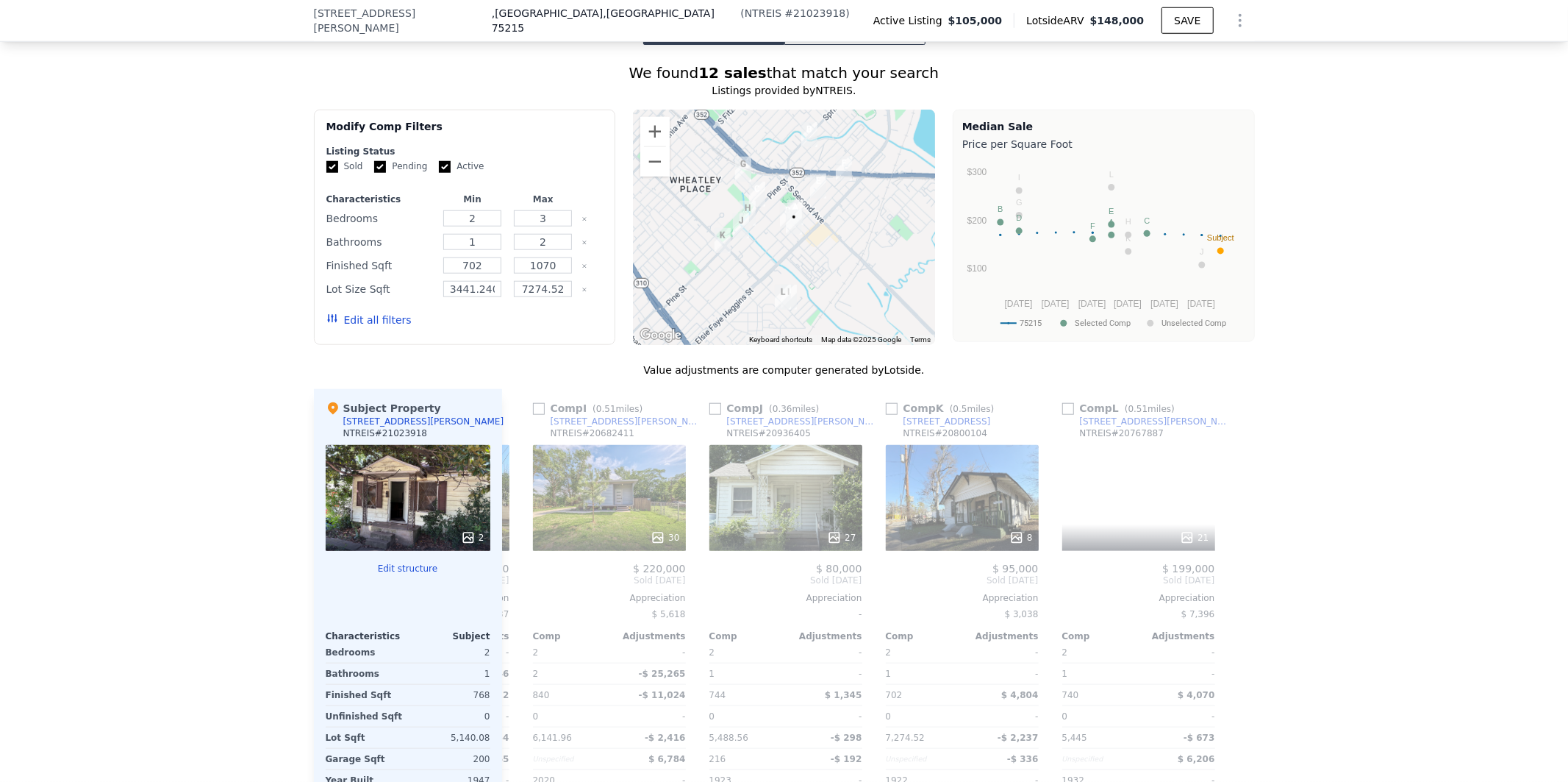
scroll to position [0, 1399]
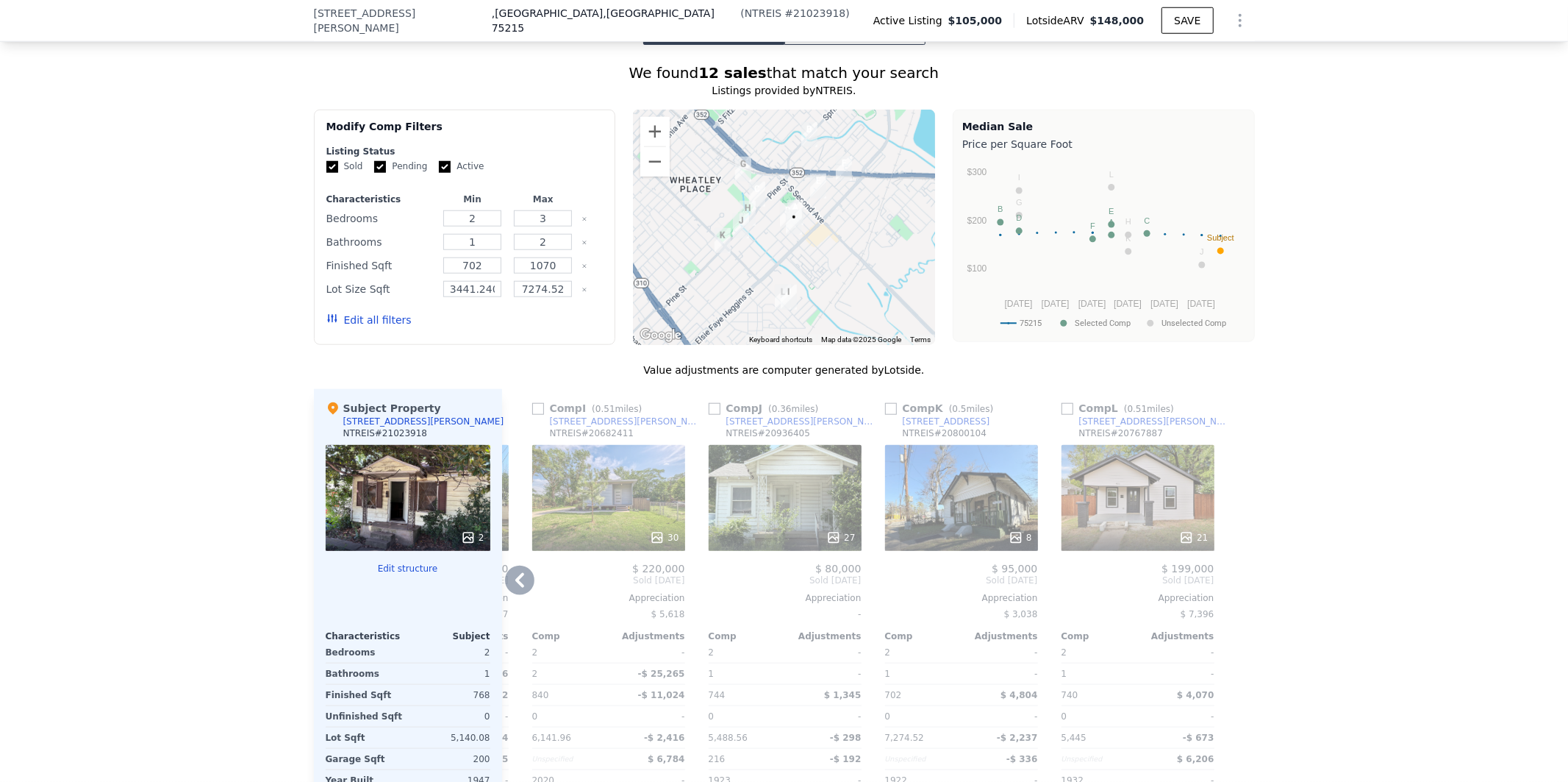
click at [516, 575] on icon at bounding box center [520, 580] width 8 height 15
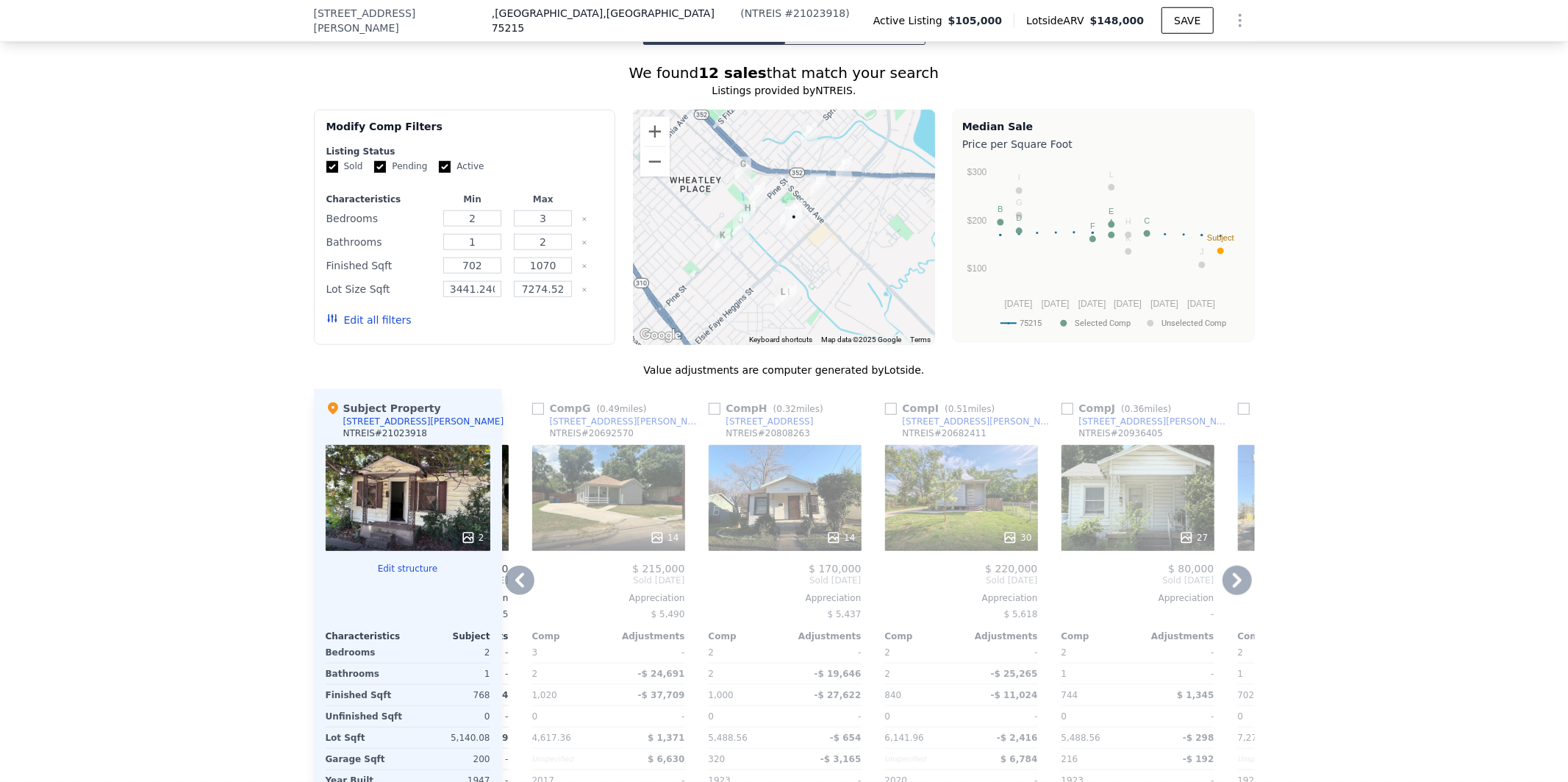
click at [516, 575] on icon at bounding box center [520, 580] width 8 height 15
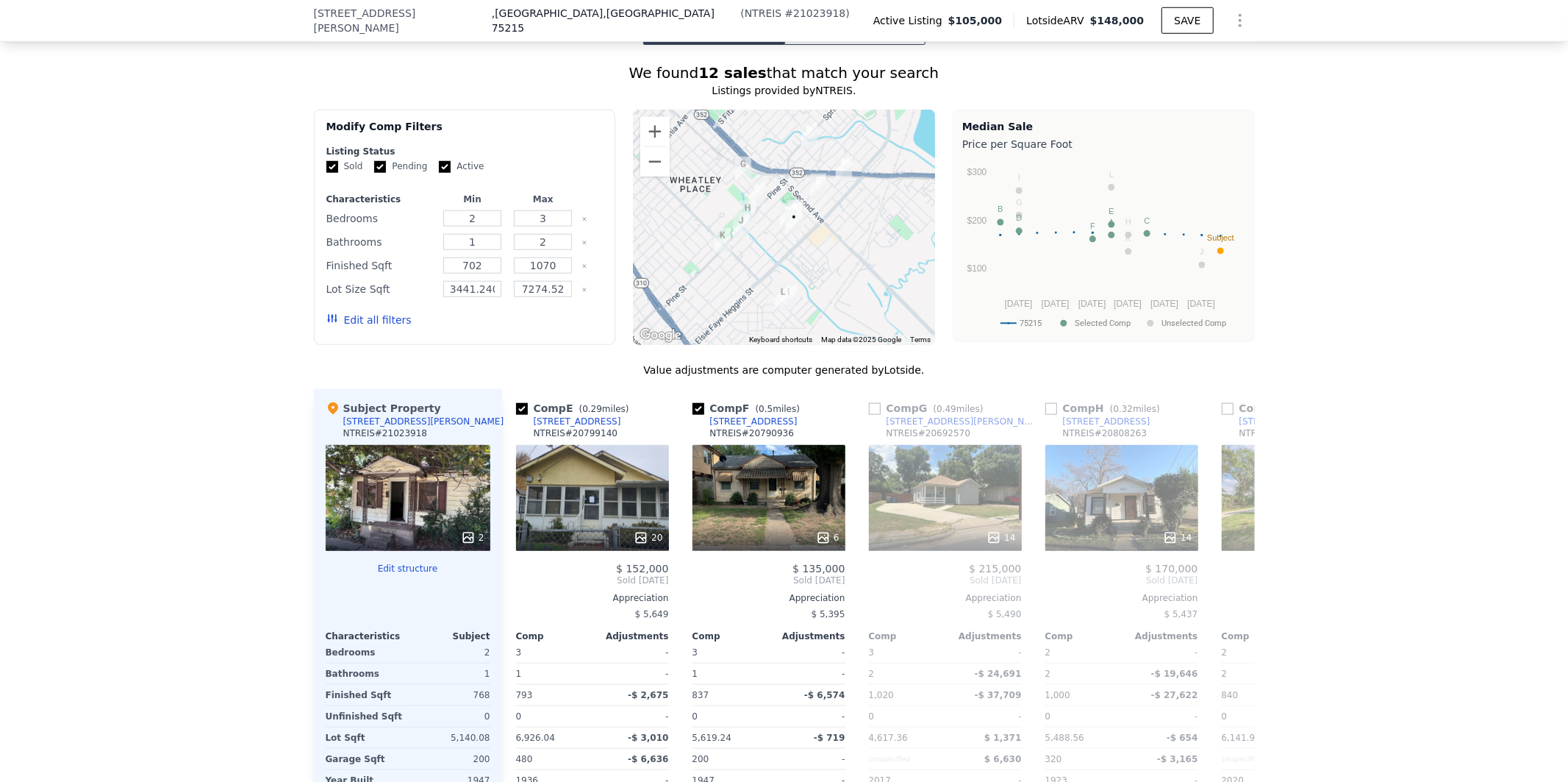
scroll to position [0, 693]
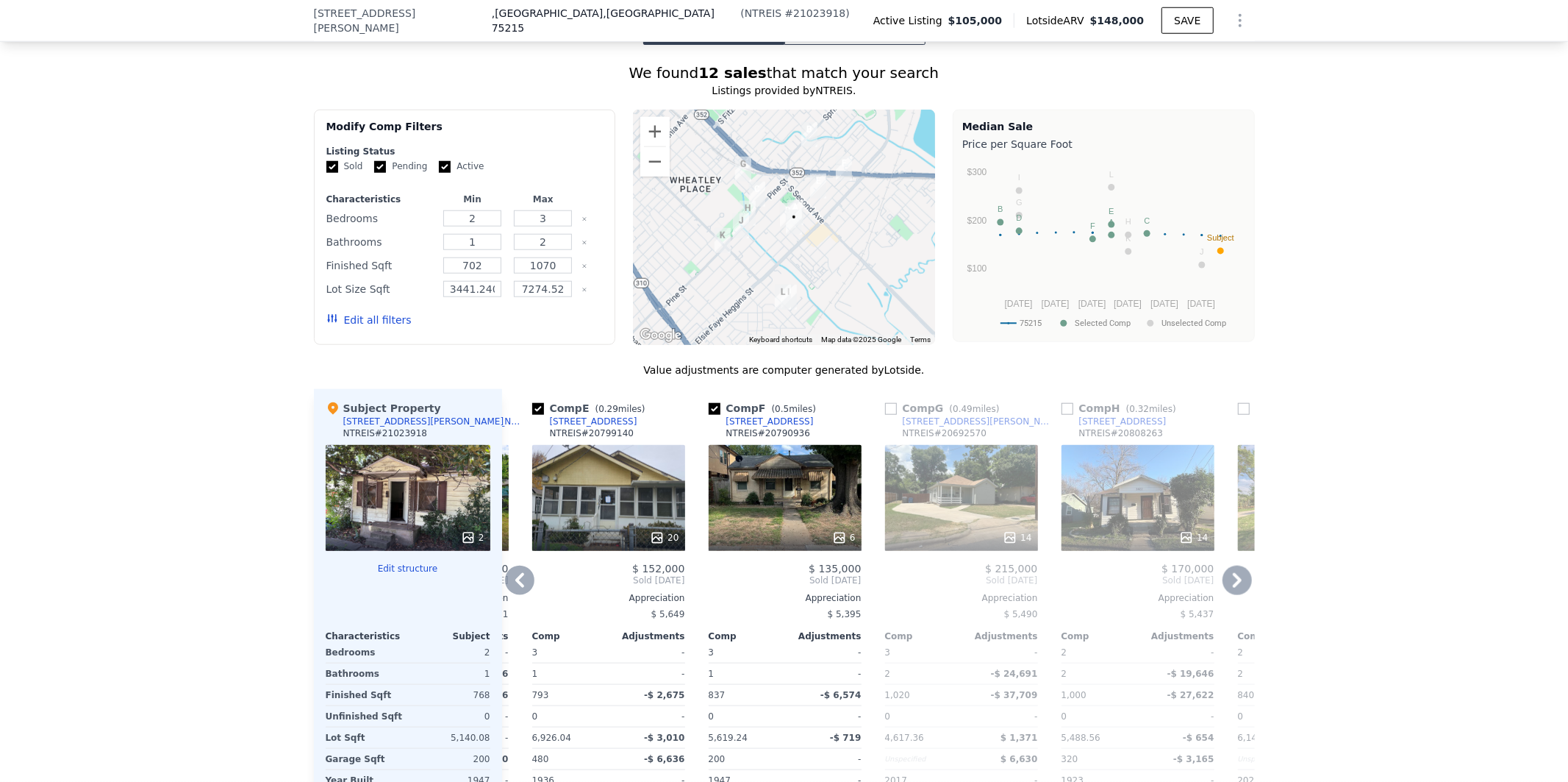
click at [516, 575] on icon at bounding box center [520, 580] width 8 height 15
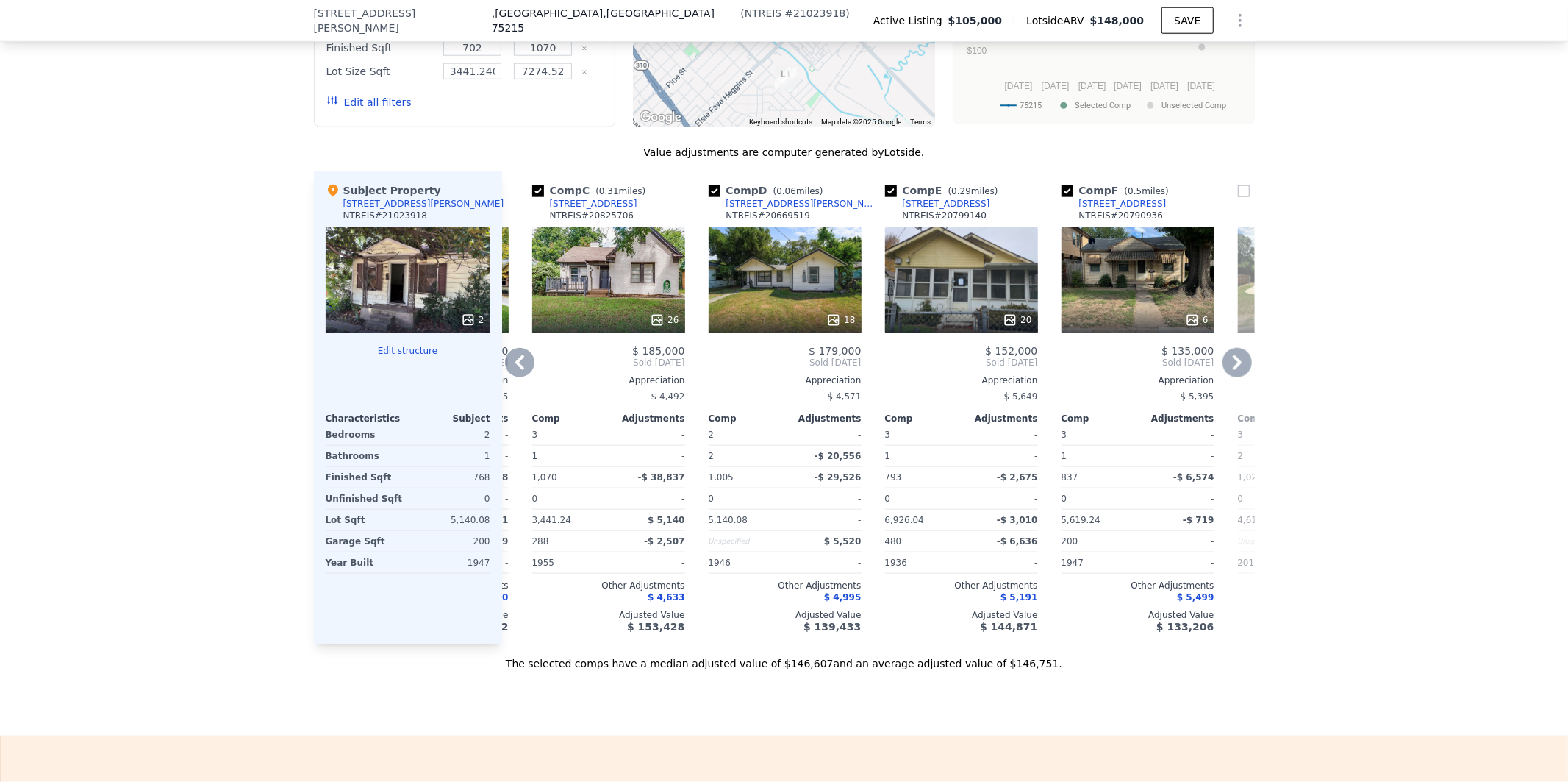
scroll to position [1366, 0]
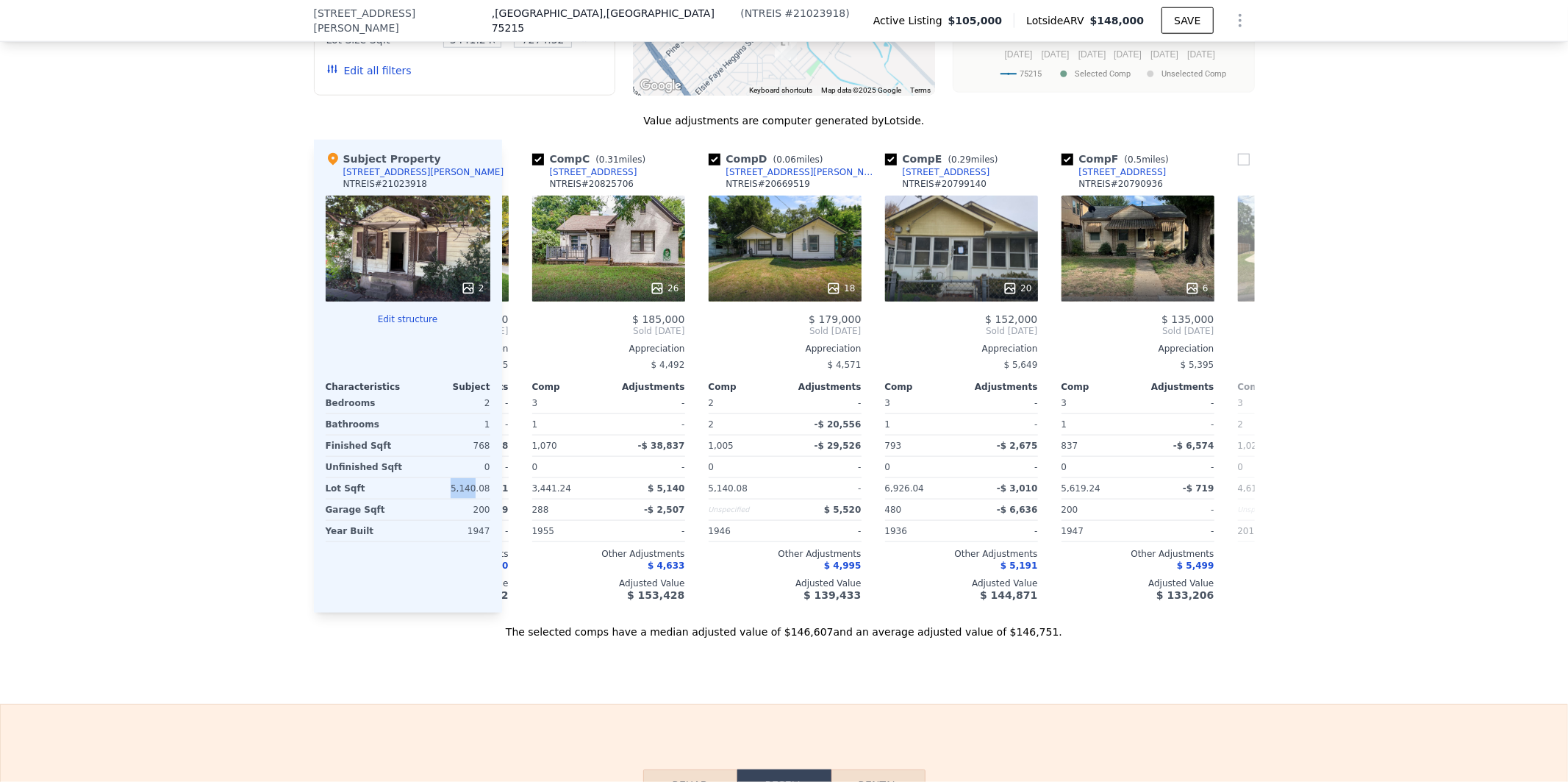
drag, startPoint x: 473, startPoint y: 488, endPoint x: 446, endPoint y: 486, distance: 27.1
click at [446, 488] on div "5,140.08" at bounding box center [450, 488] width 79 height 21
copy div "5,140"
drag, startPoint x: 487, startPoint y: 512, endPoint x: 310, endPoint y: 514, distance: 177.0
click at [314, 514] on div "Subject Property 4606 Roberts Ave NTREIS # 21023918 2 Edit structure Characteri…" at bounding box center [407, 376] width 188 height 473
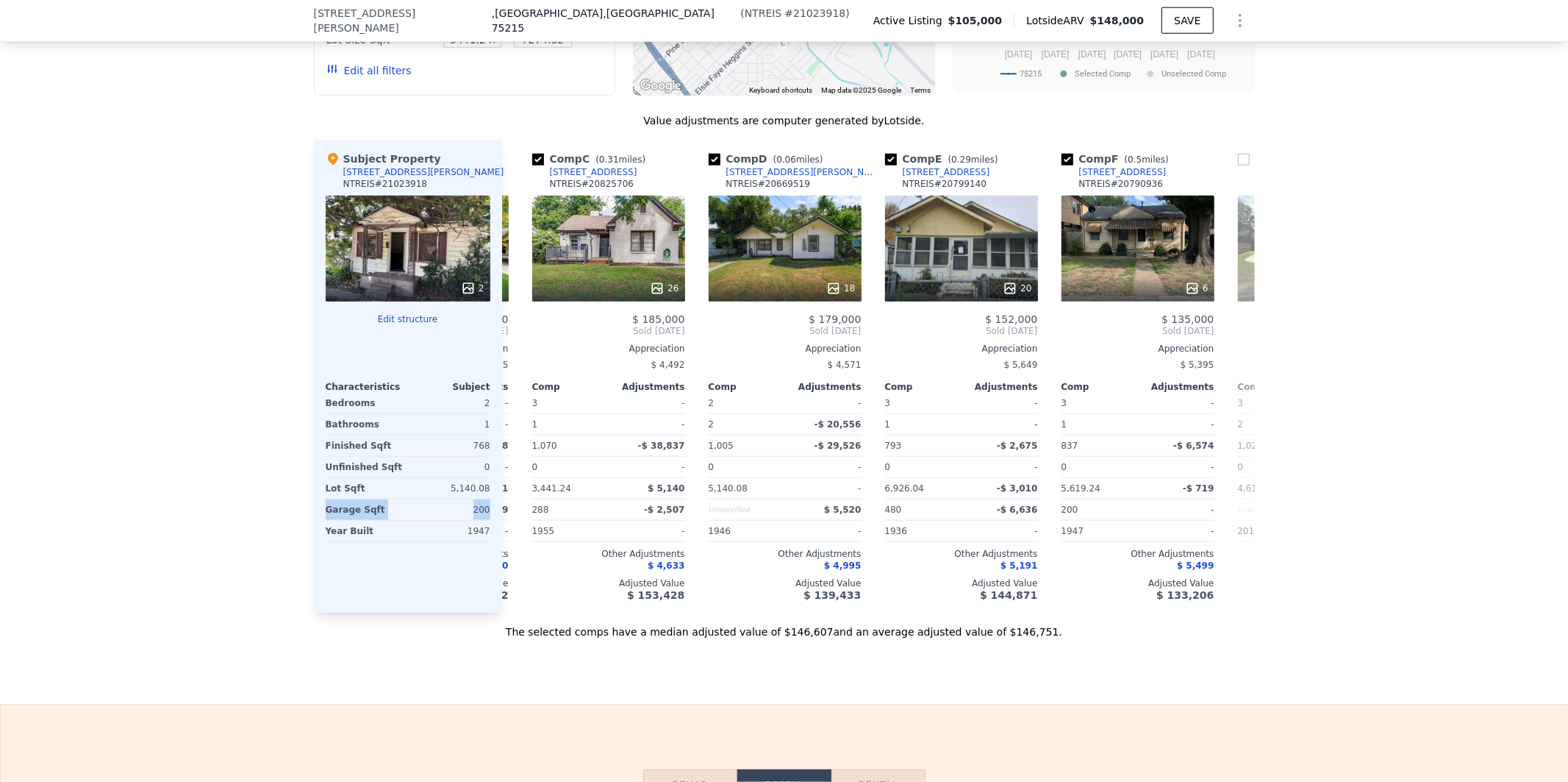
copy div "Garage Sqft 200"
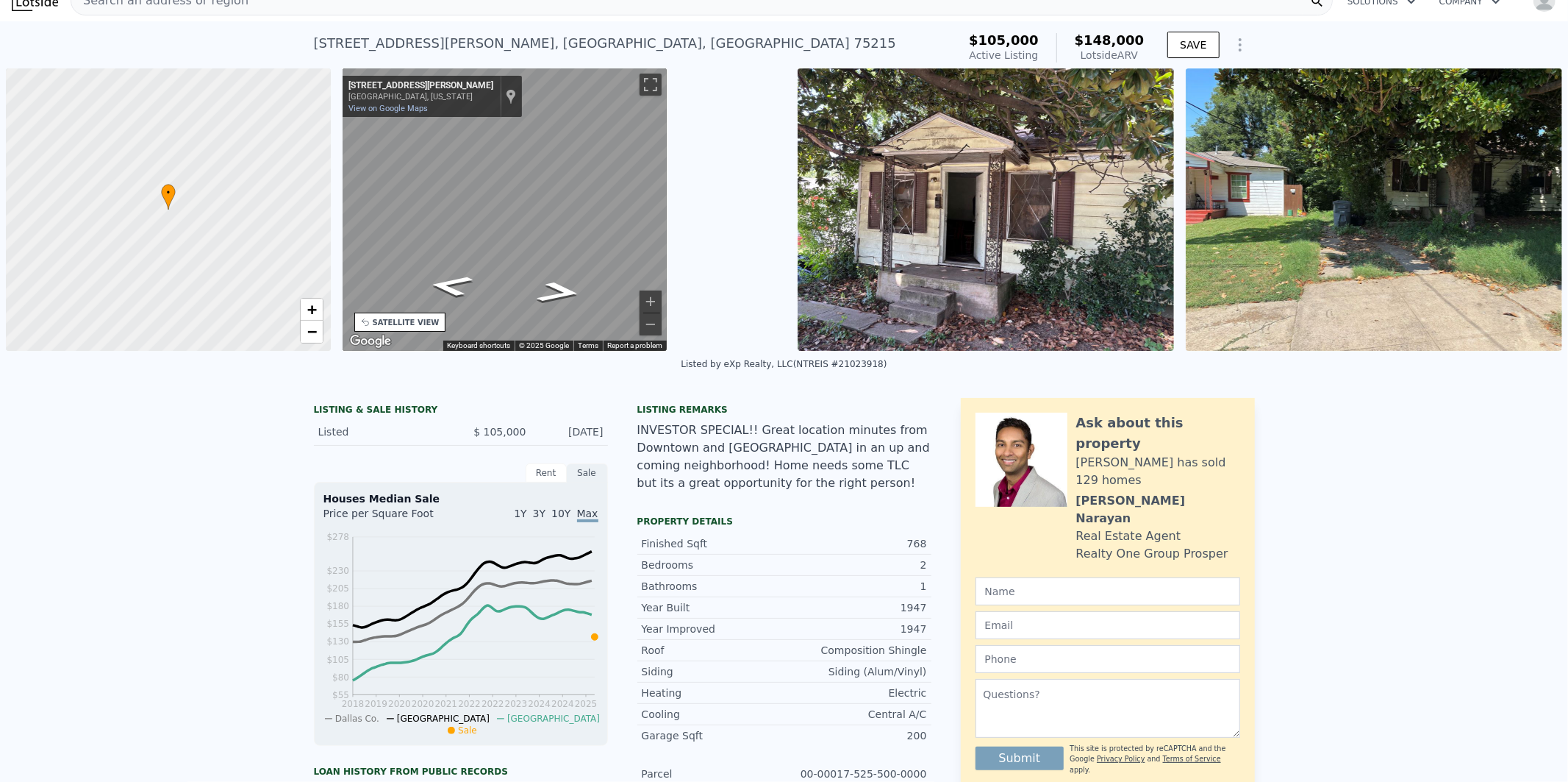
scroll to position [0, 0]
